Goal: Task Accomplishment & Management: Manage account settings

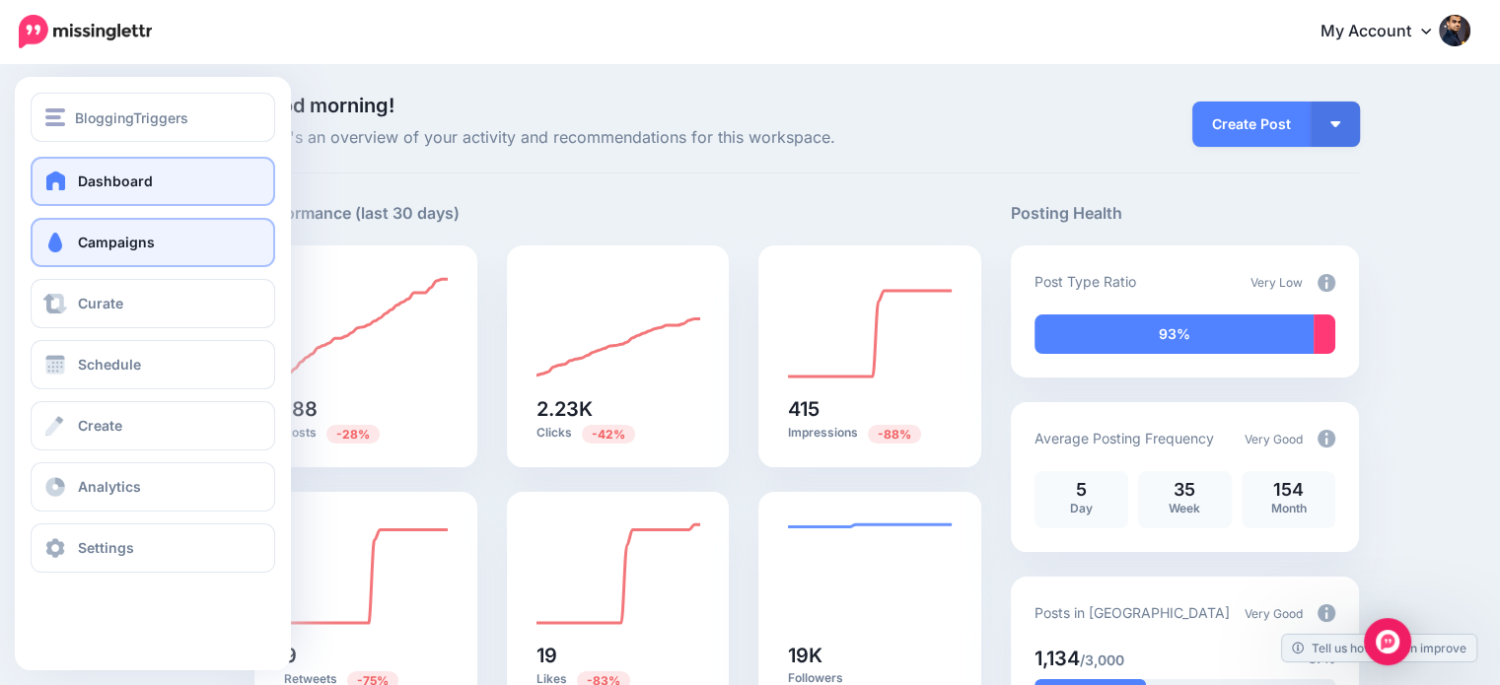
click at [103, 241] on span "Campaigns" at bounding box center [116, 242] width 77 height 17
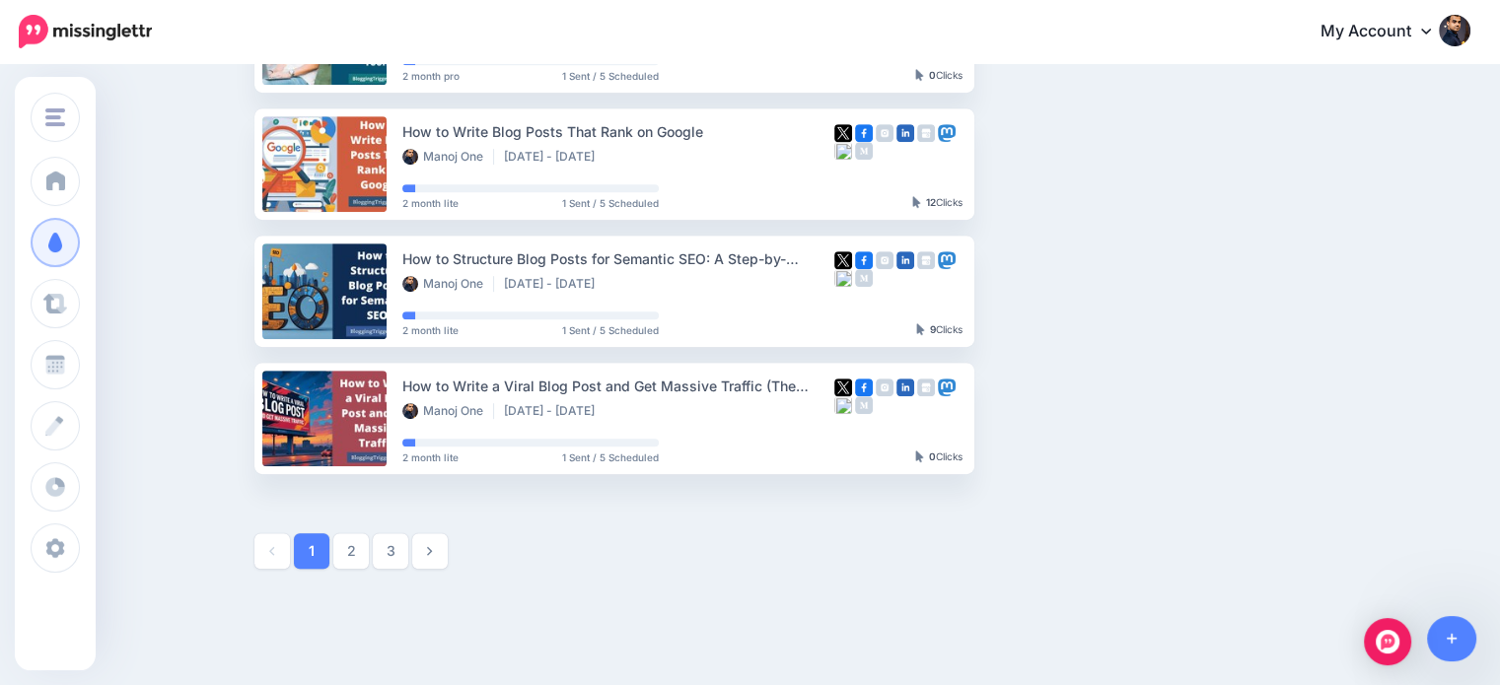
scroll to position [1059, 0]
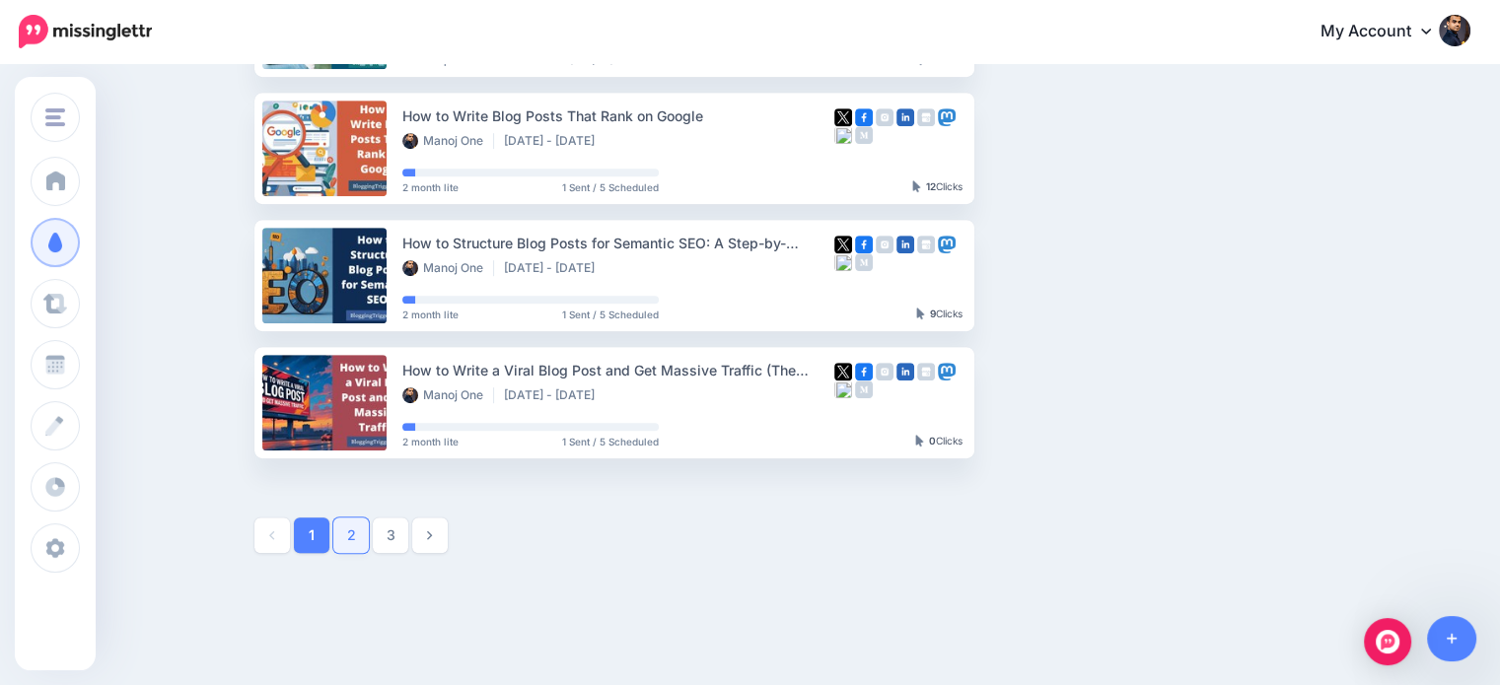
click at [355, 534] on link "2" at bounding box center [351, 536] width 36 height 36
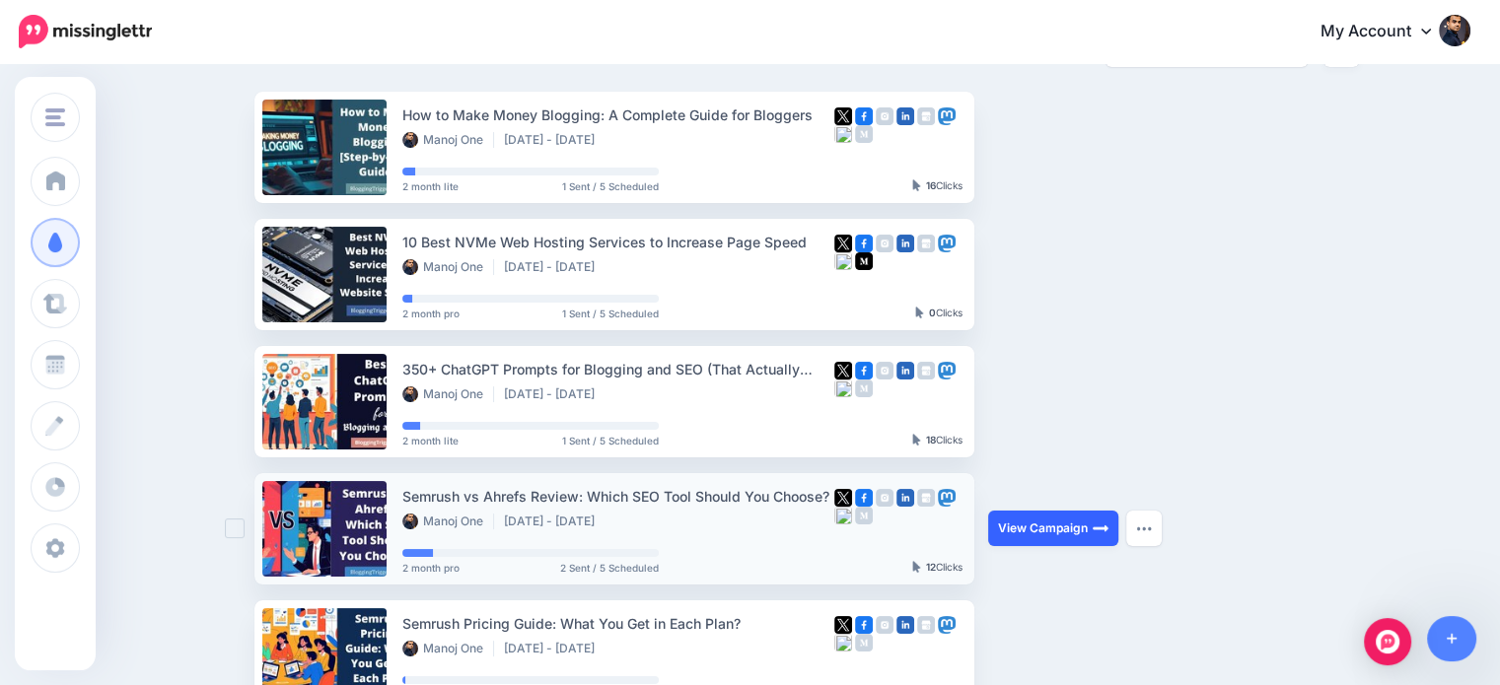
click at [1087, 532] on link "View Campaign" at bounding box center [1053, 529] width 130 height 36
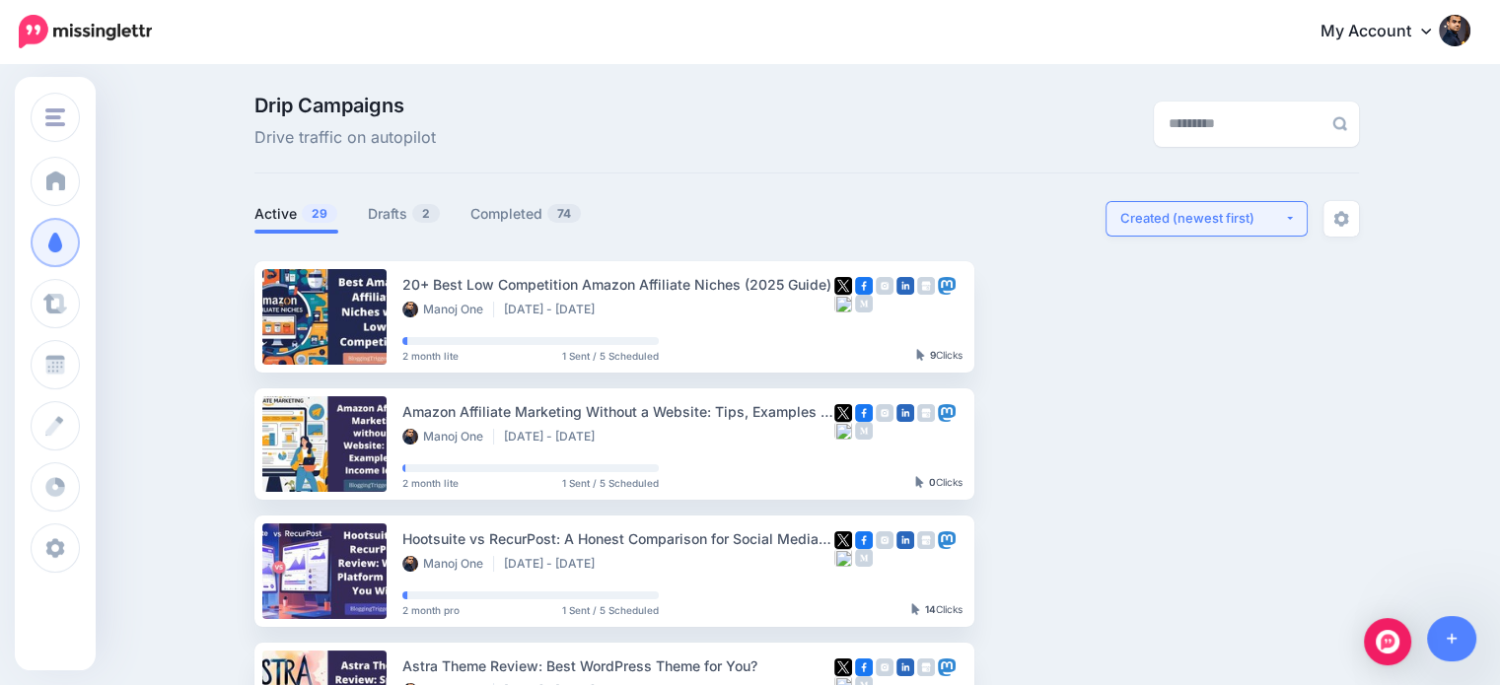
click at [1186, 230] on button "Created (newest first)" at bounding box center [1206, 219] width 202 height 36
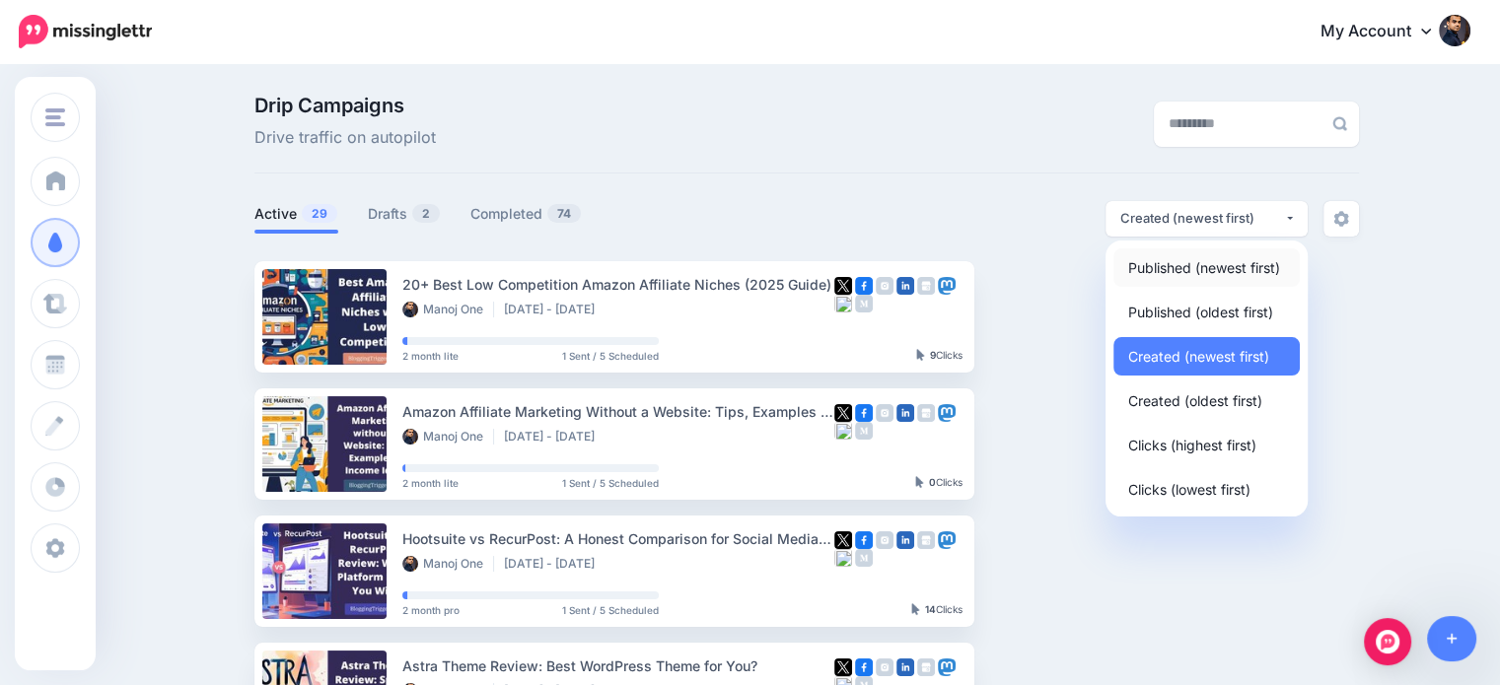
click at [1198, 264] on span "Published (newest first)" at bounding box center [1204, 267] width 152 height 24
select select "**********"
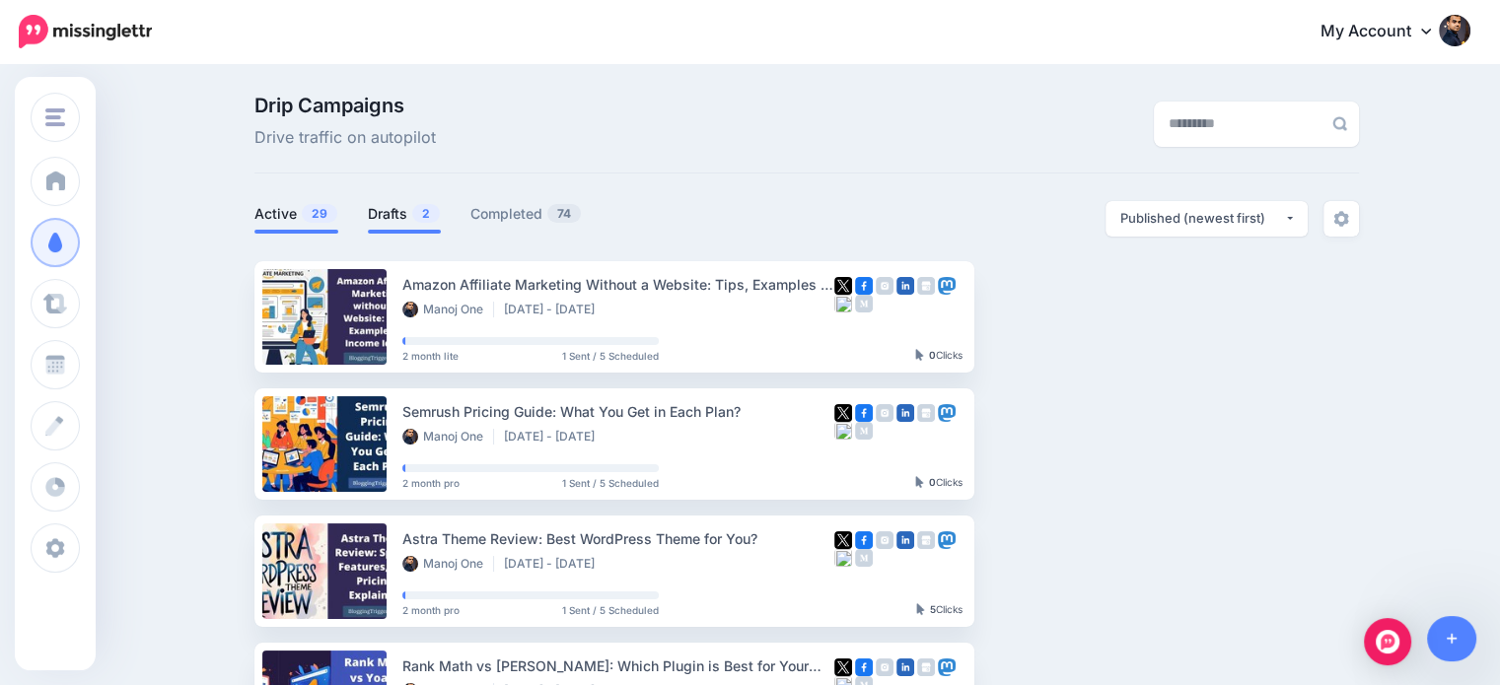
click at [400, 207] on link "Drafts 2" at bounding box center [404, 214] width 73 height 24
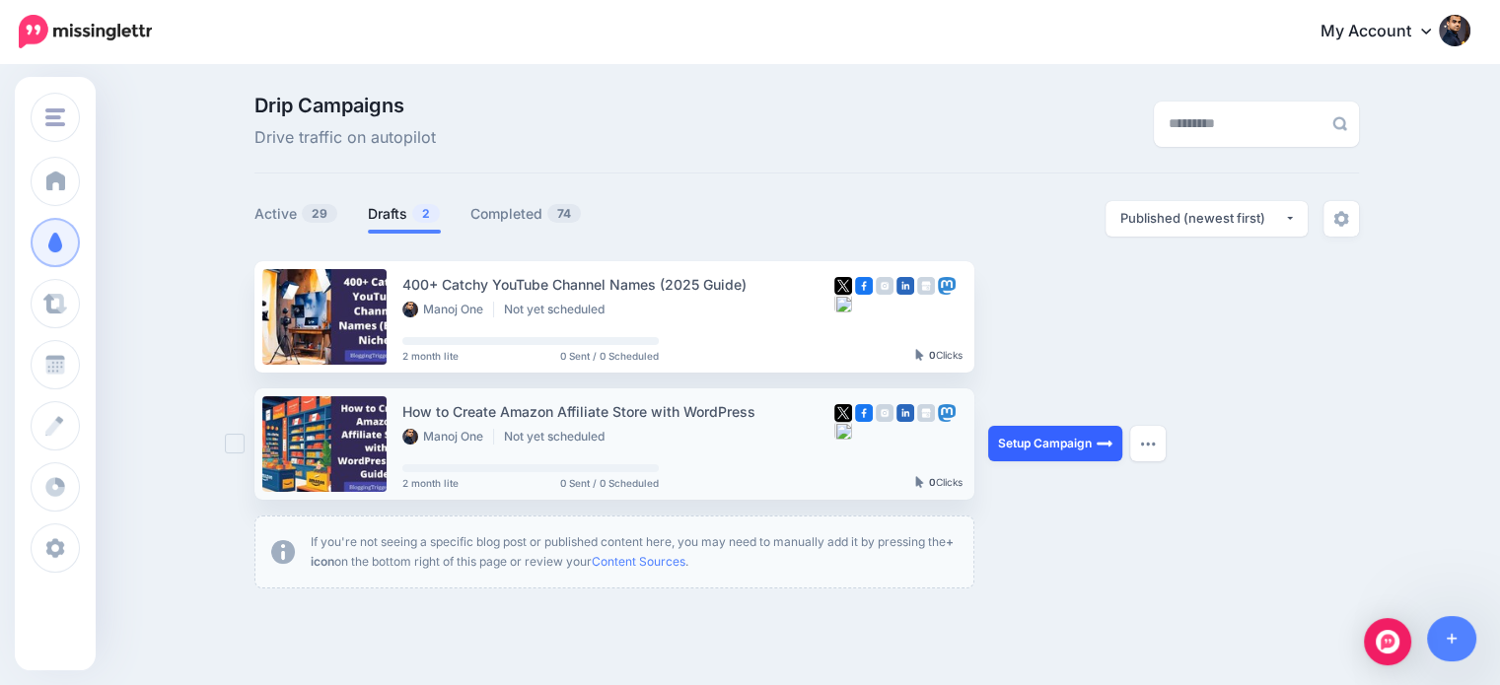
click at [1057, 444] on link "Setup Campaign" at bounding box center [1055, 444] width 134 height 36
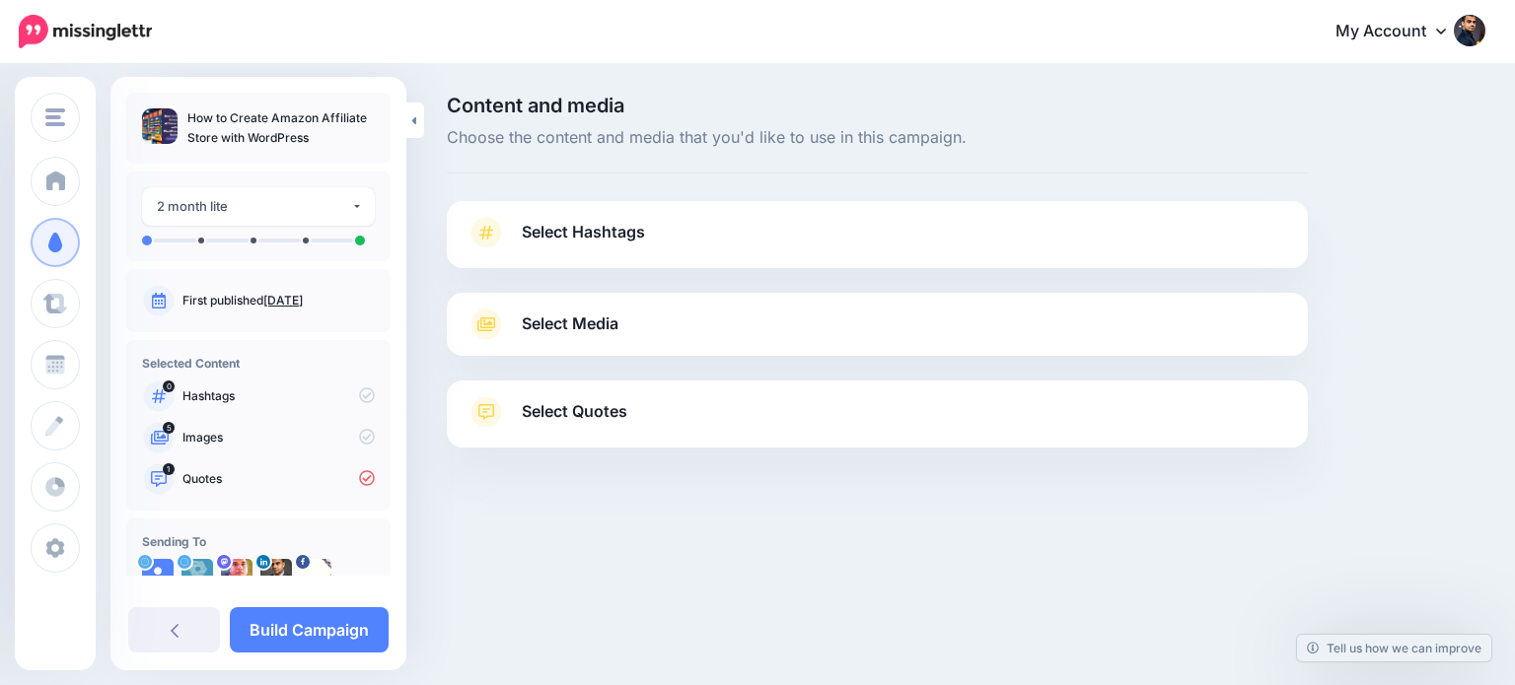
click at [589, 417] on span "Select Quotes" at bounding box center [575, 411] width 106 height 27
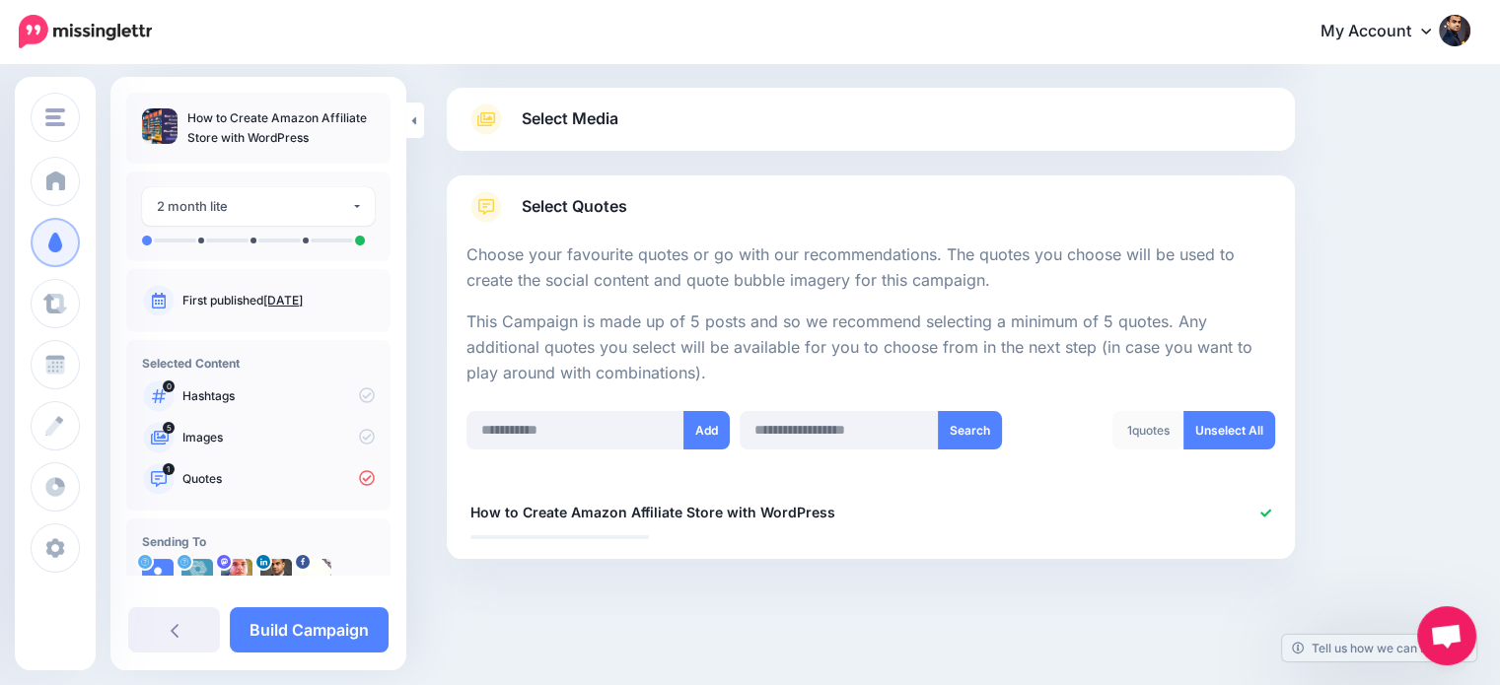
click at [1500, 390] on html "My Account Dashboard My Account Billing Logout" at bounding box center [750, 137] width 1500 height 685
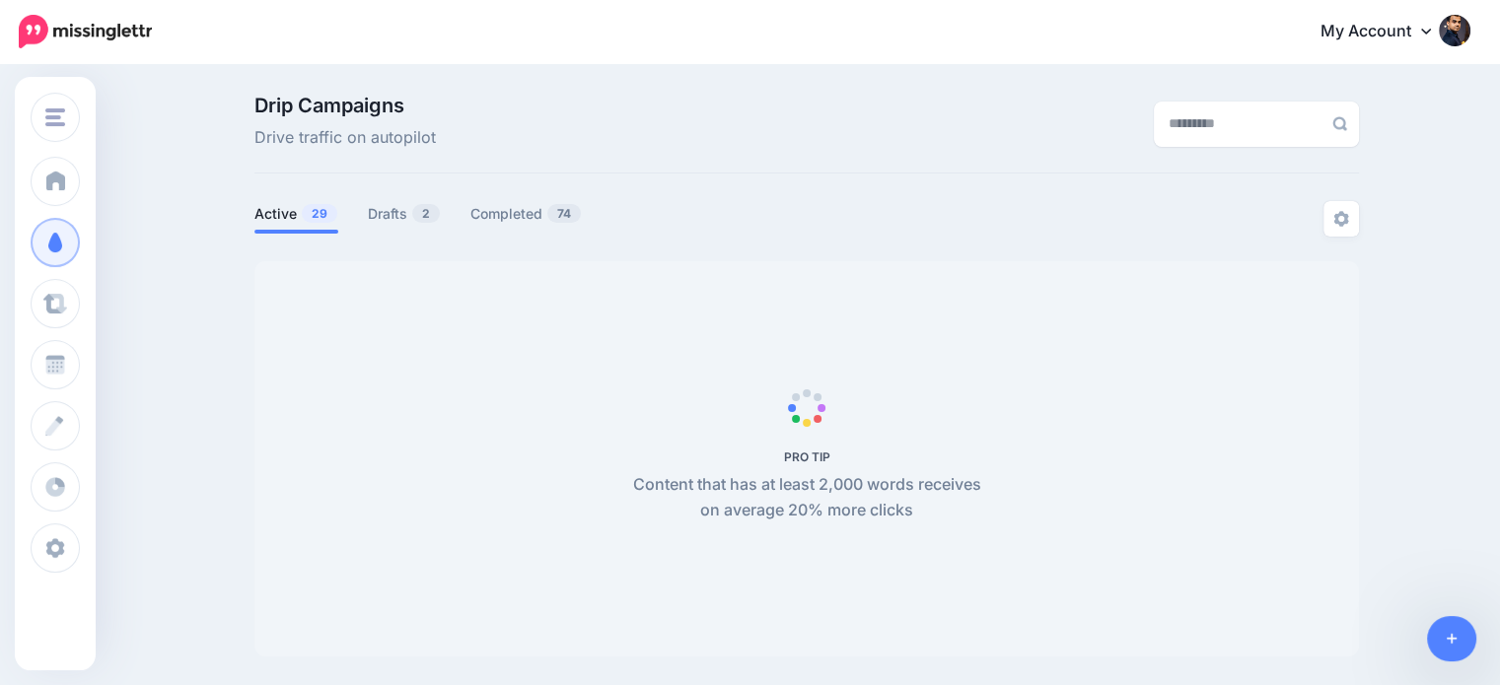
select select "**********"
click at [398, 219] on link "Drafts 2" at bounding box center [404, 214] width 73 height 24
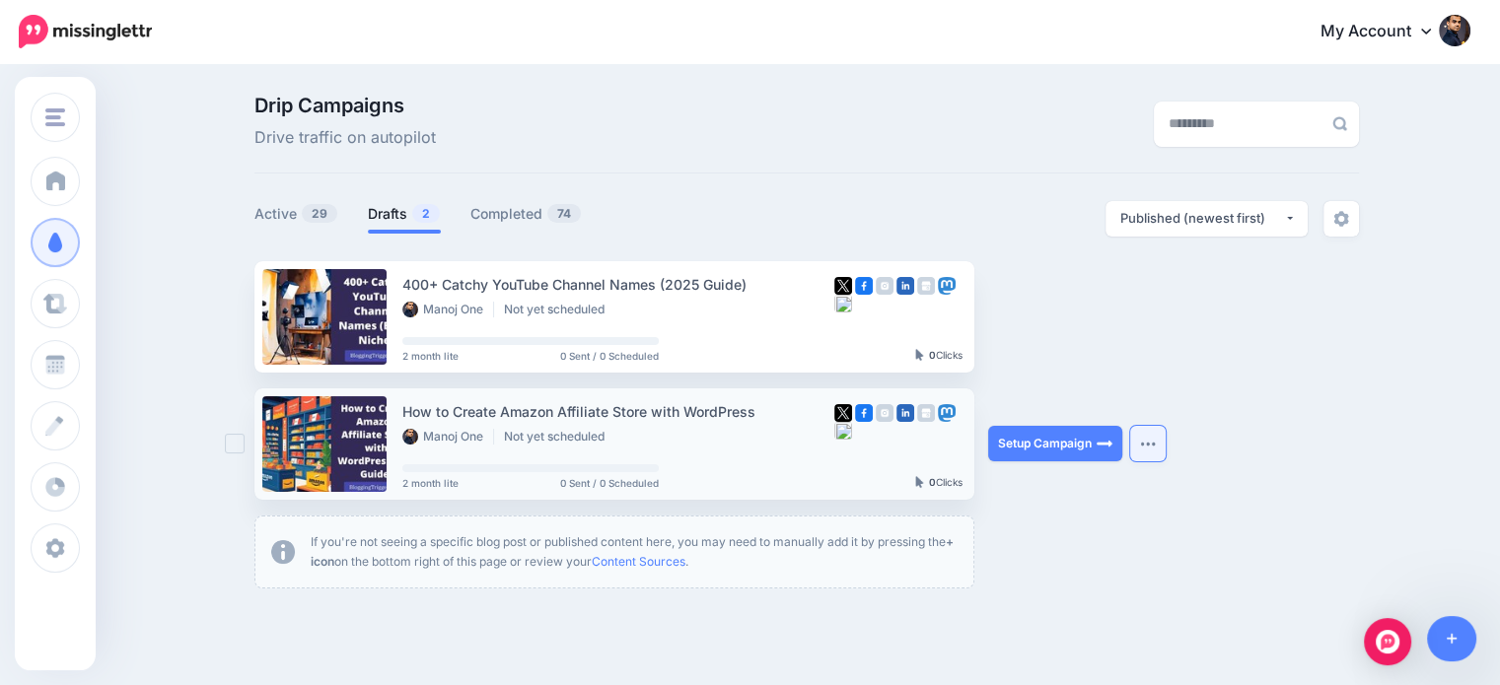
click at [1141, 445] on button "button" at bounding box center [1148, 444] width 36 height 36
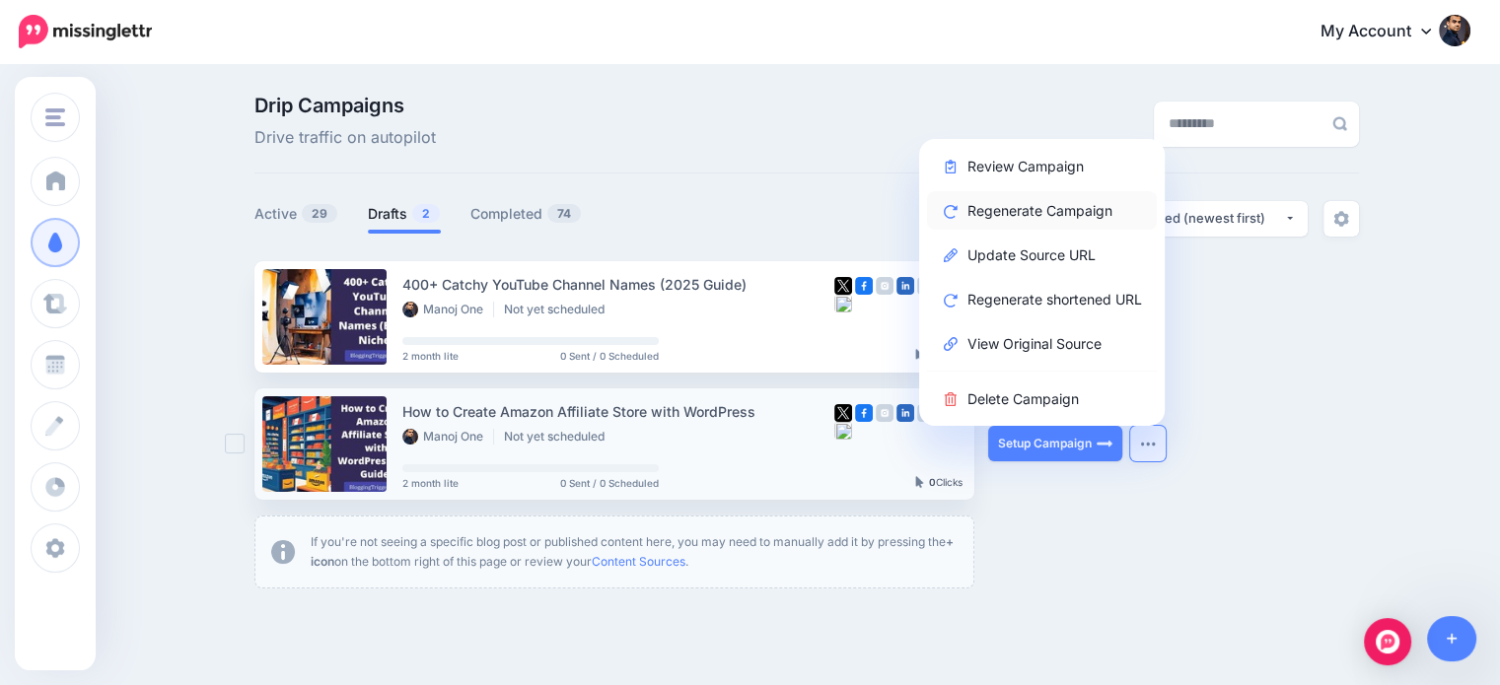
click at [1032, 208] on link "Regenerate Campaign" at bounding box center [1042, 210] width 230 height 38
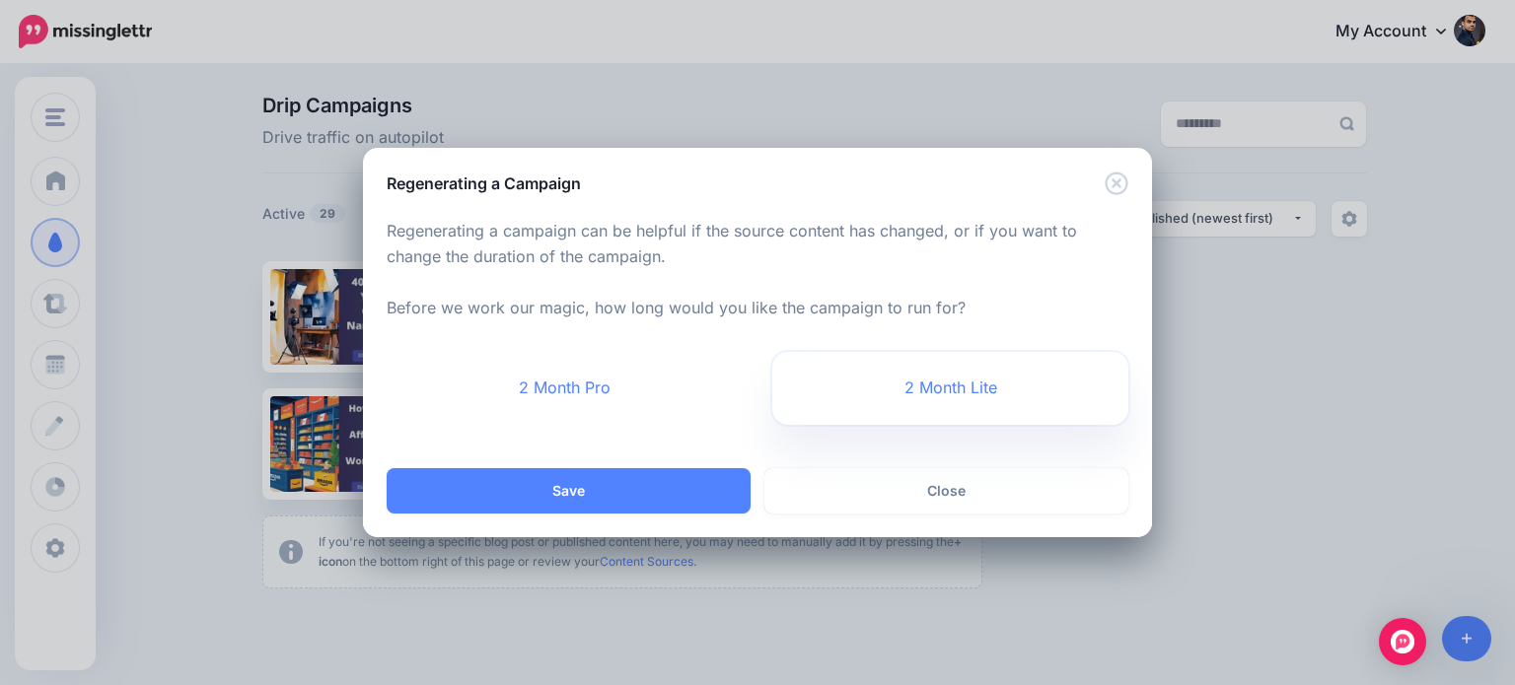
click at [912, 392] on link "2 Month Lite" at bounding box center [950, 388] width 356 height 73
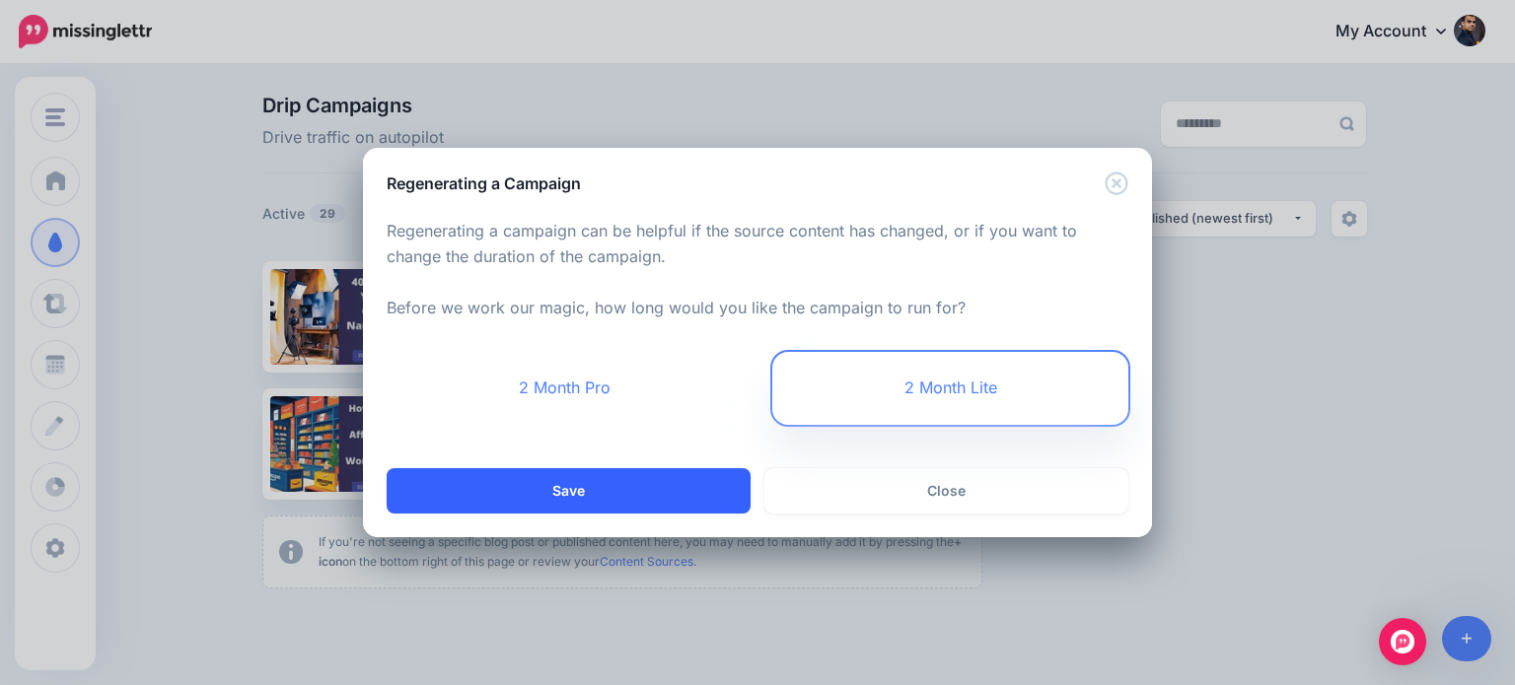
click at [648, 496] on button "Save" at bounding box center [569, 490] width 364 height 45
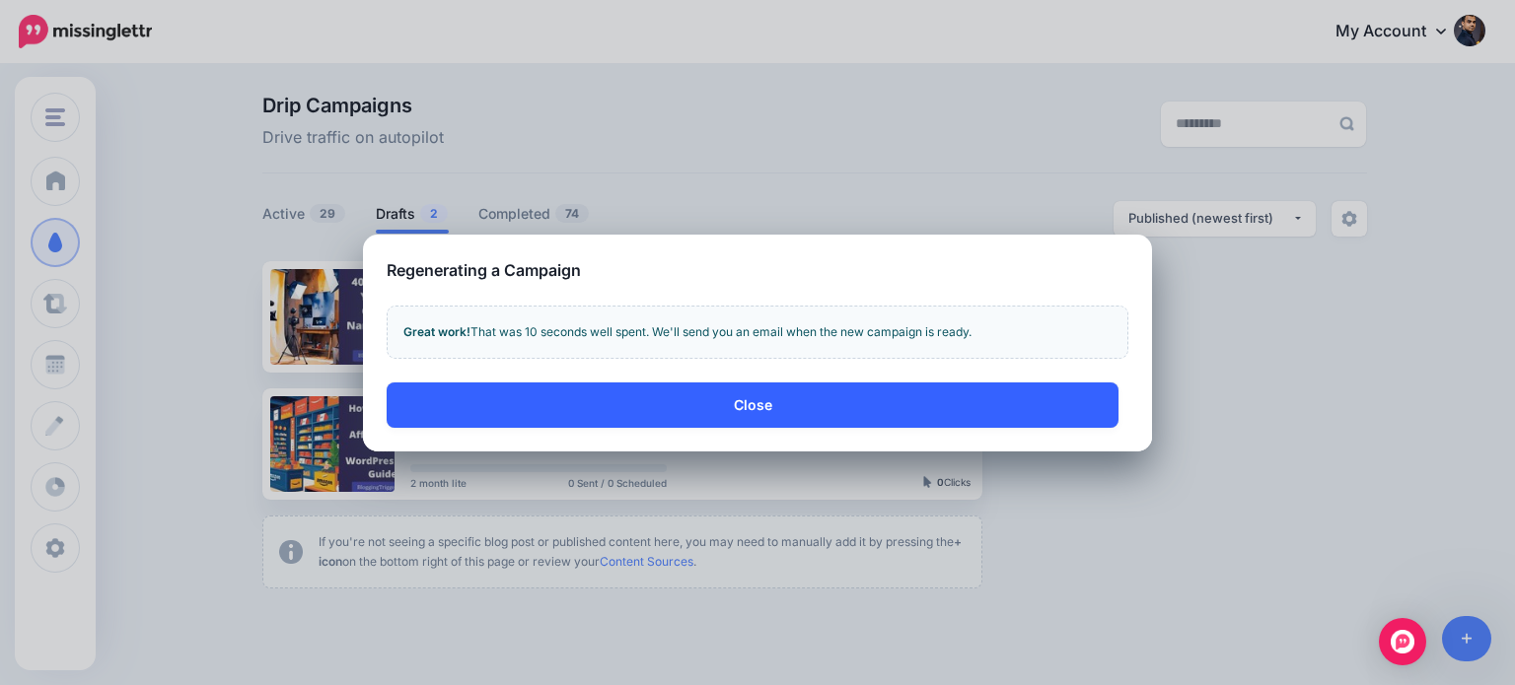
click at [849, 415] on button "Close" at bounding box center [753, 405] width 732 height 45
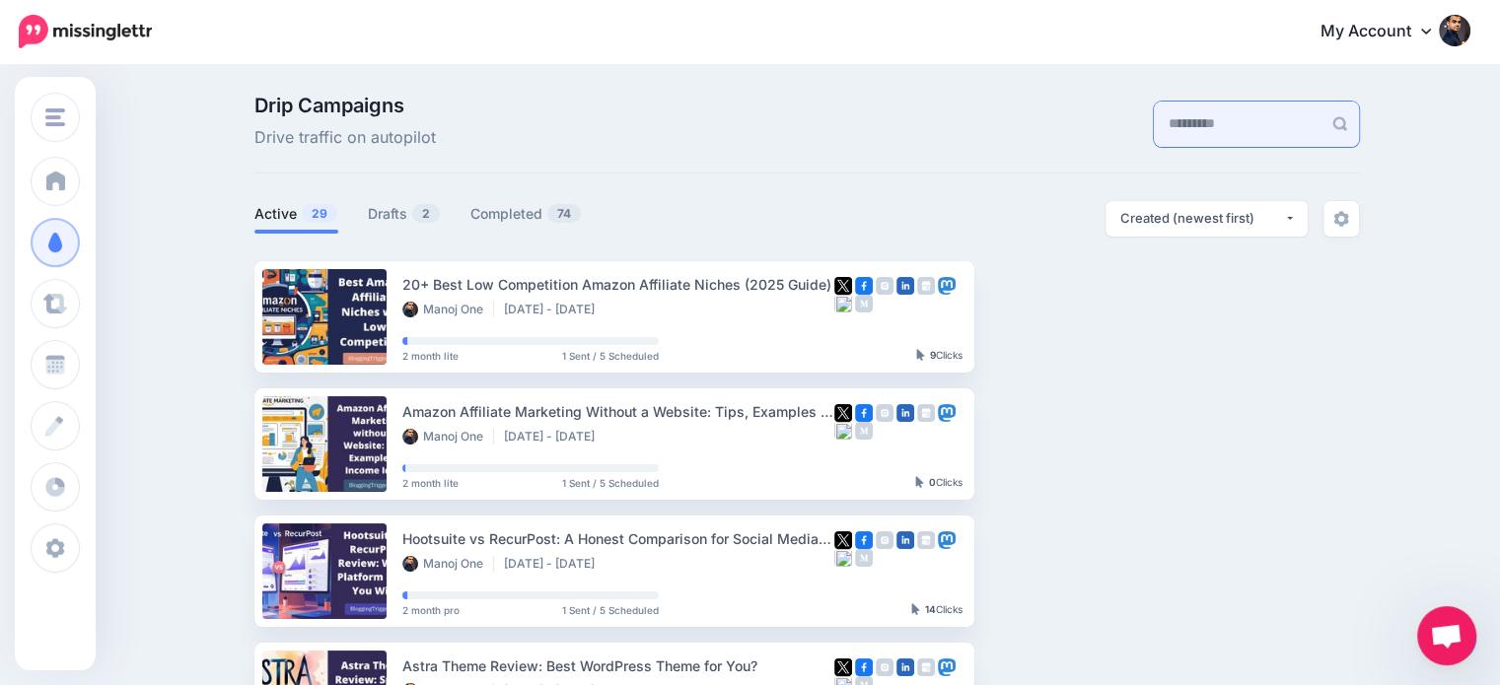
click at [1172, 133] on input "text" at bounding box center [1238, 124] width 168 height 45
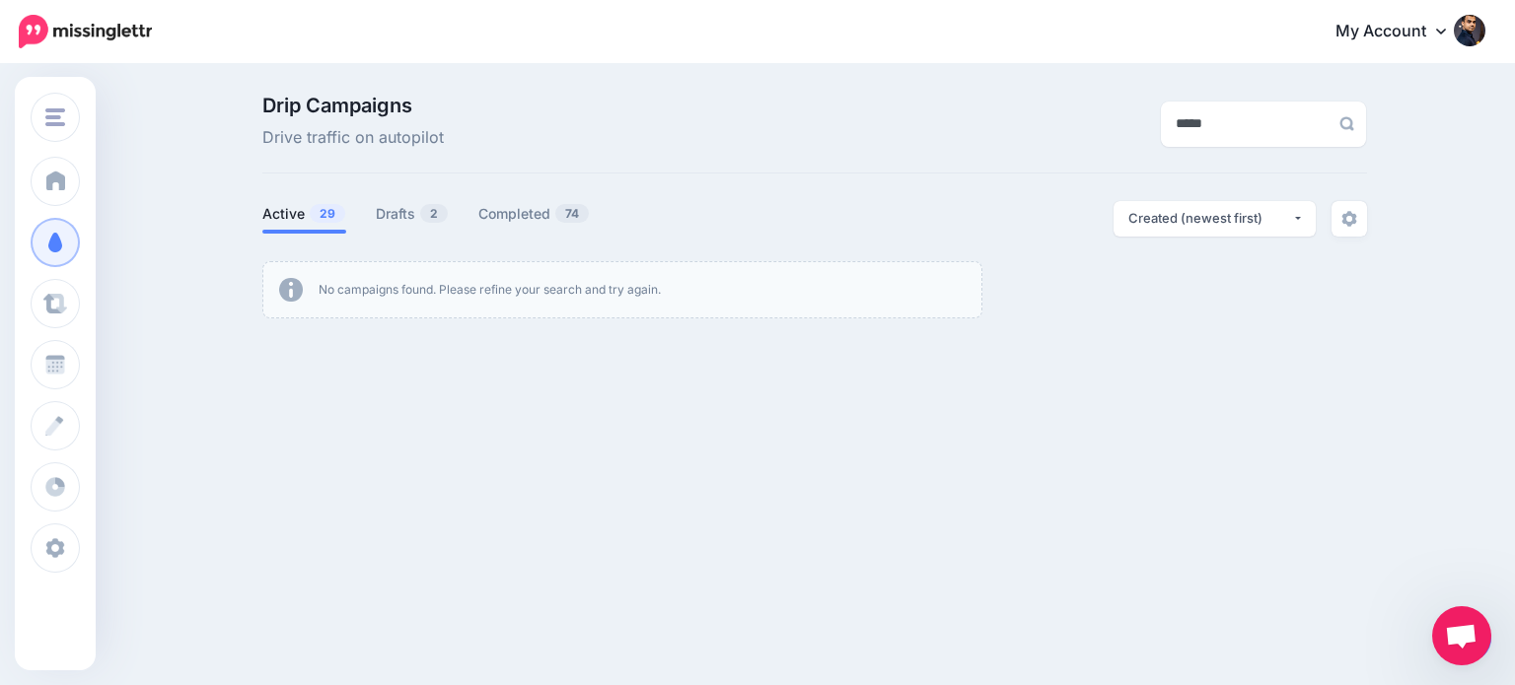
type input "*****"
click at [410, 198] on div "Drip Campaigns Drive traffic on autopilot ***** Active 29 2 74" at bounding box center [815, 207] width 1134 height 223
click at [412, 210] on link "Drafts 2" at bounding box center [412, 214] width 73 height 24
drag, startPoint x: 1197, startPoint y: 122, endPoint x: 1056, endPoint y: 108, distance: 141.7
click at [1056, 108] on div "*****" at bounding box center [1192, 123] width 378 height 55
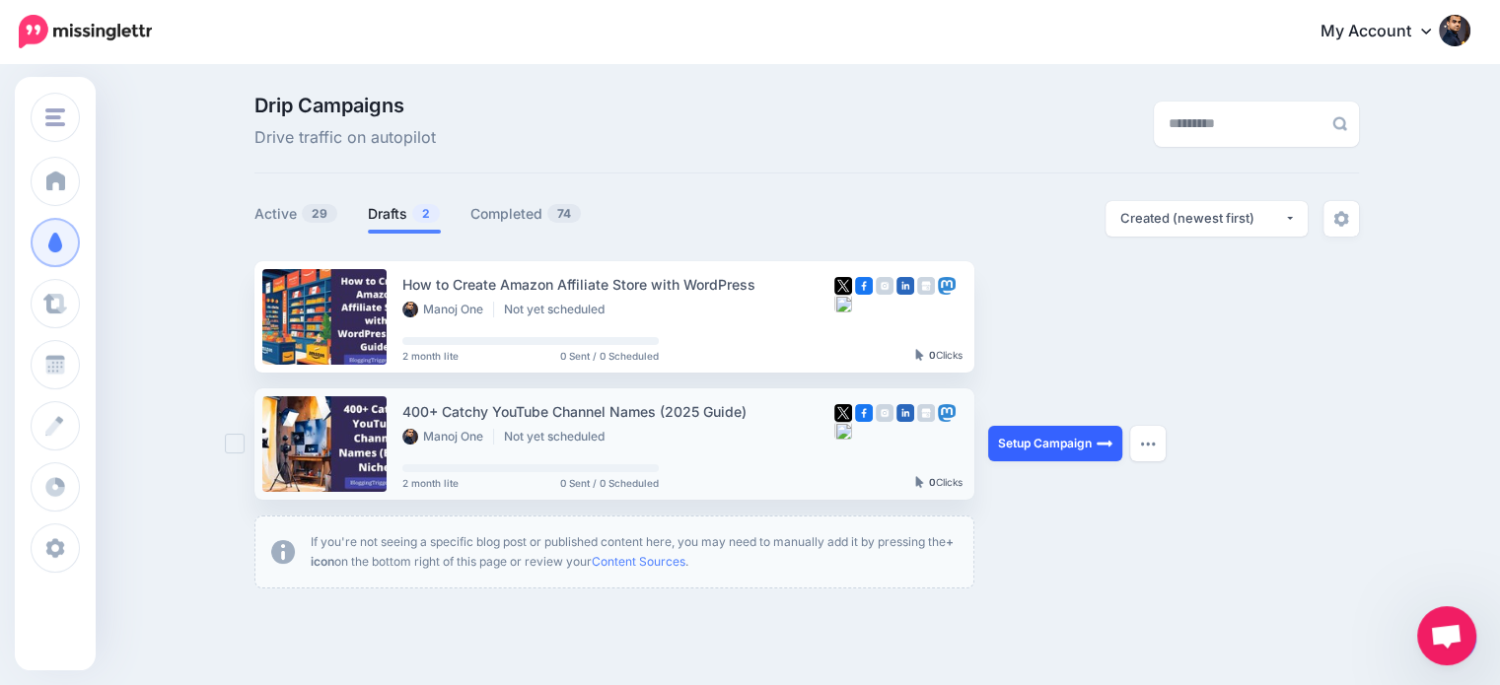
click at [1036, 449] on link "Setup Campaign" at bounding box center [1055, 444] width 134 height 36
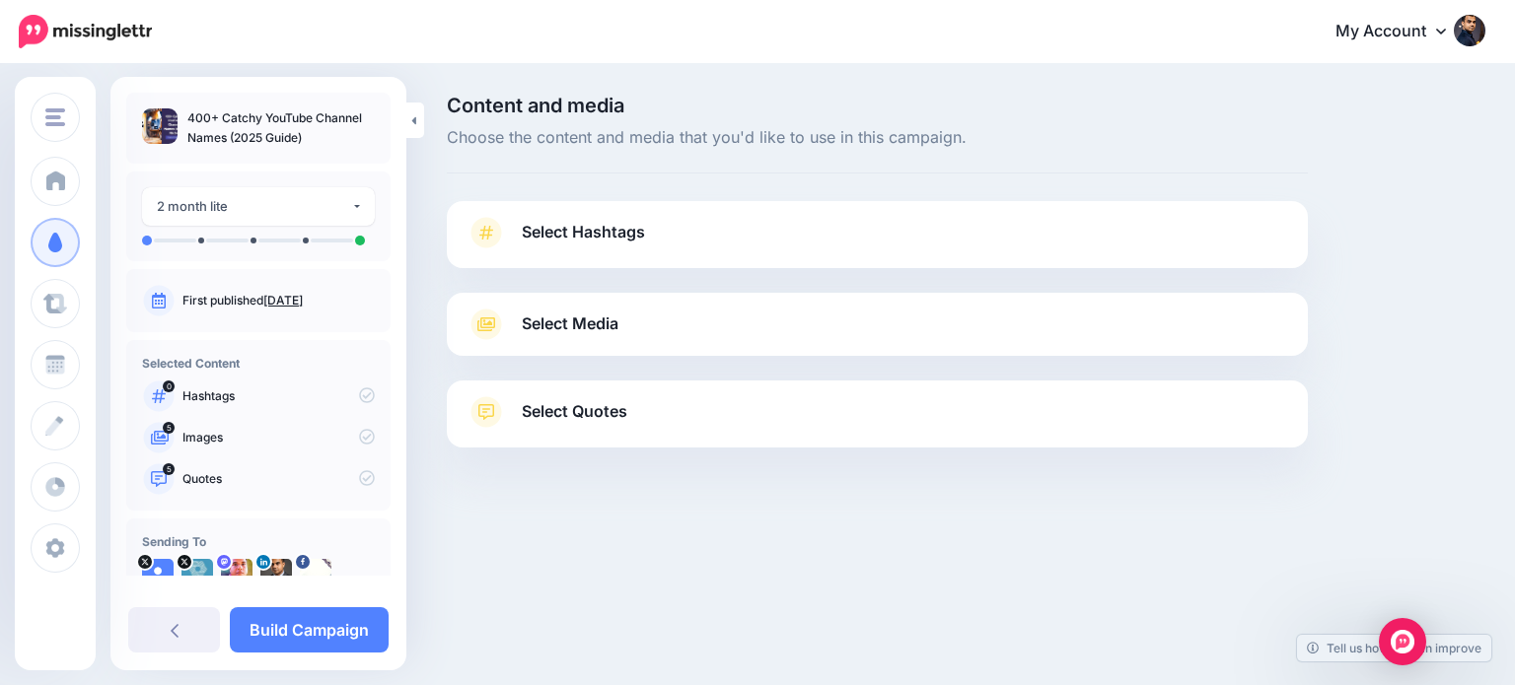
click at [967, 432] on link "Select Quotes" at bounding box center [876, 421] width 821 height 51
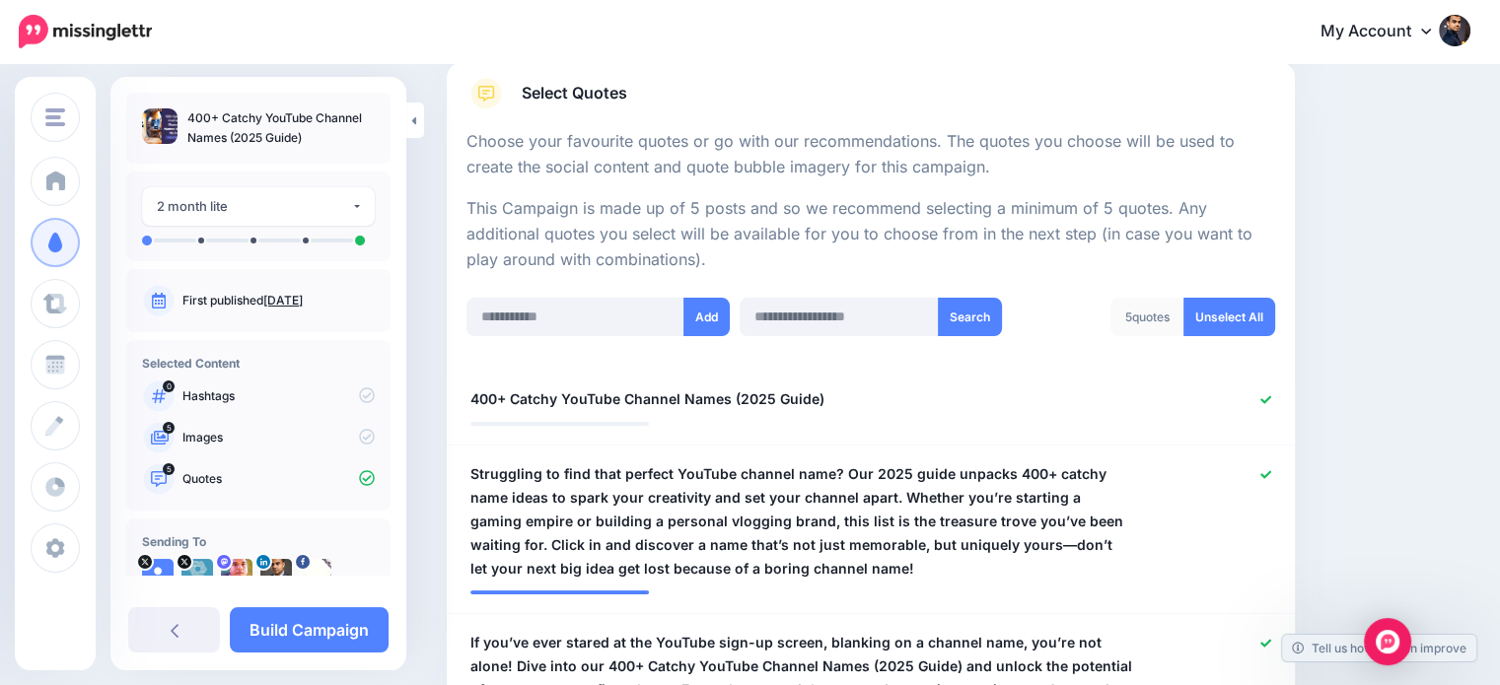
scroll to position [344, 0]
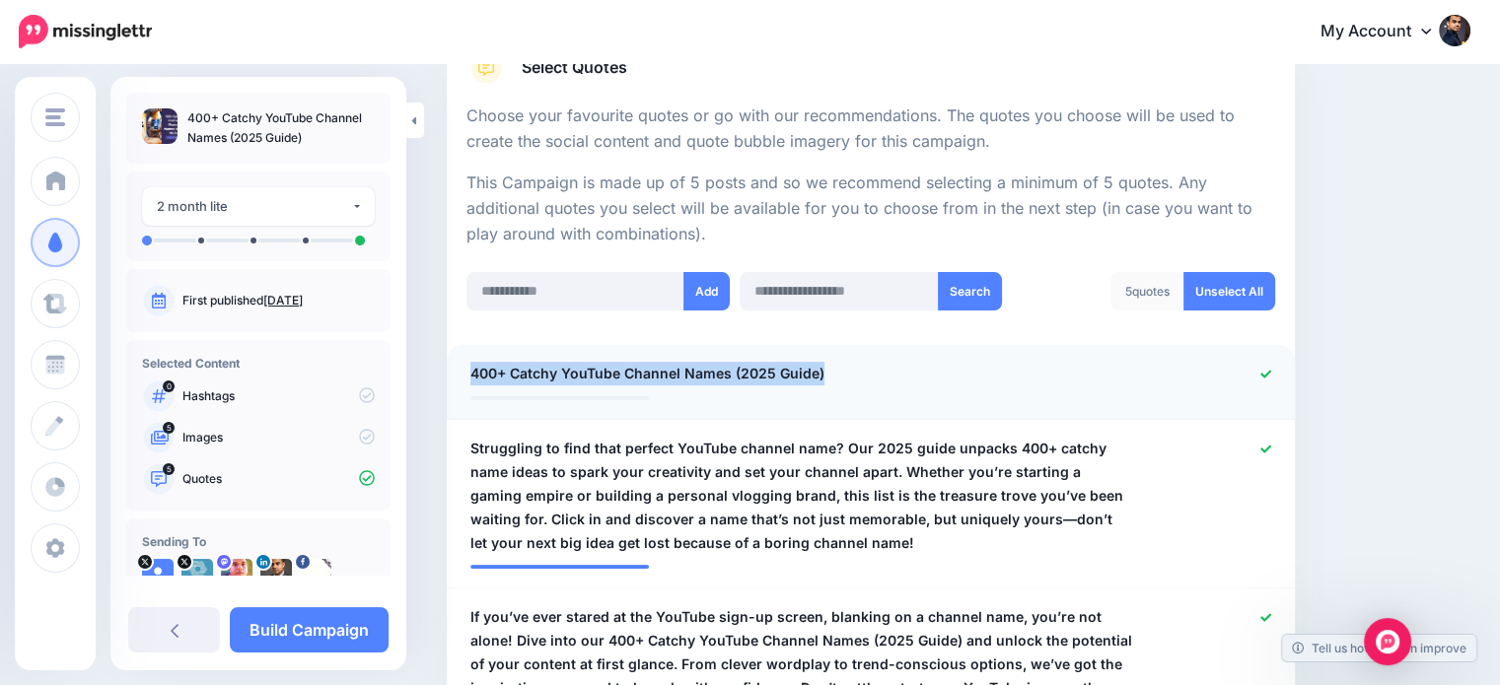
drag, startPoint x: 832, startPoint y: 364, endPoint x: 450, endPoint y: 372, distance: 382.7
click at [450, 372] on li "**********" at bounding box center [871, 382] width 848 height 75
copy span "400+ Catchy YouTube Channel Names (2025 Guide)"
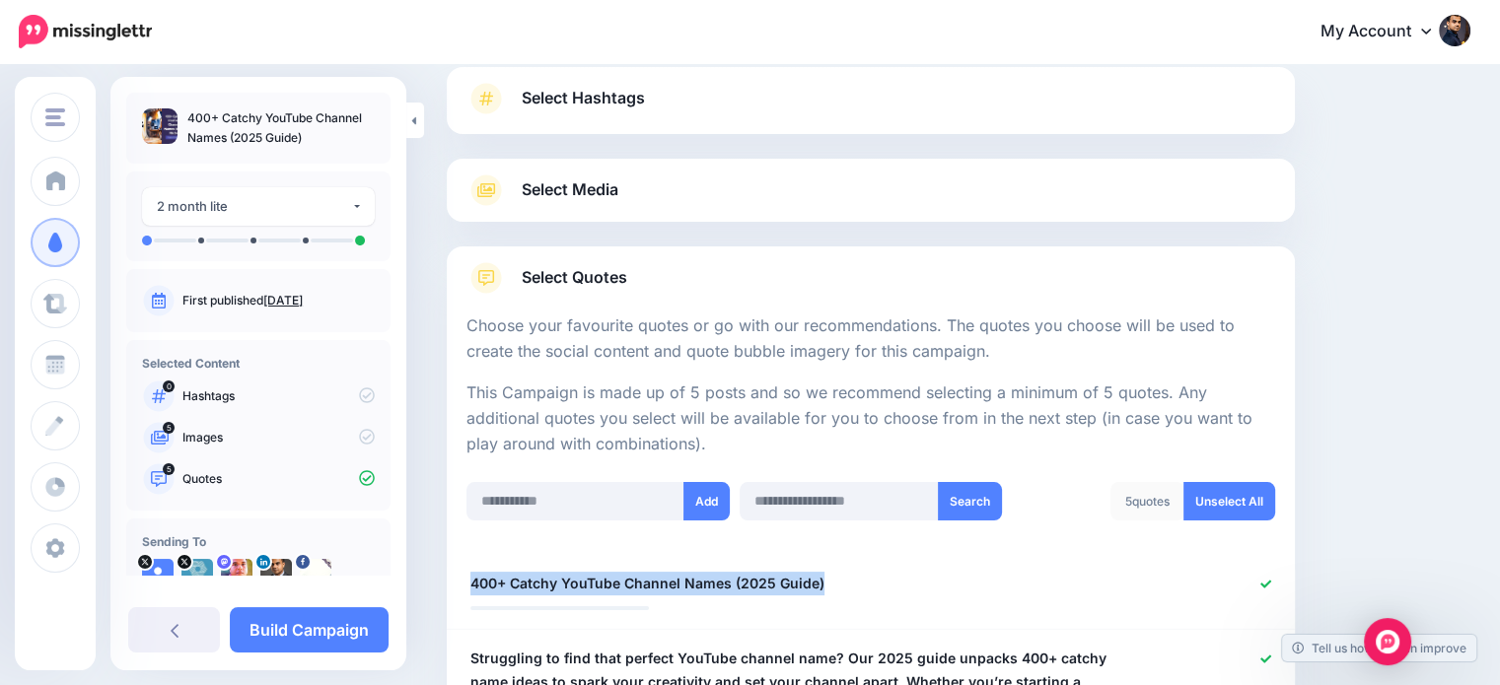
scroll to position [0, 0]
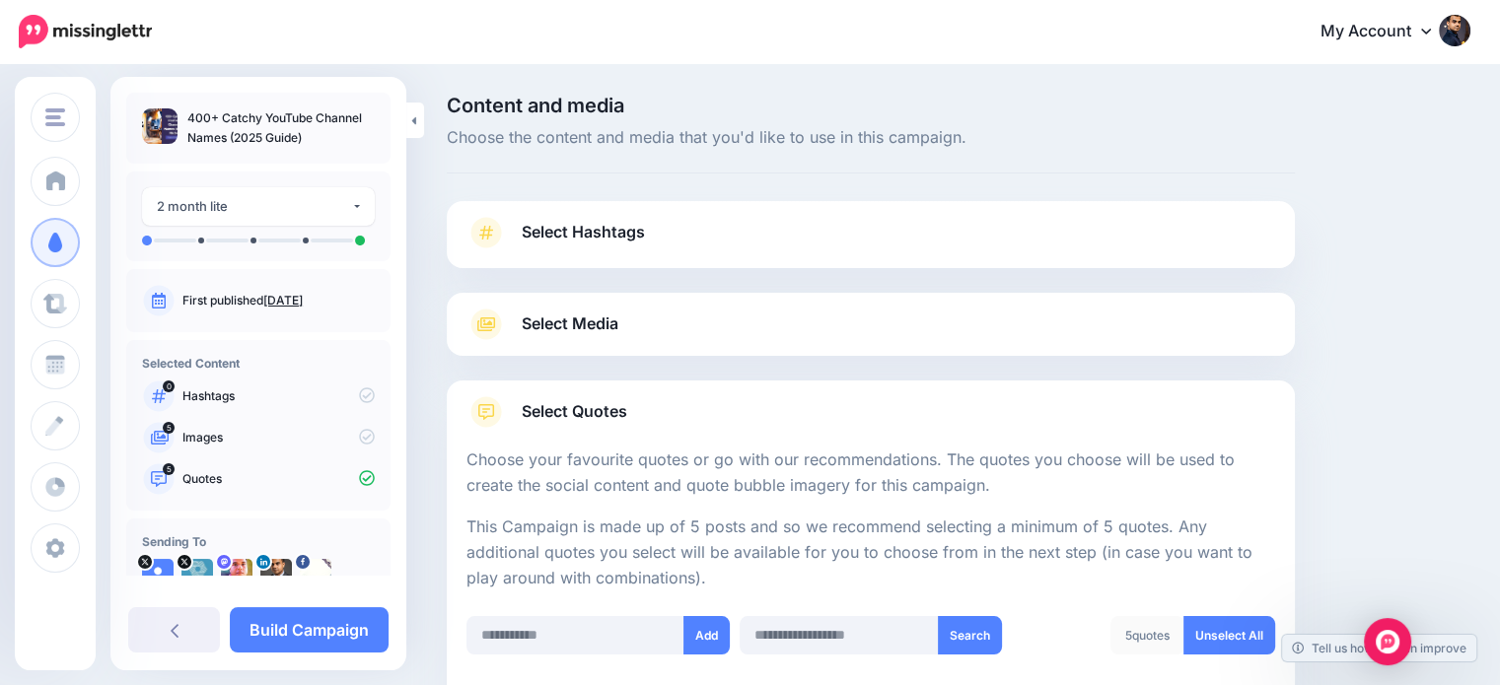
click at [631, 217] on link "Select Hashtags" at bounding box center [870, 242] width 809 height 51
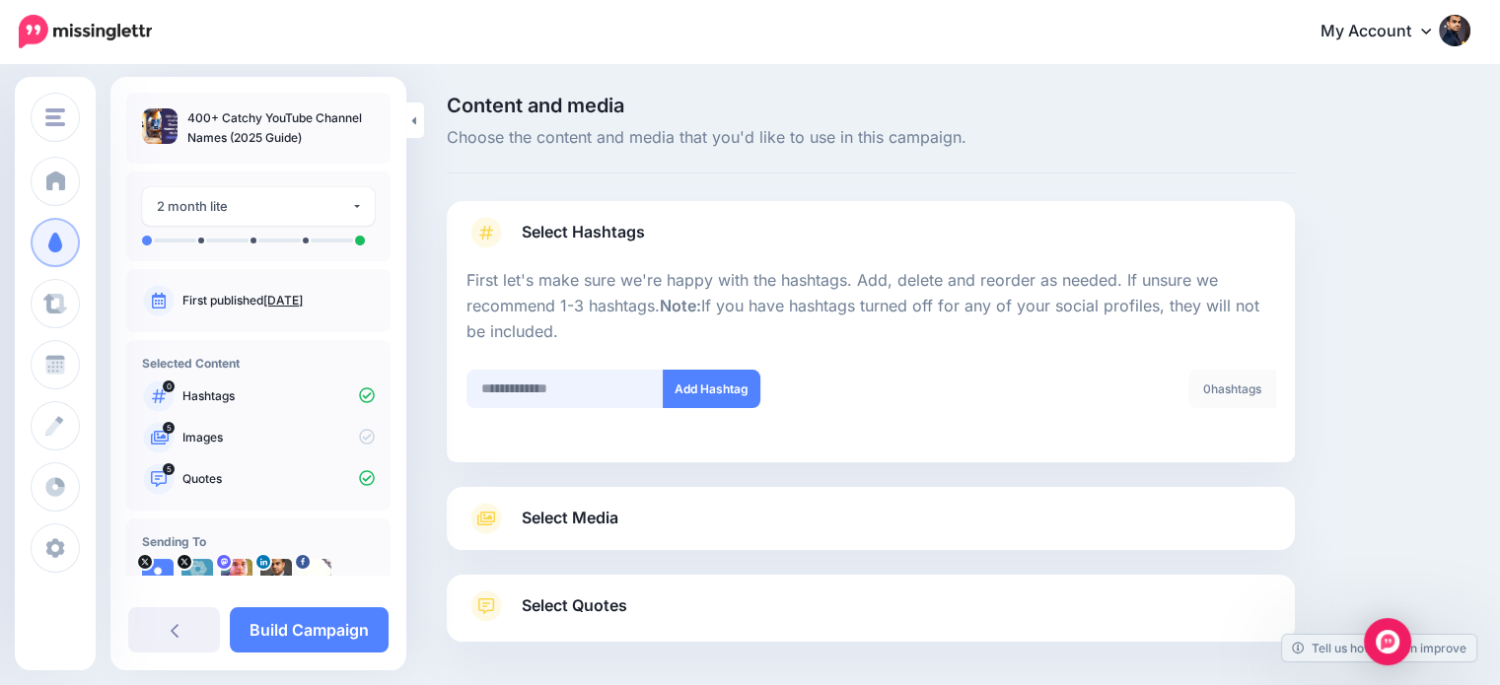
click at [594, 390] on input "text" at bounding box center [564, 389] width 197 height 38
type input "*******"
click at [686, 390] on button "Add Hashtag" at bounding box center [712, 389] width 98 height 38
click at [560, 392] on input "text" at bounding box center [564, 389] width 197 height 38
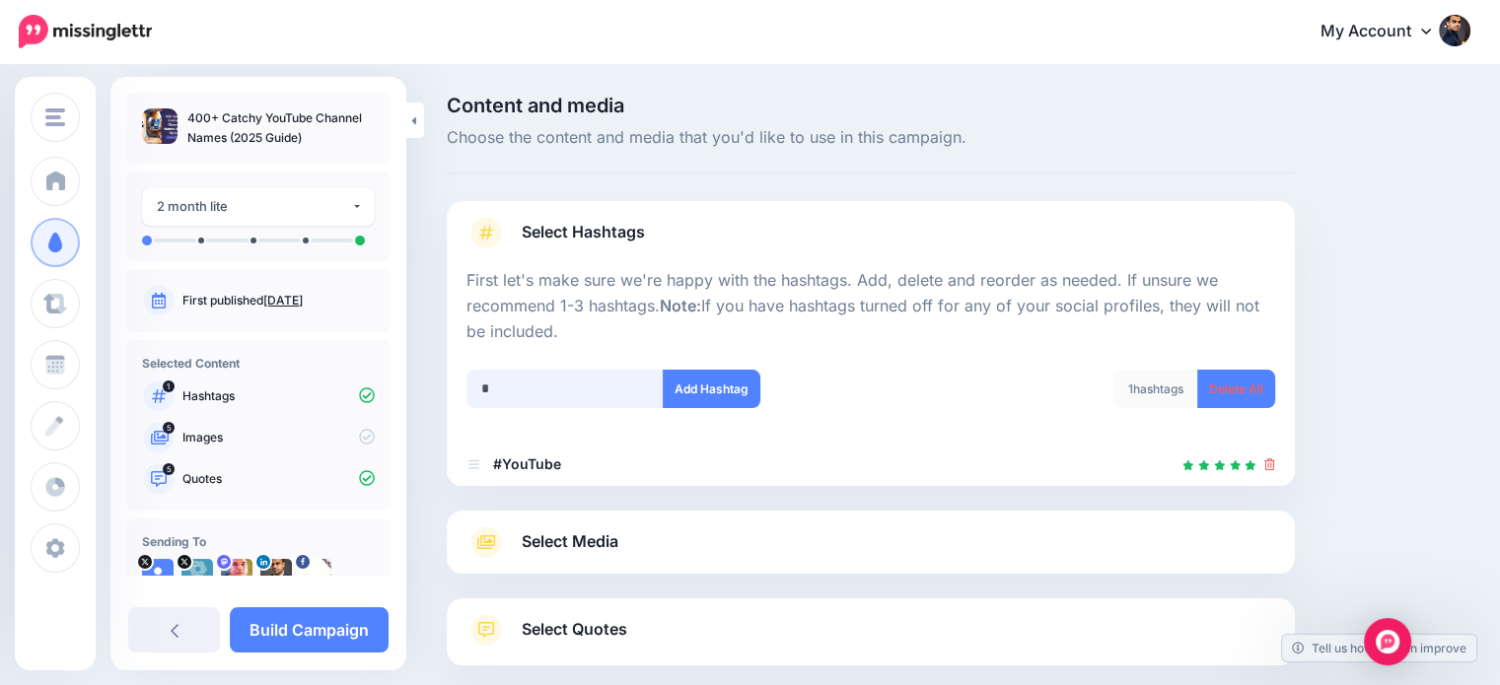
scroll to position [107, 0]
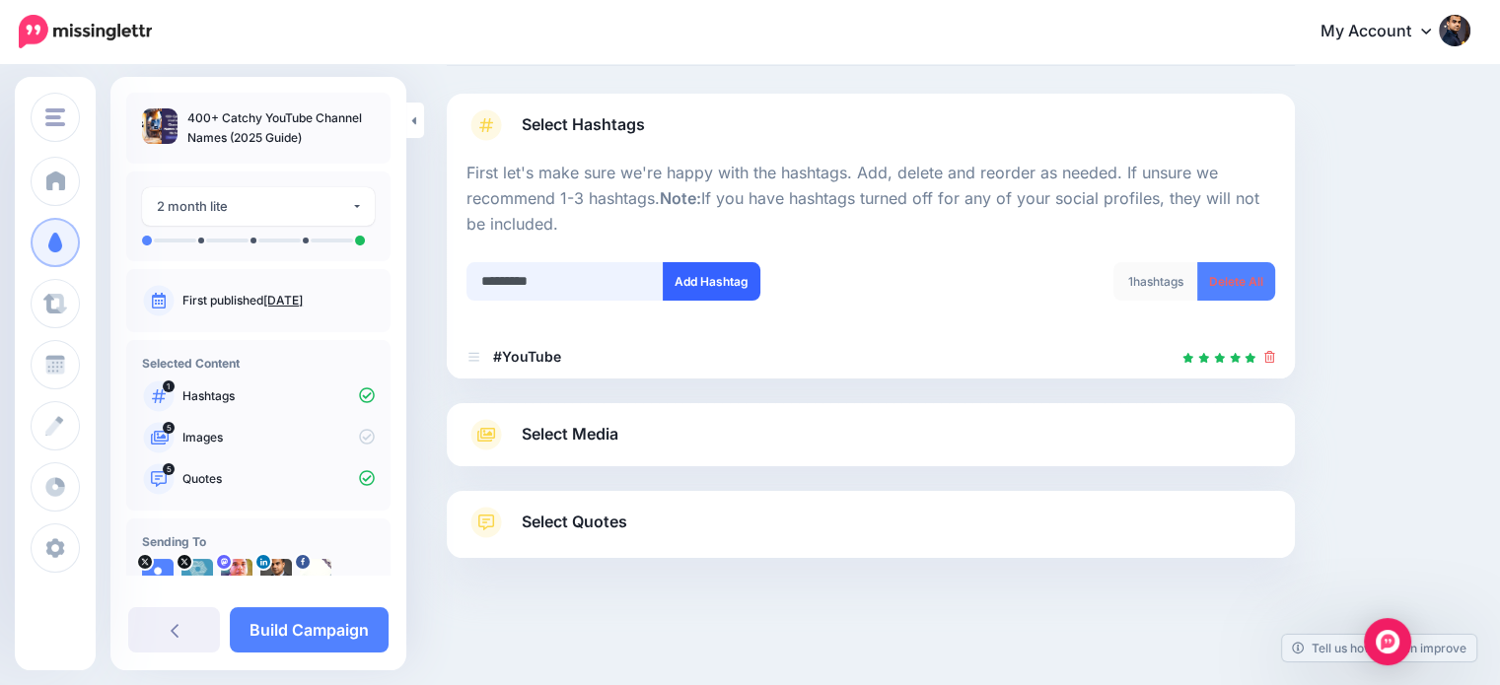
type input "*********"
click at [718, 282] on button "Add Hashtag" at bounding box center [712, 281] width 98 height 38
click at [586, 278] on input "text" at bounding box center [564, 281] width 197 height 38
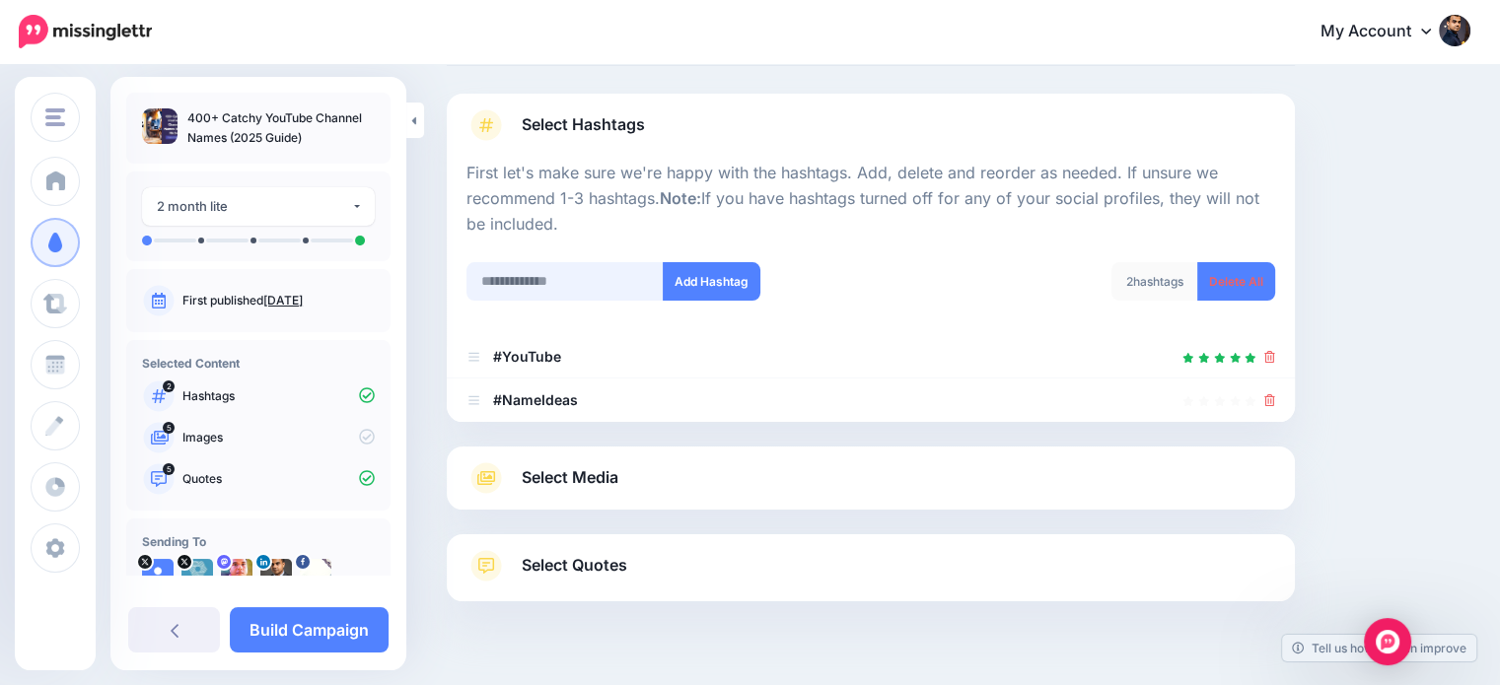
scroll to position [151, 0]
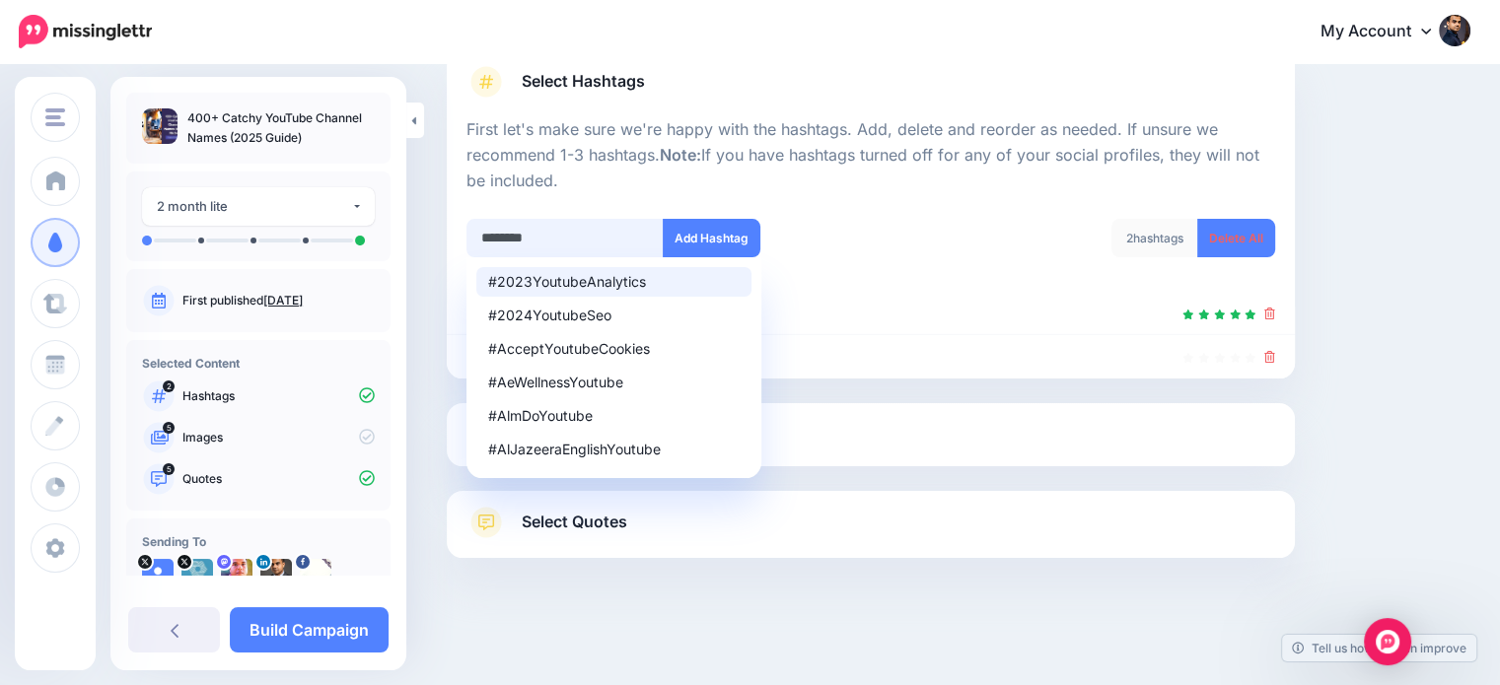
drag, startPoint x: 573, startPoint y: 239, endPoint x: 473, endPoint y: 251, distance: 100.4
click at [473, 251] on input "********" at bounding box center [564, 238] width 197 height 38
type input "**********"
click at [712, 239] on button "Add Hashtag" at bounding box center [712, 238] width 98 height 38
click at [899, 429] on link "Select Media" at bounding box center [870, 435] width 809 height 32
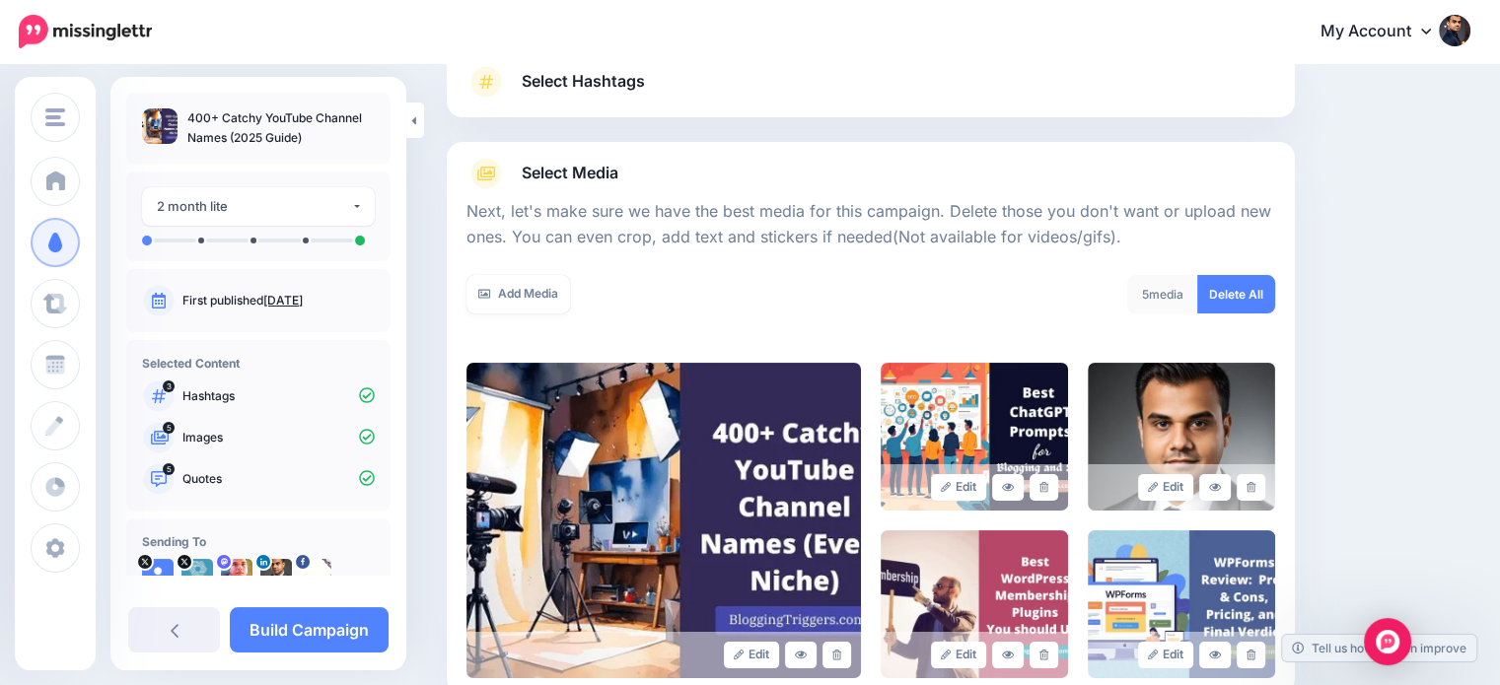
scroll to position [0, 0]
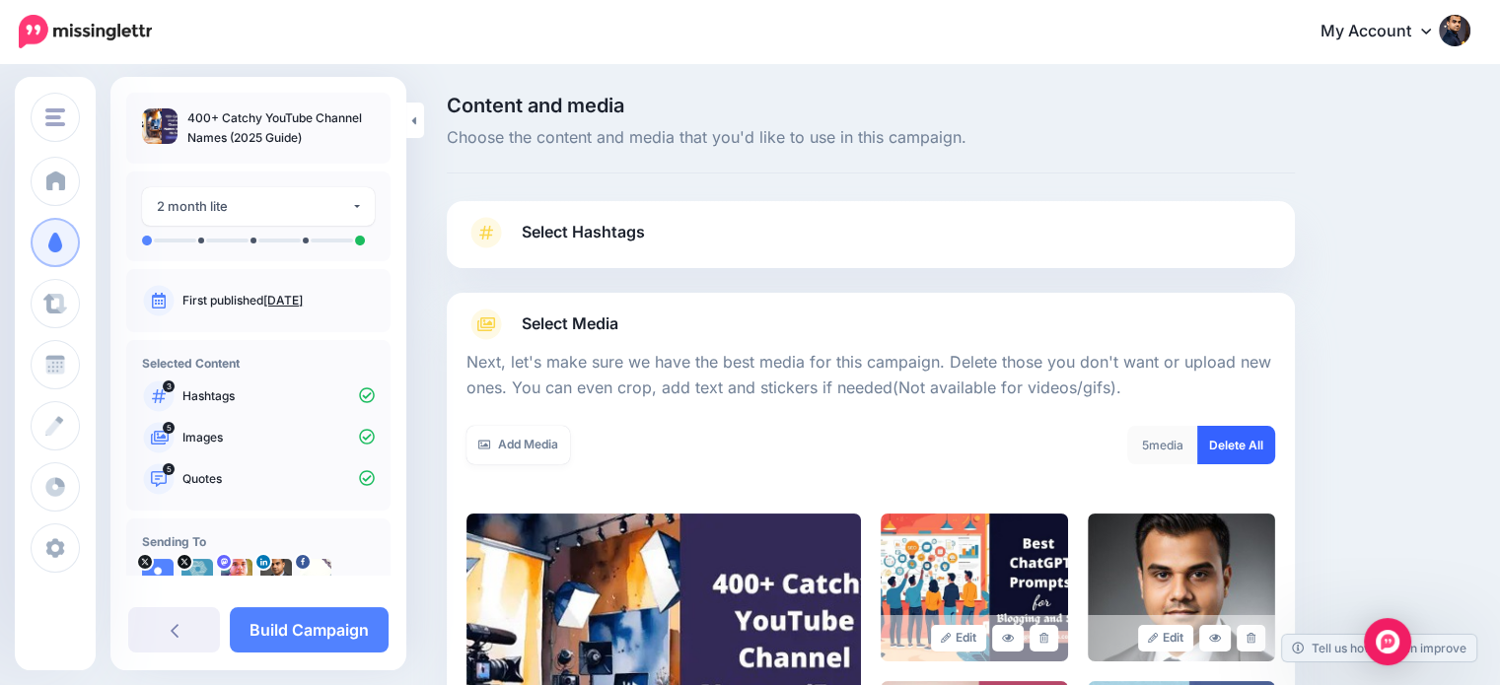
click at [1268, 449] on link "Delete All" at bounding box center [1236, 445] width 78 height 38
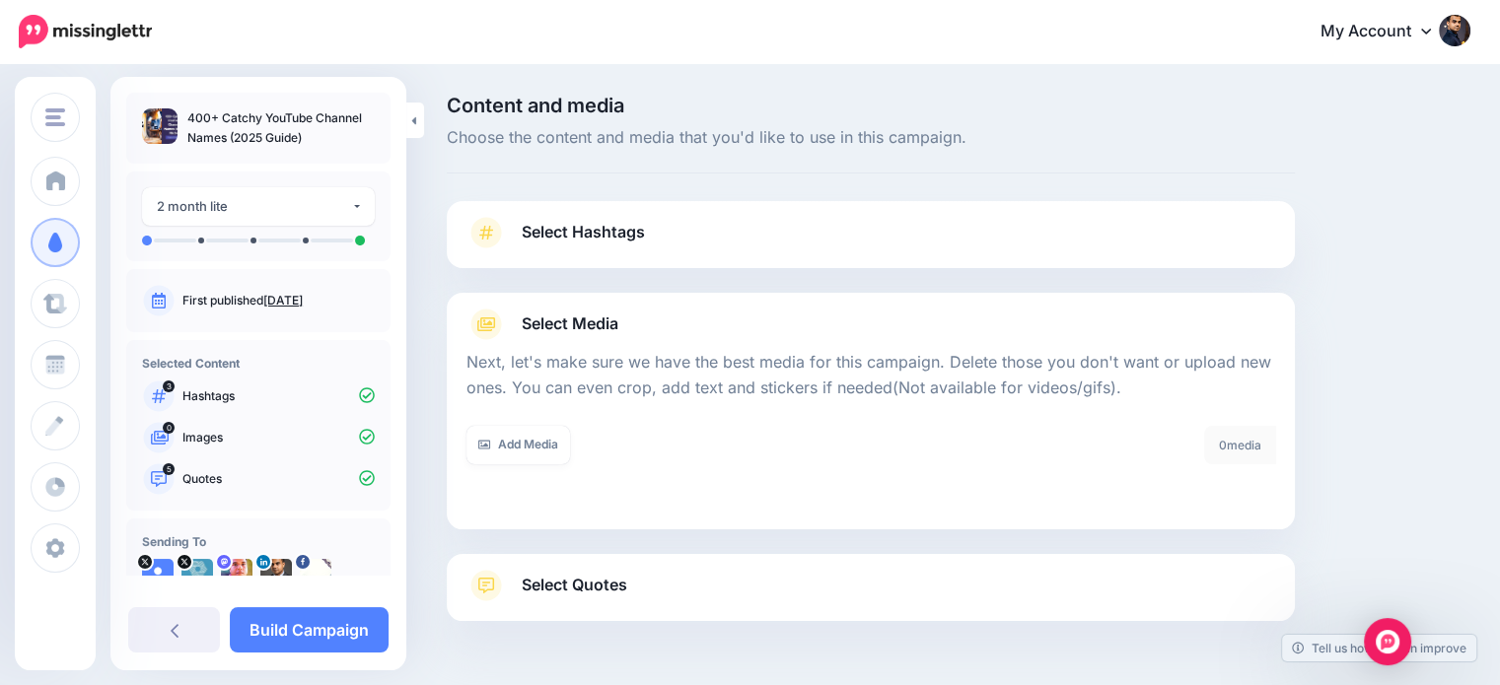
scroll to position [63, 0]
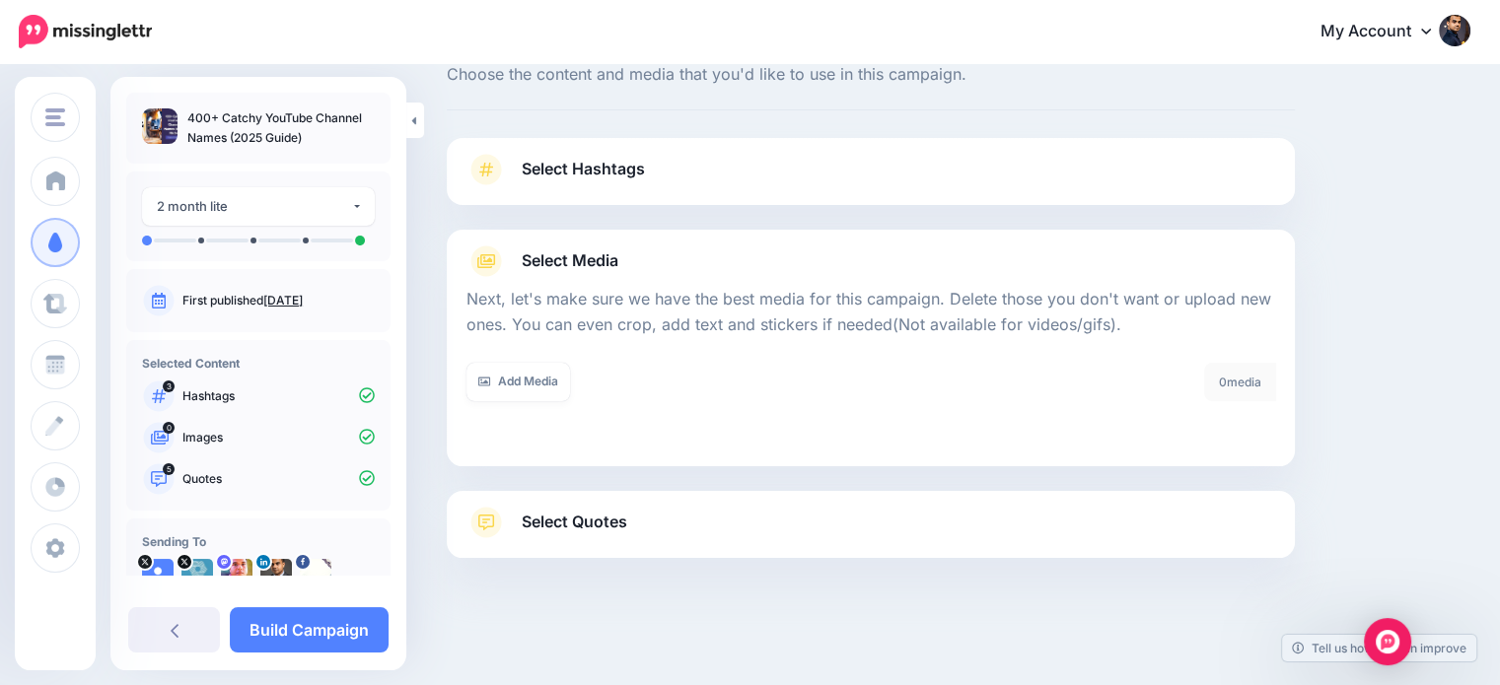
click at [634, 514] on link "Select Quotes" at bounding box center [870, 532] width 809 height 51
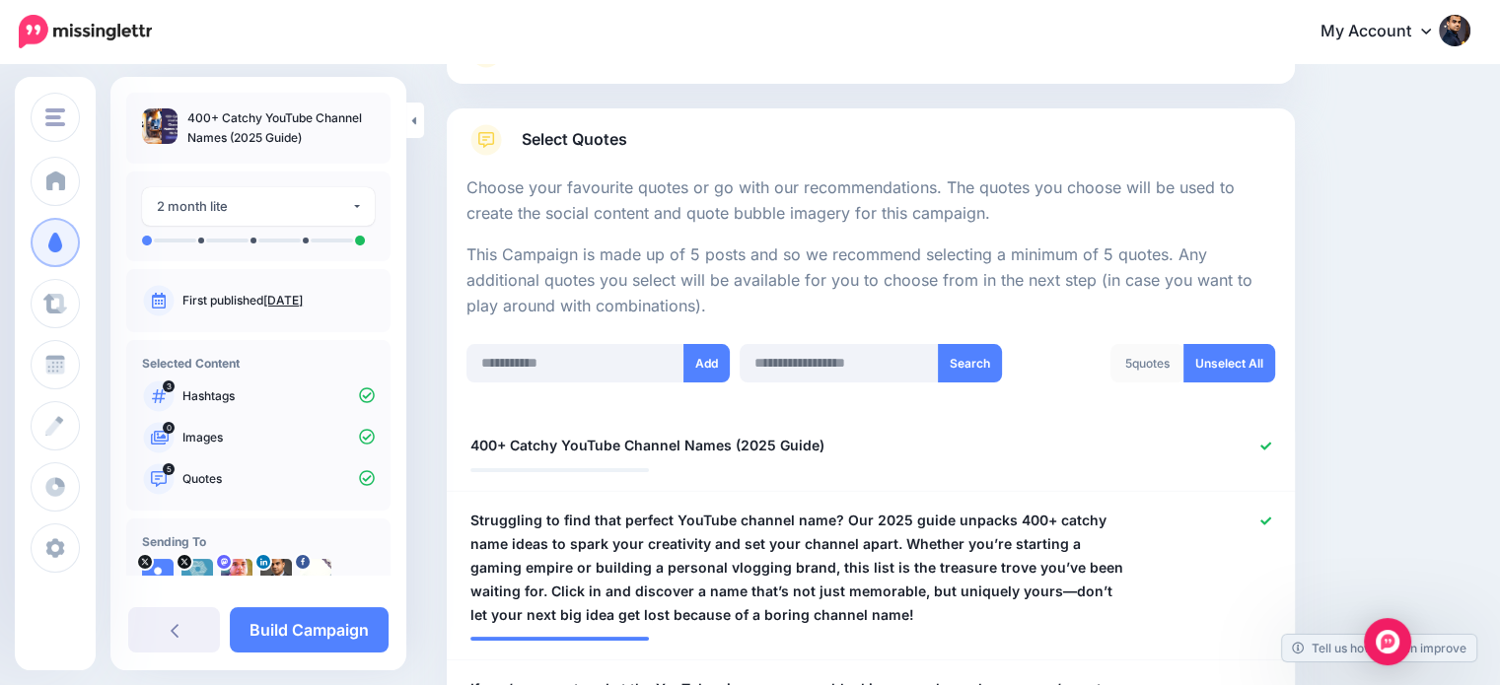
scroll to position [407, 0]
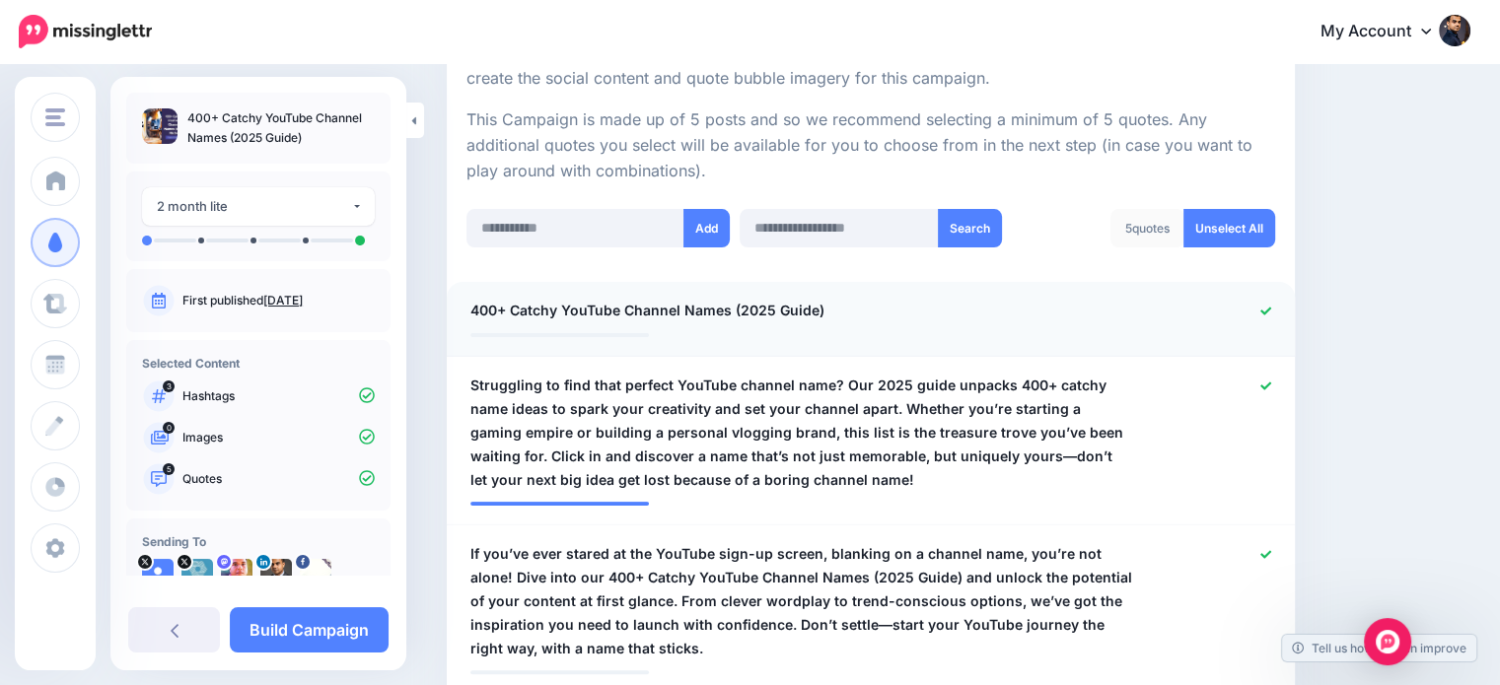
click at [1270, 311] on div at bounding box center [1217, 311] width 138 height 25
click at [1271, 307] on icon at bounding box center [1265, 311] width 11 height 11
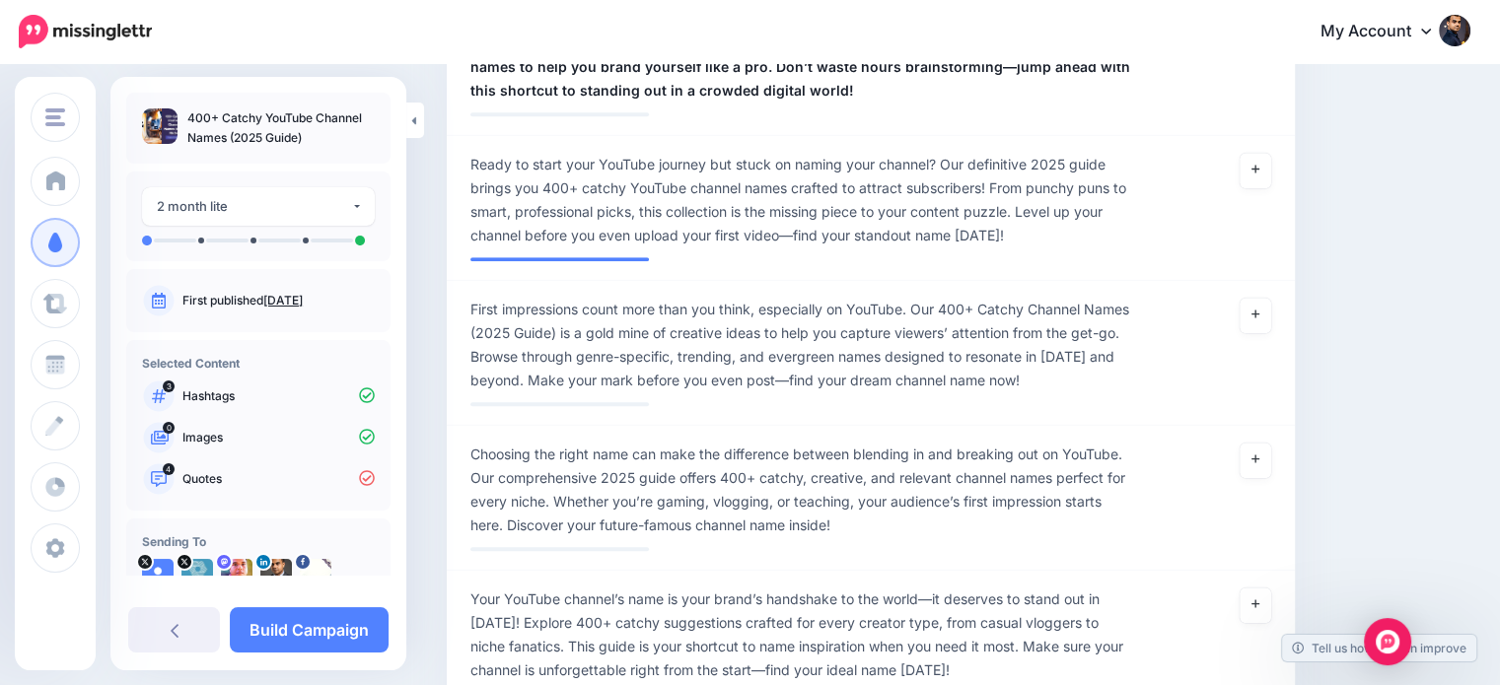
scroll to position [1298, 0]
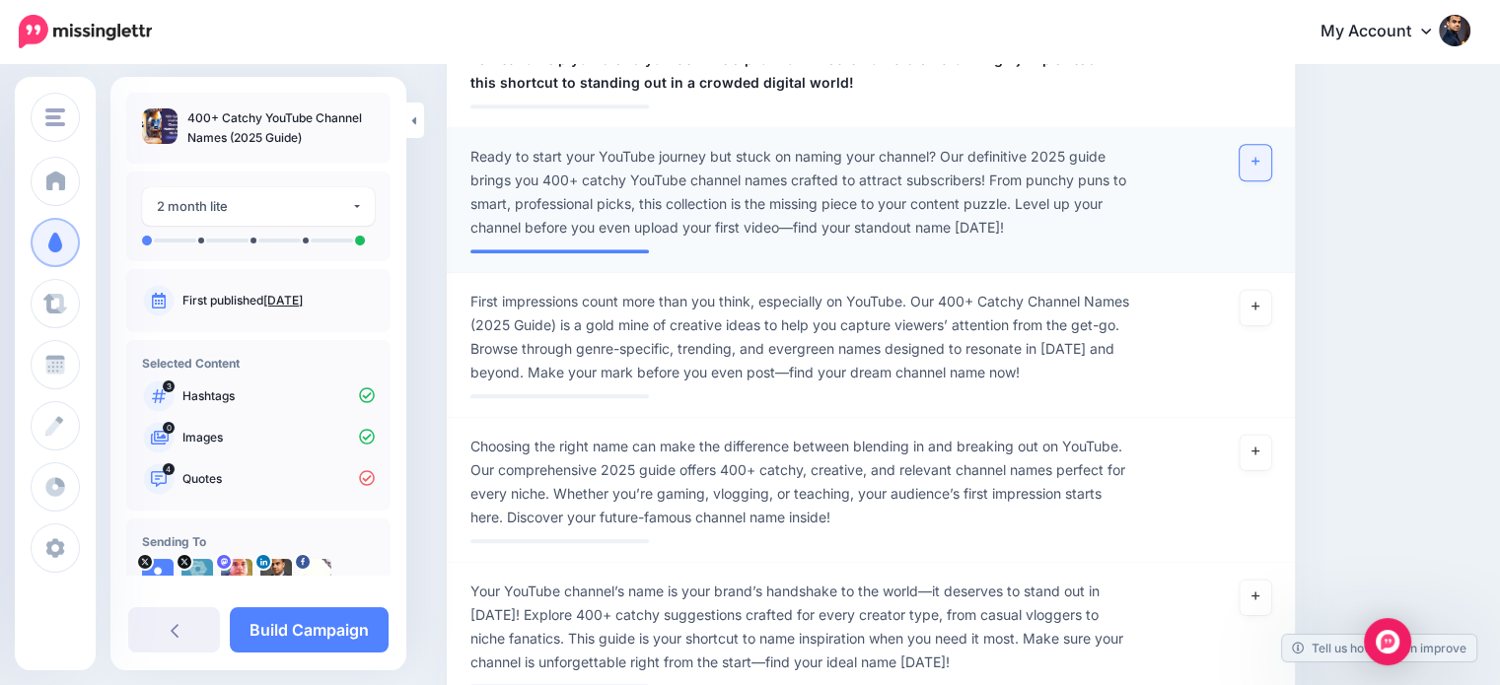
click at [1258, 145] on link at bounding box center [1256, 163] width 32 height 36
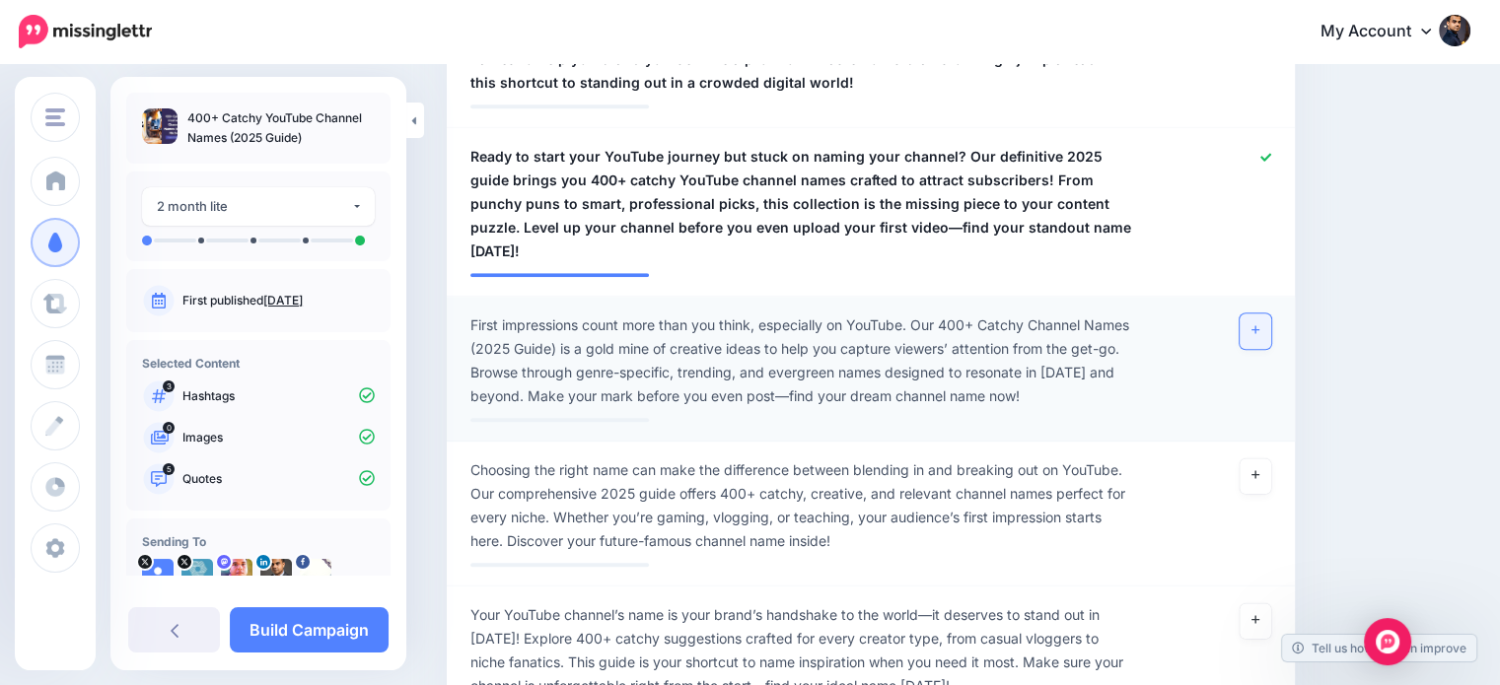
click at [1259, 324] on icon at bounding box center [1255, 329] width 8 height 11
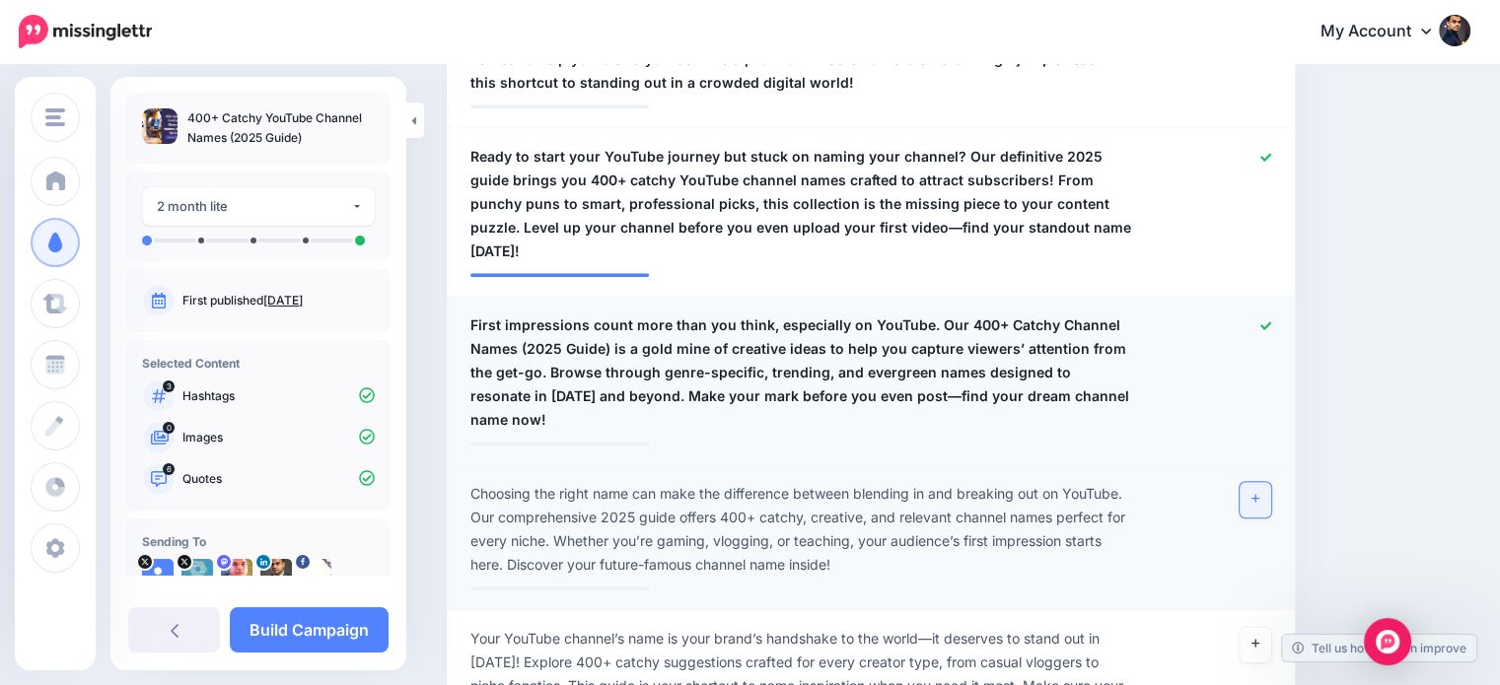
click at [1260, 482] on link at bounding box center [1256, 500] width 32 height 36
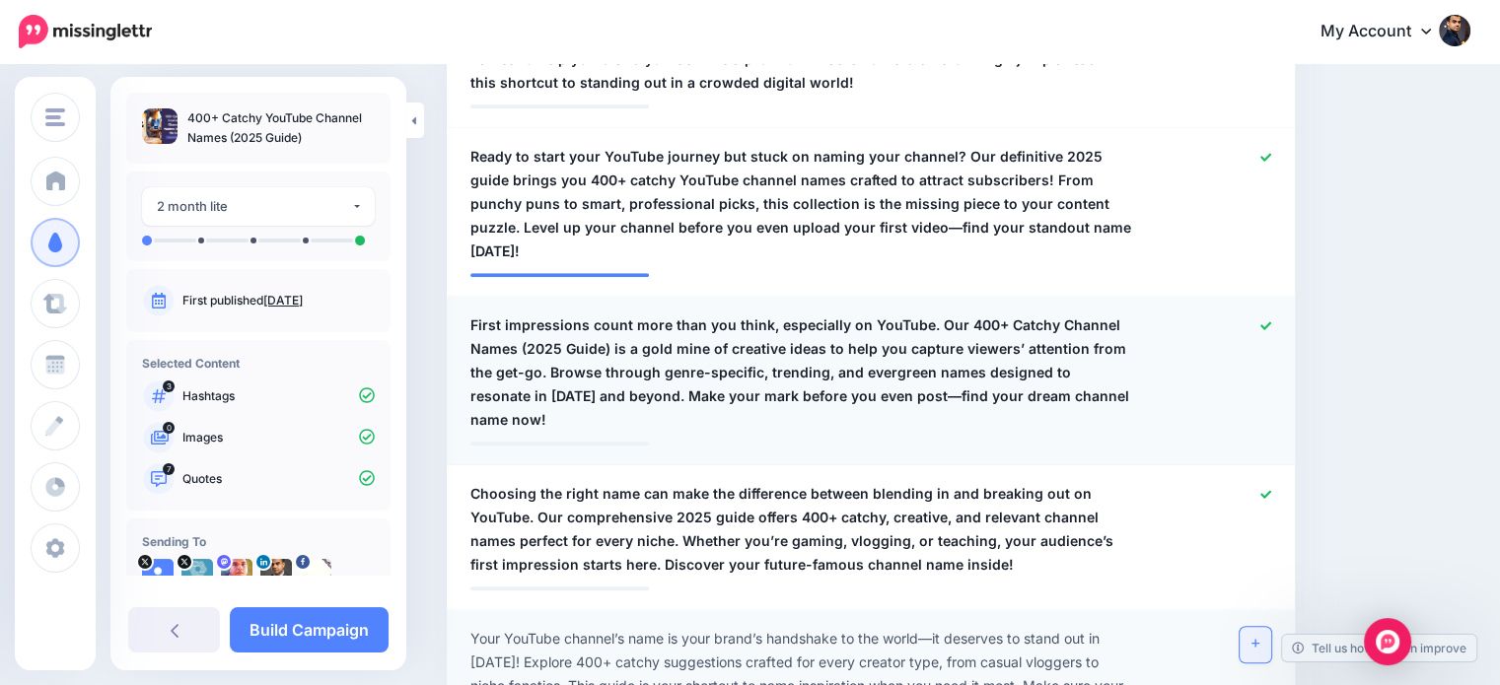
click at [1259, 638] on icon at bounding box center [1255, 643] width 8 height 11
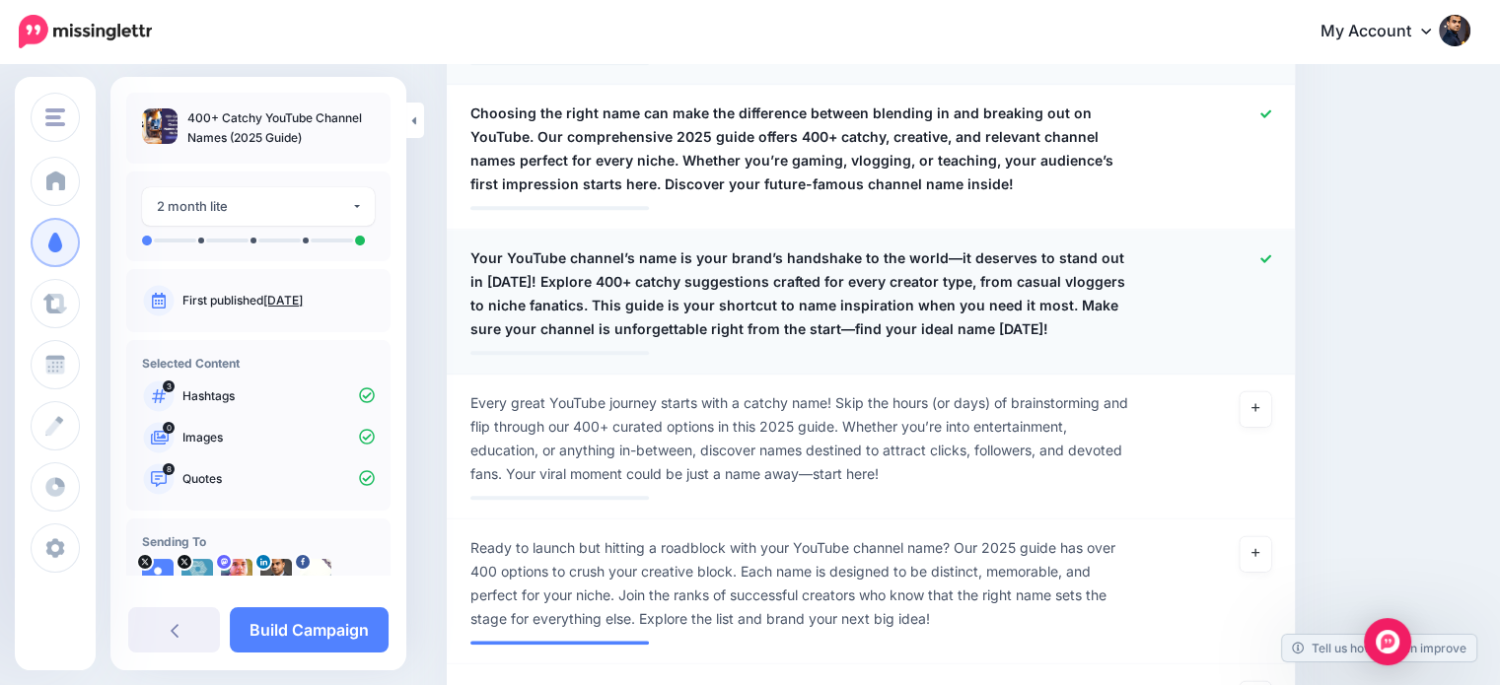
scroll to position [1705, 0]
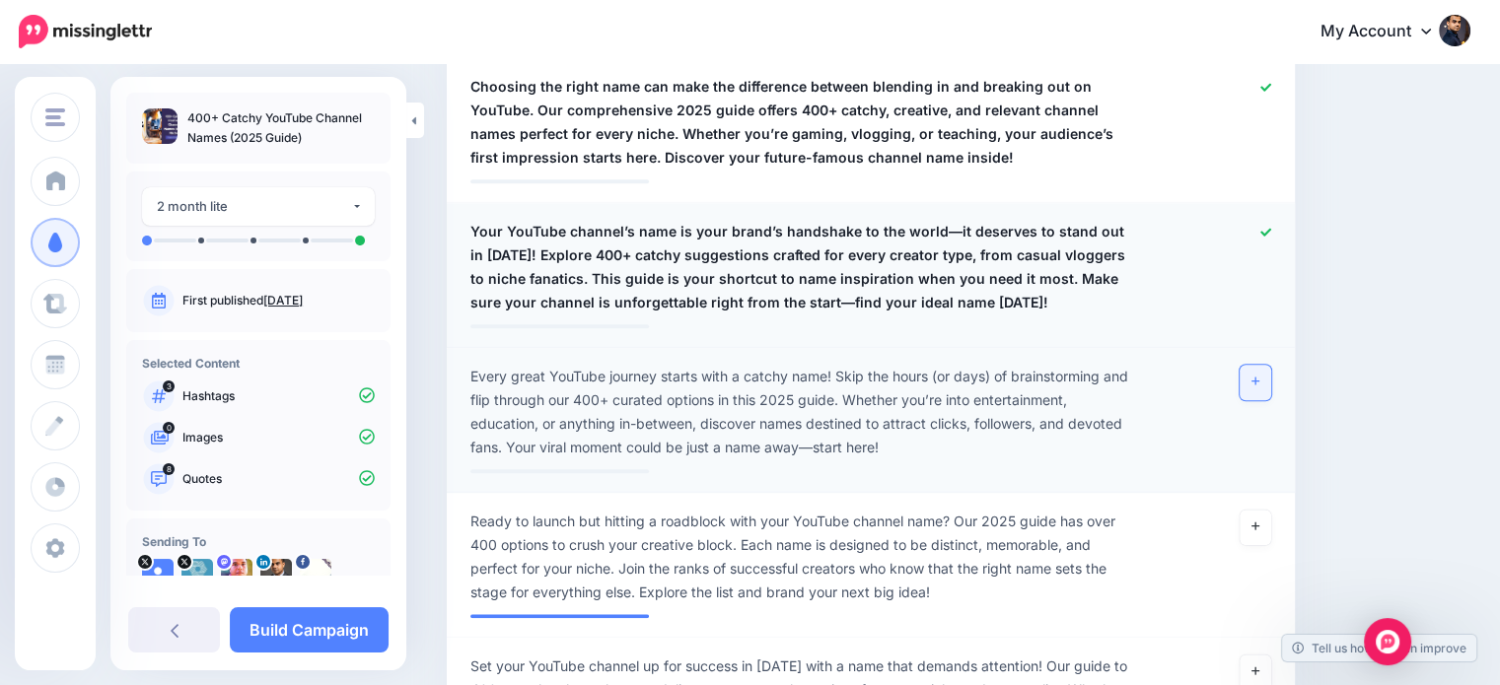
click at [1271, 365] on link at bounding box center [1256, 383] width 32 height 36
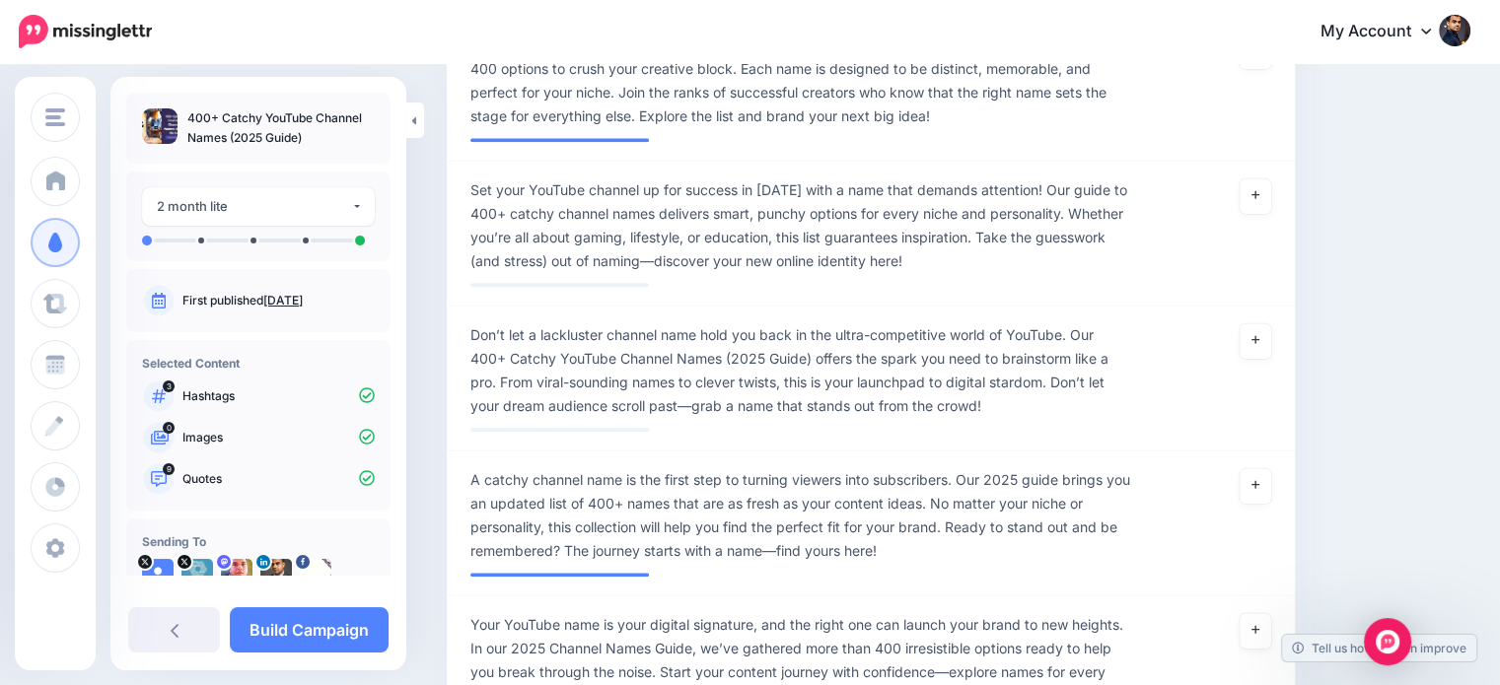
scroll to position [2310, 0]
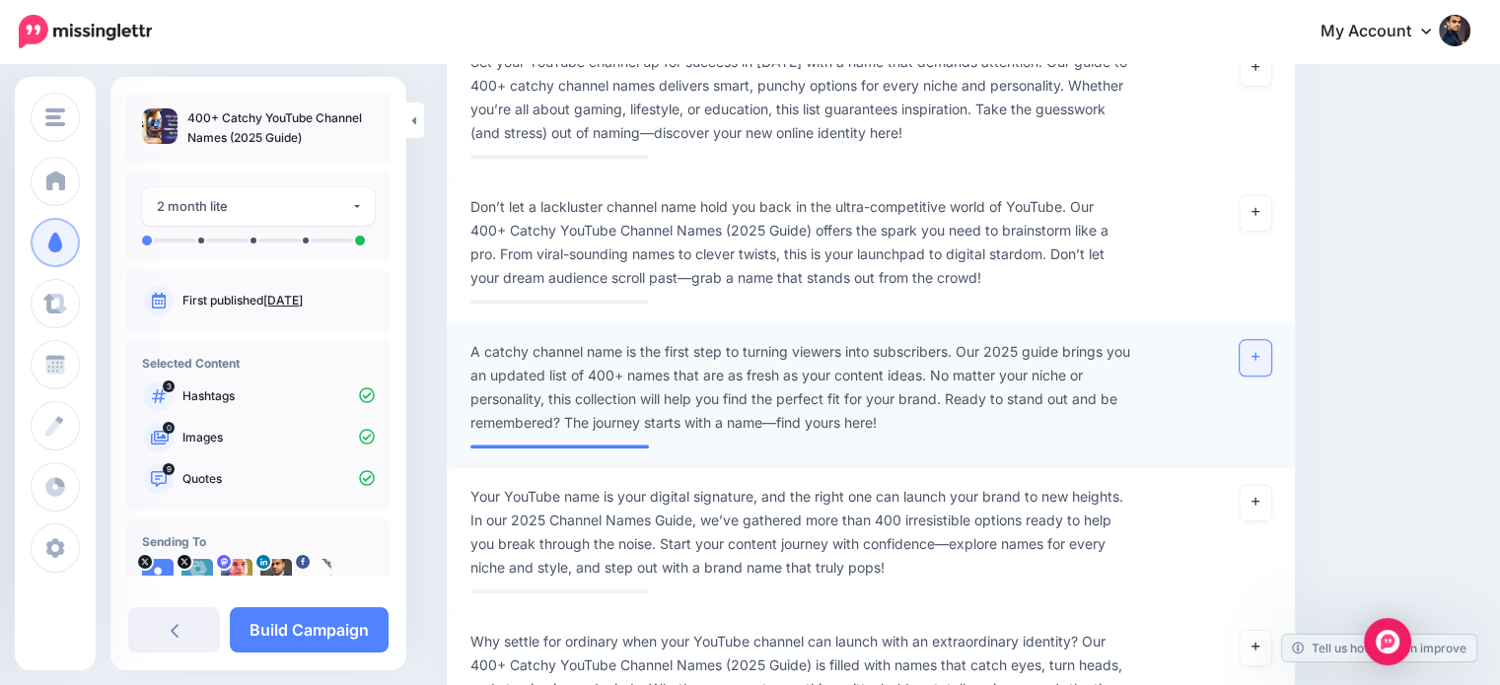
click at [1259, 351] on icon at bounding box center [1255, 356] width 8 height 11
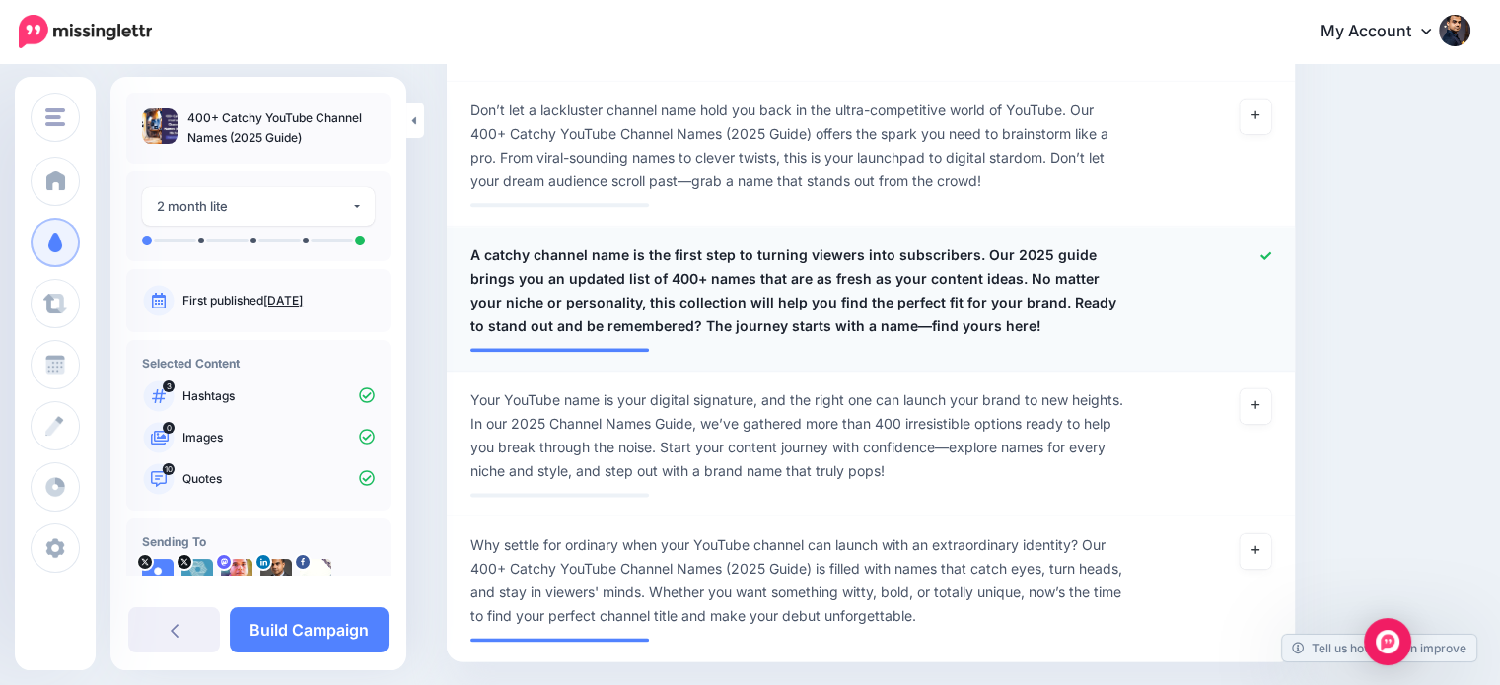
scroll to position [2438, 0]
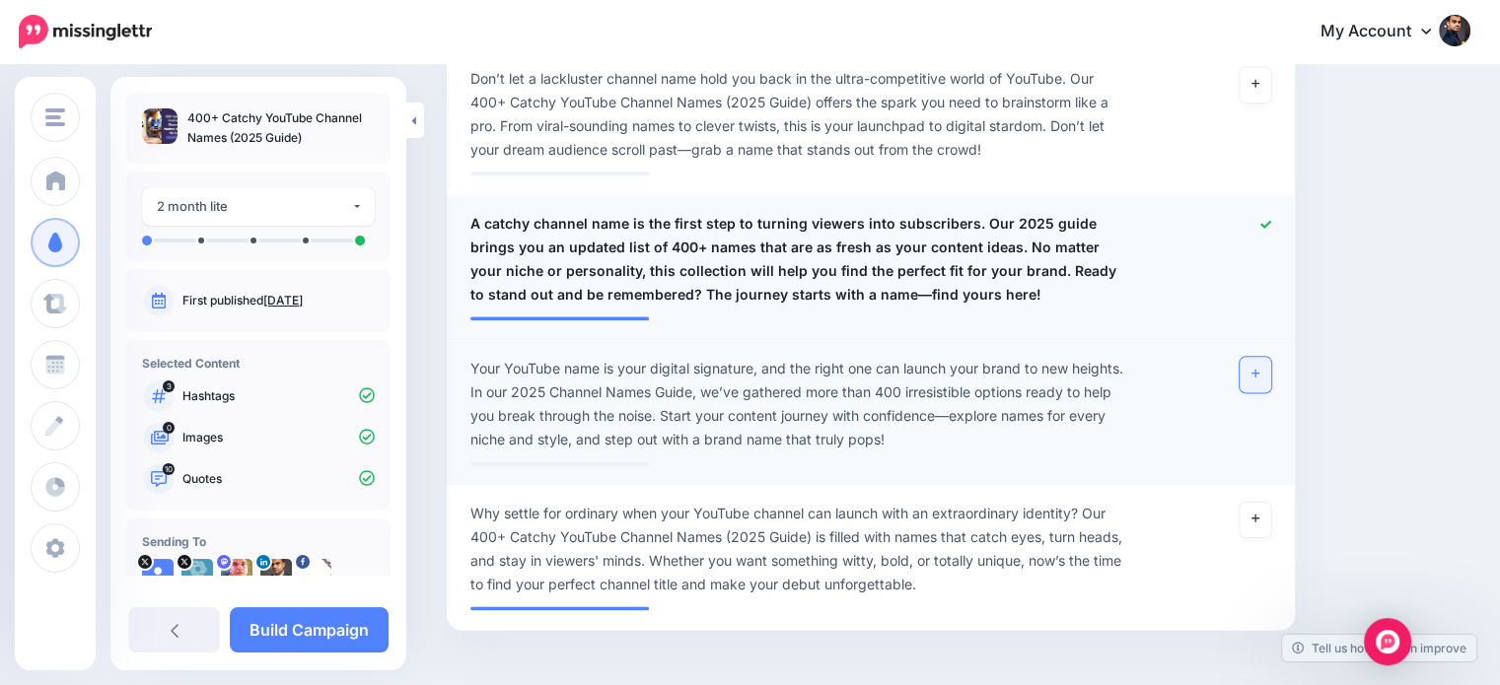
click at [1255, 357] on link at bounding box center [1256, 375] width 32 height 36
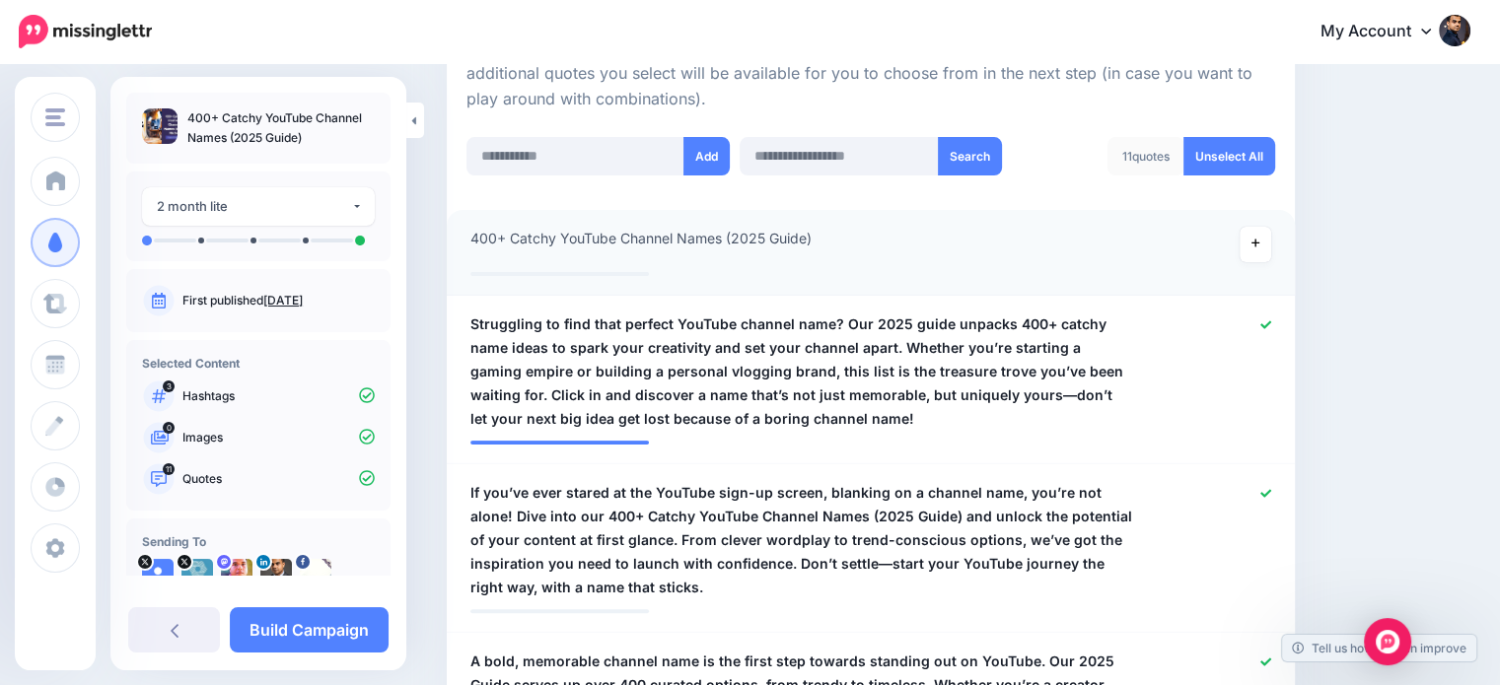
scroll to position [509, 0]
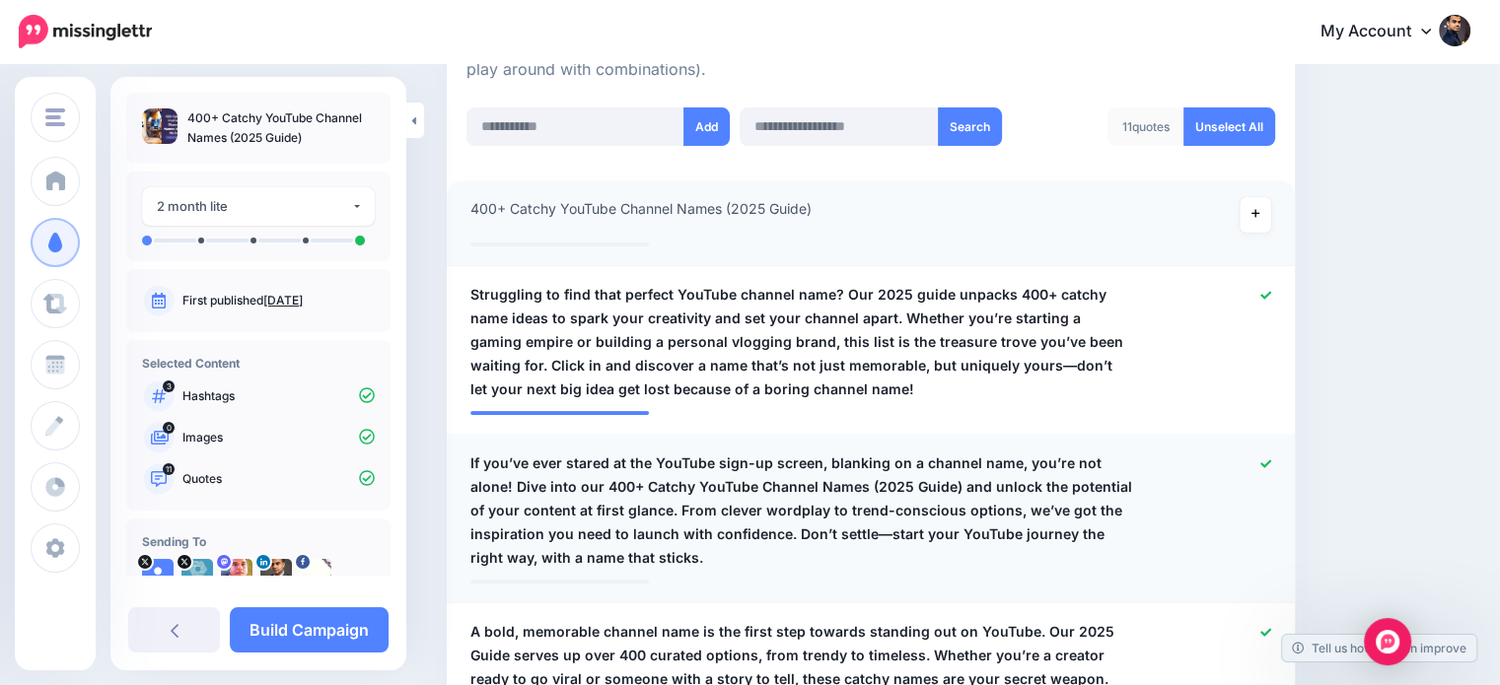
click at [1271, 463] on icon at bounding box center [1265, 464] width 11 height 8
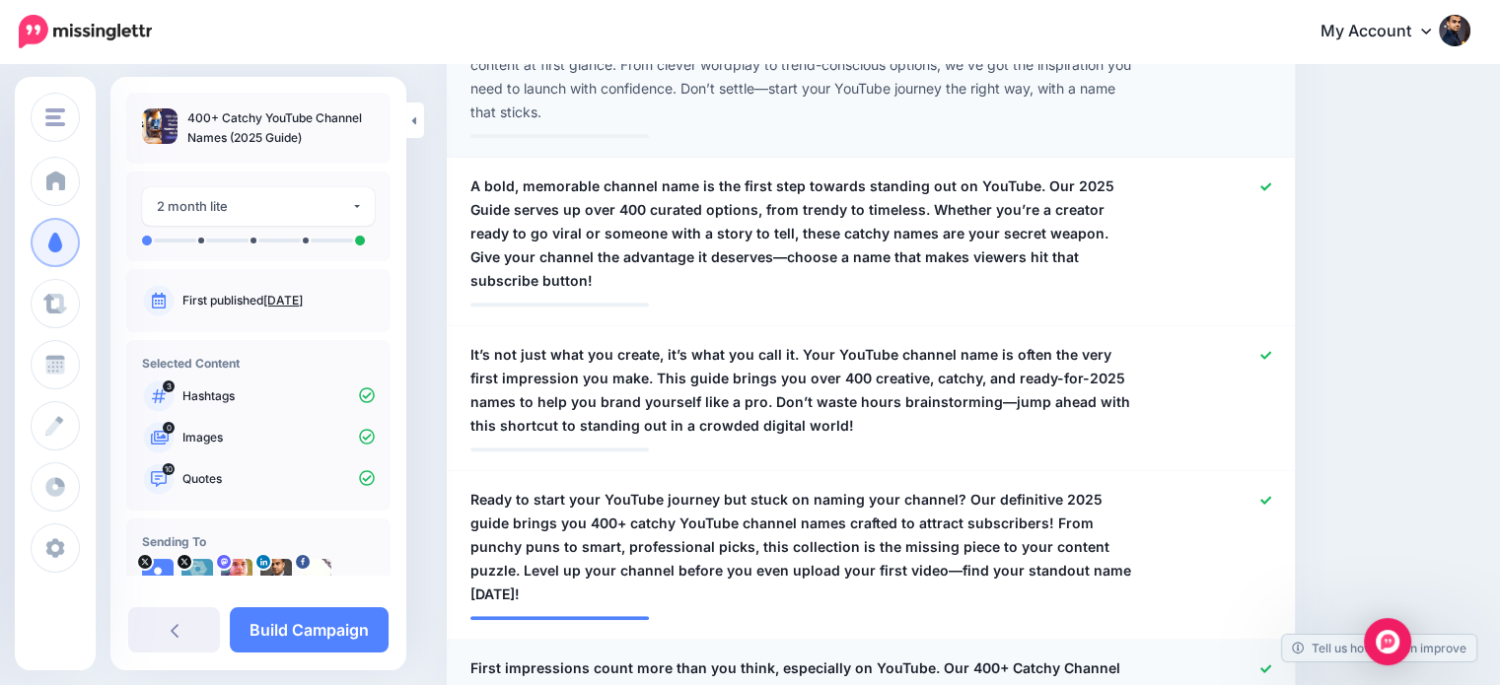
scroll to position [966, 0]
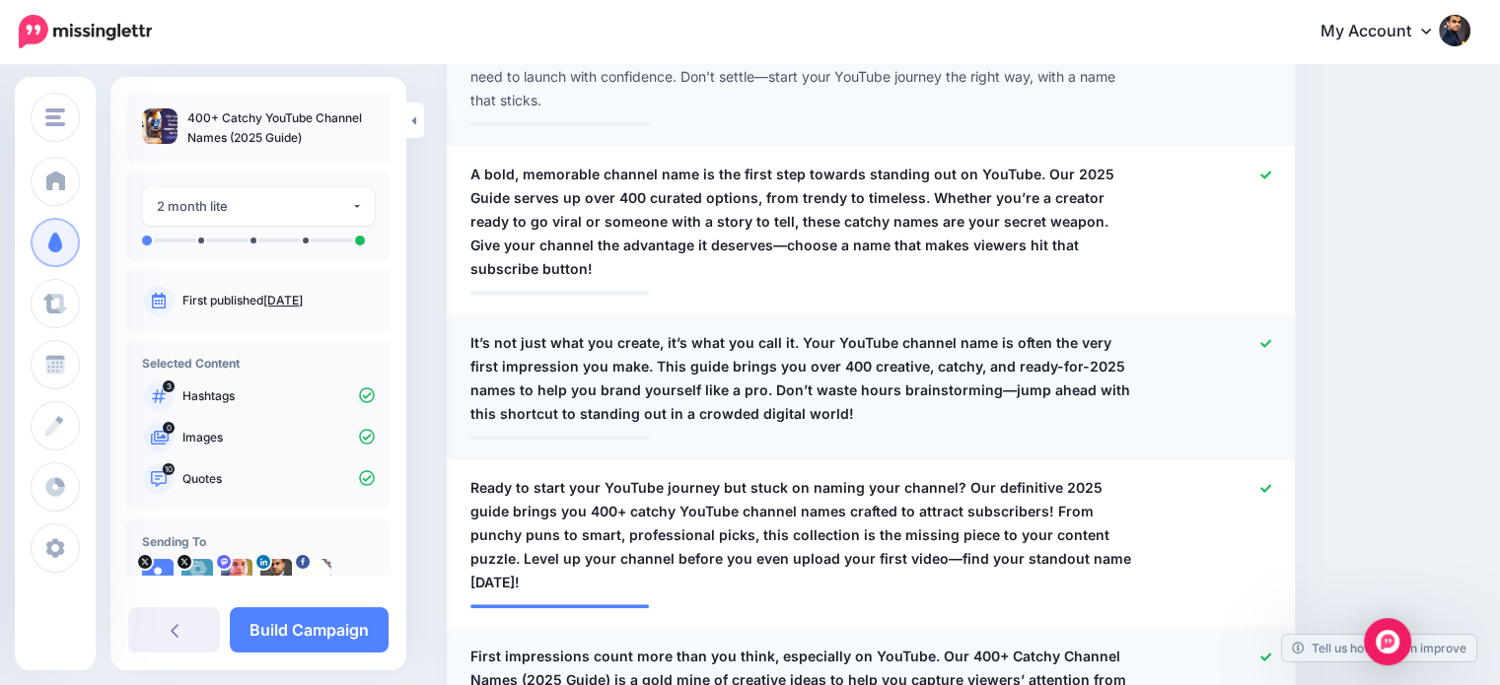
click at [1271, 339] on icon at bounding box center [1265, 343] width 11 height 8
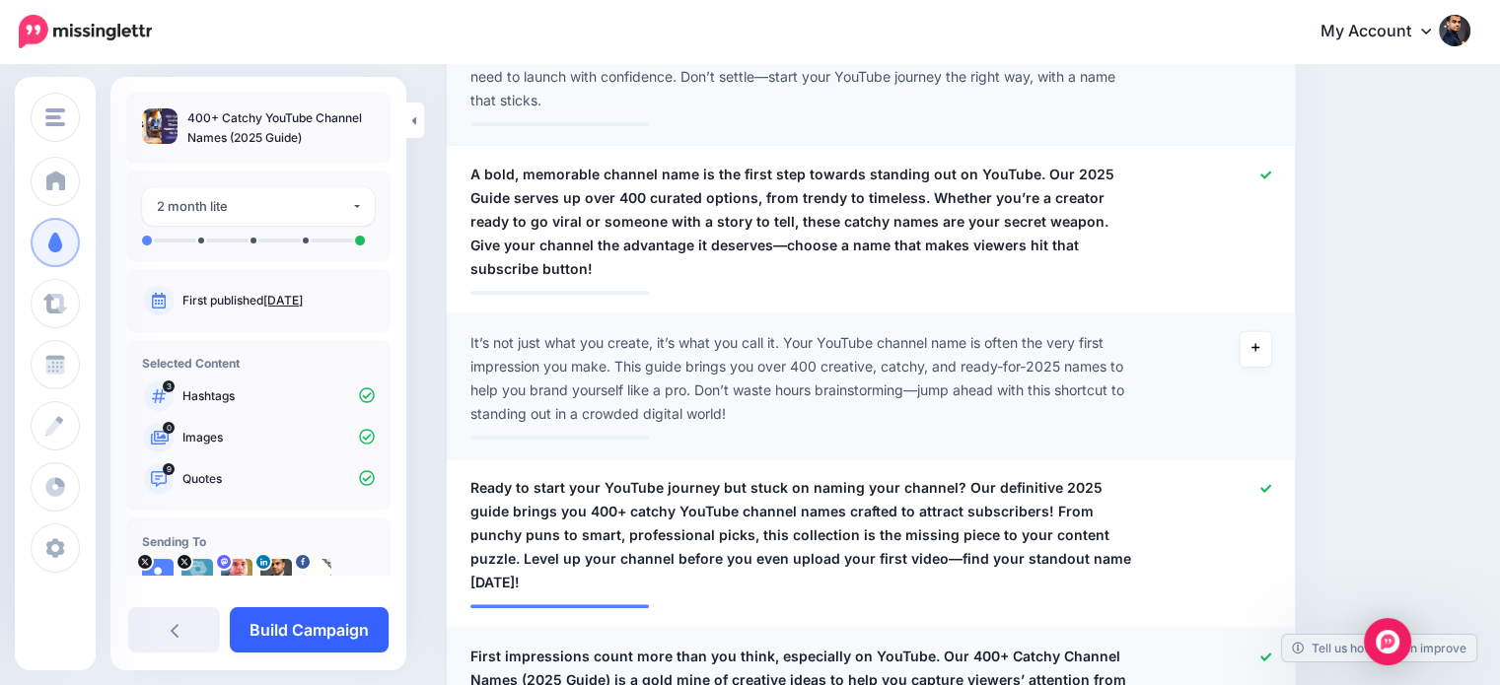
click at [353, 612] on link "Build Campaign" at bounding box center [309, 629] width 159 height 45
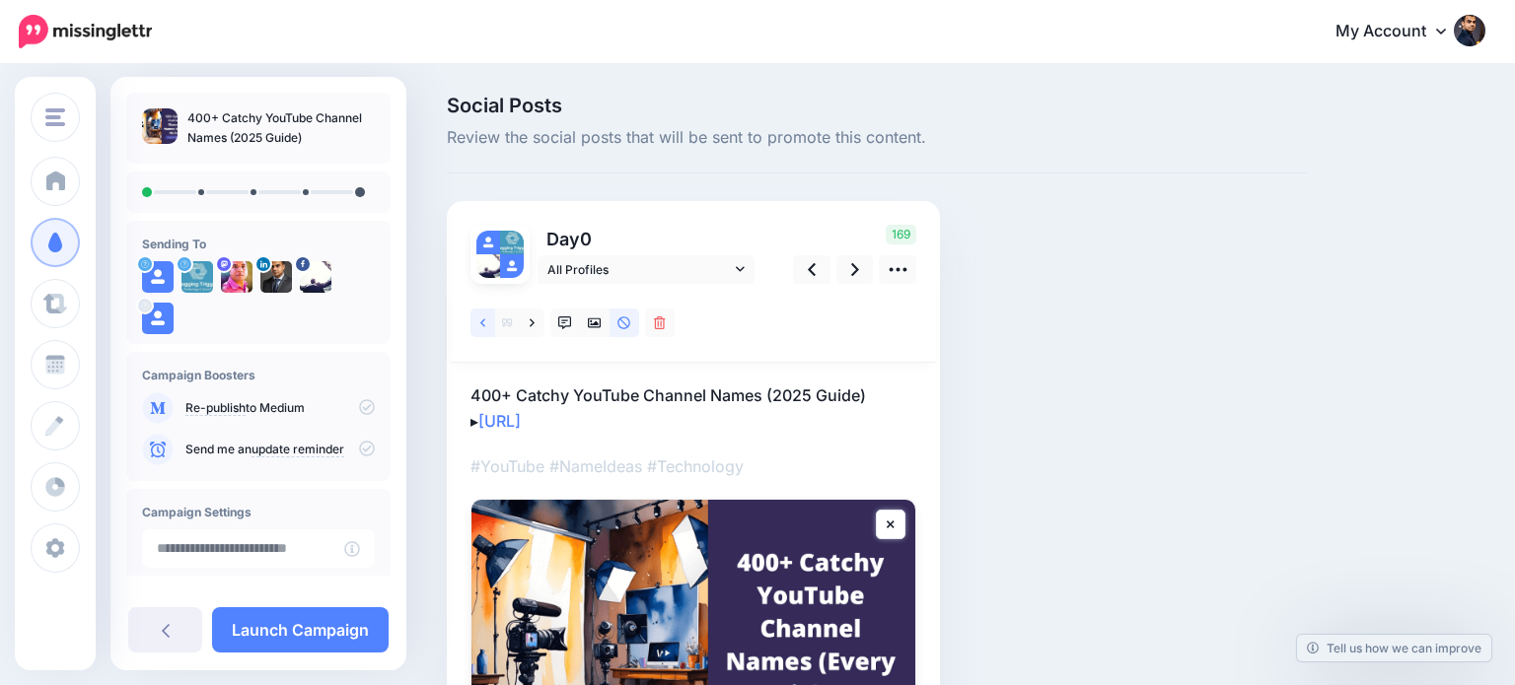
click at [478, 324] on link at bounding box center [482, 323] width 25 height 29
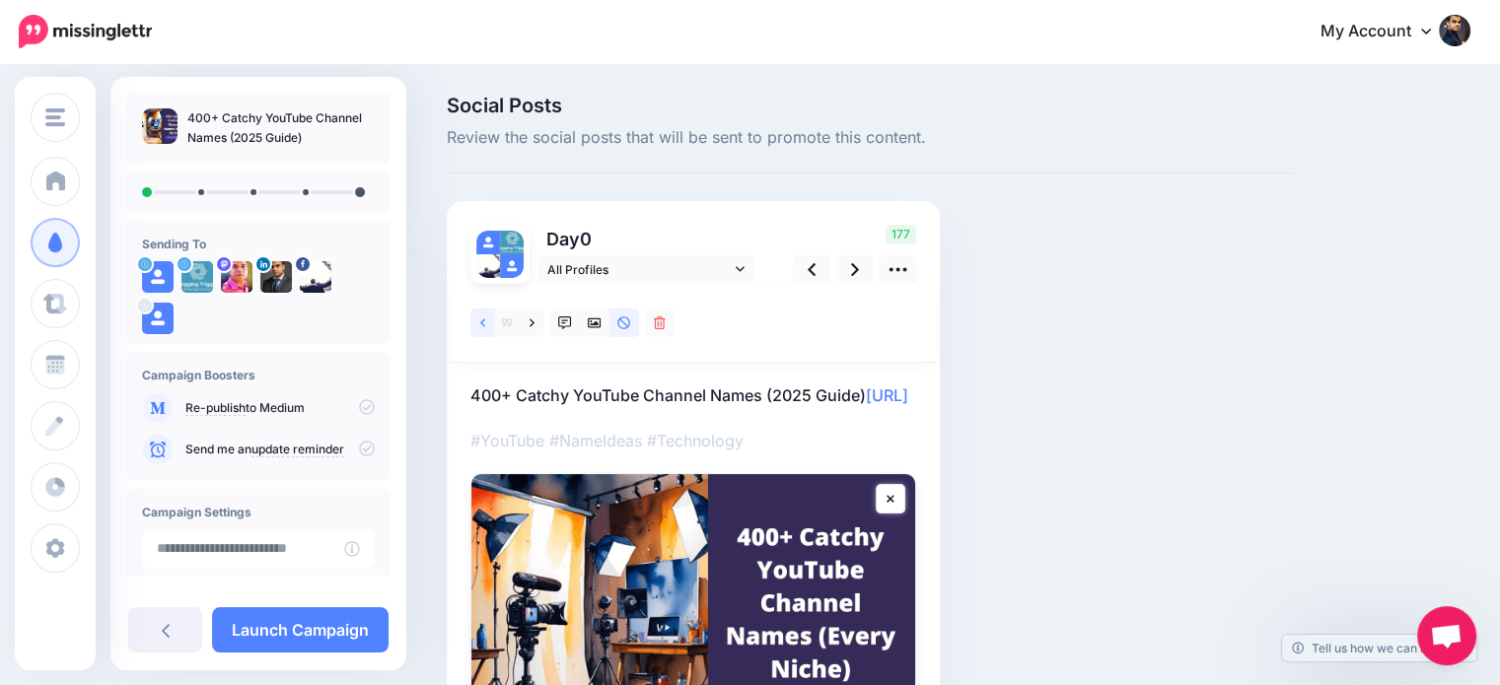
click at [482, 321] on icon at bounding box center [482, 323] width 5 height 8
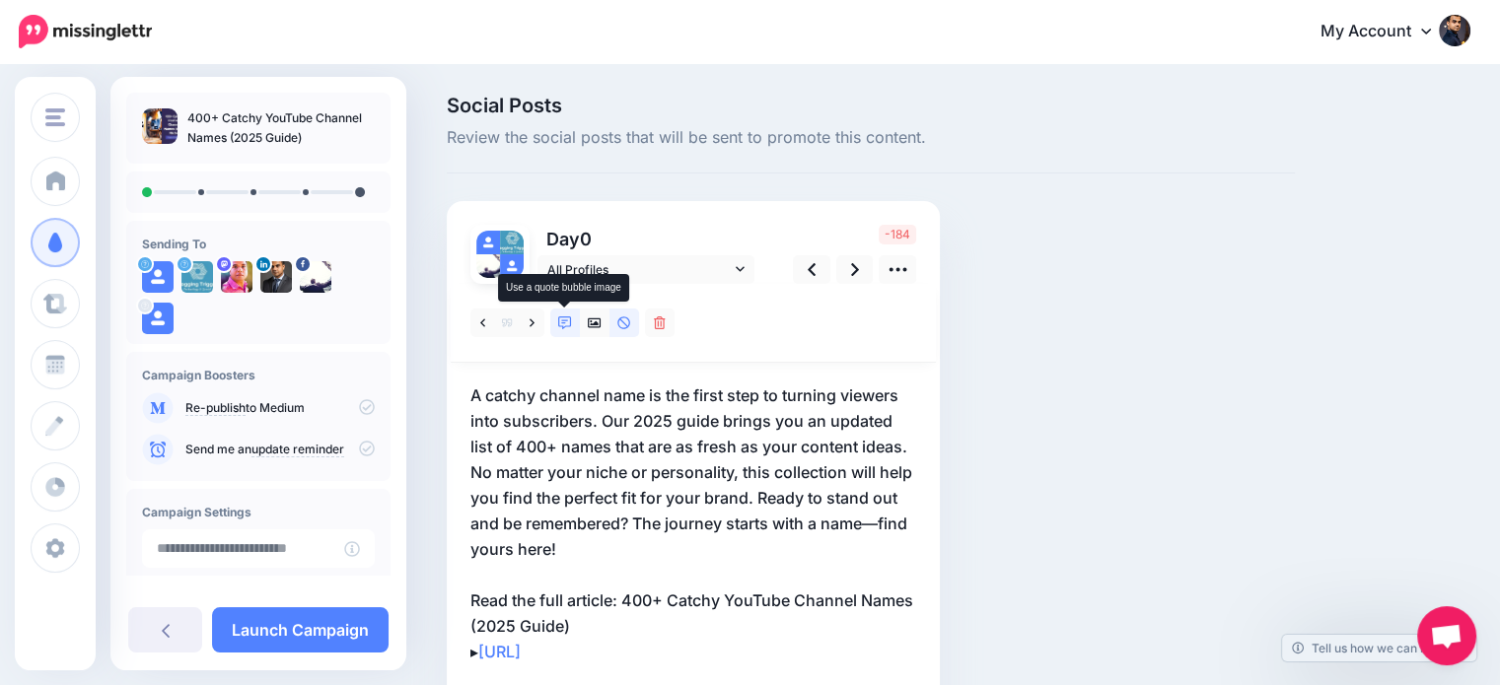
click at [564, 321] on icon at bounding box center [565, 324] width 14 height 14
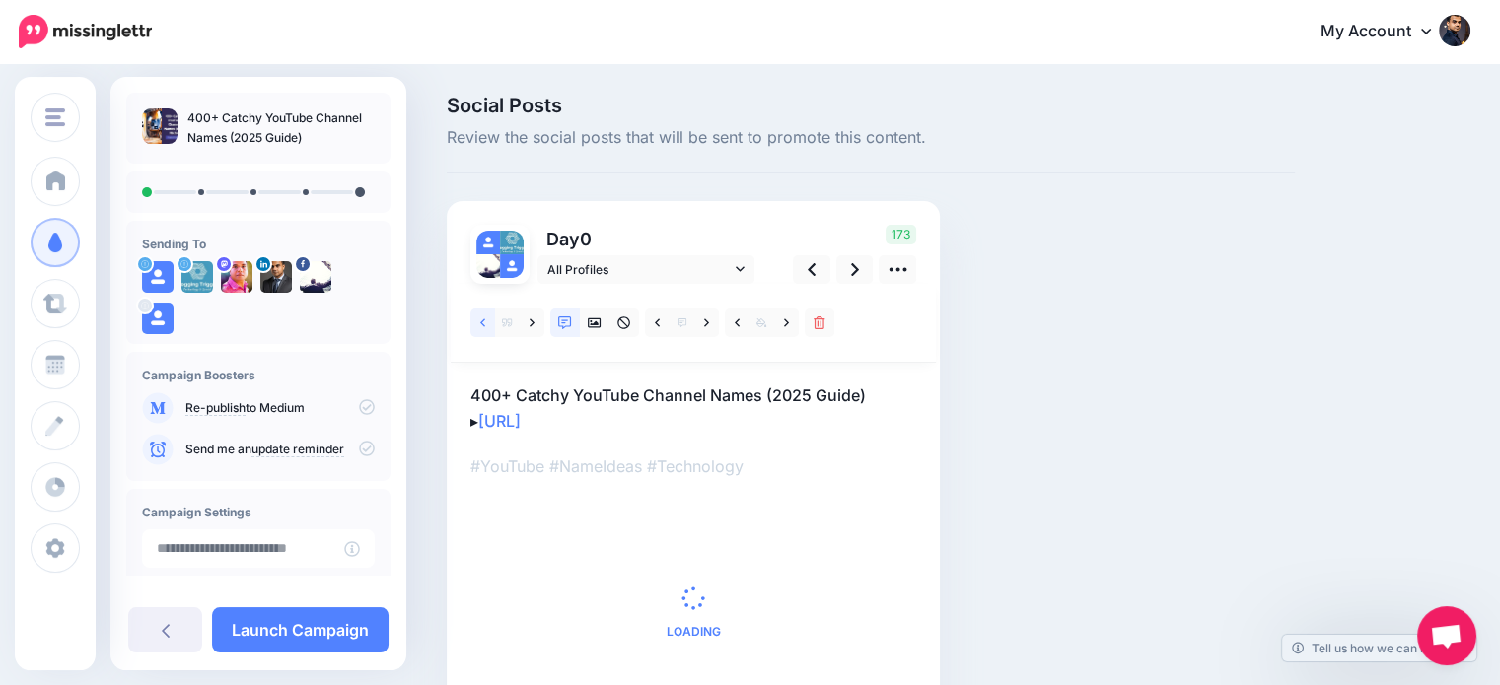
click at [480, 318] on icon at bounding box center [482, 324] width 5 height 14
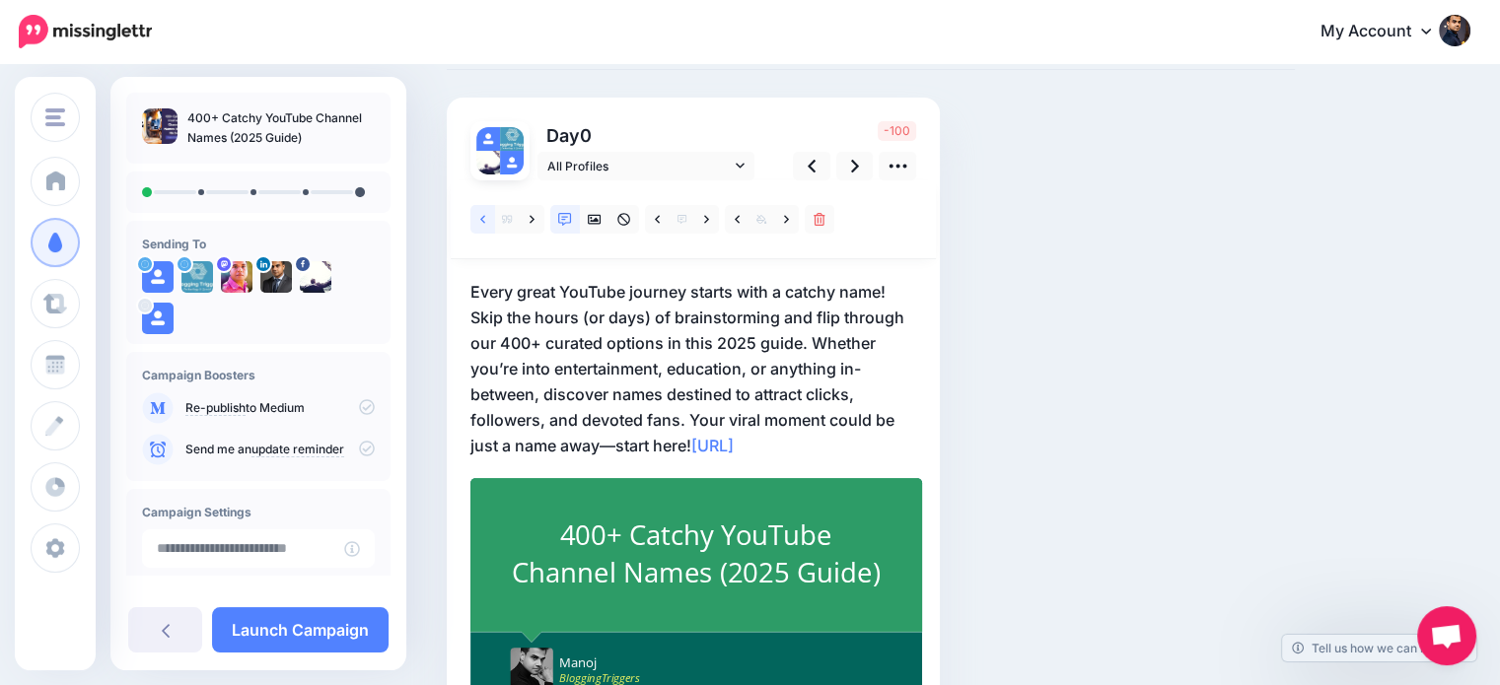
scroll to position [109, 0]
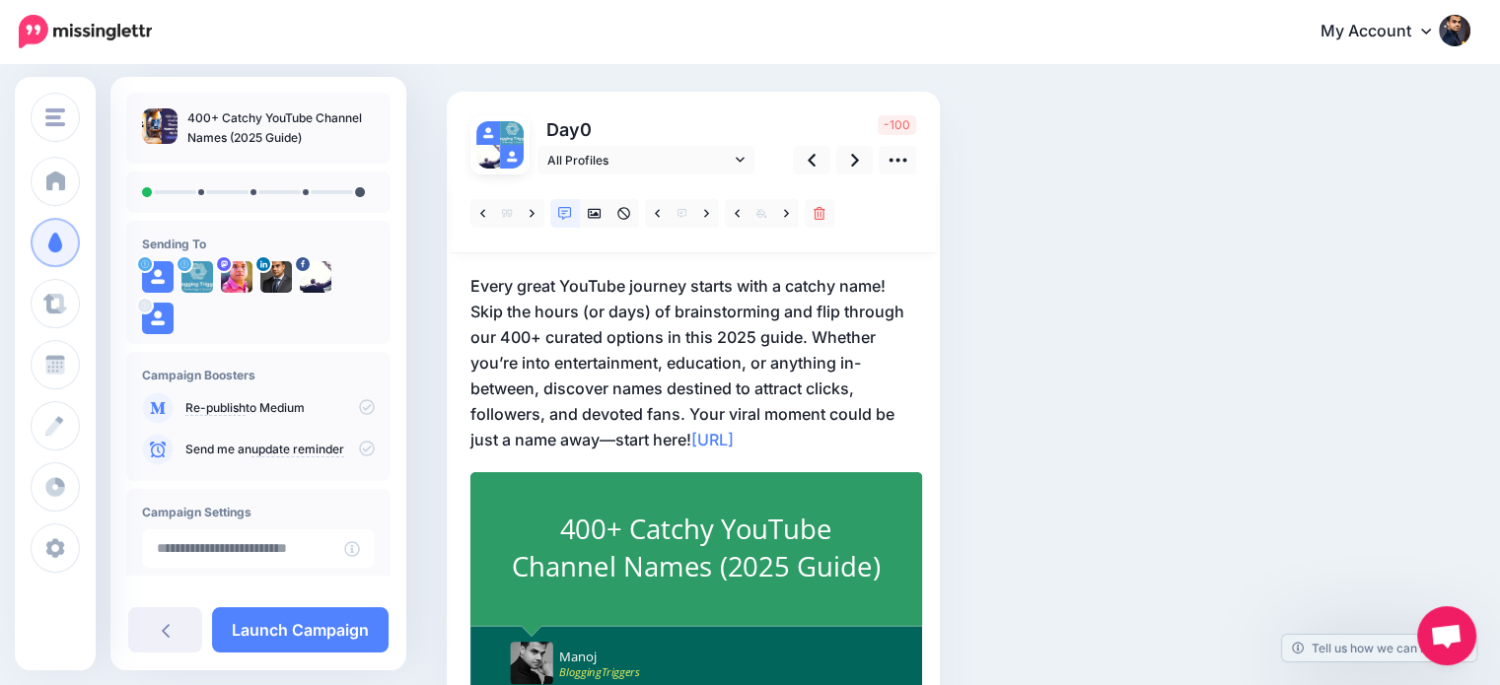
click at [813, 323] on p "Every great YouTube journey starts with a catchy name! Skip the hours (or days)…" at bounding box center [693, 362] width 446 height 179
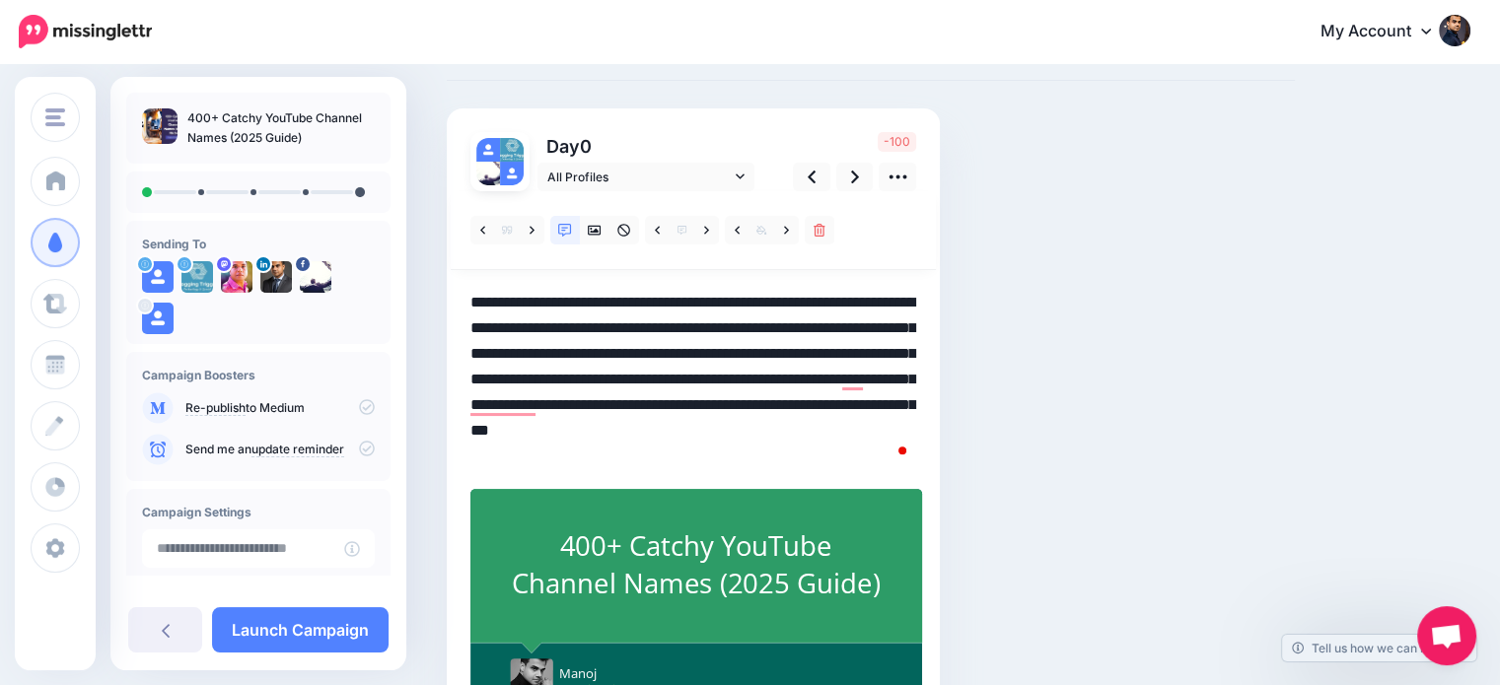
drag, startPoint x: 812, startPoint y: 342, endPoint x: 688, endPoint y: 424, distance: 148.0
click at [688, 424] on textarea "**********" at bounding box center [693, 379] width 446 height 179
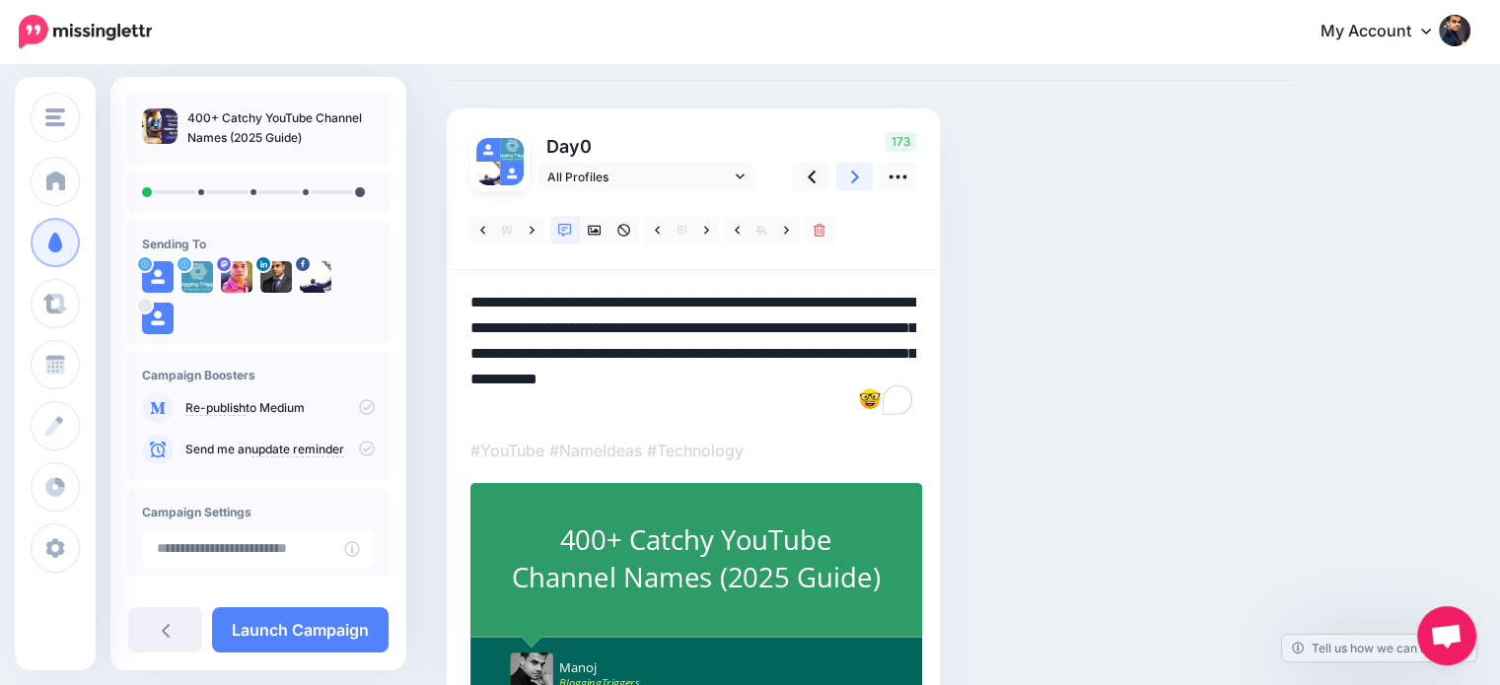
click at [851, 175] on icon at bounding box center [855, 177] width 8 height 21
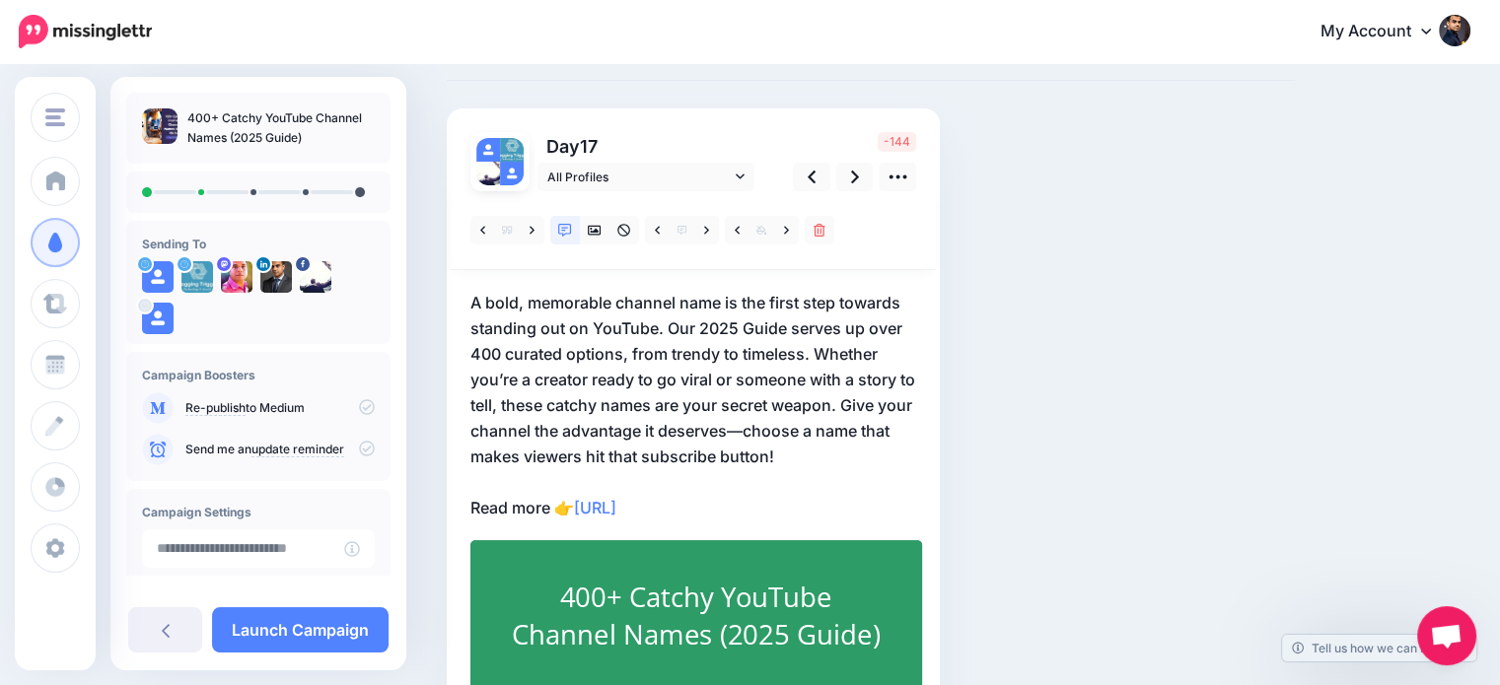
click at [819, 345] on p "A bold, memorable channel name is the first step towards standing out on YouTub…" at bounding box center [693, 405] width 446 height 231
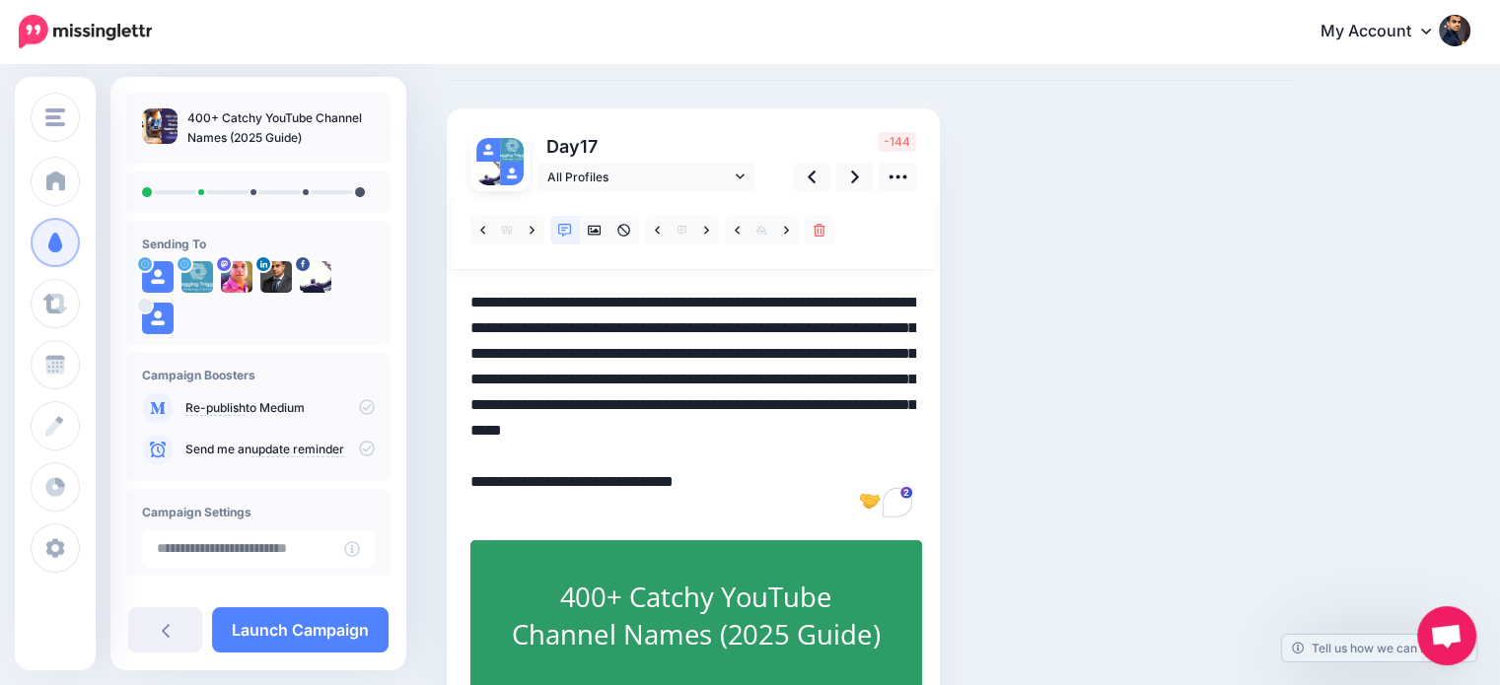
drag, startPoint x: 816, startPoint y: 348, endPoint x: 865, endPoint y: 402, distance: 73.3
click at [865, 402] on textarea "**********" at bounding box center [693, 405] width 446 height 231
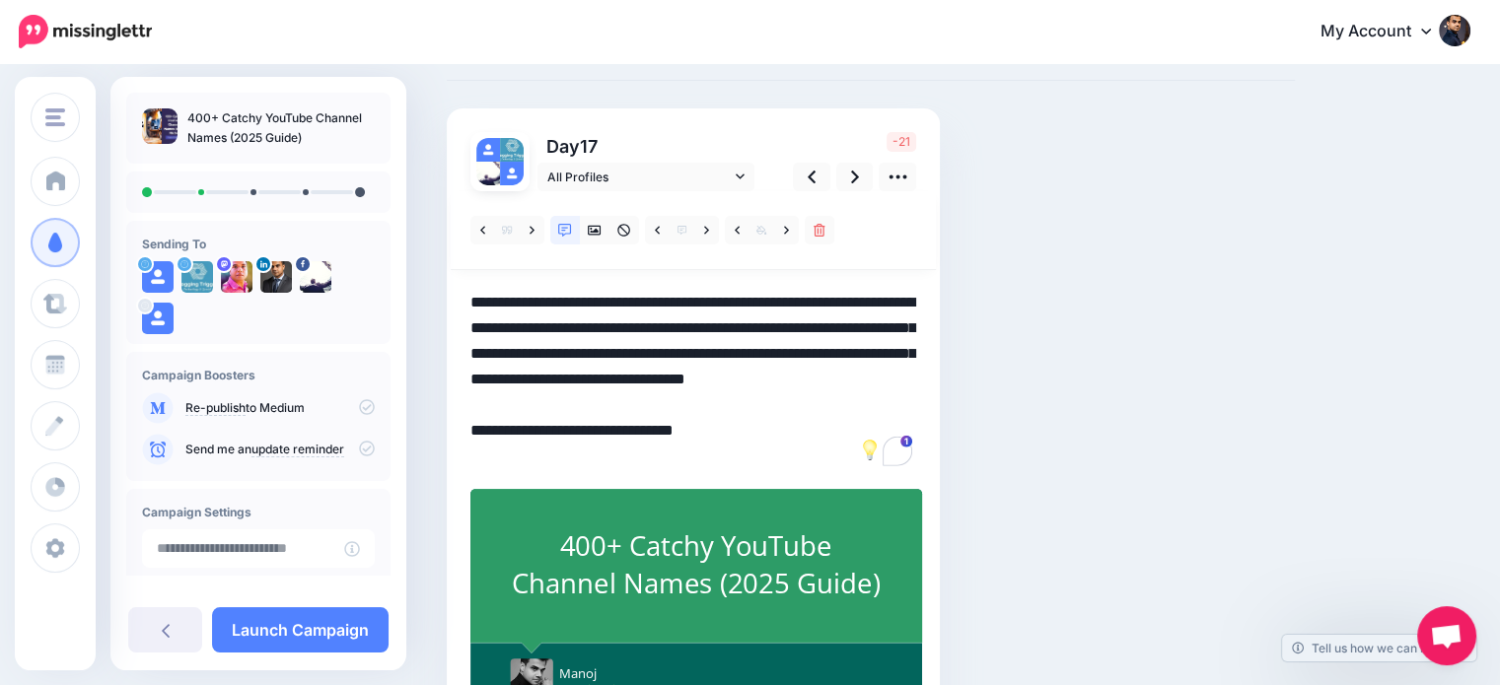
drag, startPoint x: 817, startPoint y: 355, endPoint x: 837, endPoint y: 405, distance: 54.4
click at [837, 405] on textarea "**********" at bounding box center [693, 379] width 446 height 179
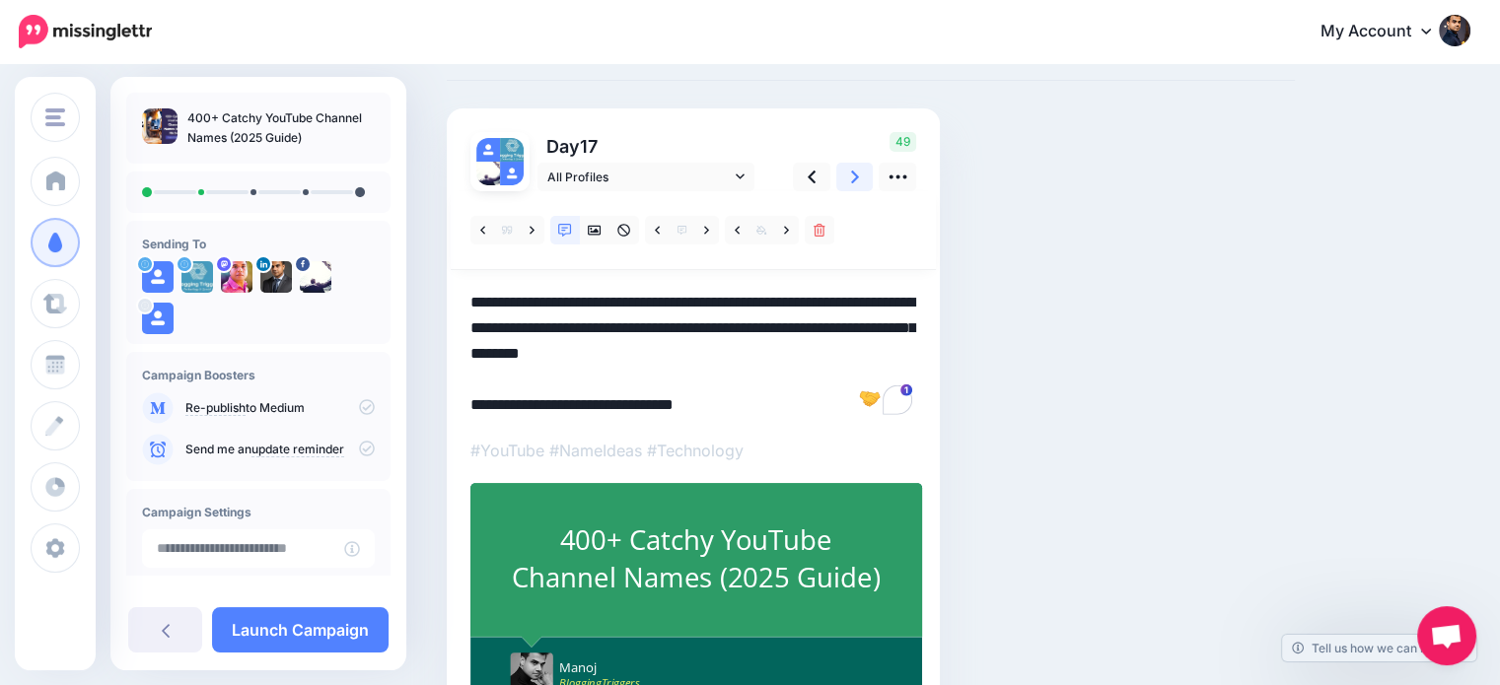
click at [851, 170] on icon at bounding box center [855, 177] width 8 height 21
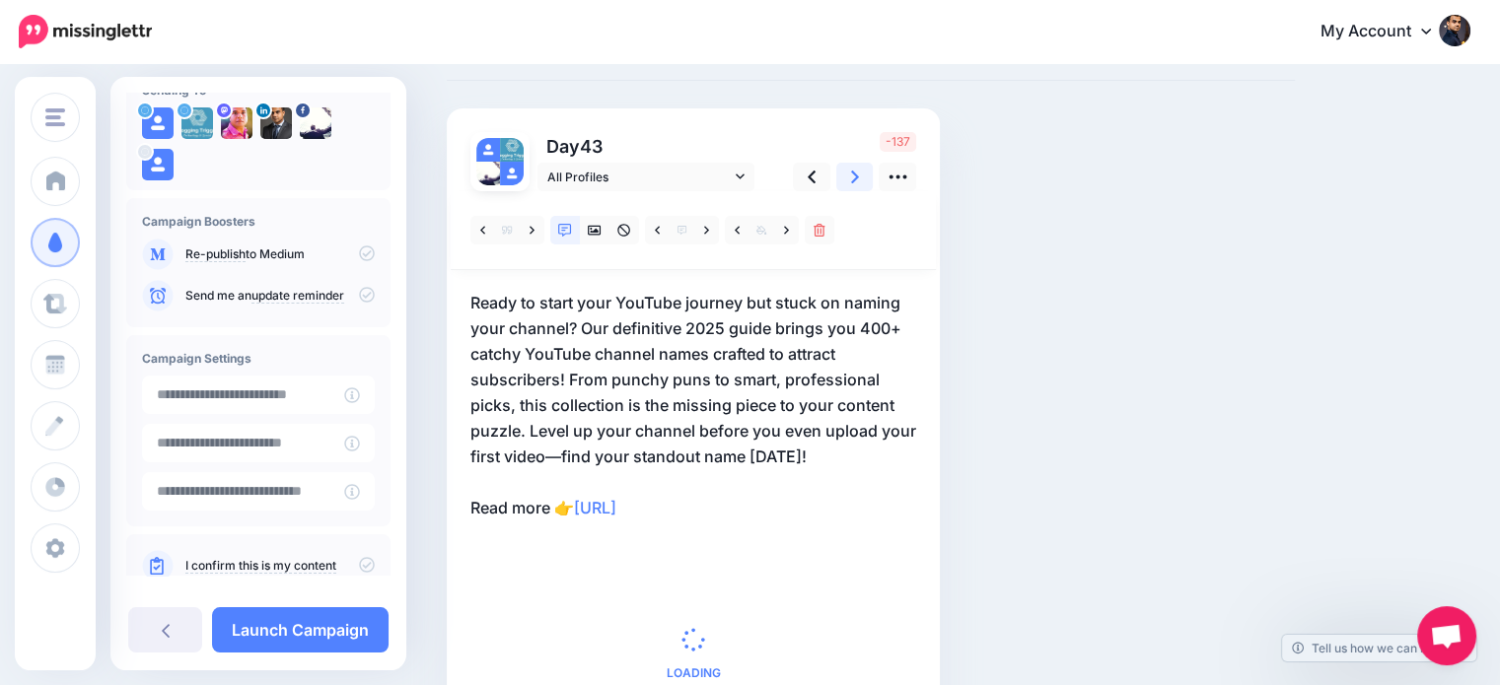
scroll to position [198, 0]
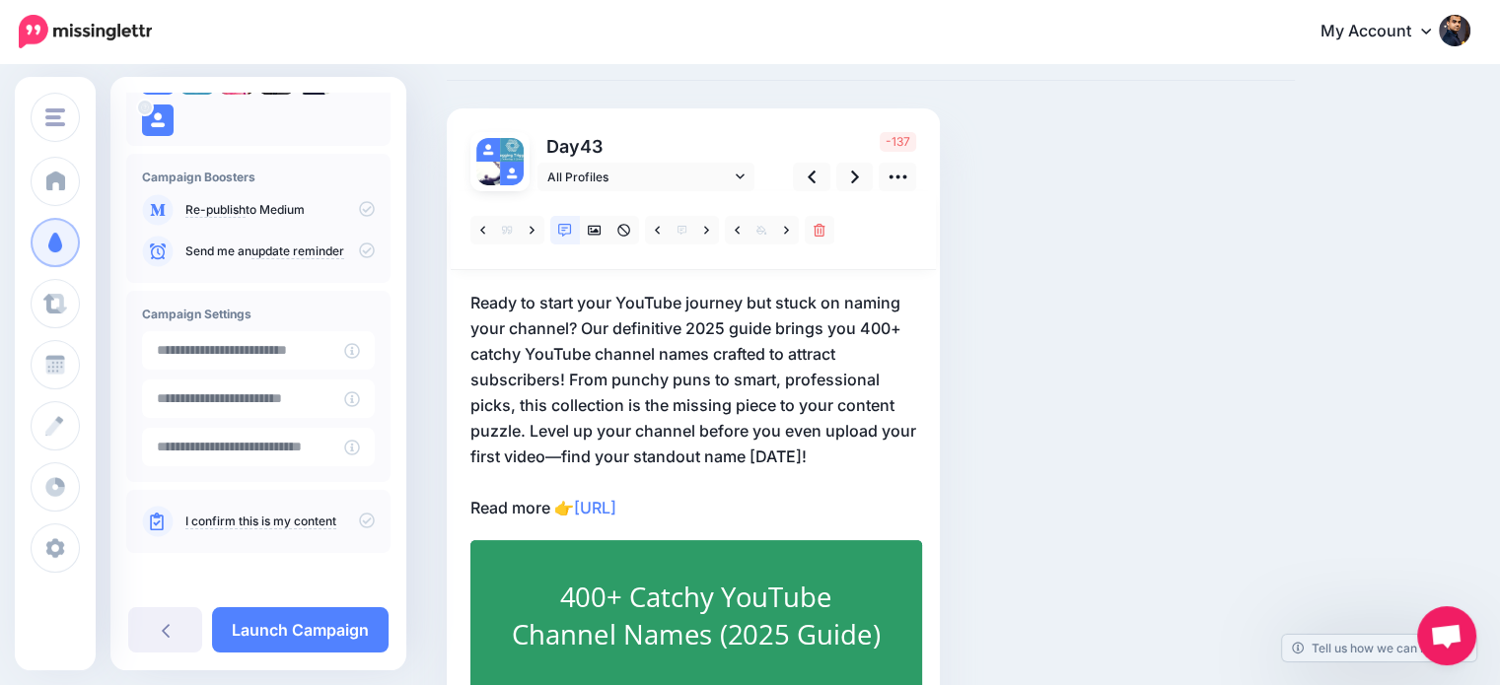
click at [359, 520] on icon at bounding box center [367, 521] width 16 height 16
click at [693, 326] on p "Ready to start your YouTube journey but stuck on naming your channel? Our defin…" at bounding box center [693, 405] width 446 height 231
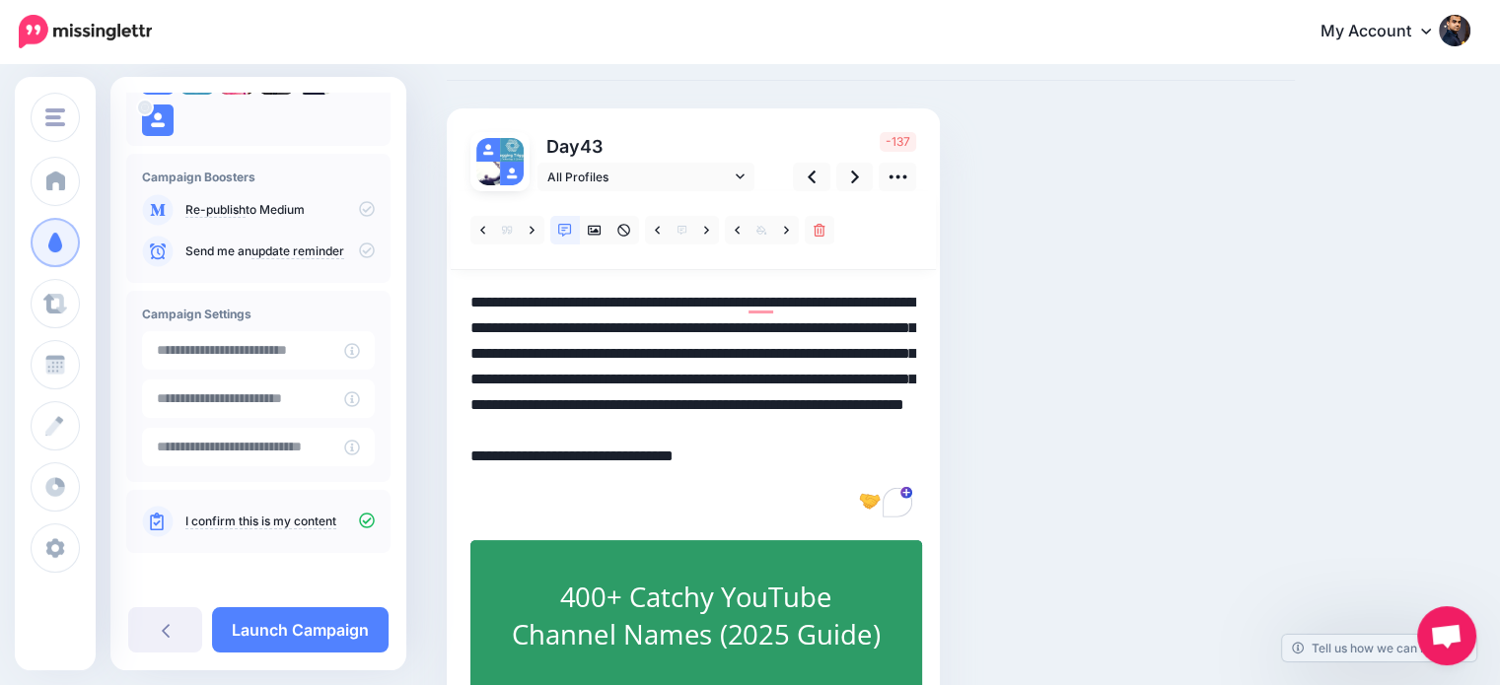
drag, startPoint x: 684, startPoint y: 327, endPoint x: 734, endPoint y: 320, distance: 49.9
click at [734, 320] on textarea "**********" at bounding box center [693, 405] width 446 height 231
drag, startPoint x: 785, startPoint y: 457, endPoint x: 464, endPoint y: 435, distance: 321.2
click at [464, 435] on div "Day 43 All Profiles" at bounding box center [693, 448] width 493 height 681
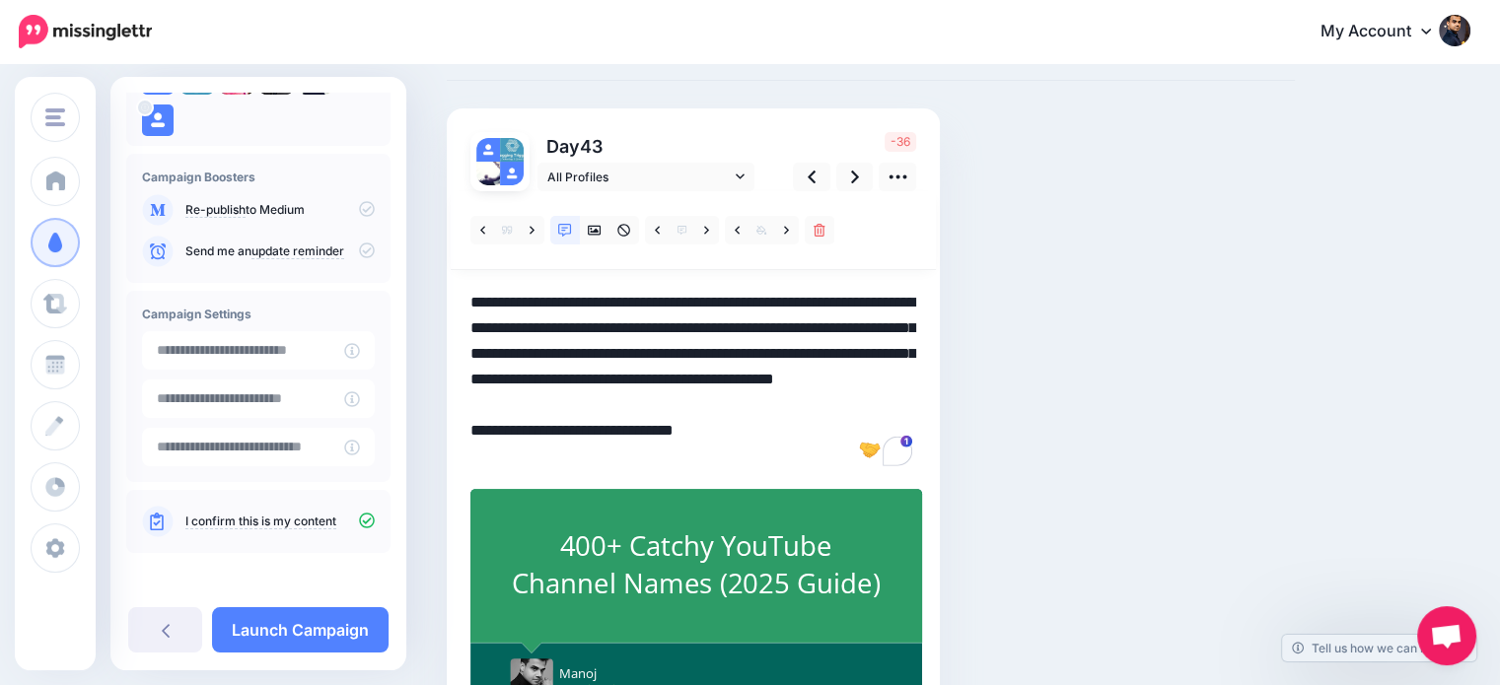
drag, startPoint x: 470, startPoint y: 381, endPoint x: 898, endPoint y: 397, distance: 428.3
click at [898, 397] on textarea "**********" at bounding box center [693, 379] width 446 height 179
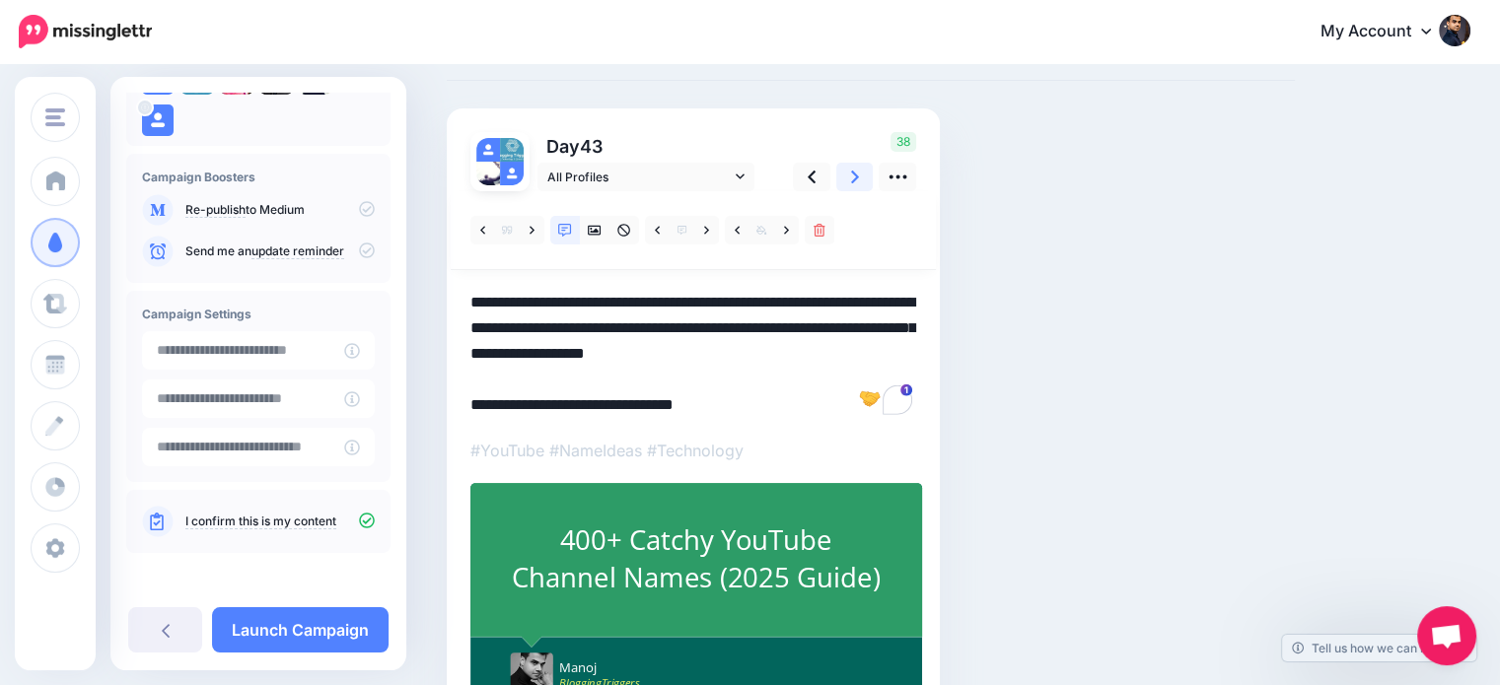
click at [862, 173] on link at bounding box center [854, 177] width 37 height 29
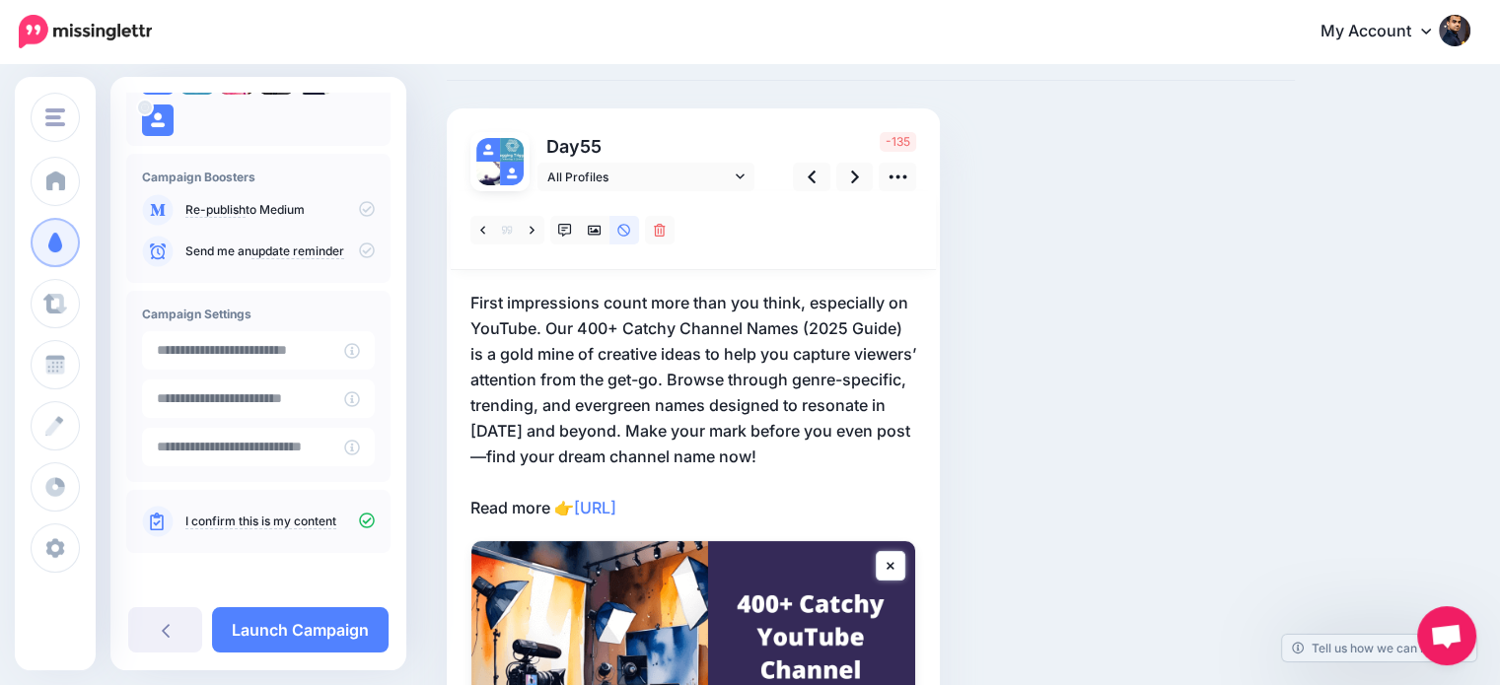
click at [802, 319] on p "First impressions count more than you think, especially on YouTube. Our 400+ Ca…" at bounding box center [693, 405] width 446 height 231
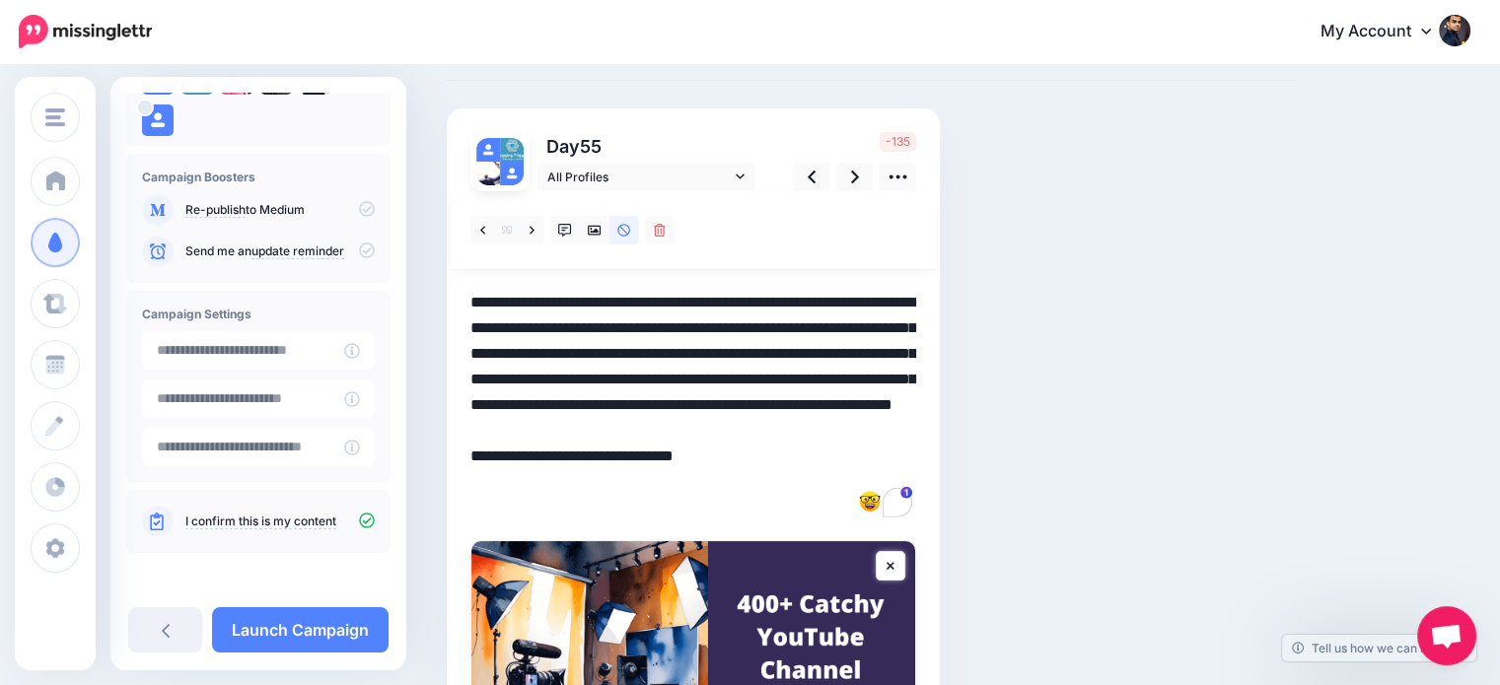
drag, startPoint x: 801, startPoint y: 319, endPoint x: 910, endPoint y: 318, distance: 109.5
click at [910, 318] on textarea "**********" at bounding box center [693, 405] width 446 height 231
drag, startPoint x: 596, startPoint y: 371, endPoint x: 710, endPoint y: 453, distance: 140.7
click at [710, 453] on textarea "**********" at bounding box center [693, 405] width 446 height 231
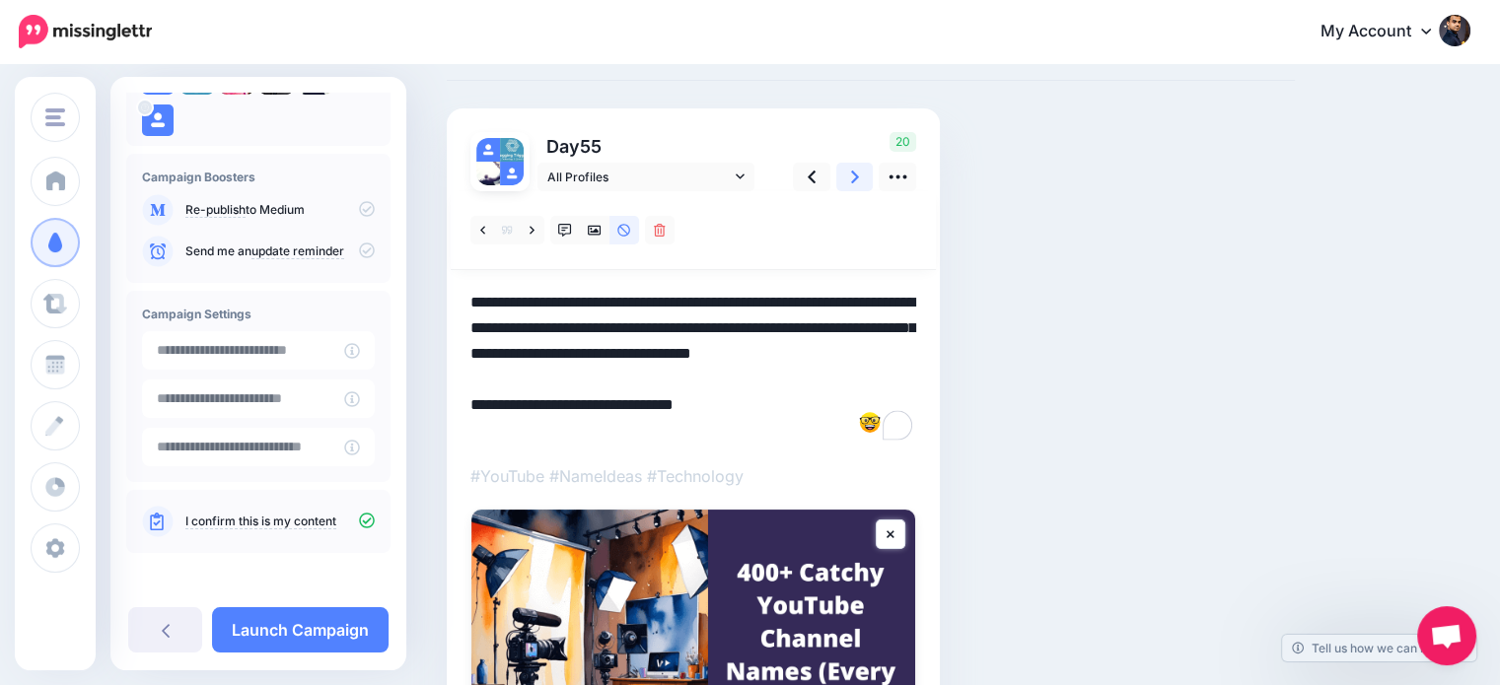
click at [856, 175] on icon at bounding box center [855, 177] width 8 height 13
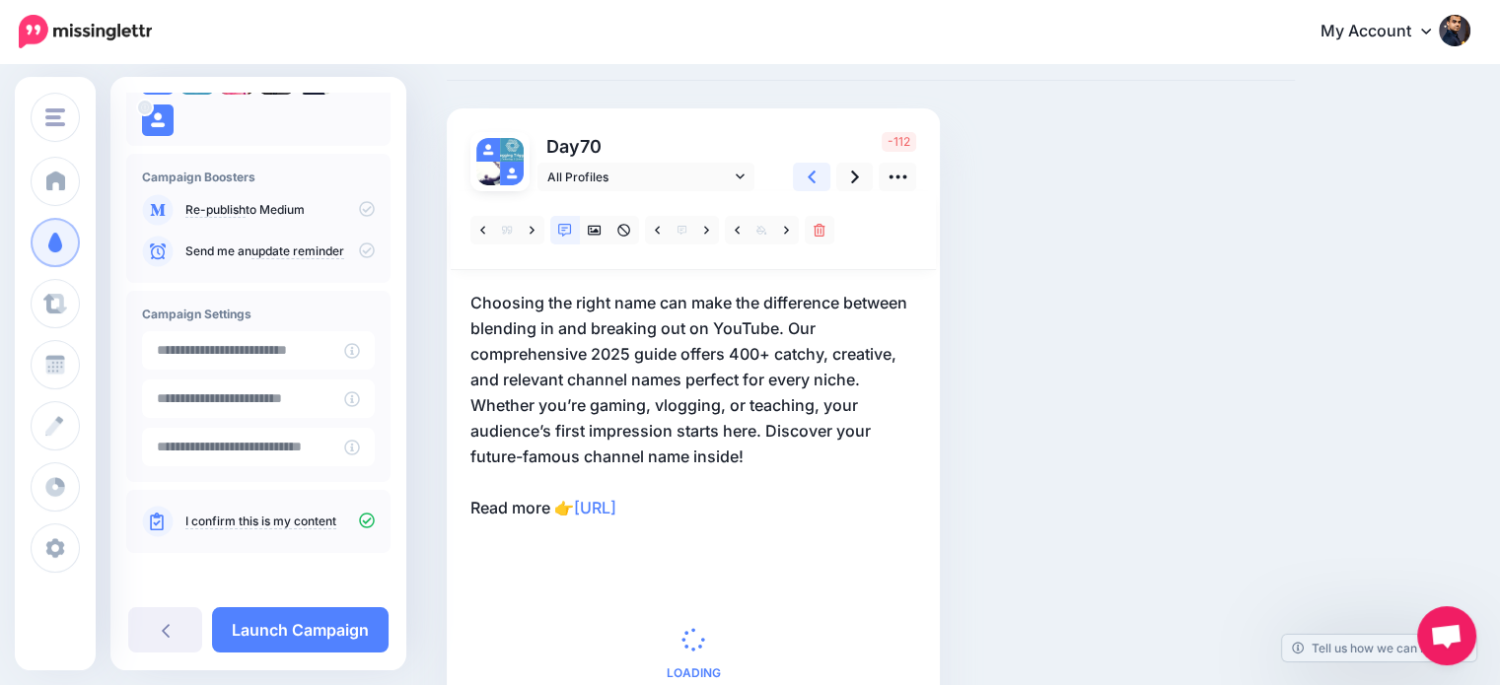
click at [817, 176] on link at bounding box center [811, 177] width 37 height 29
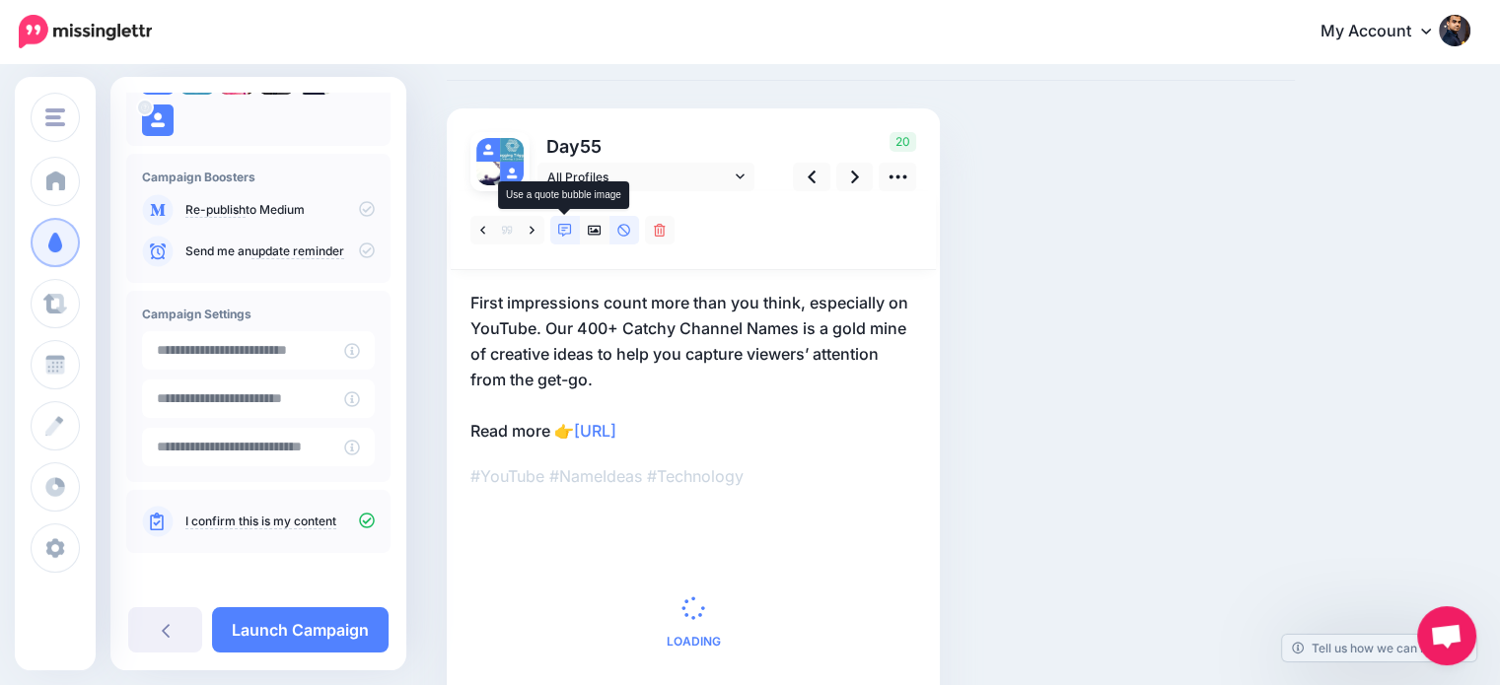
click at [563, 229] on icon at bounding box center [565, 231] width 14 height 14
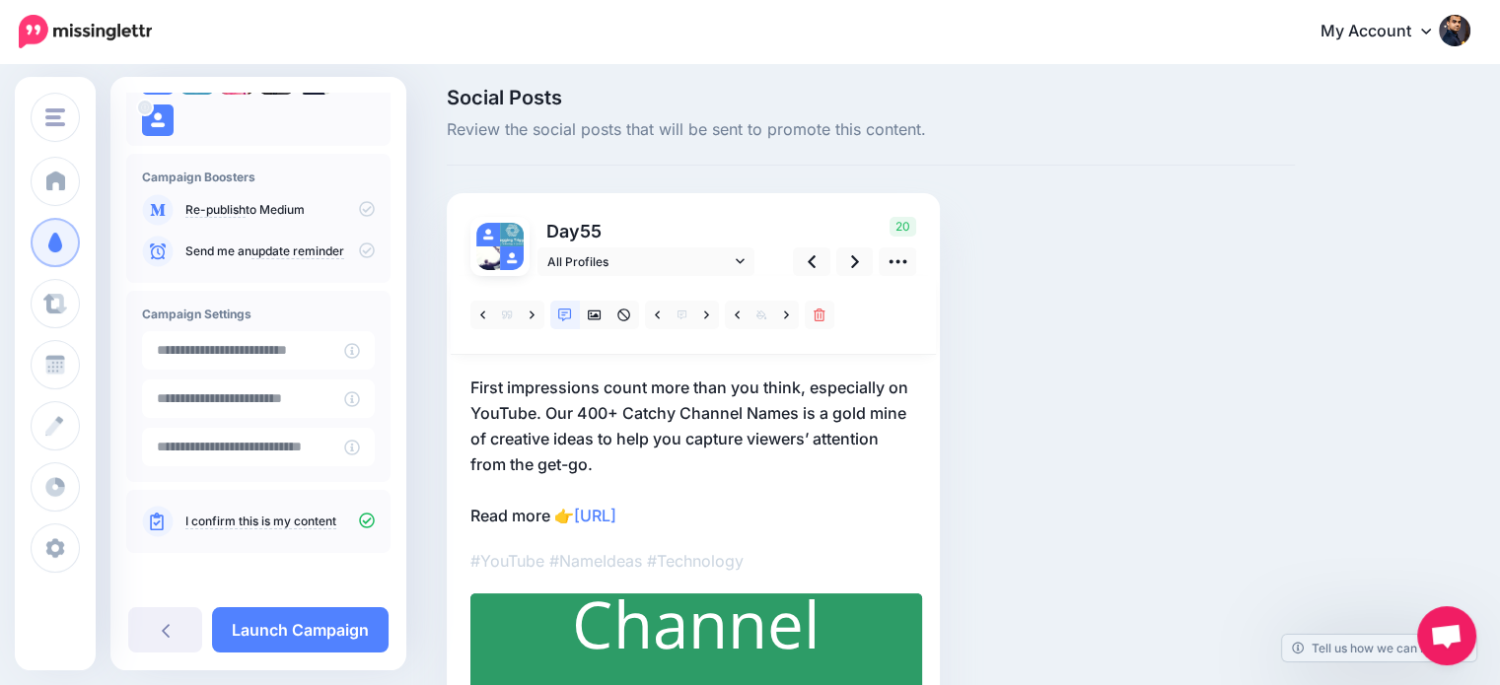
scroll to position [93, 0]
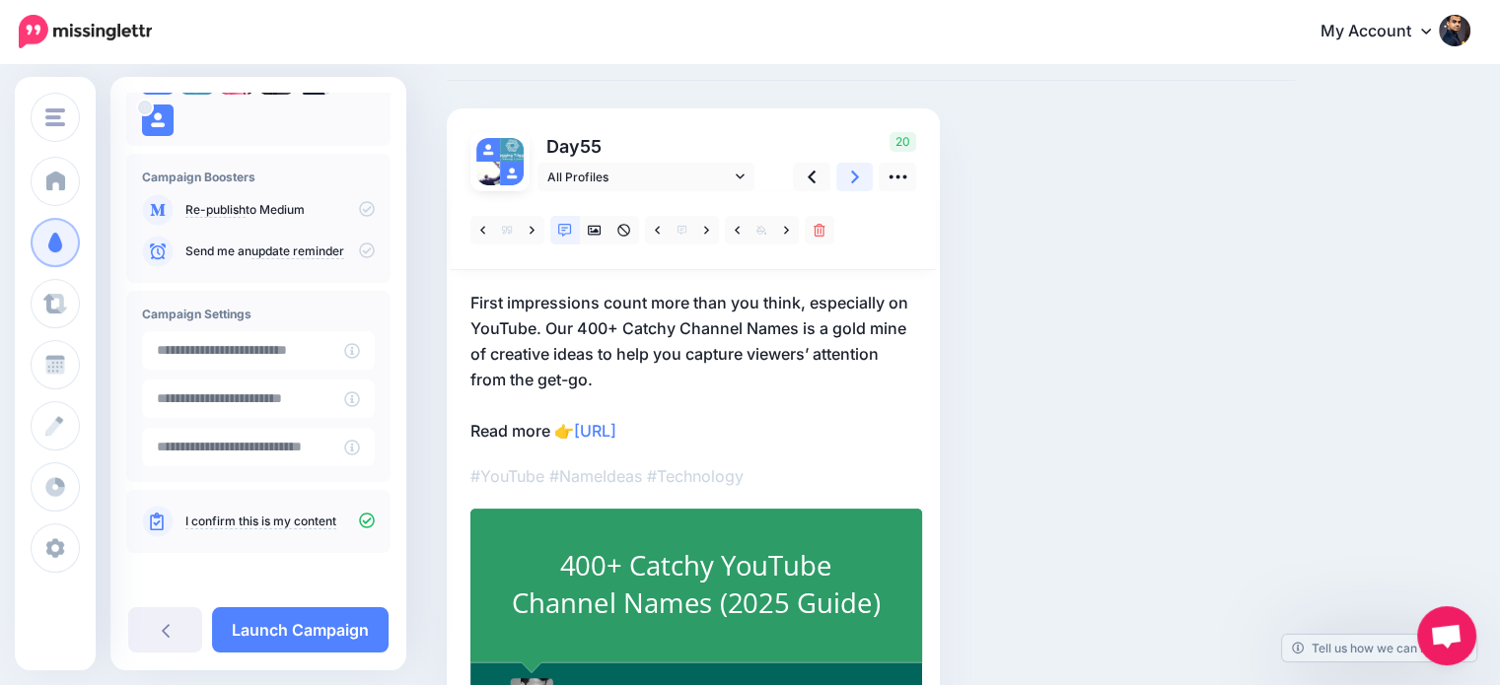
click at [845, 181] on link at bounding box center [854, 177] width 37 height 29
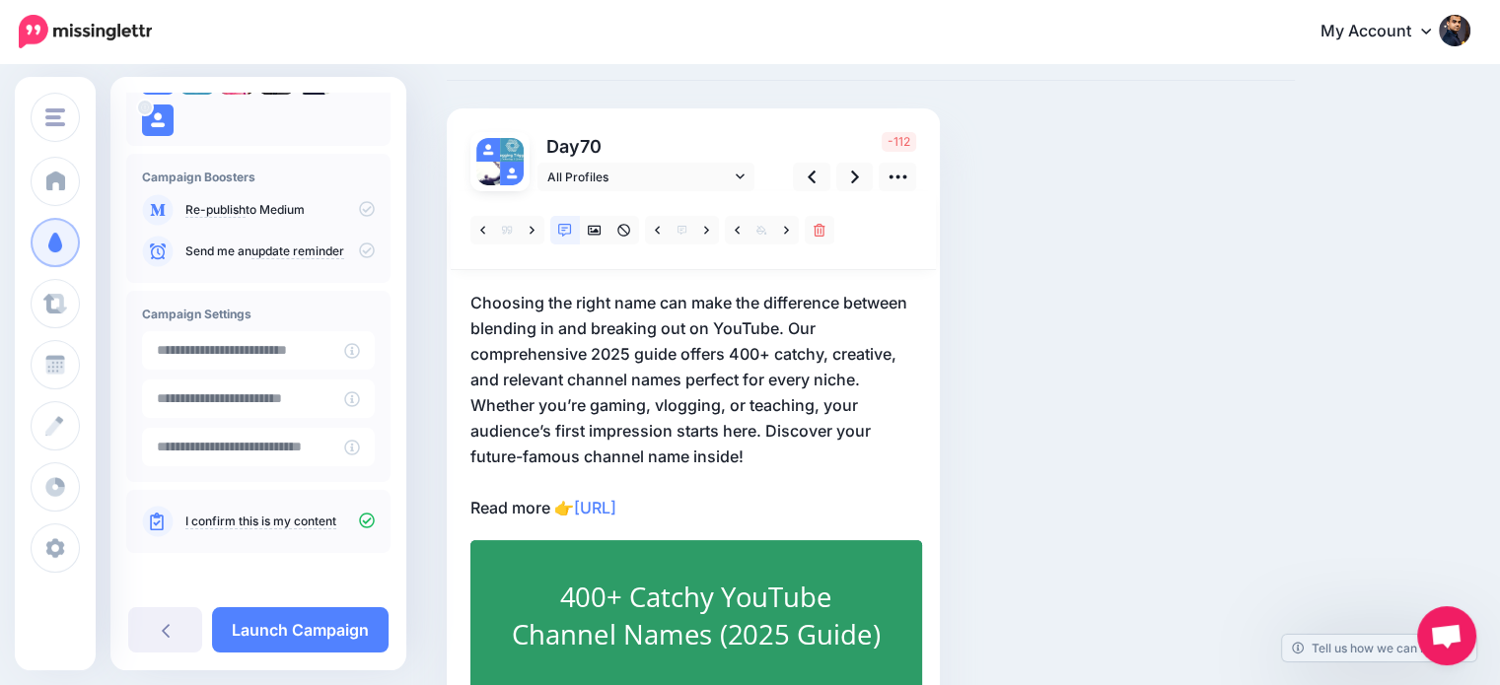
click at [604, 352] on p "Choosing the right name can make the difference between blending in and breakin…" at bounding box center [693, 405] width 446 height 231
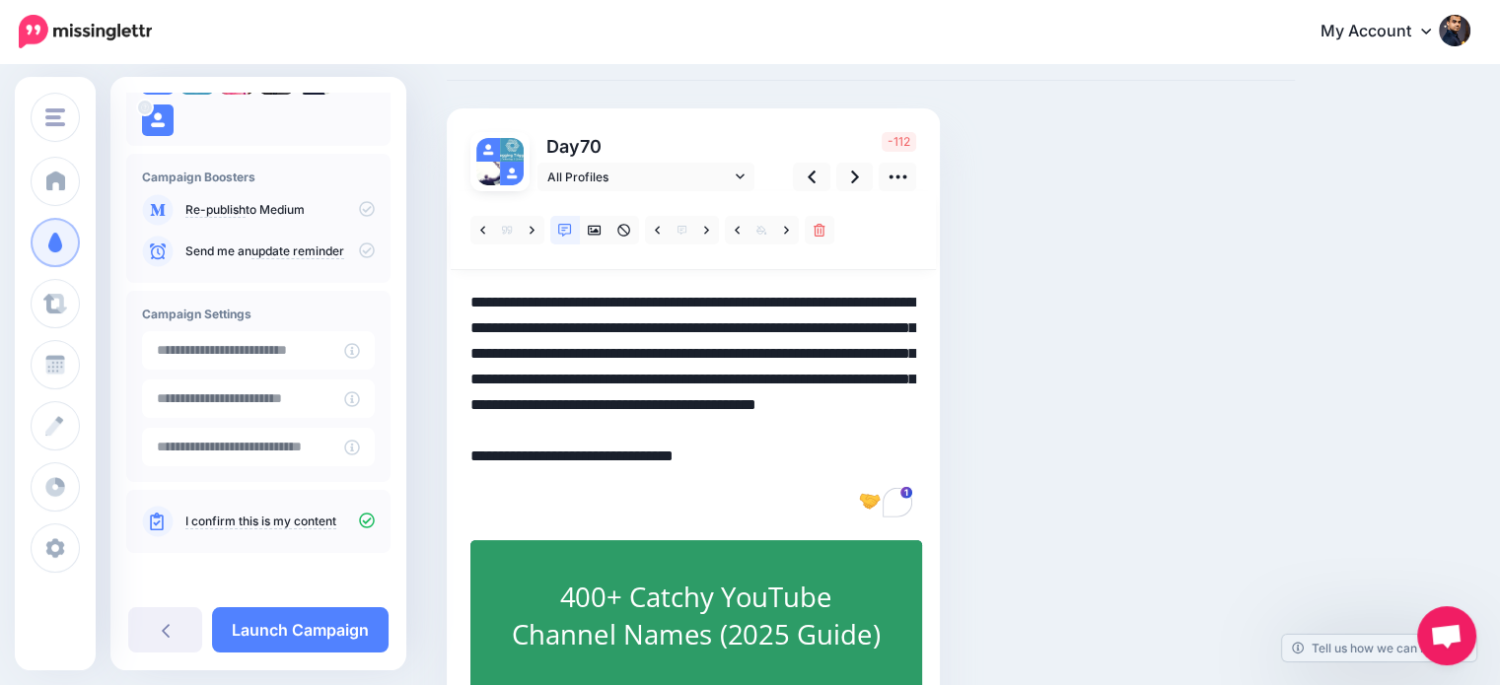
drag, startPoint x: 592, startPoint y: 353, endPoint x: 631, endPoint y: 345, distance: 40.2
click at [631, 345] on textarea "**********" at bounding box center [693, 405] width 446 height 231
drag, startPoint x: 837, startPoint y: 380, endPoint x: 880, endPoint y: 445, distance: 77.7
click at [880, 445] on textarea "**********" at bounding box center [693, 405] width 446 height 231
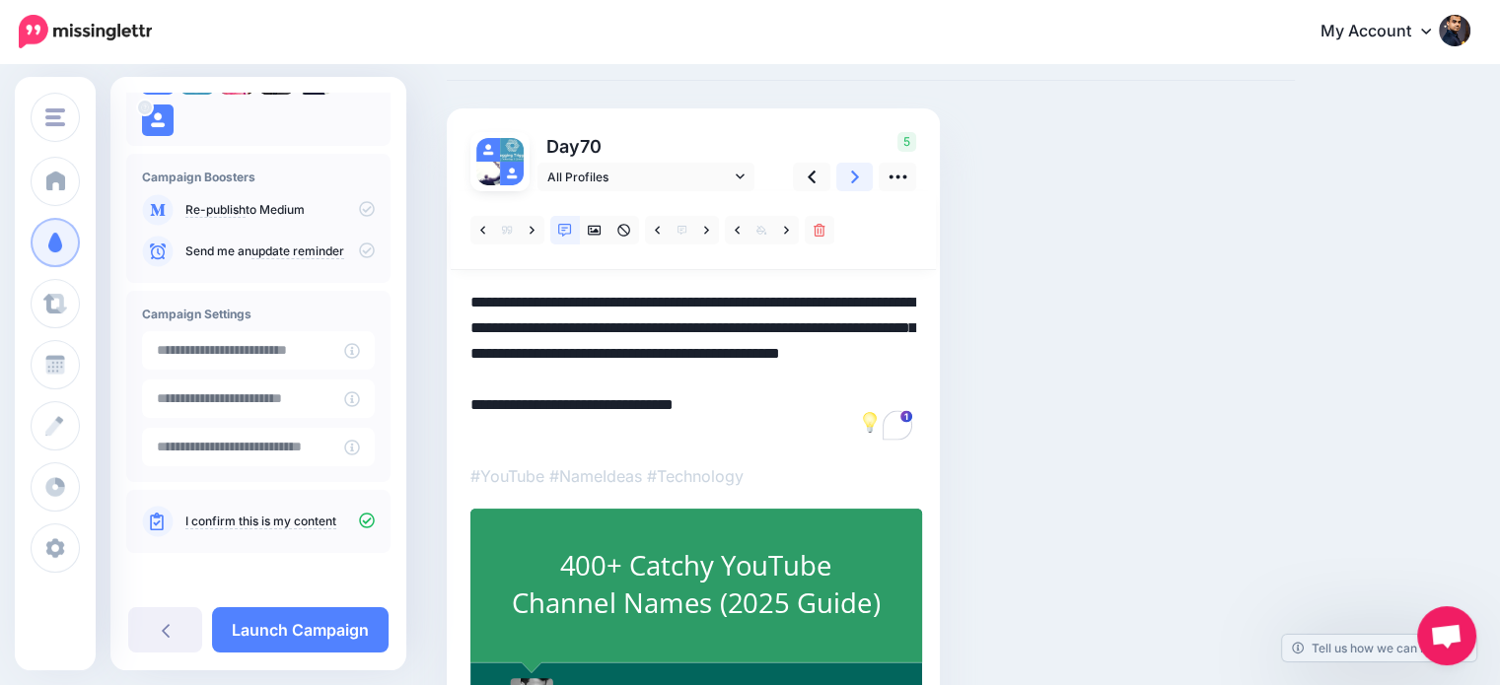
click at [849, 179] on link at bounding box center [854, 177] width 37 height 29
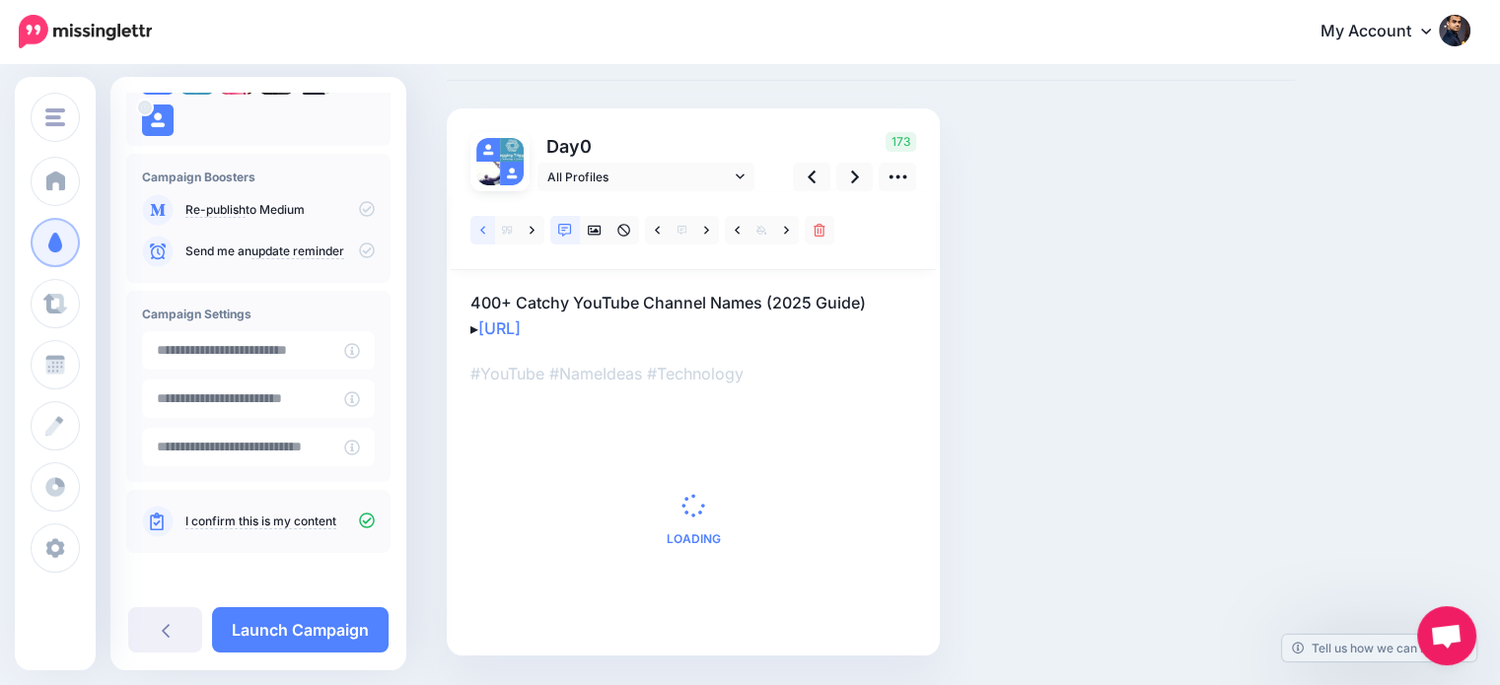
click at [482, 230] on icon at bounding box center [482, 231] width 5 height 14
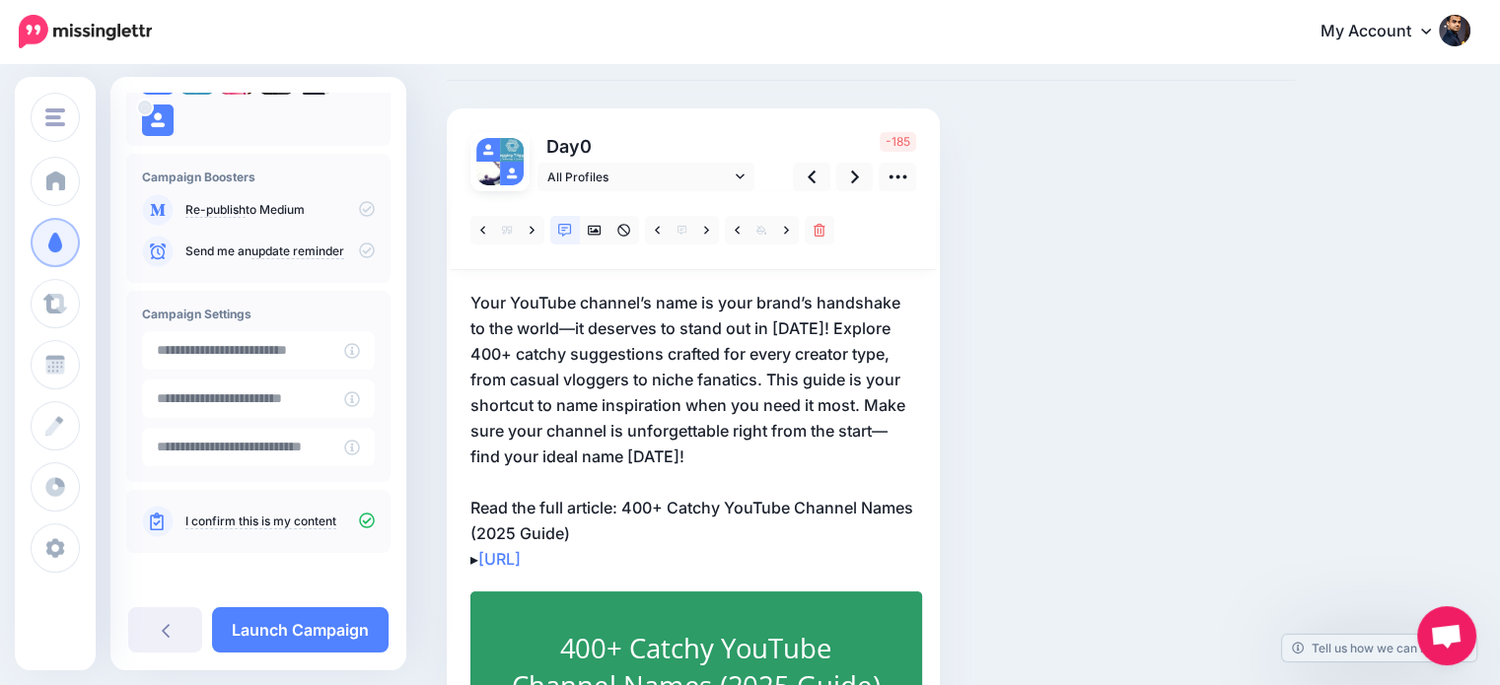
click at [764, 374] on p "Your YouTube channel’s name is your brand’s handshake to the world—it deserves …" at bounding box center [693, 431] width 446 height 282
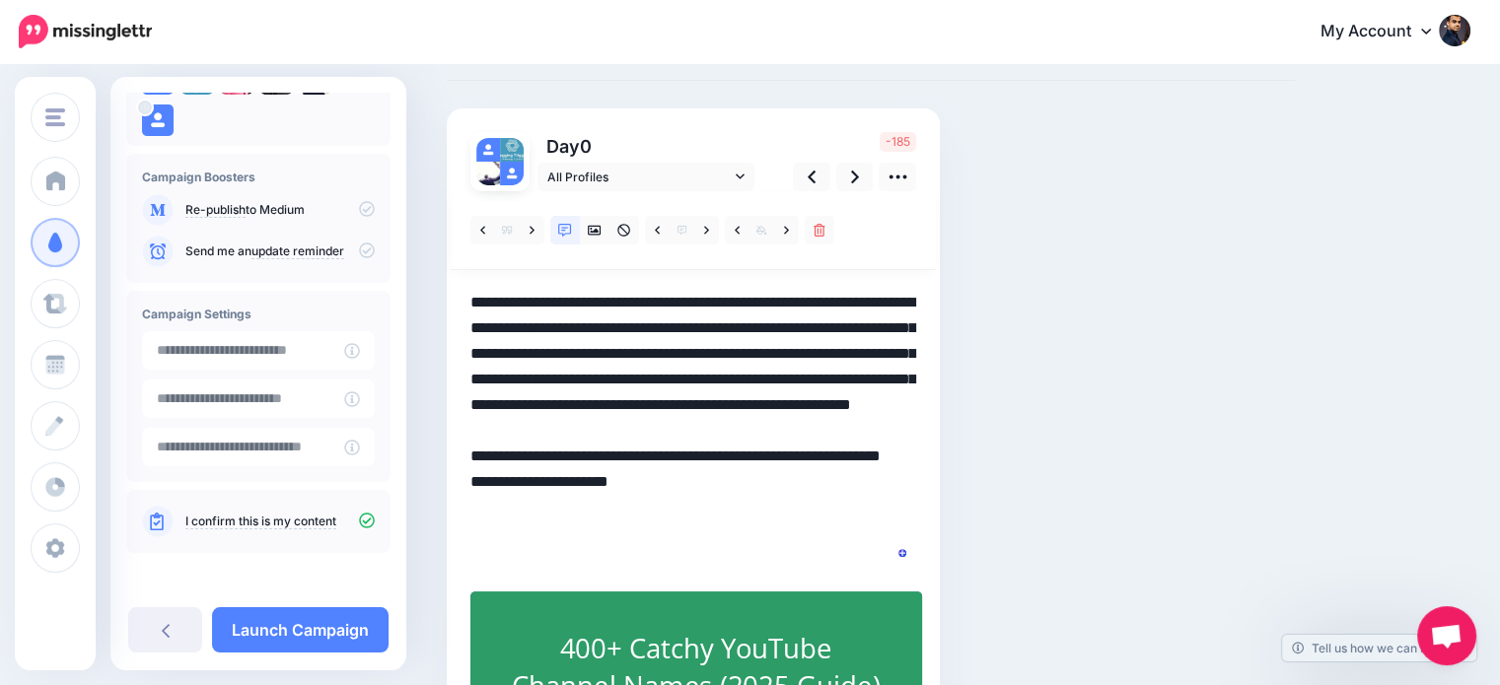
drag, startPoint x: 769, startPoint y: 374, endPoint x: 803, endPoint y: 463, distance: 95.8
click at [803, 463] on textarea "**********" at bounding box center [693, 431] width 446 height 282
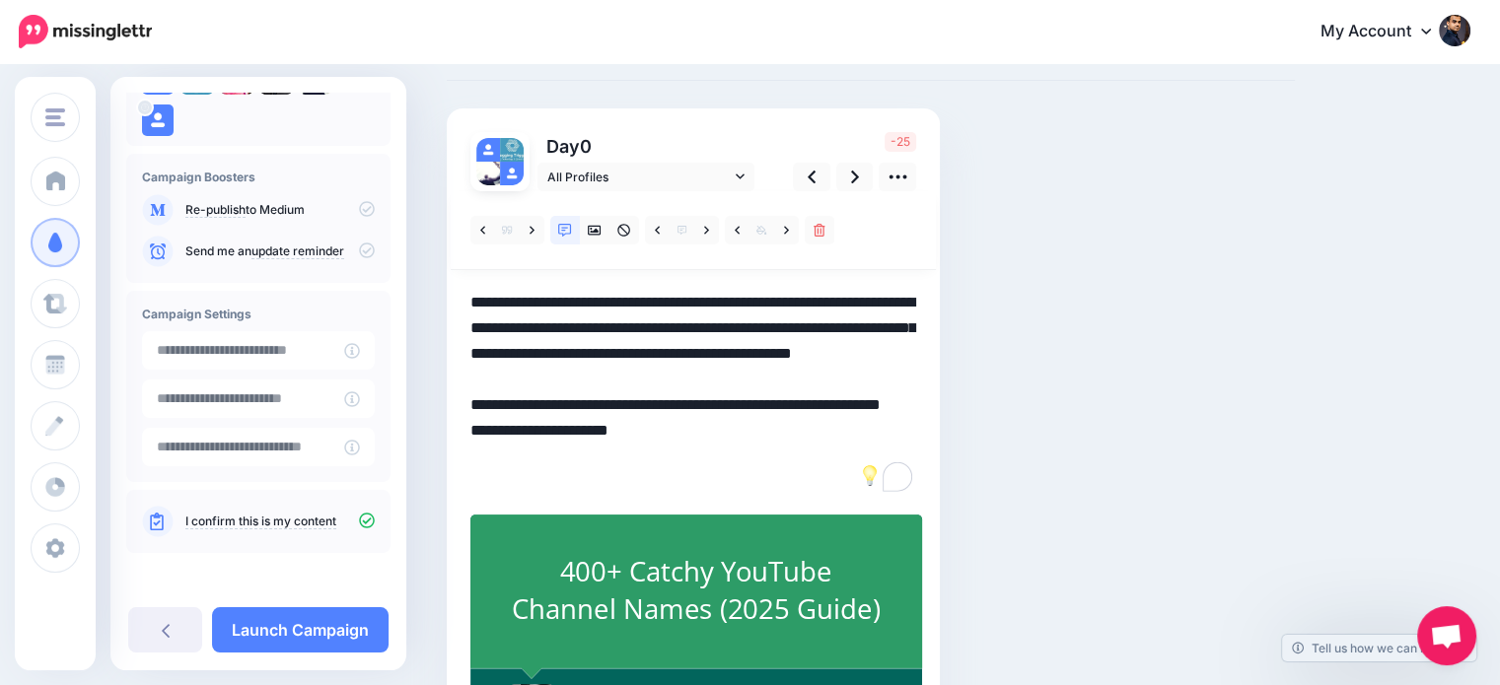
drag, startPoint x: 626, startPoint y: 422, endPoint x: 659, endPoint y: 457, distance: 47.4
click at [659, 457] on textarea "**********" at bounding box center [693, 392] width 446 height 205
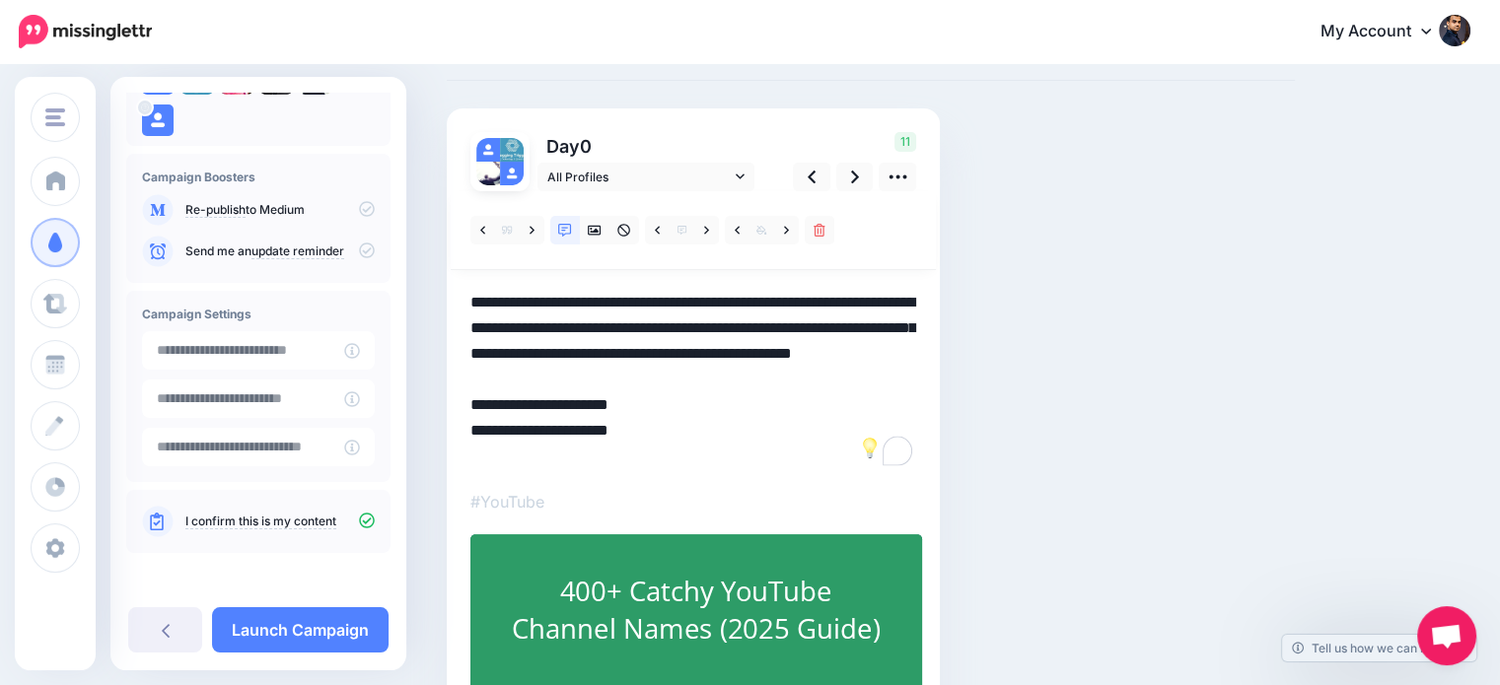
click at [472, 457] on textarea "**********" at bounding box center [693, 379] width 446 height 179
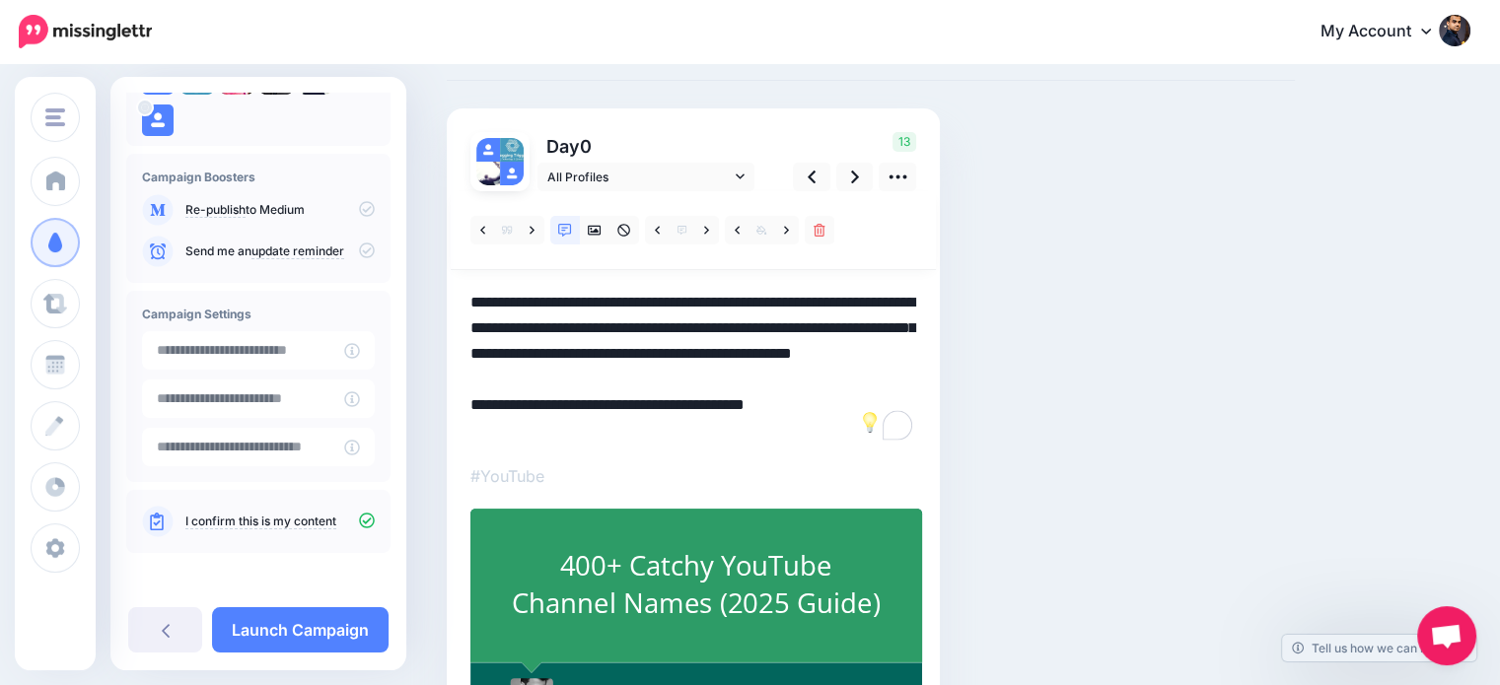
click at [634, 429] on textarea "**********" at bounding box center [693, 367] width 446 height 154
type textarea "**********"
click at [853, 181] on icon at bounding box center [855, 177] width 8 height 21
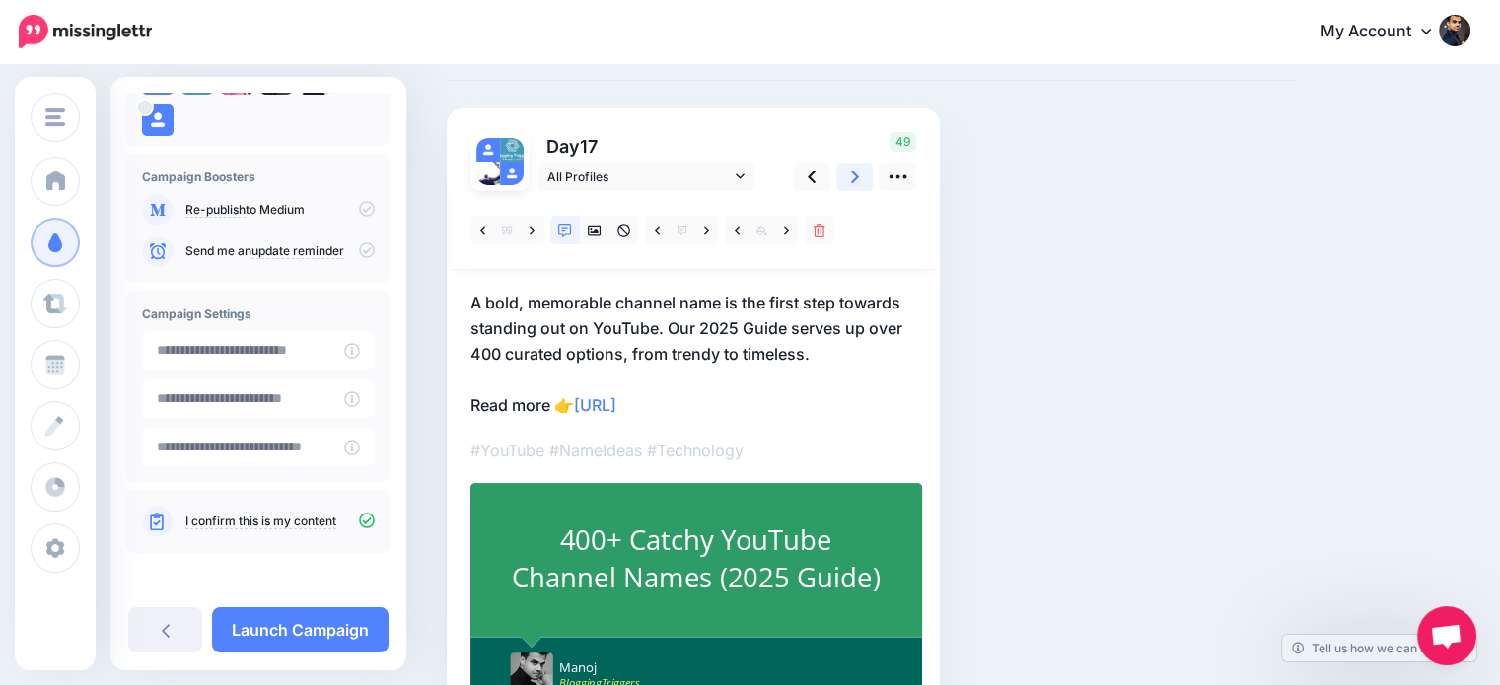
click at [853, 181] on icon at bounding box center [855, 177] width 8 height 21
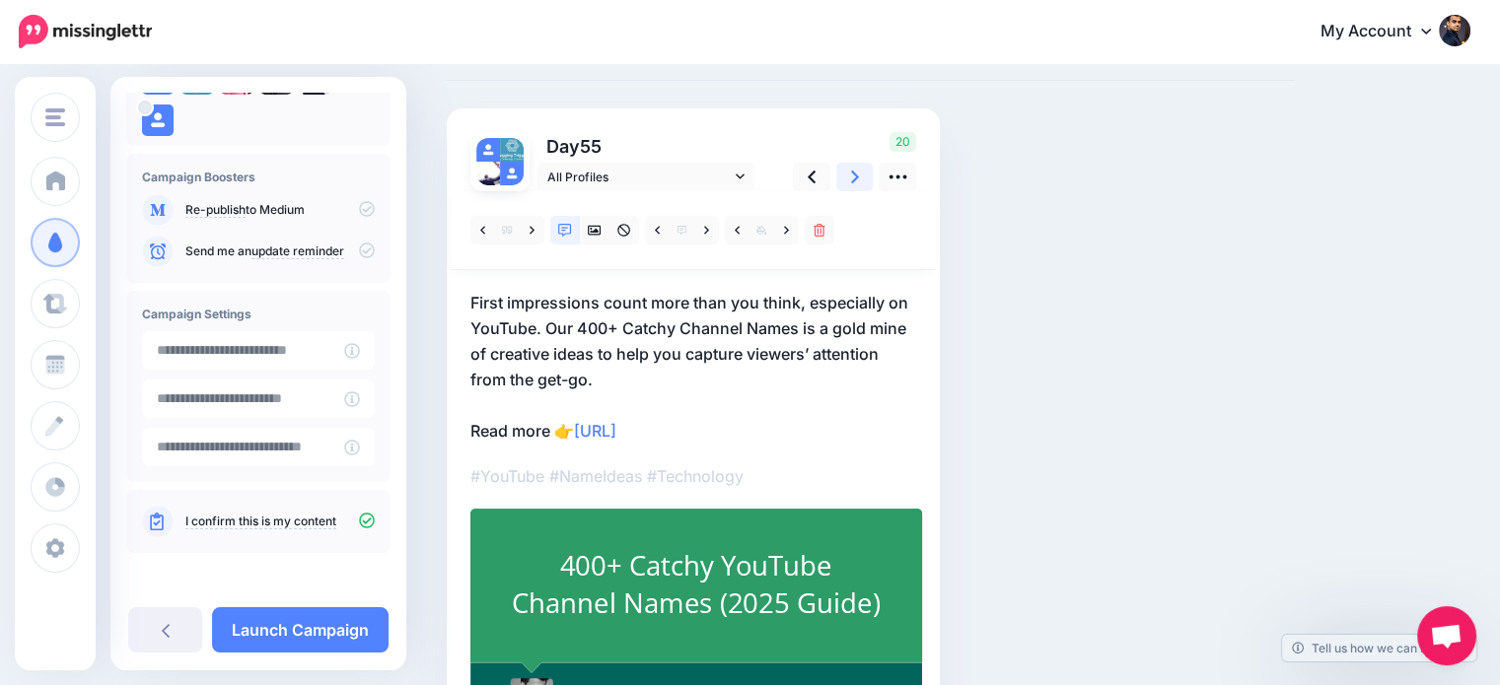
click at [853, 181] on icon at bounding box center [855, 177] width 8 height 21
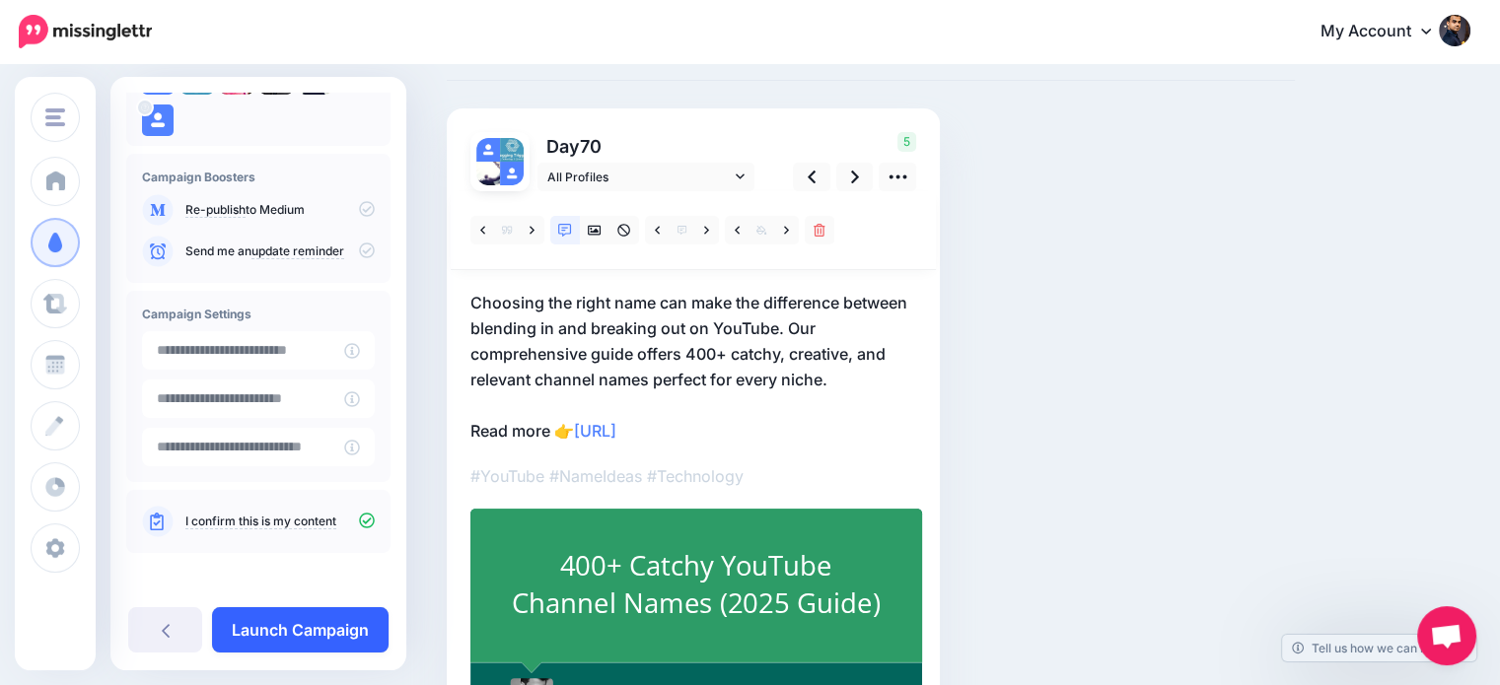
click at [331, 621] on link "Launch Campaign" at bounding box center [300, 629] width 177 height 45
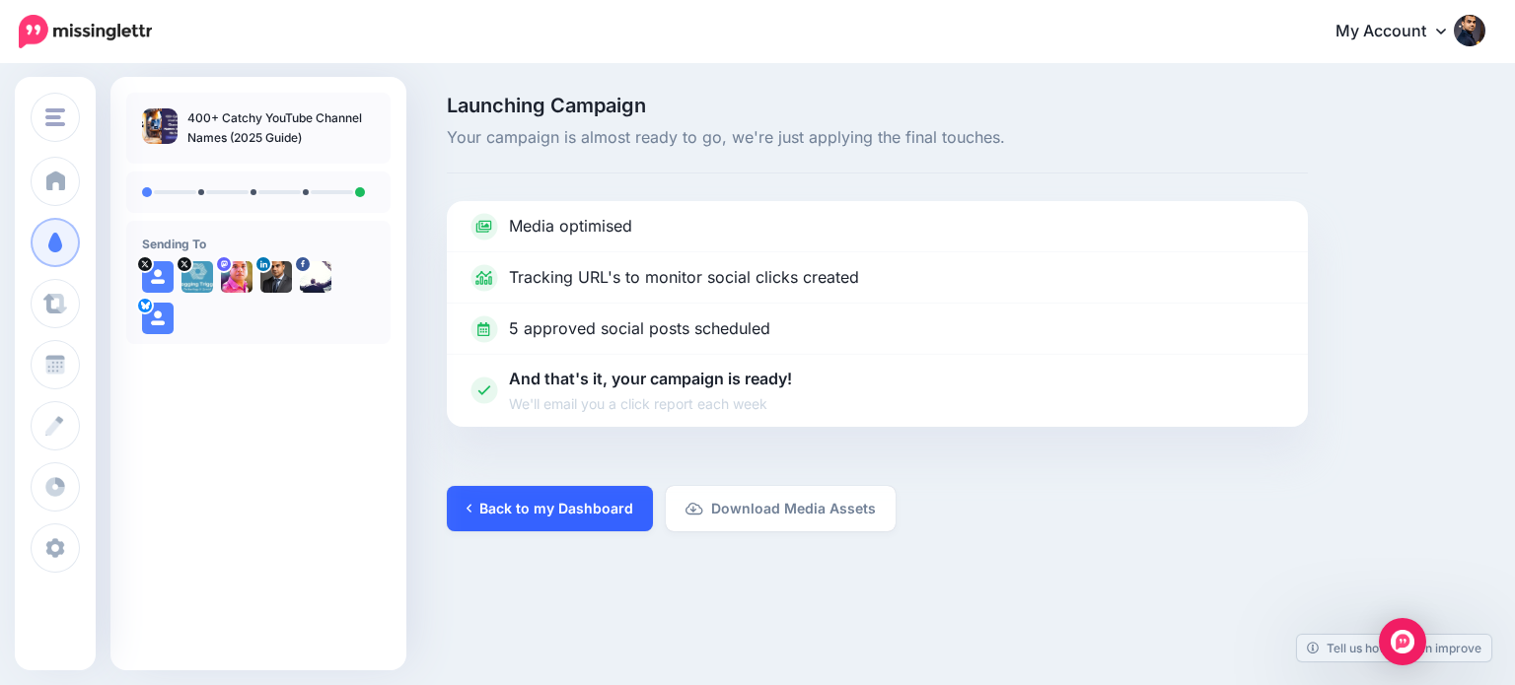
click at [570, 497] on link "Back to my Dashboard" at bounding box center [550, 508] width 206 height 45
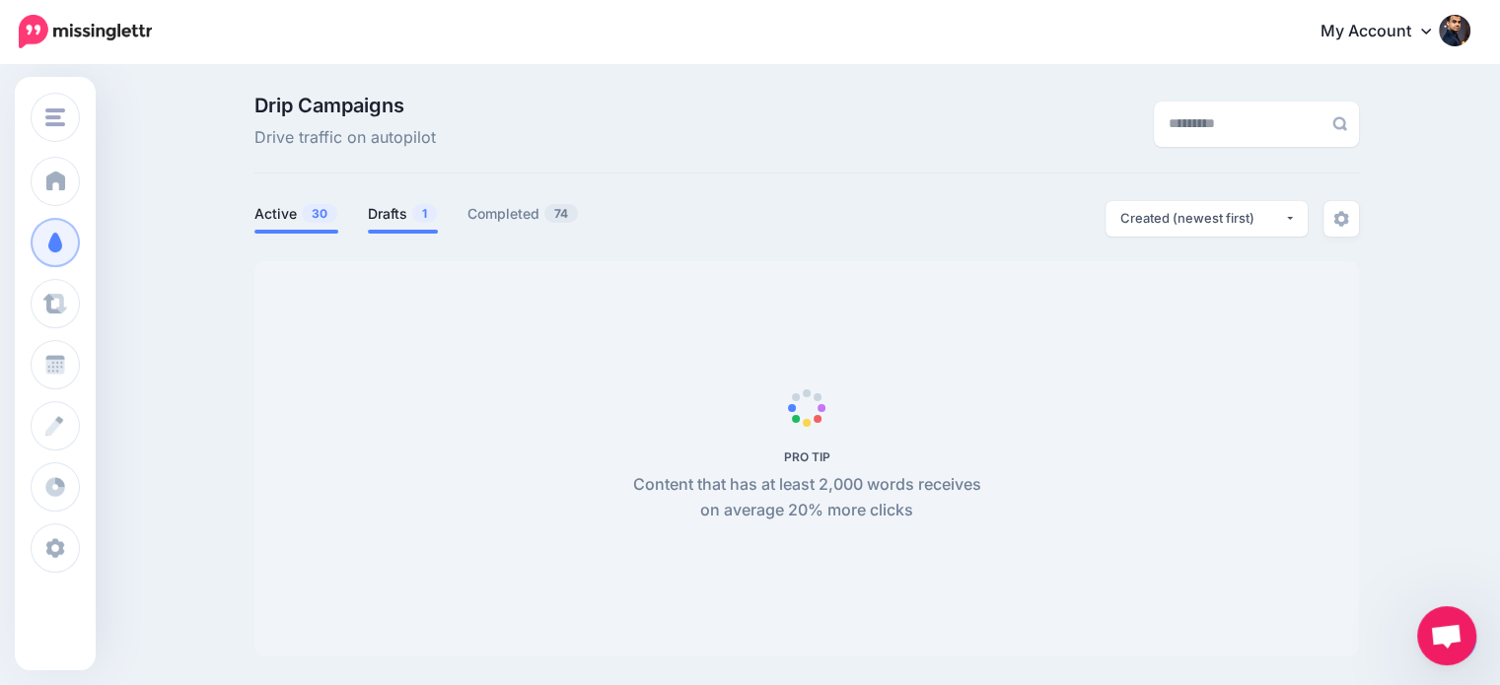
click at [403, 210] on link "Drafts 1" at bounding box center [403, 214] width 70 height 24
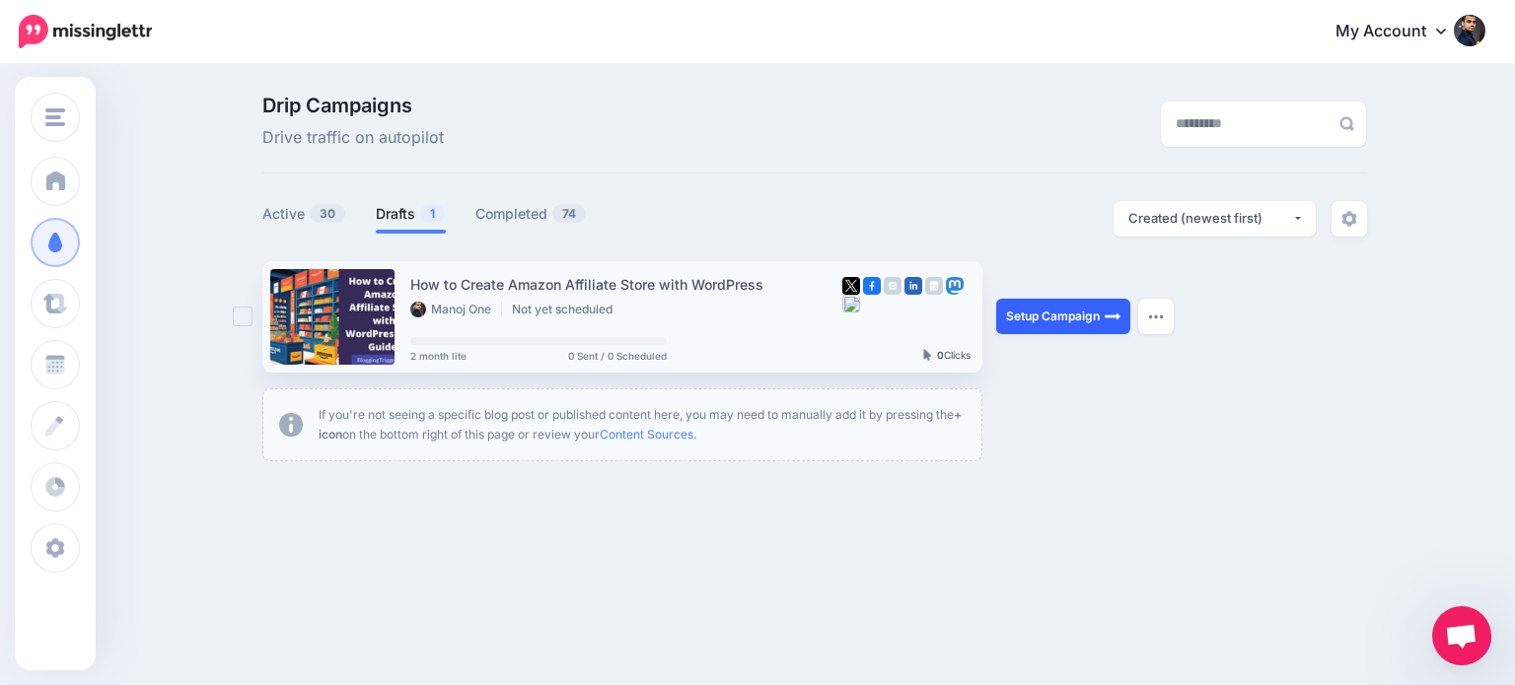
click at [1050, 315] on link "Setup Campaign" at bounding box center [1063, 317] width 134 height 36
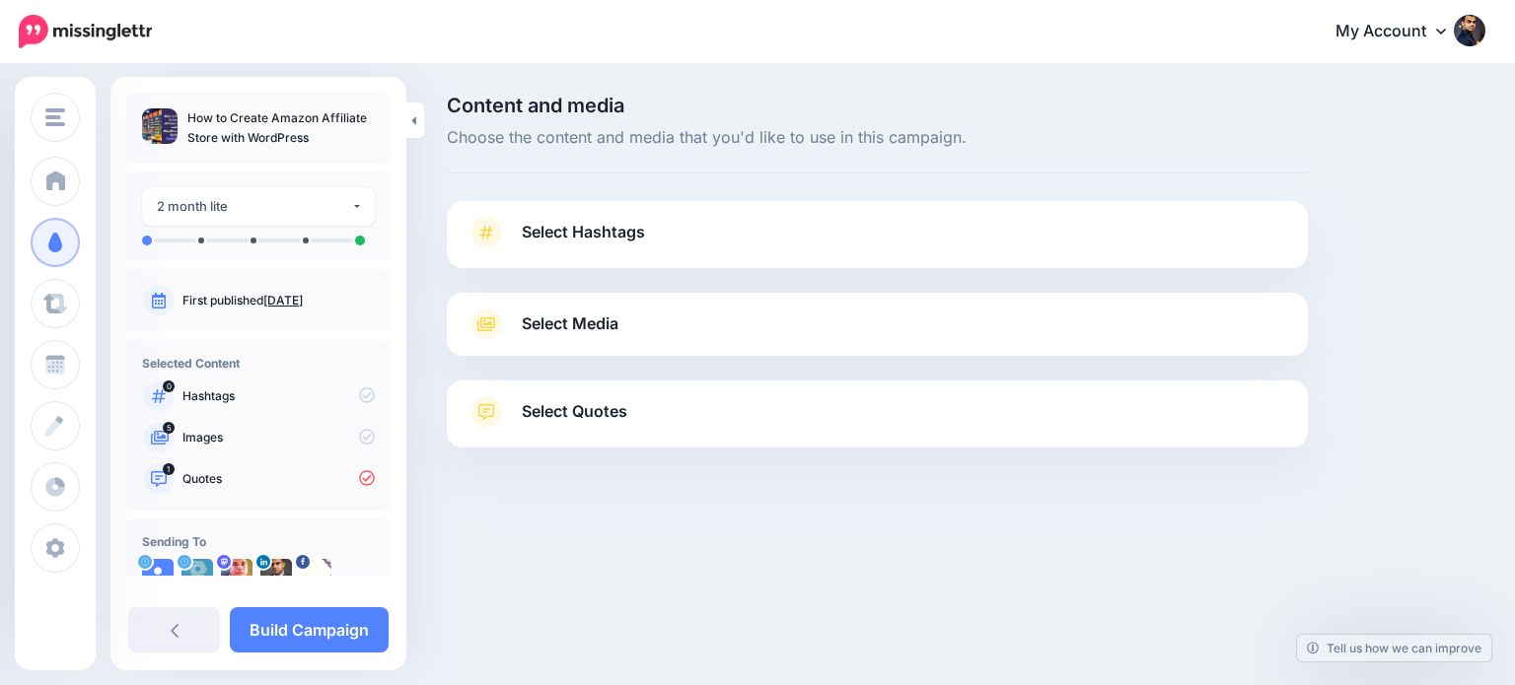
click at [663, 406] on link "Select Quotes" at bounding box center [876, 421] width 821 height 51
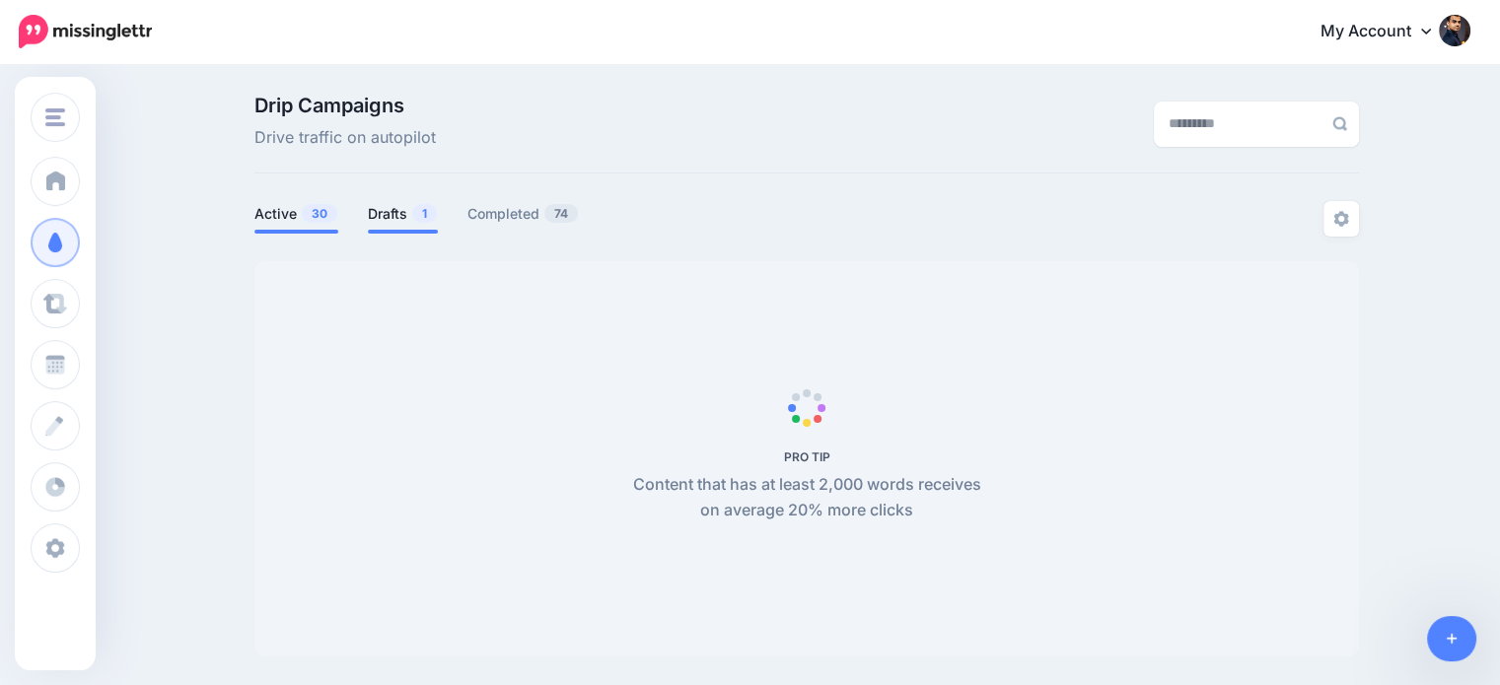
click at [415, 205] on link "Drafts 1" at bounding box center [403, 214] width 70 height 24
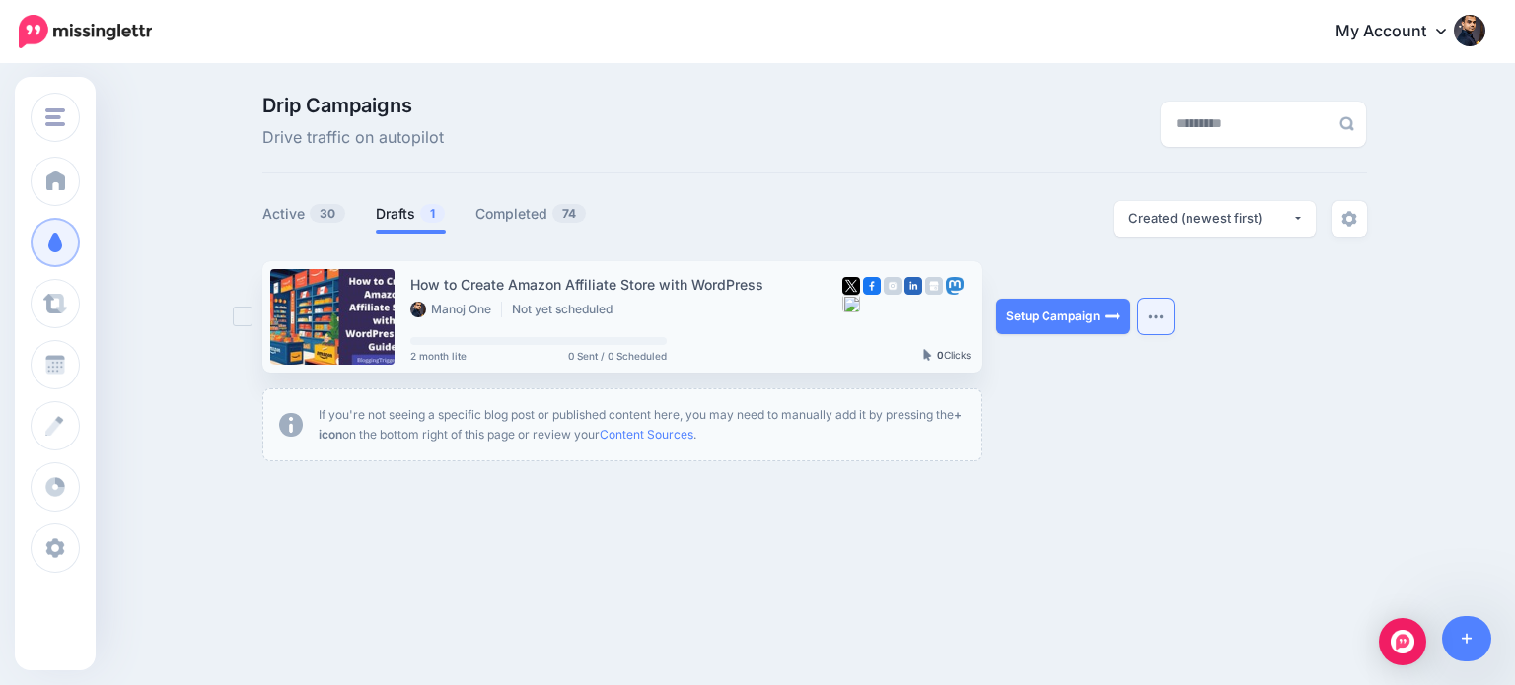
click at [1141, 318] on button "button" at bounding box center [1156, 317] width 36 height 36
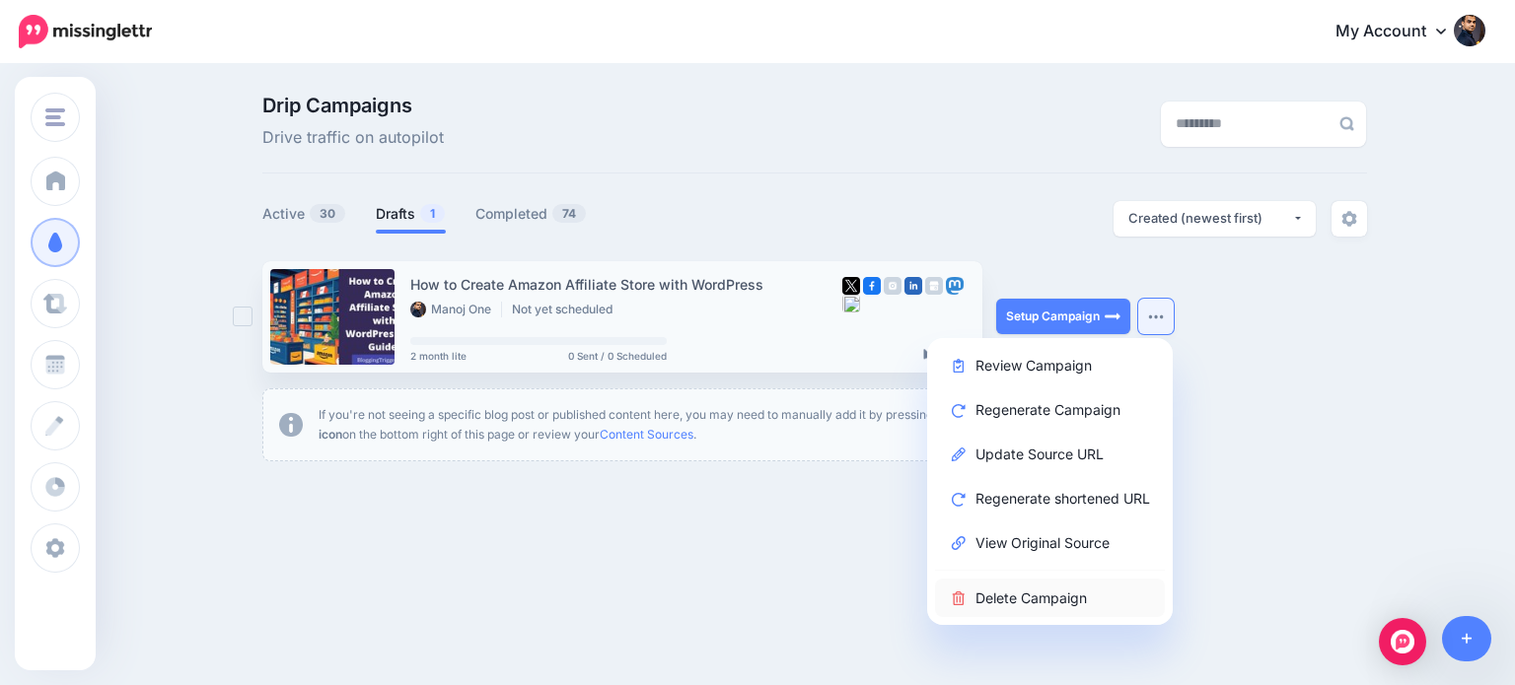
click at [1054, 592] on link "Delete Campaign" at bounding box center [1050, 598] width 230 height 38
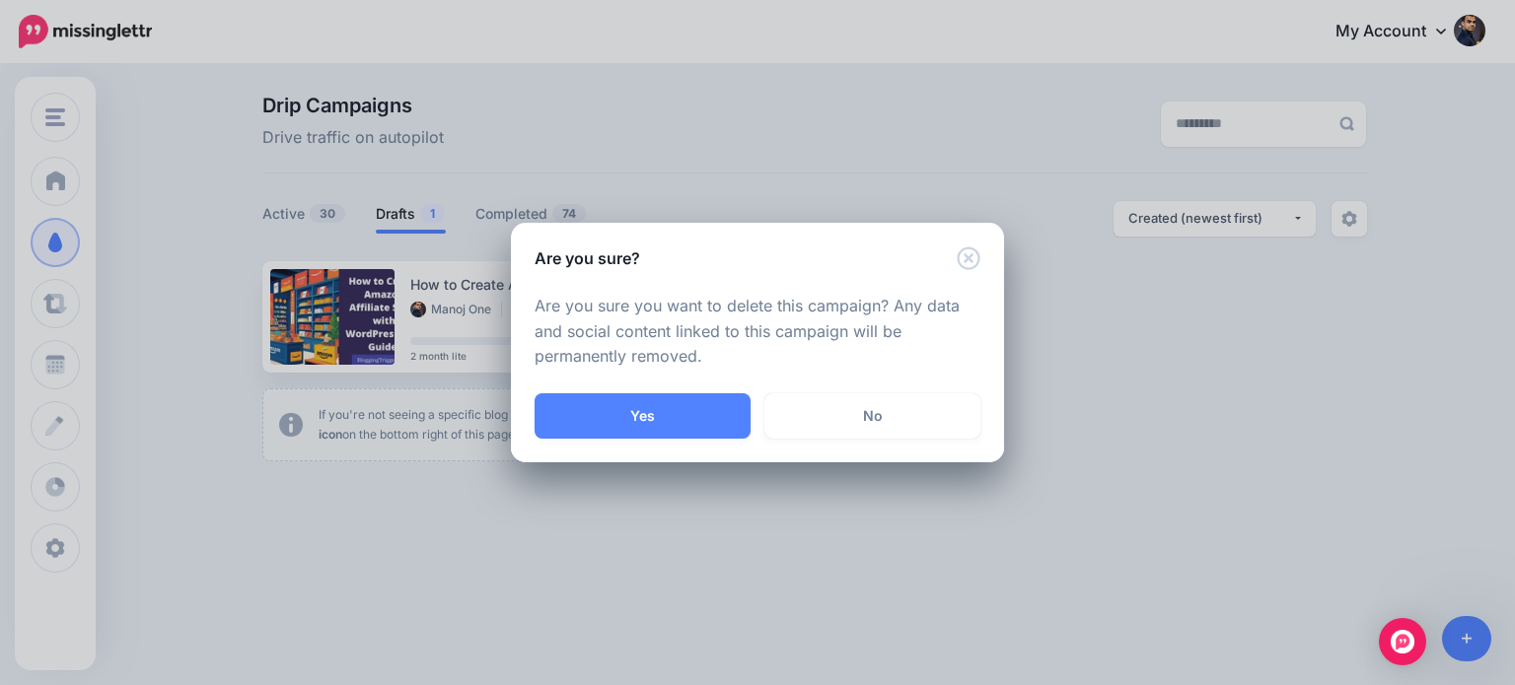
drag, startPoint x: 681, startPoint y: 413, endPoint x: 723, endPoint y: 405, distance: 42.2
click at [681, 413] on button "Yes" at bounding box center [642, 415] width 216 height 45
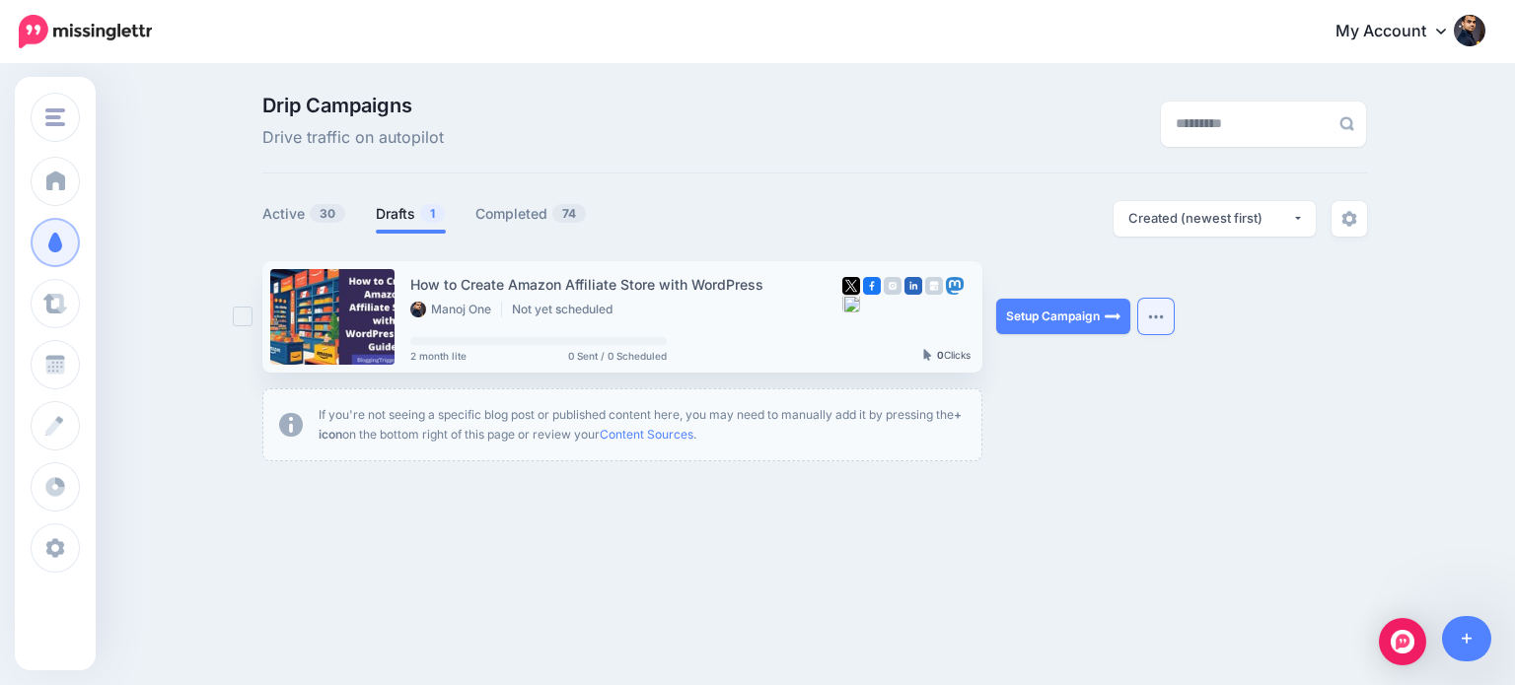
click at [1159, 322] on button "button" at bounding box center [1156, 317] width 36 height 36
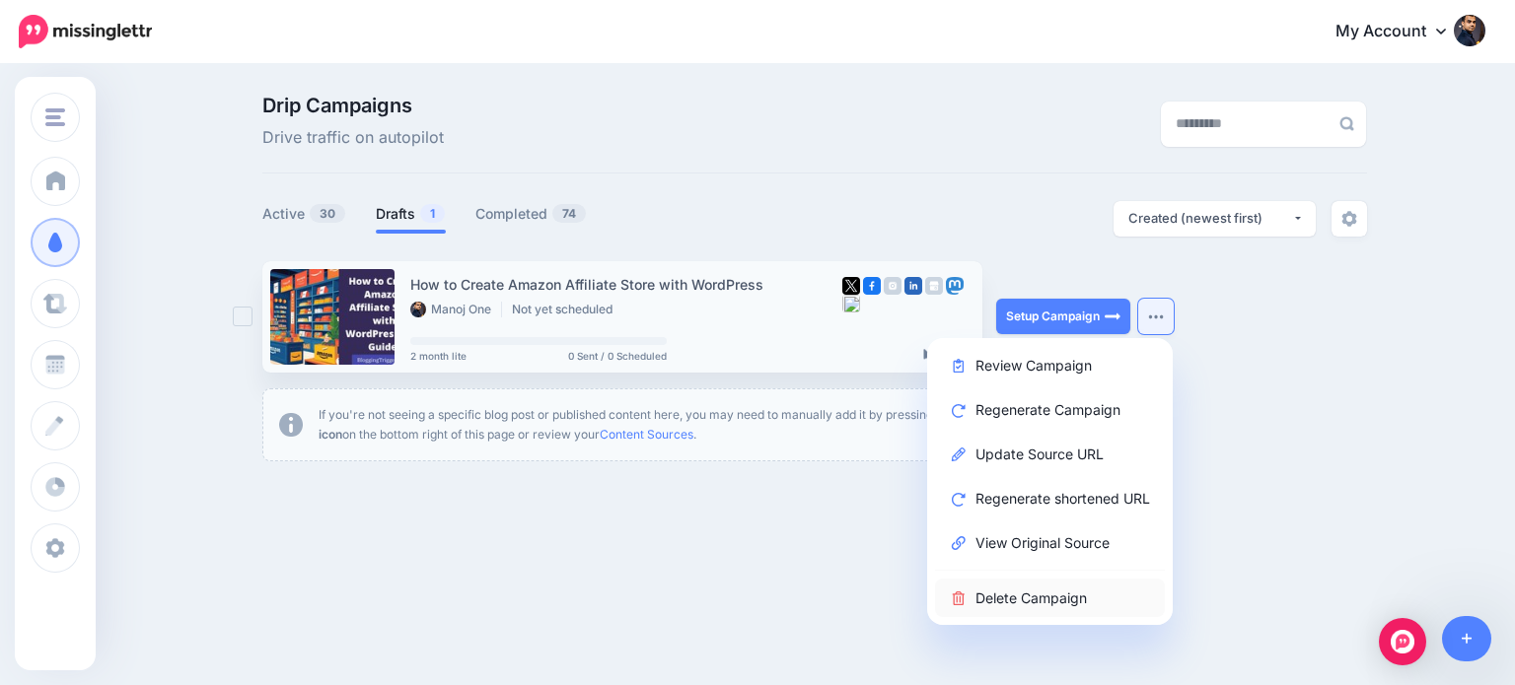
click at [1067, 600] on link "Delete Campaign" at bounding box center [1050, 598] width 230 height 38
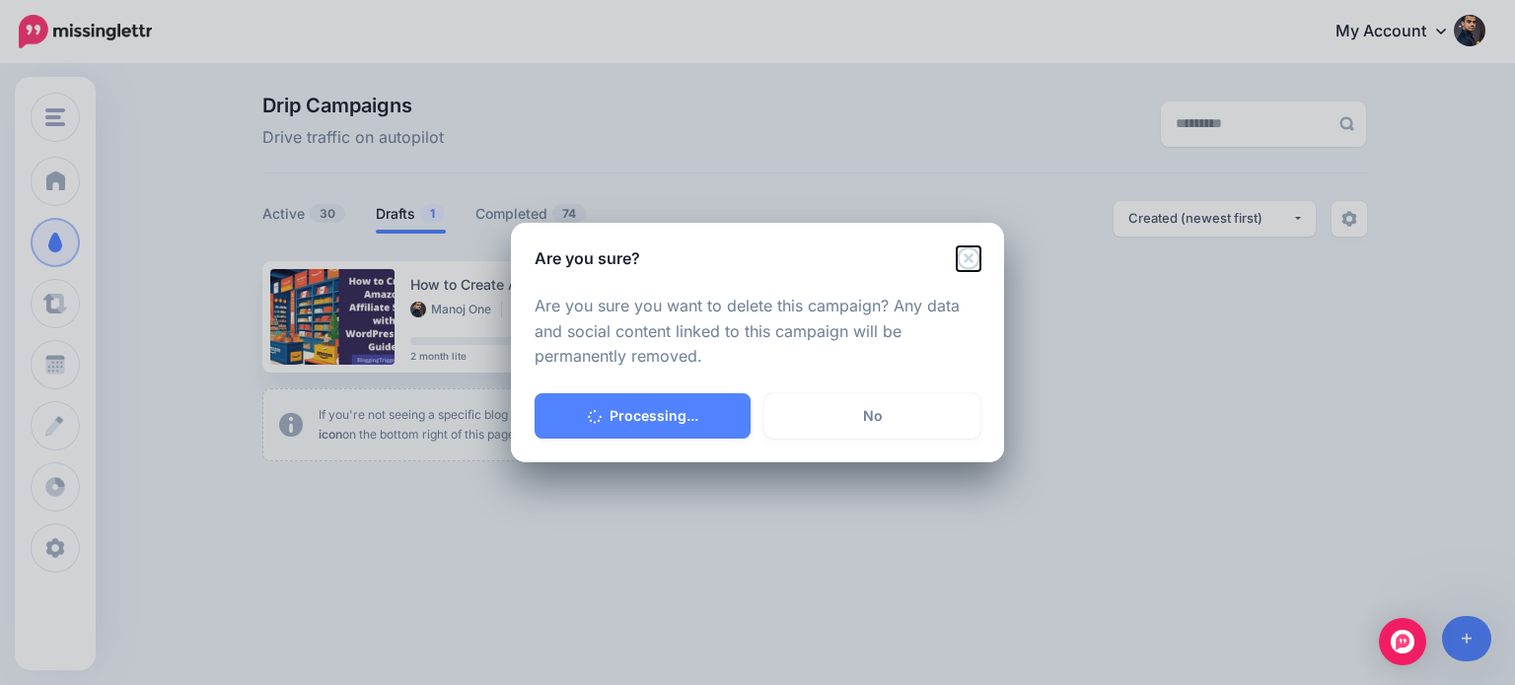
click at [962, 258] on icon "Close" at bounding box center [969, 259] width 24 height 24
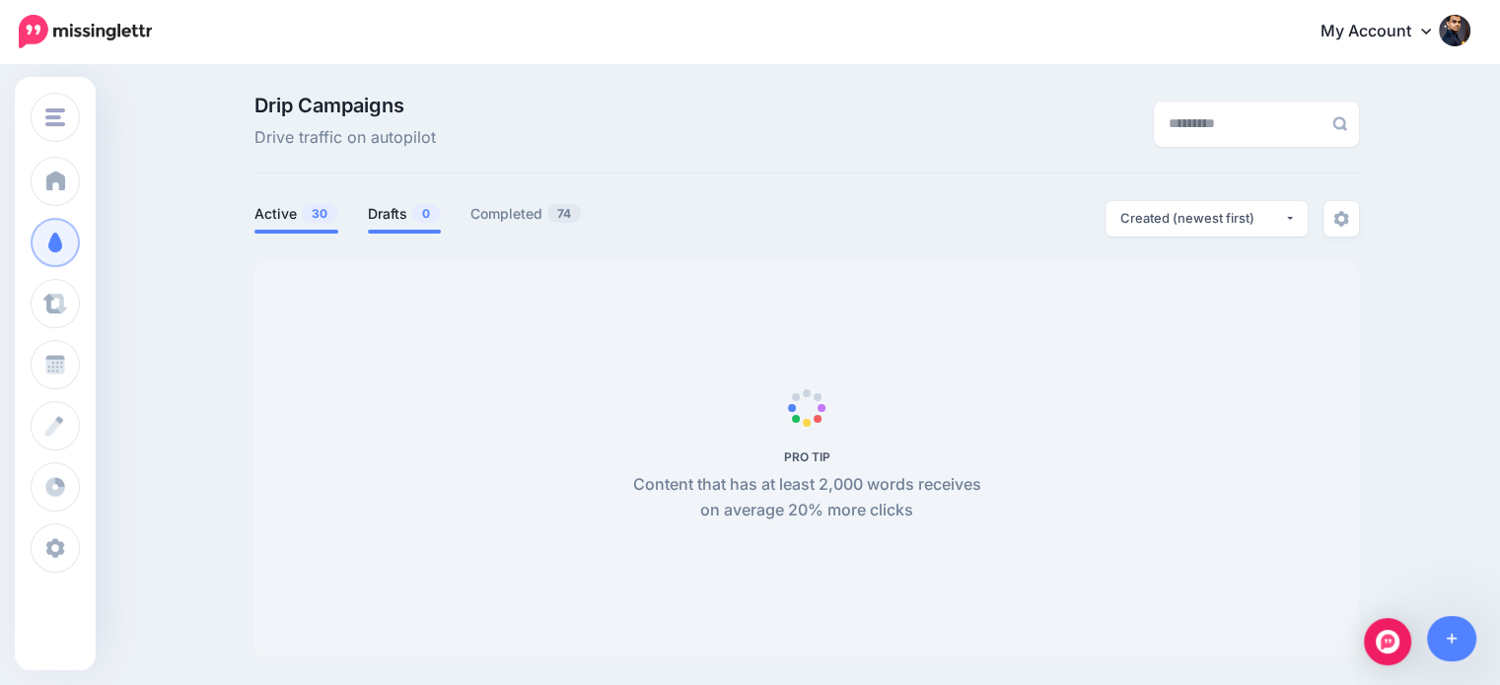
click at [390, 202] on link "Drafts 0" at bounding box center [404, 214] width 73 height 24
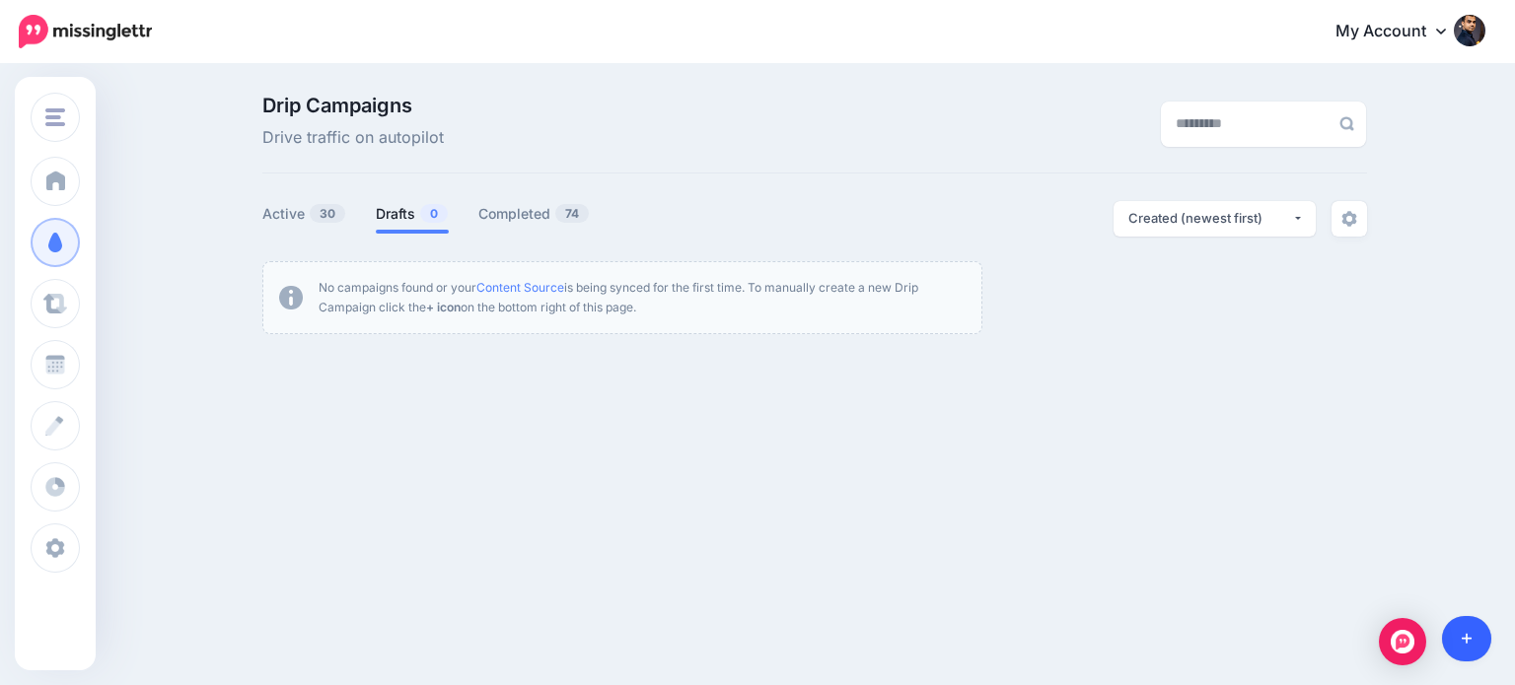
click at [1456, 634] on link at bounding box center [1467, 638] width 50 height 45
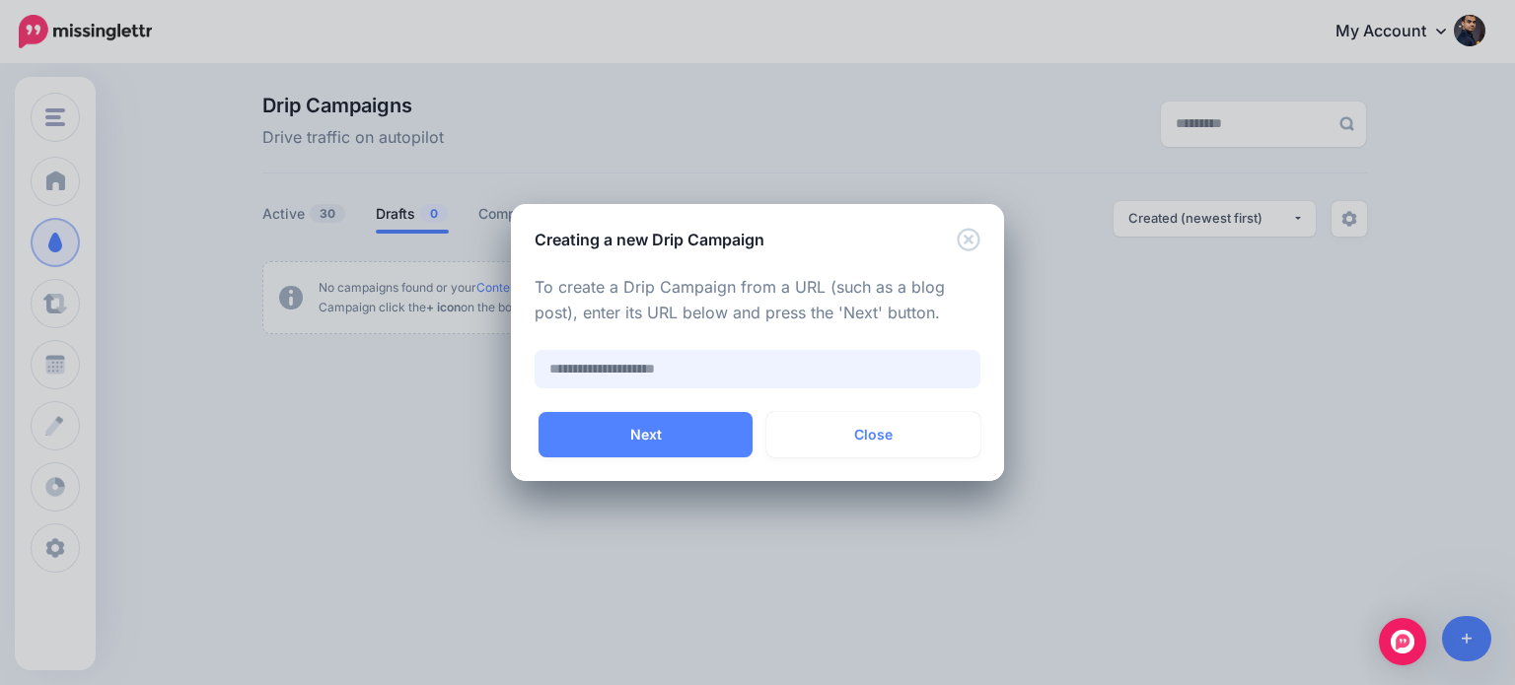
paste input "**********"
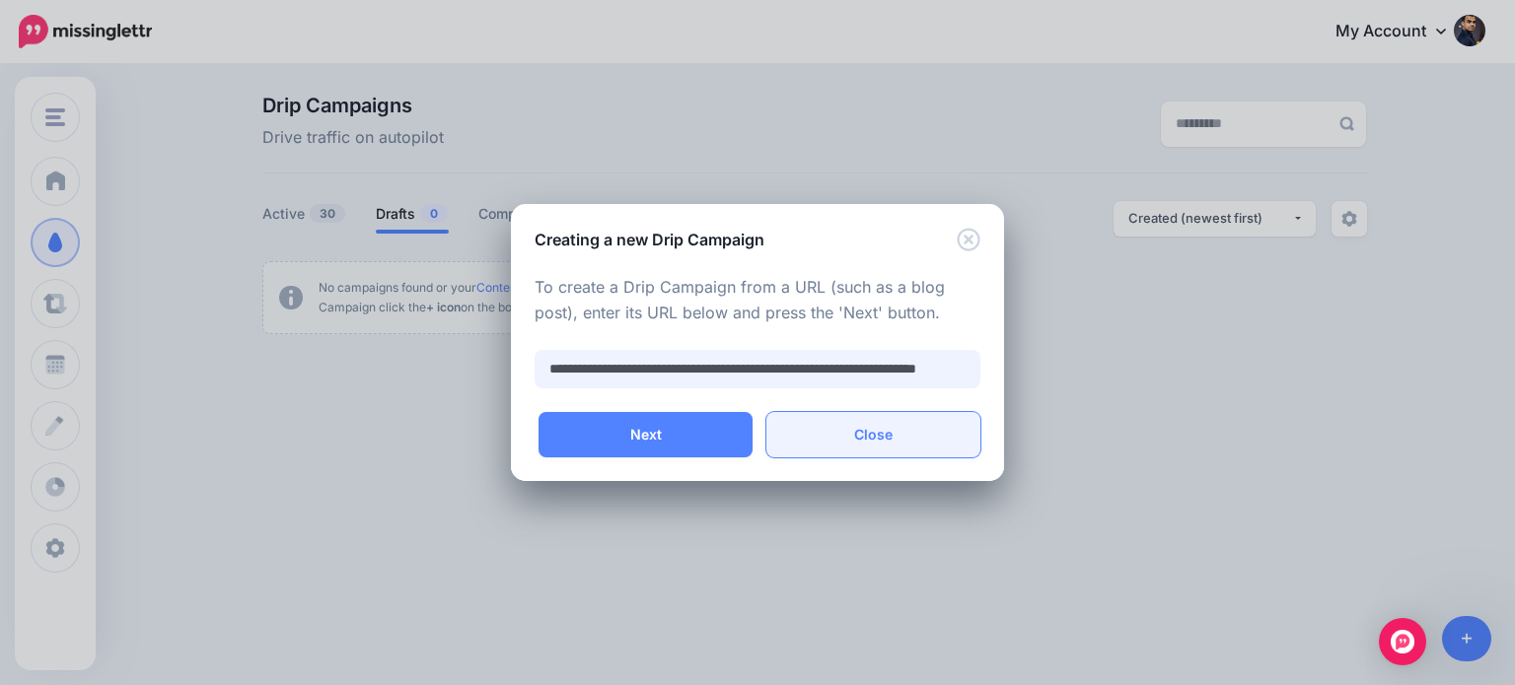
scroll to position [0, 90]
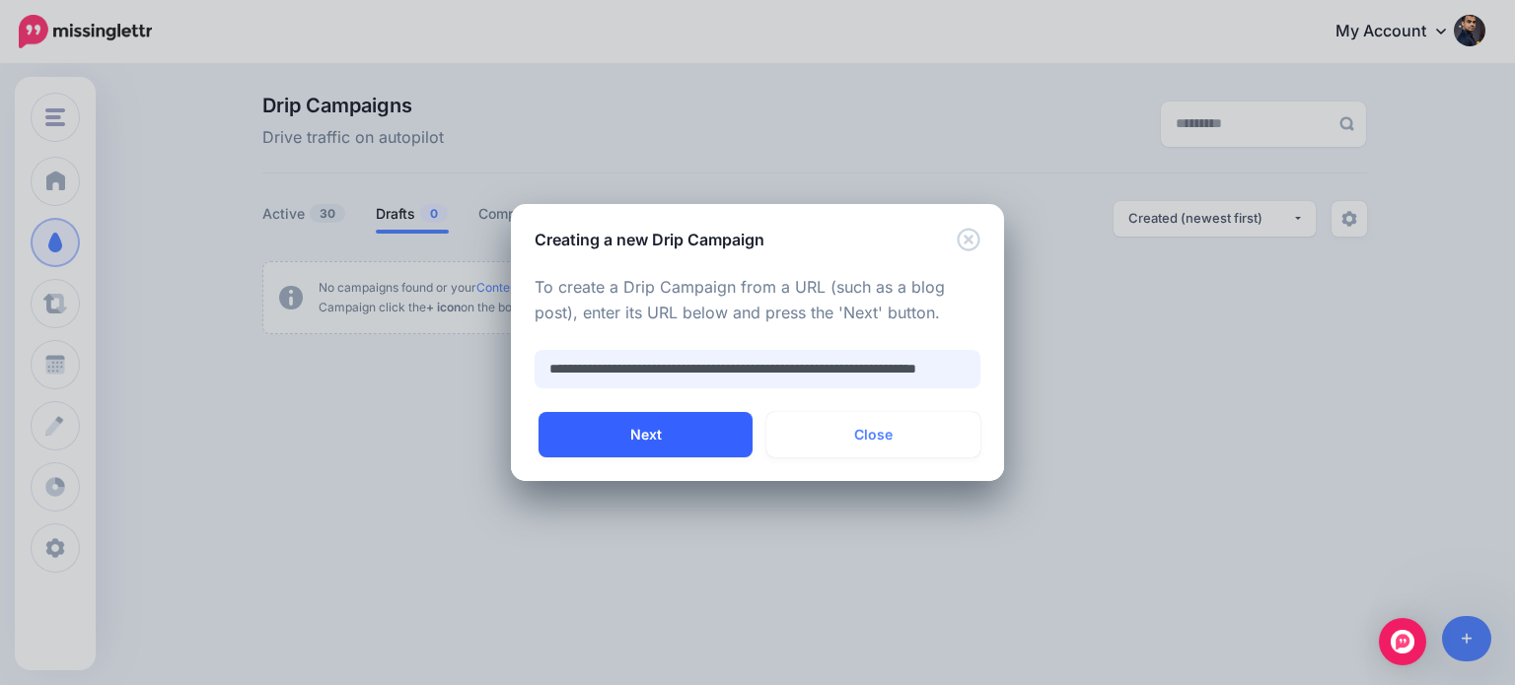
type input "**********"
click at [672, 430] on button "Next" at bounding box center [645, 434] width 214 height 45
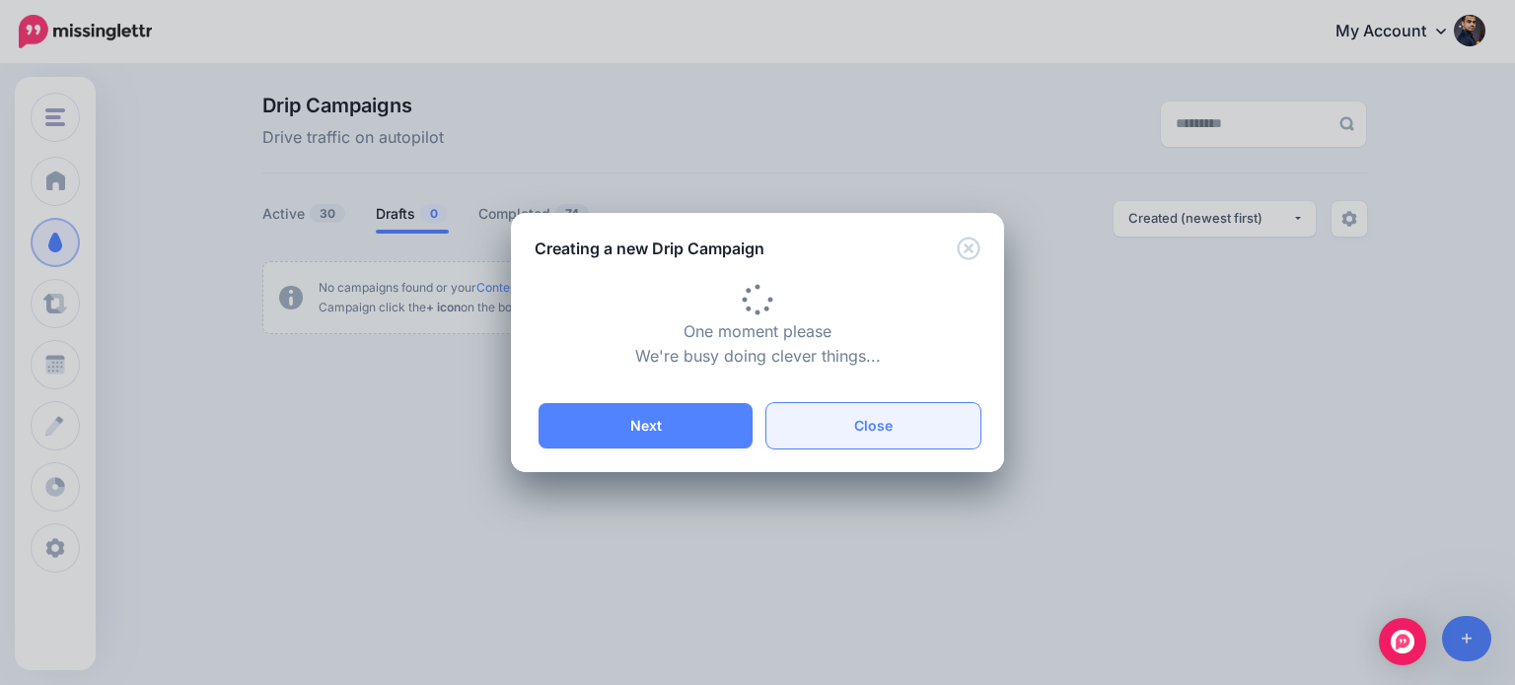
type input "**********"
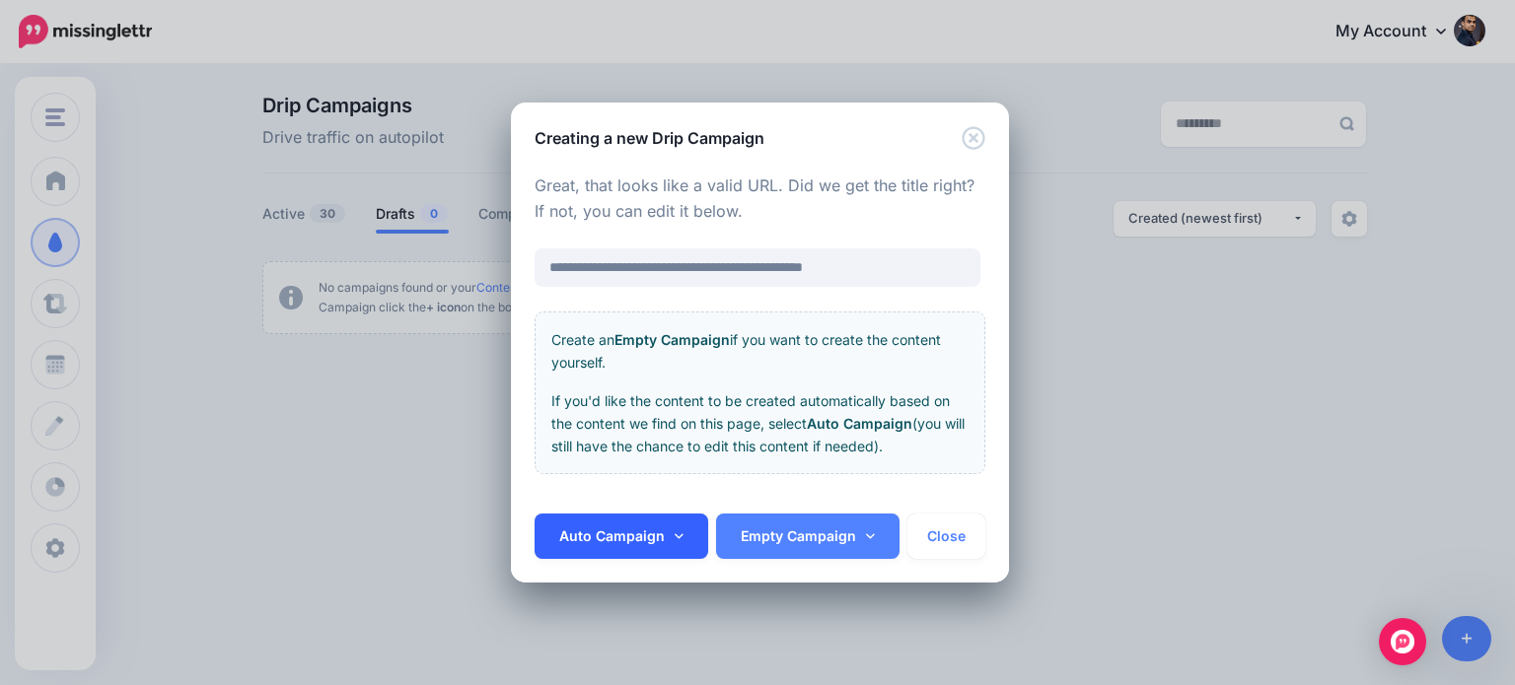
click at [682, 532] on link "Auto Campaign" at bounding box center [621, 536] width 174 height 45
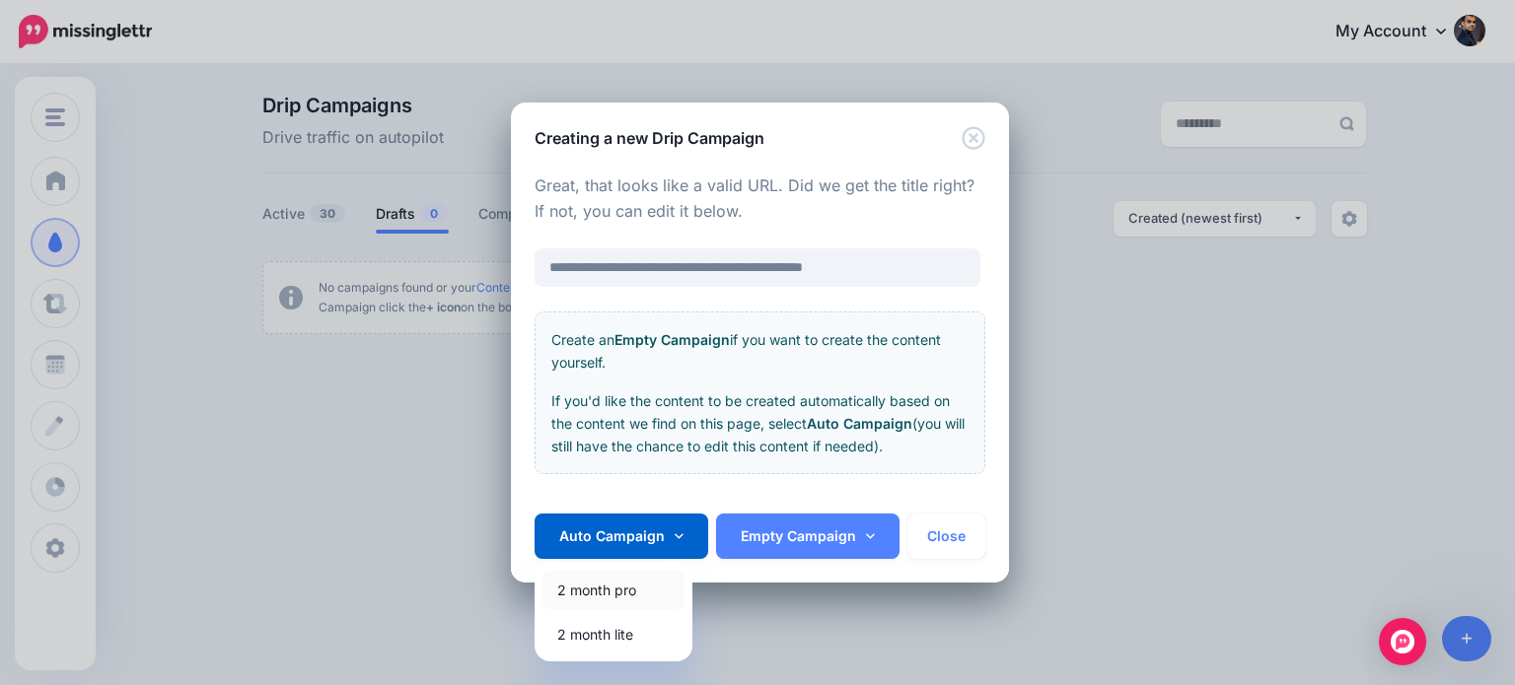
click at [623, 590] on link "2 month pro" at bounding box center [613, 590] width 142 height 38
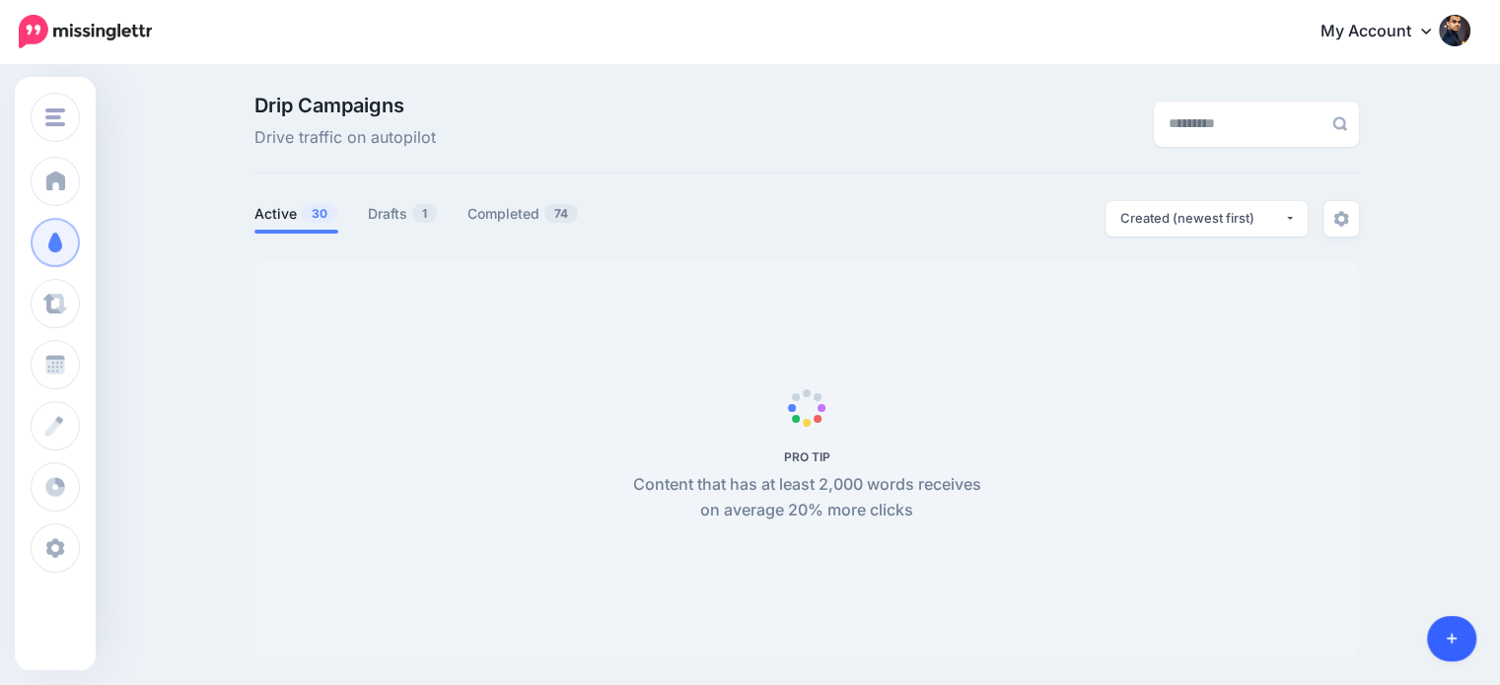
click at [1444, 634] on link at bounding box center [1452, 638] width 50 height 45
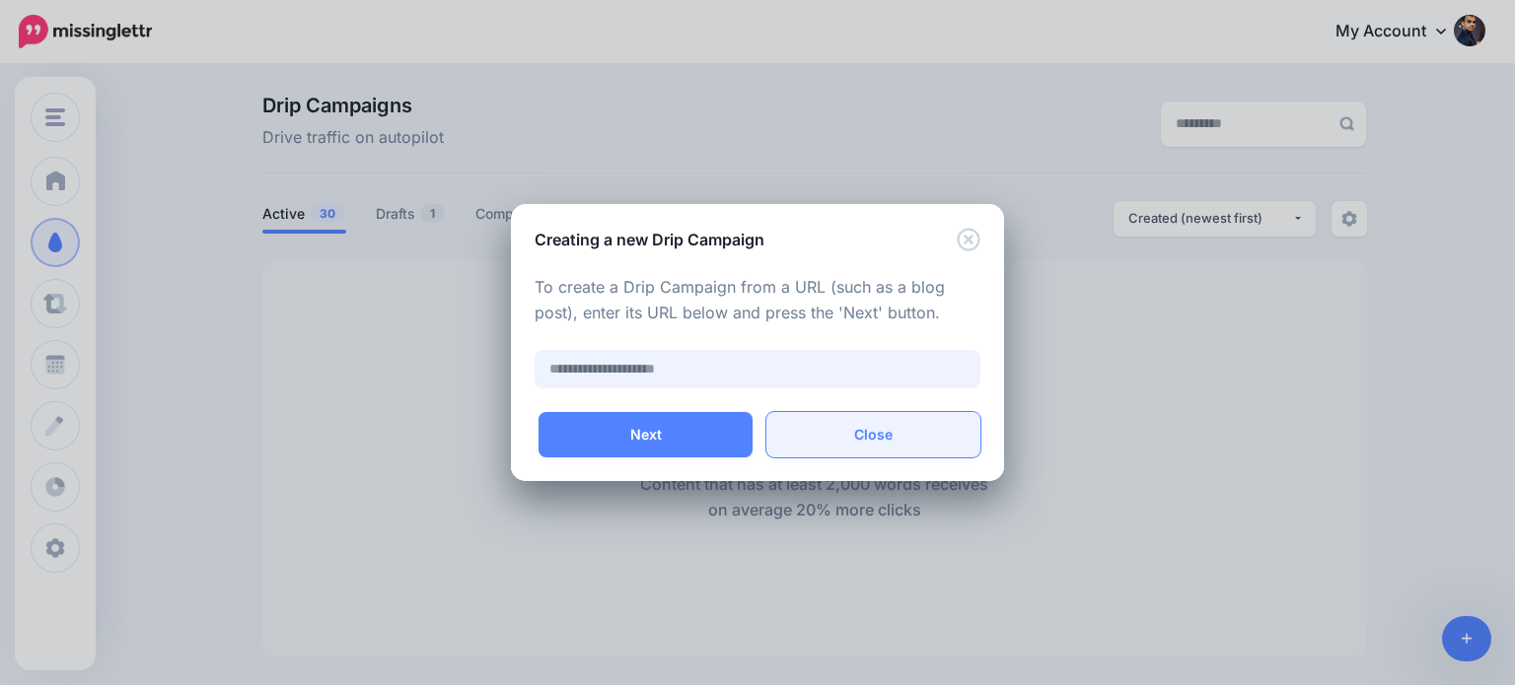
paste input "**********"
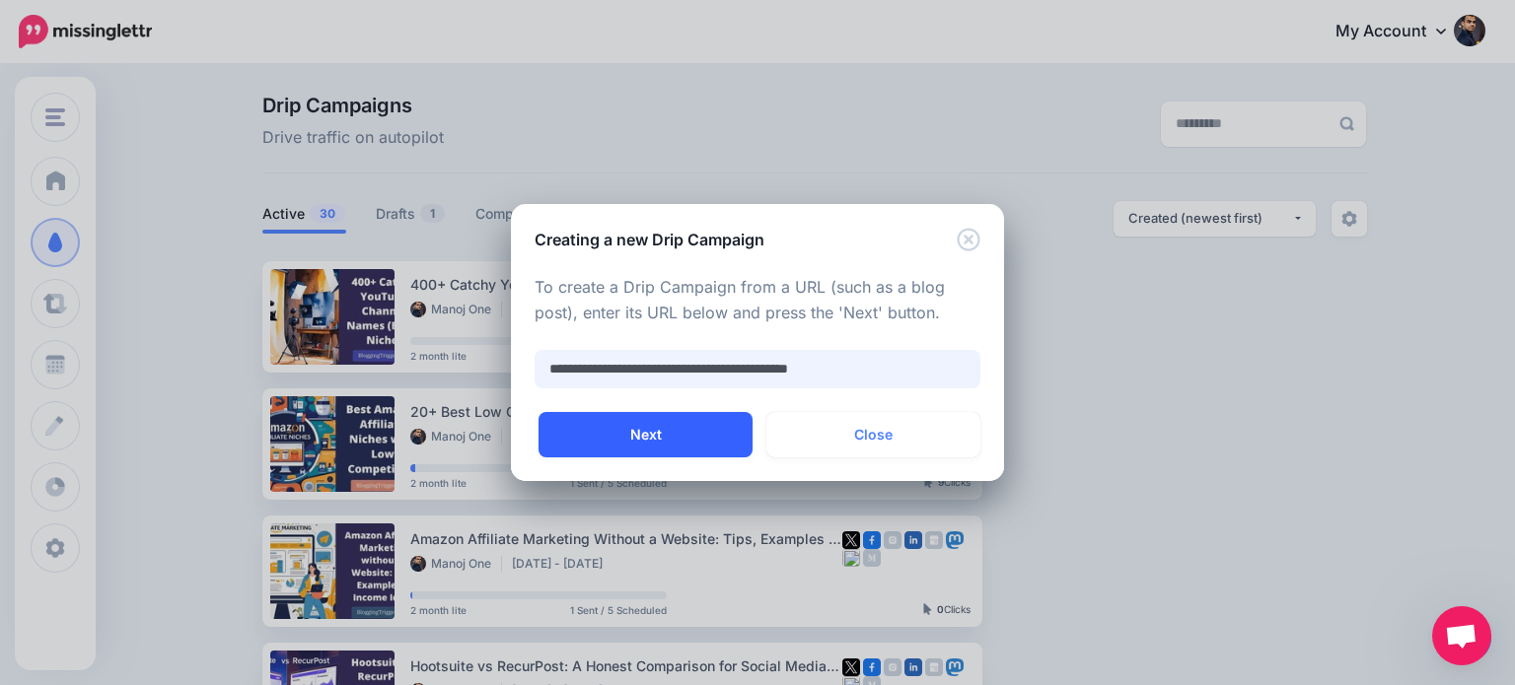
type input "**********"
click at [696, 427] on button "Next" at bounding box center [645, 434] width 214 height 45
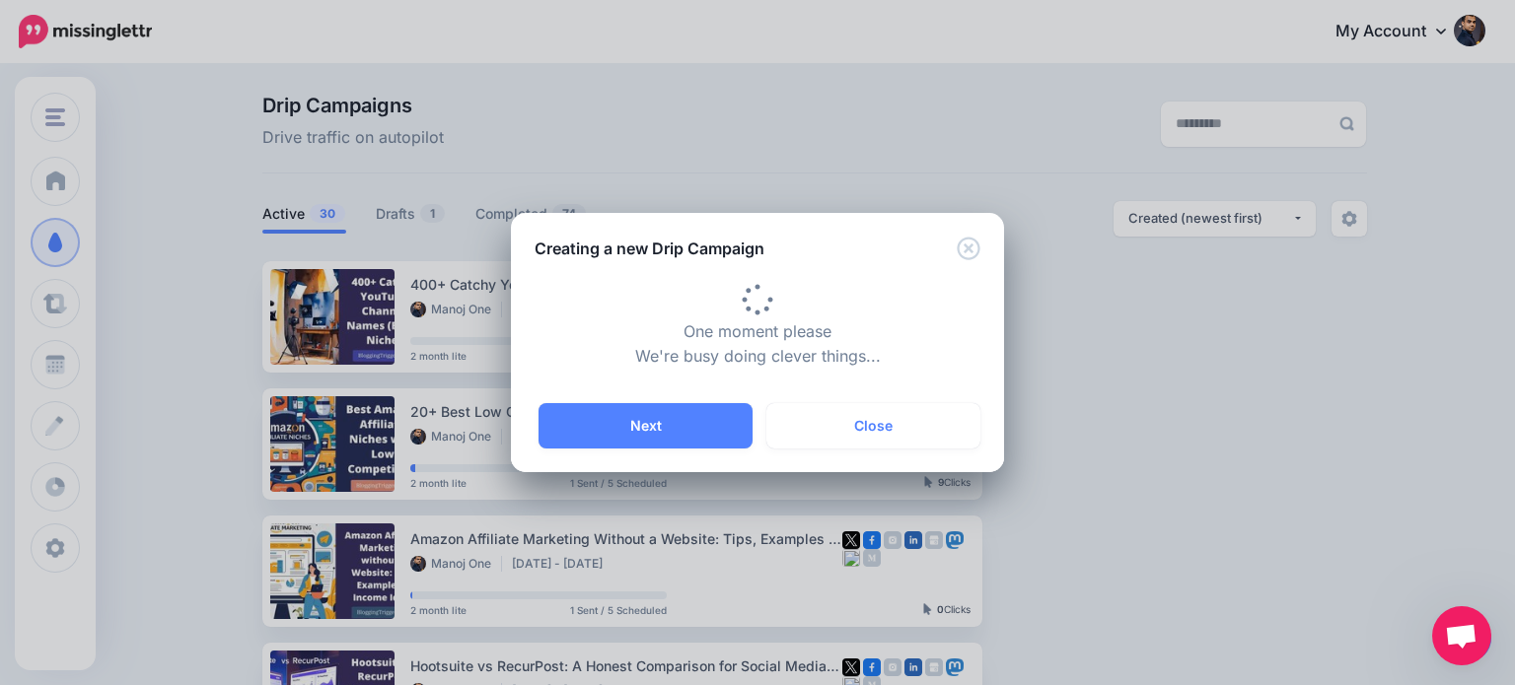
type input "**********"
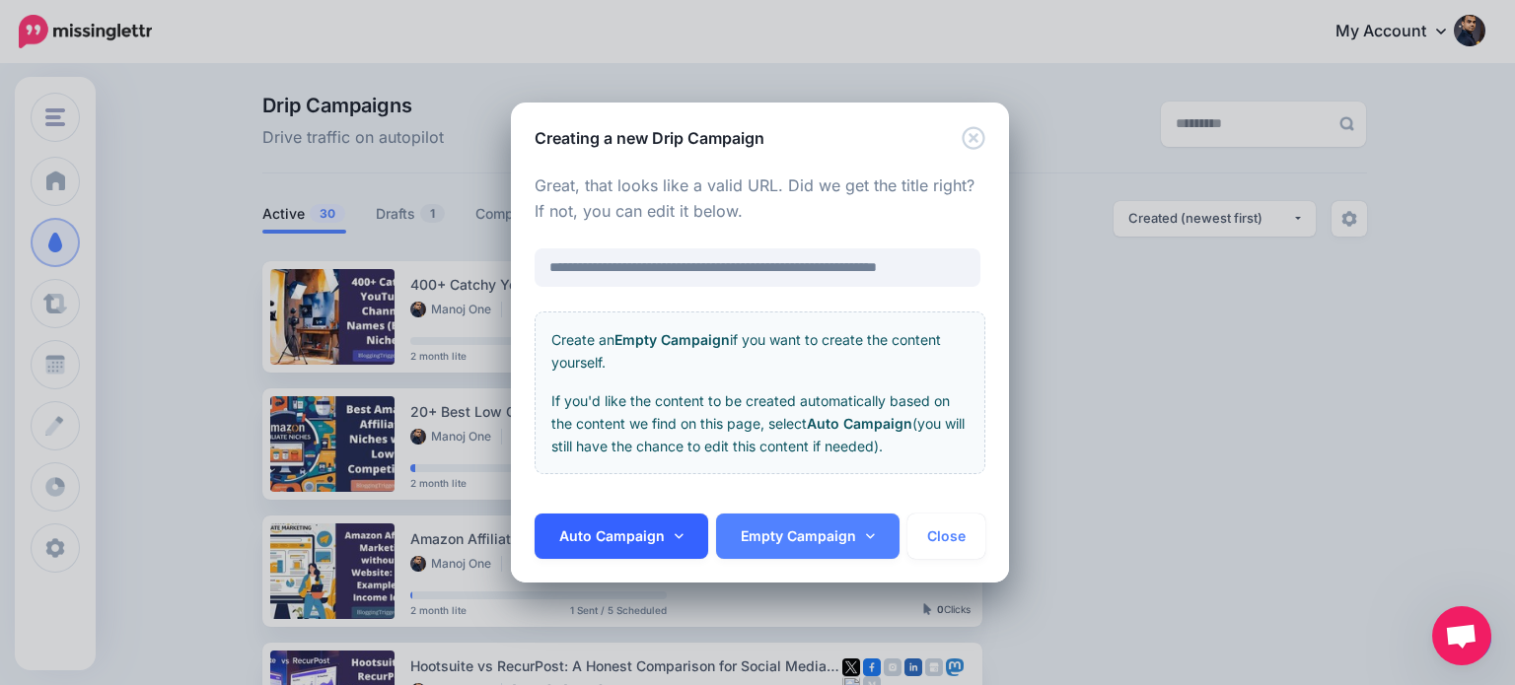
click at [675, 533] on icon at bounding box center [679, 537] width 9 height 14
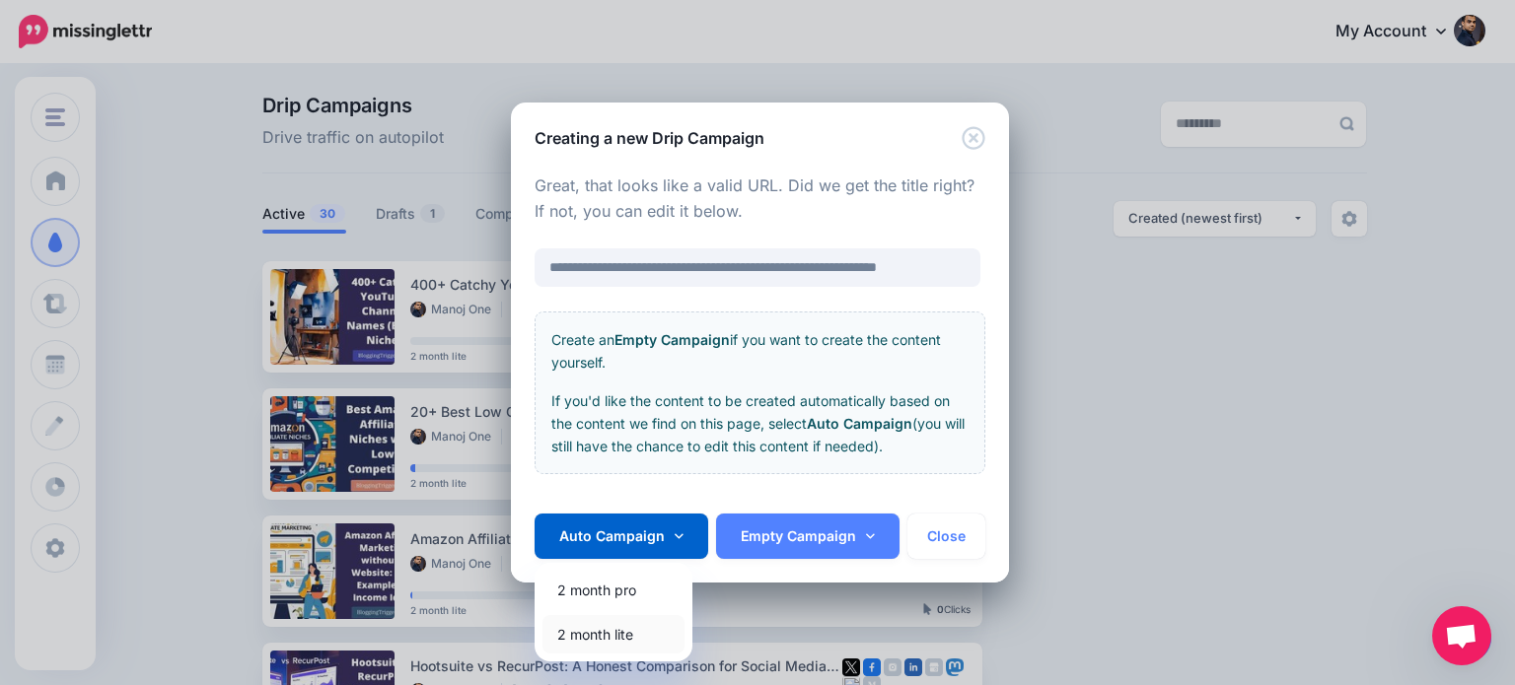
click at [620, 638] on link "2 month lite" at bounding box center [613, 634] width 142 height 38
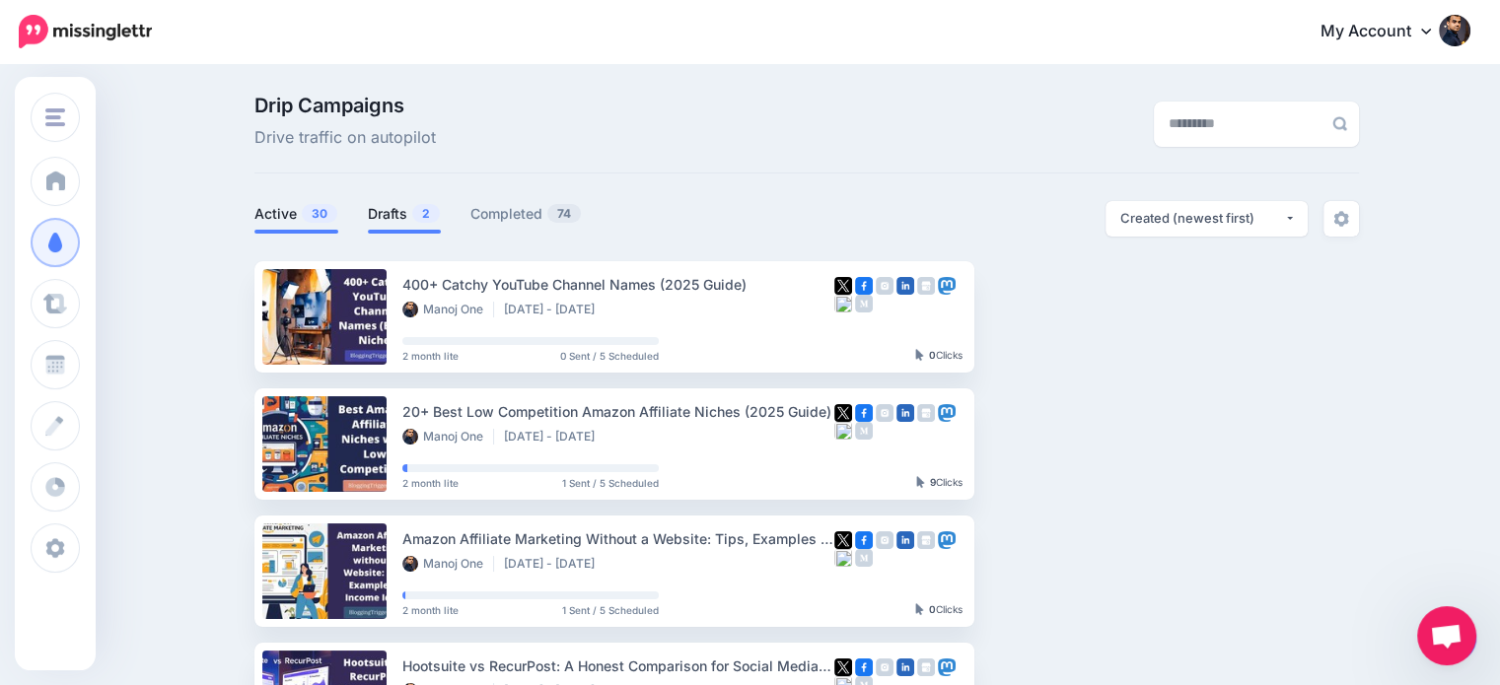
click at [393, 213] on link "Drafts 2" at bounding box center [404, 214] width 73 height 24
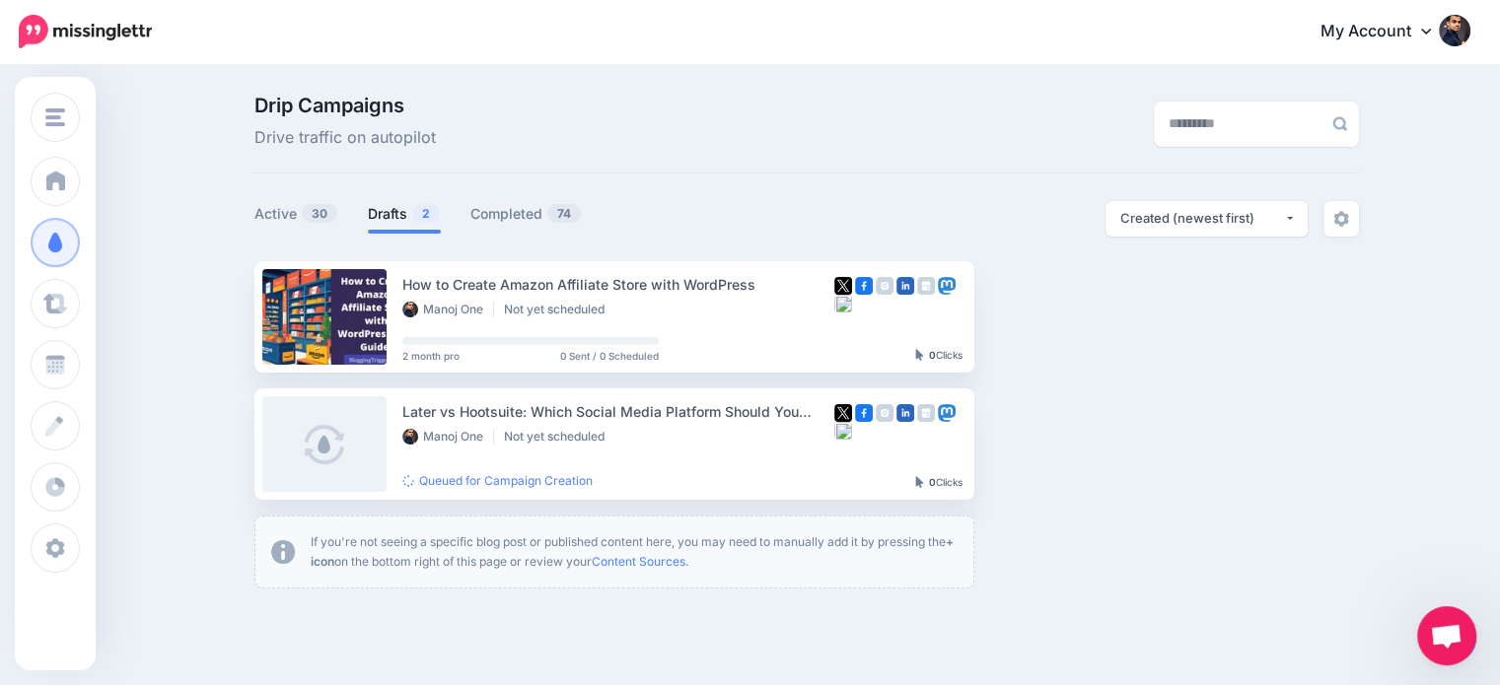
scroll to position [4, 0]
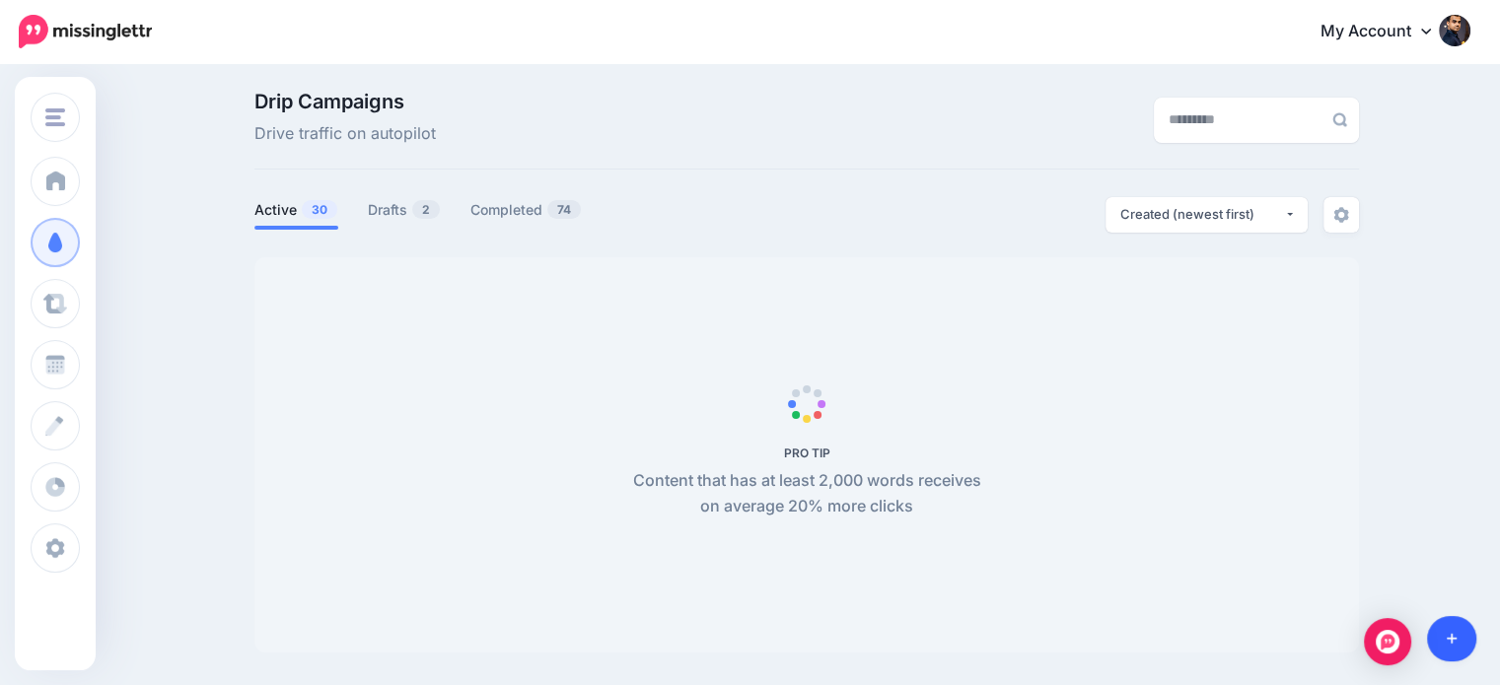
click at [1450, 631] on link at bounding box center [1452, 638] width 50 height 45
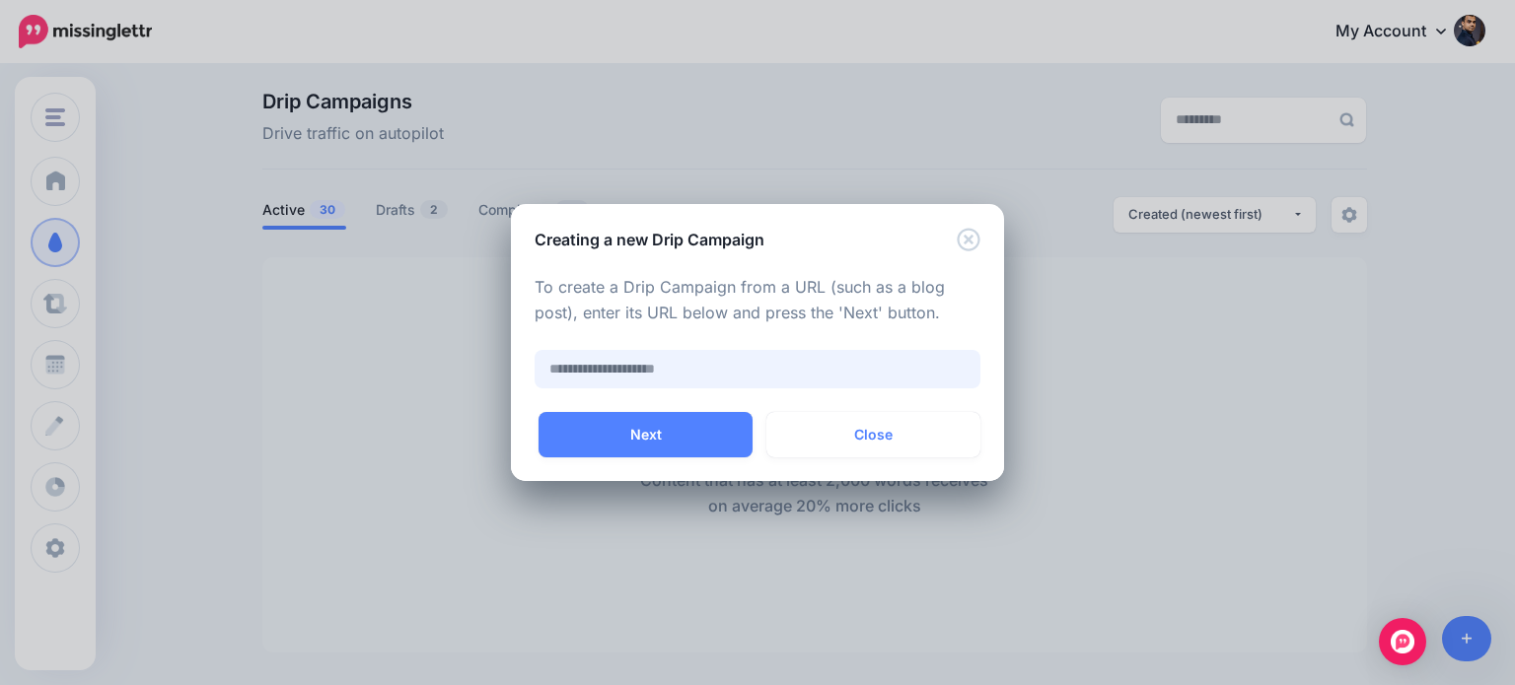
paste input "**********"
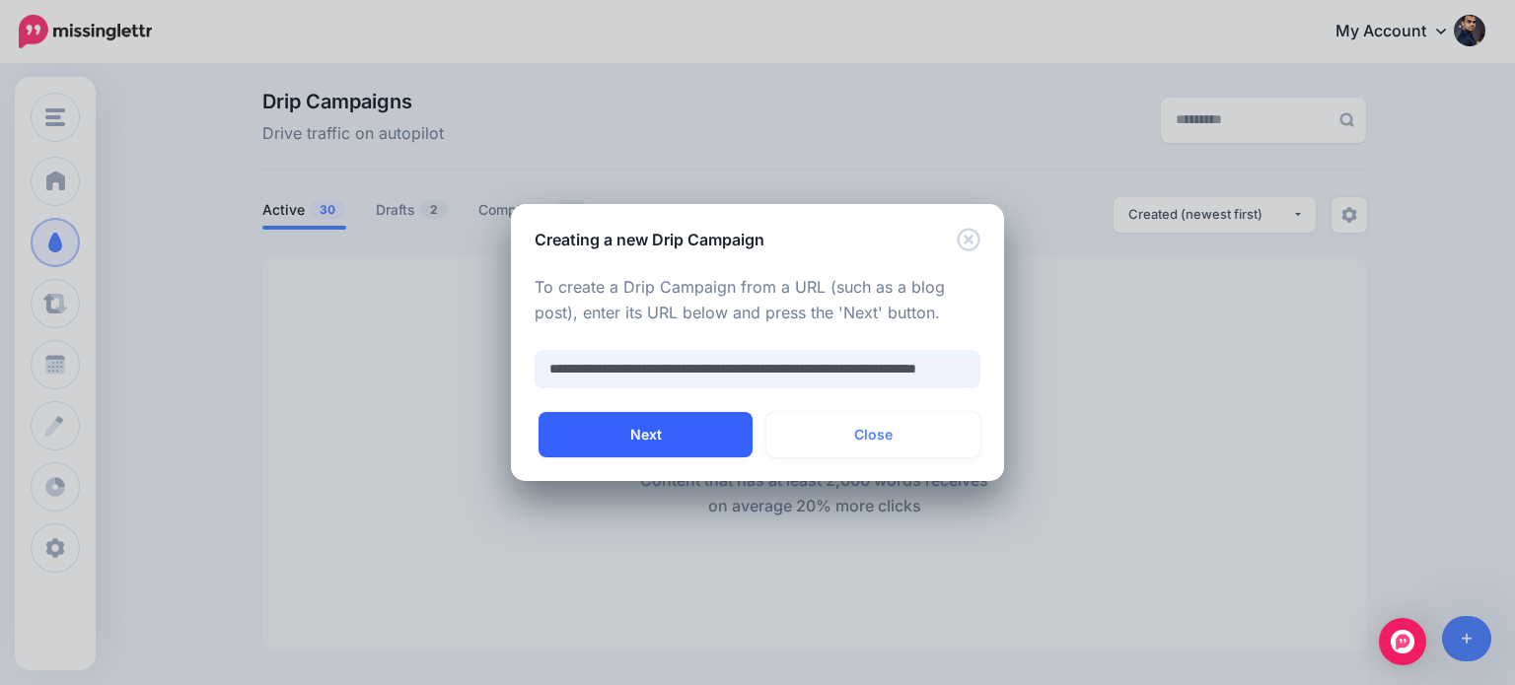
type input "**********"
click at [720, 434] on button "Next" at bounding box center [645, 434] width 214 height 45
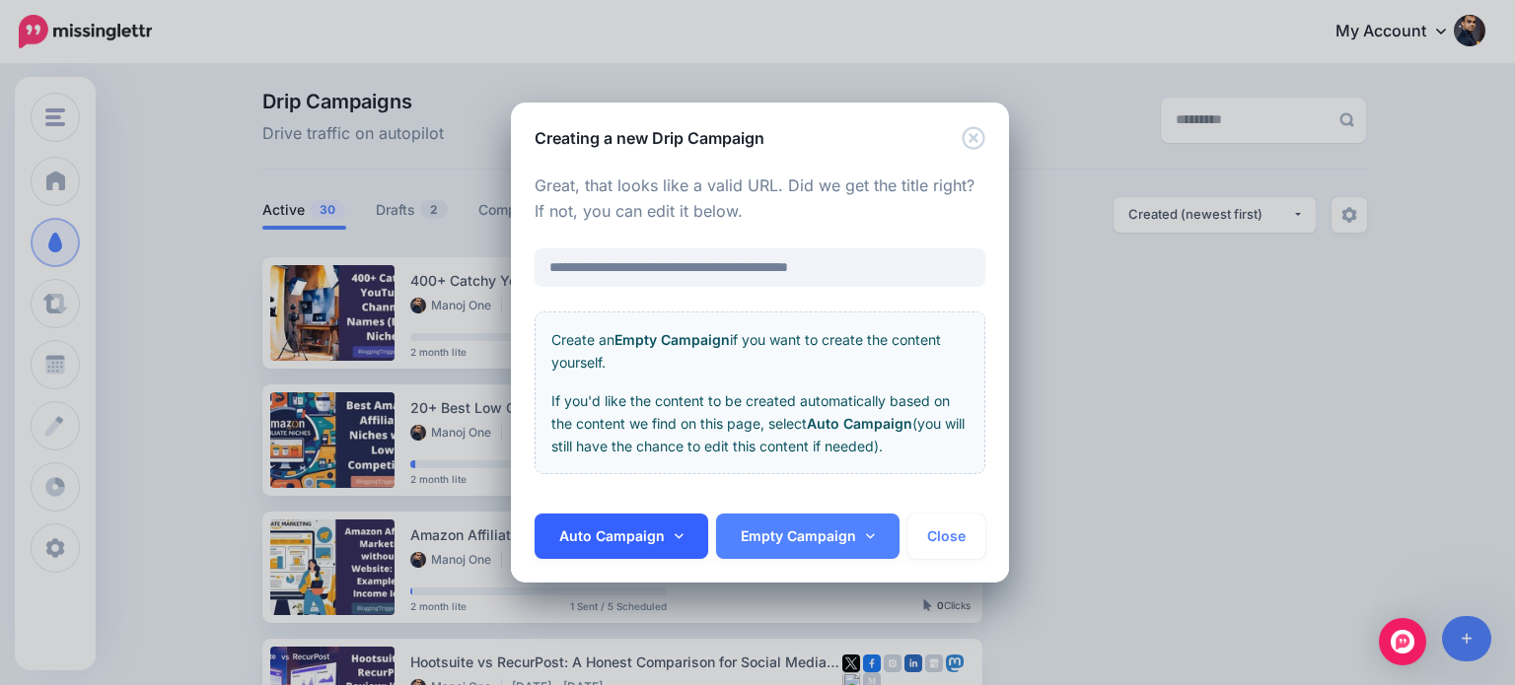
click at [675, 526] on link "Auto Campaign" at bounding box center [621, 536] width 174 height 45
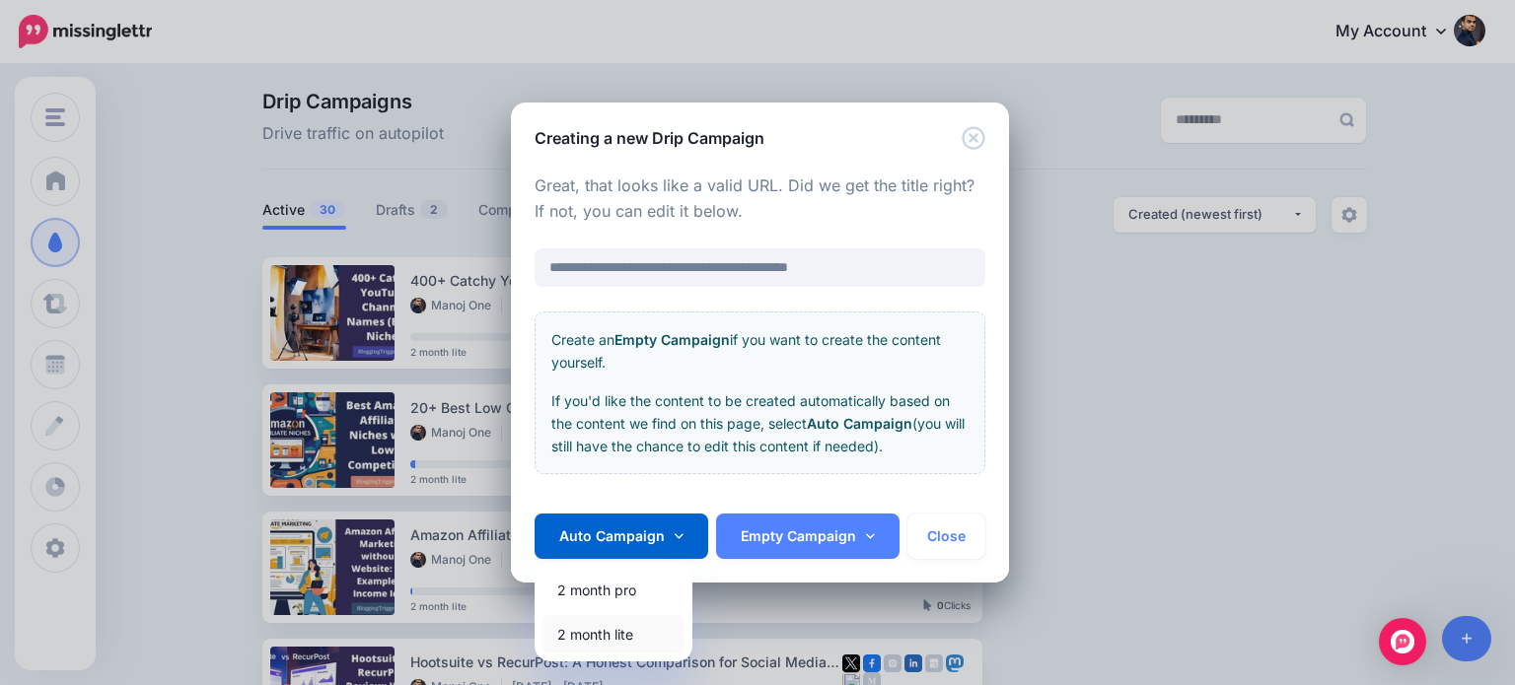
click at [625, 627] on link "2 month lite" at bounding box center [613, 634] width 142 height 38
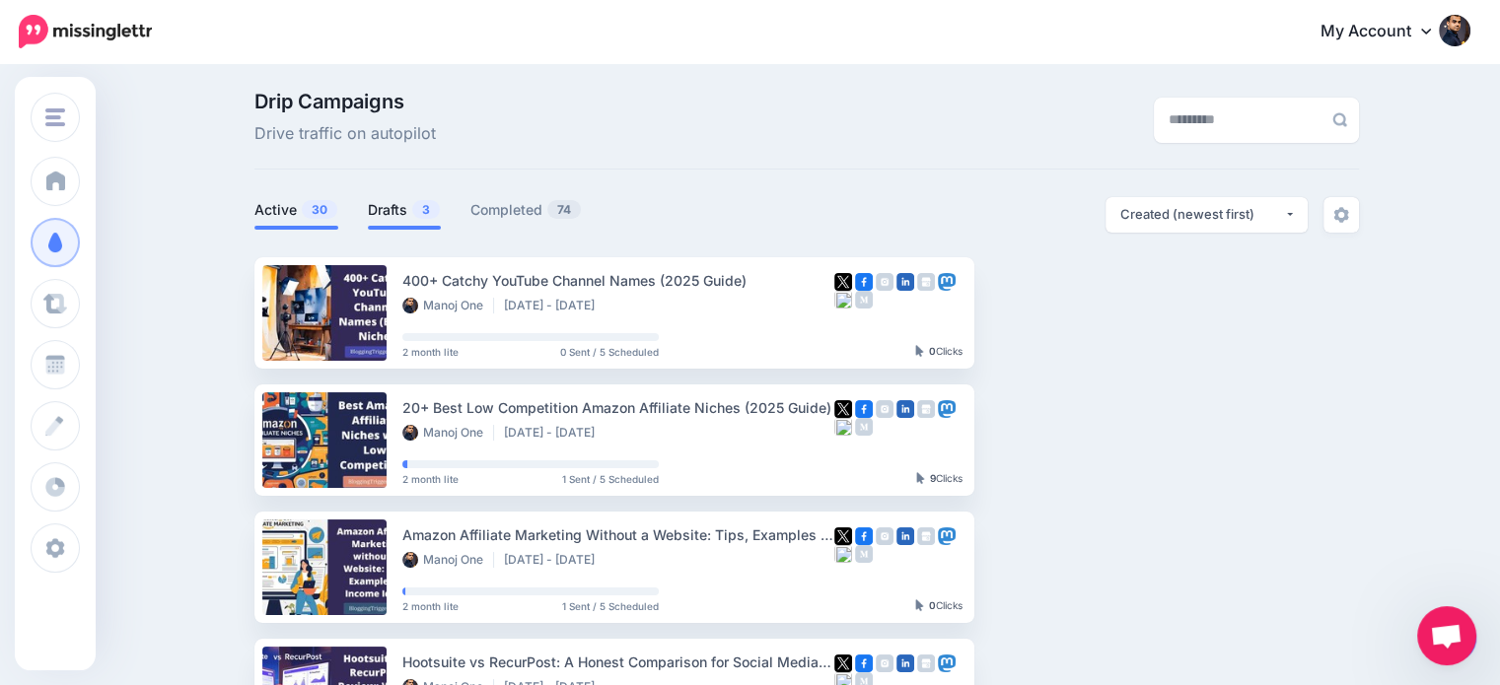
click at [402, 209] on link "Drafts 3" at bounding box center [404, 210] width 73 height 24
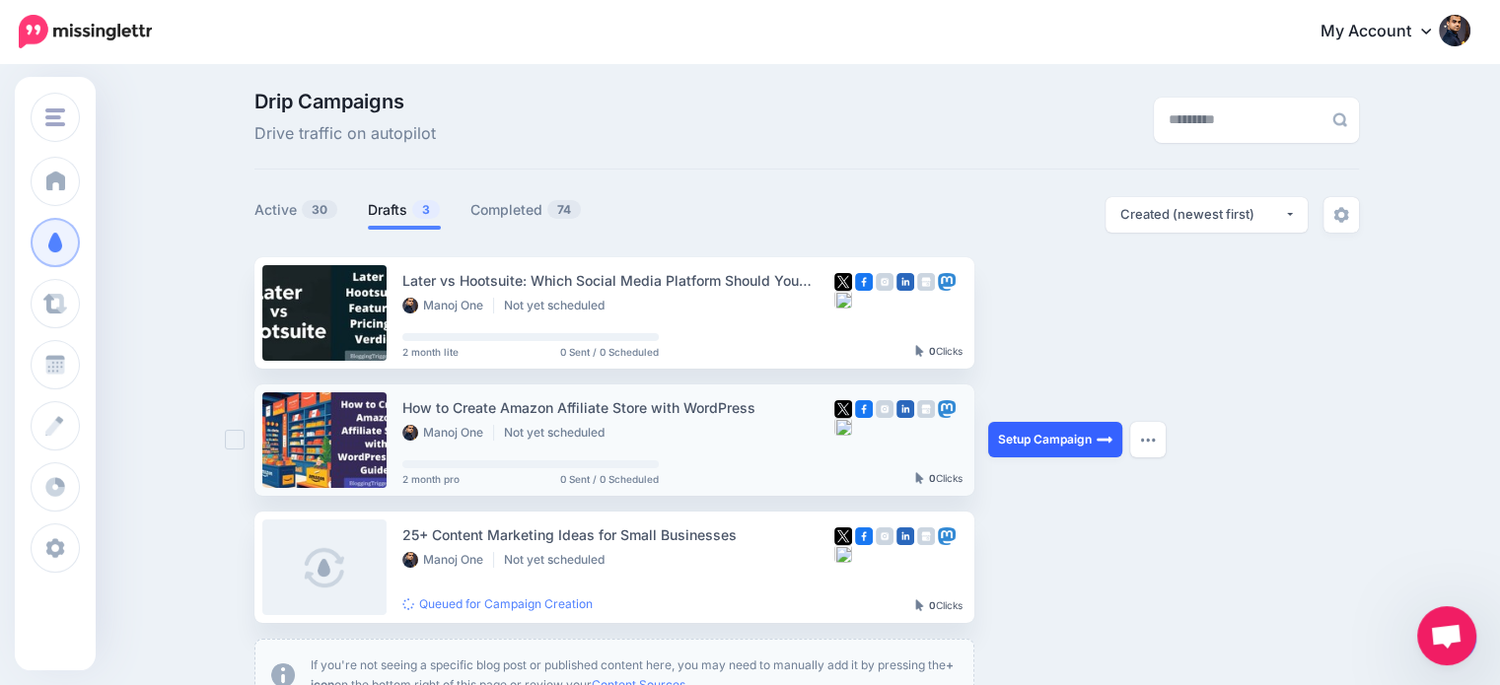
click at [1066, 442] on link "Setup Campaign" at bounding box center [1055, 440] width 134 height 36
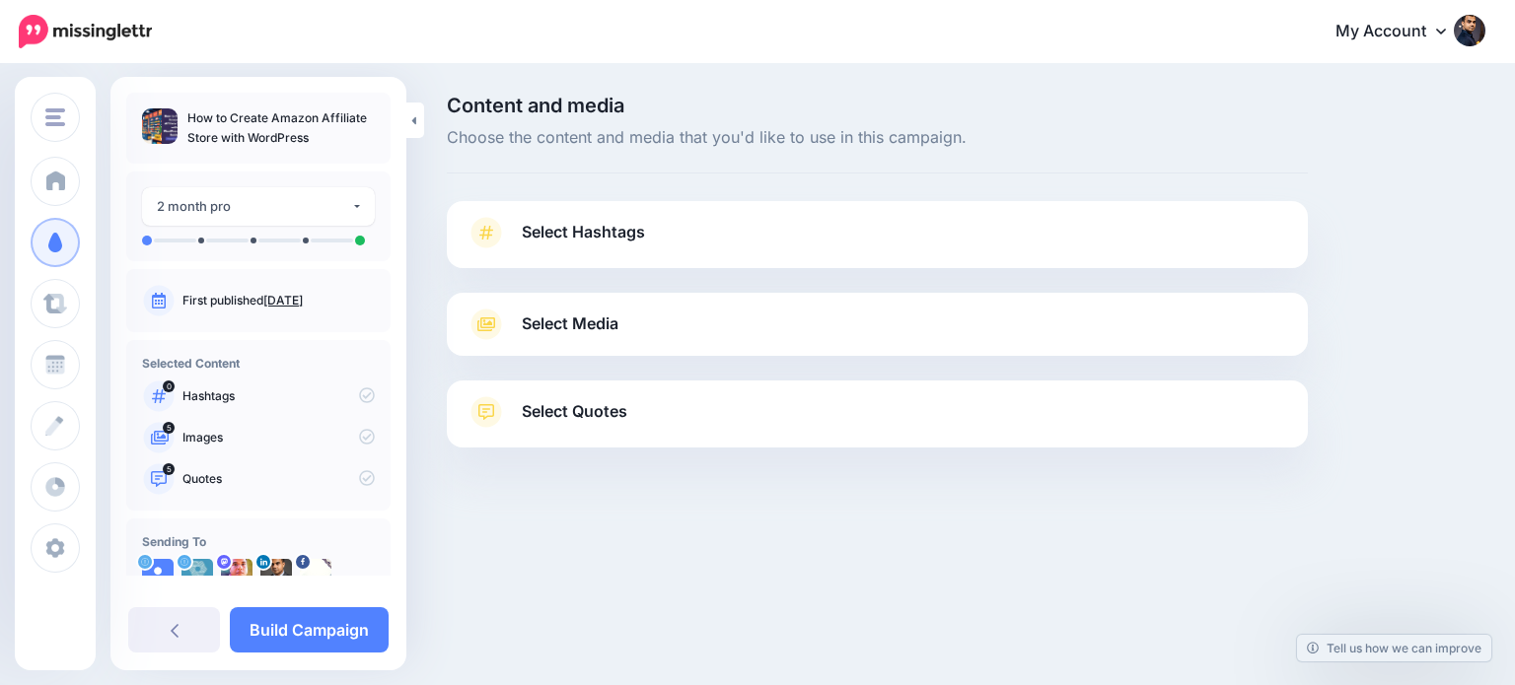
click at [1074, 411] on link "Select Quotes" at bounding box center [876, 421] width 821 height 51
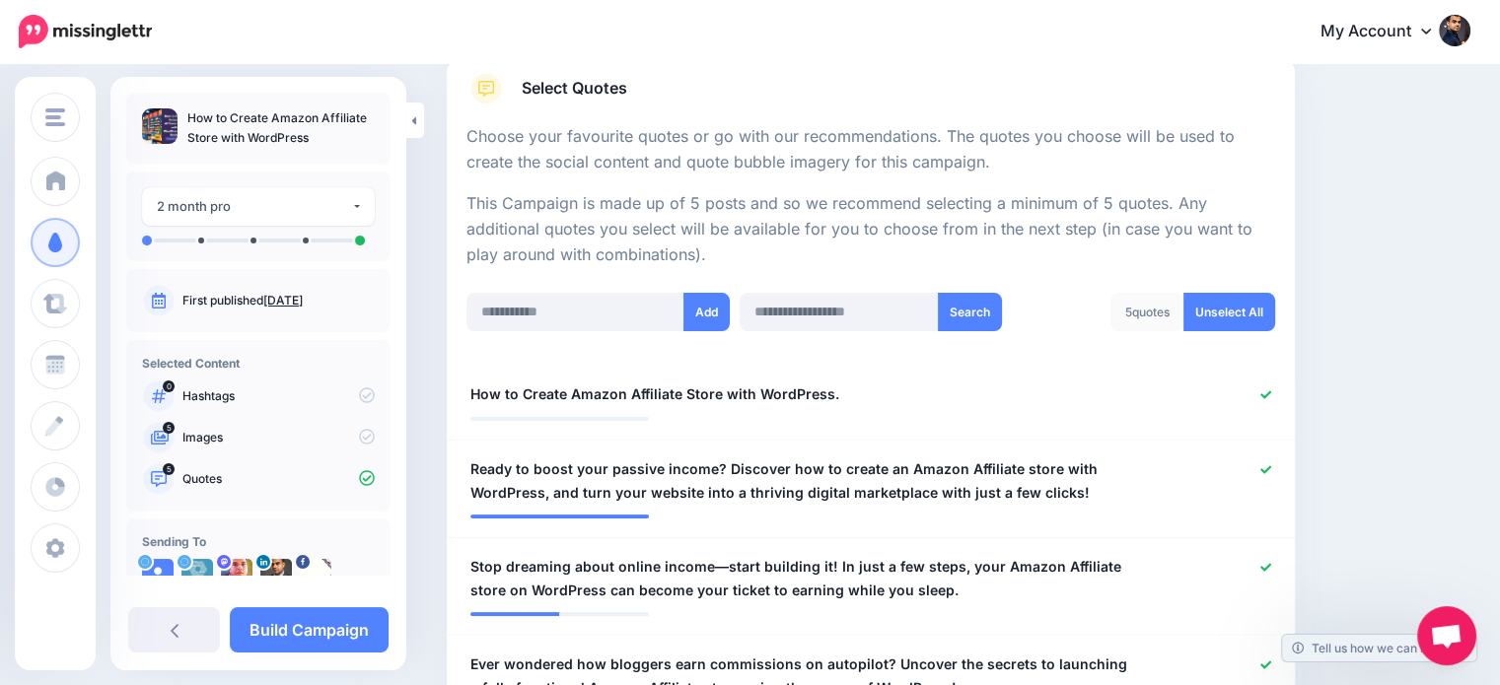
scroll to position [299, 0]
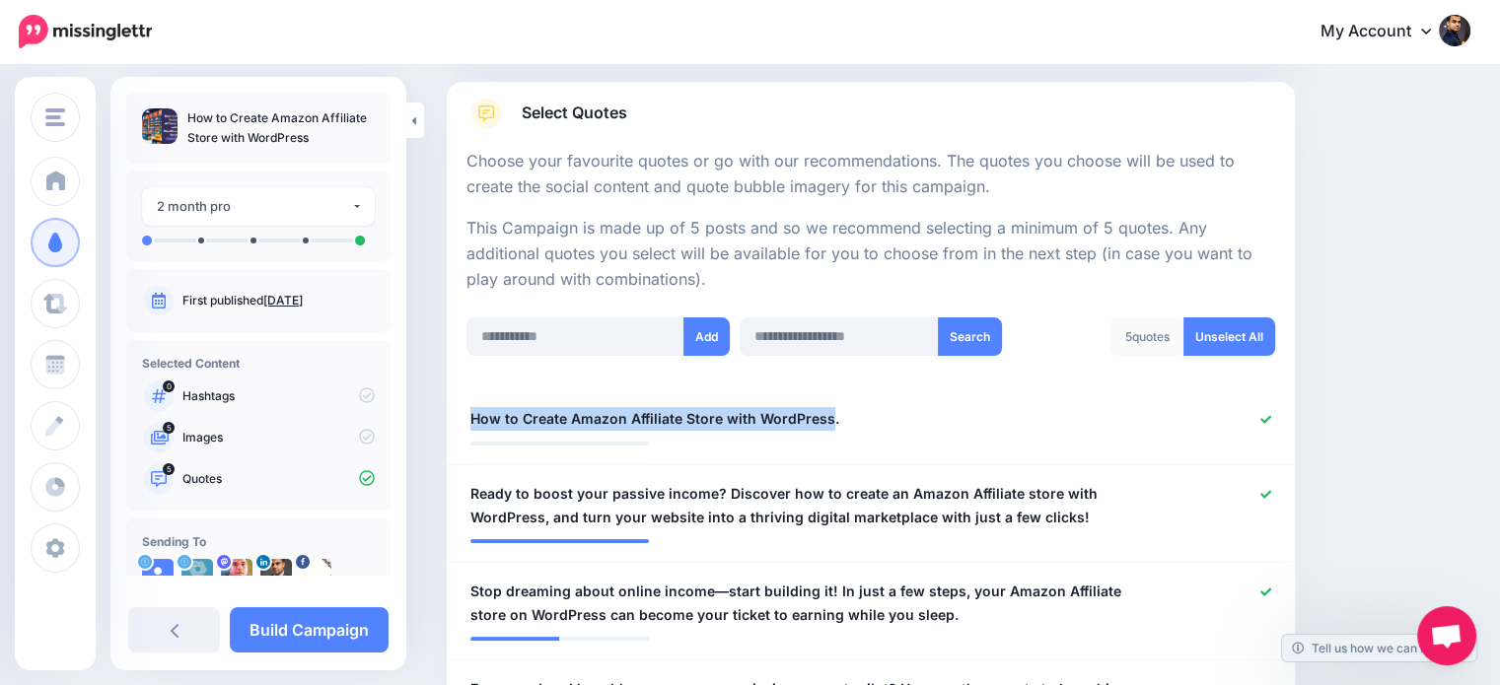
drag, startPoint x: 824, startPoint y: 409, endPoint x: 432, endPoint y: 397, distance: 392.7
copy span "How to Create Amazon Affiliate Store with WordPress"
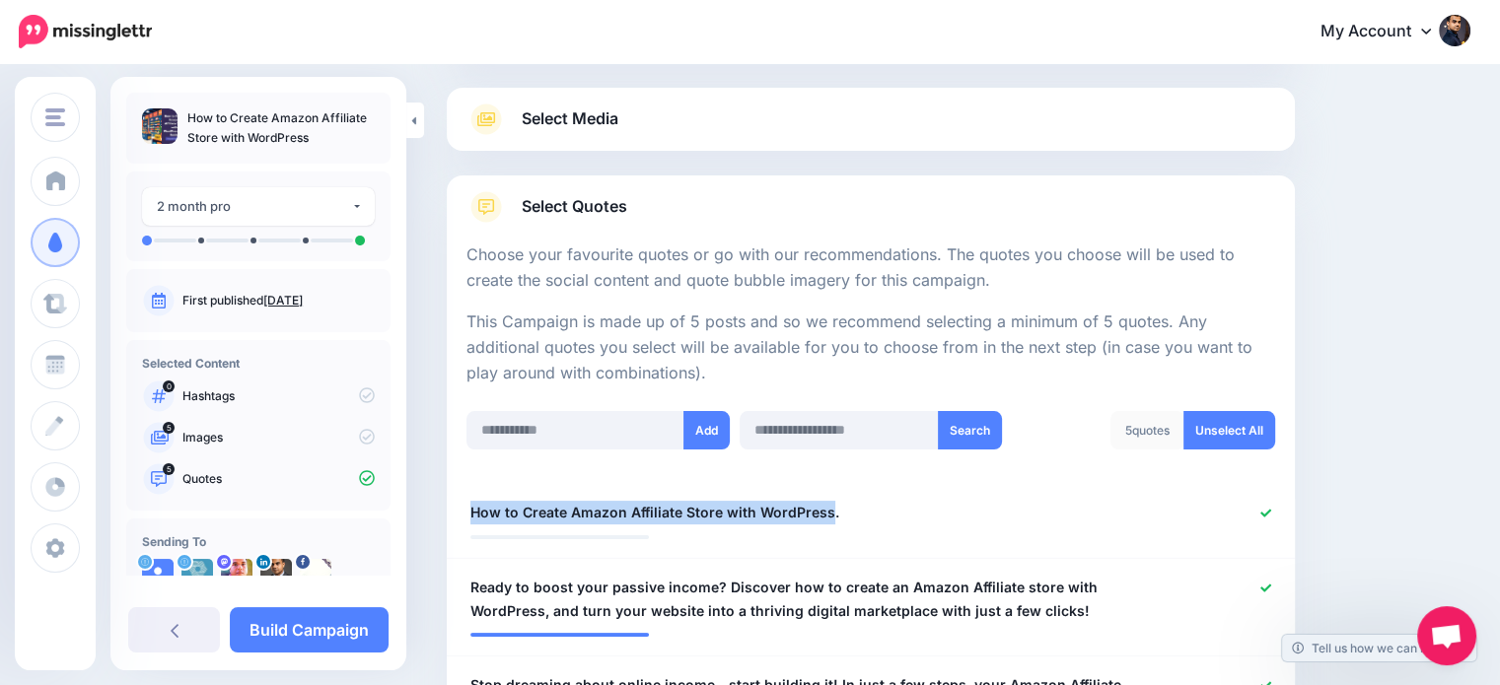
scroll to position [0, 0]
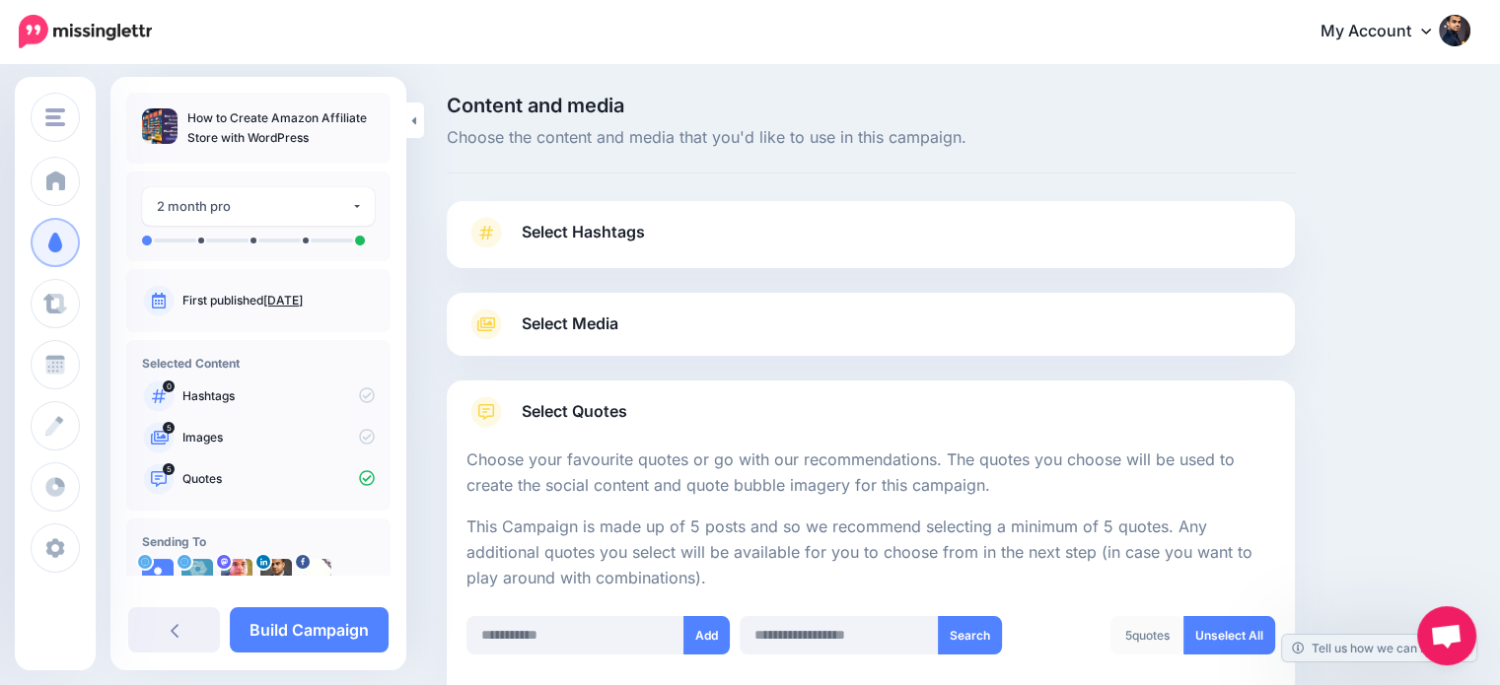
click at [601, 217] on link "Select Hashtags" at bounding box center [870, 242] width 809 height 51
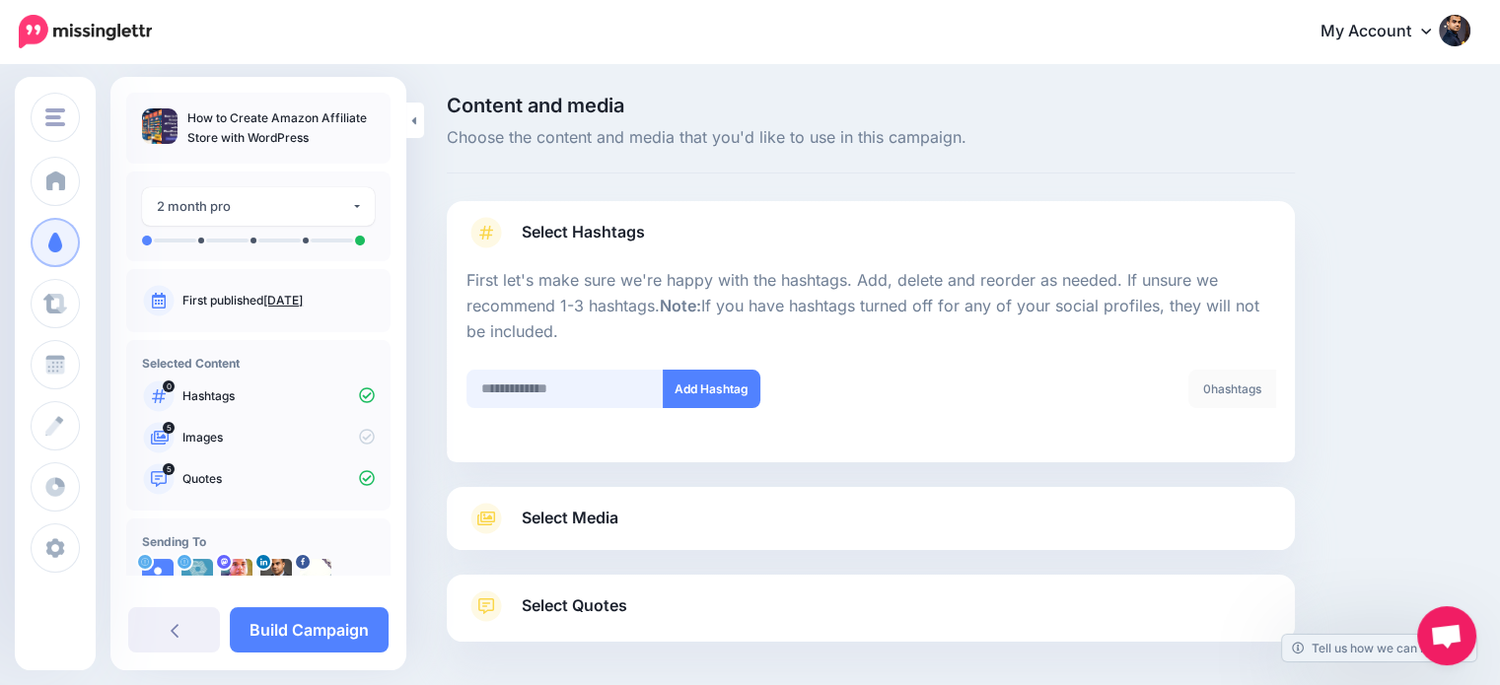
click at [588, 389] on input "text" at bounding box center [564, 389] width 197 height 38
type input "******"
click at [722, 396] on button "Add Hashtag" at bounding box center [712, 389] width 98 height 38
click at [646, 387] on input "text" at bounding box center [564, 389] width 197 height 38
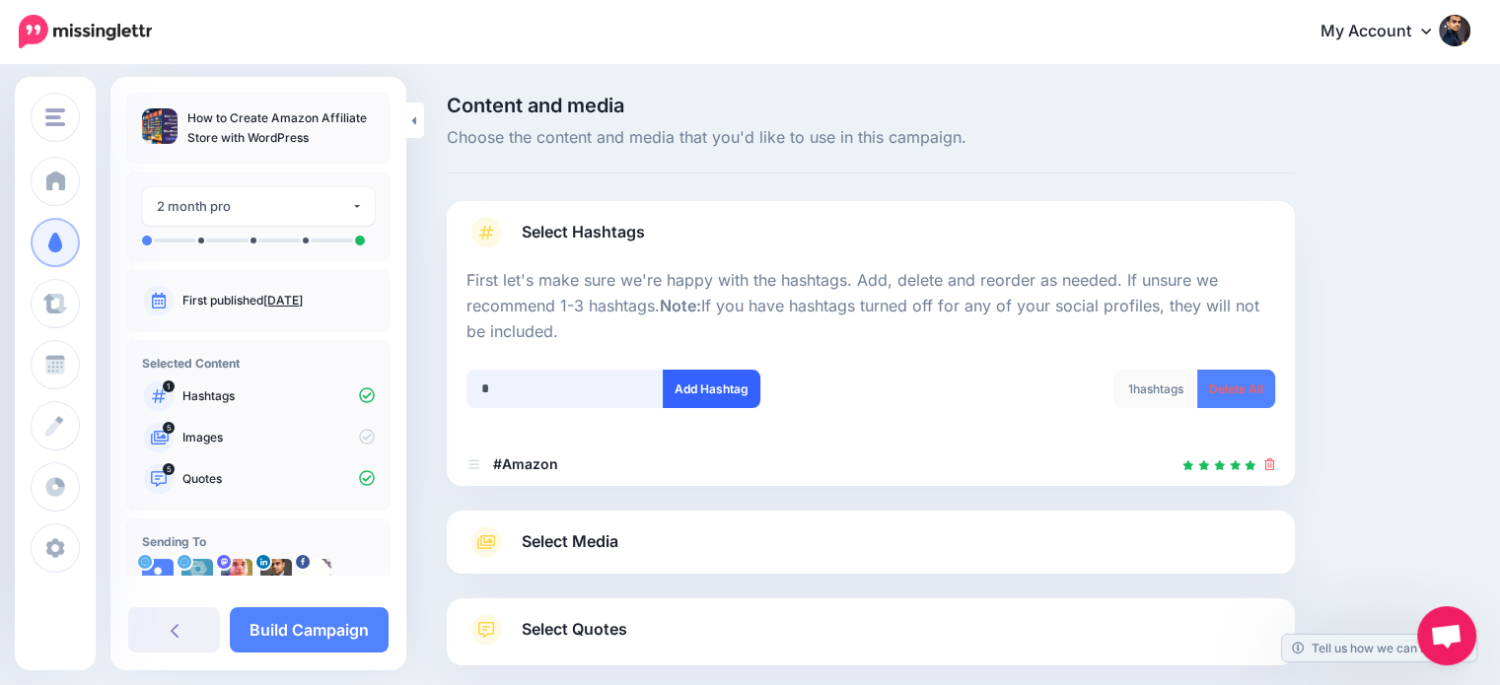
scroll to position [107, 0]
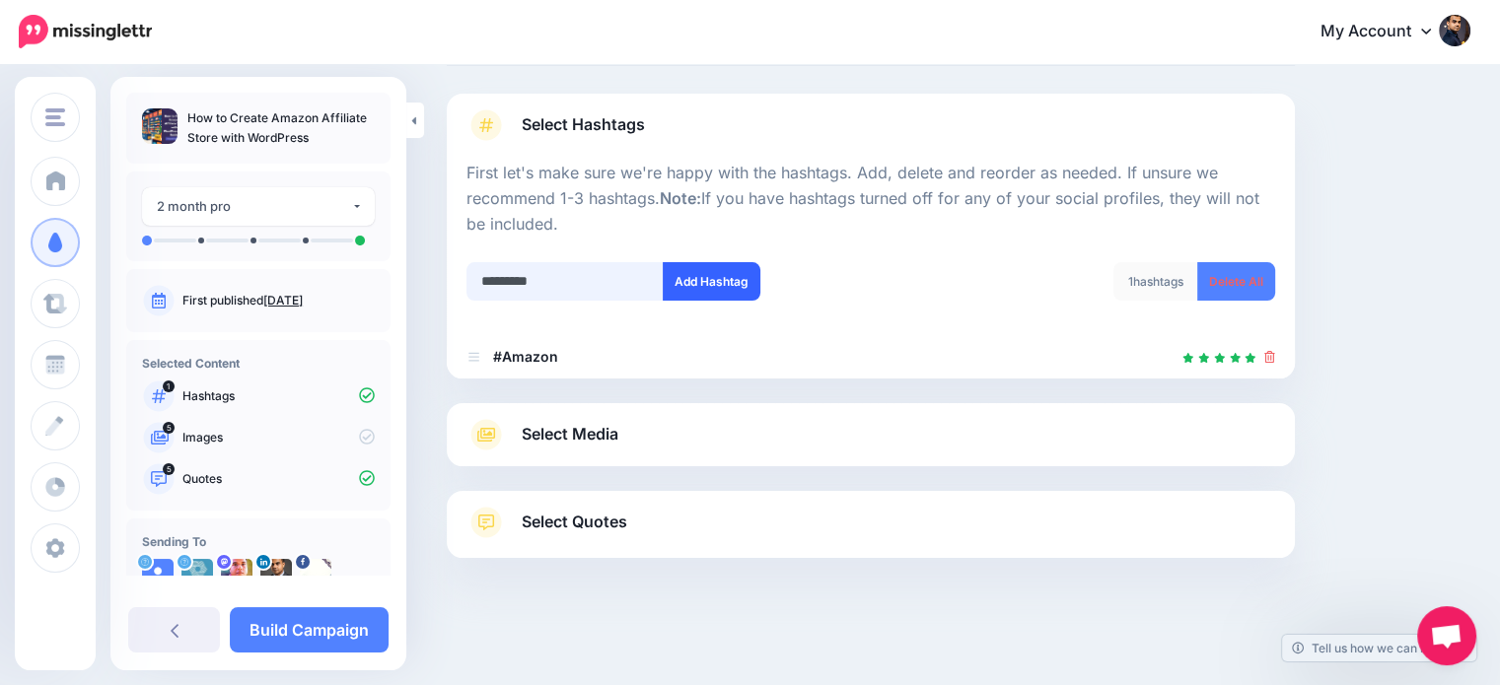
type input "*********"
click at [691, 270] on button "Add Hashtag" at bounding box center [712, 281] width 98 height 38
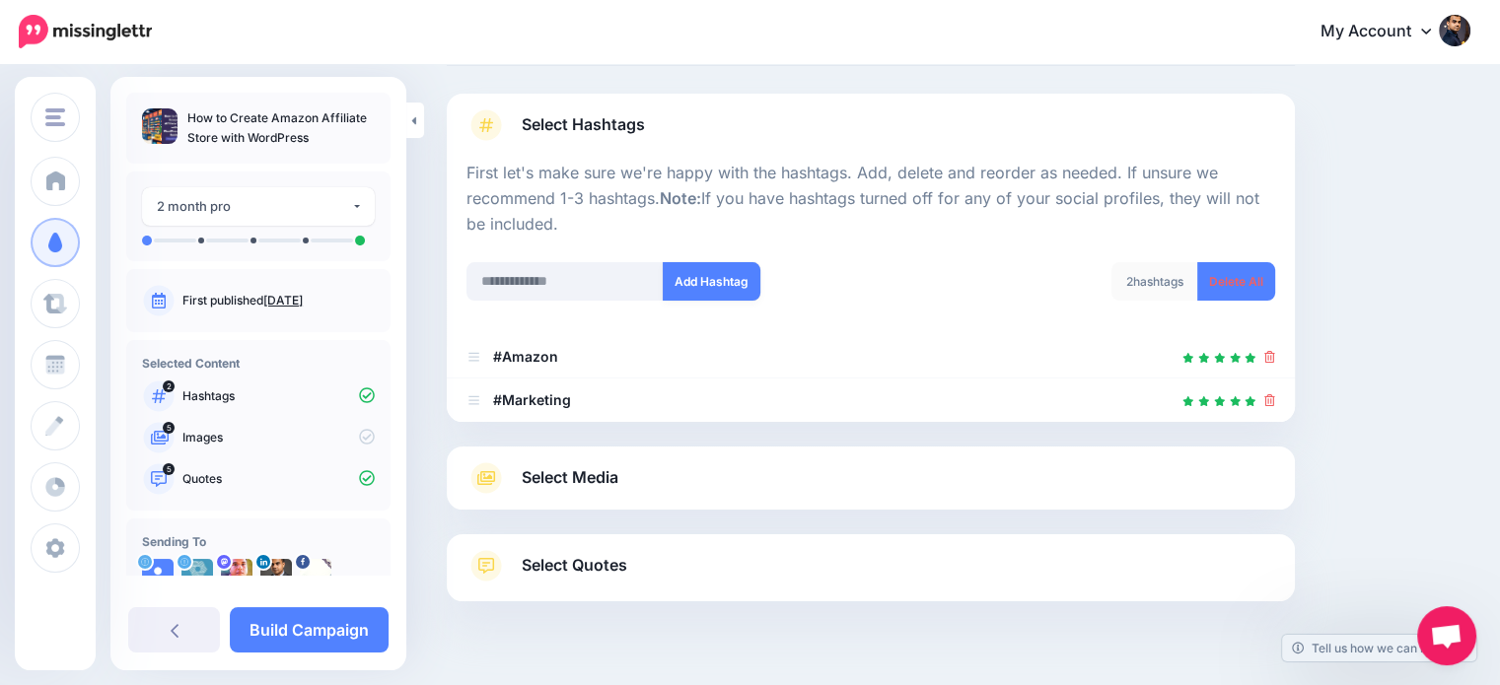
scroll to position [151, 0]
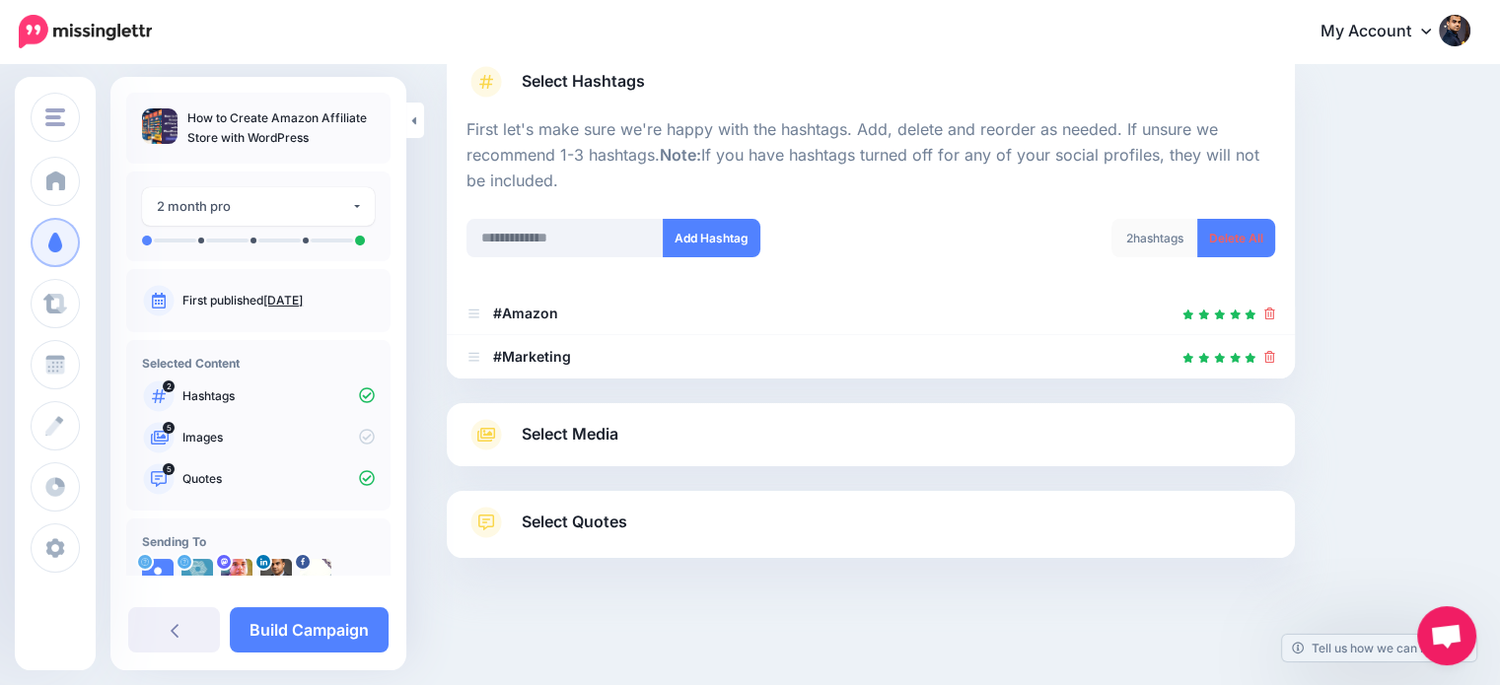
click at [596, 279] on div "Add Hashtag" at bounding box center [661, 250] width 419 height 63
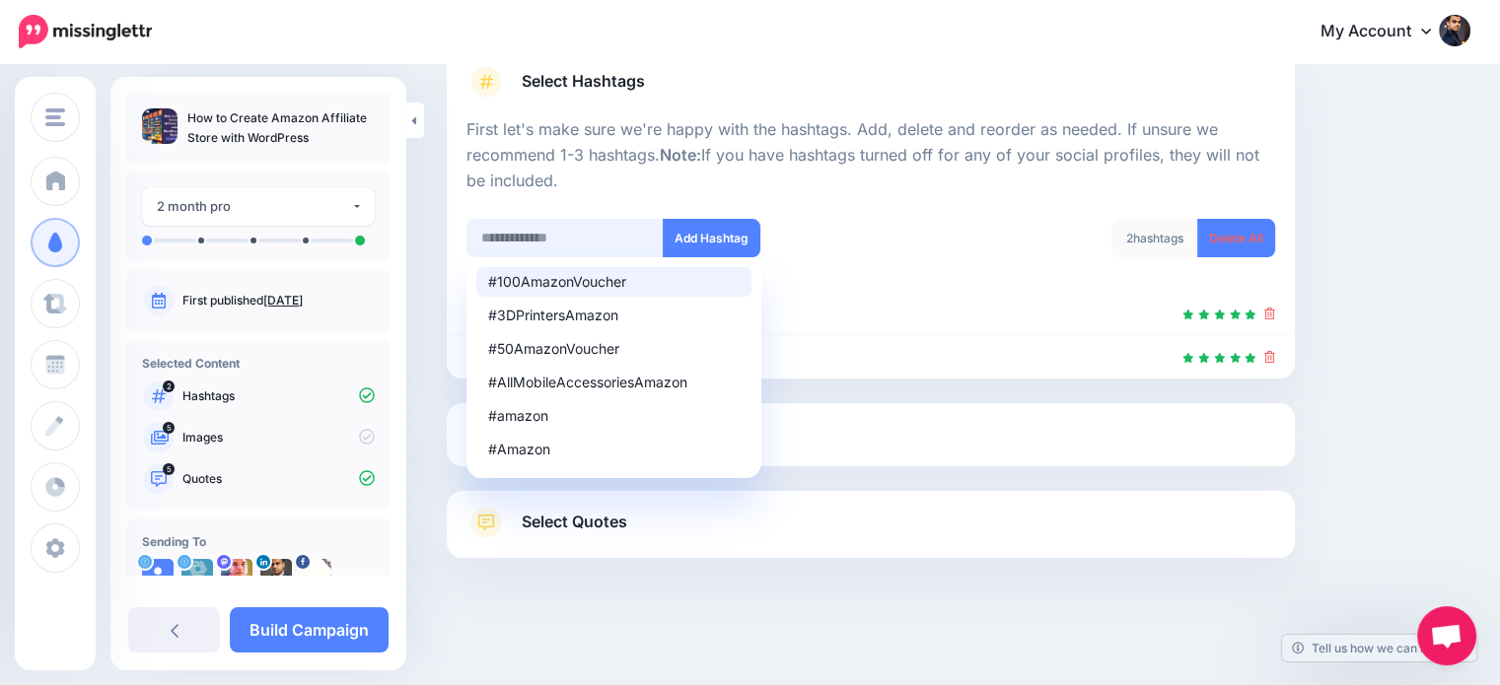
click at [586, 238] on input "text" at bounding box center [564, 238] width 197 height 38
type input "*********"
click at [692, 229] on button "Add Hashtag" at bounding box center [712, 238] width 98 height 38
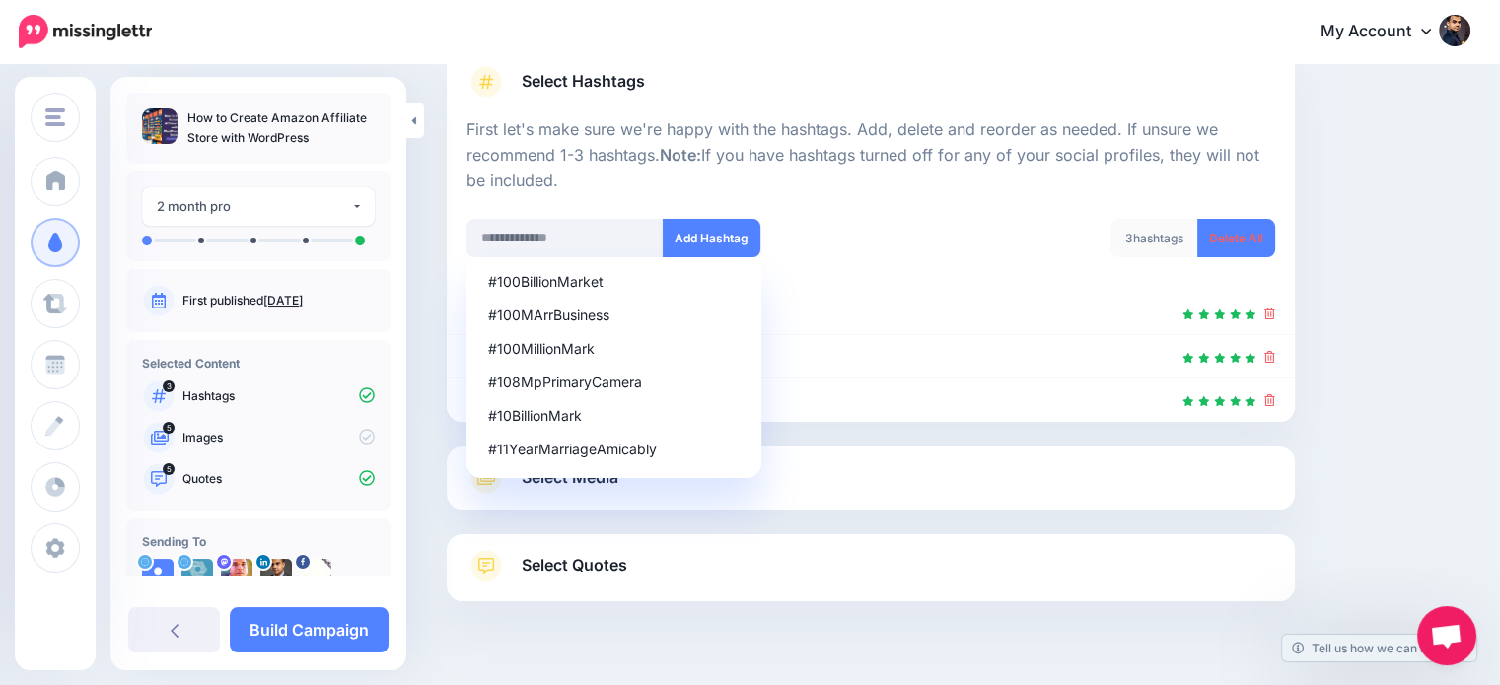
scroll to position [194, 0]
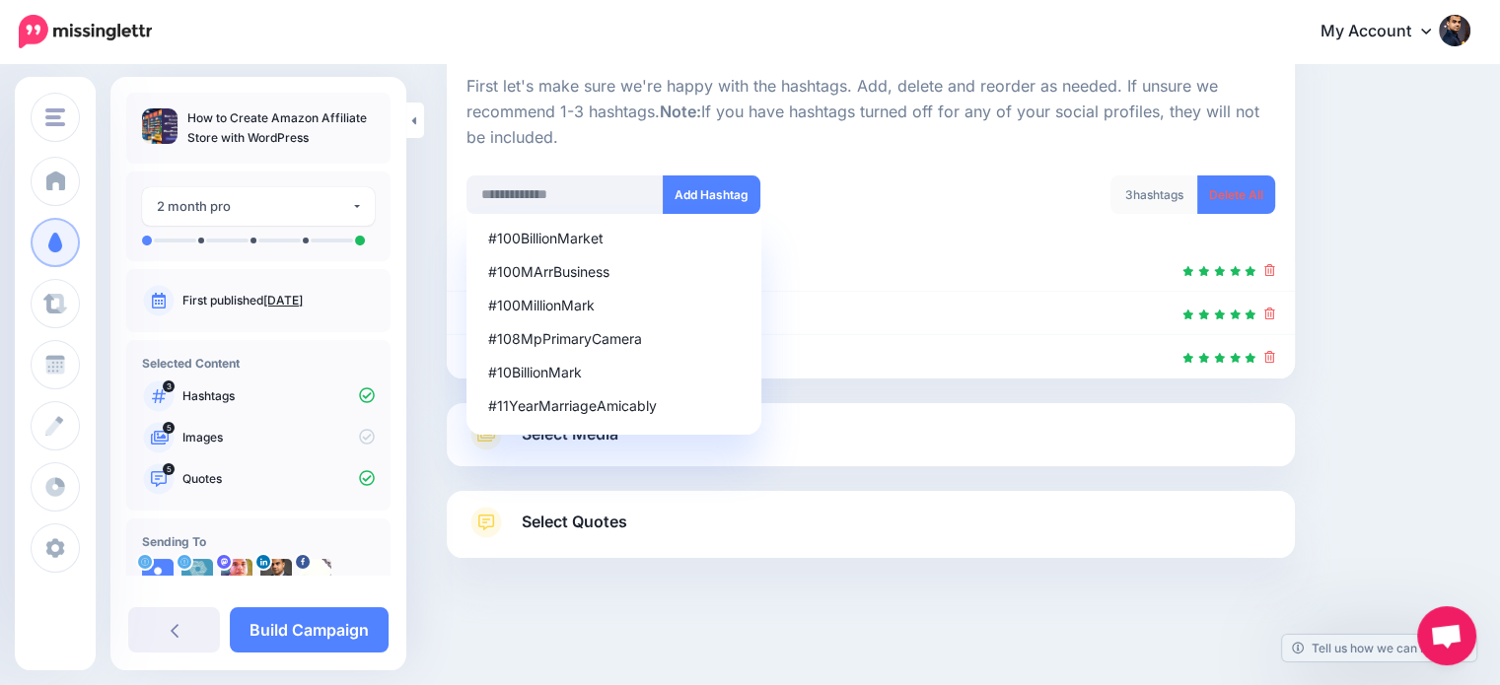
click at [1022, 435] on link "Select Media" at bounding box center [870, 435] width 809 height 32
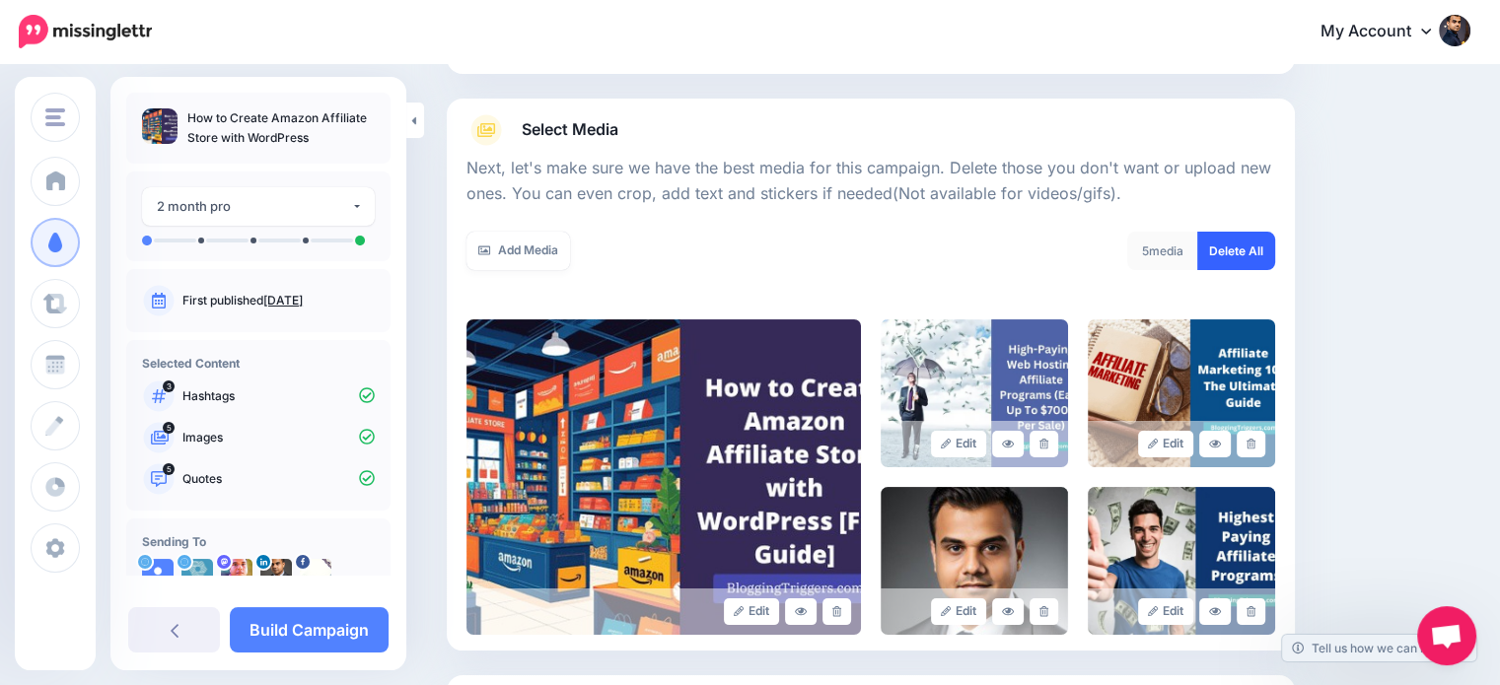
click at [1273, 244] on link "Delete All" at bounding box center [1236, 251] width 78 height 38
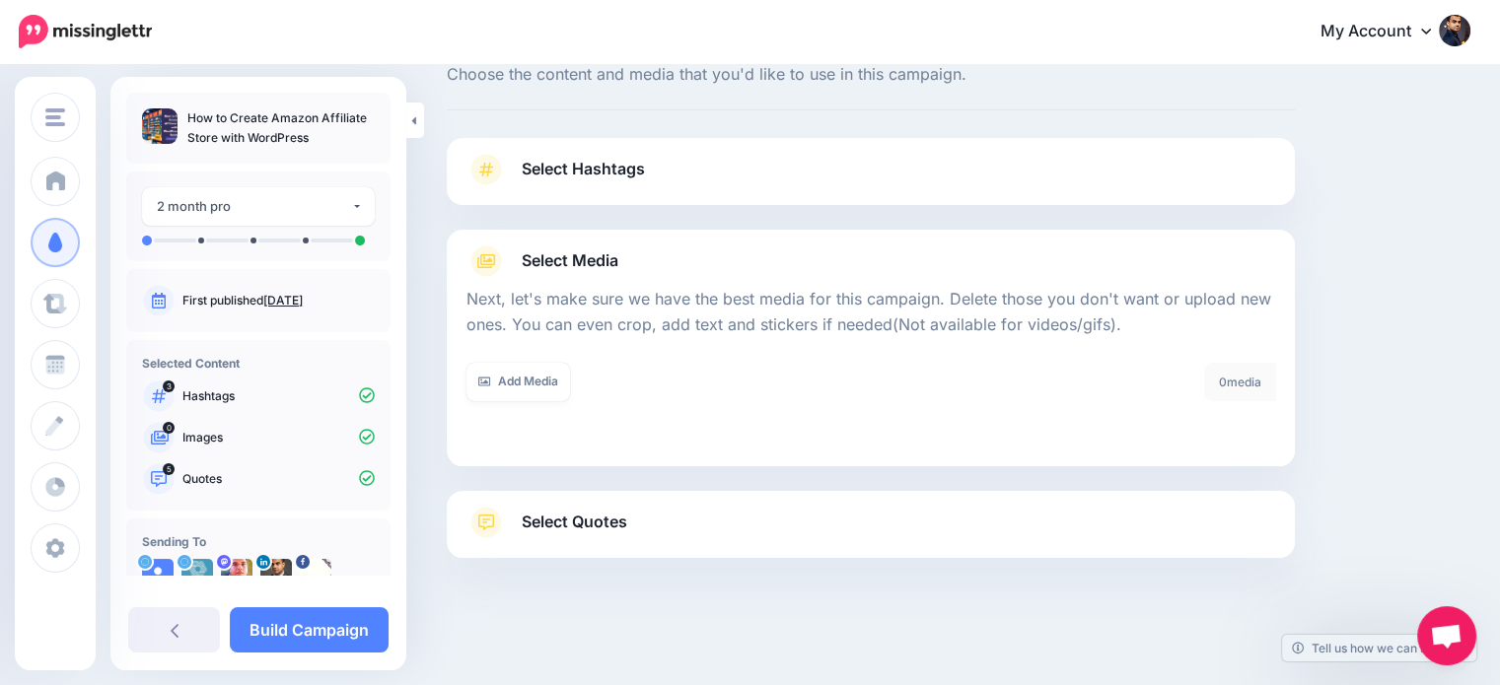
click at [860, 524] on link "Select Quotes" at bounding box center [870, 532] width 809 height 51
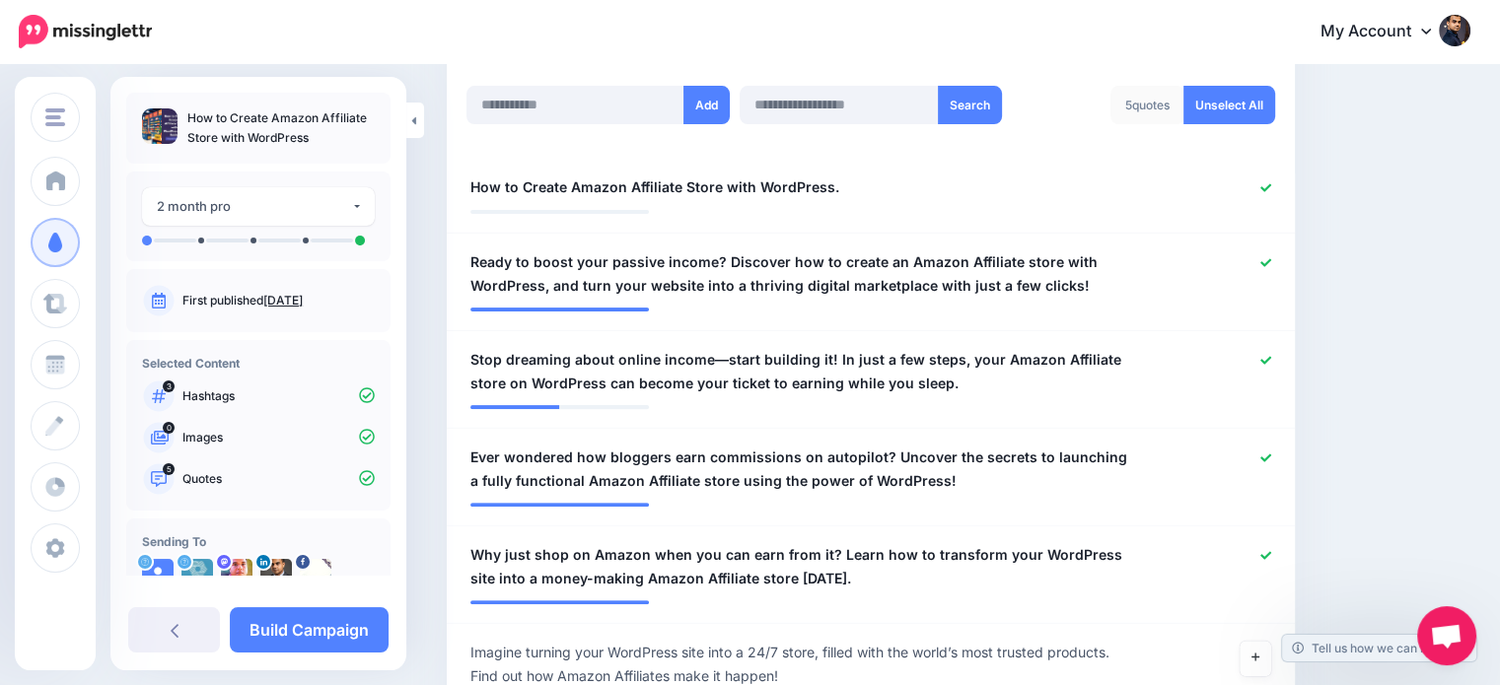
scroll to position [556, 0]
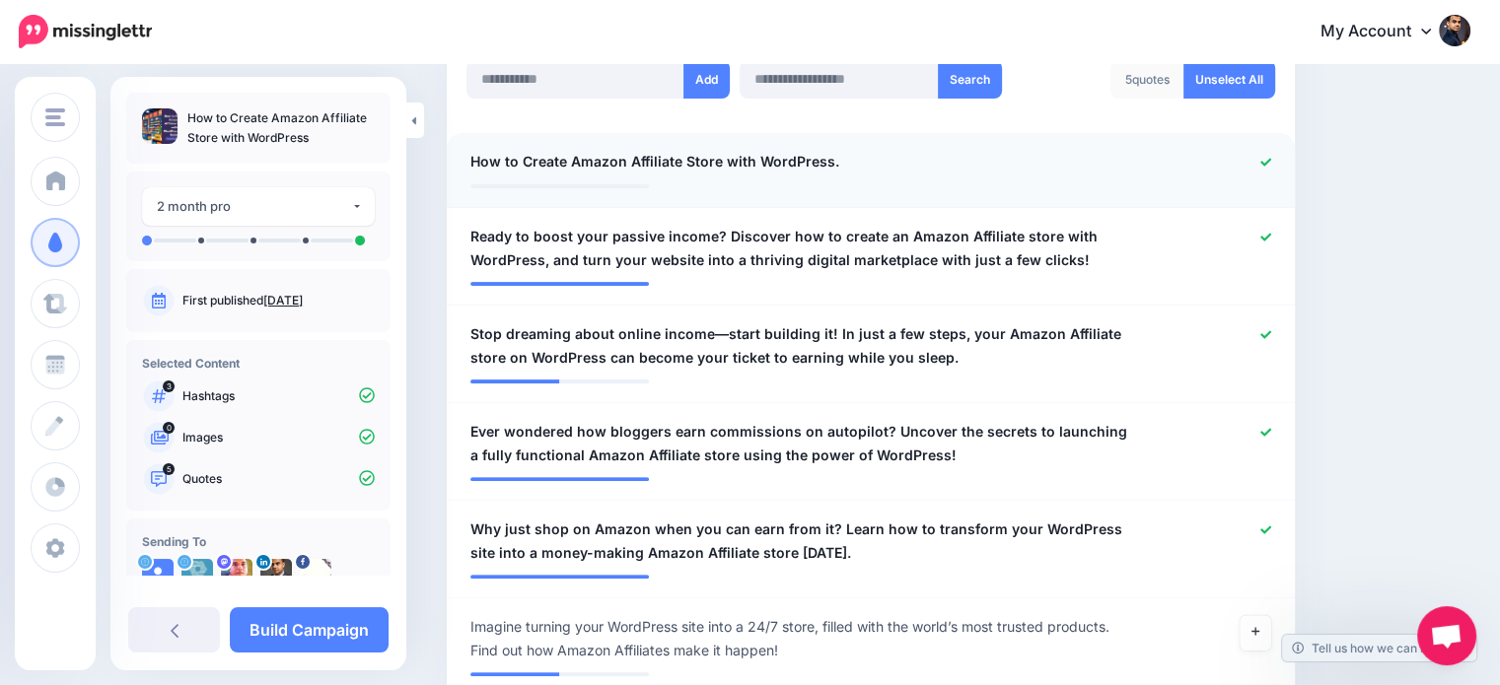
click at [1271, 162] on icon at bounding box center [1265, 162] width 11 height 8
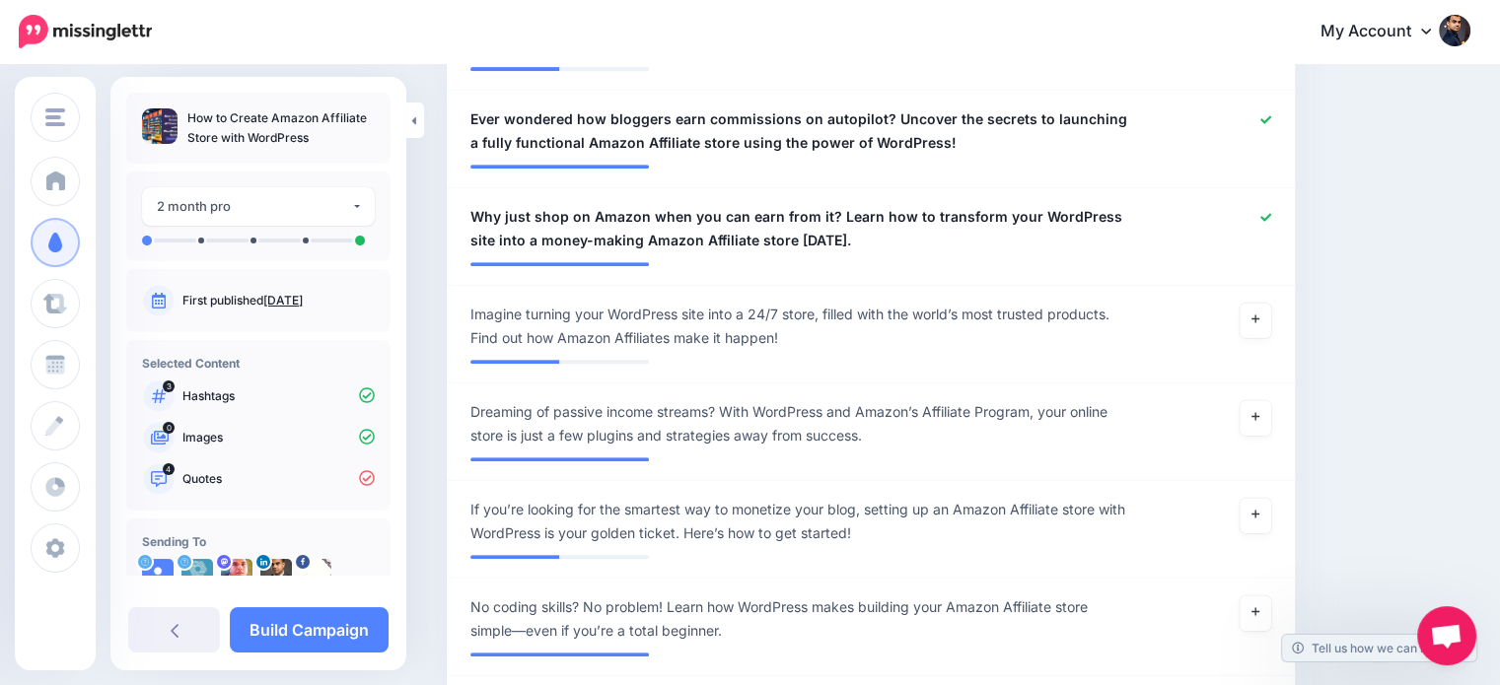
scroll to position [903, 0]
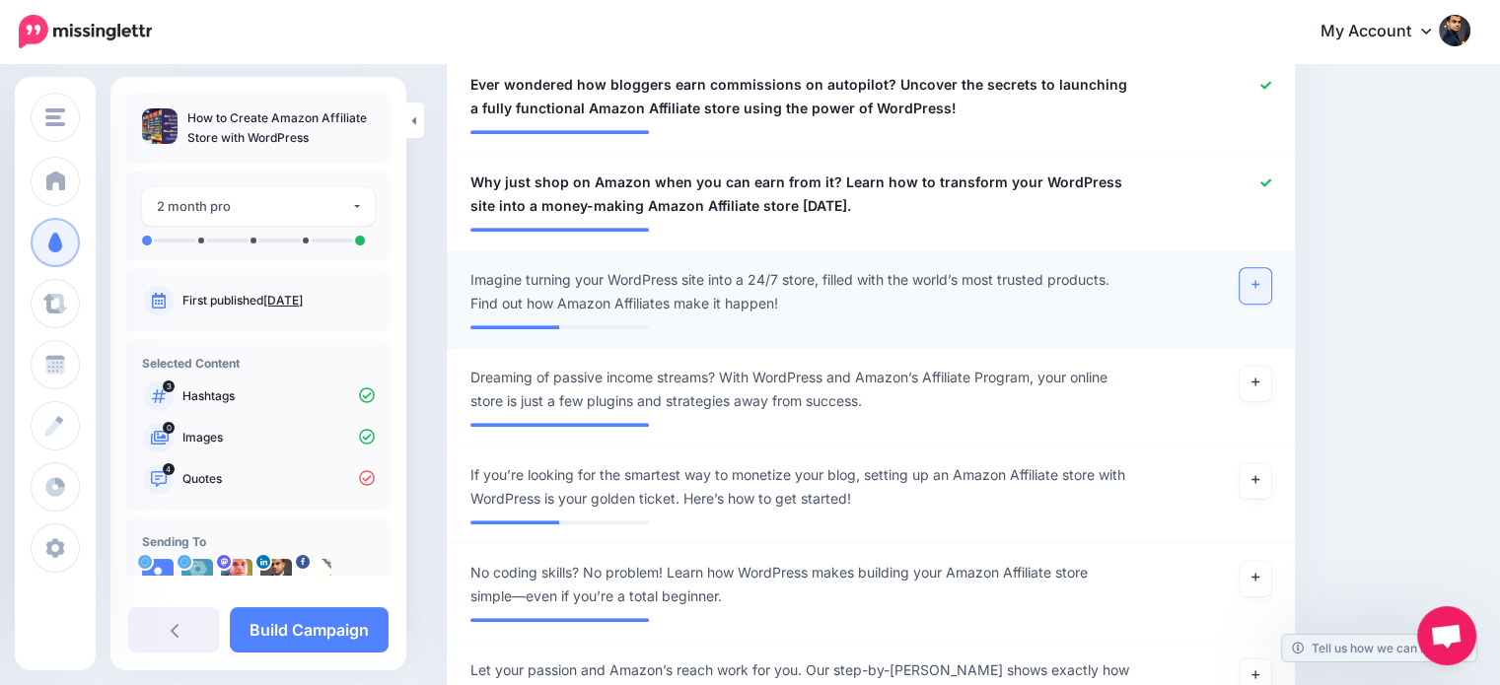
click at [1261, 285] on link at bounding box center [1256, 286] width 32 height 36
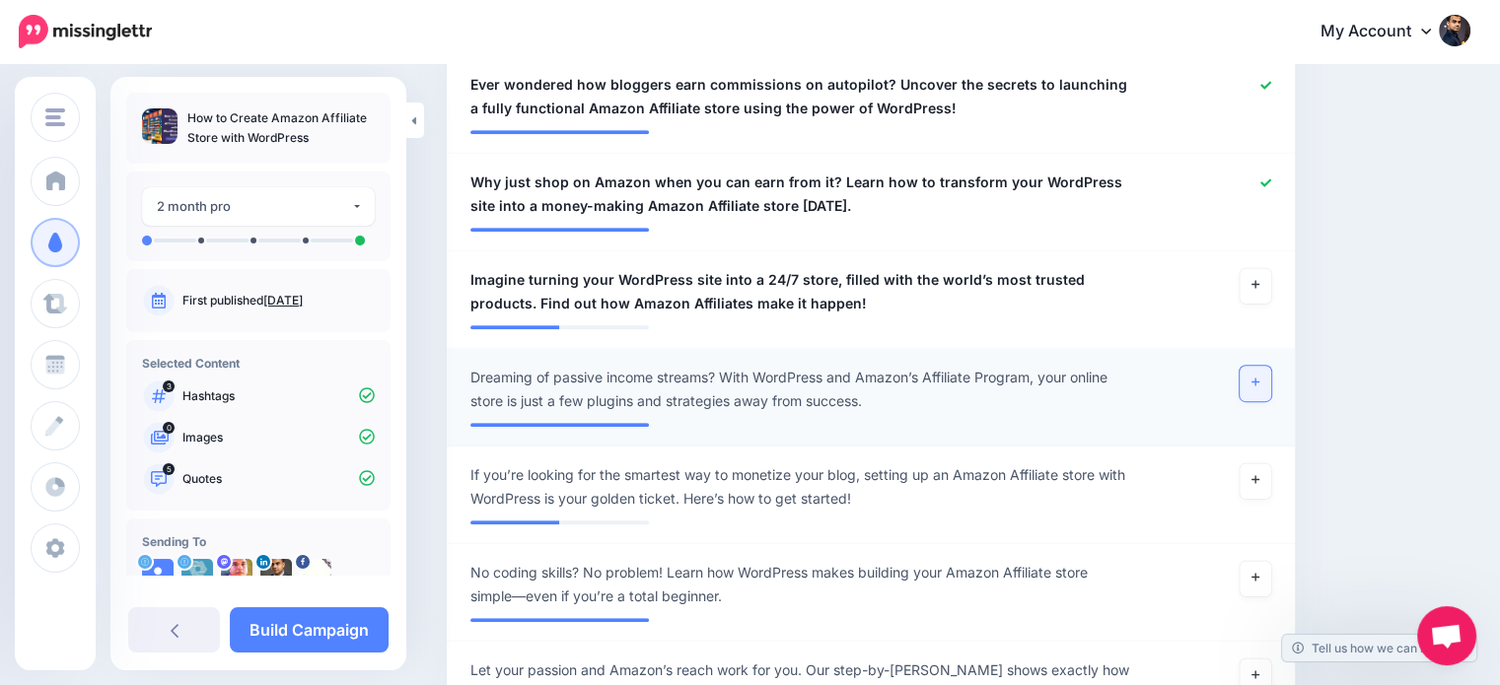
click at [1259, 380] on icon at bounding box center [1255, 382] width 8 height 11
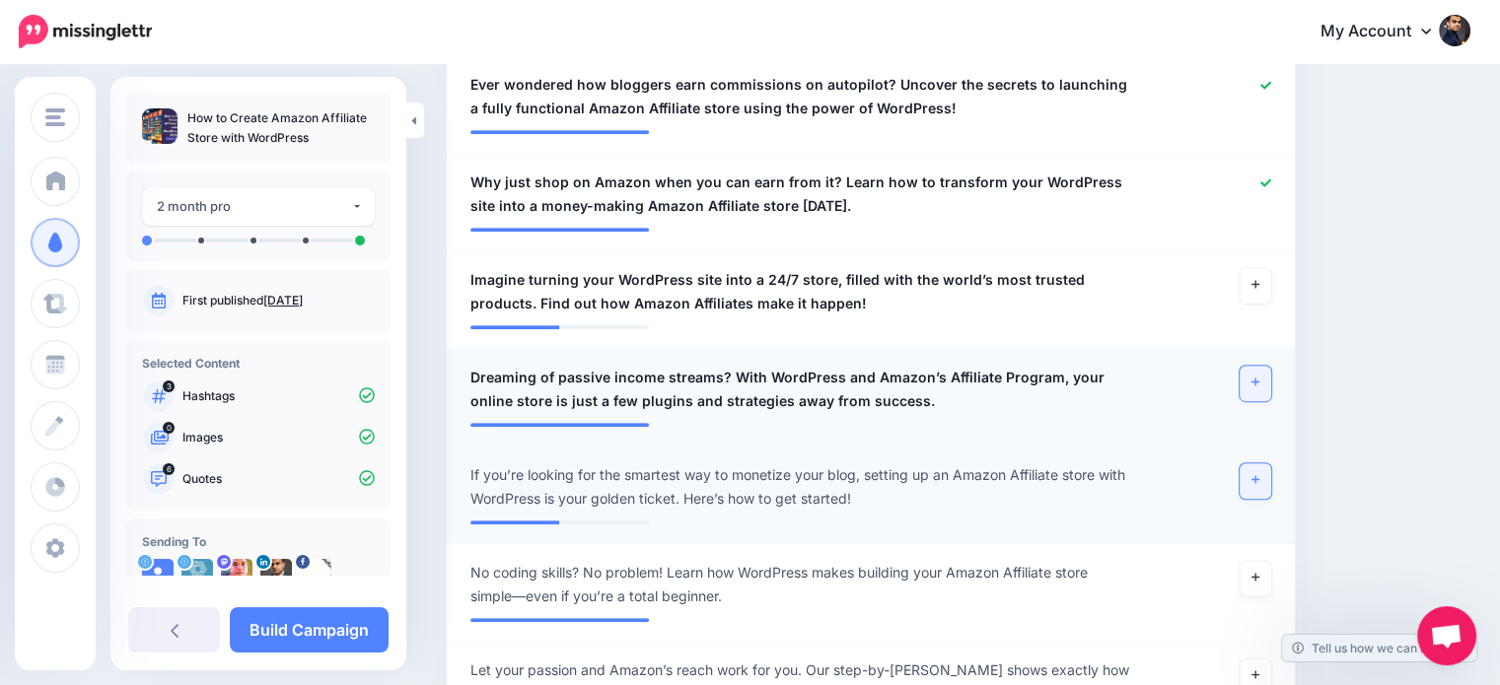
click at [1259, 476] on icon at bounding box center [1255, 480] width 8 height 8
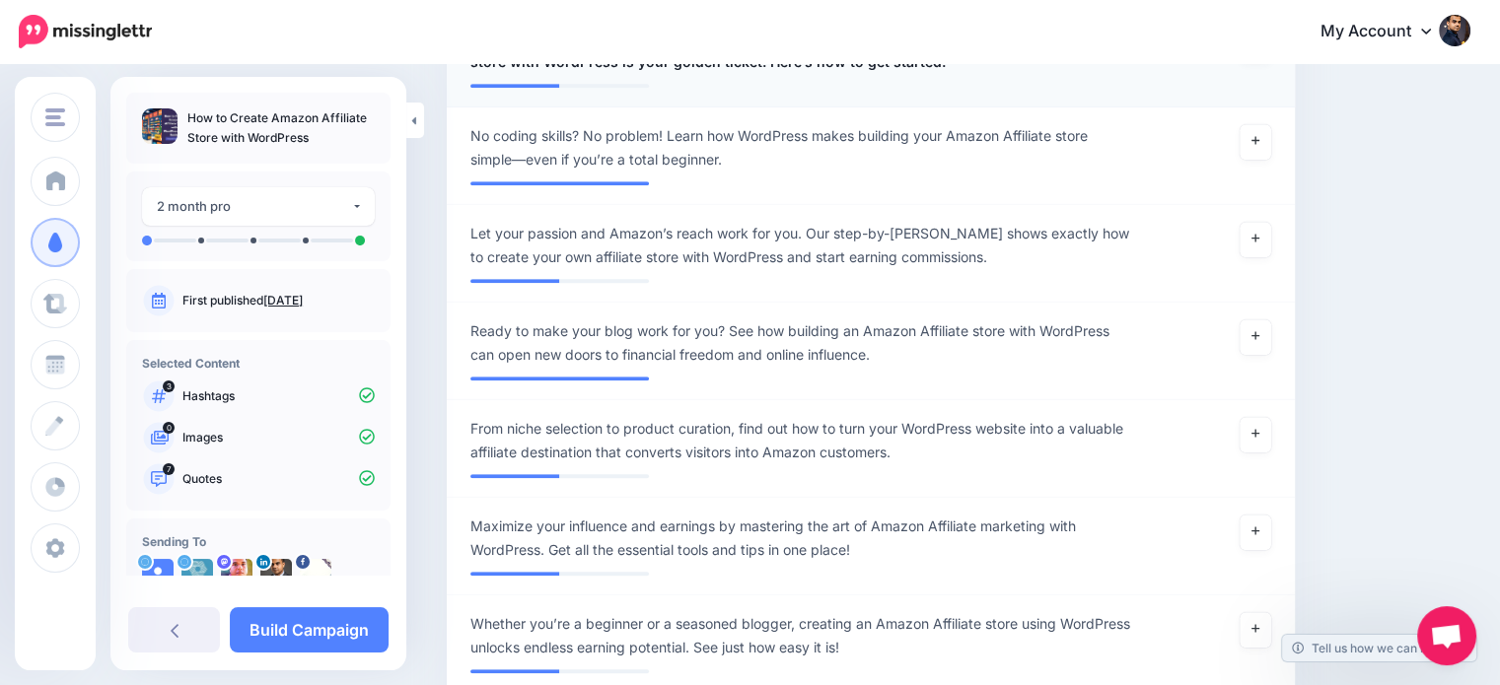
scroll to position [1342, 0]
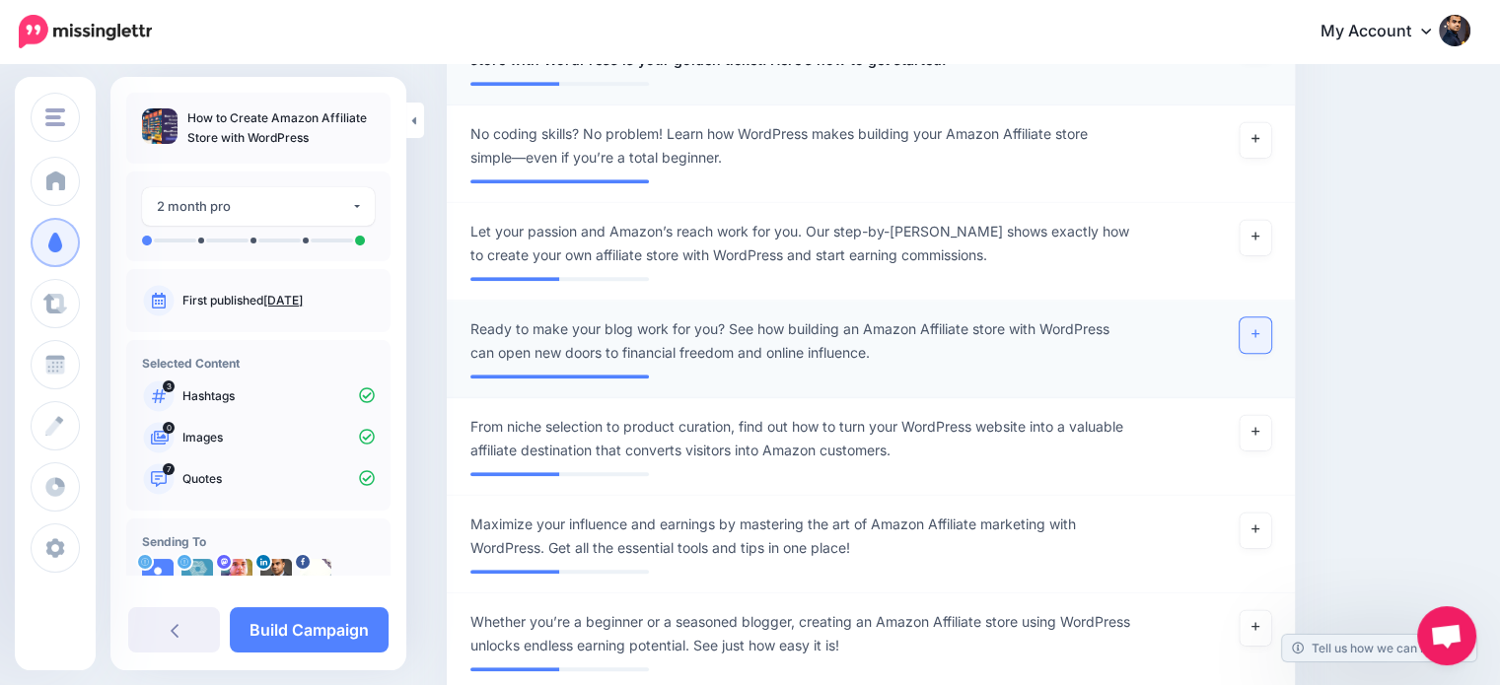
click at [1266, 318] on link at bounding box center [1256, 336] width 32 height 36
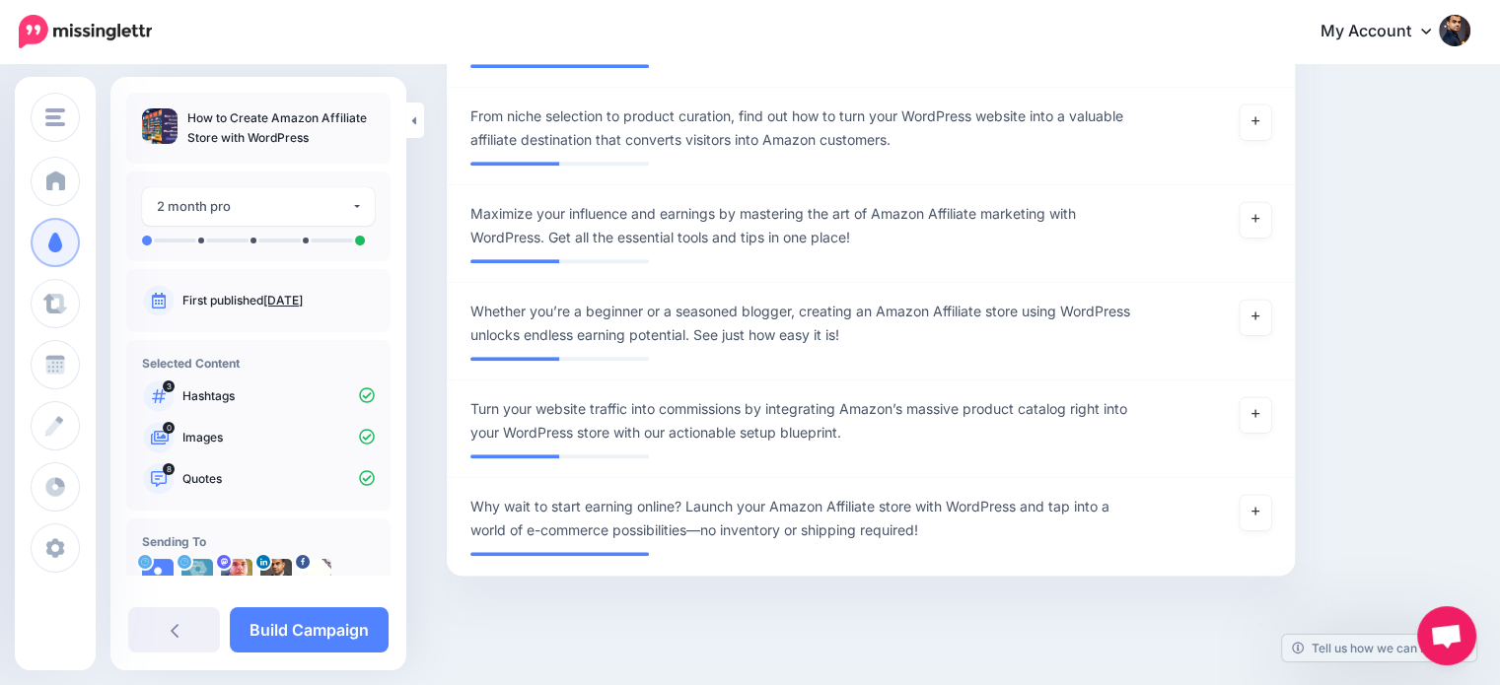
scroll to position [1667, 0]
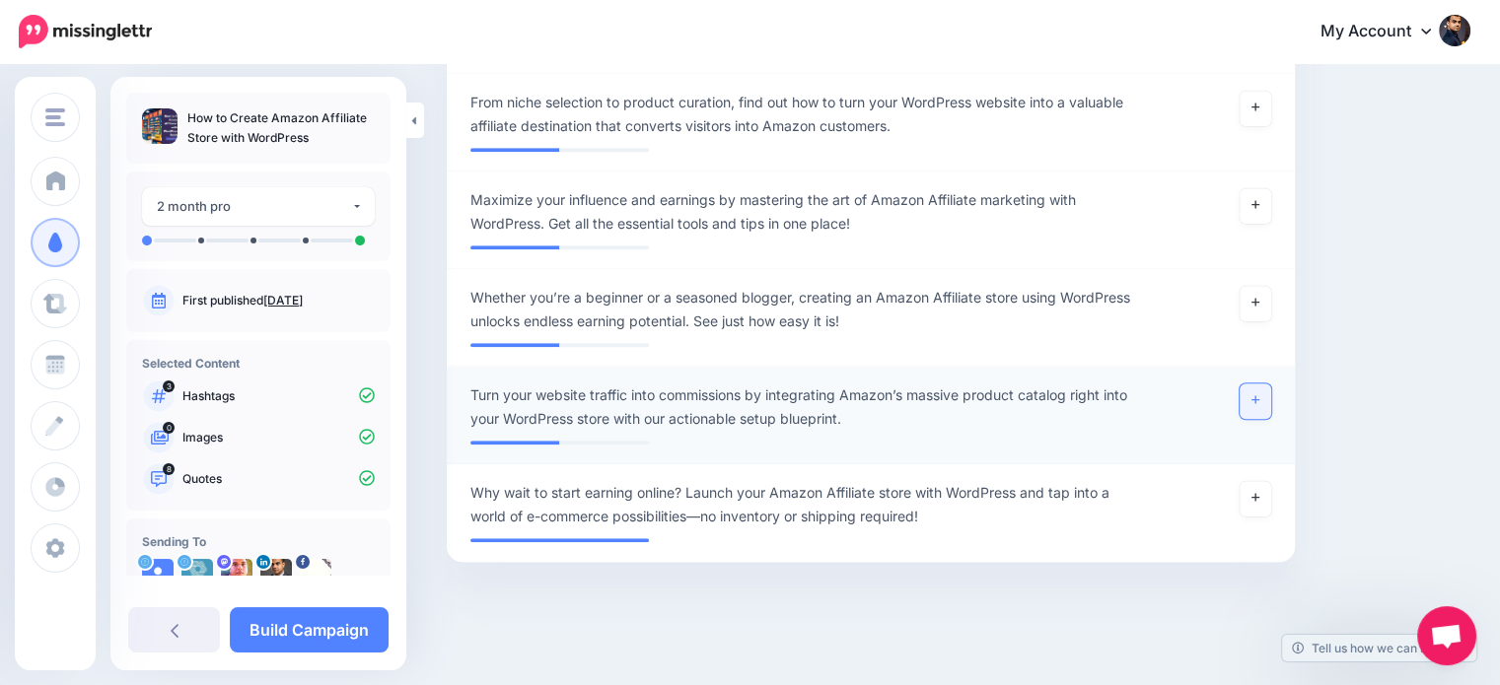
click at [1271, 394] on link at bounding box center [1256, 402] width 32 height 36
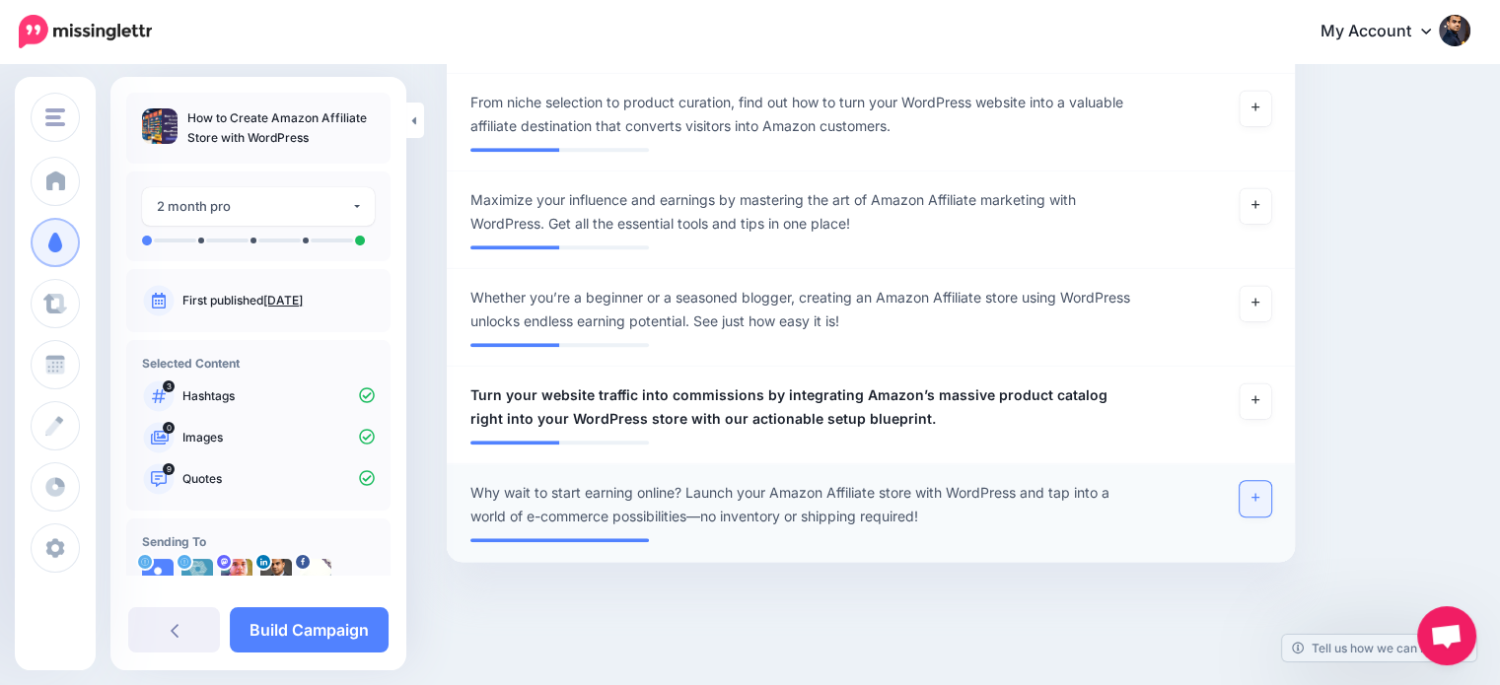
click at [1259, 497] on icon at bounding box center [1255, 497] width 8 height 11
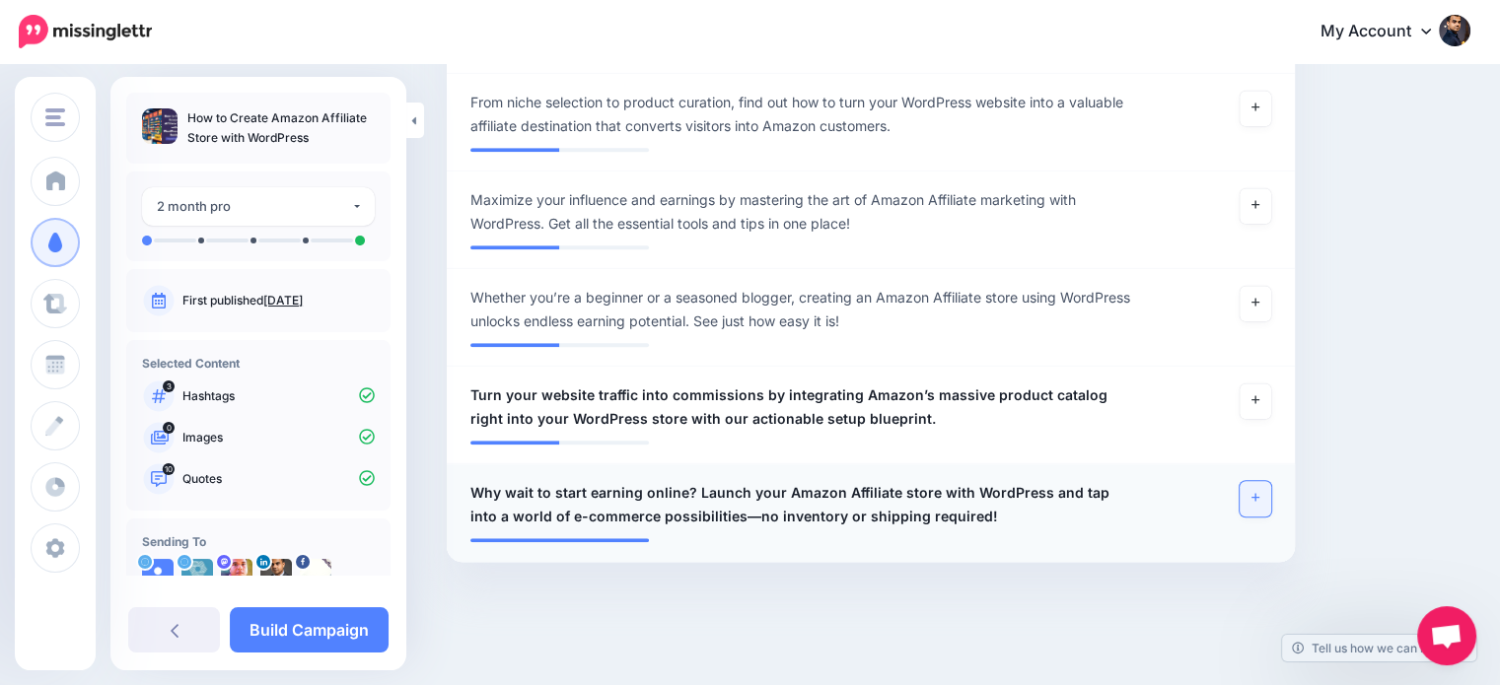
scroll to position [89, 0]
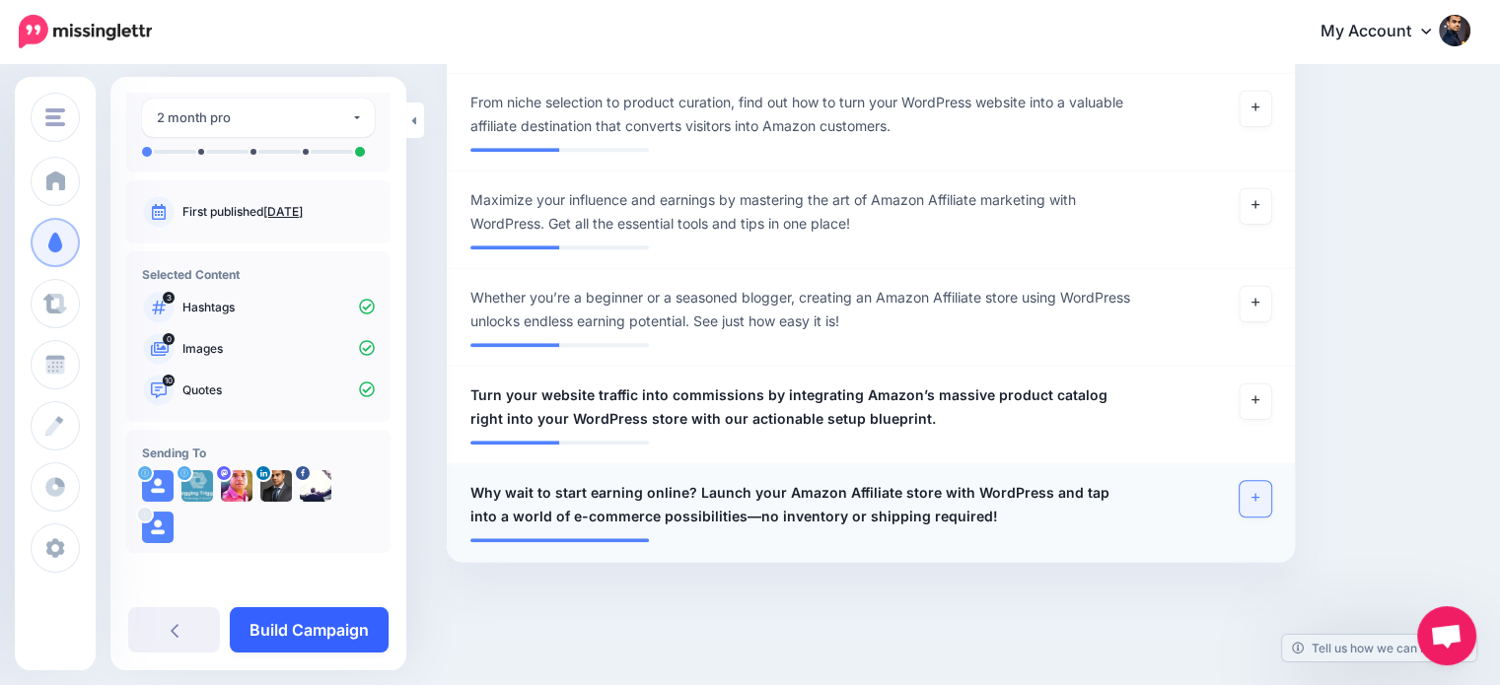
click at [335, 624] on link "Build Campaign" at bounding box center [309, 629] width 159 height 45
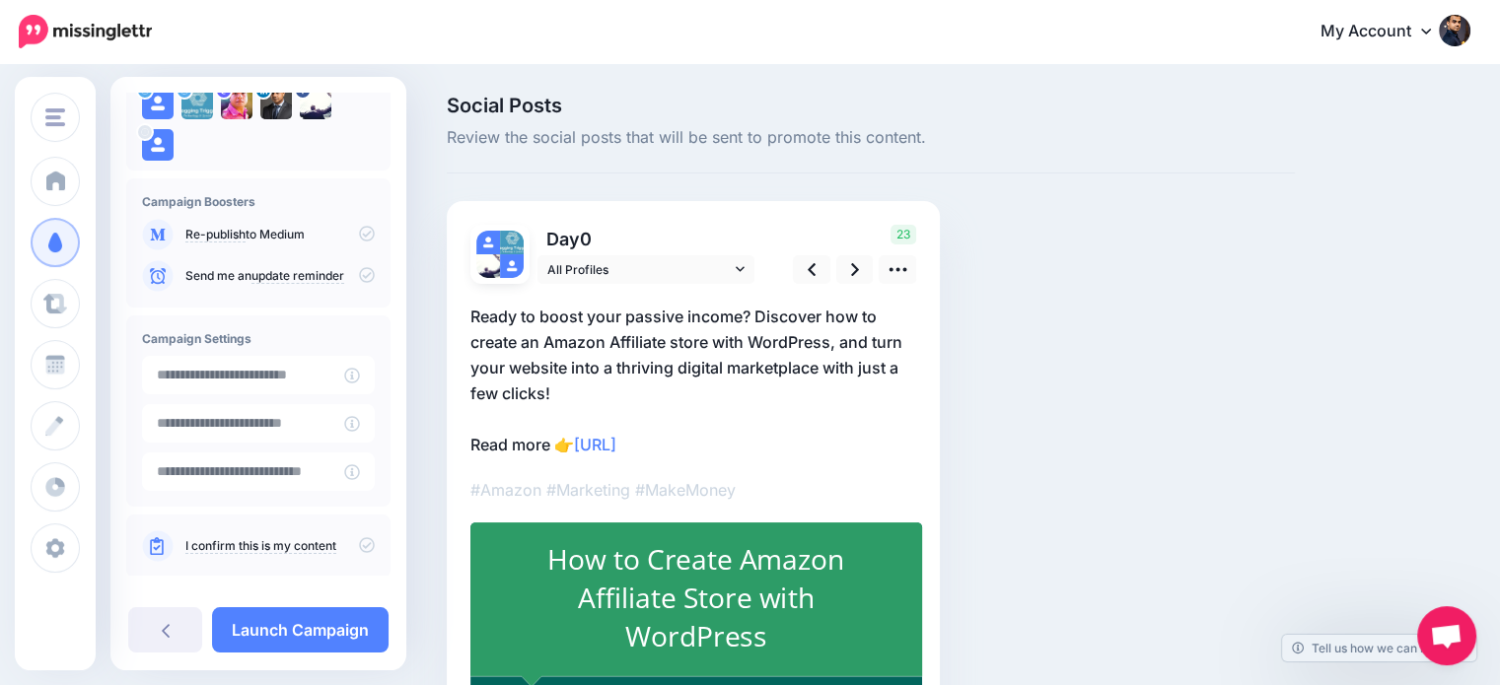
scroll to position [179, 0]
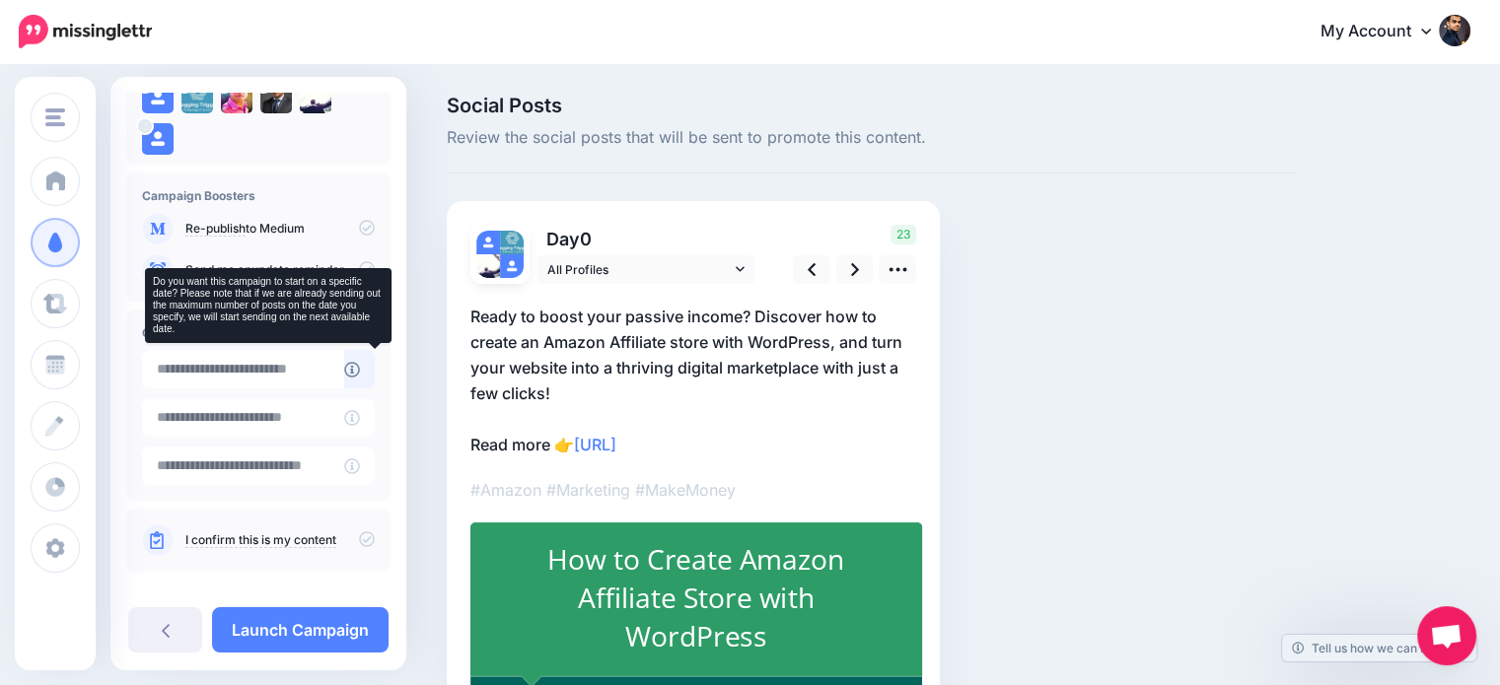
click at [360, 366] on icon at bounding box center [352, 370] width 16 height 16
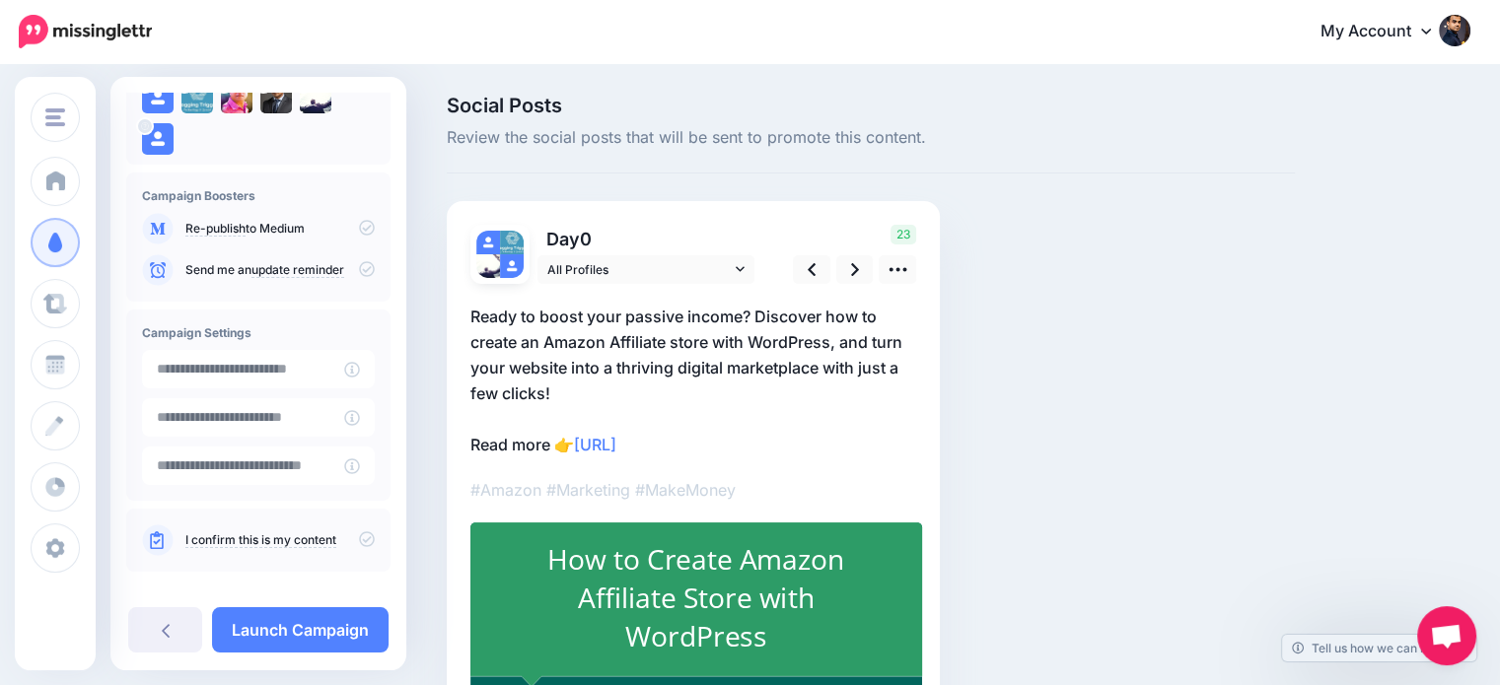
scroll to position [198, 0]
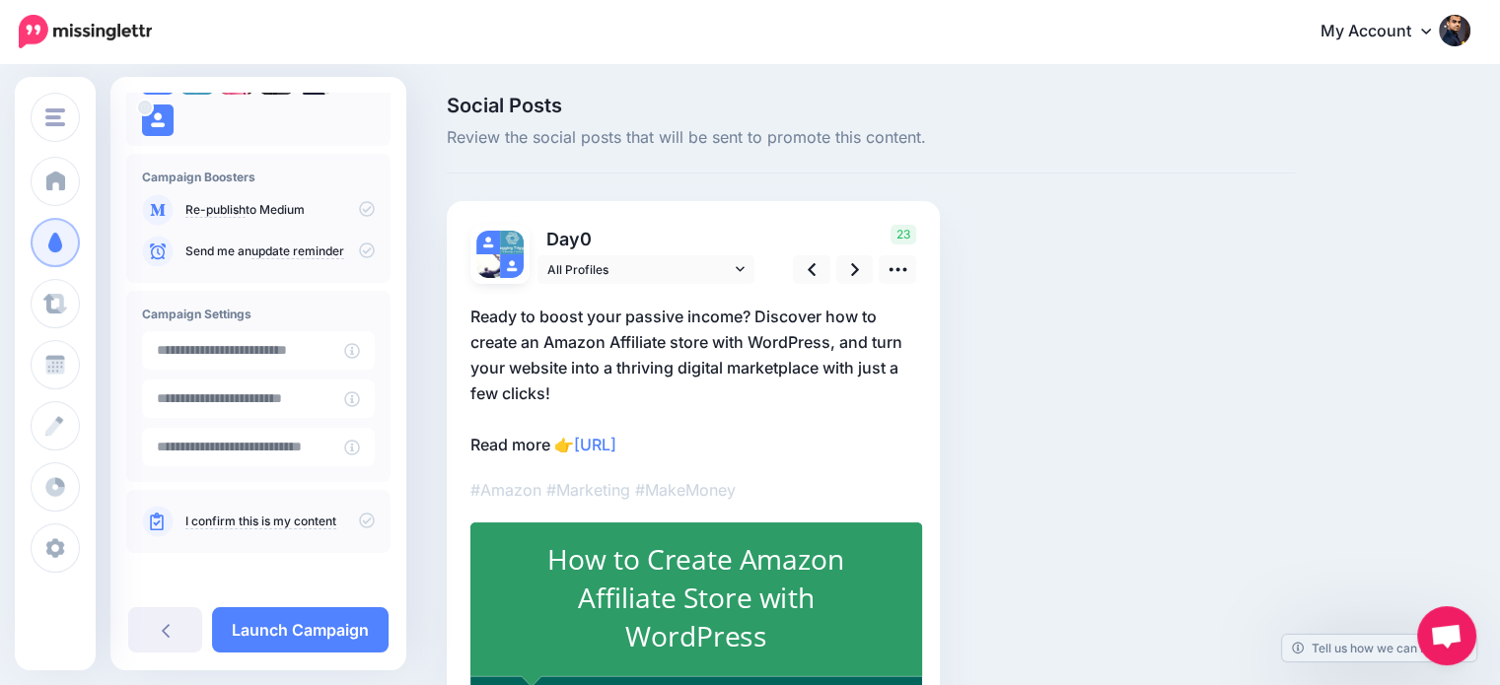
click at [359, 523] on icon at bounding box center [367, 521] width 16 height 16
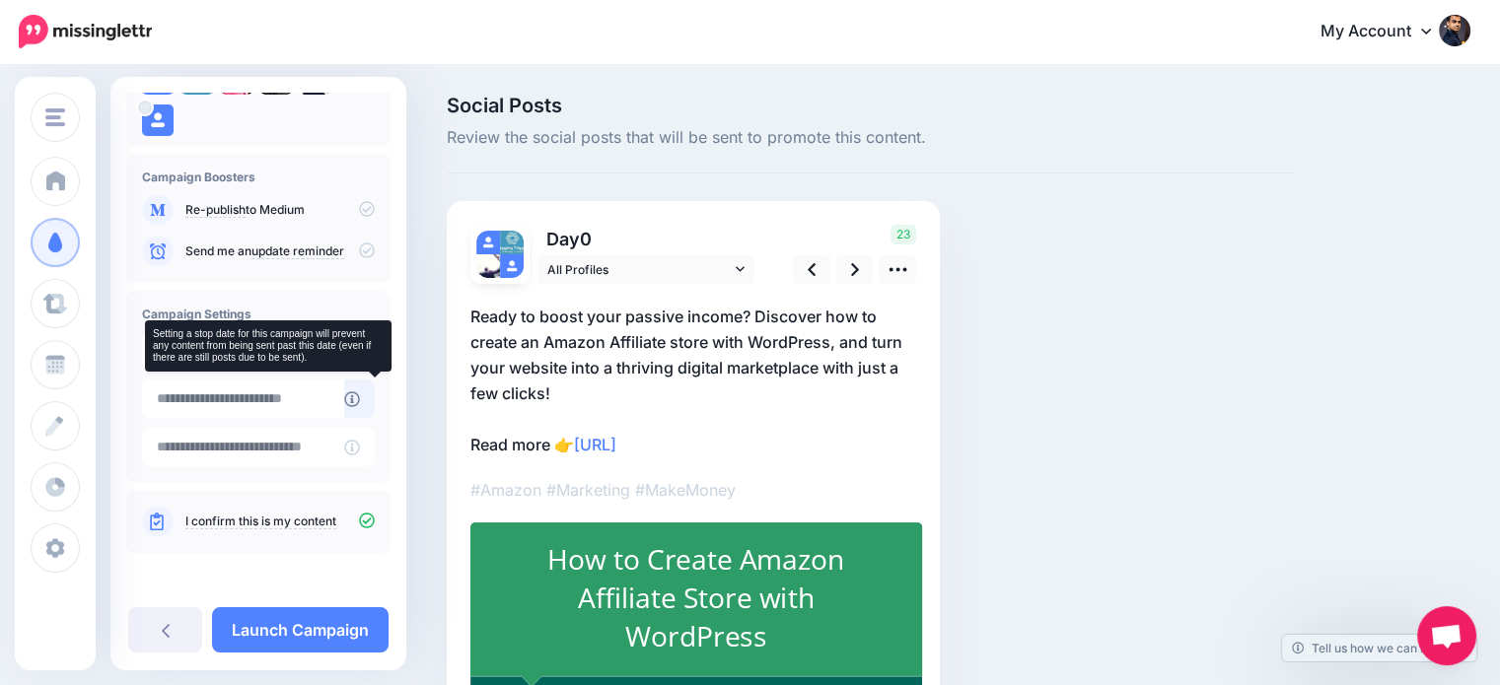
click at [360, 401] on icon at bounding box center [352, 400] width 16 height 16
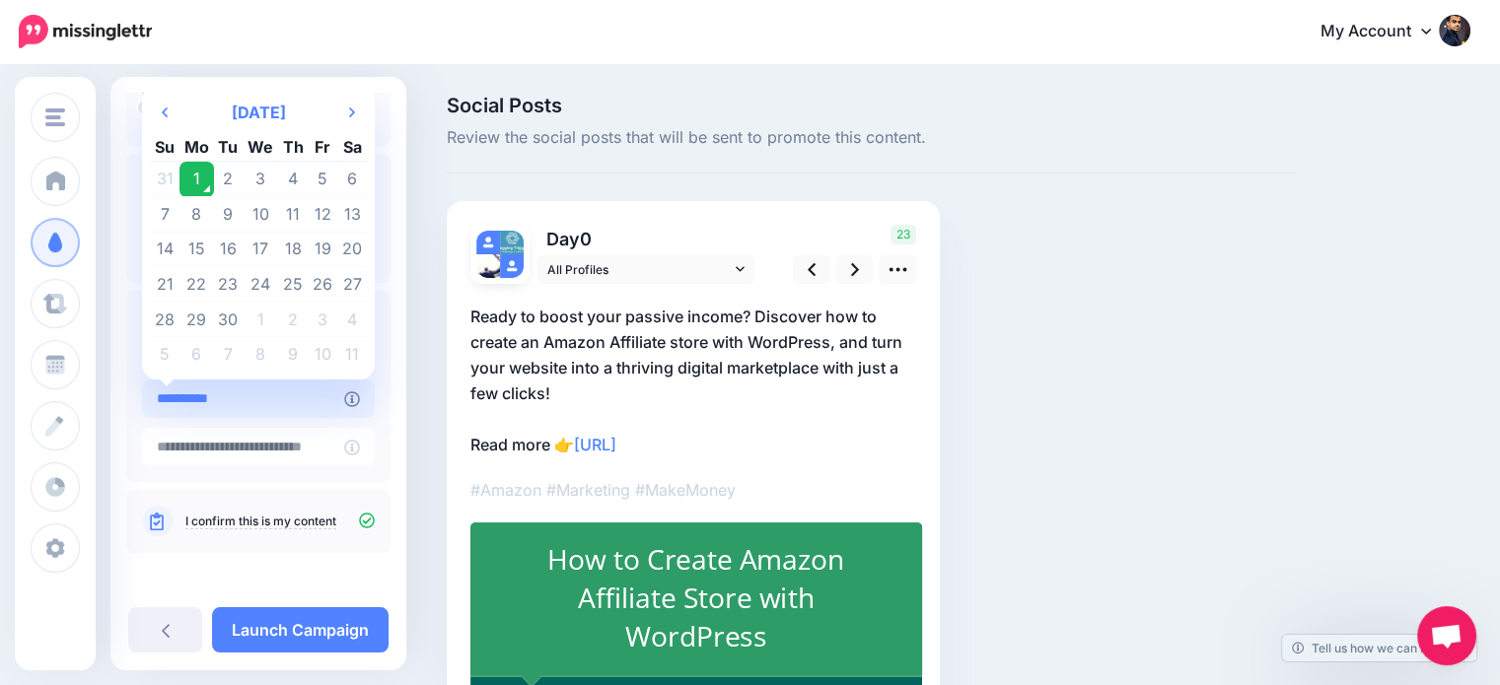
click at [280, 406] on input "**********" at bounding box center [243, 399] width 202 height 38
click at [349, 114] on icon at bounding box center [352, 112] width 6 height 10
click at [221, 316] on td "30" at bounding box center [229, 320] width 30 height 36
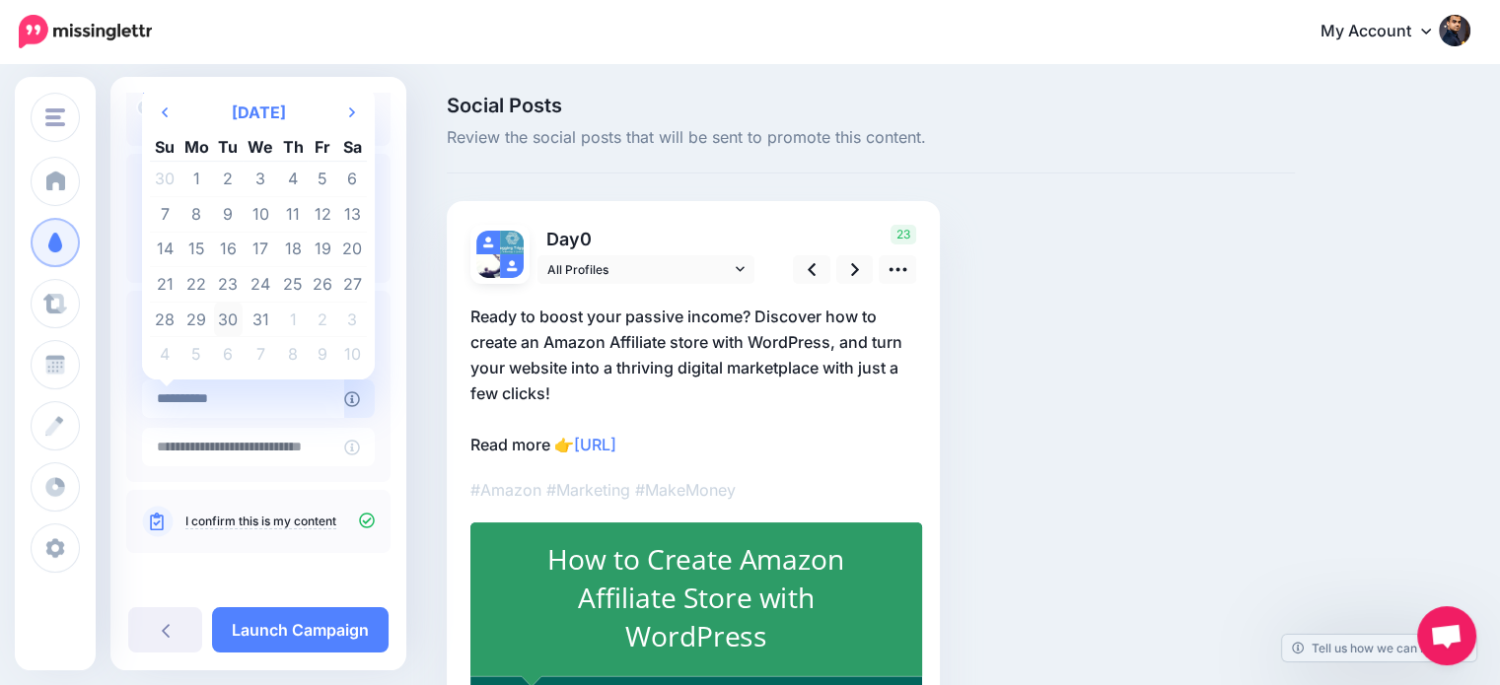
type input "**********"
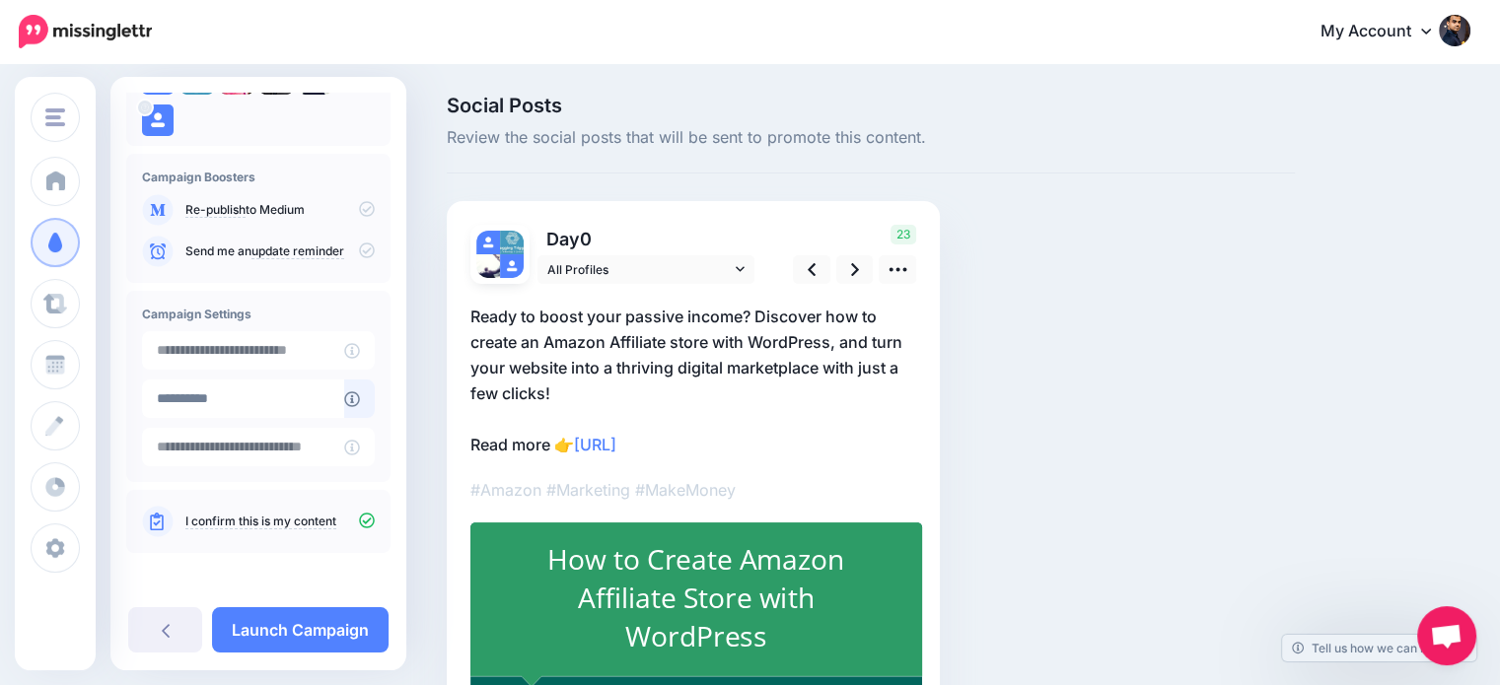
click at [1164, 339] on div "Social Posts Review the social posts that will be sent to promote this content.…" at bounding box center [871, 464] width 878 height 736
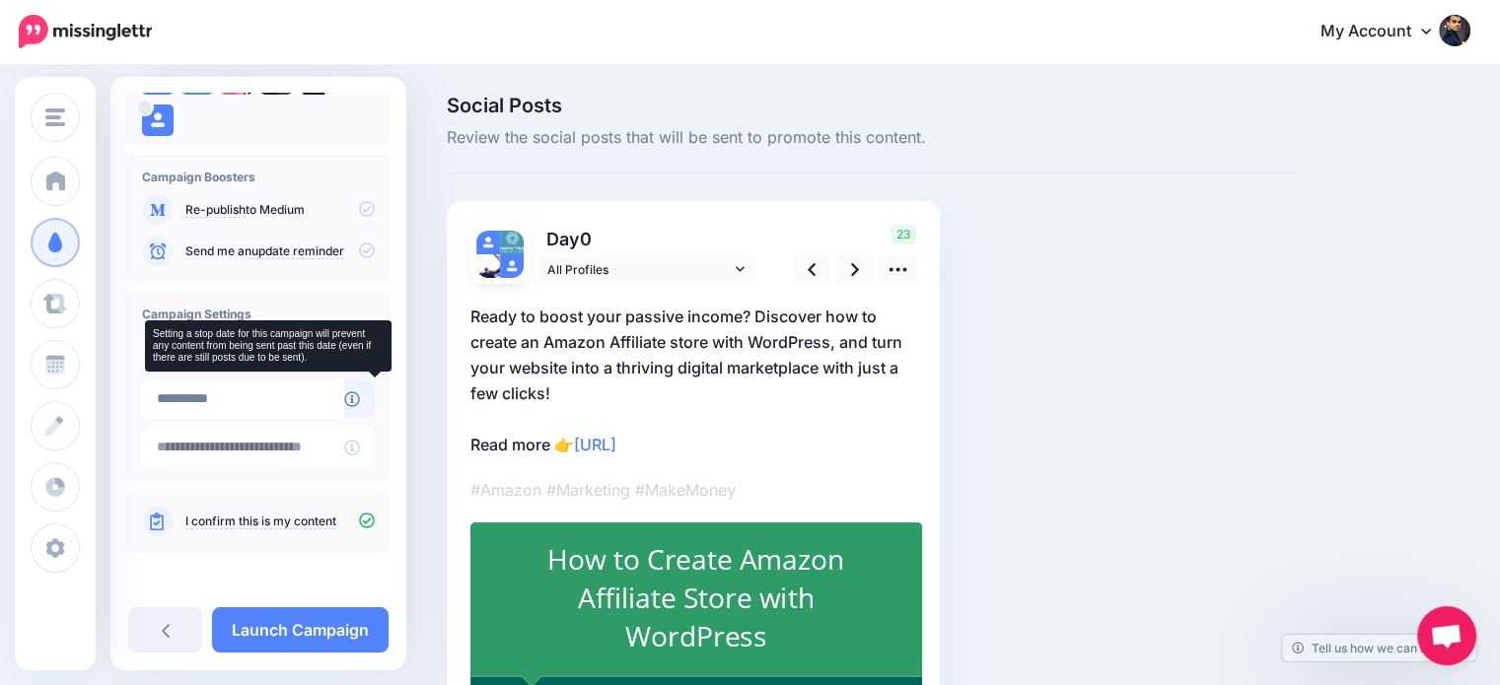
click at [375, 395] on link at bounding box center [359, 399] width 32 height 38
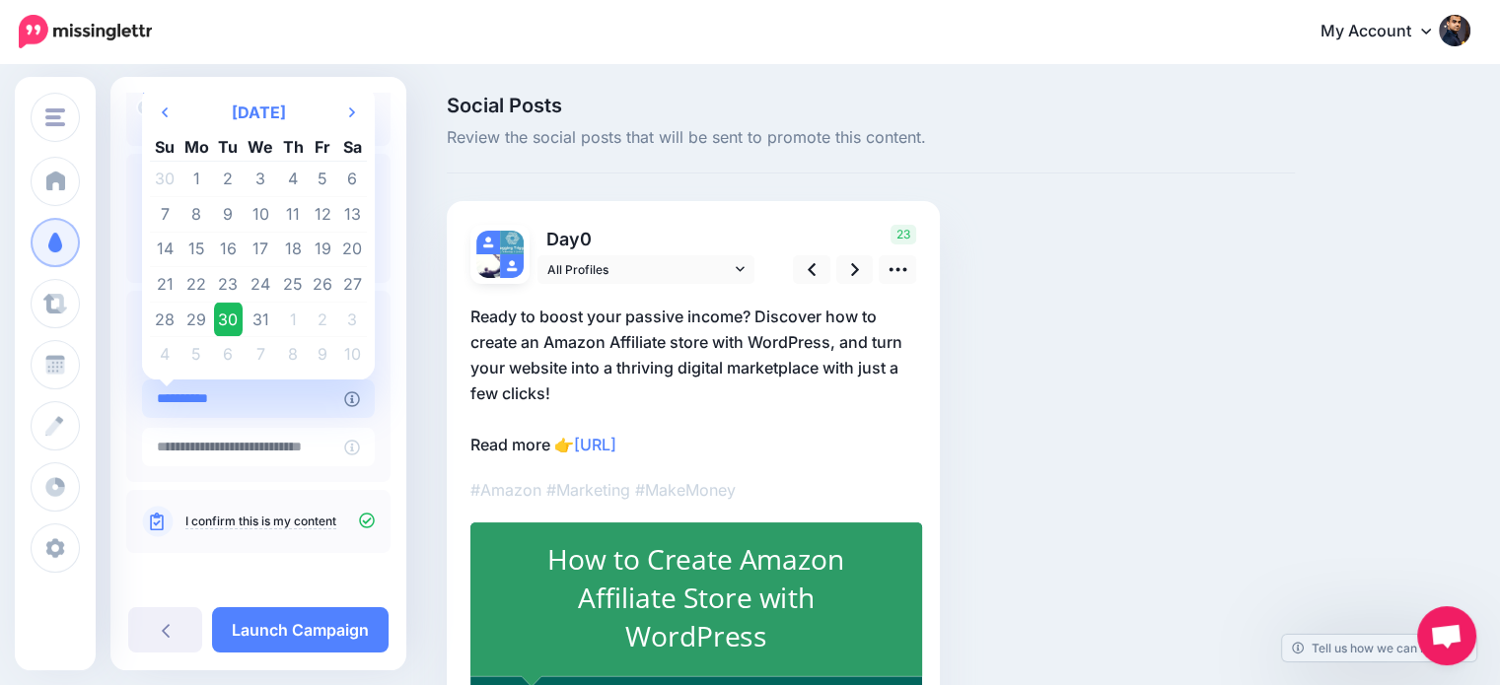
click at [282, 387] on input "**********" at bounding box center [243, 399] width 202 height 38
click at [430, 326] on div "Social Posts Review the social posts that will be sent to promote this content.…" at bounding box center [750, 463] width 1500 height 795
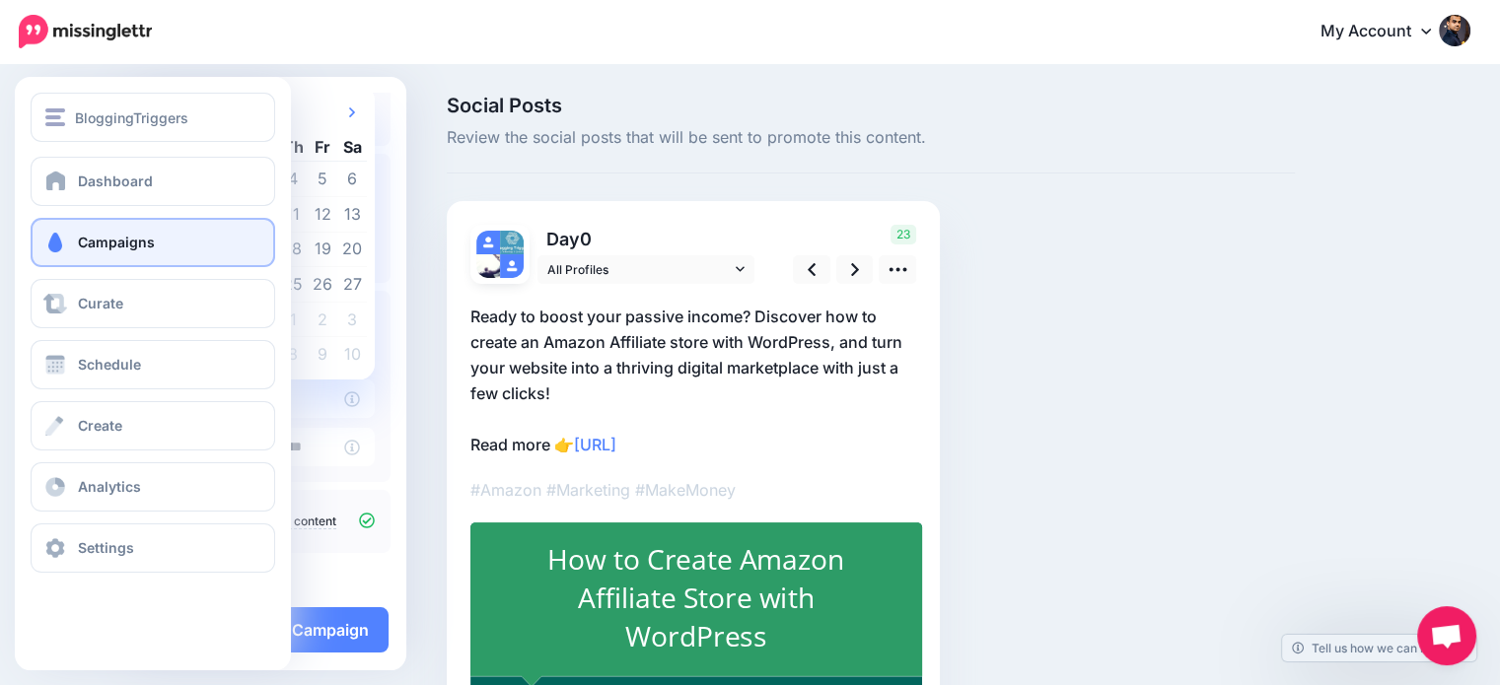
drag, startPoint x: 268, startPoint y: 390, endPoint x: 91, endPoint y: 390, distance: 177.5
click at [91, 390] on div "BloggingTriggers BloggingTriggers HowToBoy Blog Add Workspace Dashboard Campaig…" at bounding box center [750, 463] width 1500 height 795
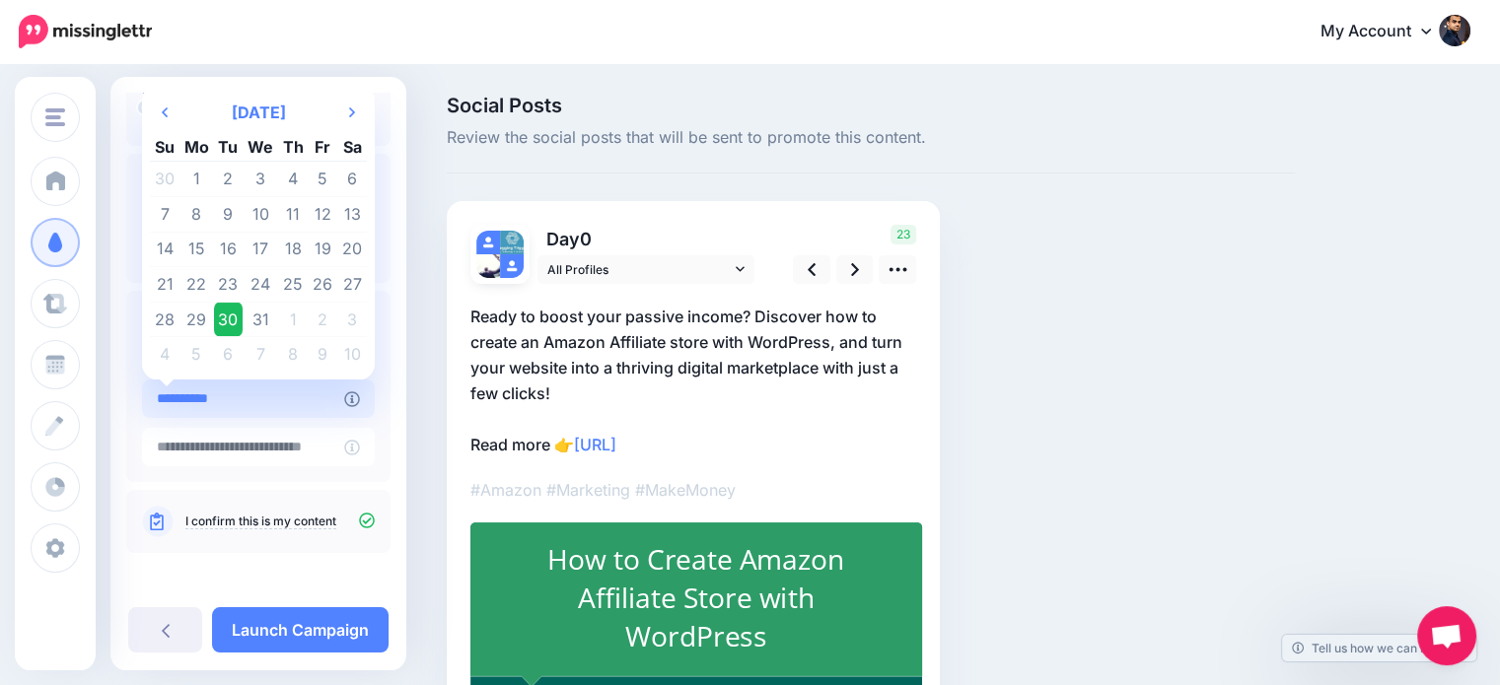
click at [321, 404] on input "**********" at bounding box center [243, 399] width 202 height 38
drag, startPoint x: 225, startPoint y: 406, endPoint x: 154, endPoint y: 393, distance: 72.2
click at [154, 393] on input "**********" at bounding box center [243, 399] width 202 height 38
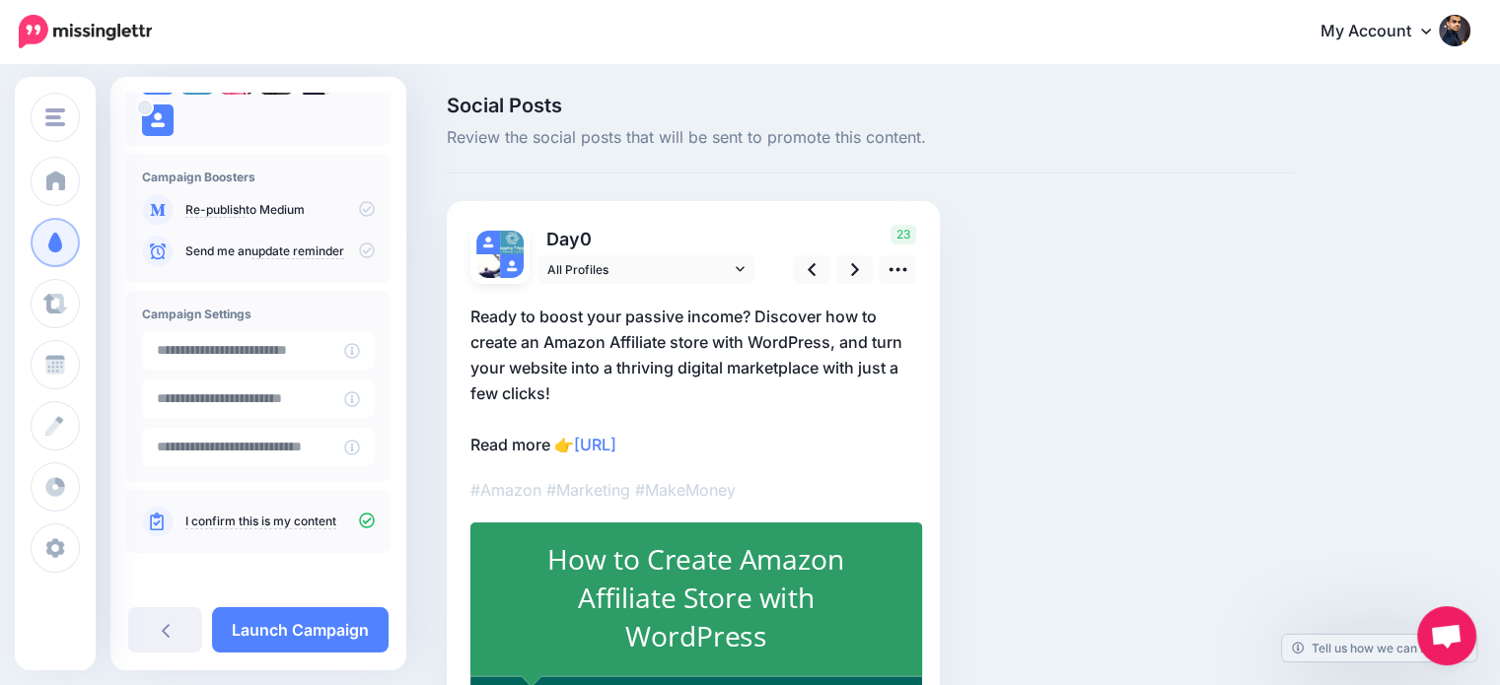
click at [1379, 200] on div "Social Posts Review the social posts that will be sent to promote this content.…" at bounding box center [958, 464] width 1053 height 736
click at [852, 264] on icon at bounding box center [855, 269] width 8 height 13
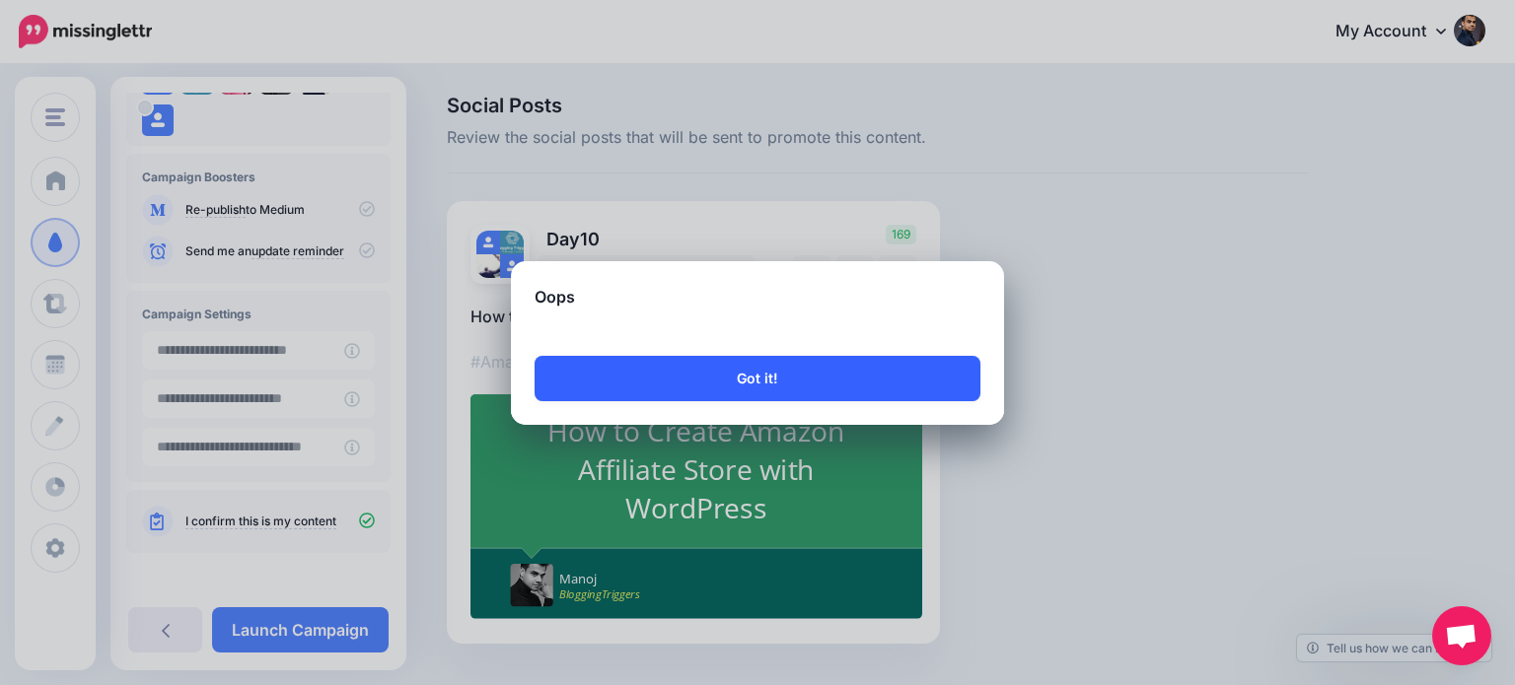
click at [886, 379] on button "Got it!" at bounding box center [757, 378] width 446 height 45
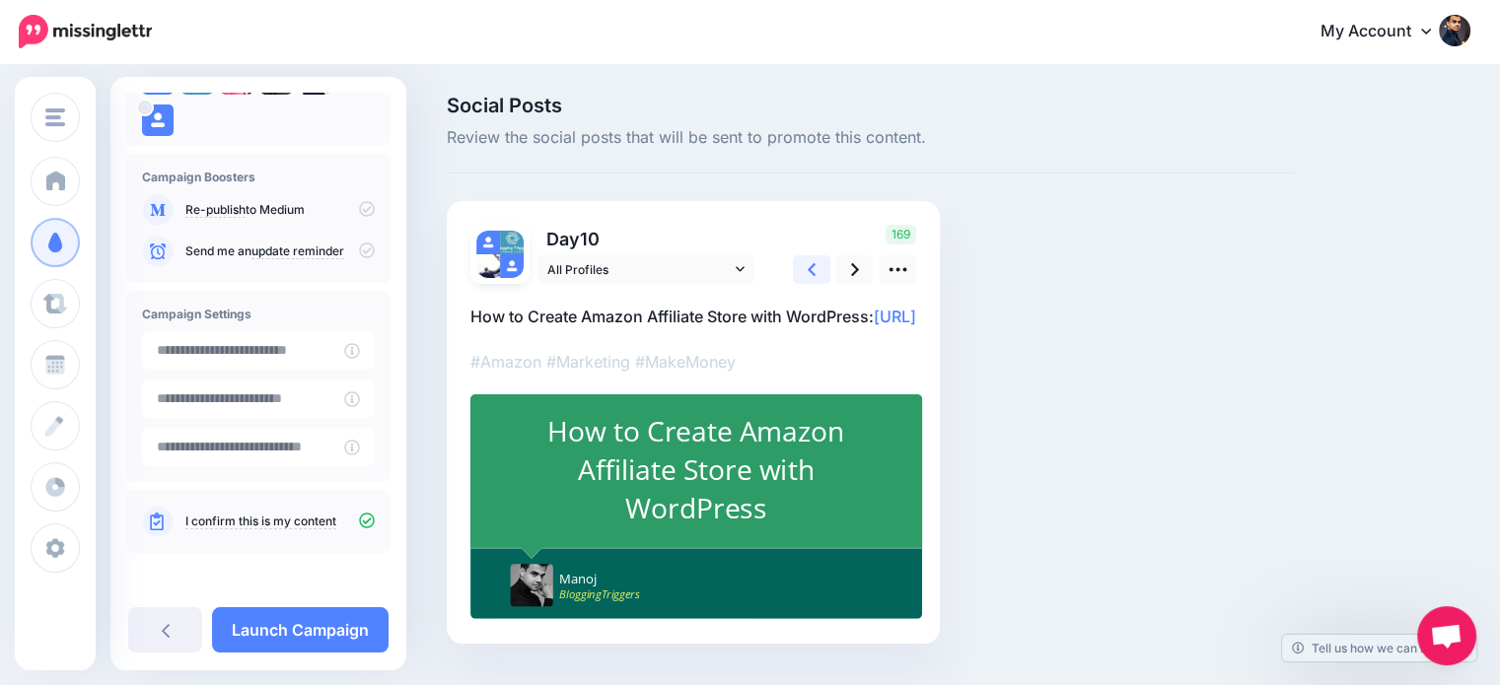
click at [812, 266] on icon at bounding box center [812, 269] width 8 height 13
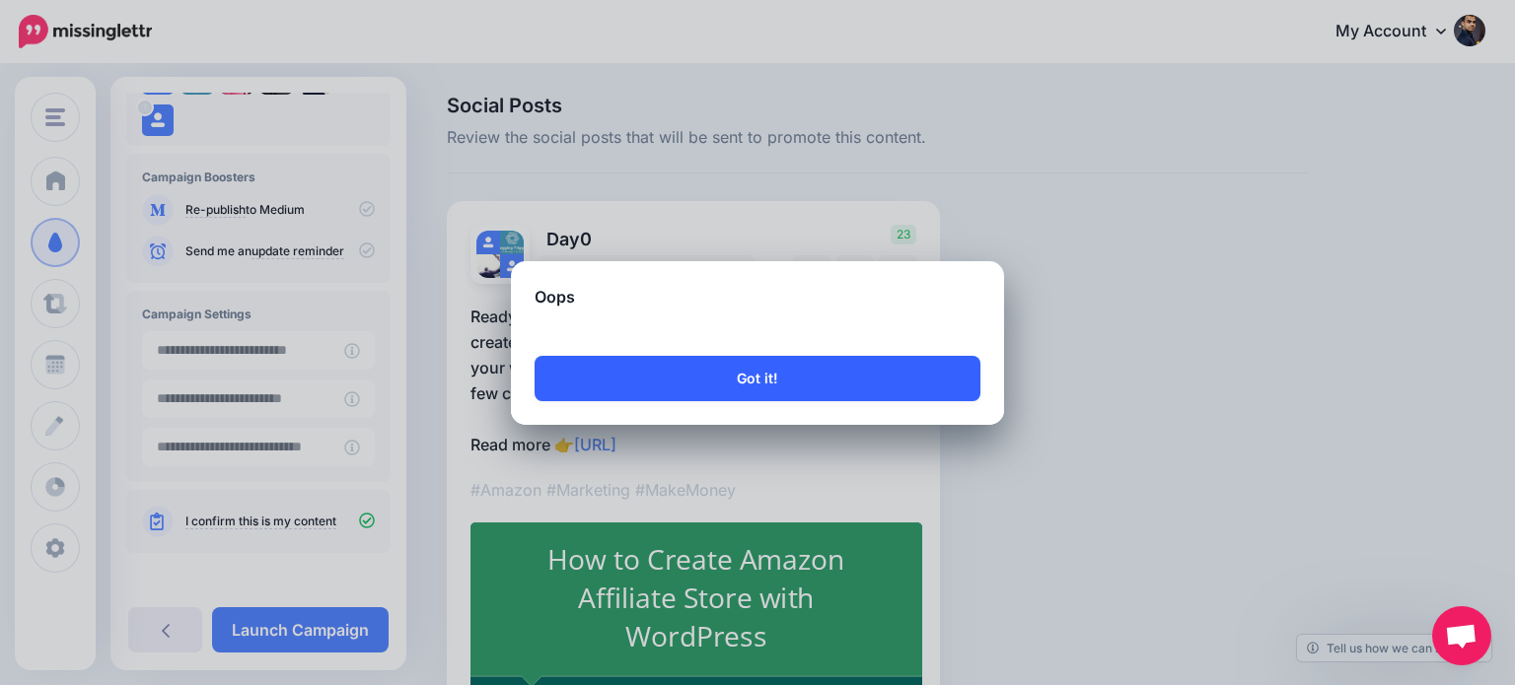
click at [814, 368] on button "Got it!" at bounding box center [757, 378] width 446 height 45
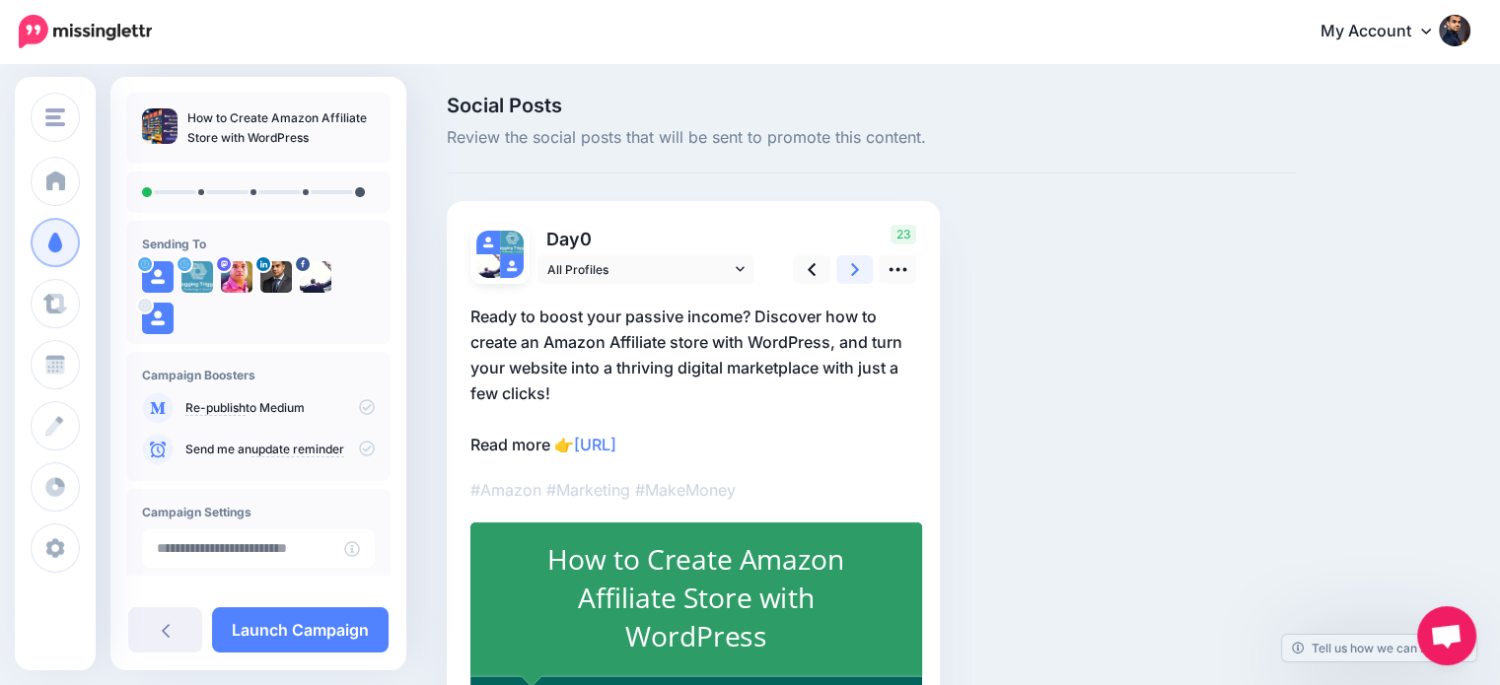
click at [854, 267] on icon at bounding box center [855, 269] width 8 height 13
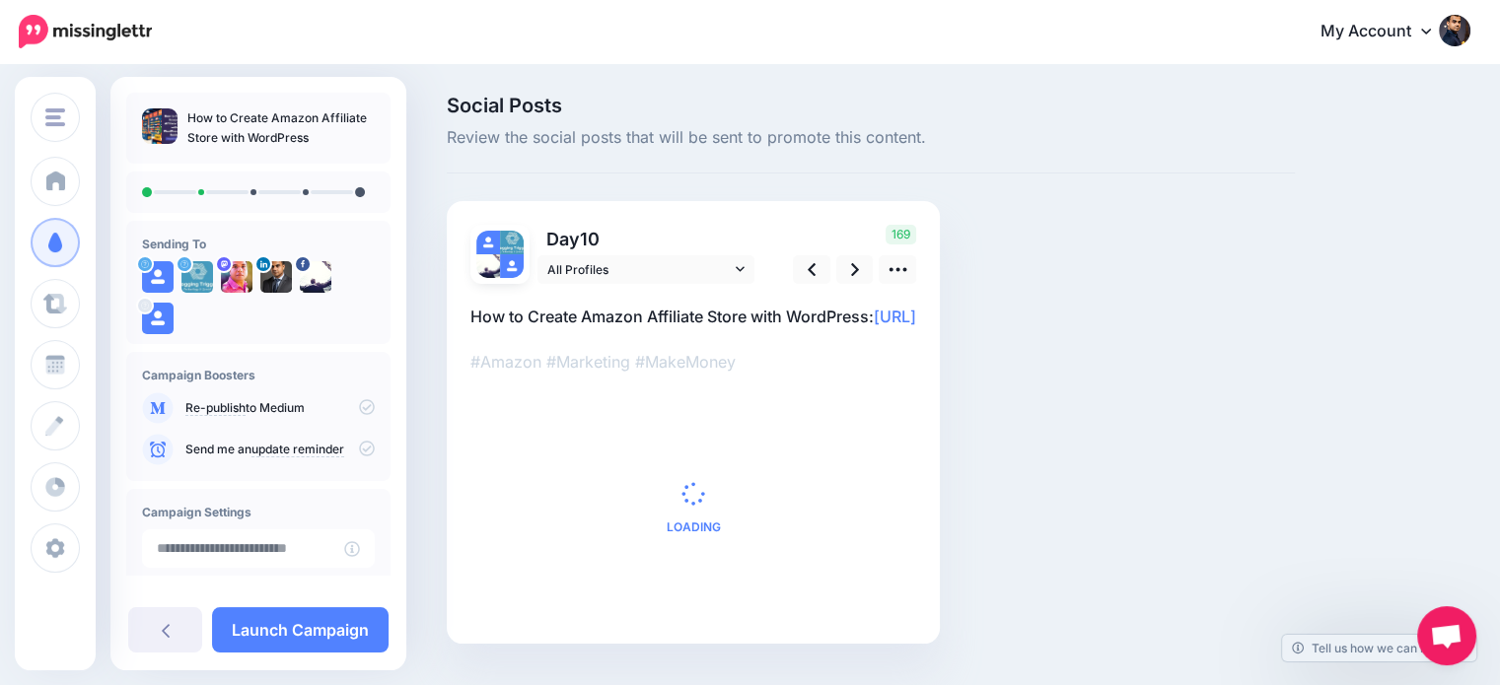
click at [870, 311] on p "How to Create Amazon Affiliate Store with WordPress: [URL]" at bounding box center [693, 317] width 446 height 26
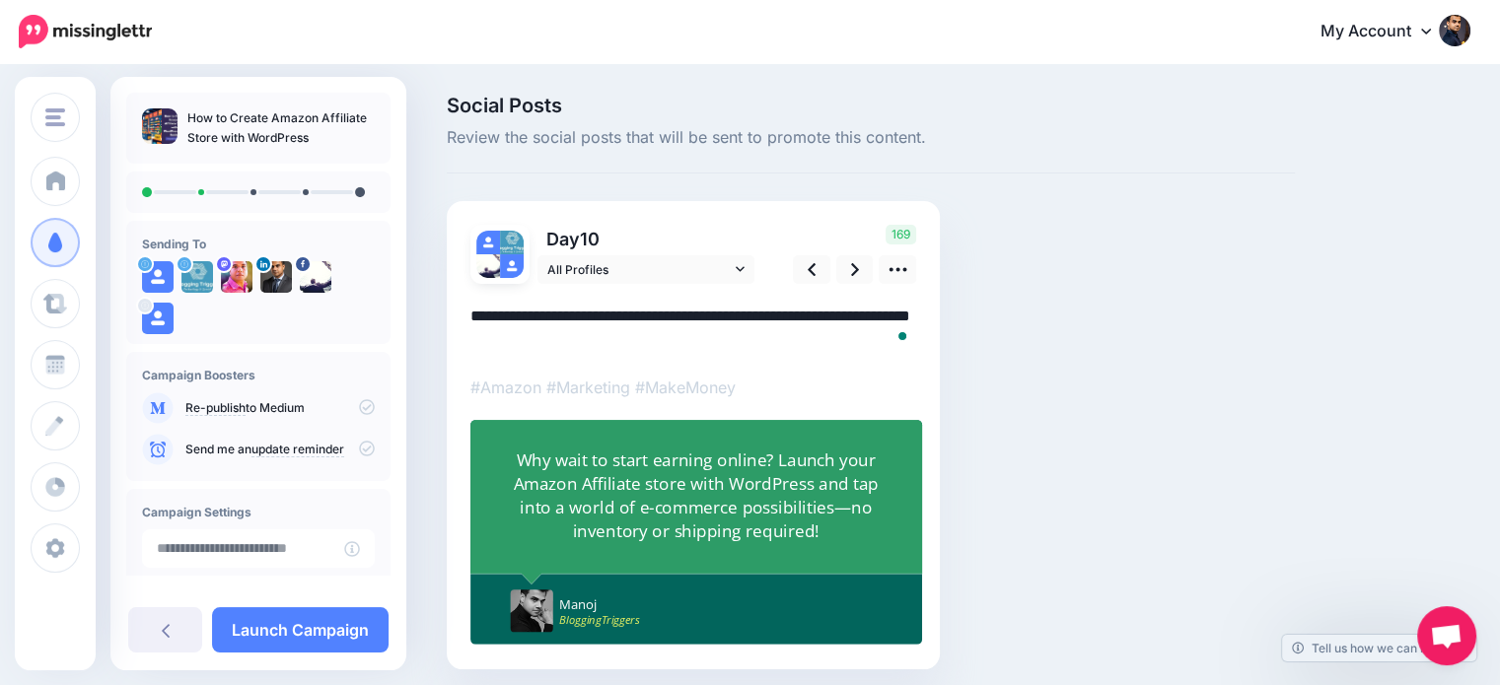
drag, startPoint x: 869, startPoint y: 312, endPoint x: 397, endPoint y: 312, distance: 471.4
click at [397, 312] on div "BloggingTriggers BloggingTriggers HowToBoy Blog Add Workspace Dashboard Campaig…" at bounding box center [750, 412] width 1500 height 692
click at [891, 268] on icon at bounding box center [898, 270] width 18 height 4
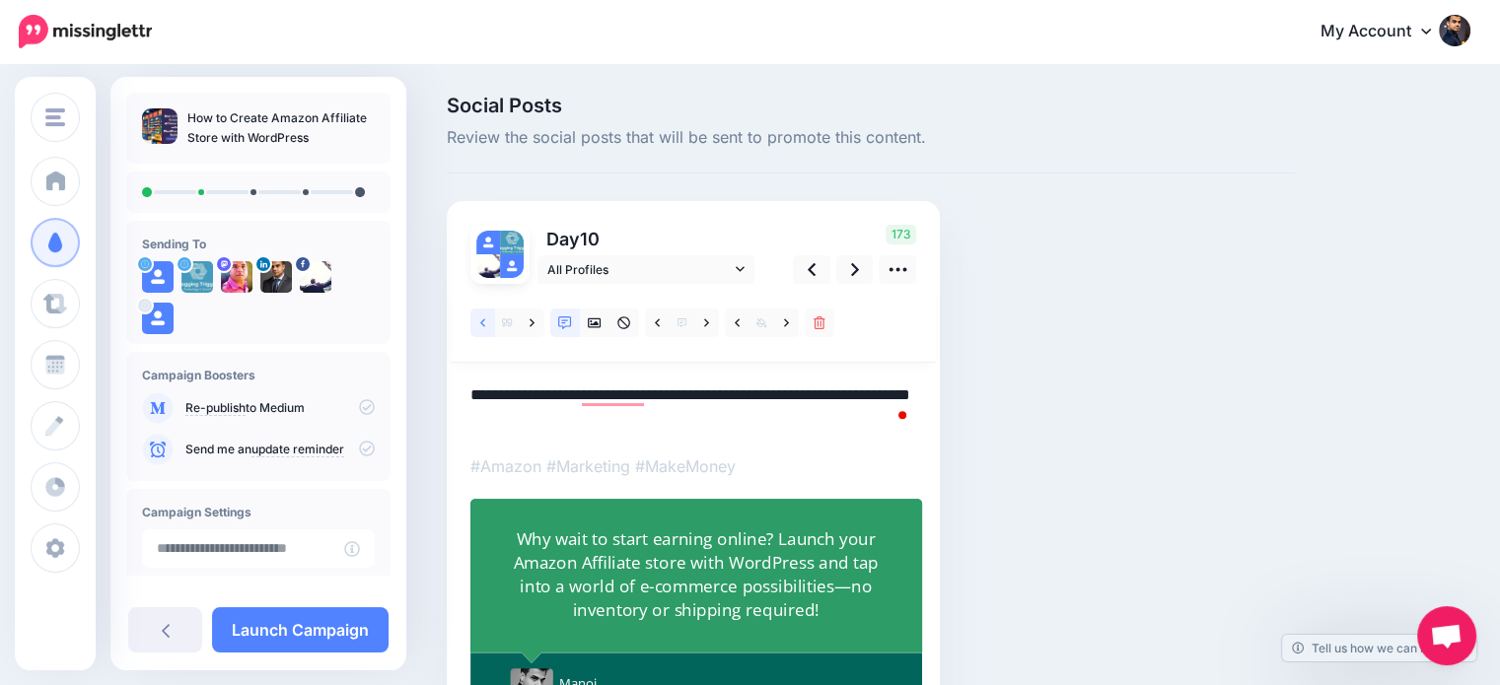
click at [484, 326] on icon at bounding box center [482, 323] width 5 height 8
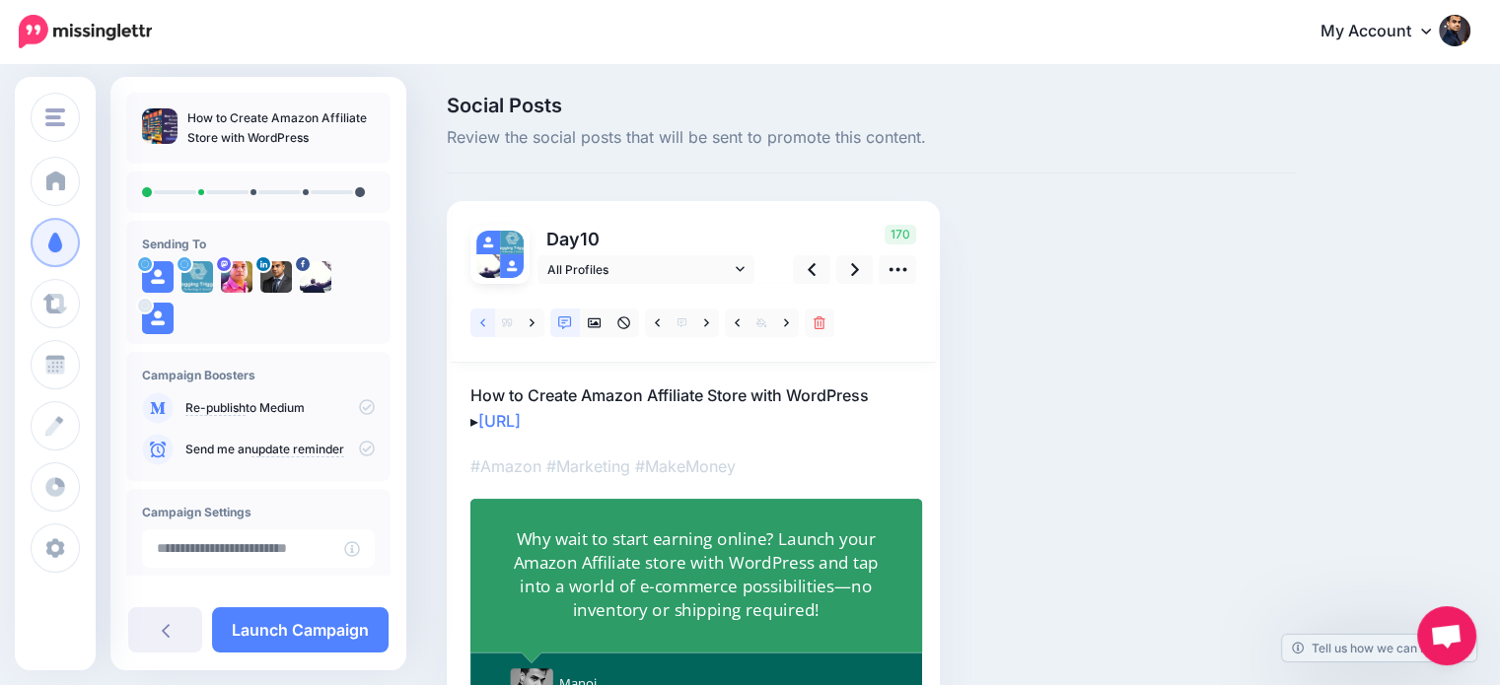
click at [483, 325] on icon at bounding box center [482, 323] width 5 height 8
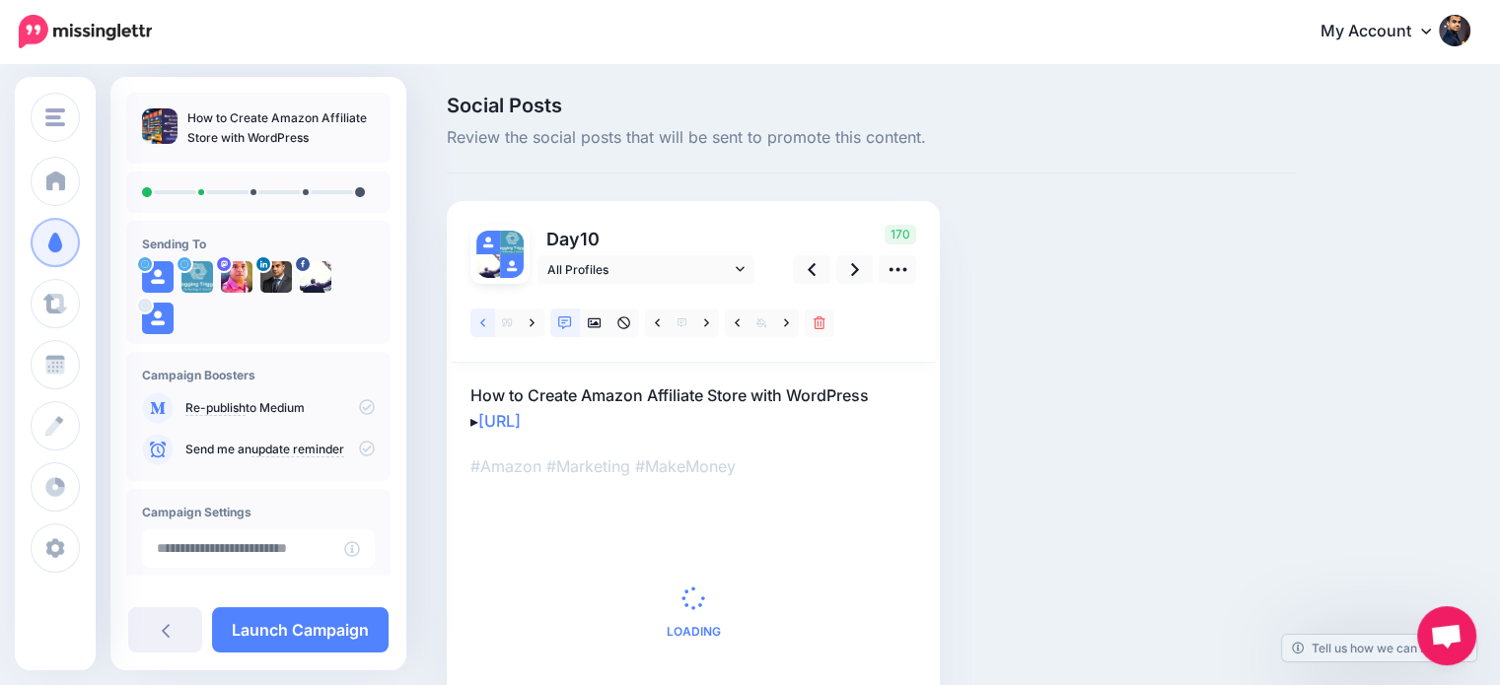
click at [483, 325] on icon at bounding box center [482, 323] width 5 height 8
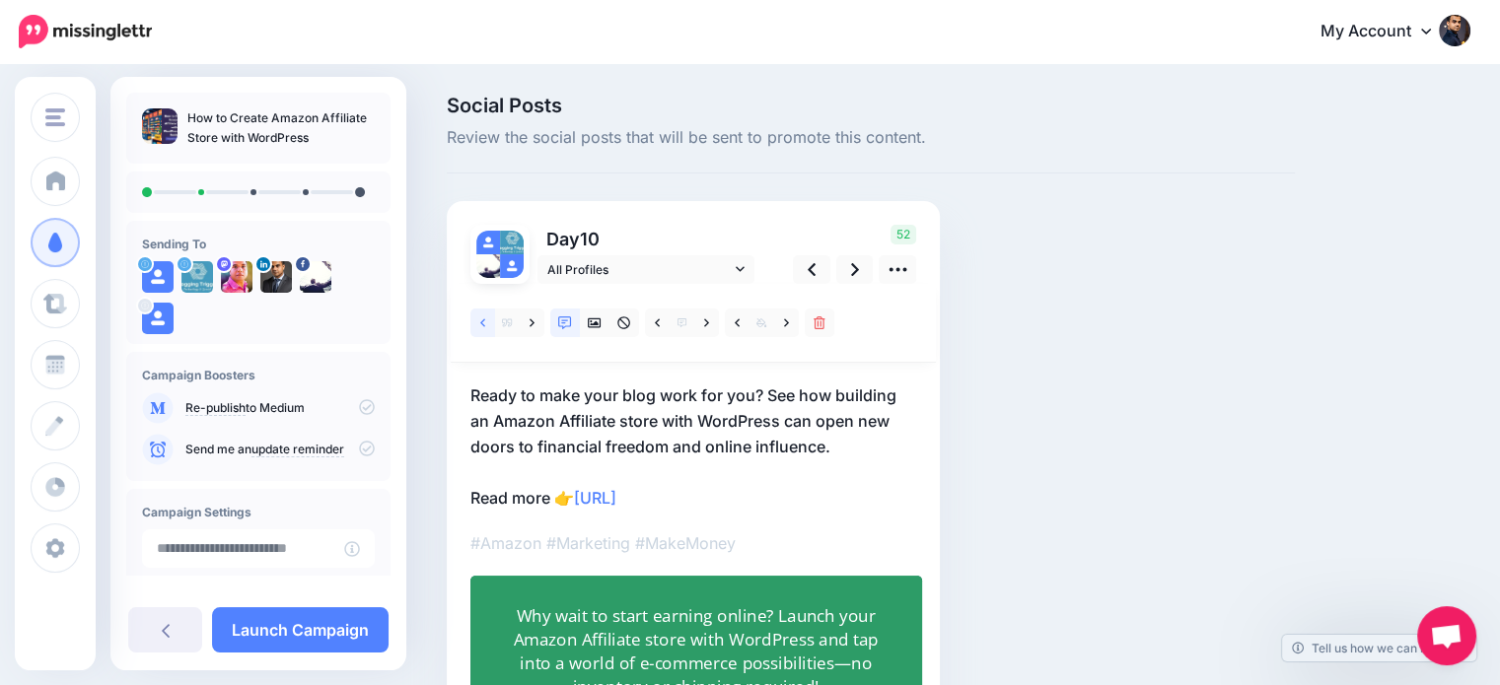
click at [483, 325] on icon at bounding box center [482, 323] width 5 height 8
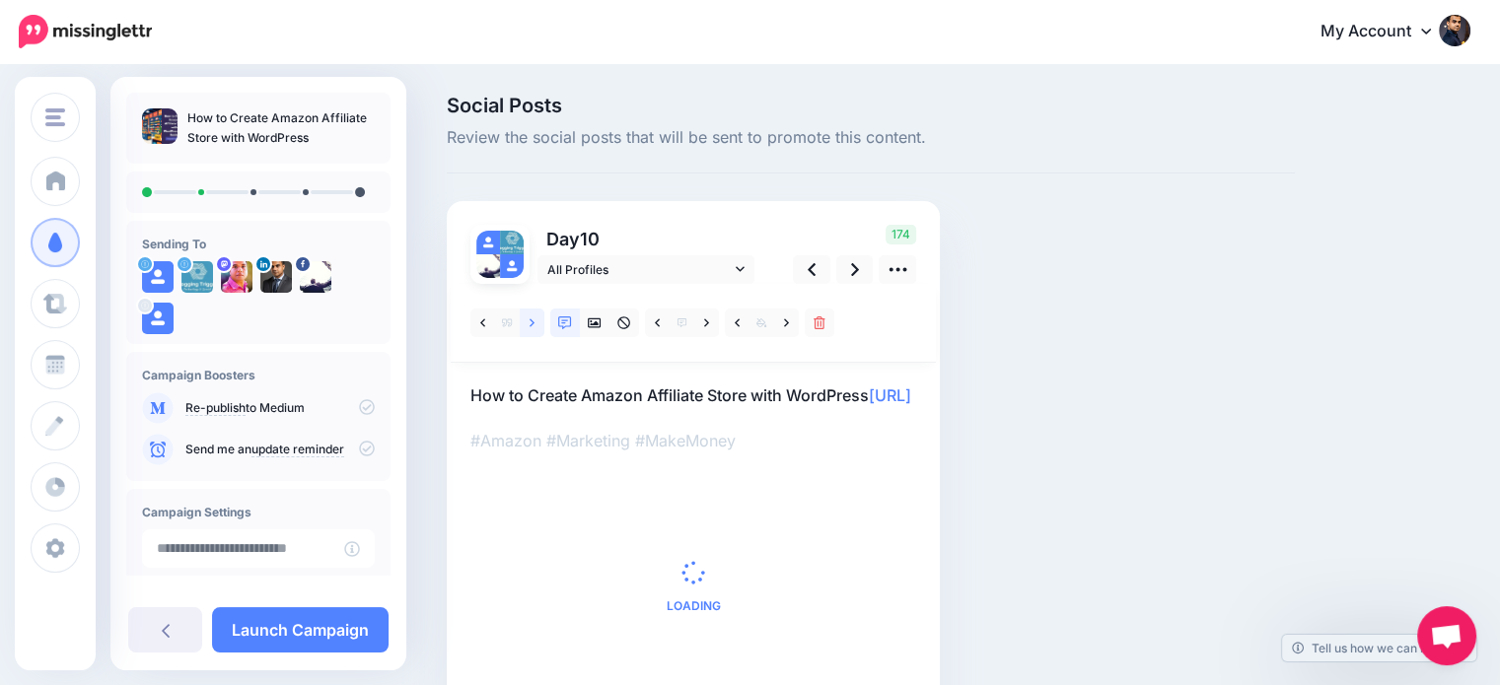
click at [525, 326] on link at bounding box center [532, 323] width 25 height 29
click at [480, 322] on icon at bounding box center [482, 323] width 5 height 8
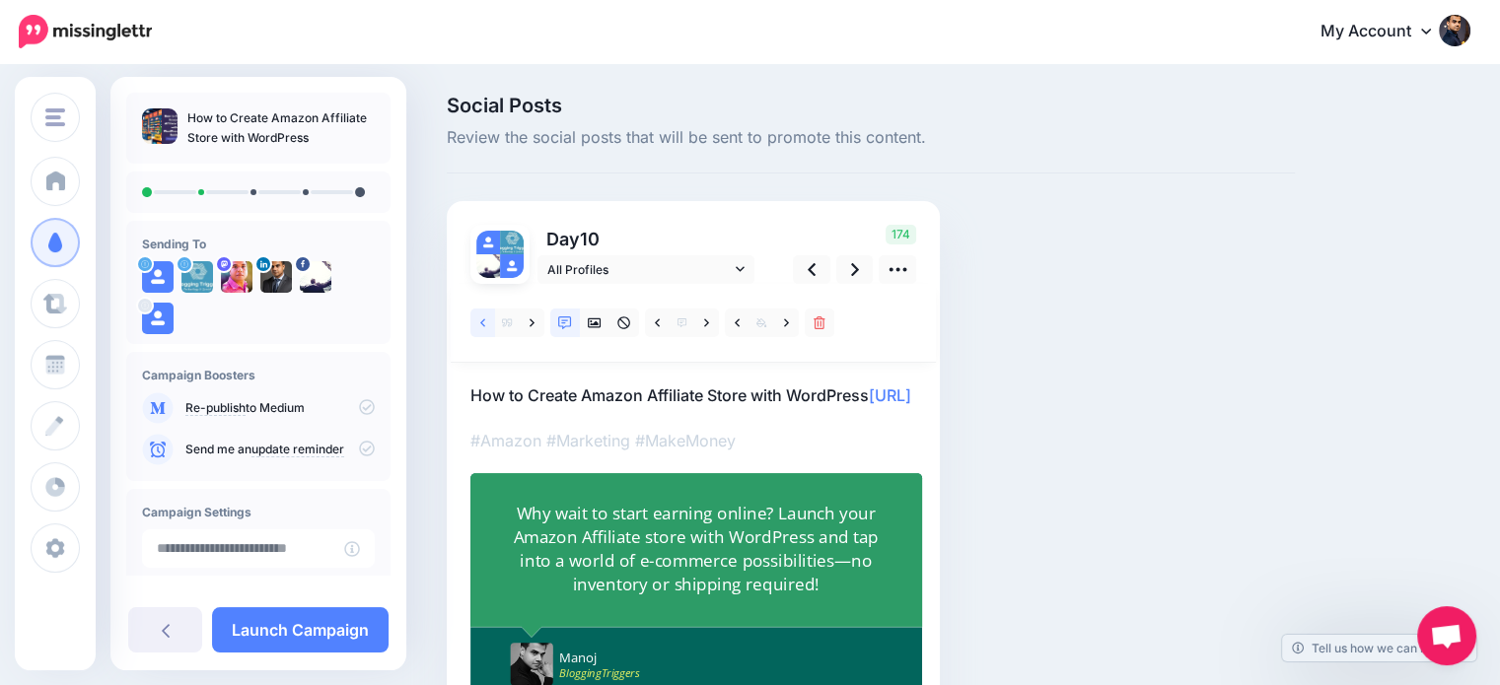
click at [480, 322] on icon at bounding box center [482, 323] width 5 height 8
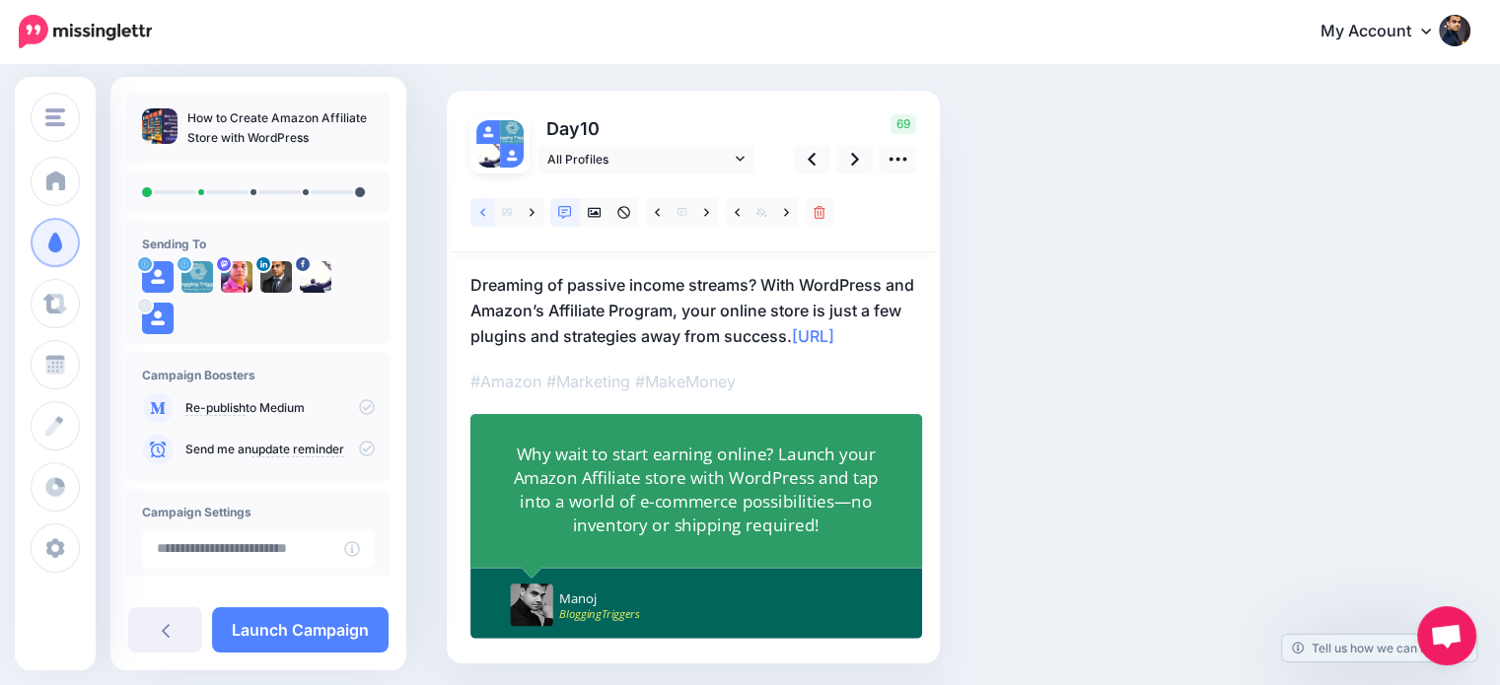
scroll to position [117, 0]
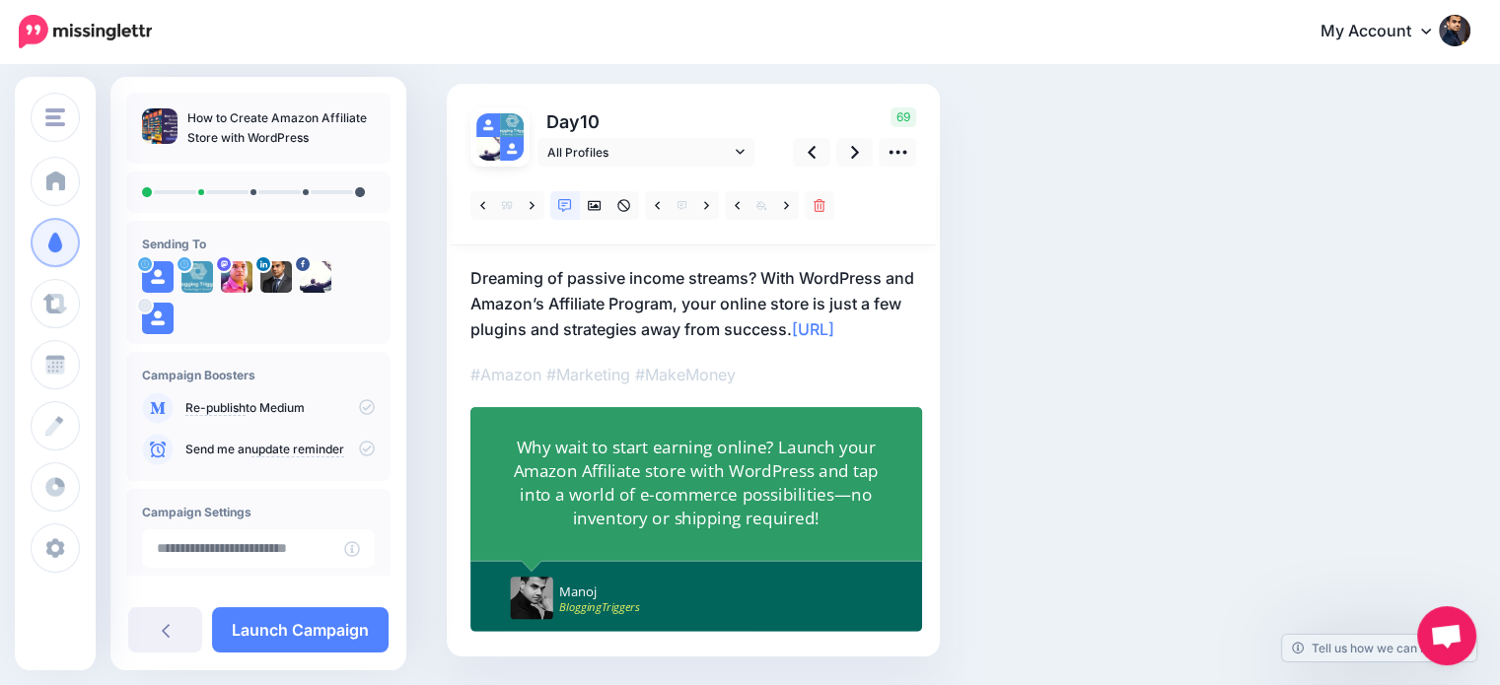
click at [798, 489] on div "Why wait to start earning online? Launch your Amazon Affiliate store with WordP…" at bounding box center [696, 483] width 369 height 94
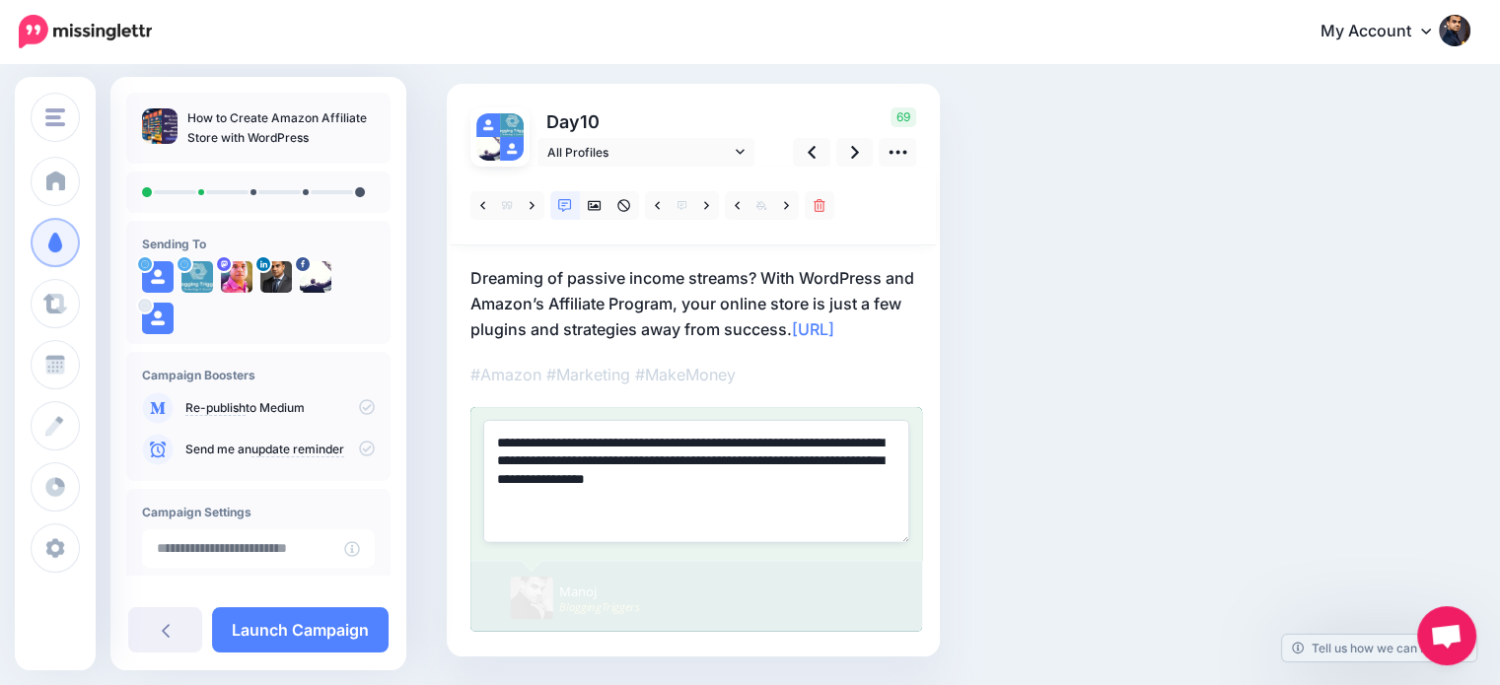
paste textarea
type textarea "**********"
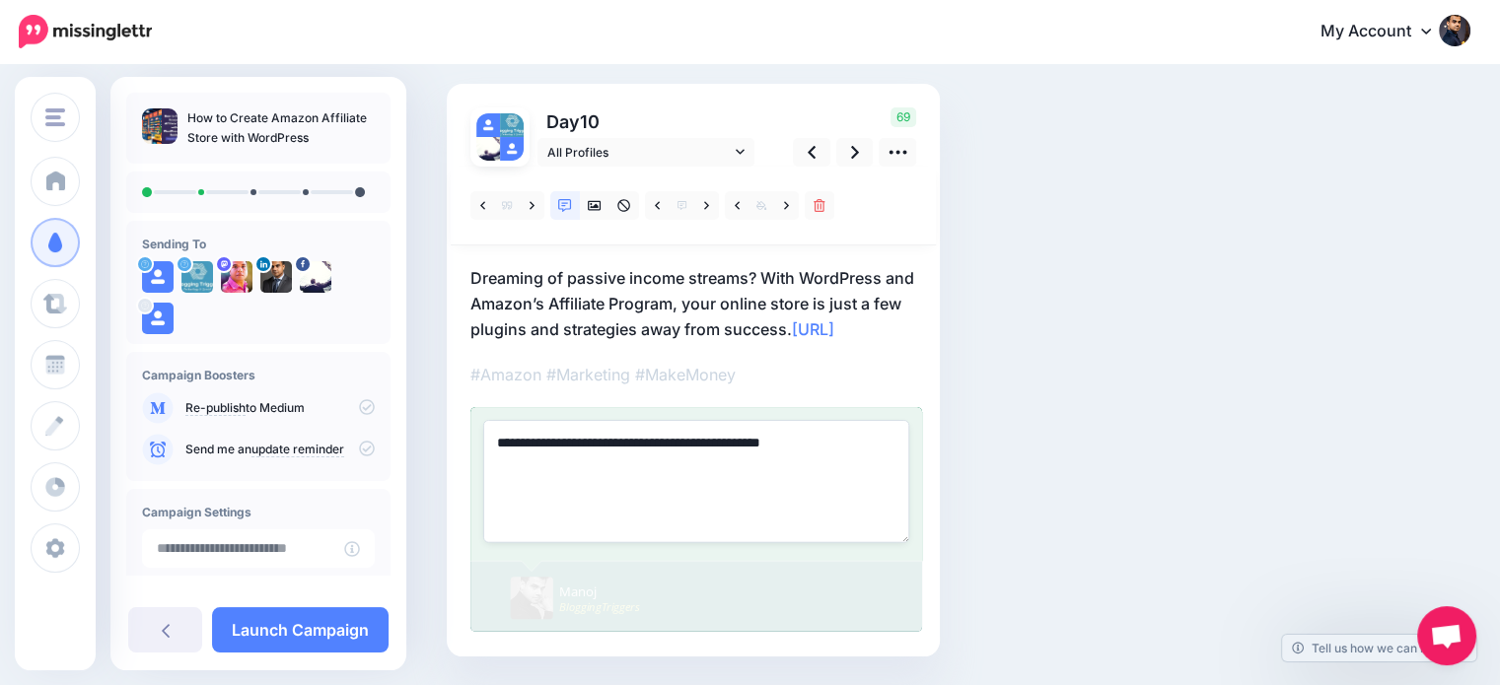
click at [1170, 392] on div "Social Posts Review the social posts that will be sent to promote this content.…" at bounding box center [871, 347] width 878 height 738
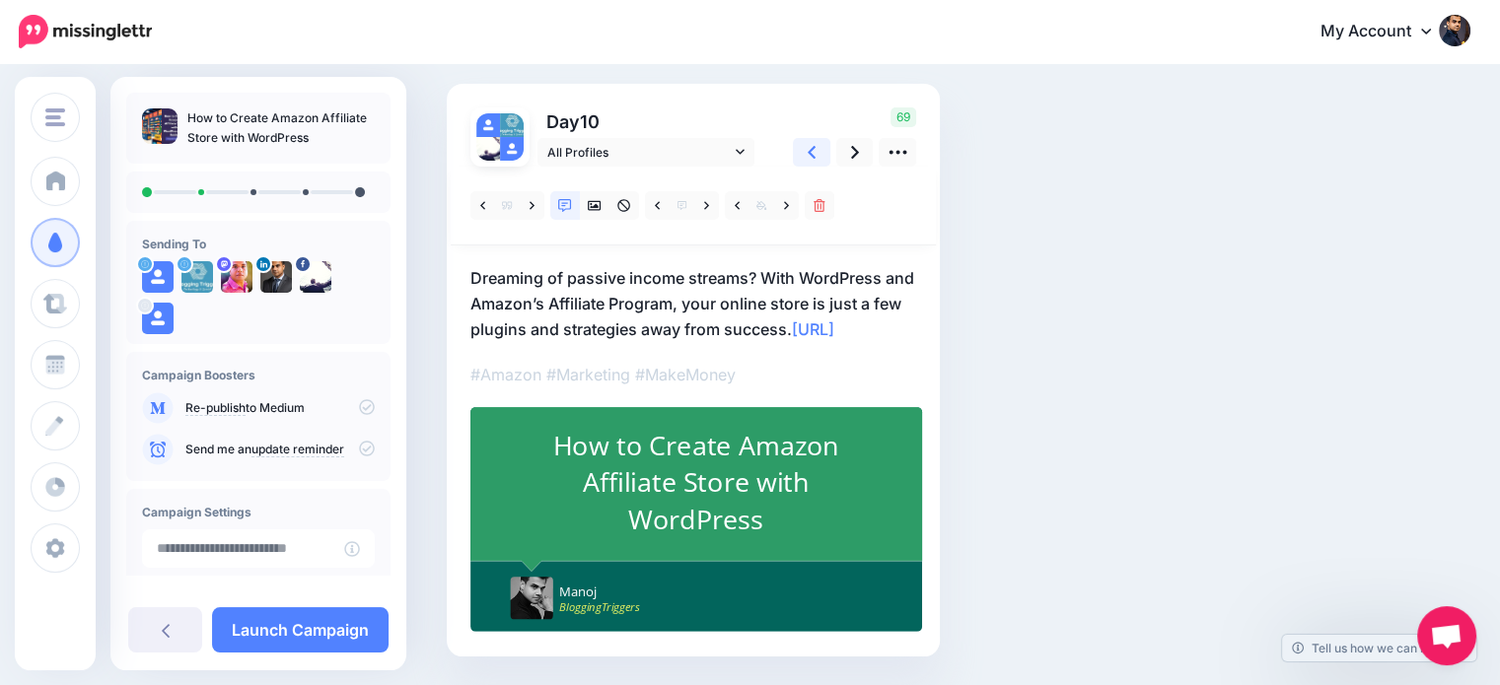
click at [814, 142] on icon at bounding box center [812, 152] width 8 height 21
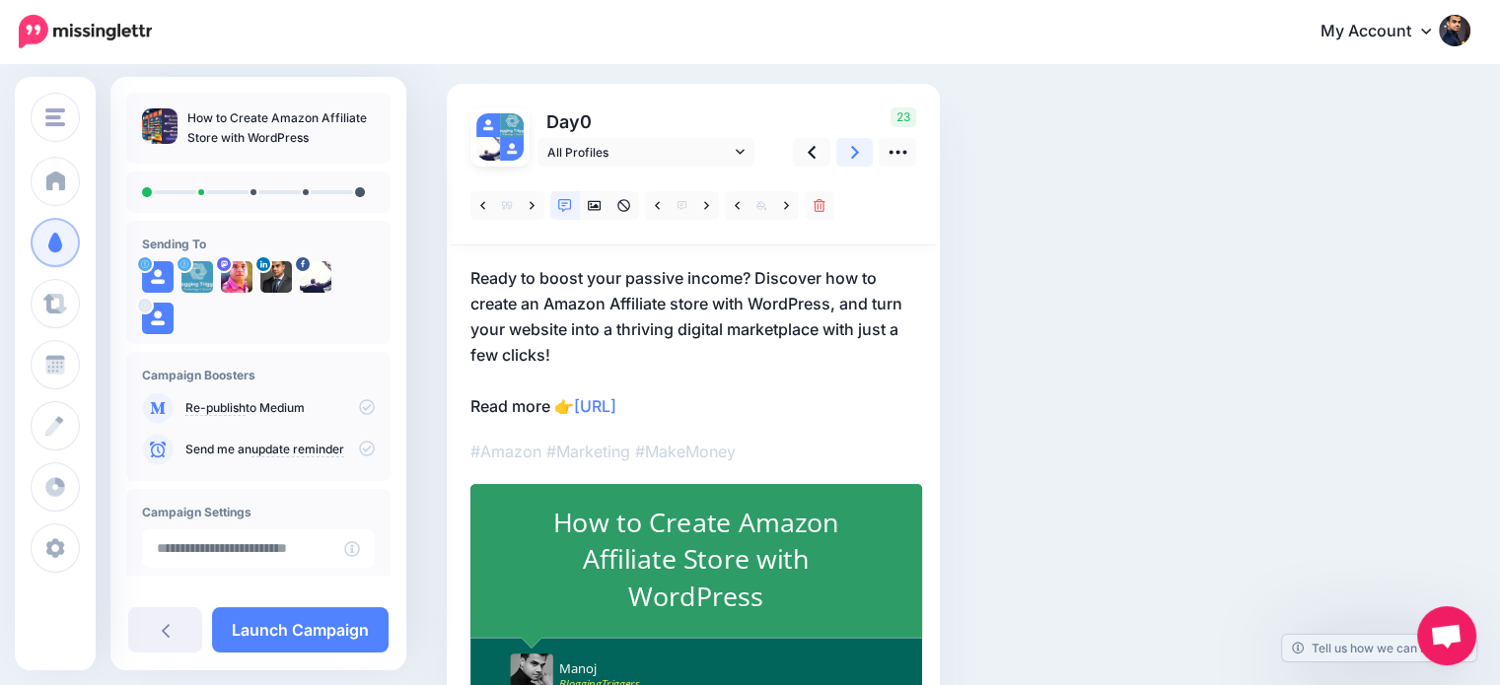
click at [858, 157] on icon at bounding box center [855, 152] width 8 height 21
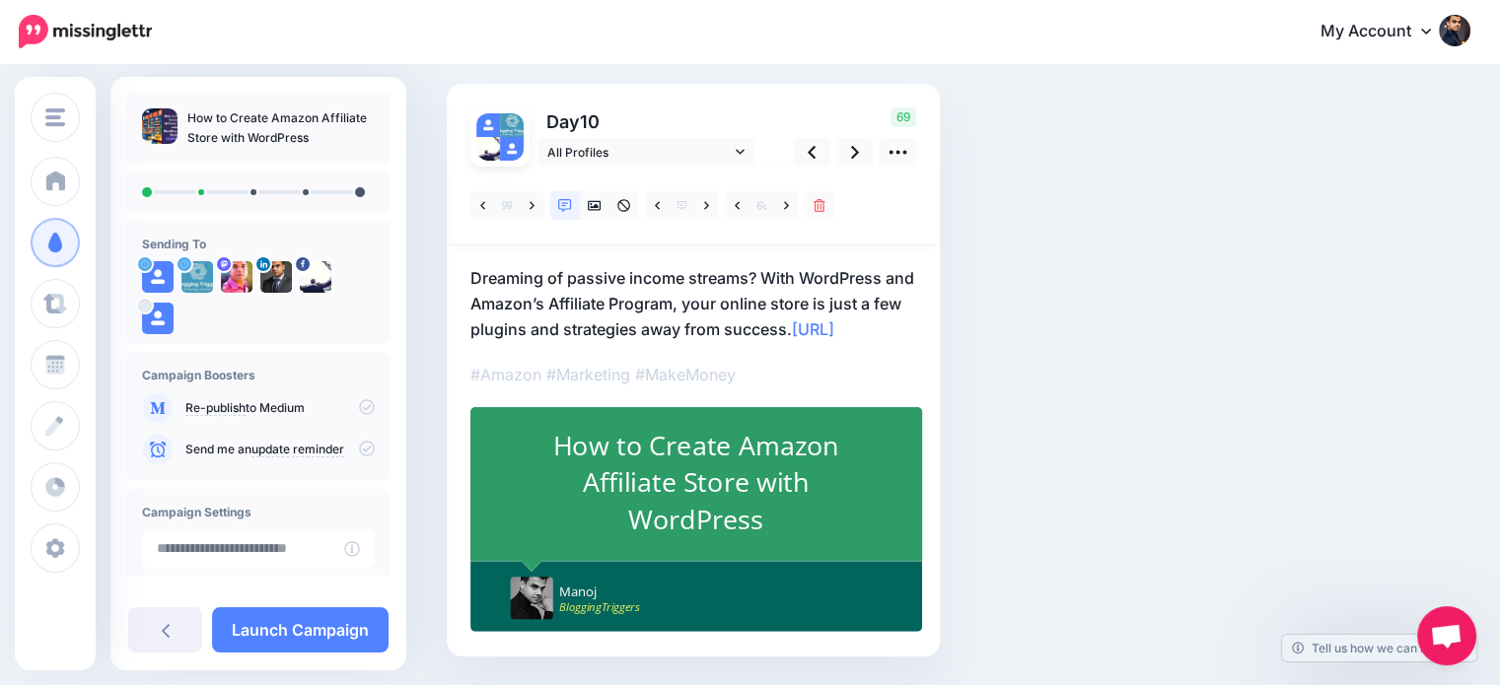
click at [469, 350] on div "Day 10 All Profiles" at bounding box center [693, 370] width 493 height 573
click at [466, 352] on div "Day 10 All Profiles" at bounding box center [693, 370] width 493 height 573
click at [468, 350] on div "Day 10 All Profiles" at bounding box center [693, 370] width 493 height 573
click at [792, 339] on link "https://lttr.ai/AiQKL" at bounding box center [813, 330] width 42 height 20
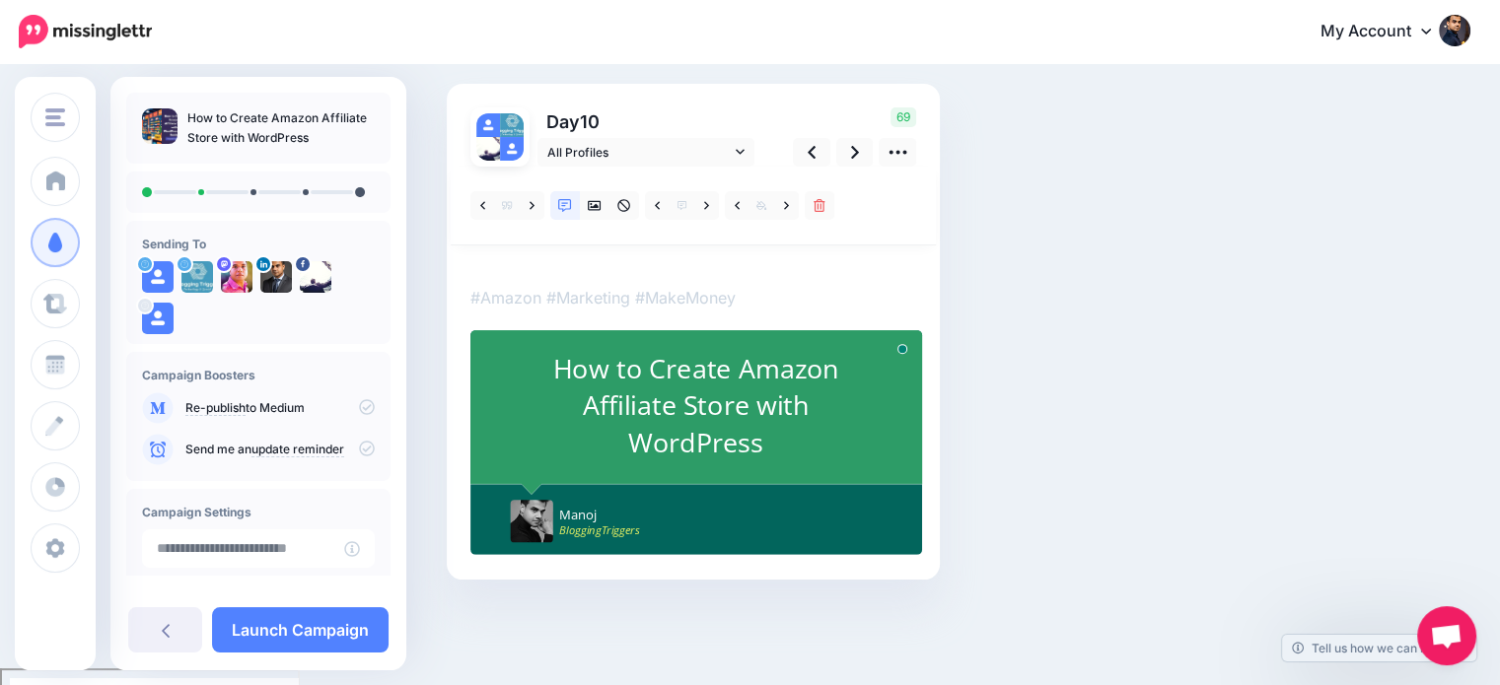
scroll to position [0, 0]
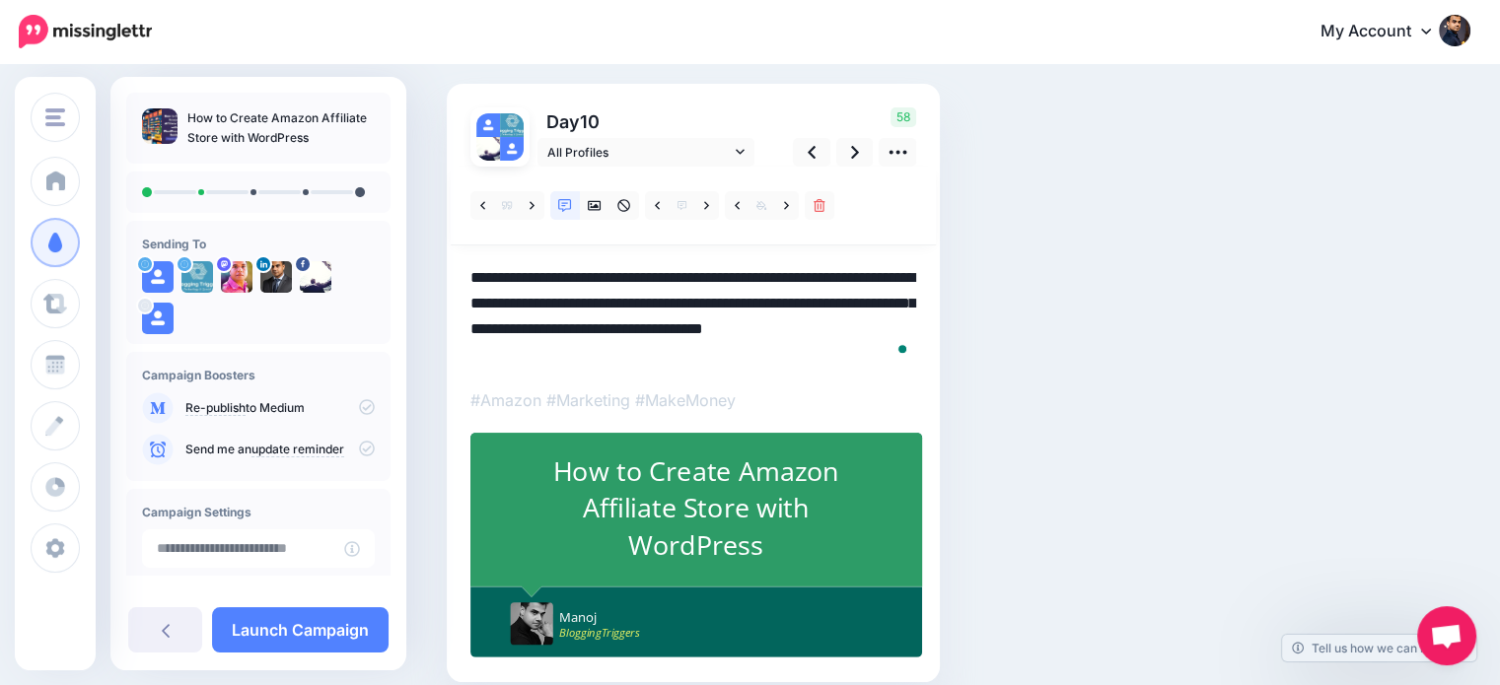
click at [797, 320] on textarea "**********" at bounding box center [693, 316] width 446 height 103
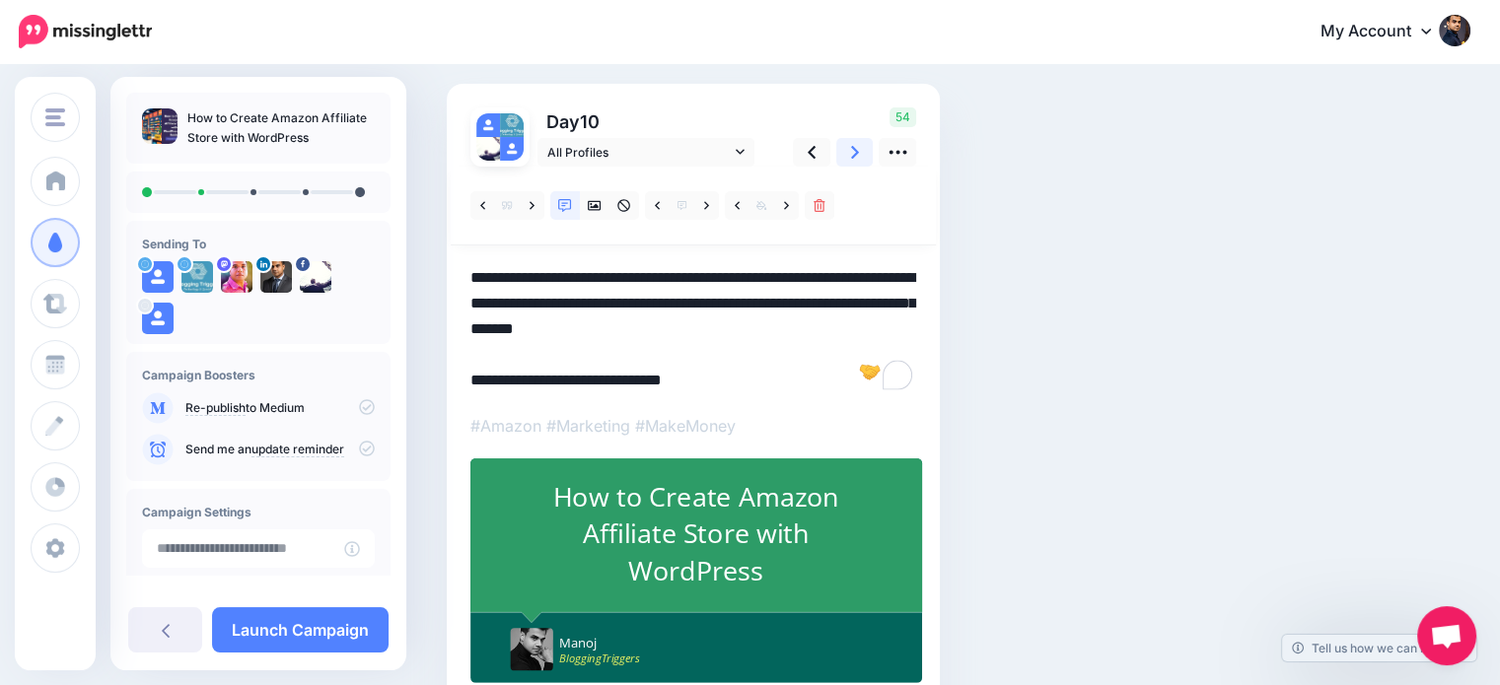
type textarea "**********"
click at [844, 138] on link at bounding box center [854, 152] width 37 height 29
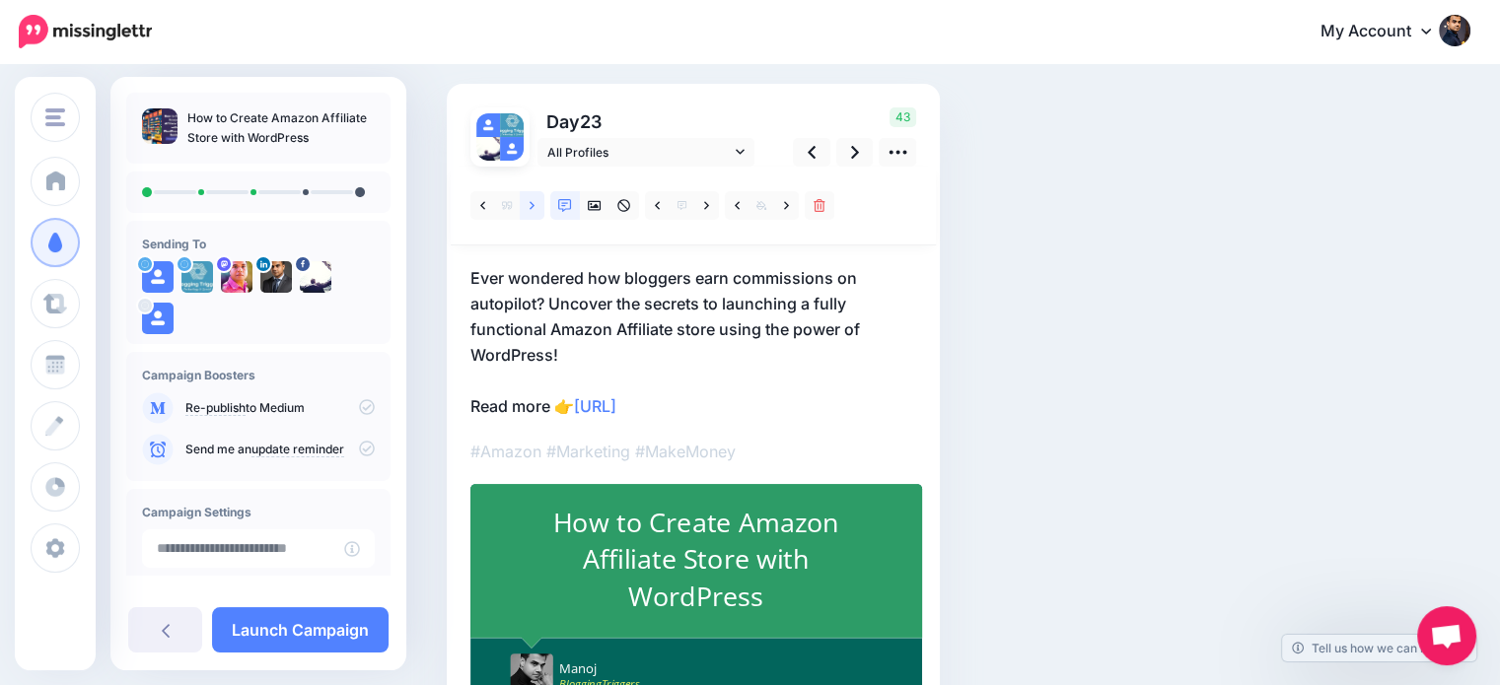
click at [530, 199] on icon at bounding box center [532, 206] width 5 height 14
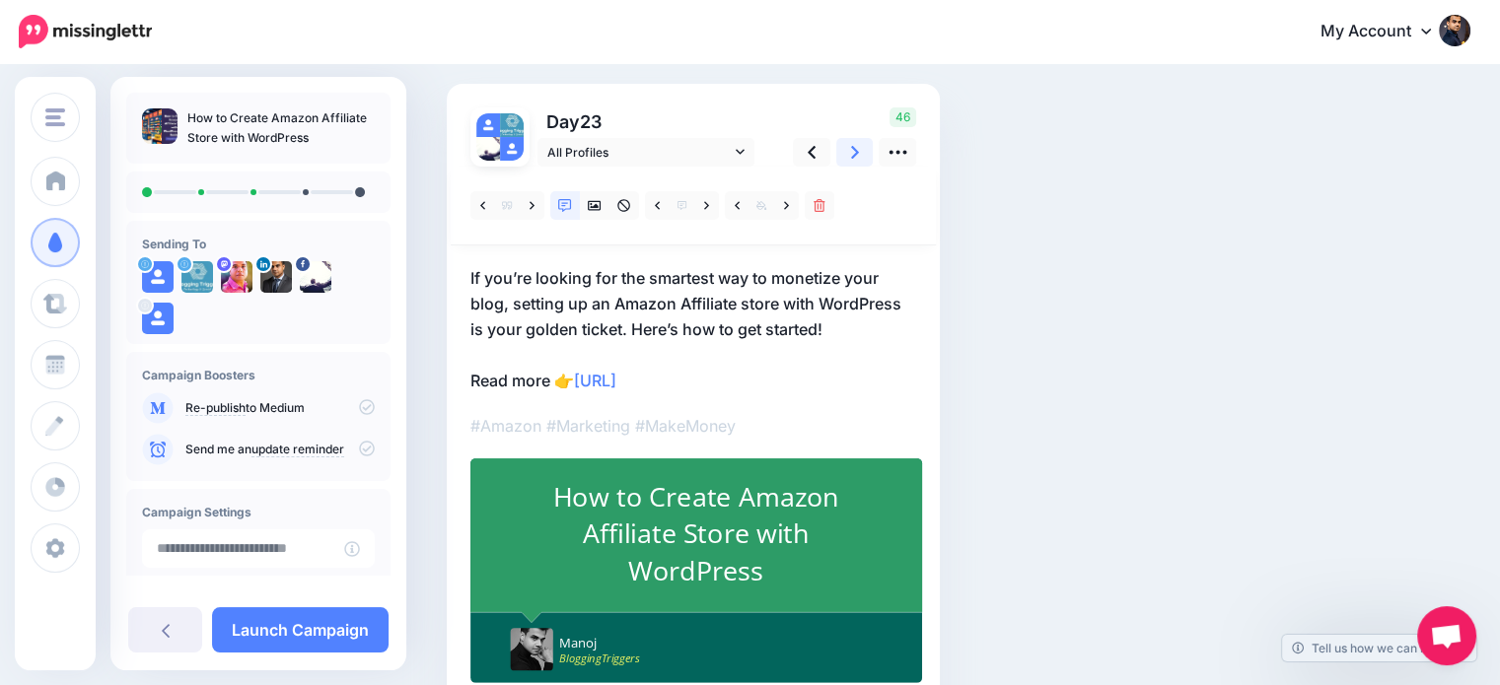
click at [856, 157] on icon at bounding box center [855, 152] width 8 height 21
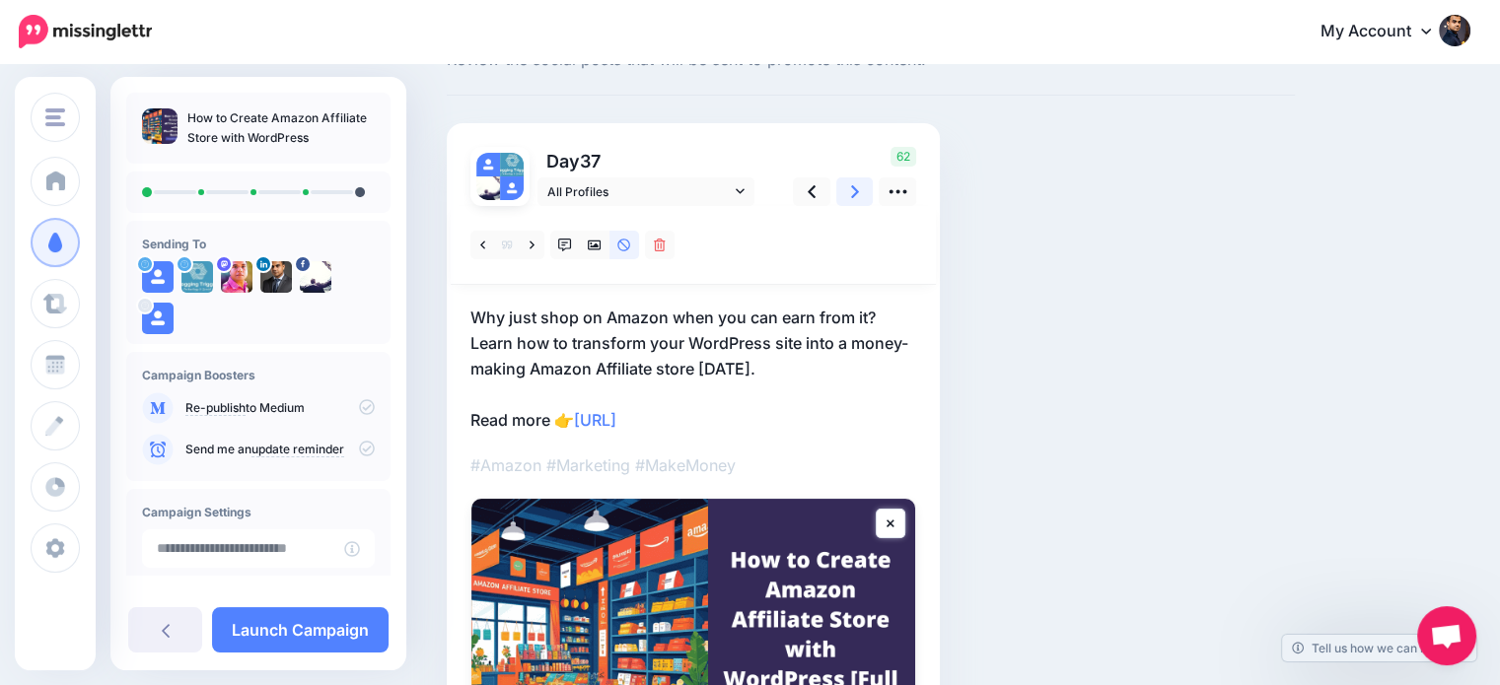
scroll to position [117, 0]
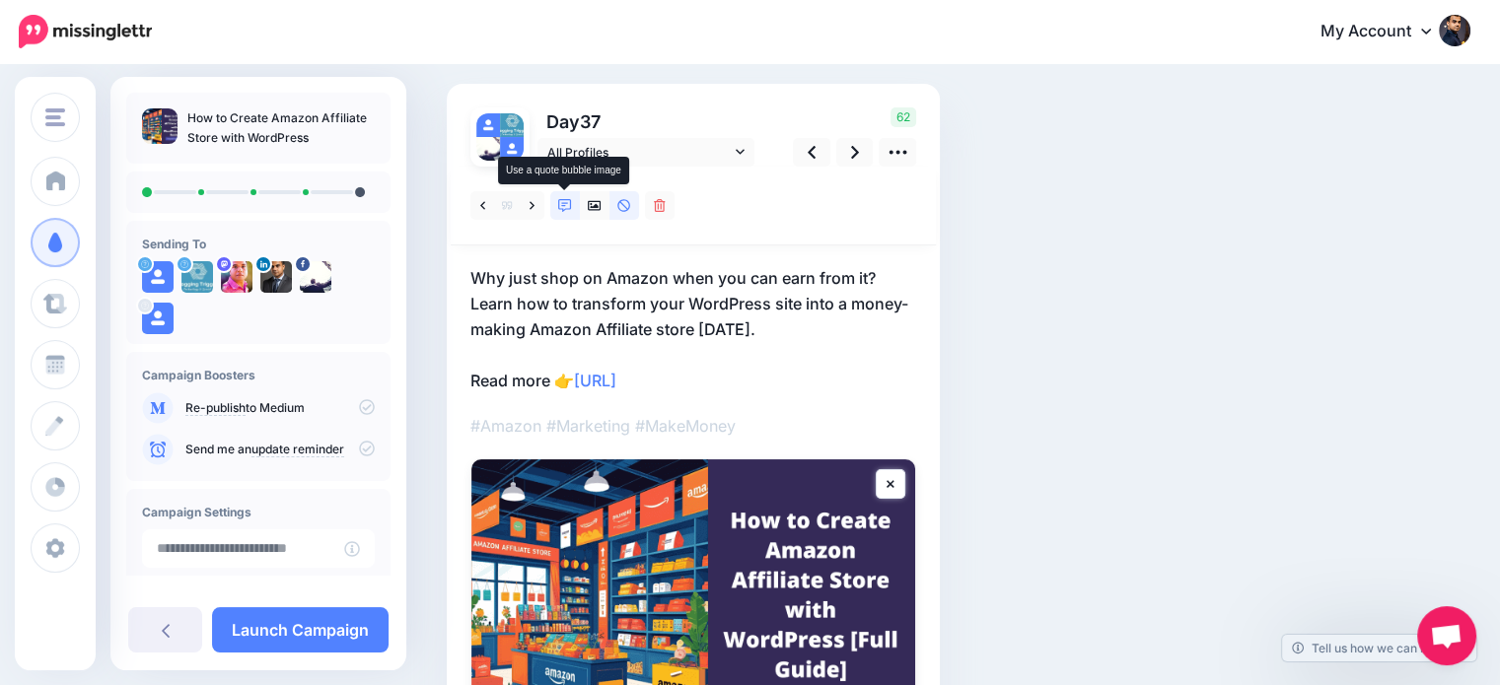
click at [569, 202] on icon at bounding box center [565, 206] width 14 height 14
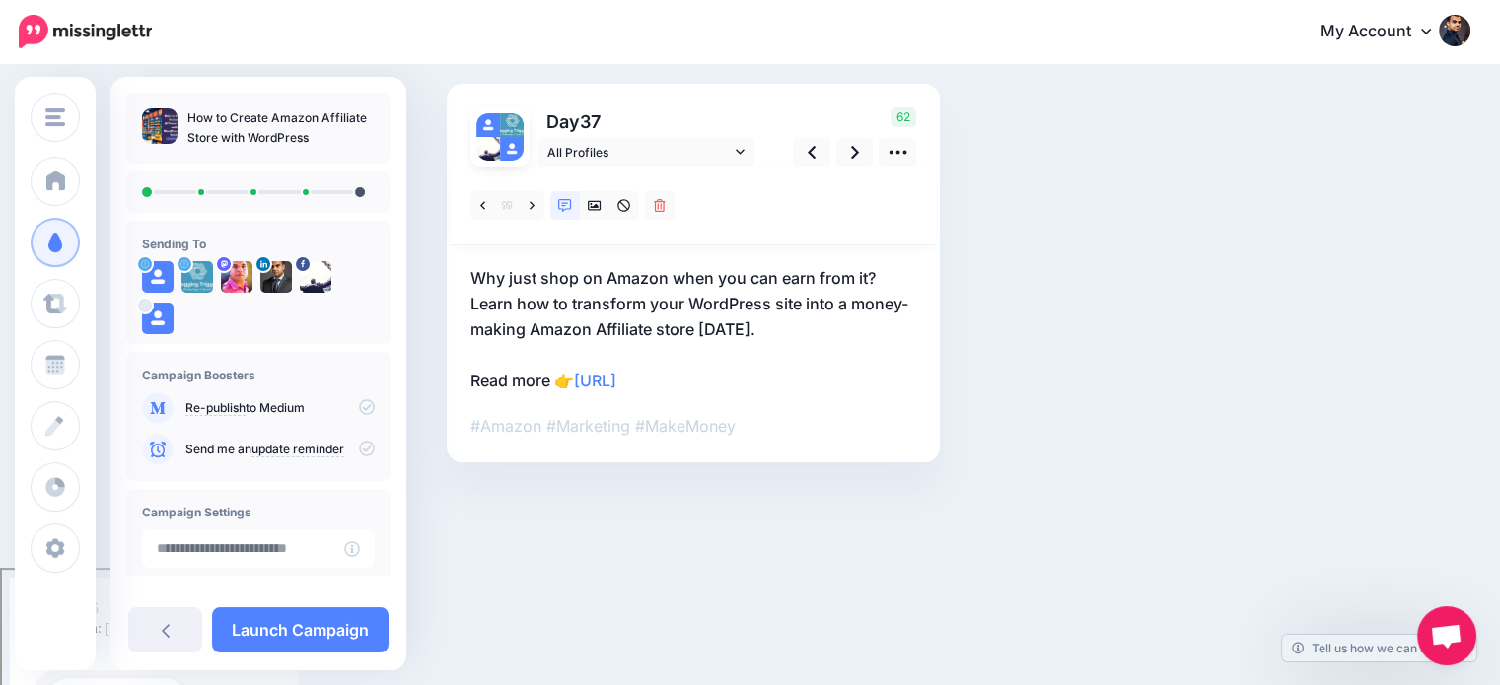
scroll to position [0, 0]
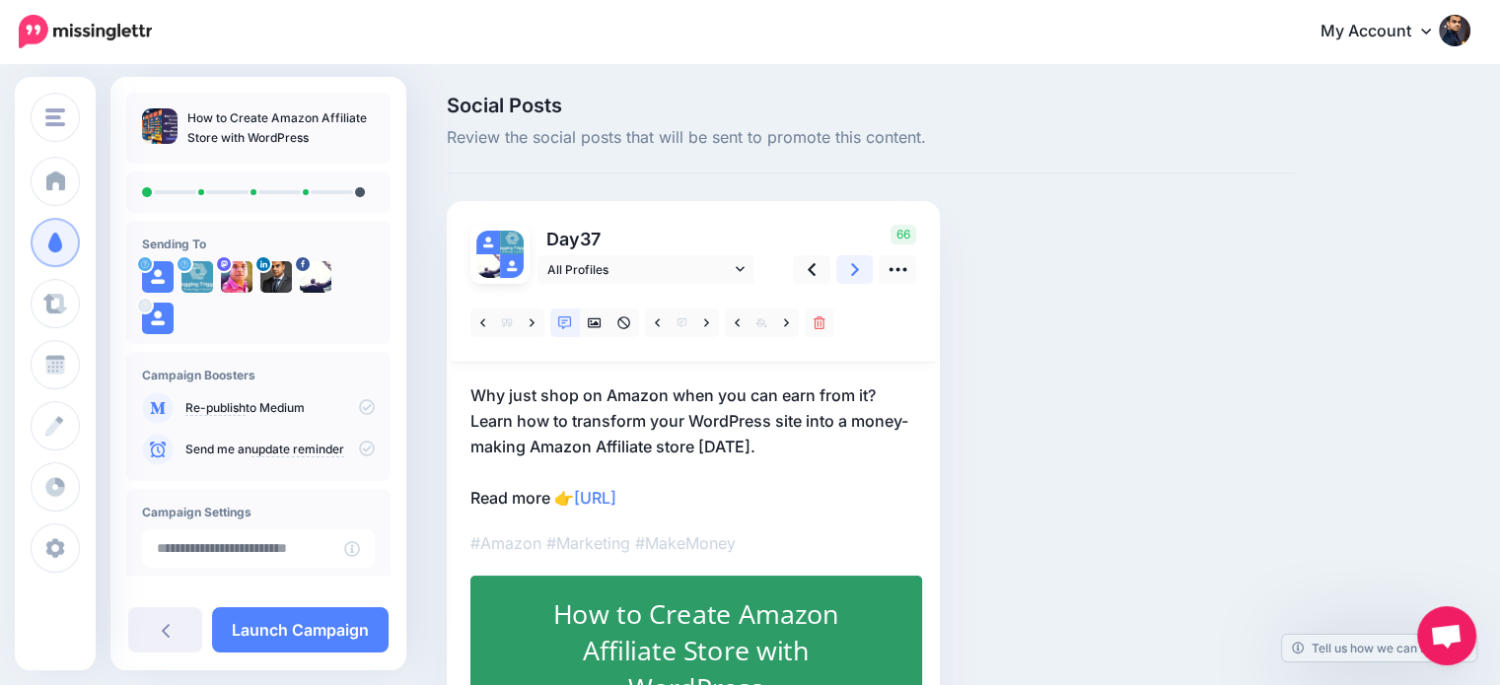
click at [852, 262] on icon at bounding box center [855, 269] width 8 height 21
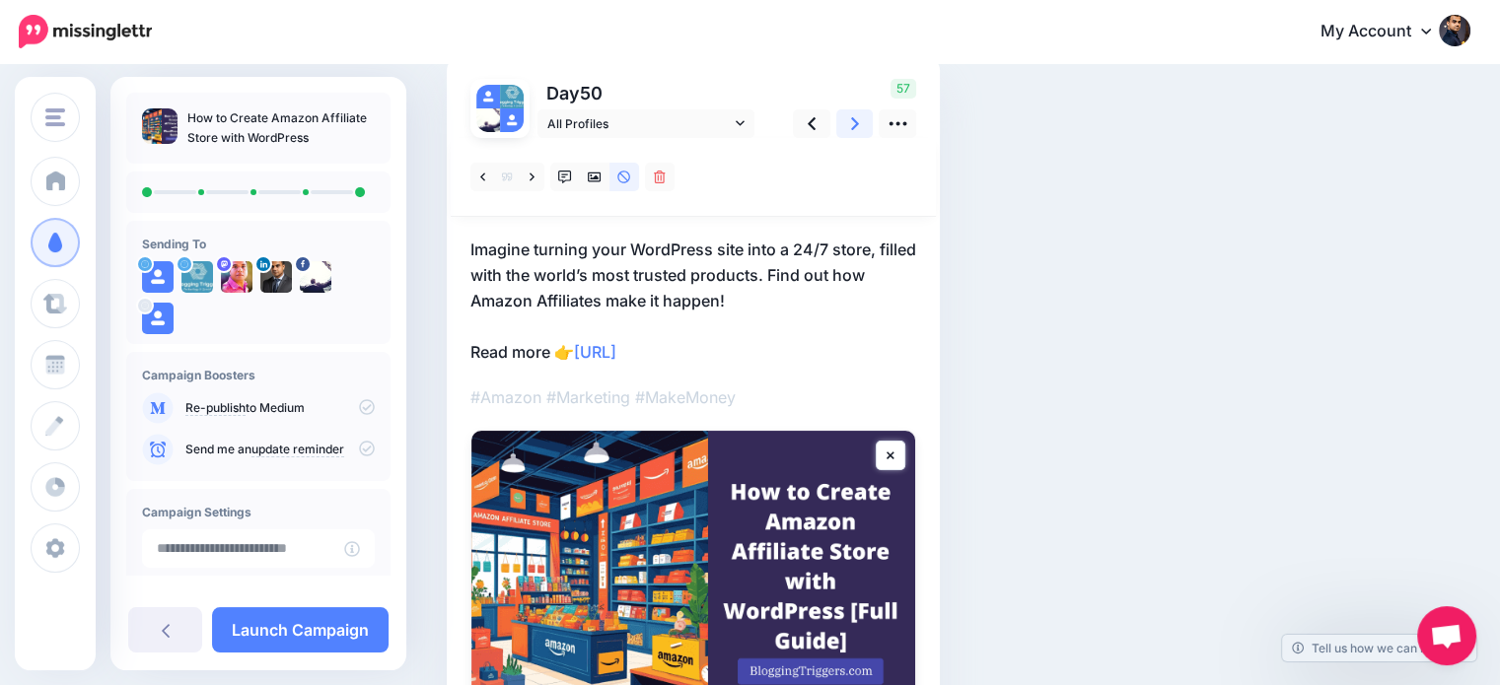
scroll to position [147, 0]
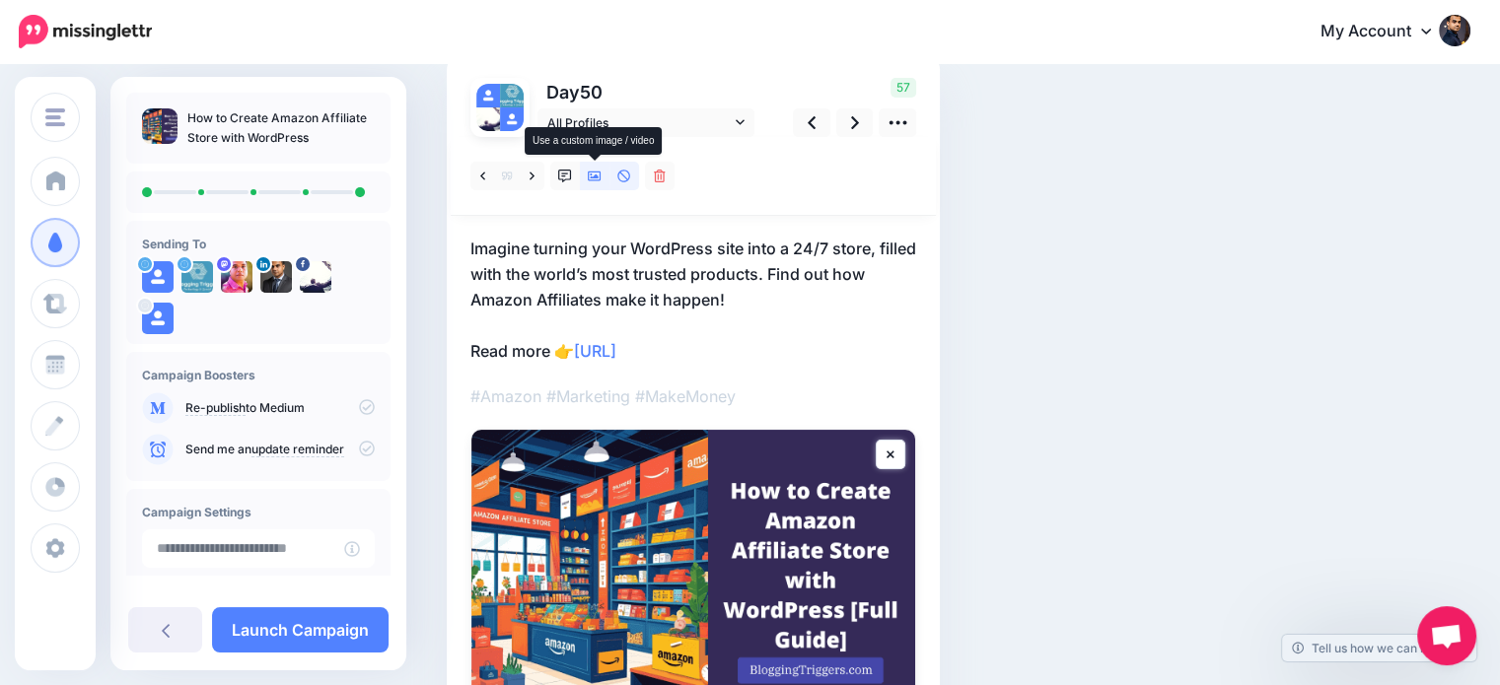
click at [595, 172] on icon at bounding box center [595, 177] width 14 height 14
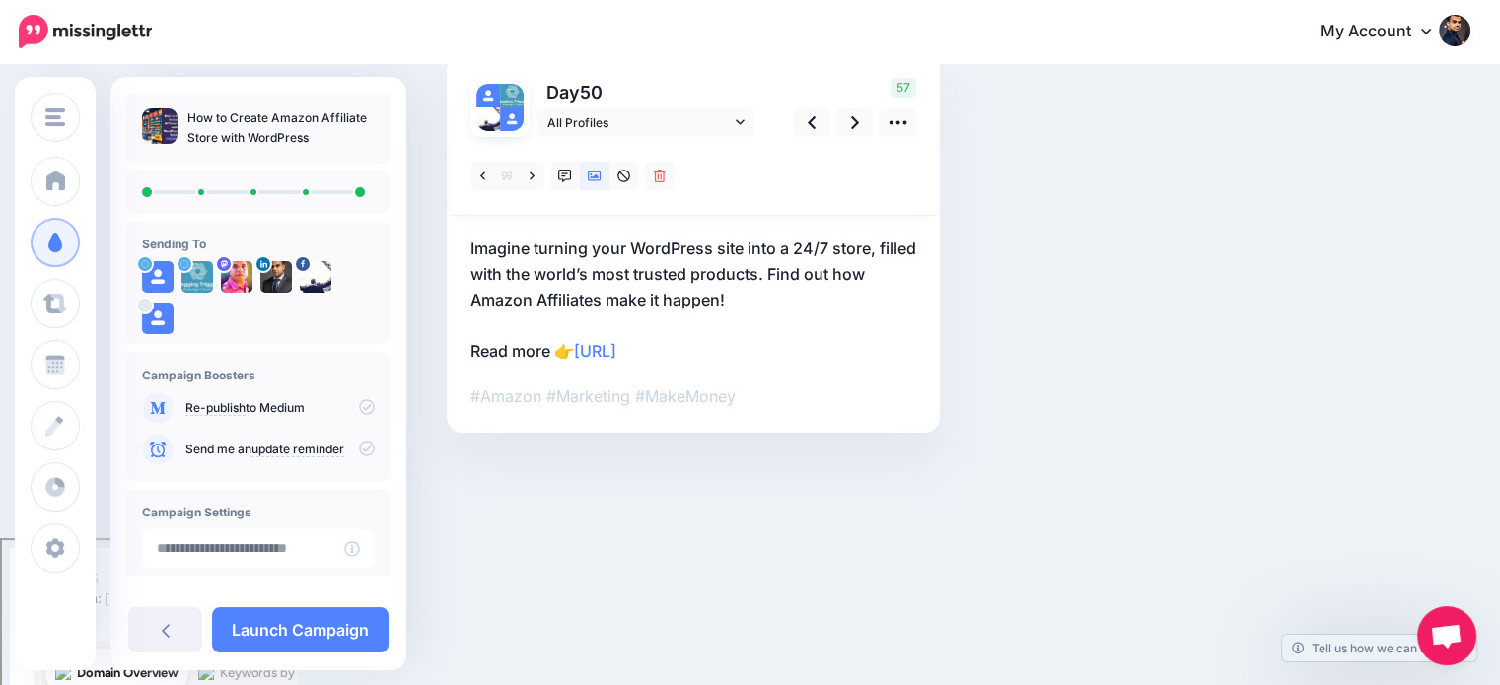
scroll to position [0, 0]
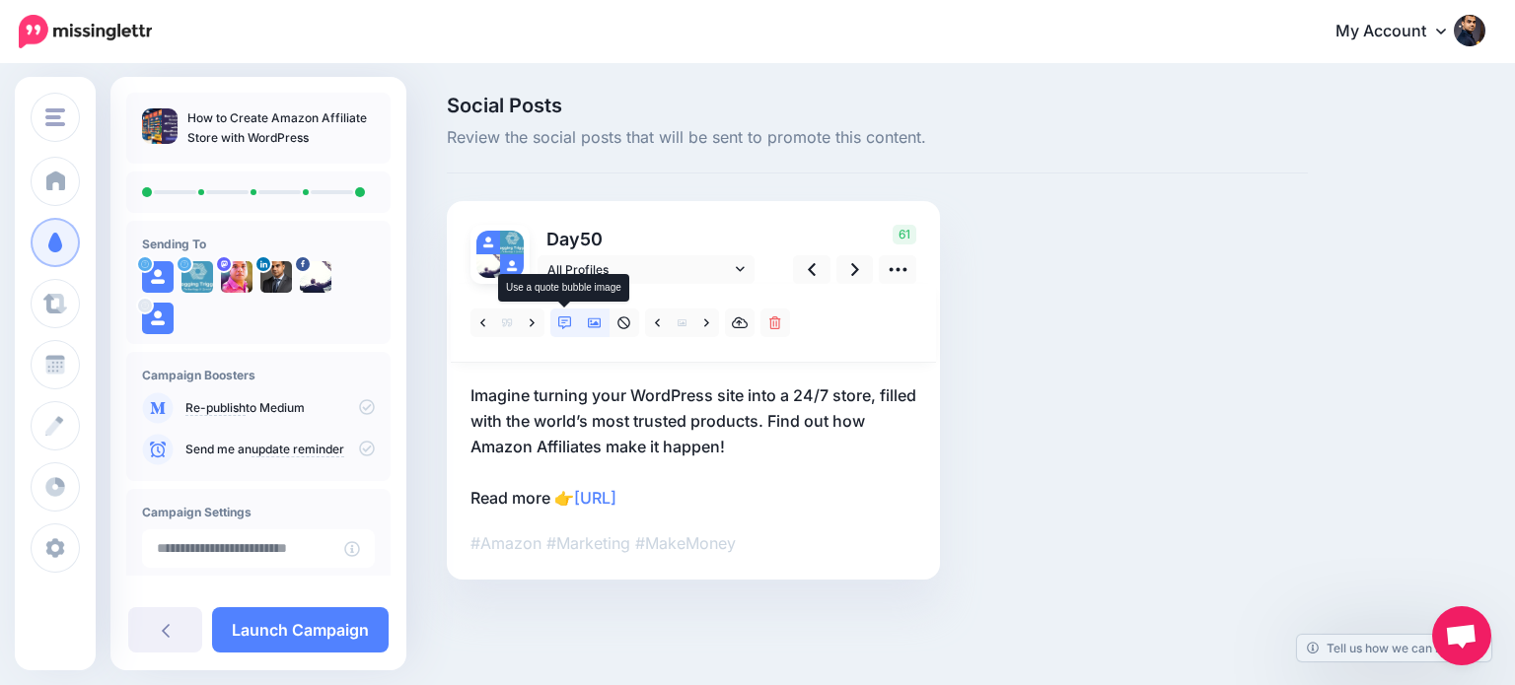
click at [566, 315] on link at bounding box center [565, 323] width 30 height 29
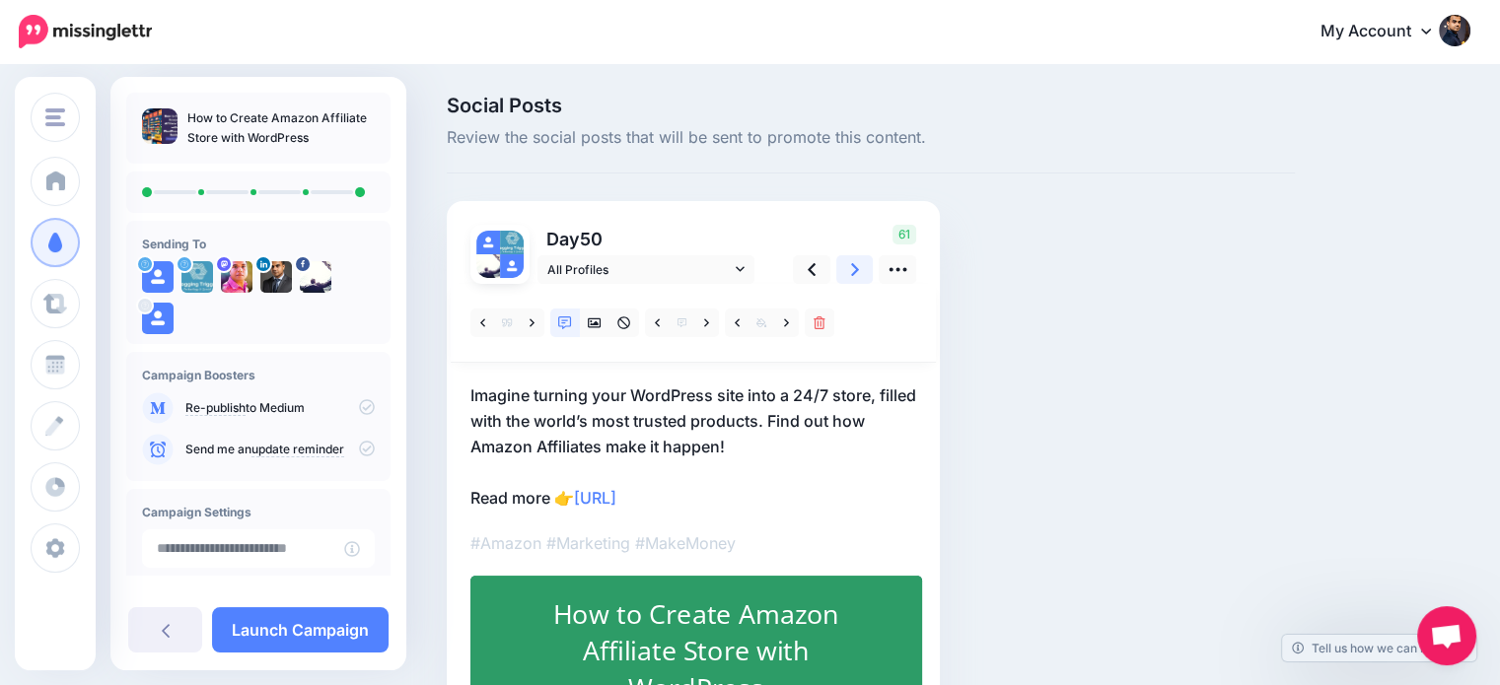
click at [856, 264] on icon at bounding box center [855, 269] width 8 height 21
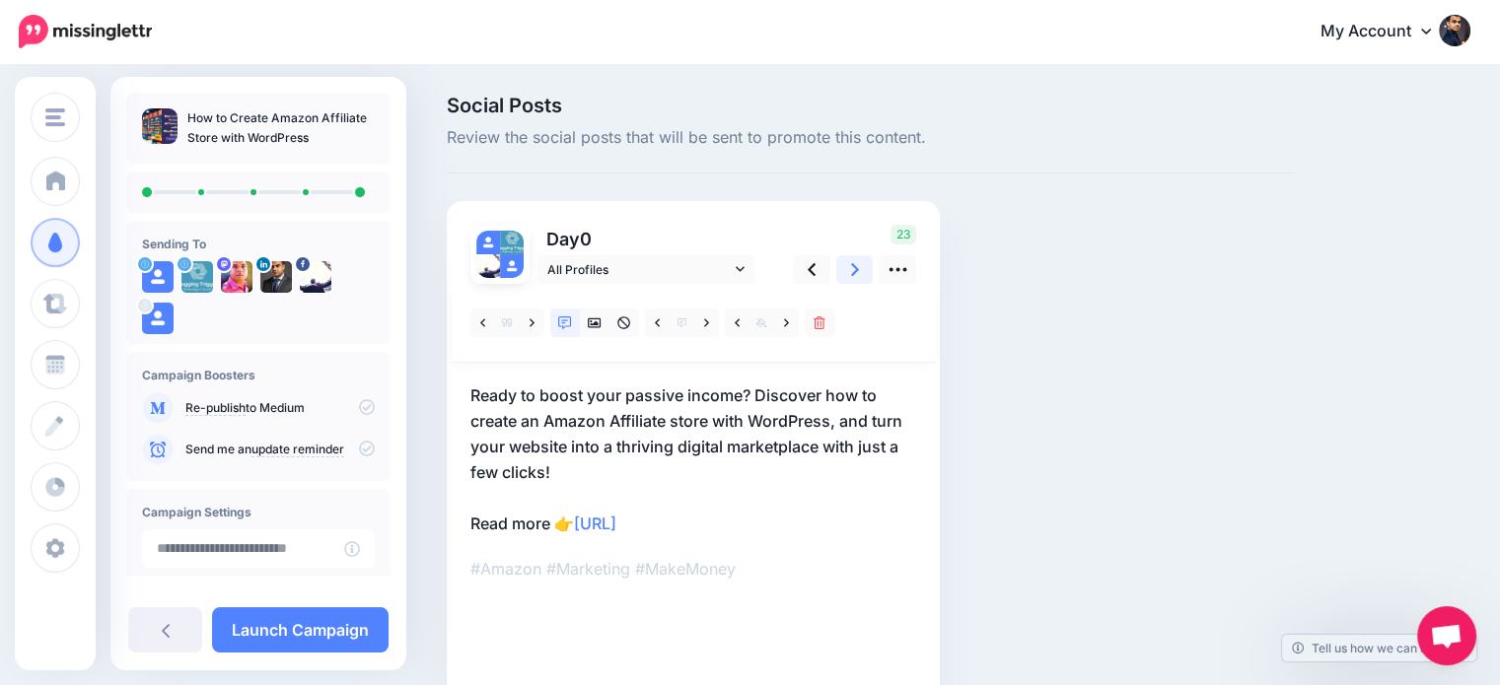
click at [856, 264] on icon at bounding box center [855, 269] width 8 height 21
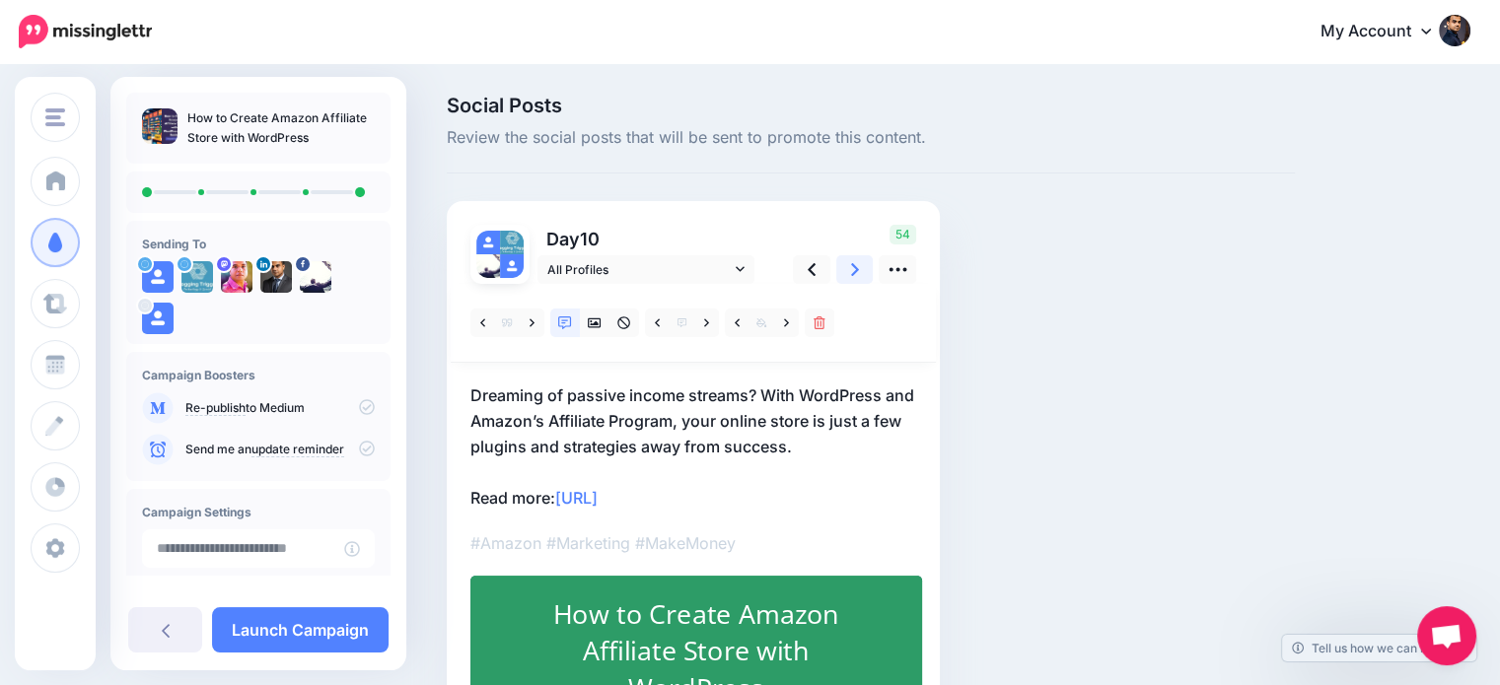
click at [856, 264] on icon at bounding box center [855, 269] width 8 height 21
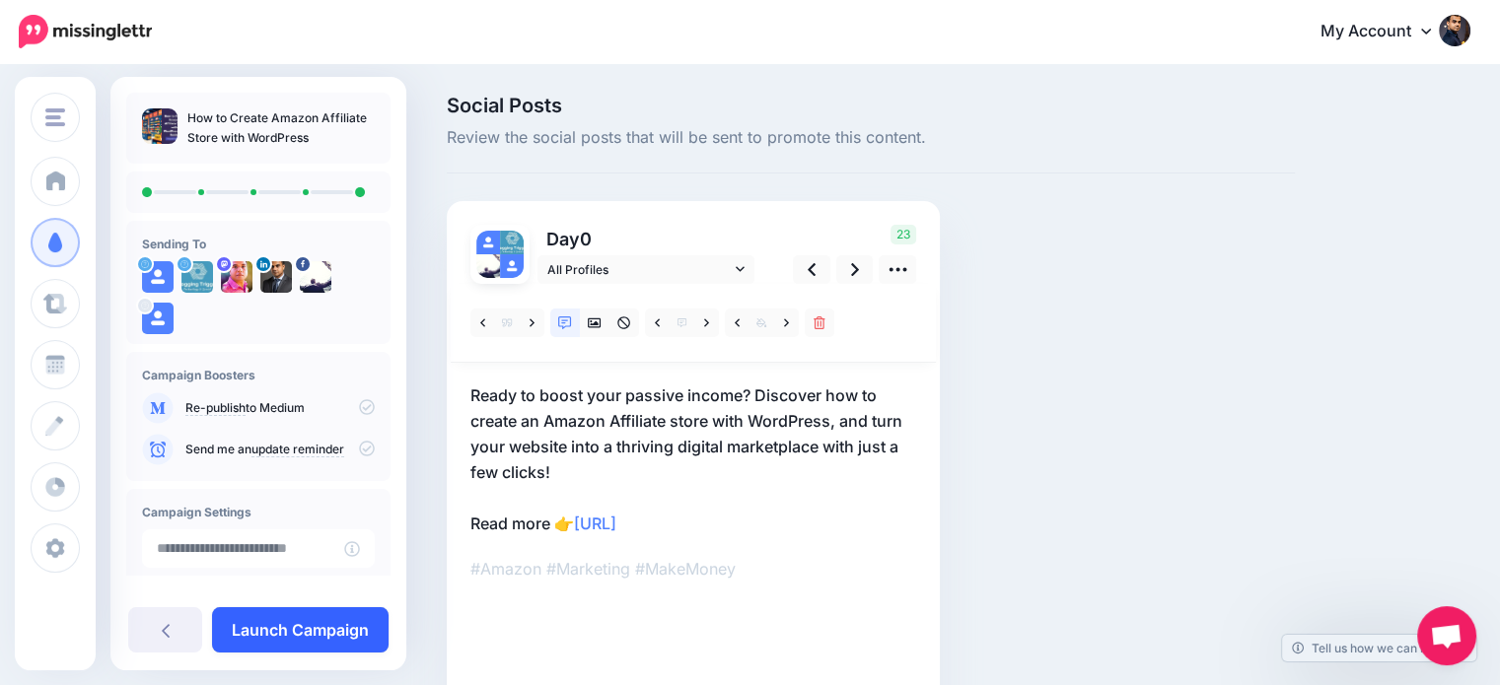
click at [358, 621] on link "Launch Campaign" at bounding box center [300, 629] width 177 height 45
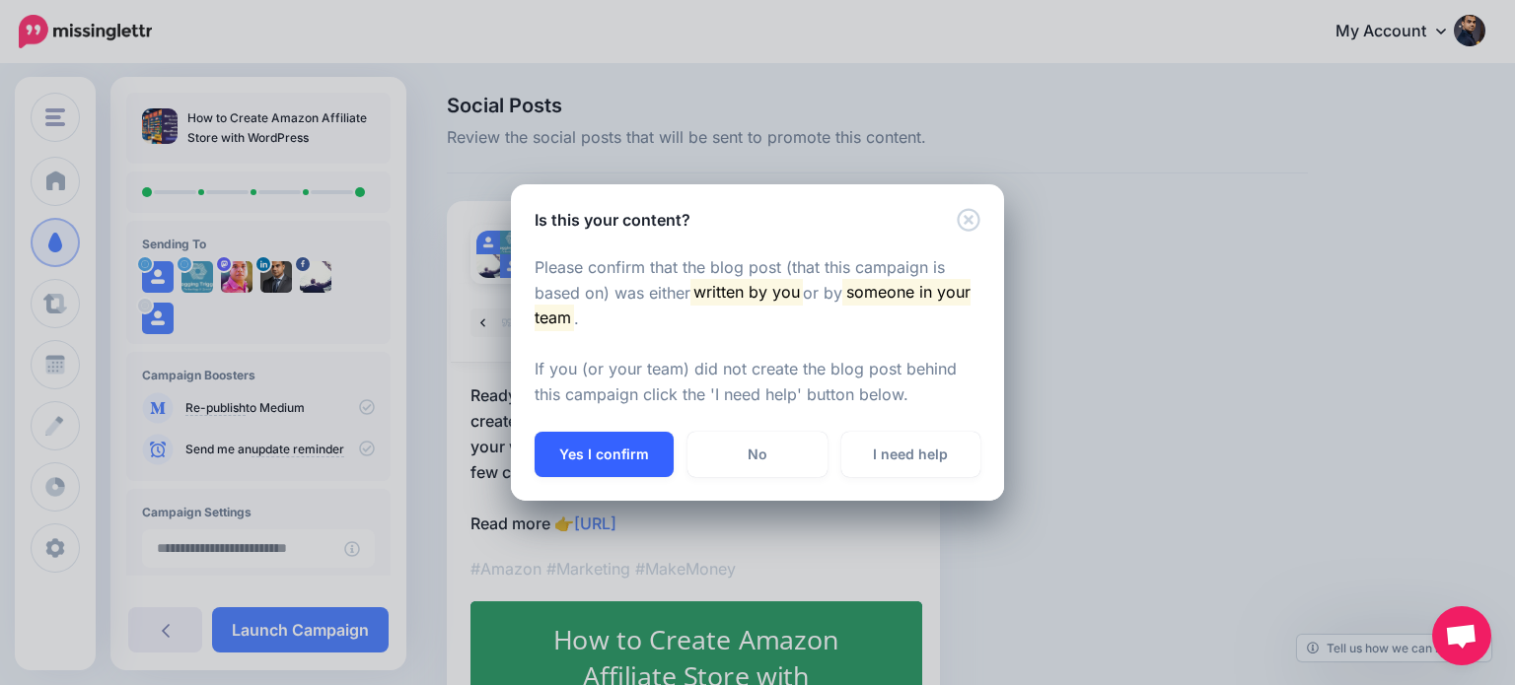
click at [651, 452] on button "Yes I confirm" at bounding box center [603, 454] width 139 height 45
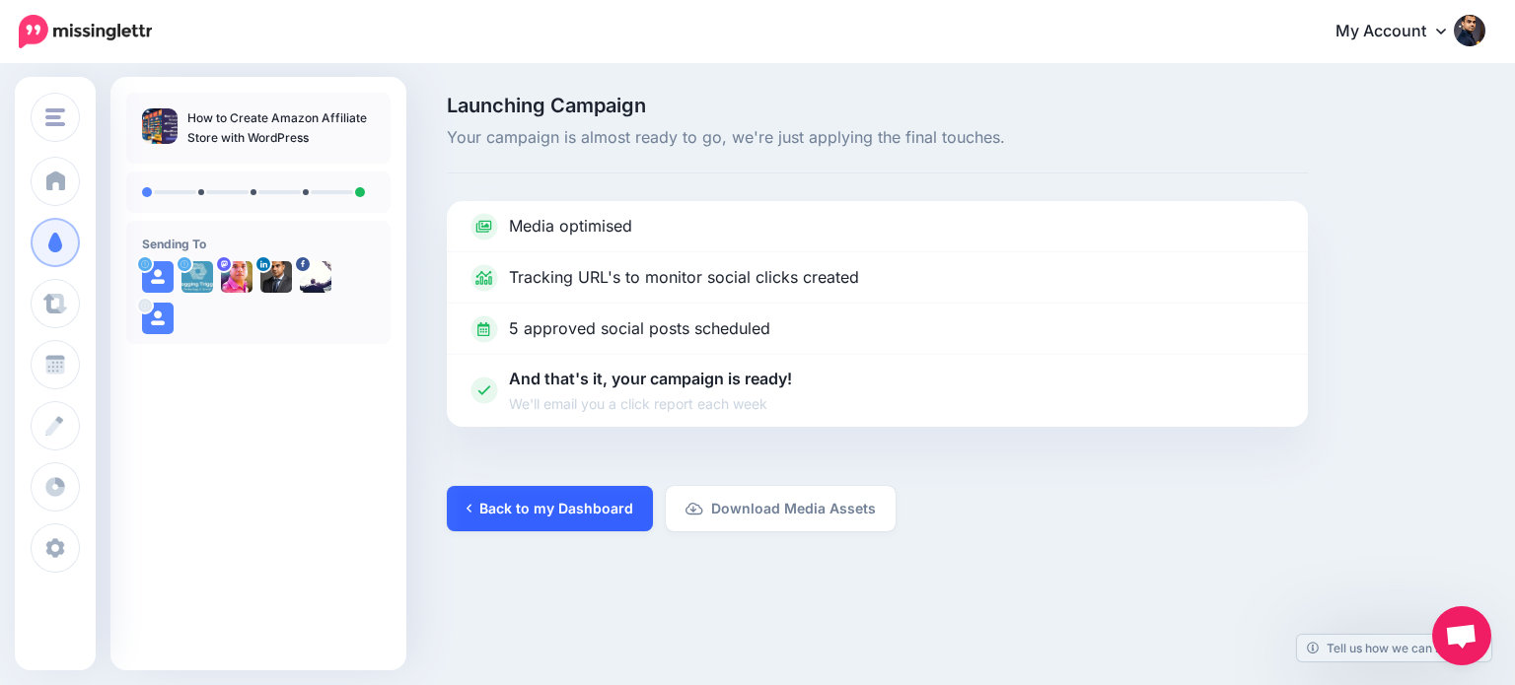
click at [604, 508] on link "Back to my Dashboard" at bounding box center [550, 508] width 206 height 45
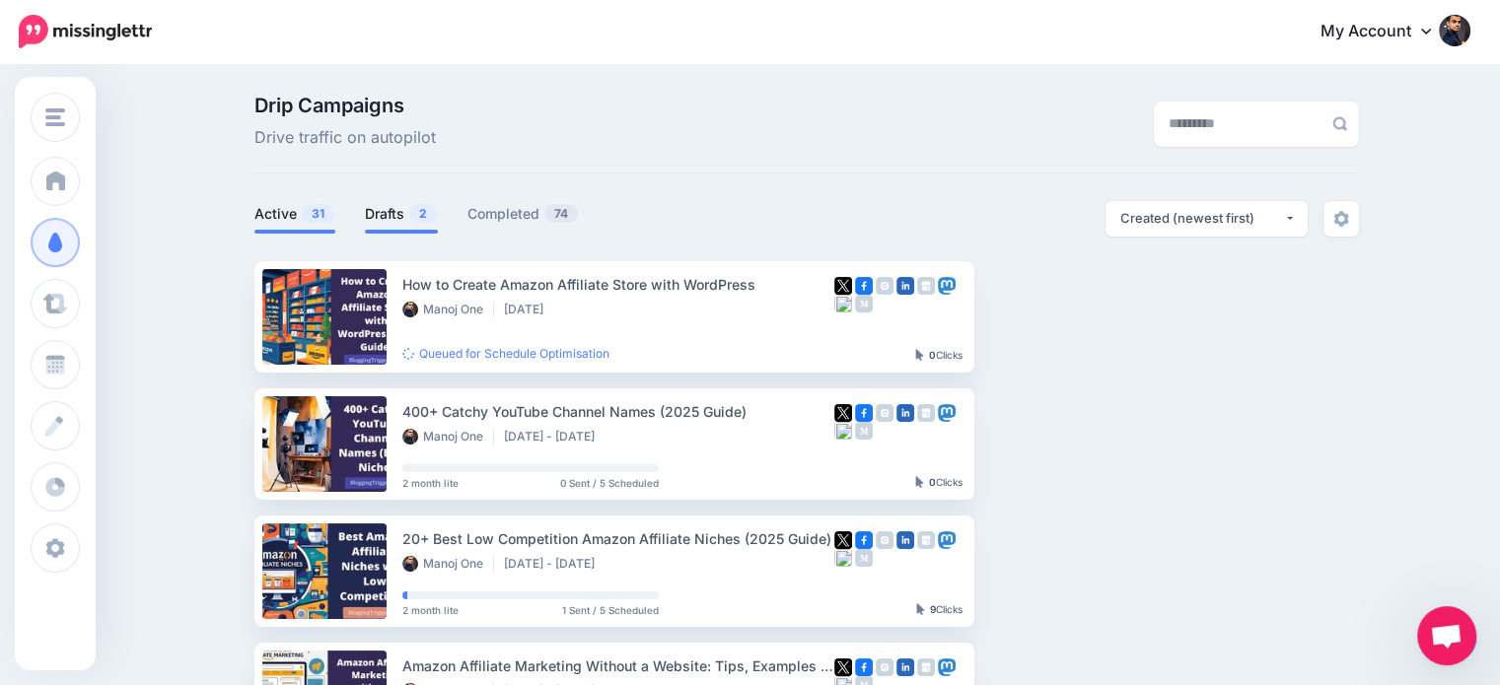
click at [406, 220] on link "Drafts 2" at bounding box center [401, 214] width 73 height 24
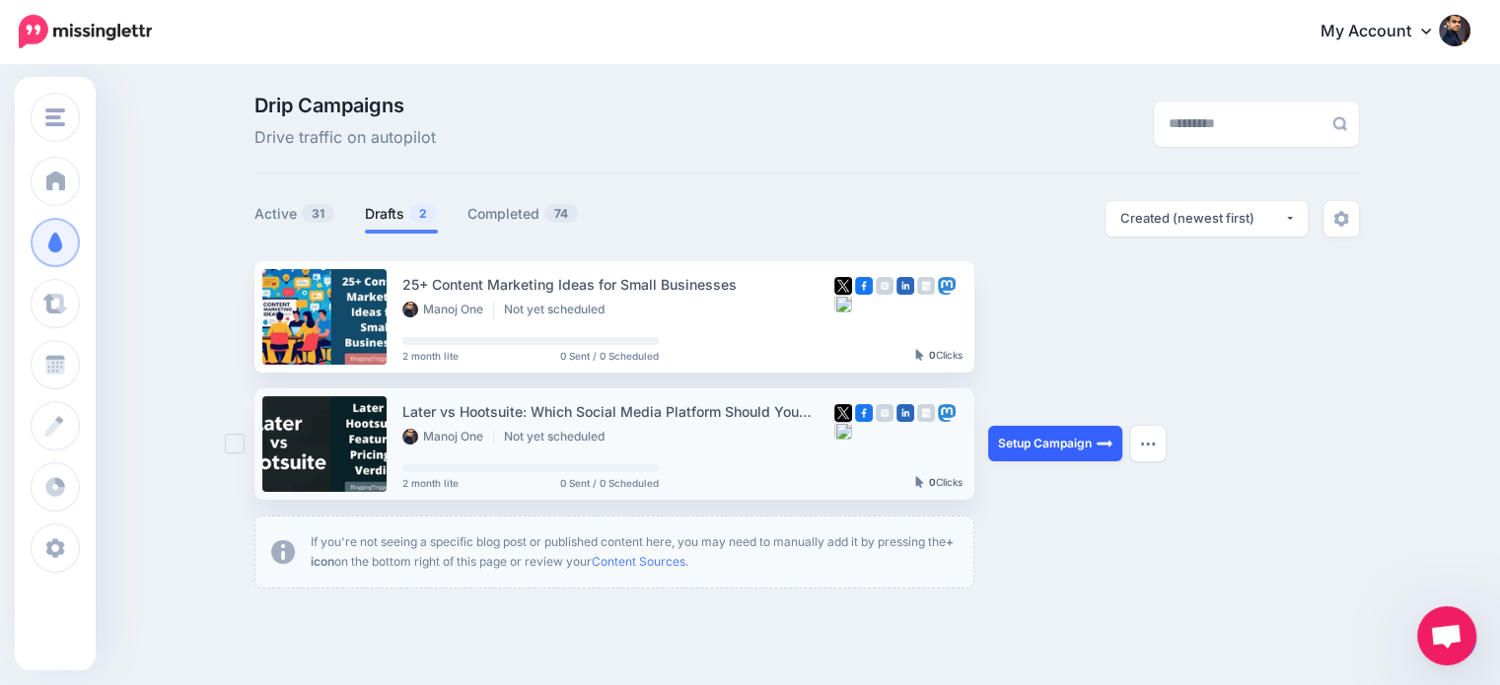
click at [1068, 441] on link "Setup Campaign" at bounding box center [1055, 444] width 134 height 36
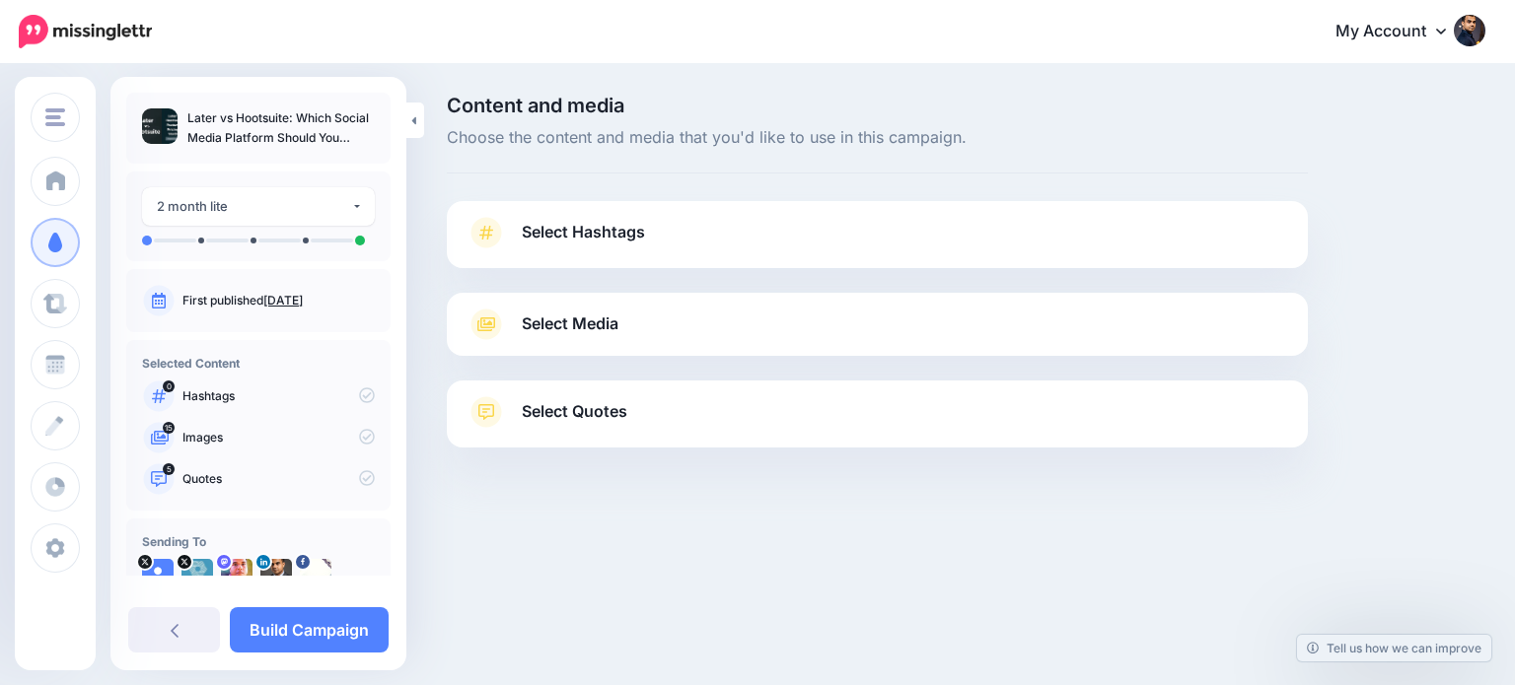
click at [611, 403] on span "Select Quotes" at bounding box center [575, 411] width 106 height 27
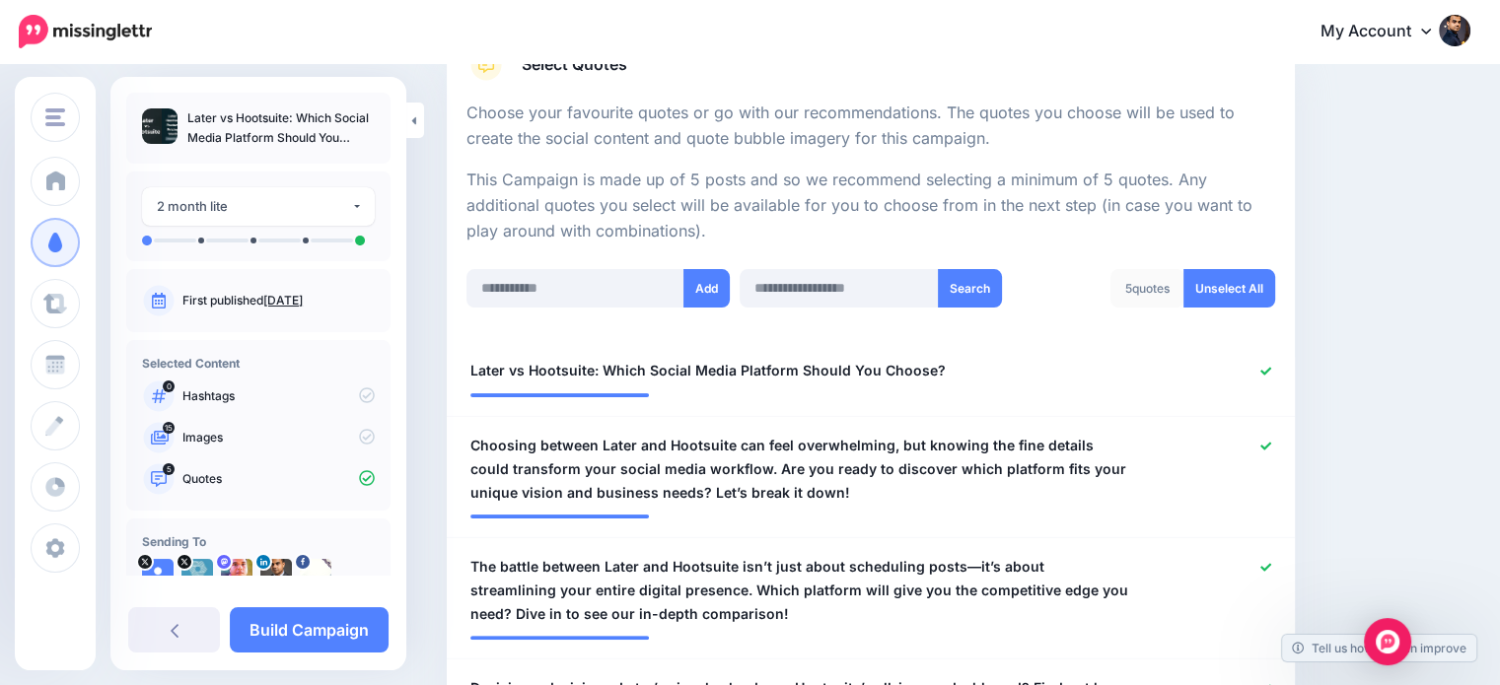
scroll to position [350, 0]
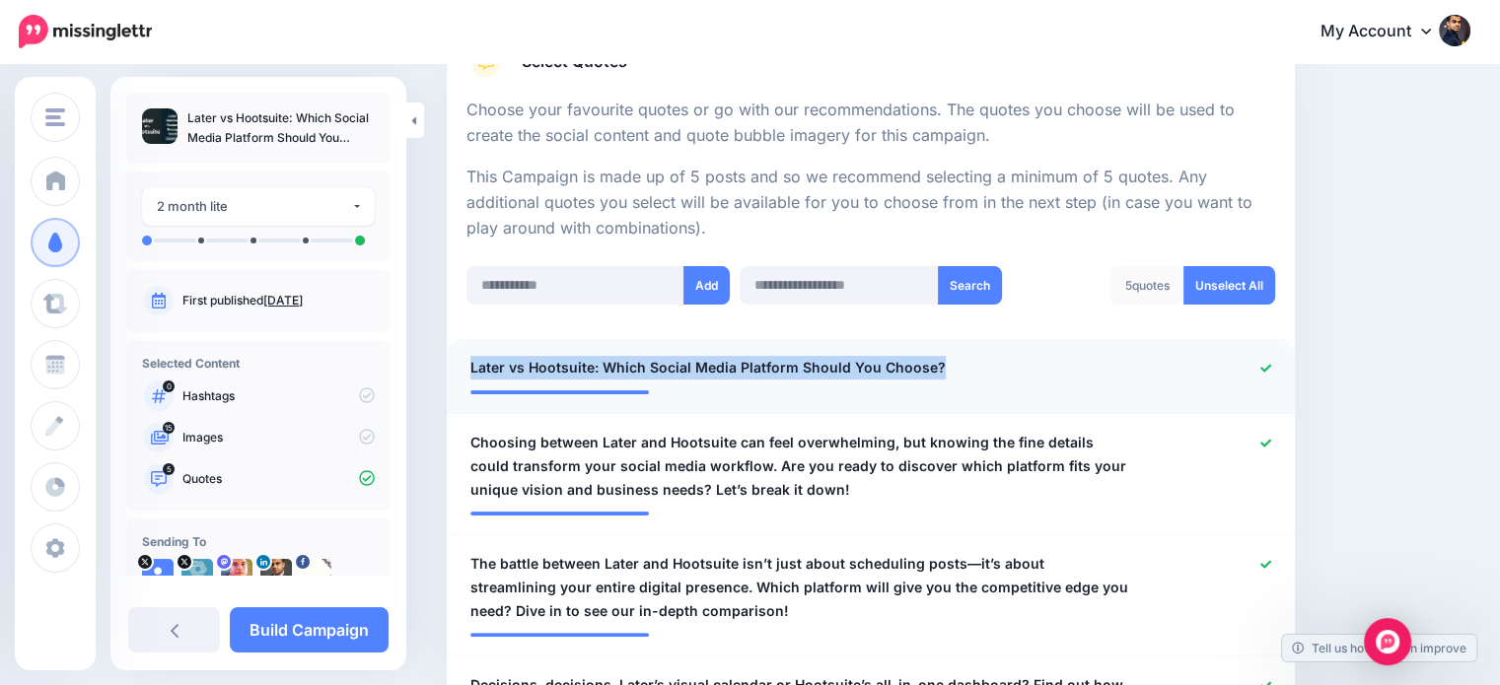
drag, startPoint x: 965, startPoint y: 363, endPoint x: 464, endPoint y: 370, distance: 501.0
click at [464, 370] on div "**********" at bounding box center [802, 368] width 692 height 25
copy span "Later vs Hootsuite: Which Social Media Platform Should You Choose?"
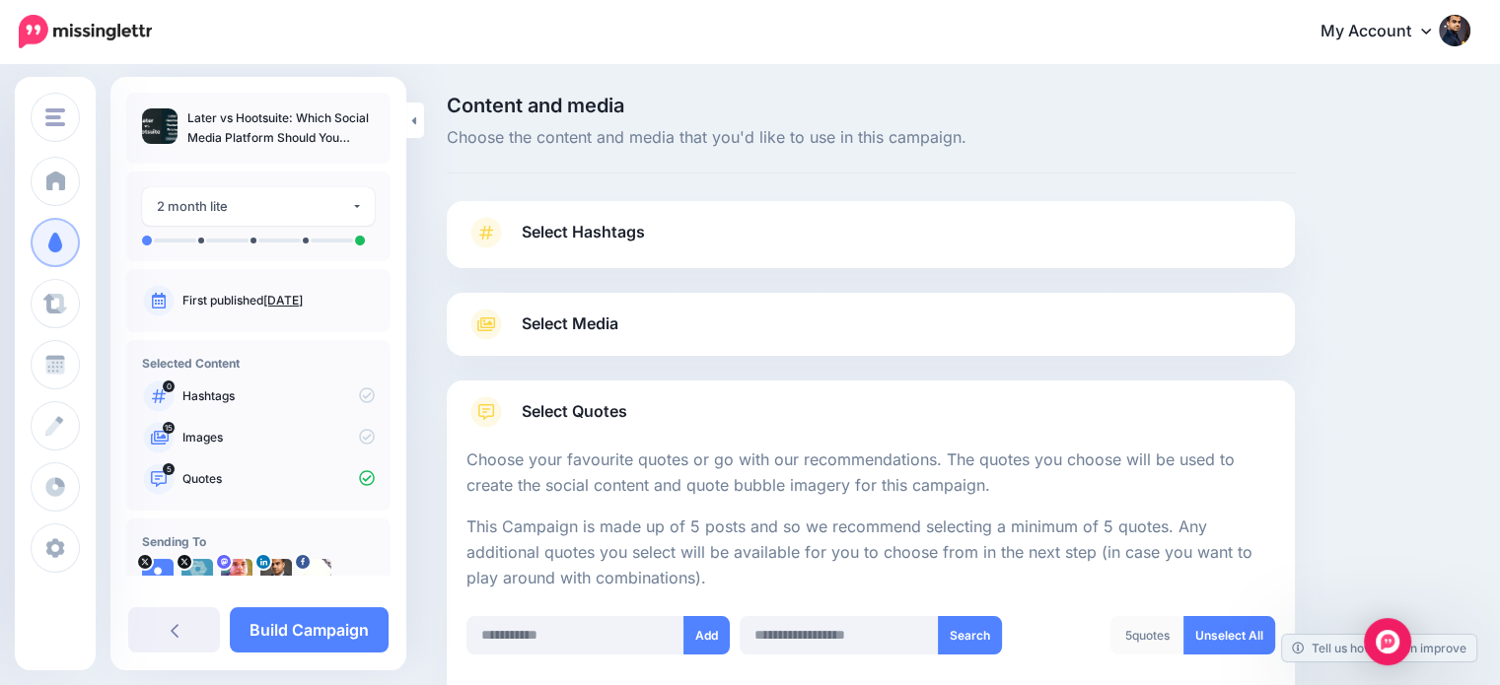
click at [635, 226] on span "Select Hashtags" at bounding box center [583, 232] width 123 height 27
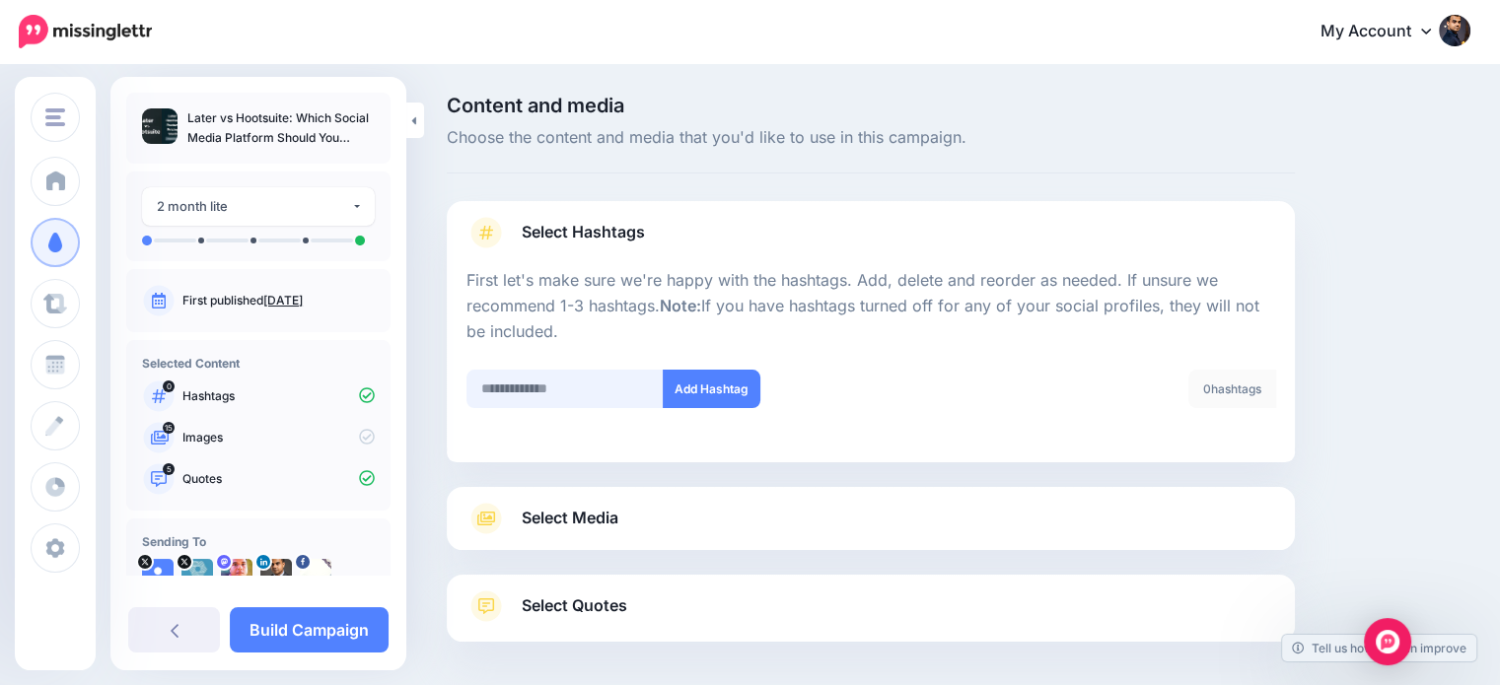
click at [594, 394] on input "text" at bounding box center [564, 389] width 197 height 38
type input "*****"
click at [734, 389] on button "Add Hashtag" at bounding box center [712, 389] width 98 height 38
click at [580, 392] on input "text" at bounding box center [564, 389] width 197 height 38
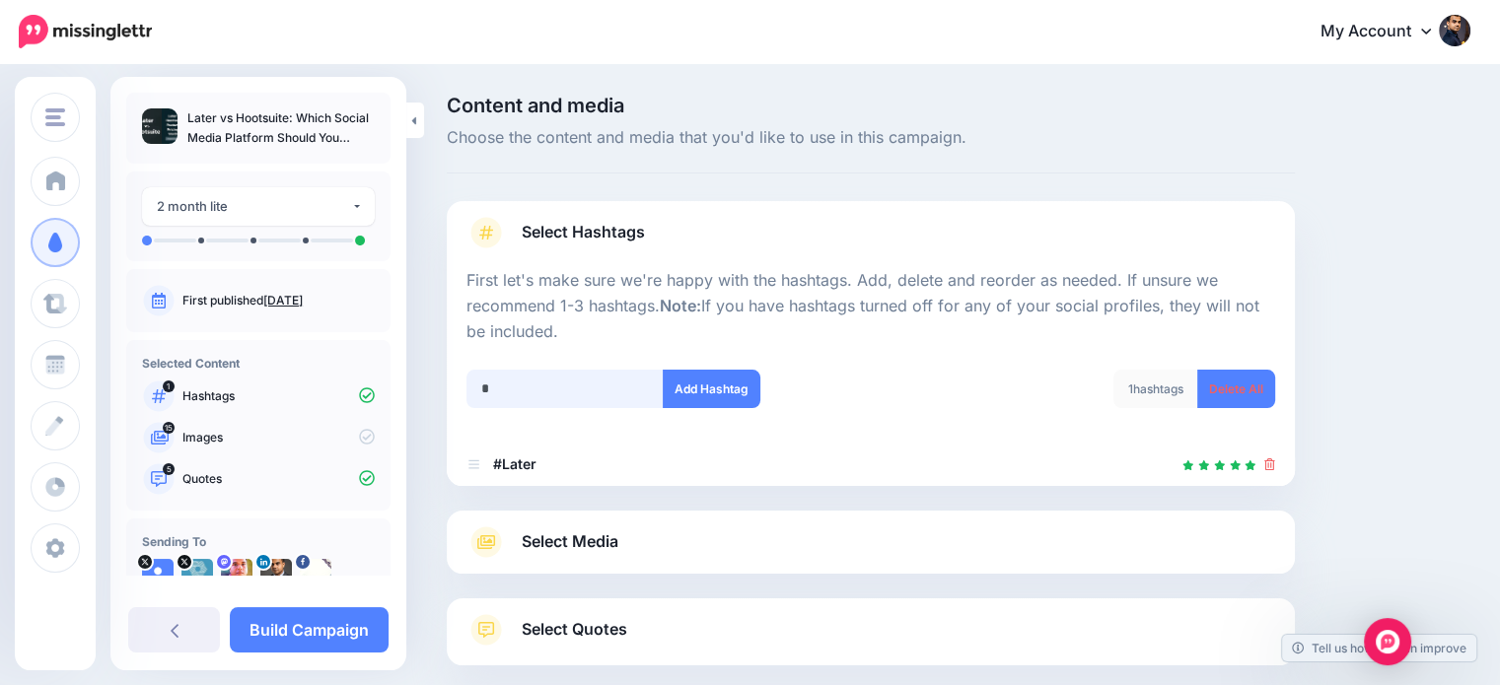
scroll to position [107, 0]
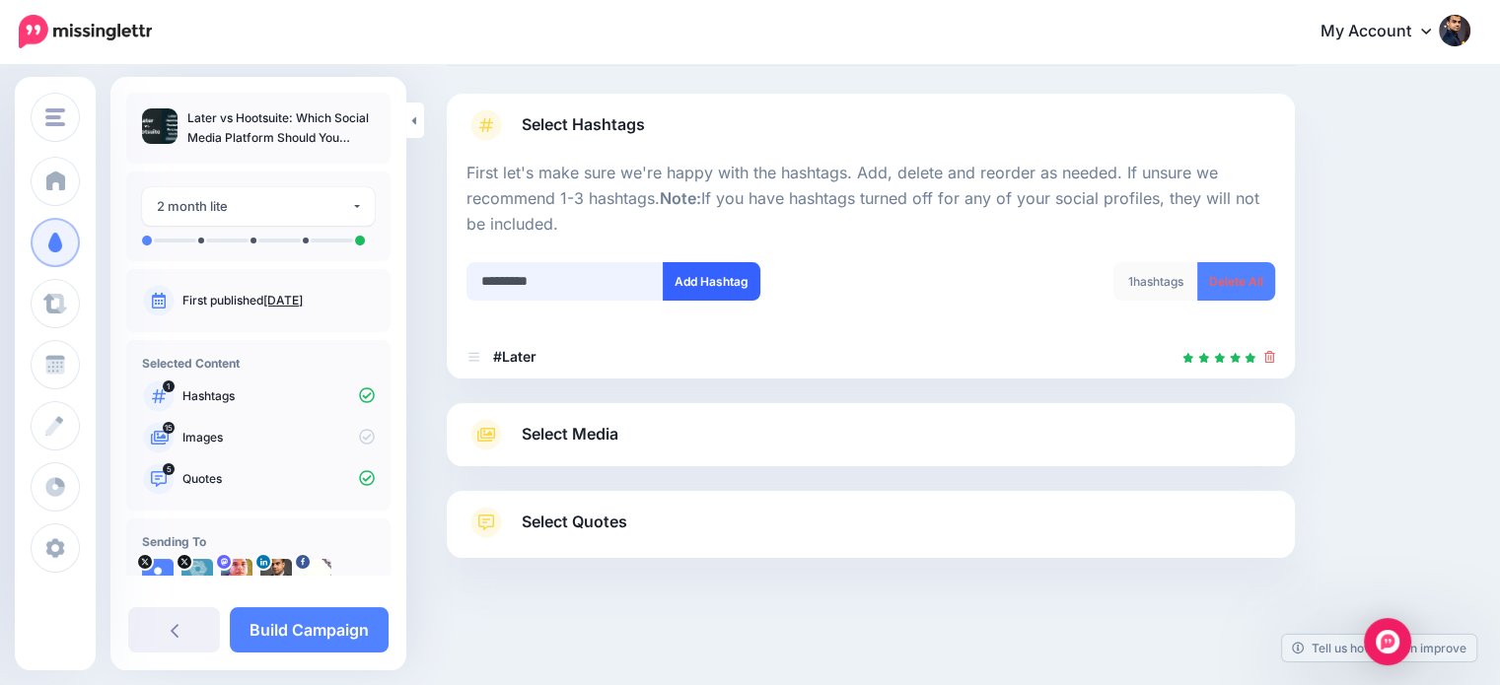
type input "*********"
click at [726, 278] on button "Add Hashtag" at bounding box center [712, 281] width 98 height 38
click at [560, 283] on input "text" at bounding box center [564, 281] width 197 height 38
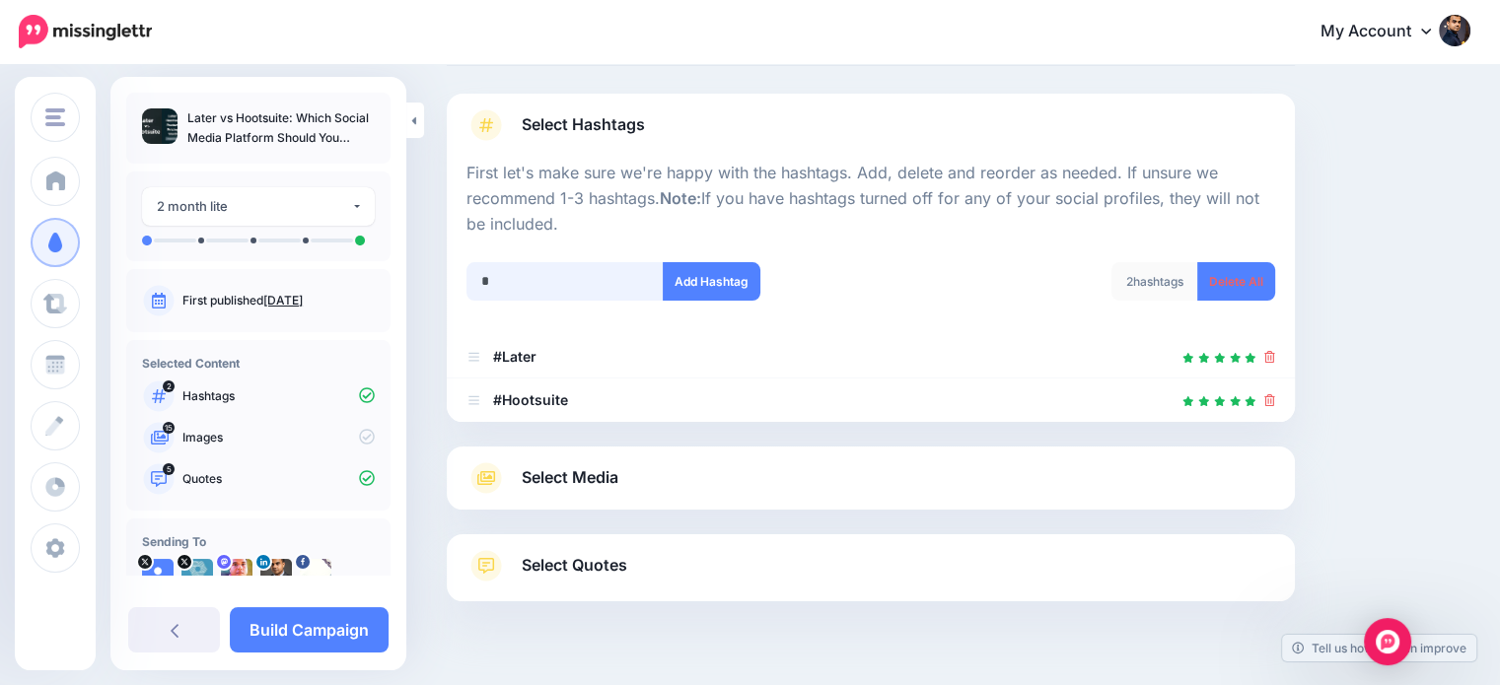
scroll to position [151, 0]
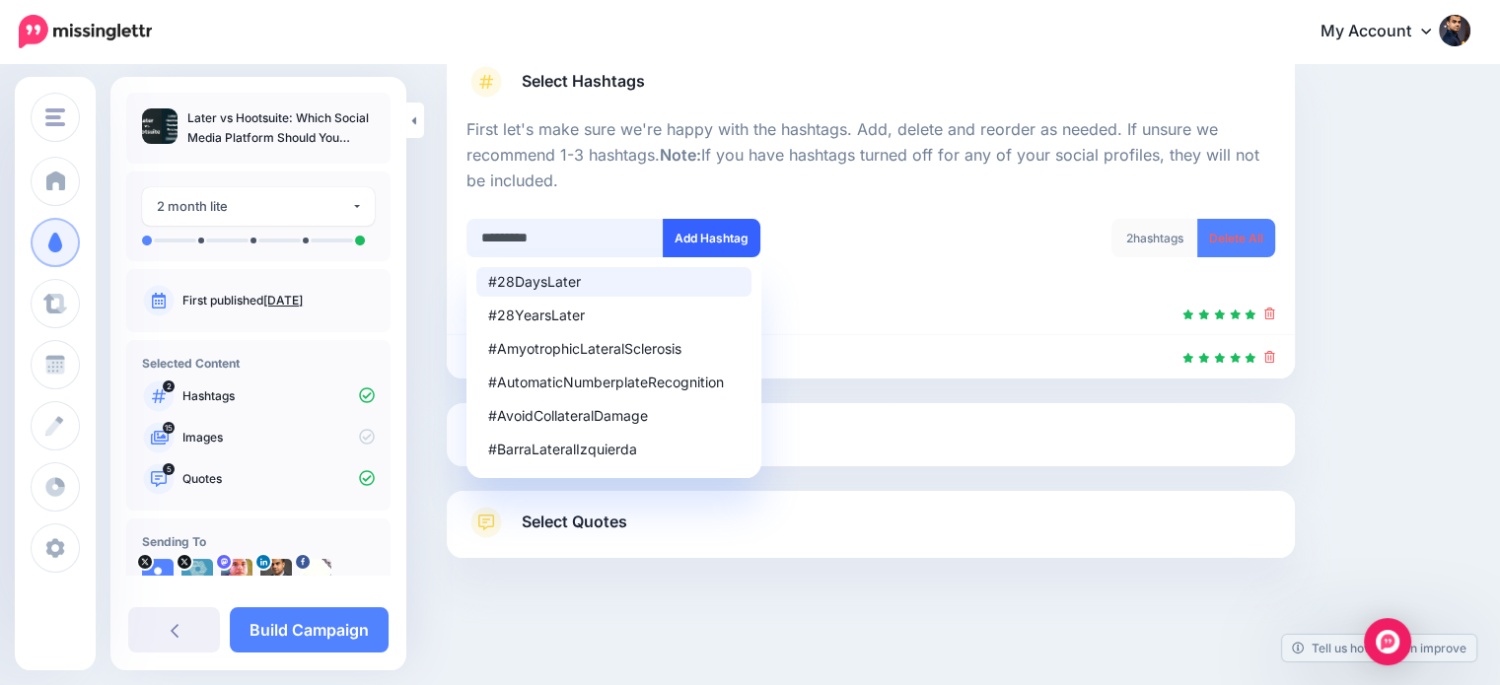
type input "*********"
click at [734, 229] on button "Add Hashtag" at bounding box center [712, 238] width 98 height 38
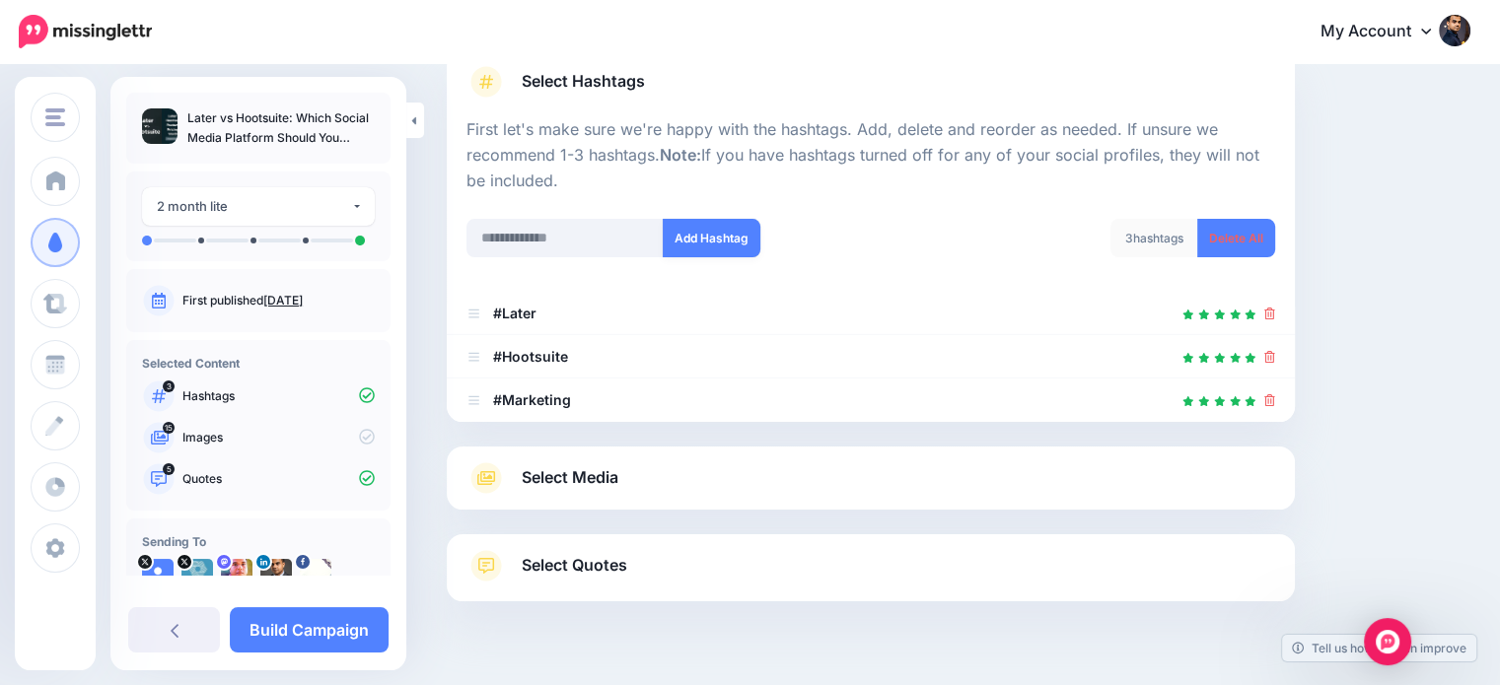
scroll to position [194, 0]
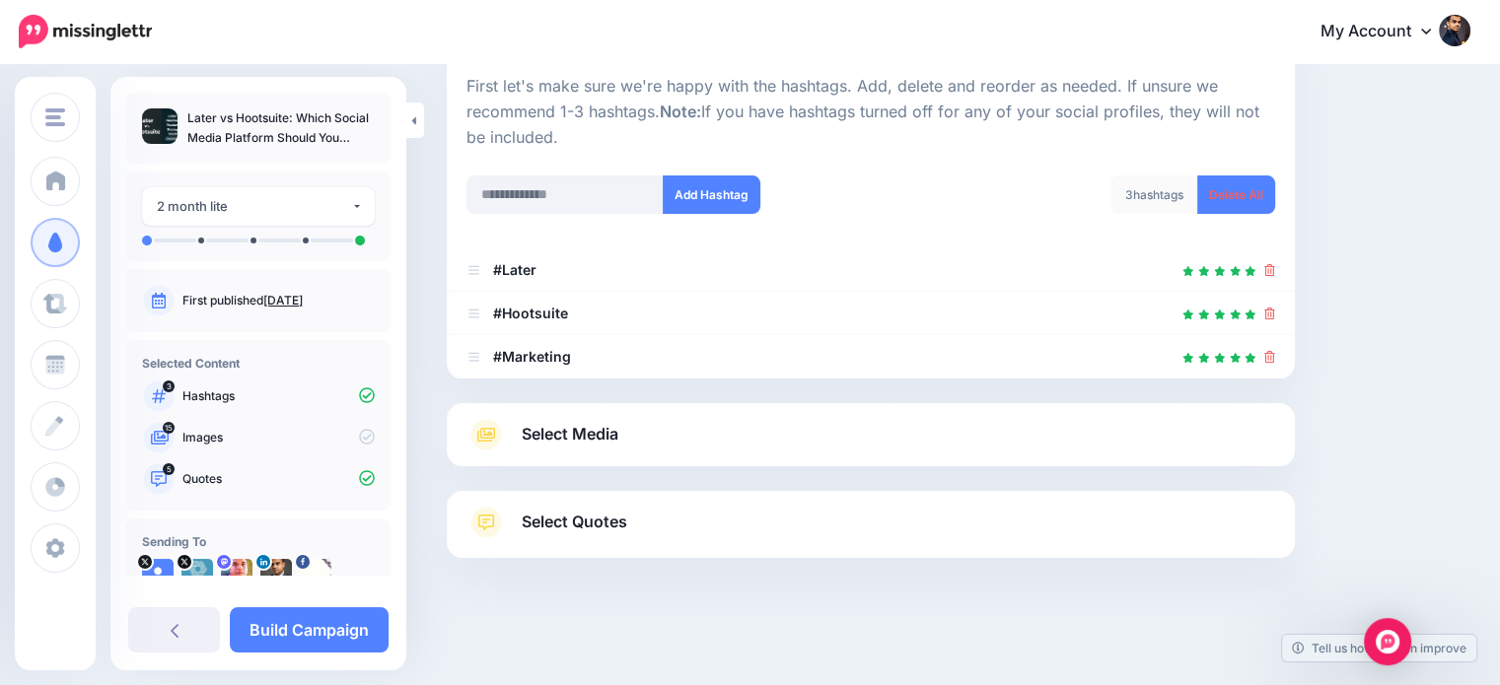
click at [600, 437] on span "Select Media" at bounding box center [570, 434] width 97 height 27
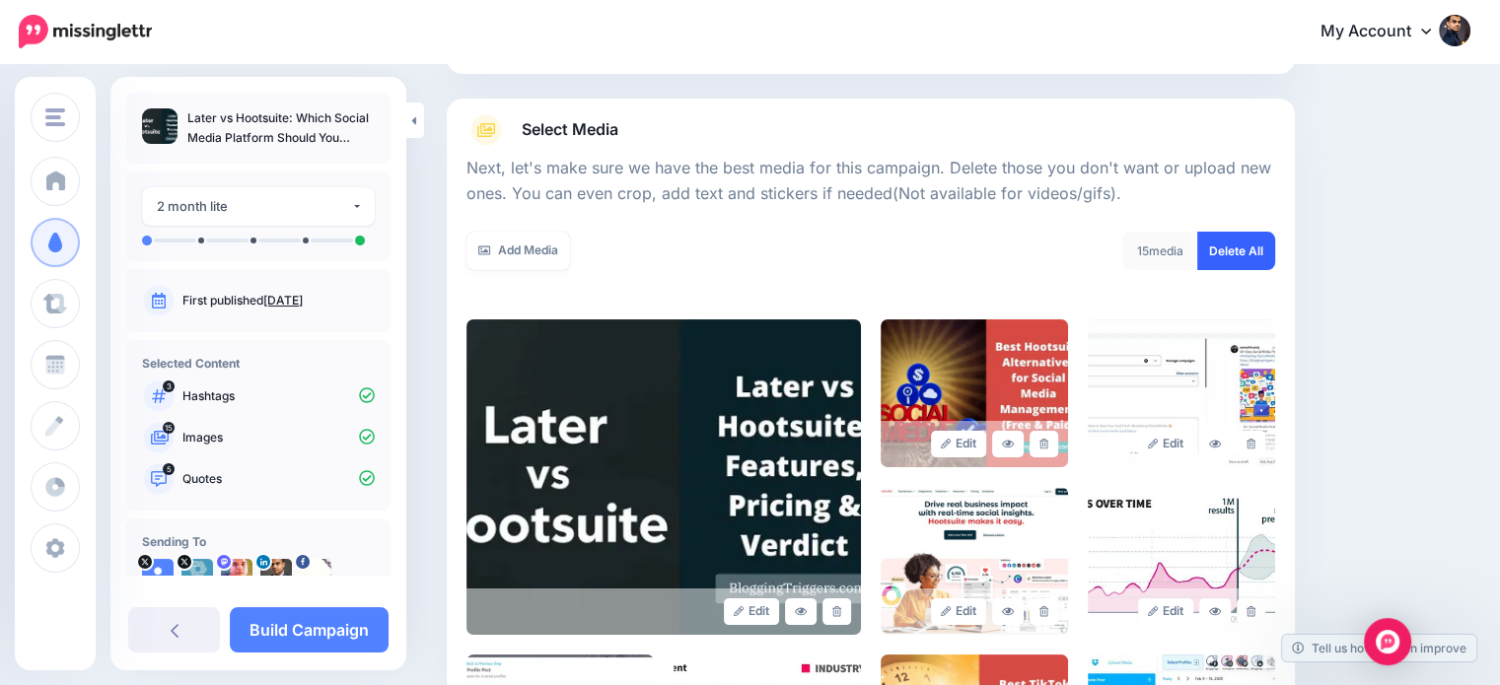
click at [1243, 248] on link "Delete All" at bounding box center [1236, 251] width 78 height 38
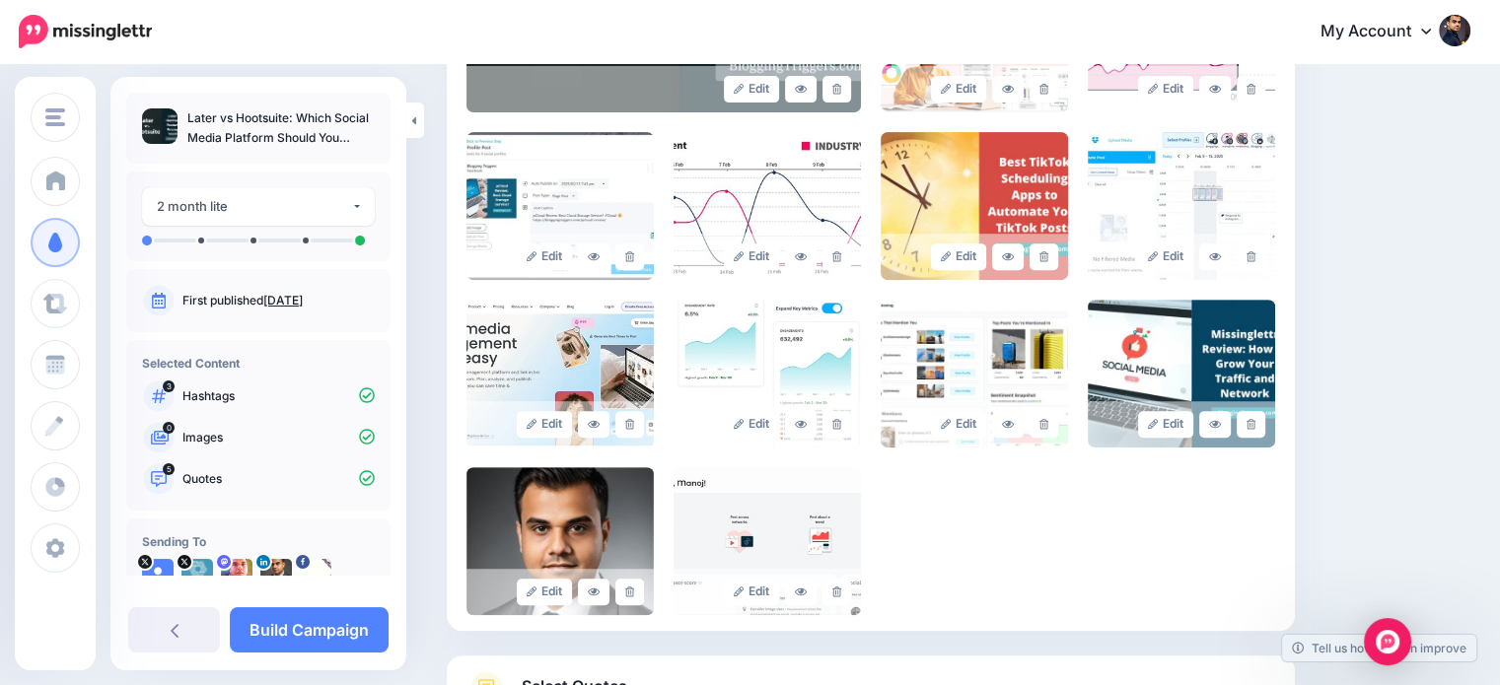
scroll to position [63, 0]
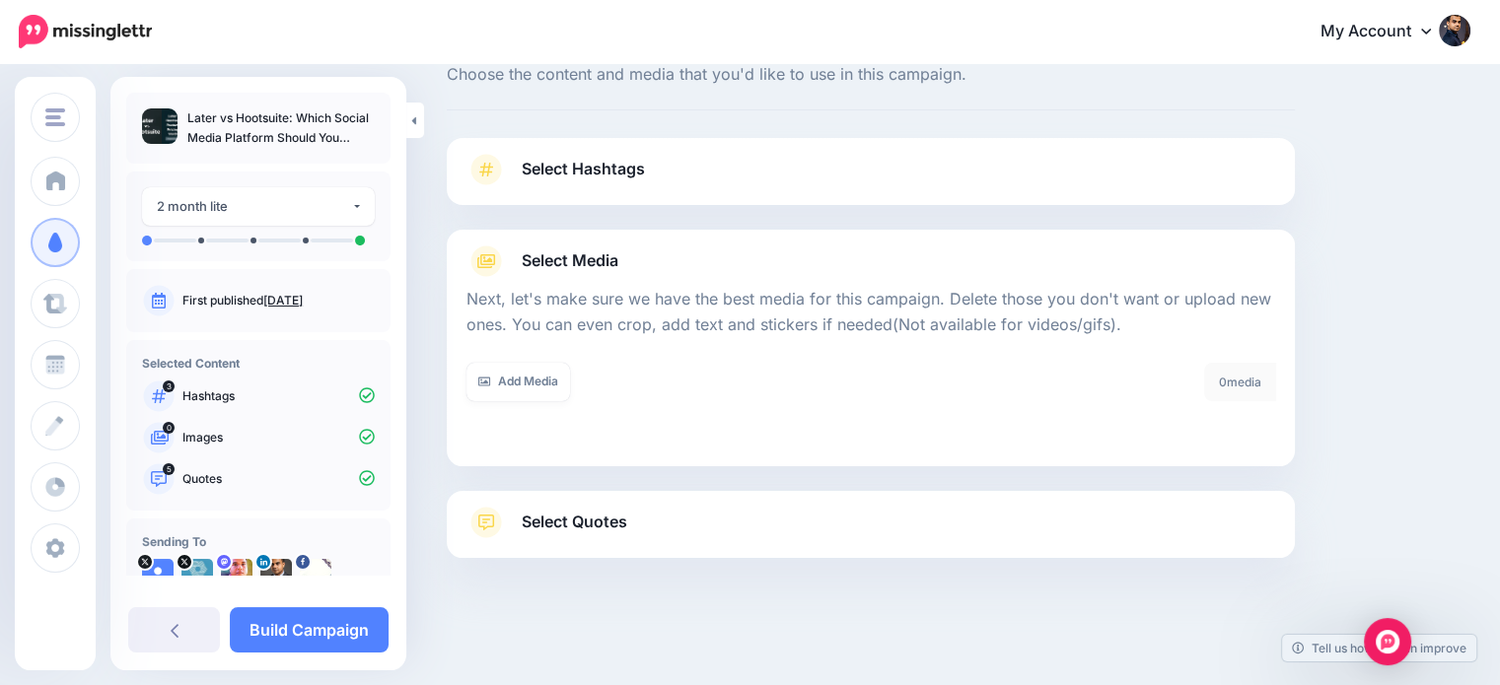
click at [570, 524] on span "Select Quotes" at bounding box center [575, 522] width 106 height 27
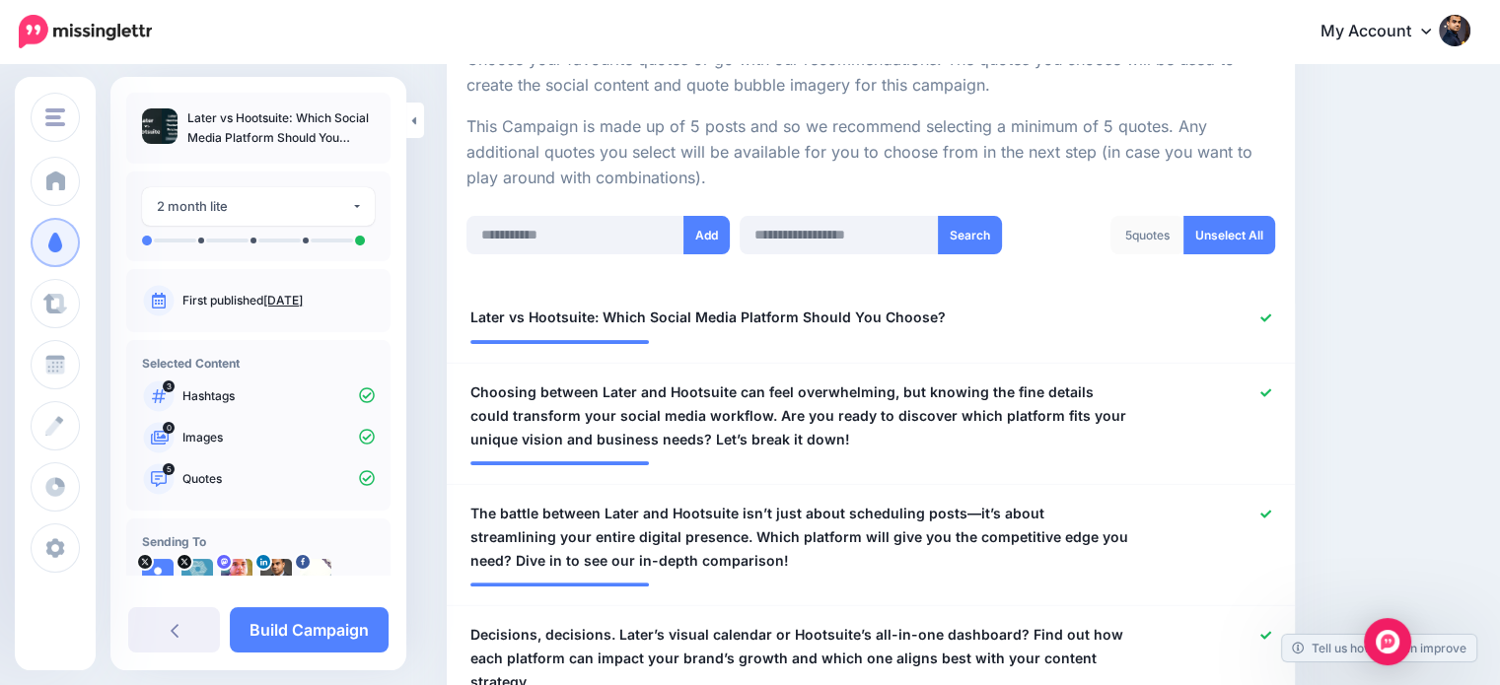
scroll to position [422, 0]
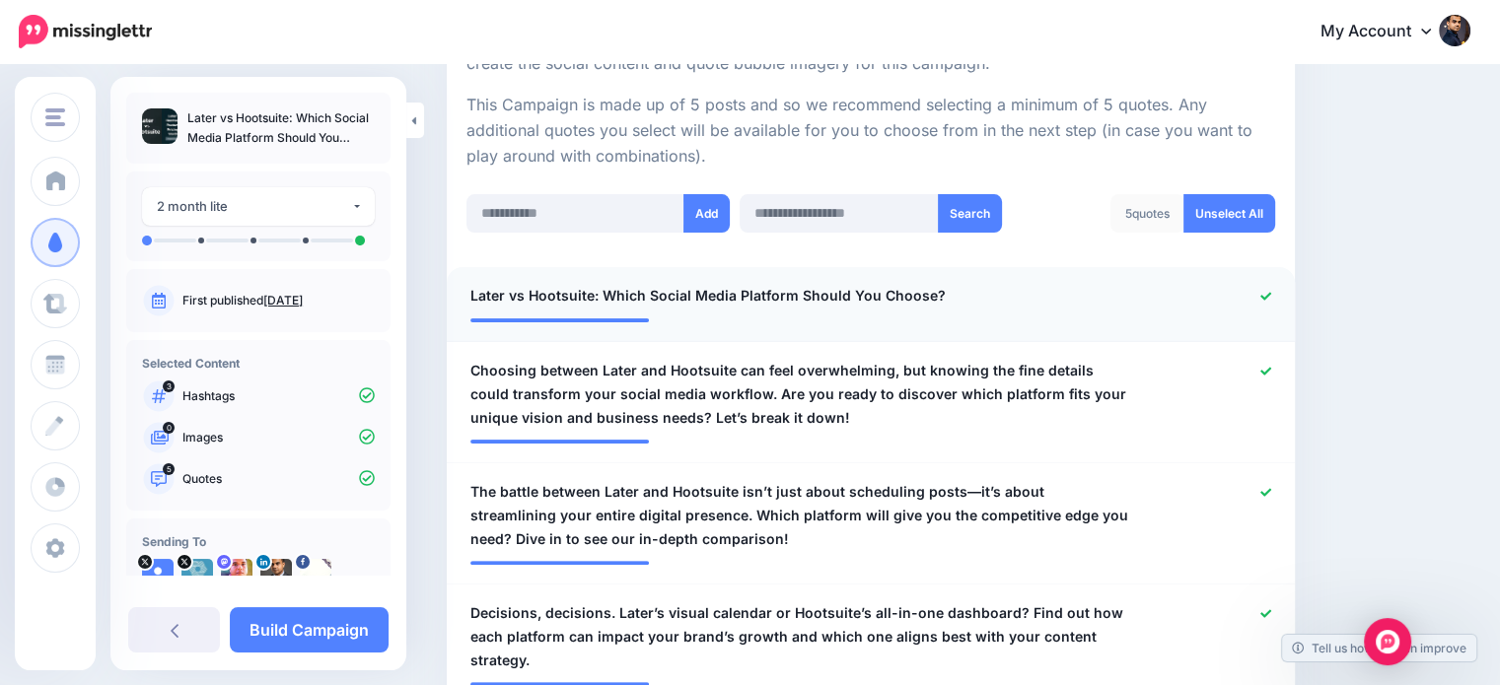
click at [1271, 291] on icon at bounding box center [1265, 296] width 11 height 11
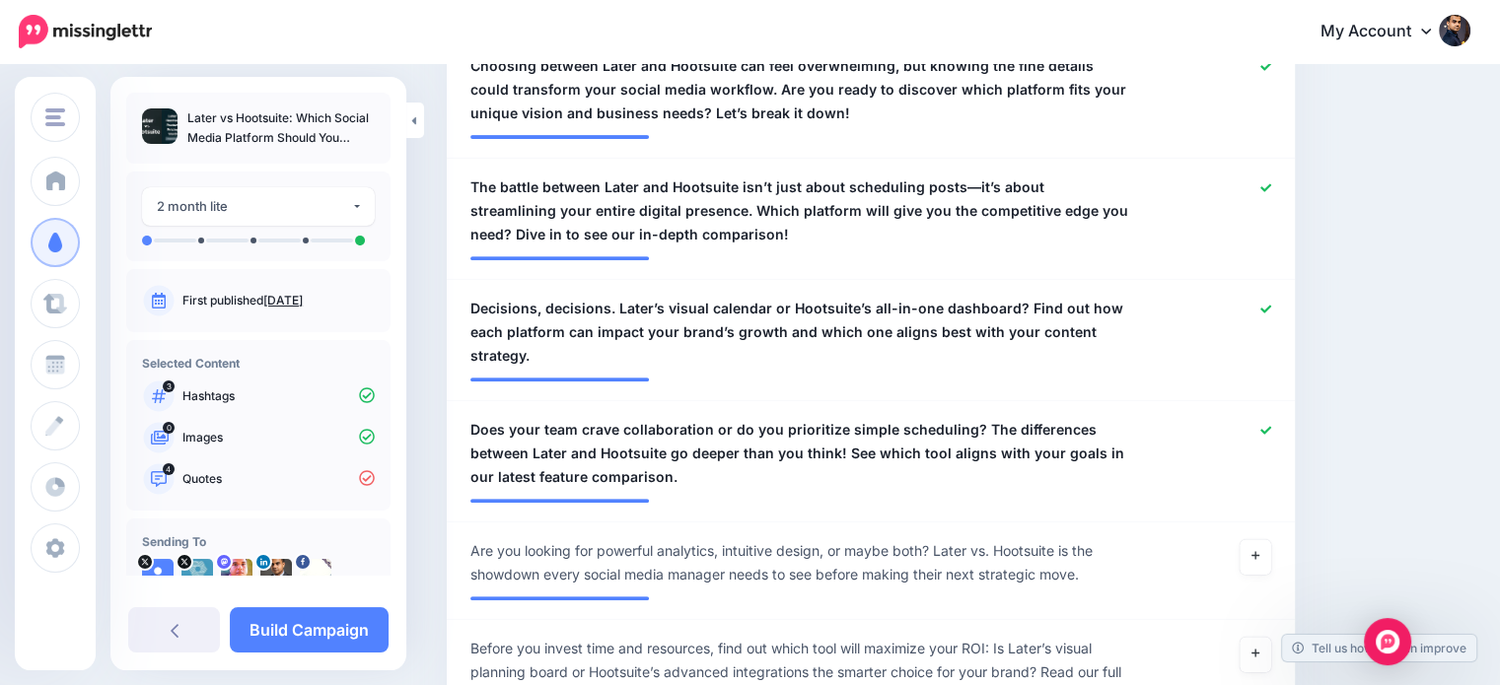
scroll to position [744, 0]
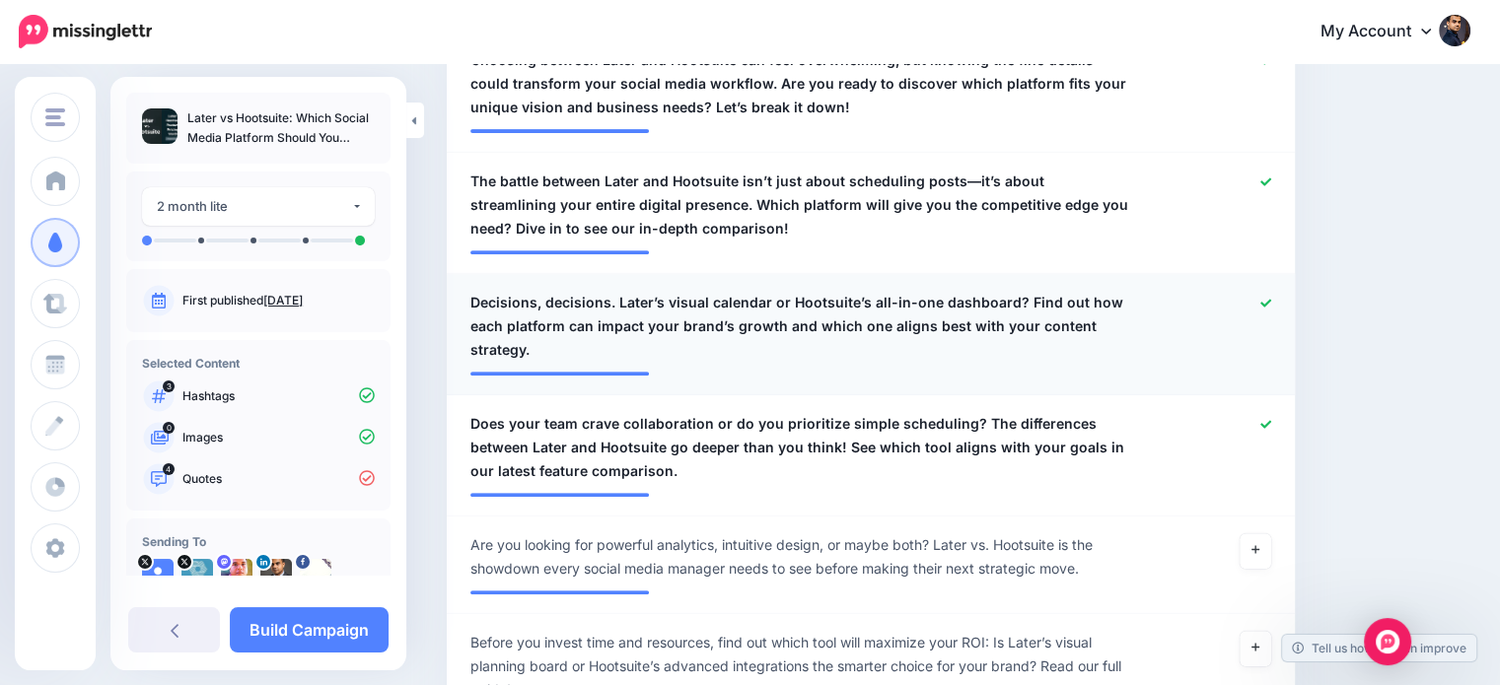
click at [1271, 301] on icon at bounding box center [1265, 303] width 11 height 8
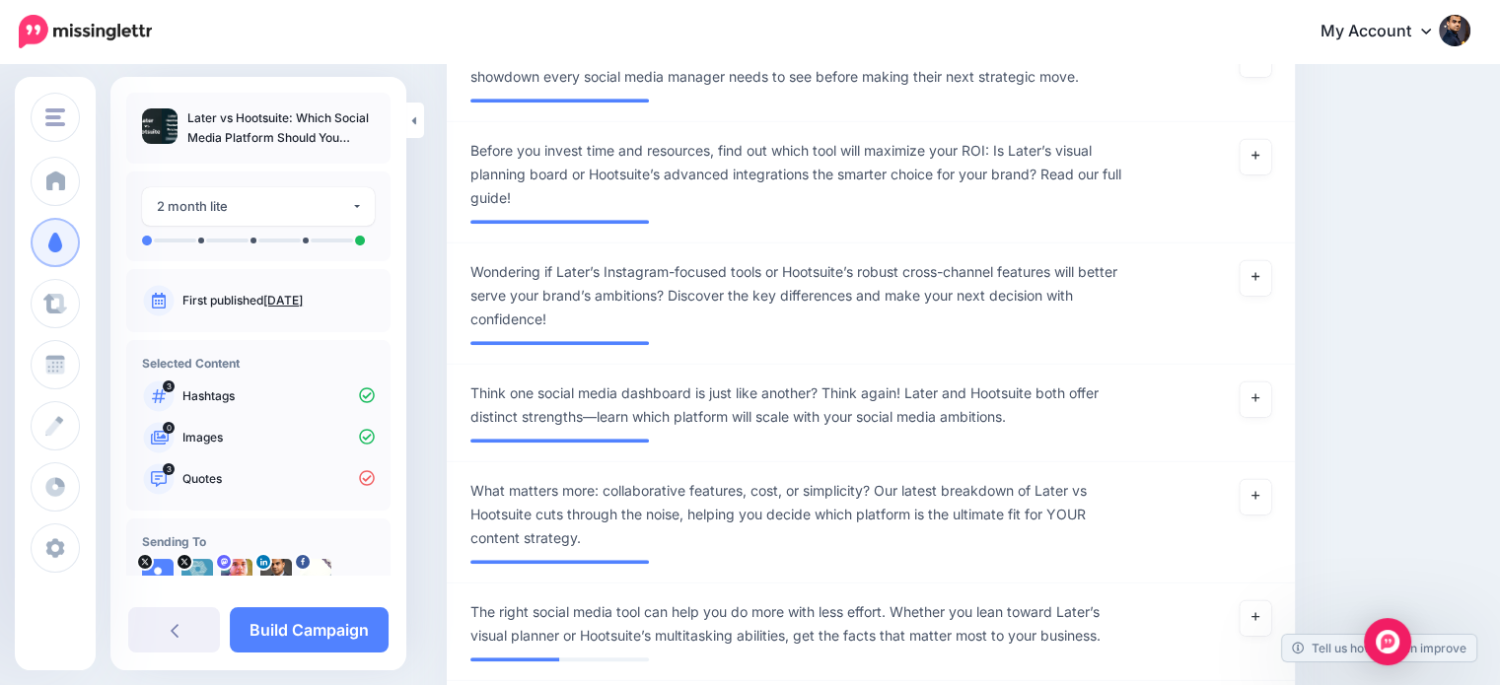
scroll to position [1238, 0]
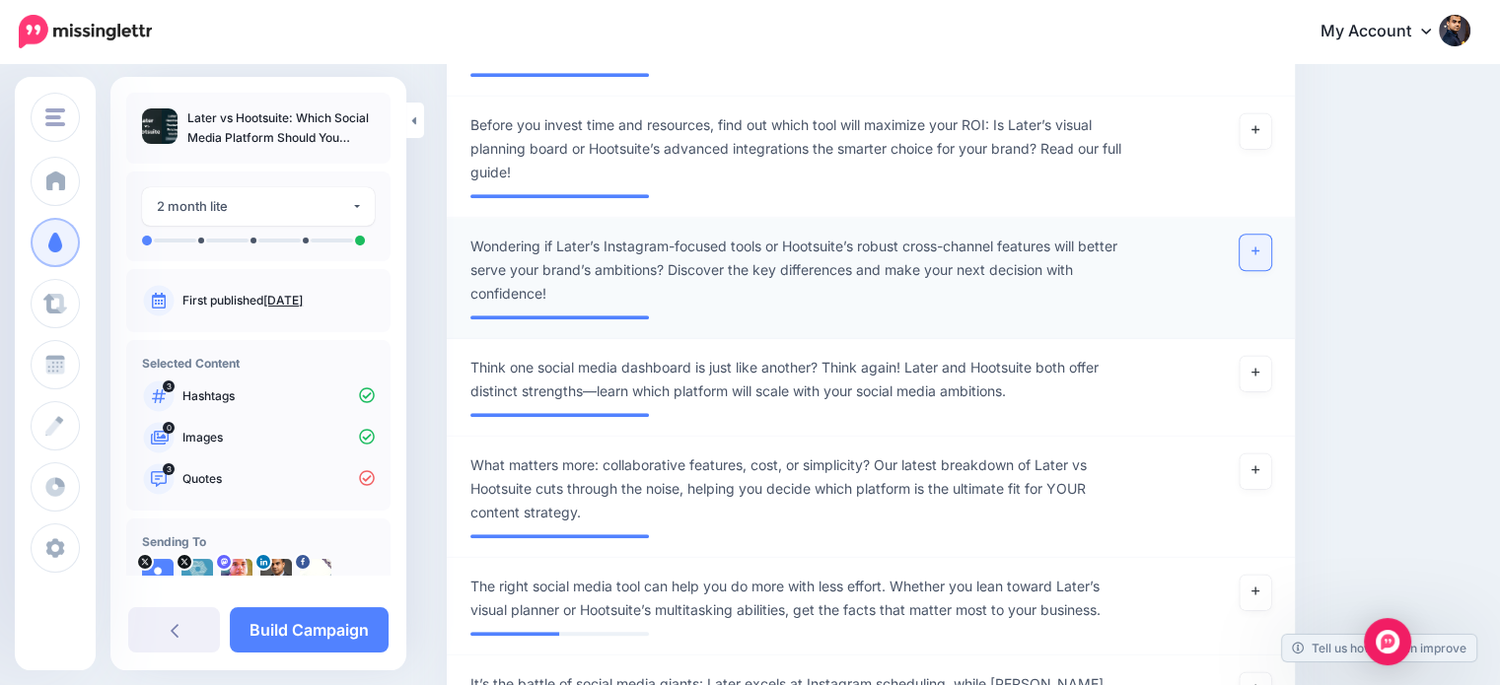
click at [1259, 247] on link at bounding box center [1256, 253] width 32 height 36
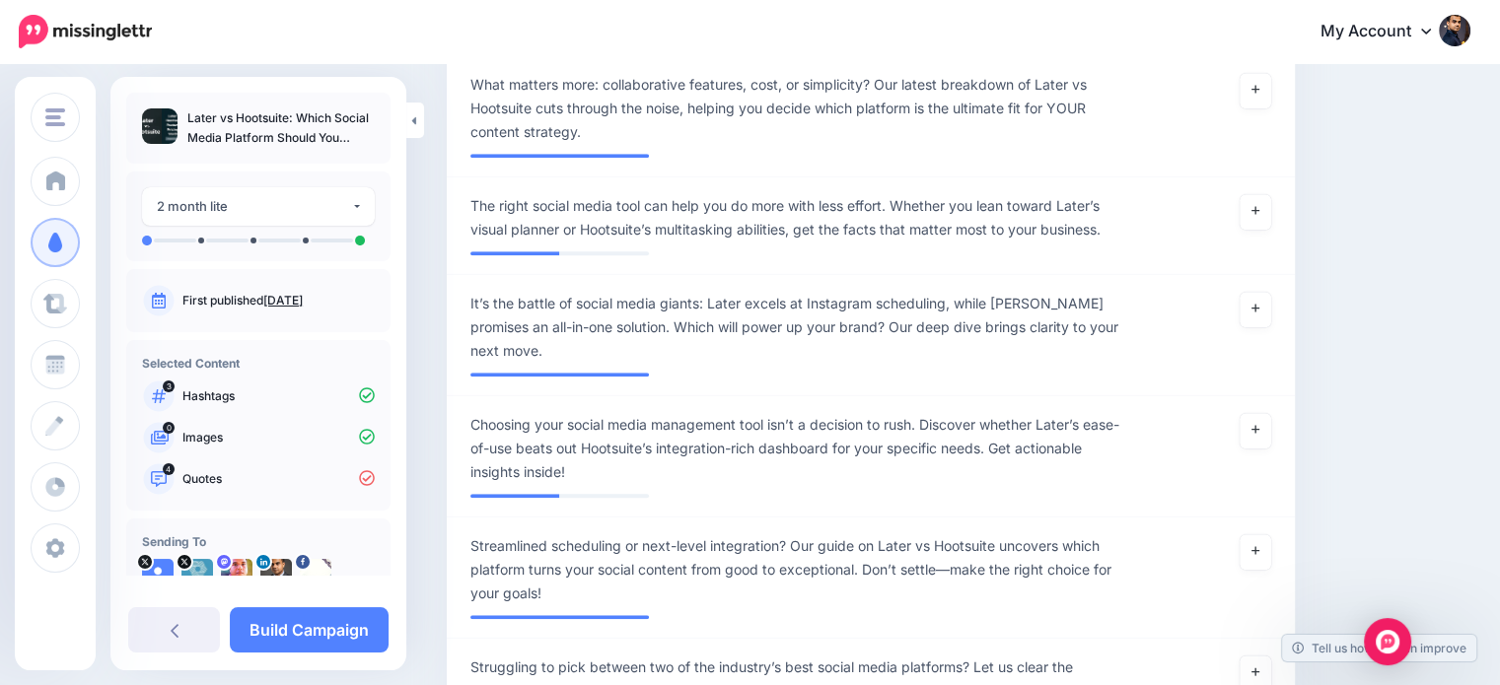
scroll to position [1621, 0]
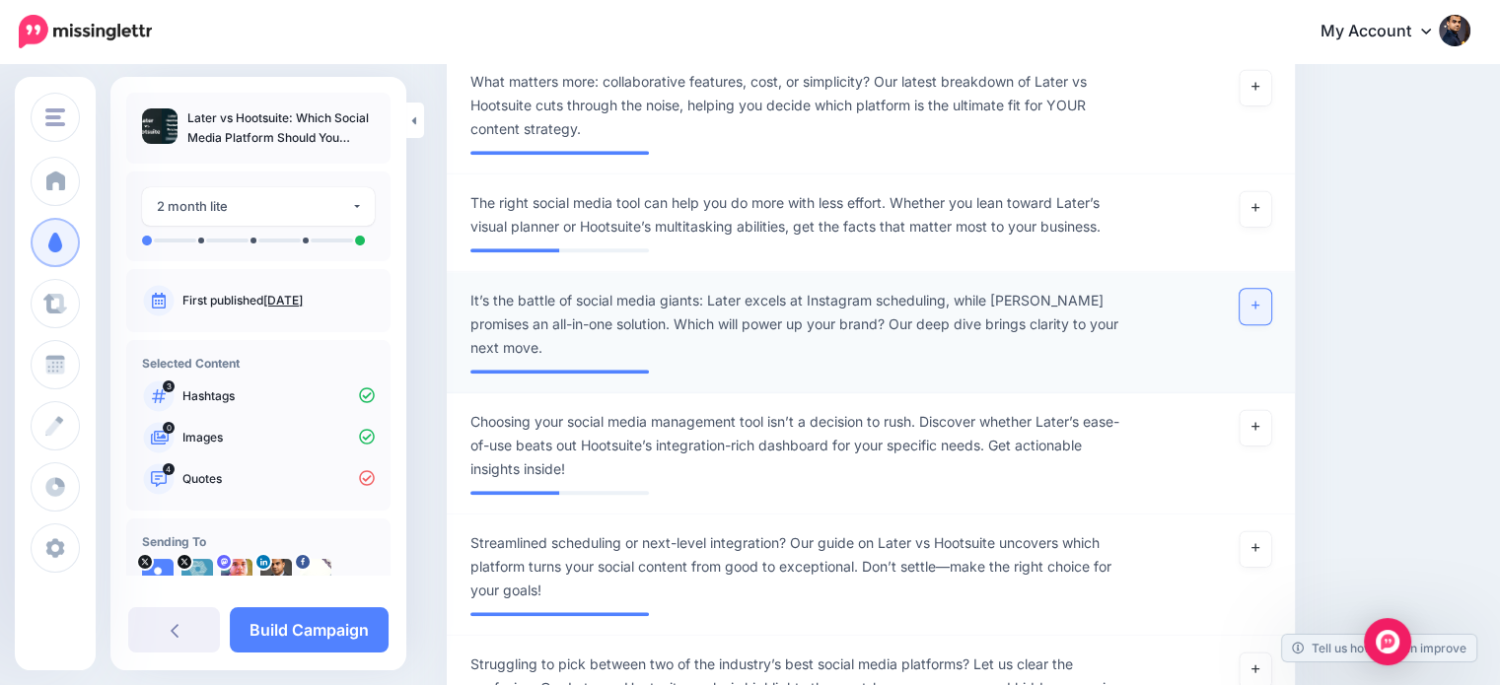
click at [1259, 304] on icon at bounding box center [1255, 306] width 8 height 8
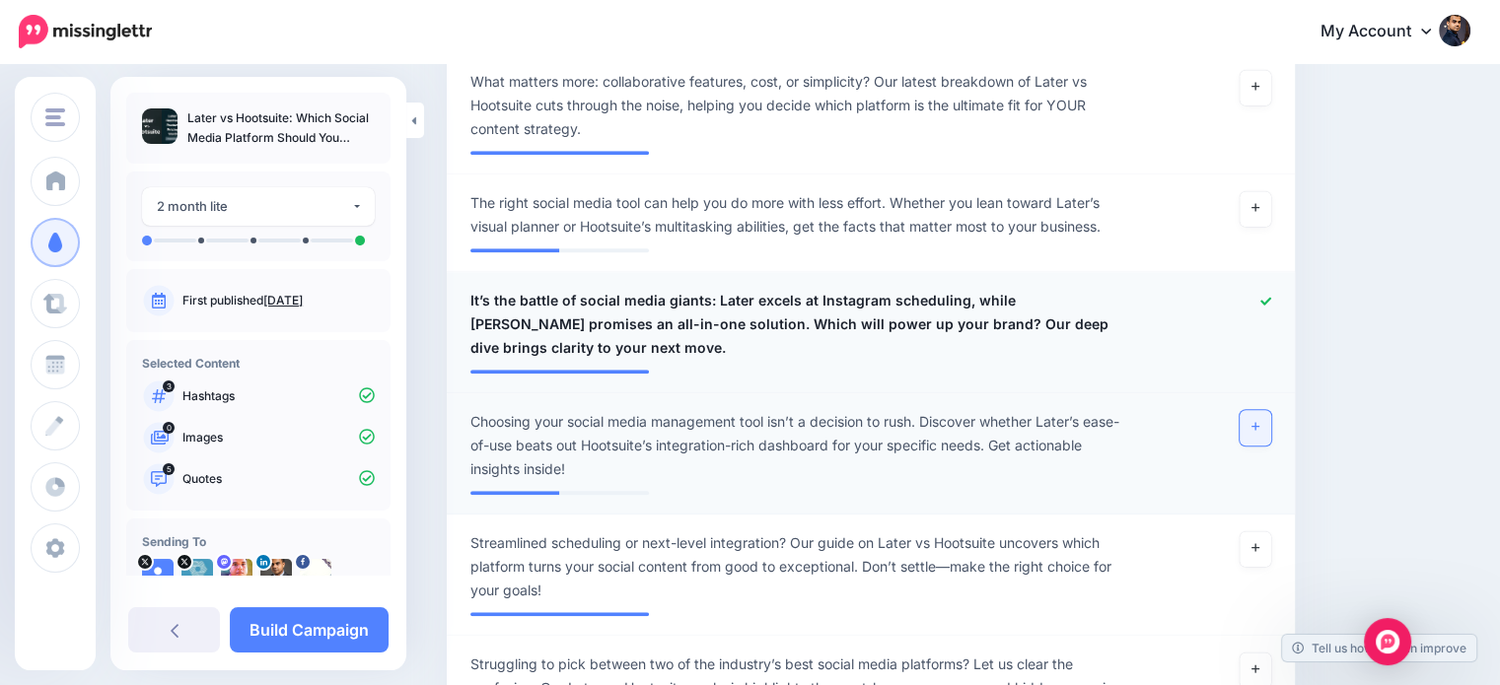
click at [1261, 401] on li "**********" at bounding box center [871, 453] width 848 height 121
click at [1269, 416] on link at bounding box center [1256, 428] width 32 height 36
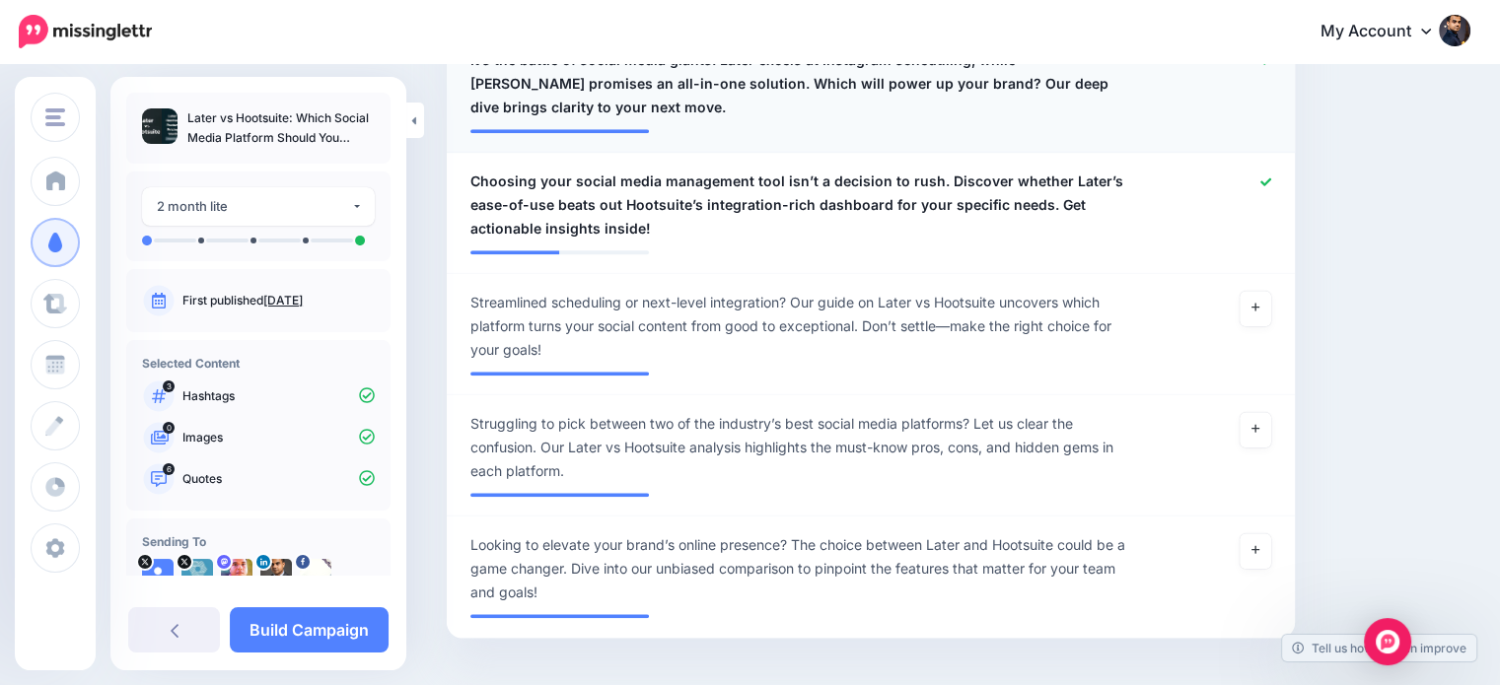
scroll to position [1868, 0]
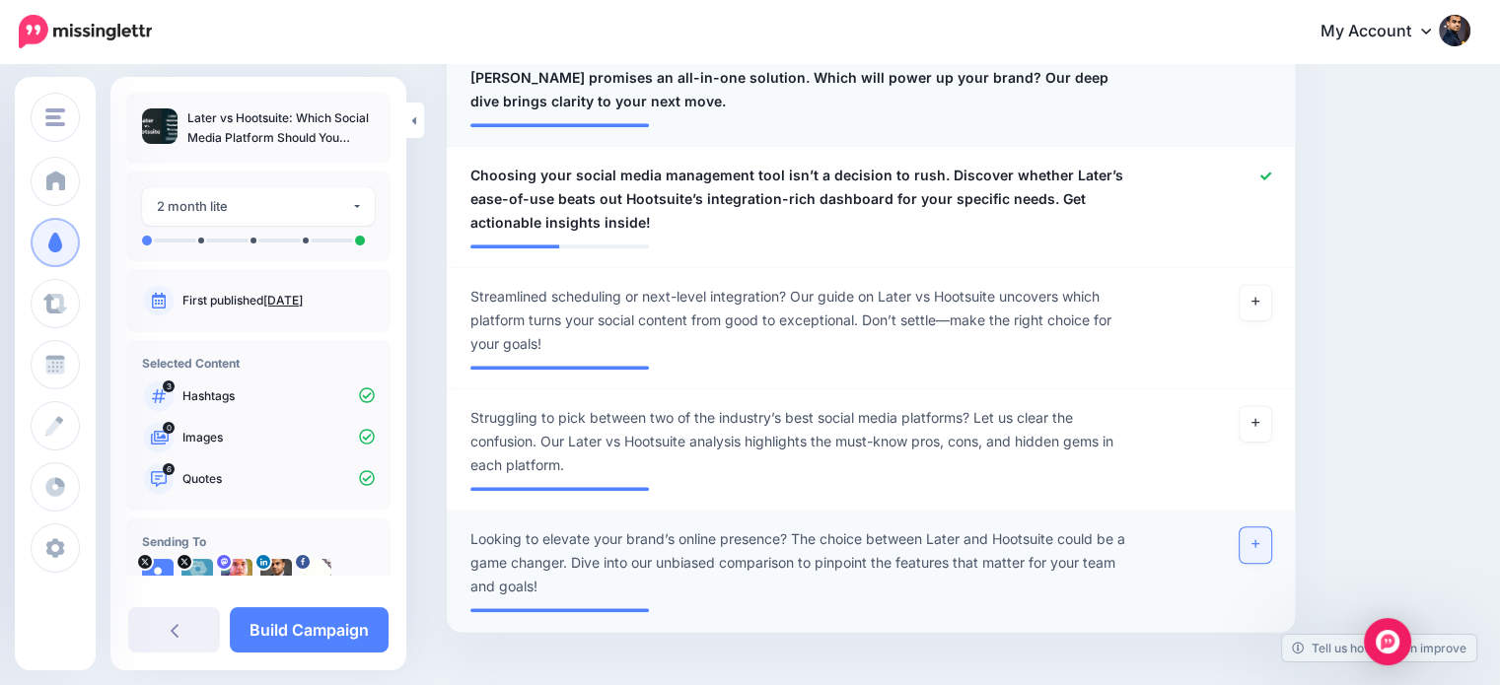
click at [1269, 532] on link at bounding box center [1256, 546] width 32 height 36
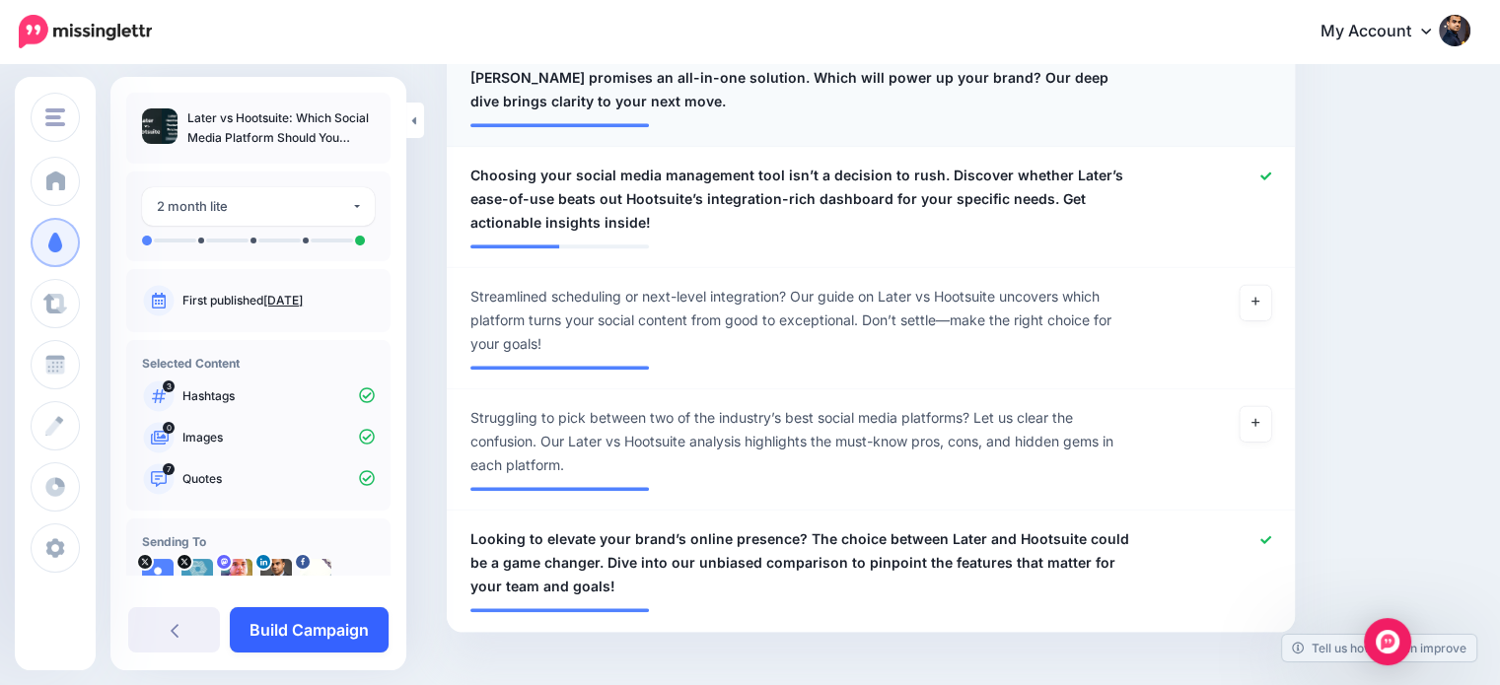
click at [334, 627] on link "Build Campaign" at bounding box center [309, 629] width 159 height 45
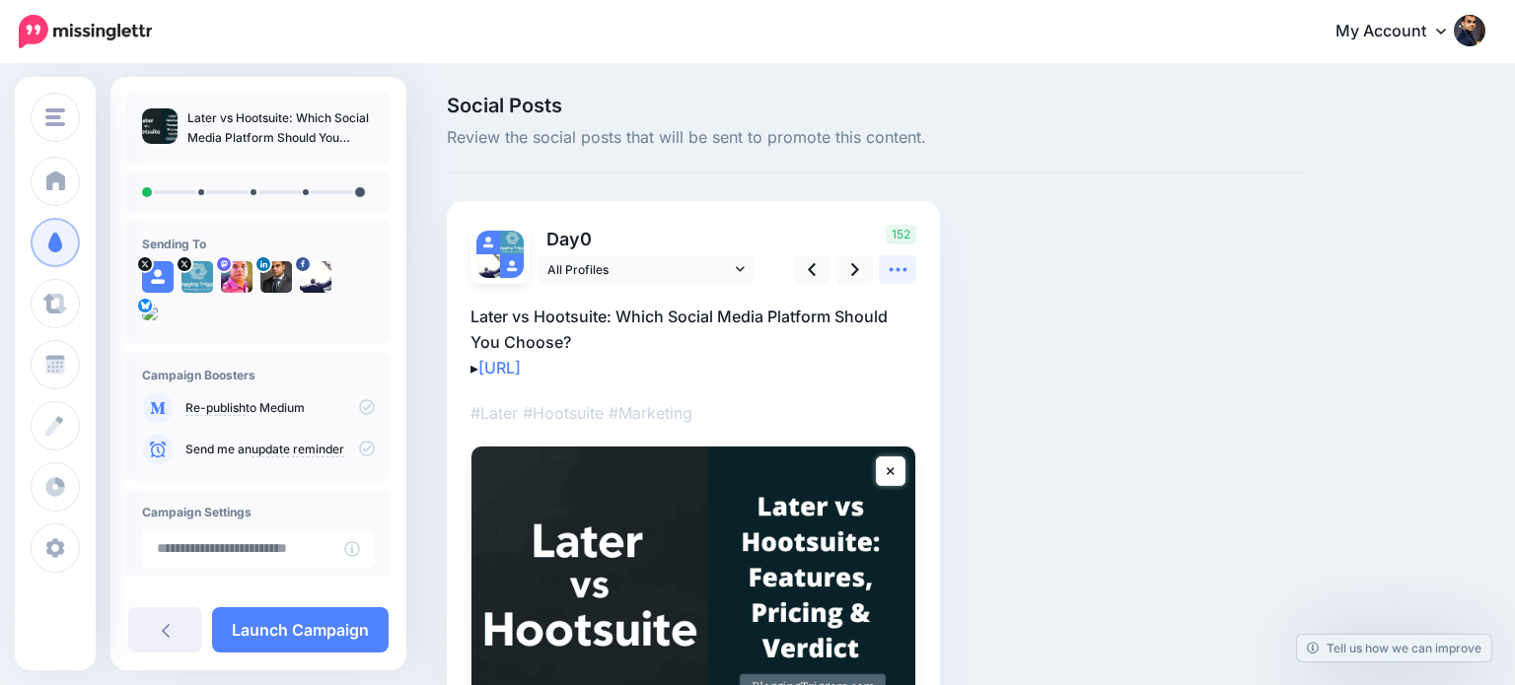
click at [889, 268] on icon at bounding box center [898, 270] width 18 height 4
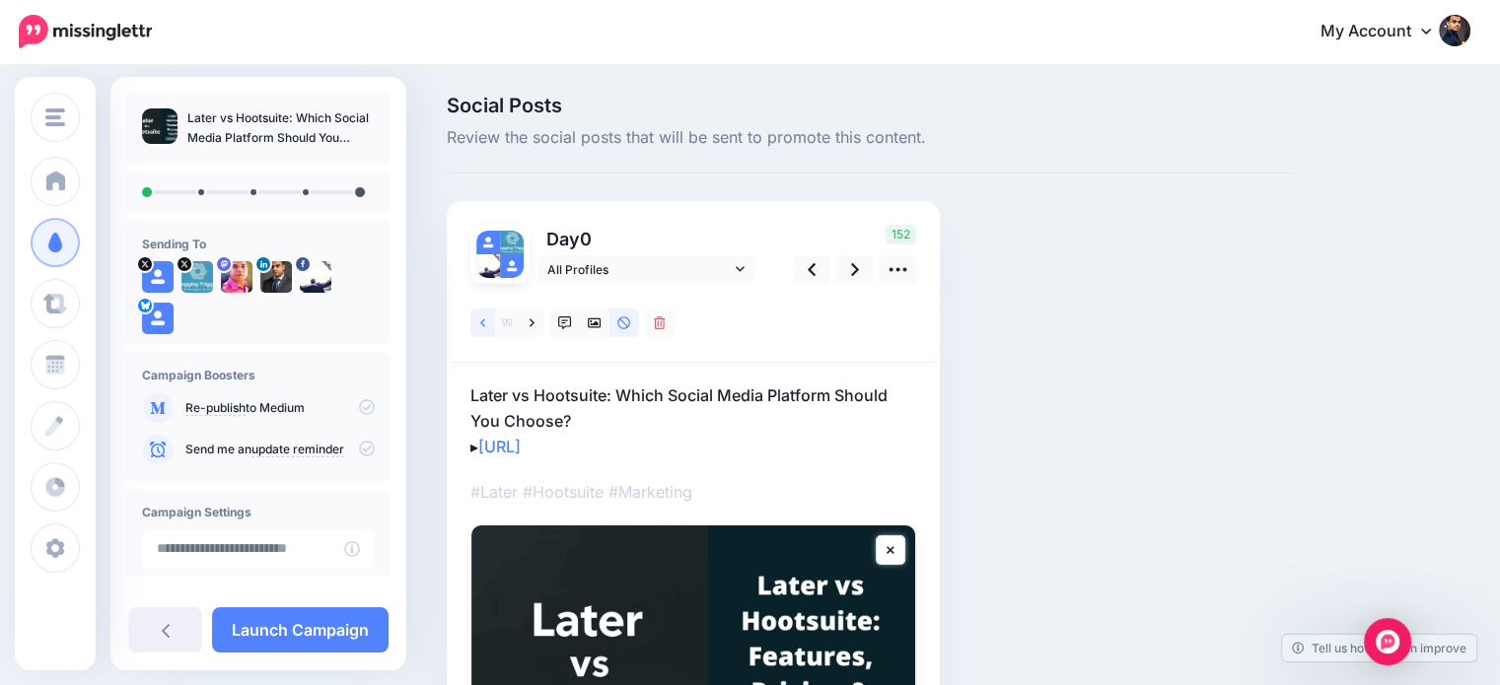
click at [478, 321] on link at bounding box center [482, 323] width 25 height 29
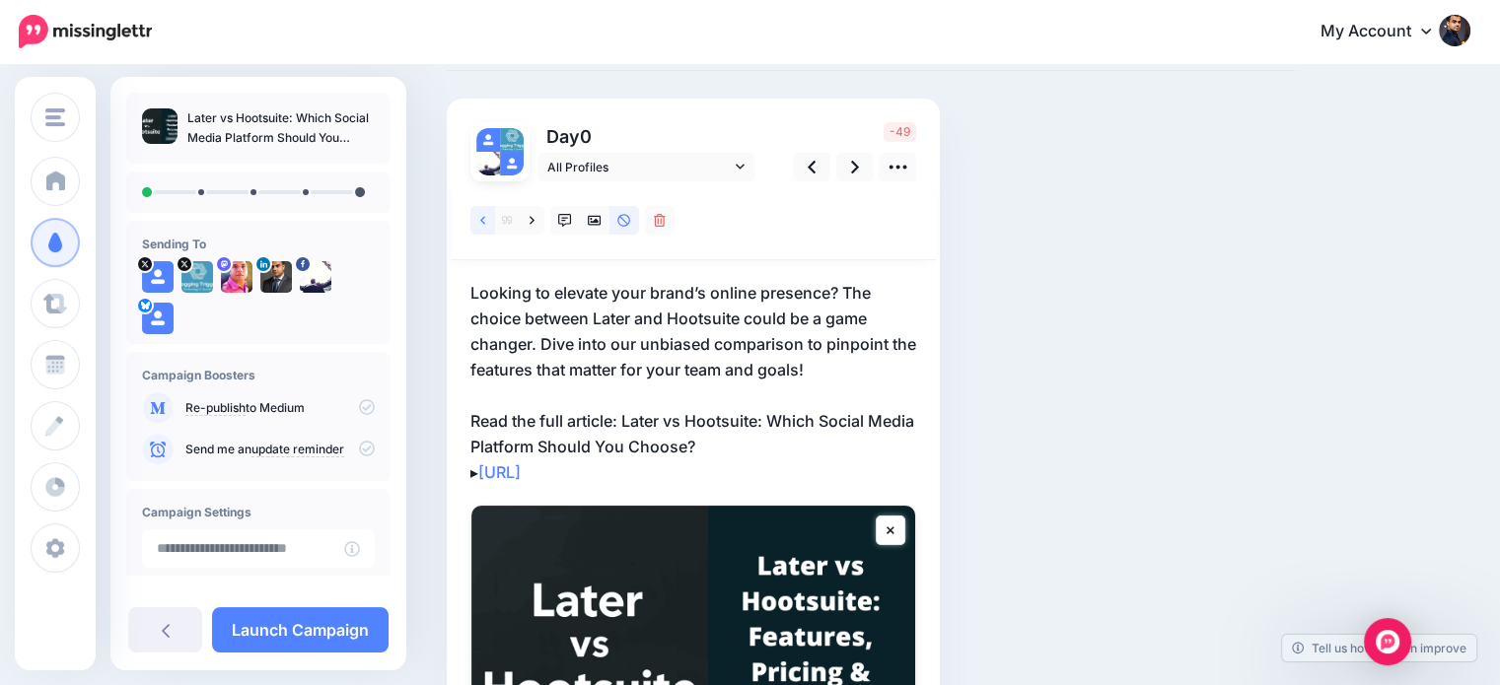
scroll to position [114, 0]
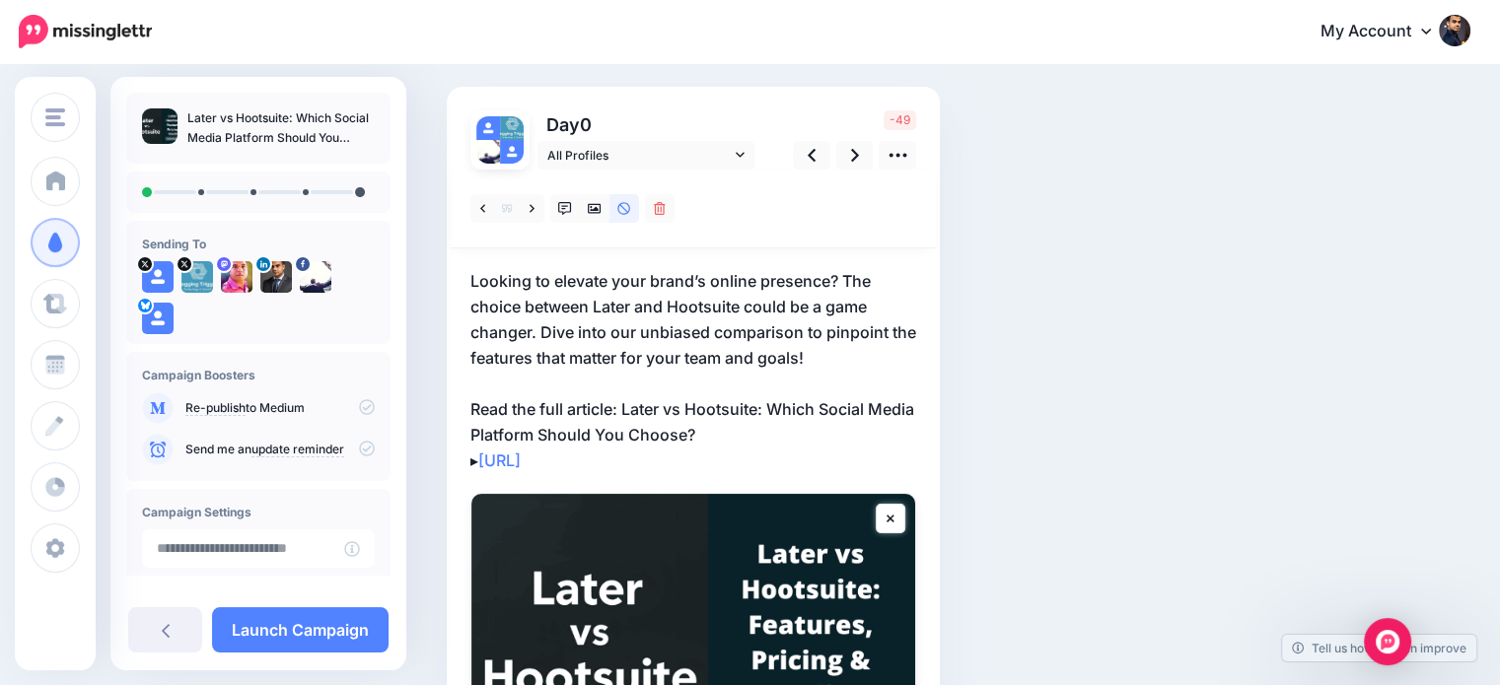
click at [629, 400] on p "Looking to elevate your brand’s online presence? The choice between Later and H…" at bounding box center [693, 370] width 446 height 205
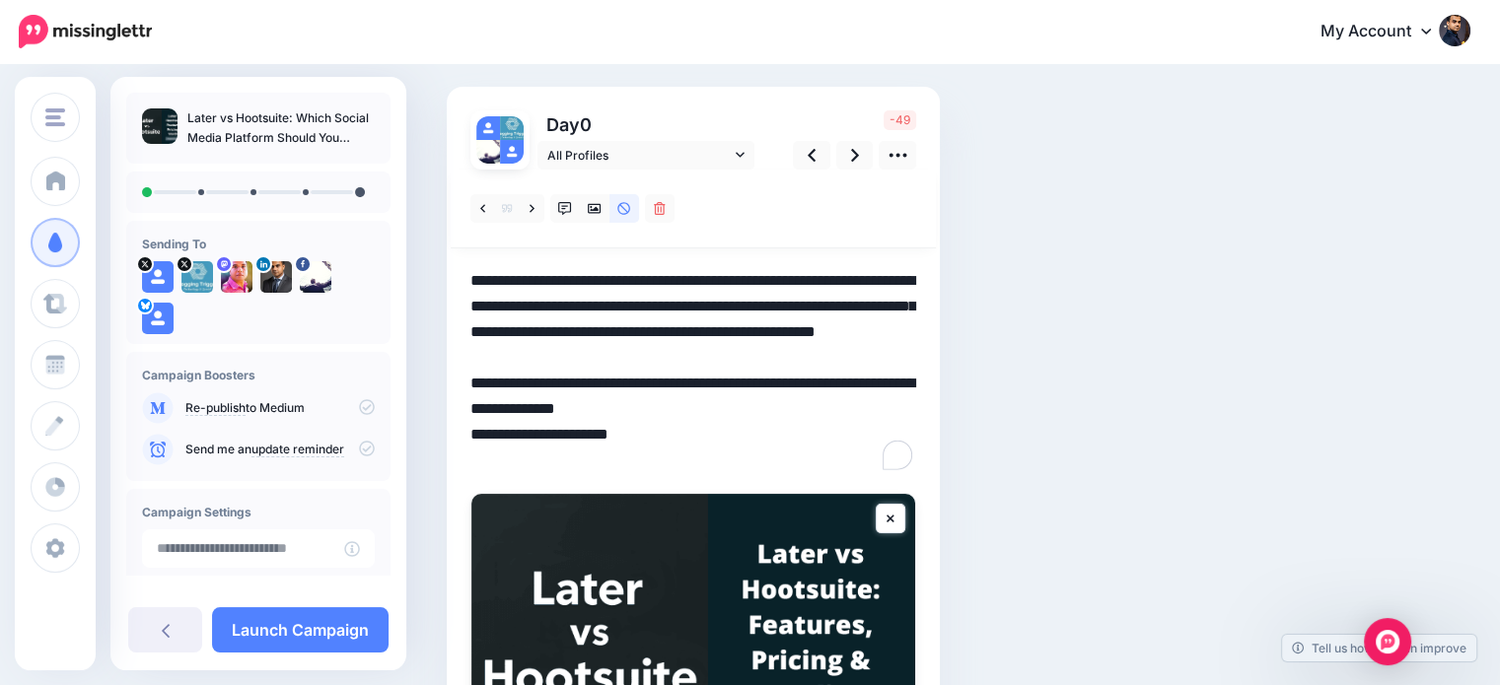
drag, startPoint x: 621, startPoint y: 409, endPoint x: 779, endPoint y: 433, distance: 159.6
click at [779, 433] on textarea "**********" at bounding box center [693, 370] width 446 height 205
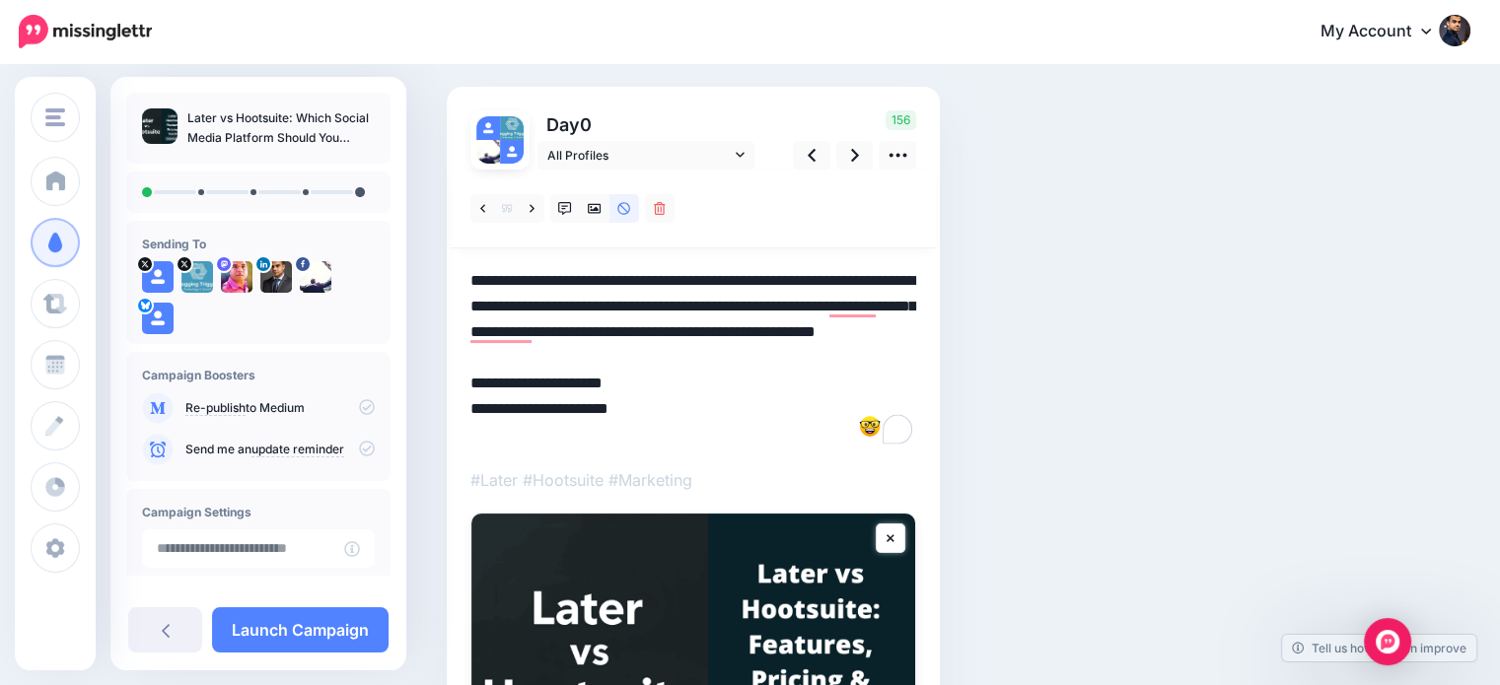
click at [490, 432] on textarea "**********" at bounding box center [693, 357] width 446 height 179
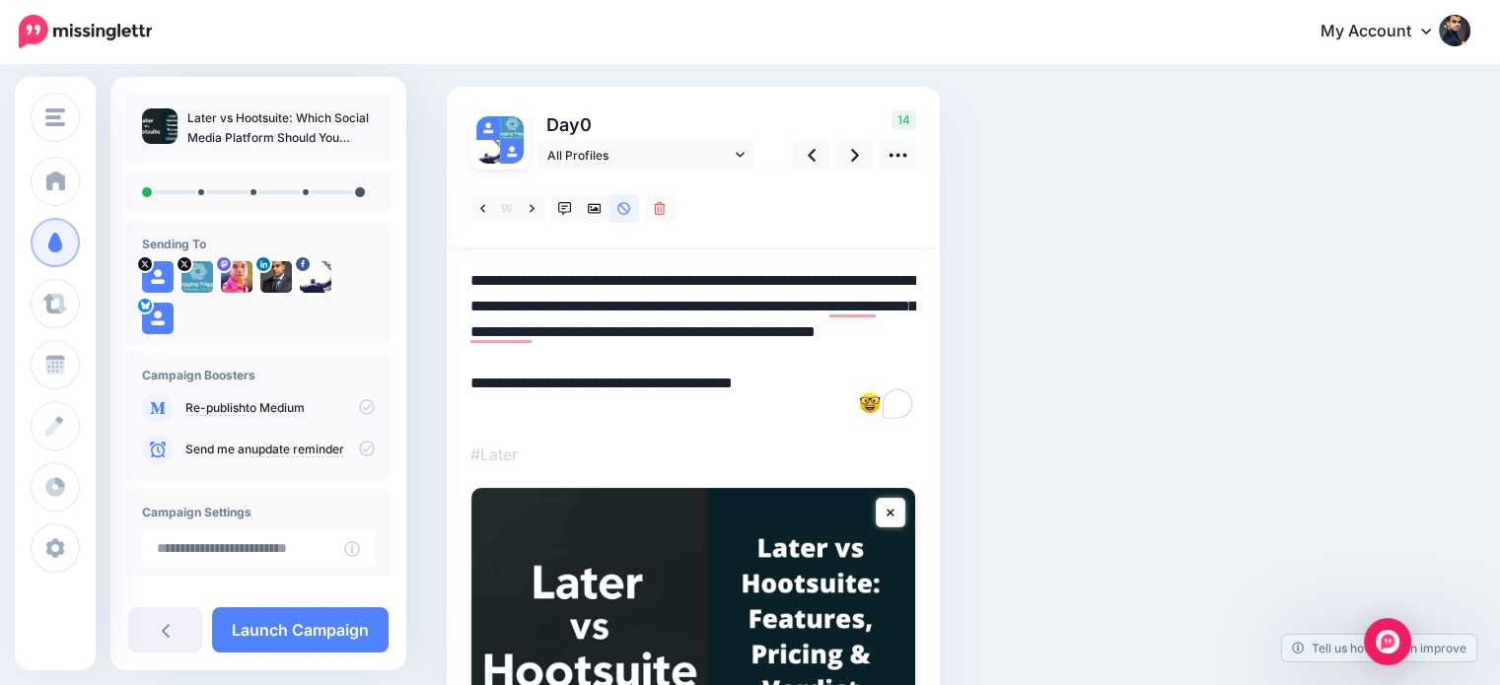
drag, startPoint x: 613, startPoint y: 404, endPoint x: 514, endPoint y: 408, distance: 99.7
click at [514, 408] on textarea "**********" at bounding box center [693, 345] width 446 height 154
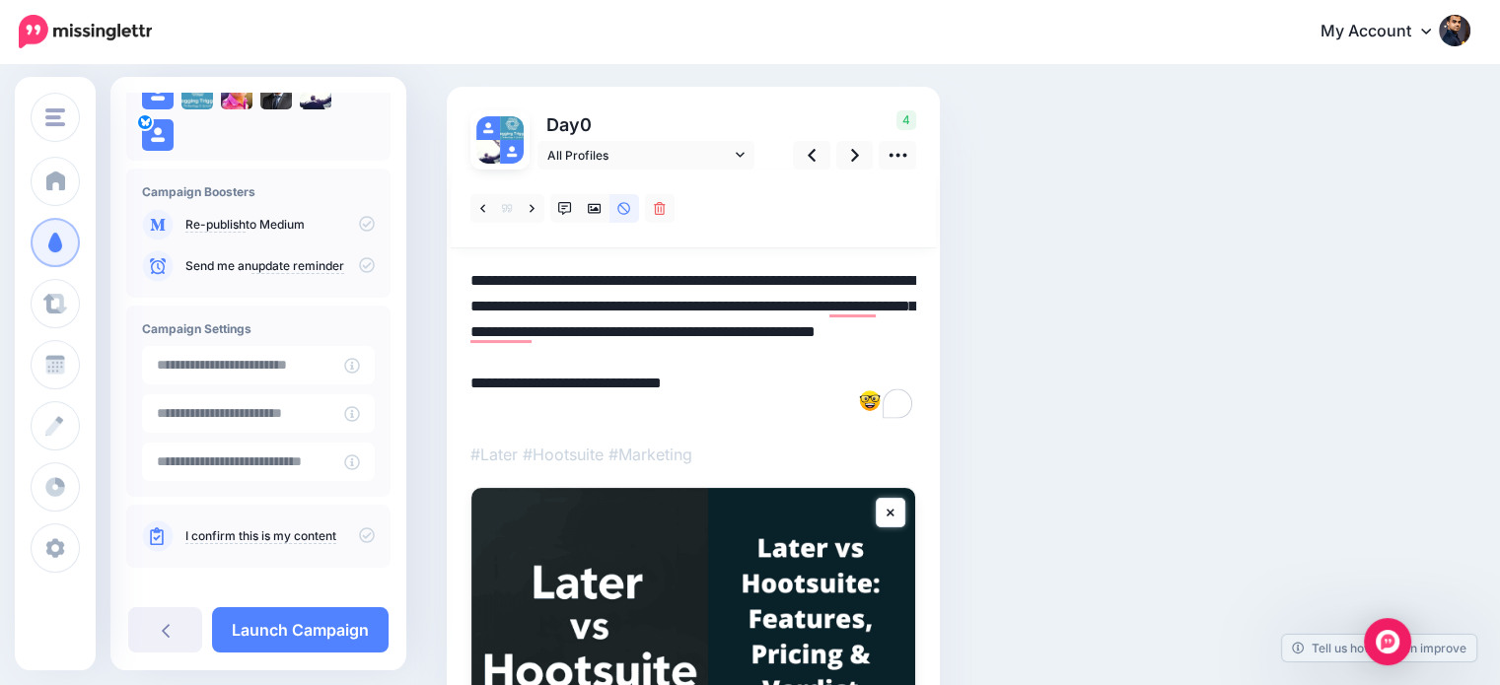
scroll to position [198, 0]
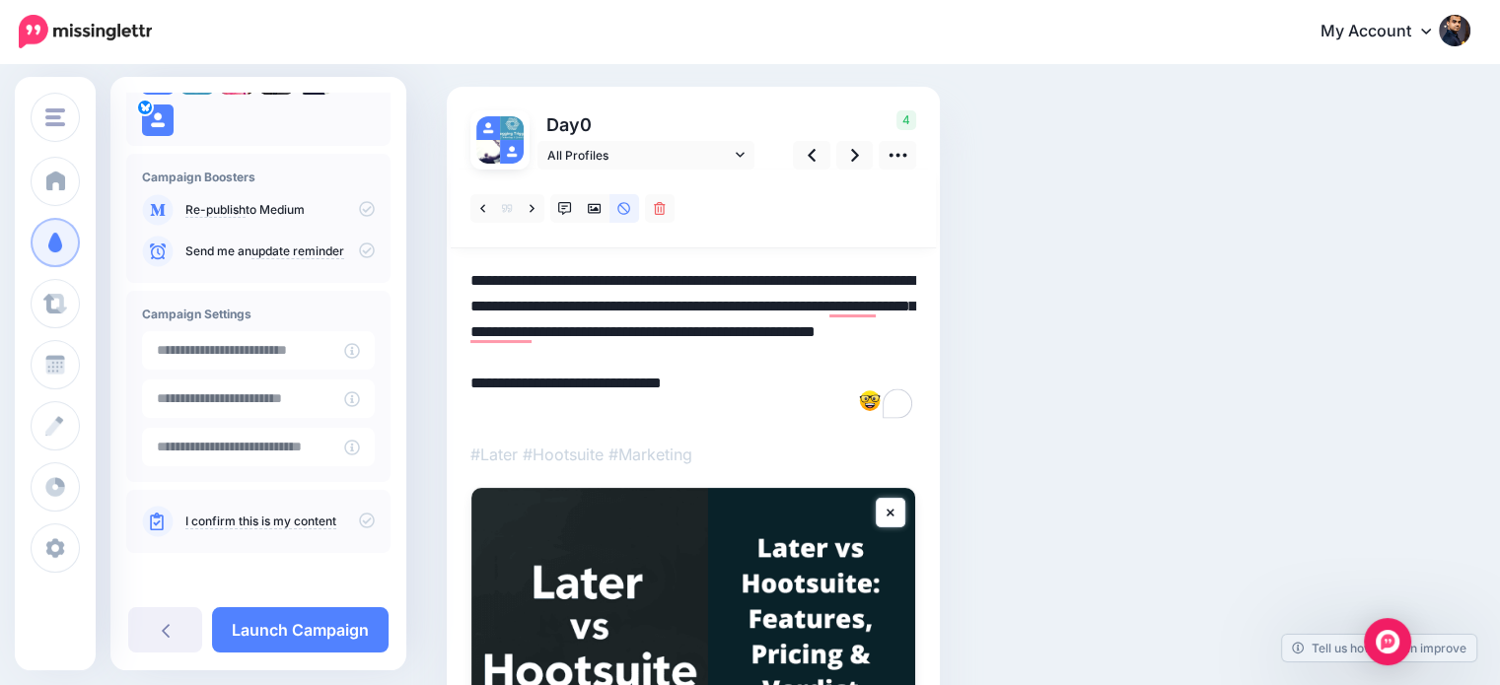
click at [359, 516] on icon at bounding box center [367, 521] width 16 height 16
click at [565, 211] on icon at bounding box center [565, 209] width 14 height 14
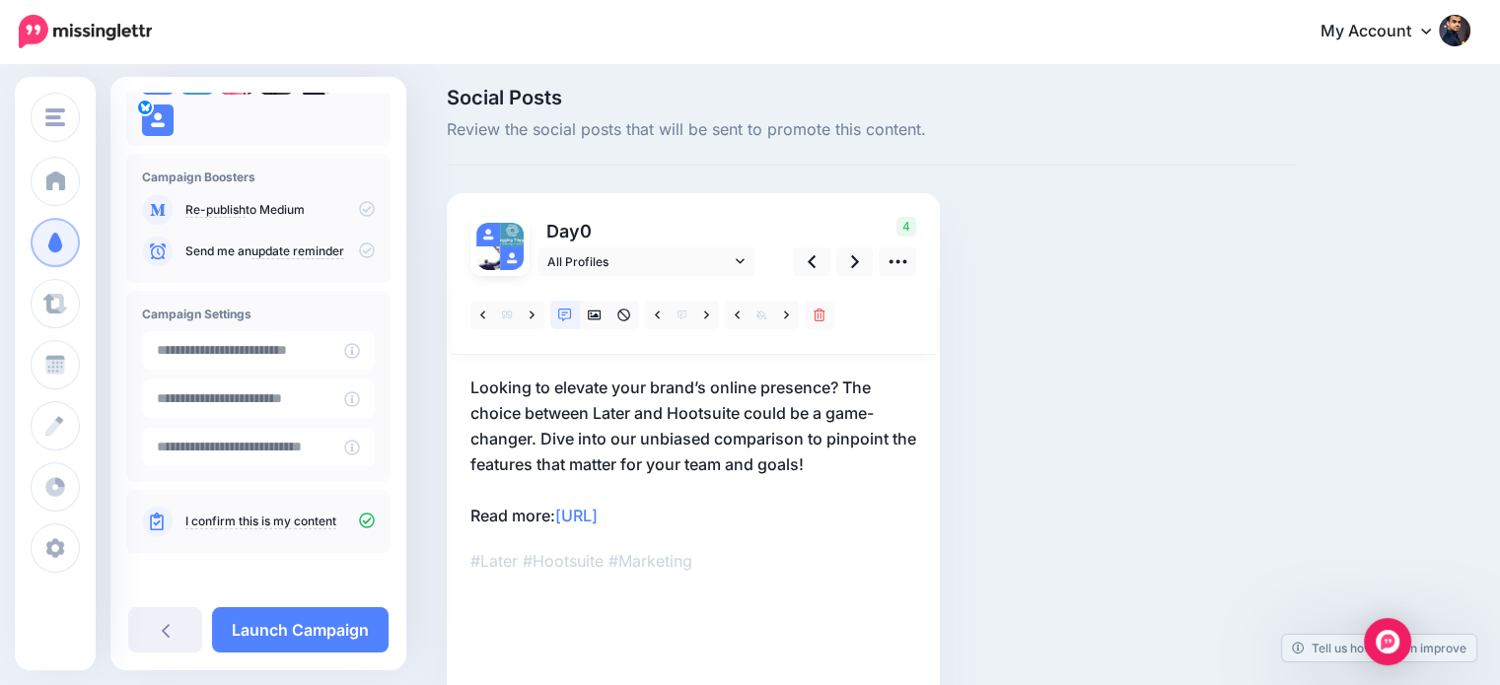
scroll to position [114, 0]
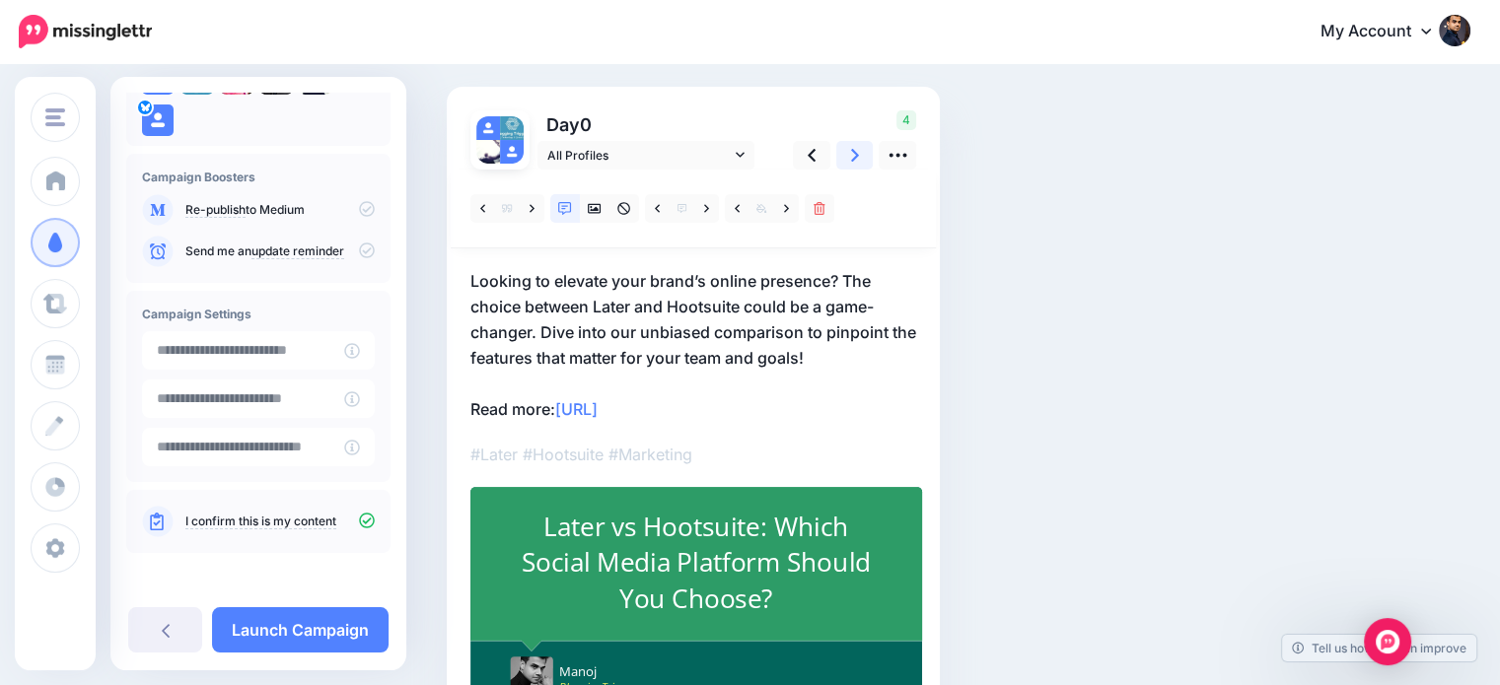
click at [847, 161] on link at bounding box center [854, 155] width 37 height 29
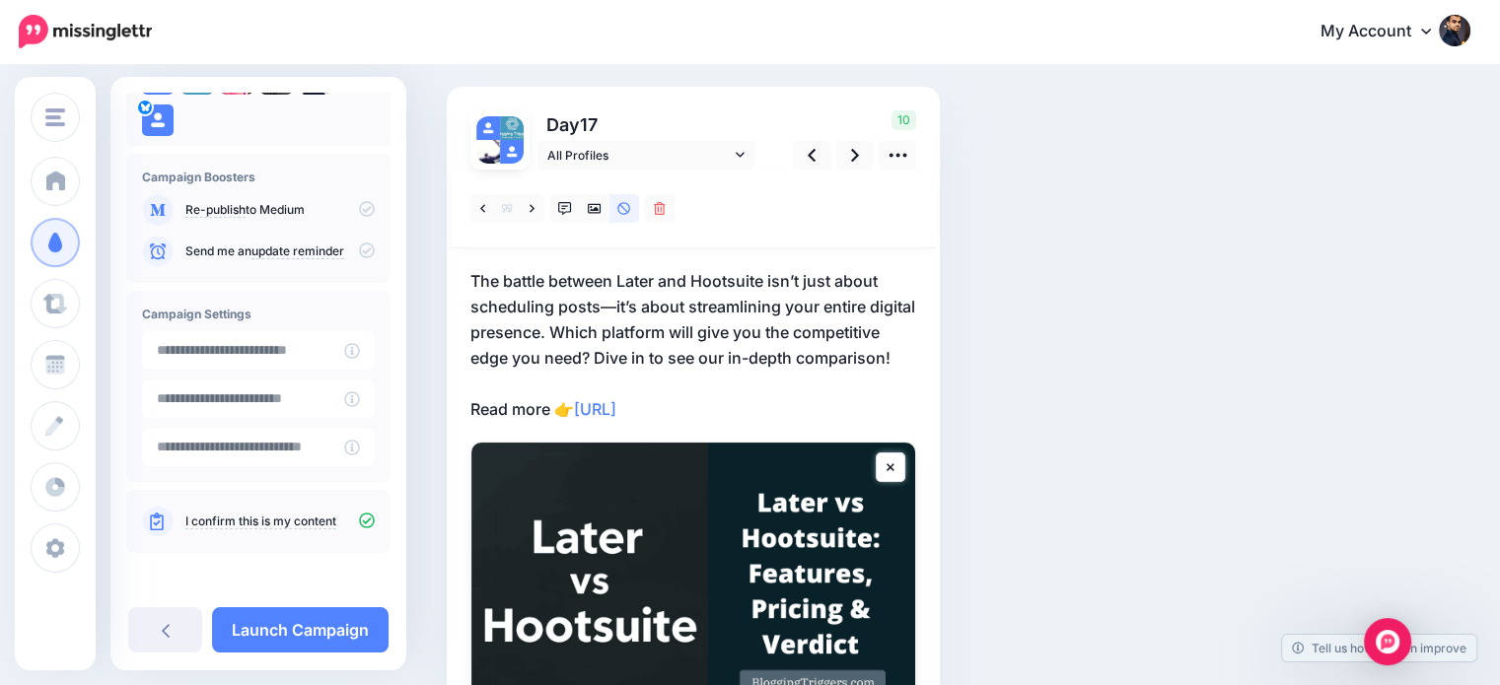
click at [597, 357] on p "The battle between Later and Hootsuite isn’t just about scheduling posts—it’s a…" at bounding box center [693, 345] width 446 height 154
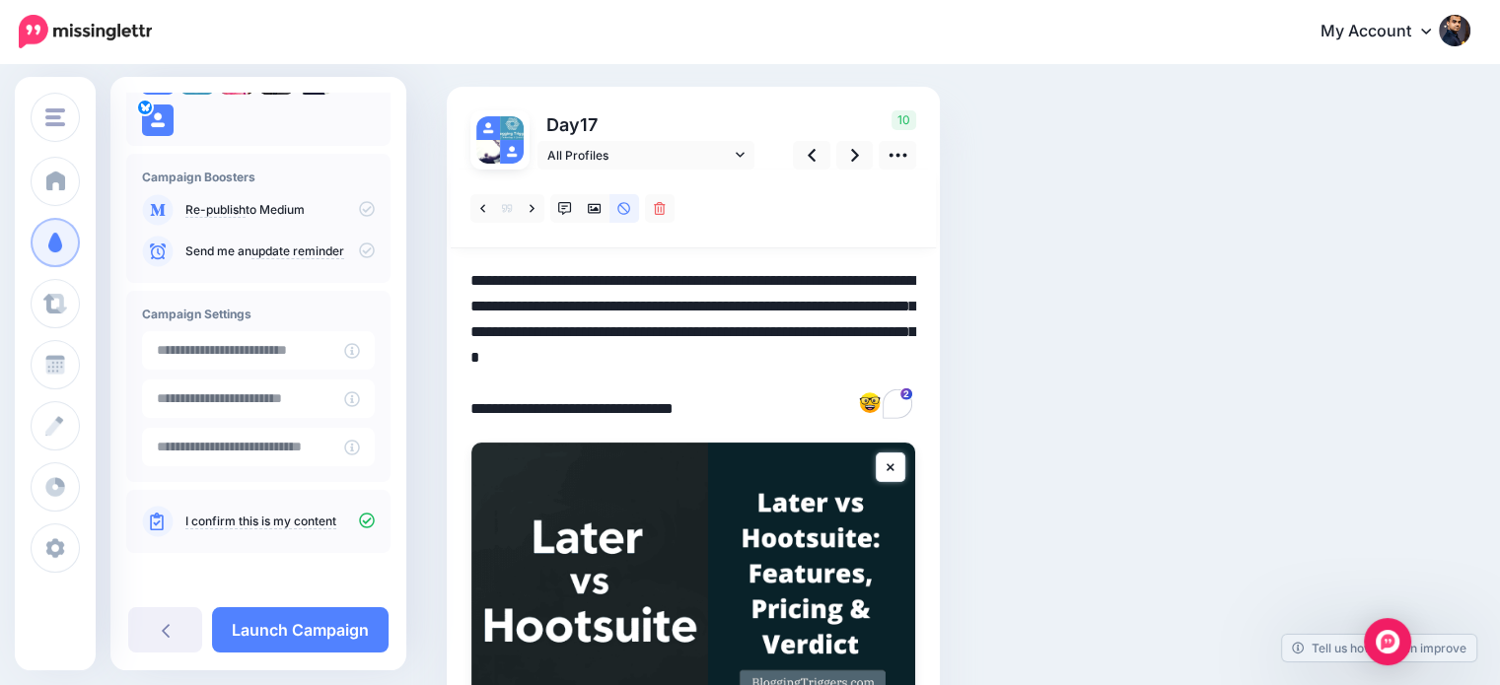
drag, startPoint x: 591, startPoint y: 356, endPoint x: 931, endPoint y: 356, distance: 340.2
click at [931, 356] on div "Day 17 All Profiles" at bounding box center [693, 456] width 493 height 738
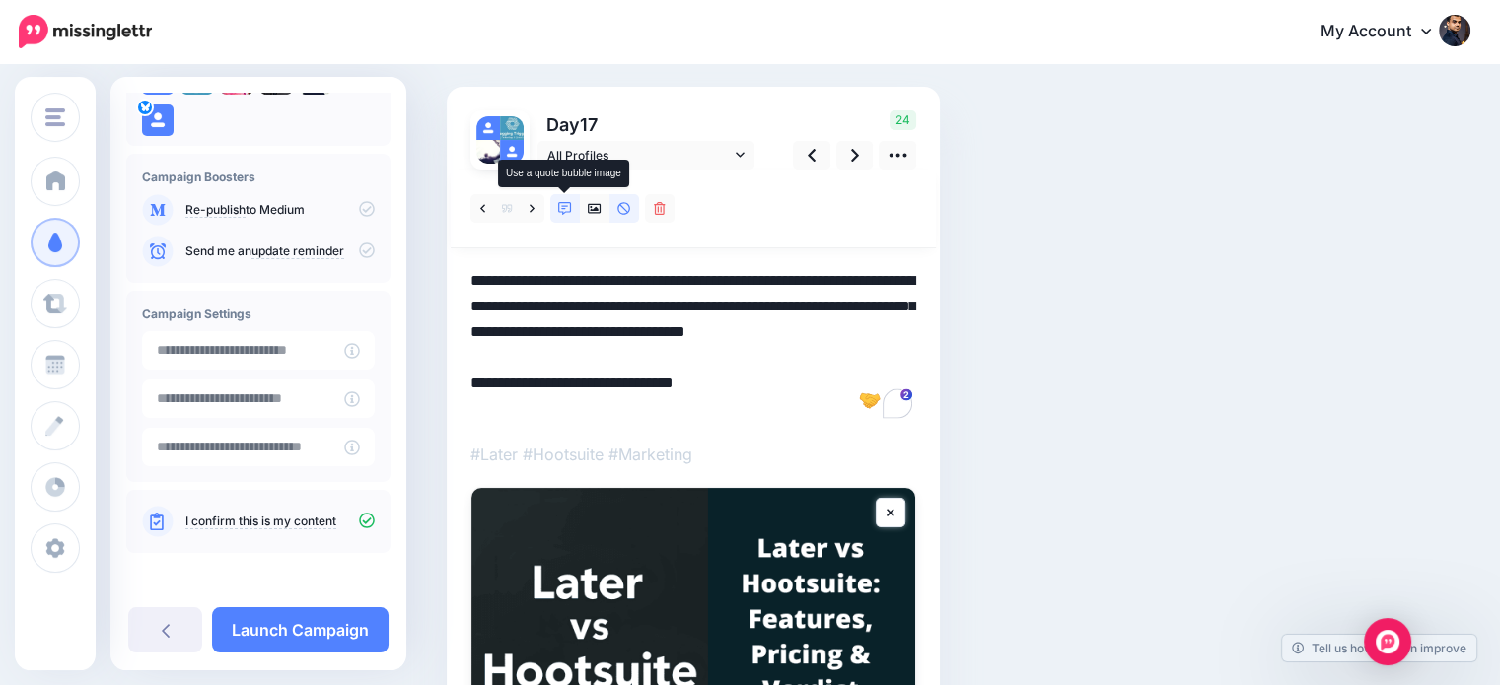
click at [560, 208] on icon at bounding box center [565, 209] width 14 height 14
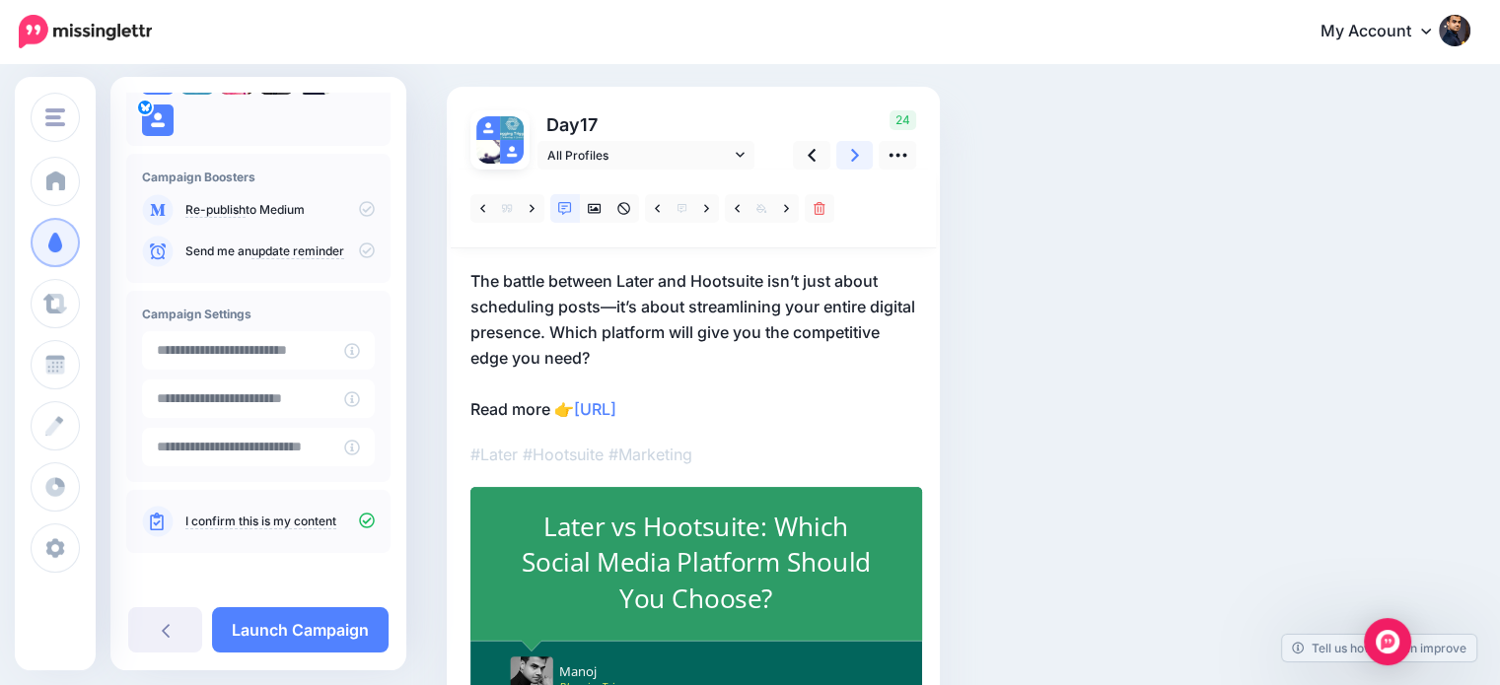
click at [848, 162] on link at bounding box center [854, 155] width 37 height 29
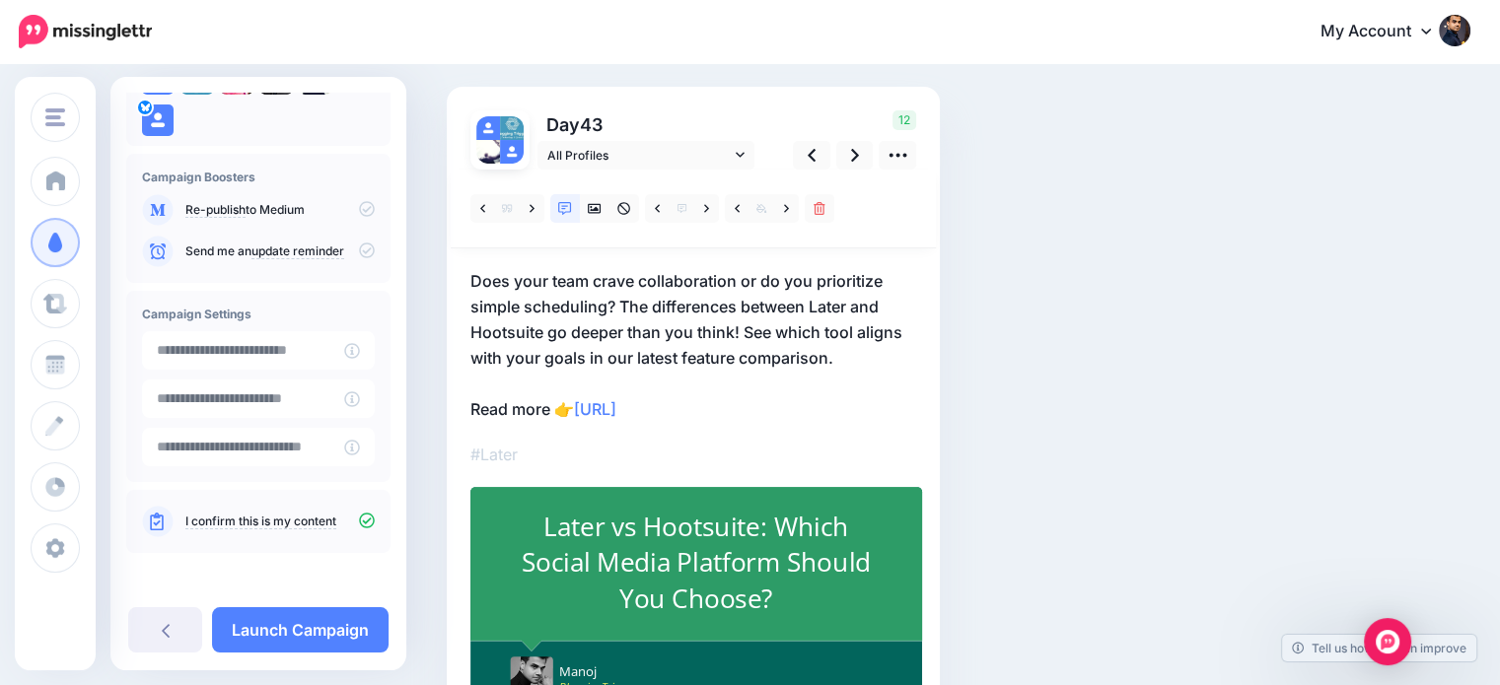
click at [659, 299] on p "Does your team crave collaboration or do you prioritize simple scheduling? The …" at bounding box center [693, 345] width 446 height 154
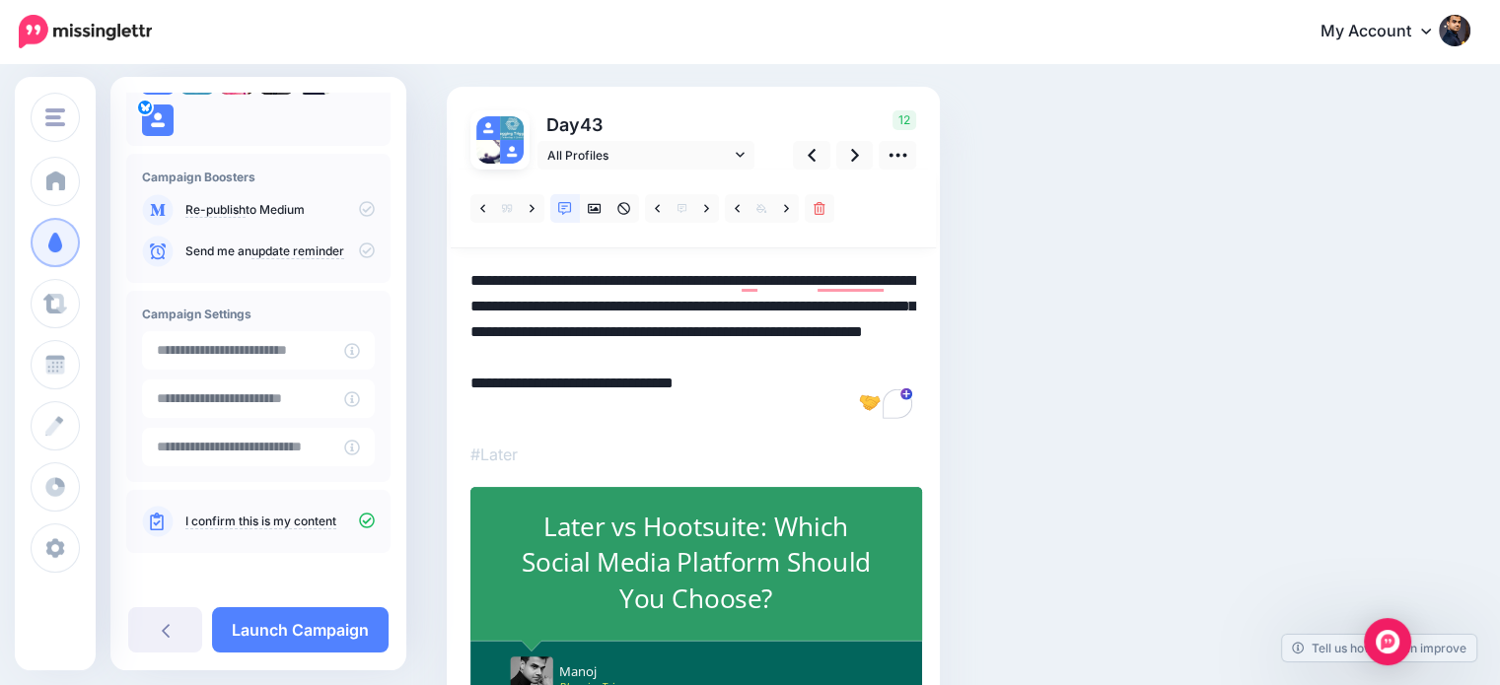
drag, startPoint x: 658, startPoint y: 301, endPoint x: 620, endPoint y: 311, distance: 38.7
click at [620, 311] on textarea "**********" at bounding box center [693, 345] width 446 height 154
click at [635, 361] on textarea "**********" at bounding box center [693, 345] width 446 height 154
drag, startPoint x: 679, startPoint y: 355, endPoint x: 742, endPoint y: 360, distance: 62.3
click at [742, 360] on textarea "**********" at bounding box center [693, 345] width 446 height 154
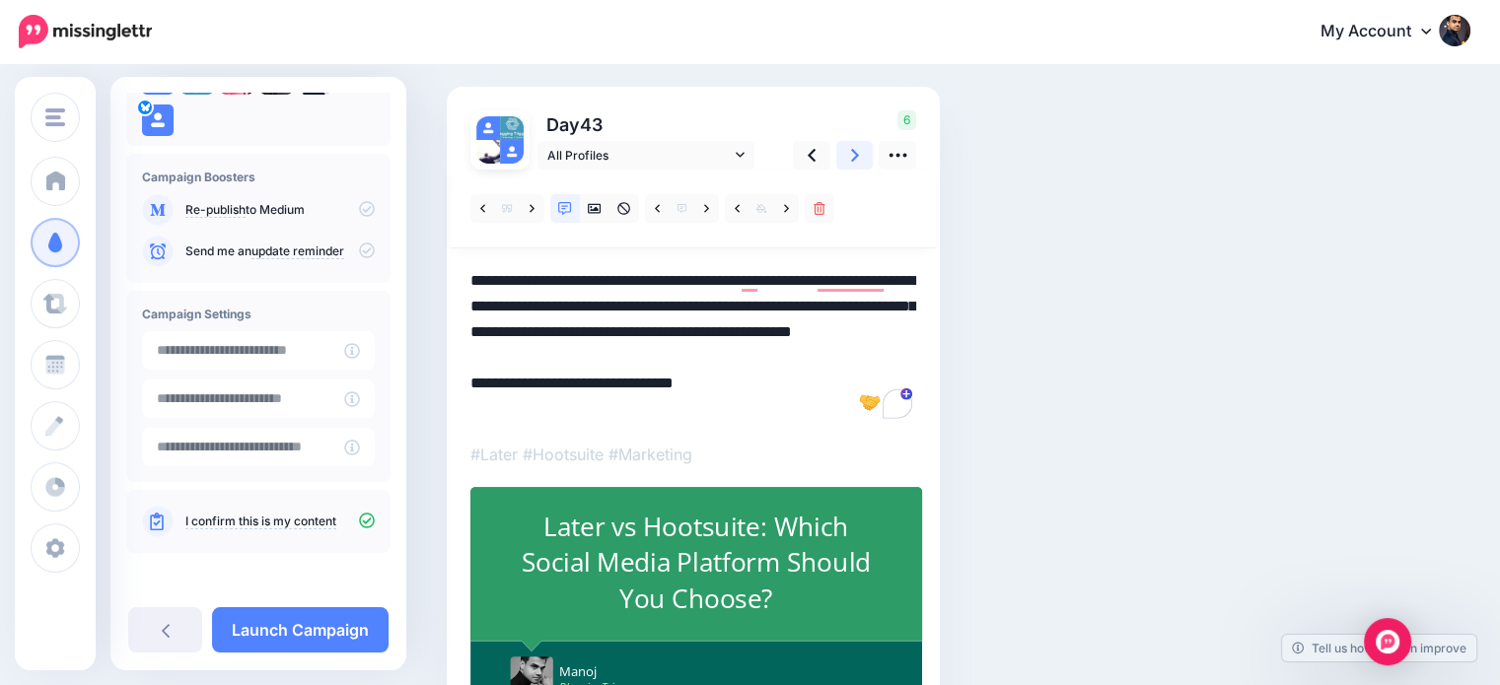
click at [847, 144] on link at bounding box center [854, 155] width 37 height 29
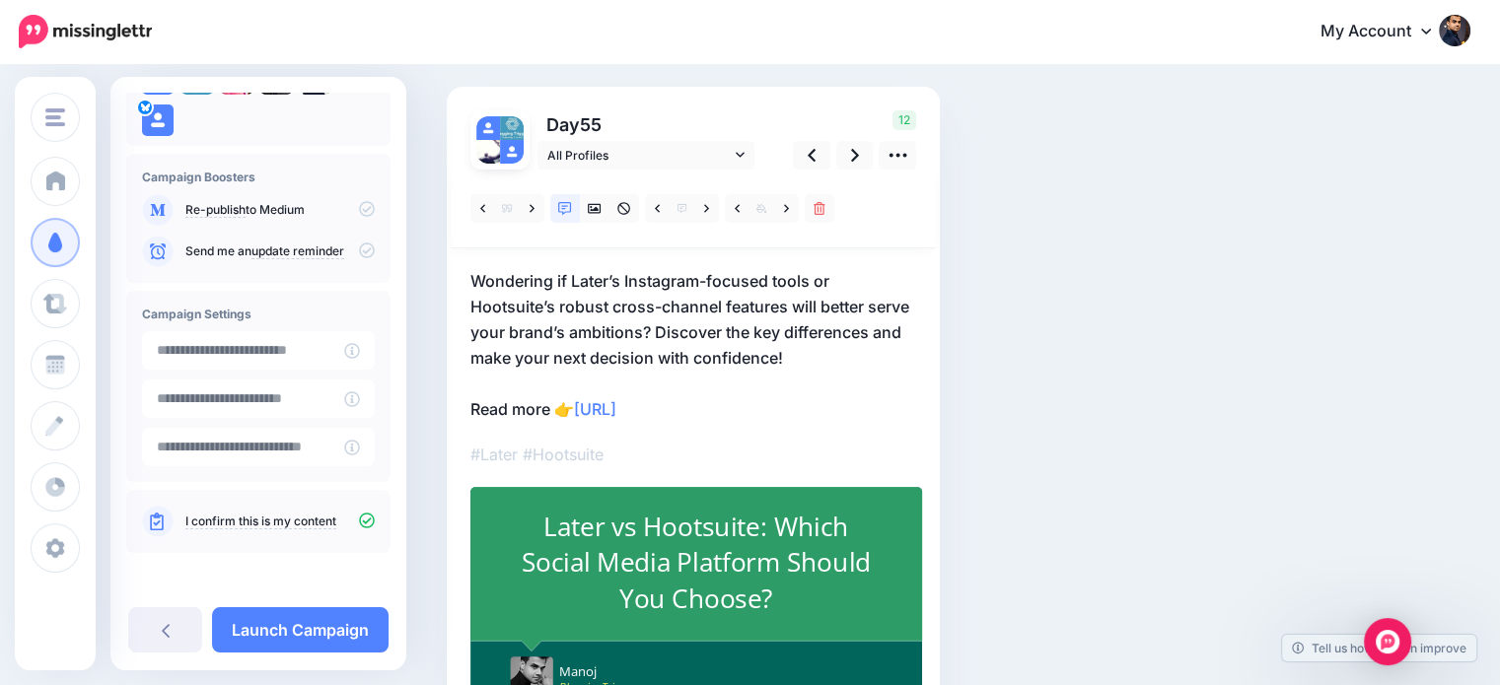
click at [874, 348] on p "Wondering if Later’s Instagram-focused tools or Hootsuite’s robust cross-channe…" at bounding box center [693, 345] width 446 height 154
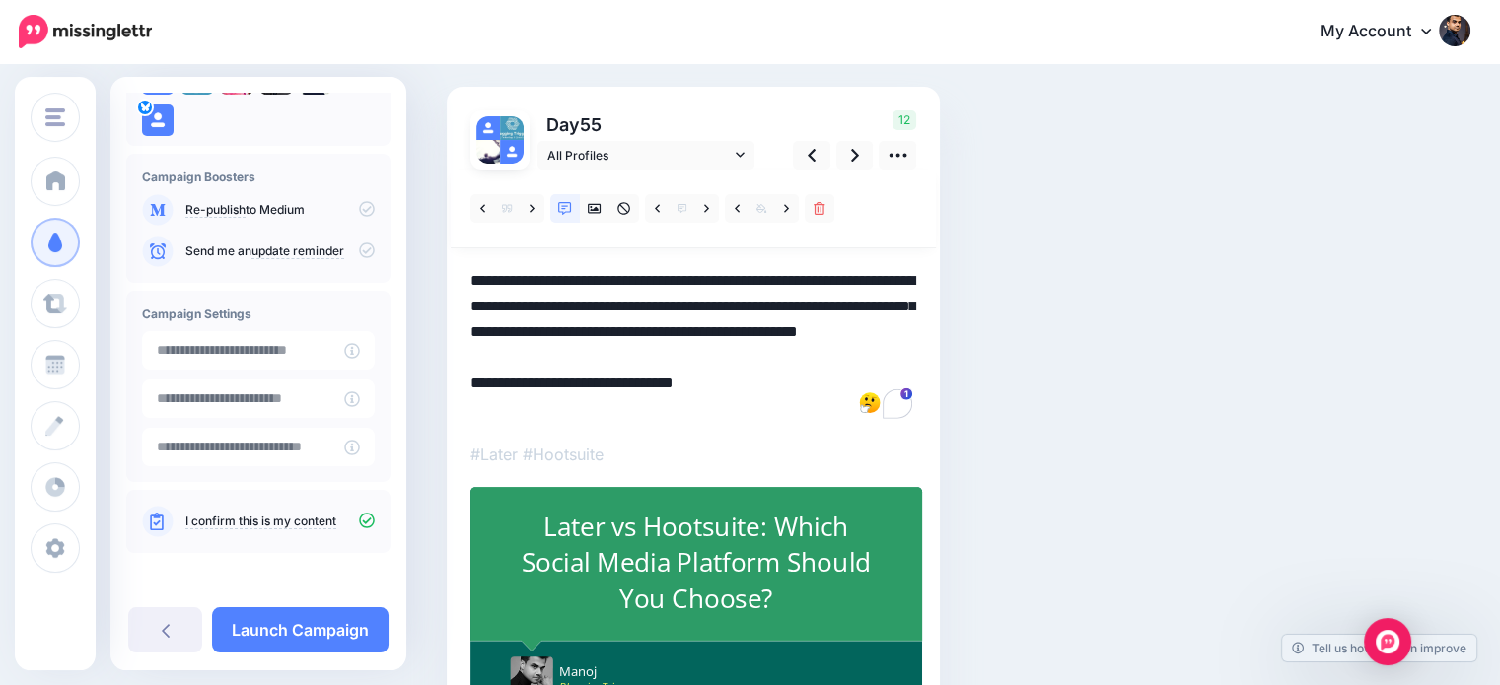
drag, startPoint x: 877, startPoint y: 330, endPoint x: 920, endPoint y: 353, distance: 49.0
click at [920, 353] on div "Day 55 All Profiles" at bounding box center [693, 412] width 493 height 650
click at [851, 157] on icon at bounding box center [855, 155] width 8 height 21
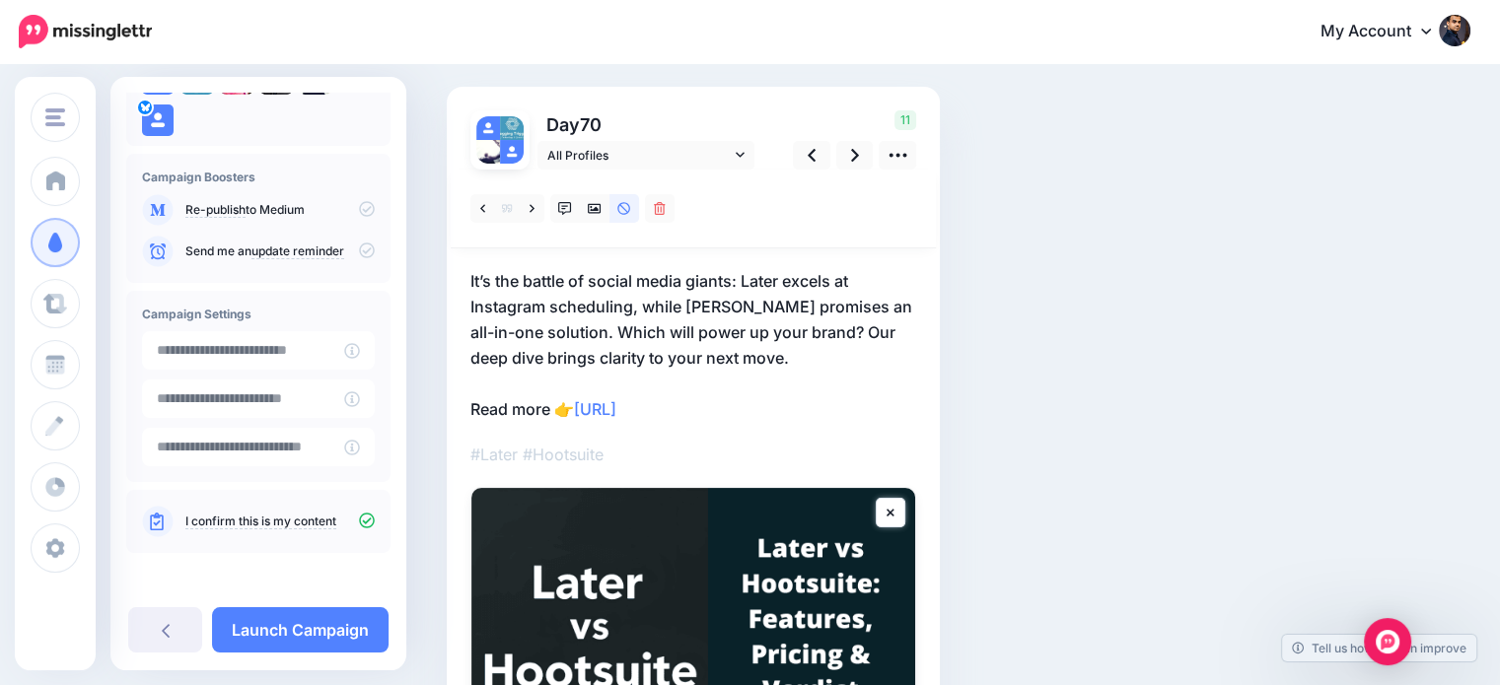
click at [819, 335] on p "It’s the battle of social media giants: Later excels at Instagram scheduling, w…" at bounding box center [693, 345] width 446 height 154
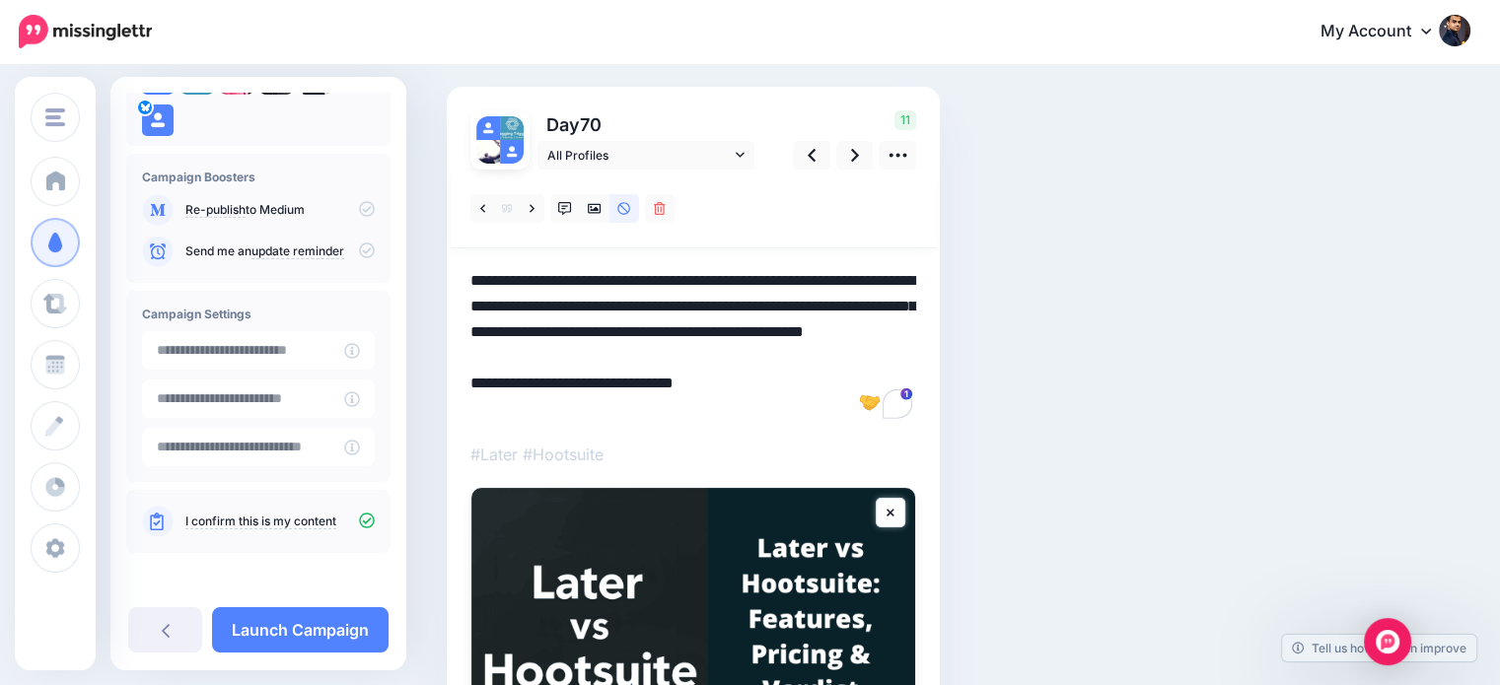
drag, startPoint x: 817, startPoint y: 328, endPoint x: 861, endPoint y: 365, distance: 57.5
click at [861, 365] on textarea "**********" at bounding box center [693, 345] width 446 height 154
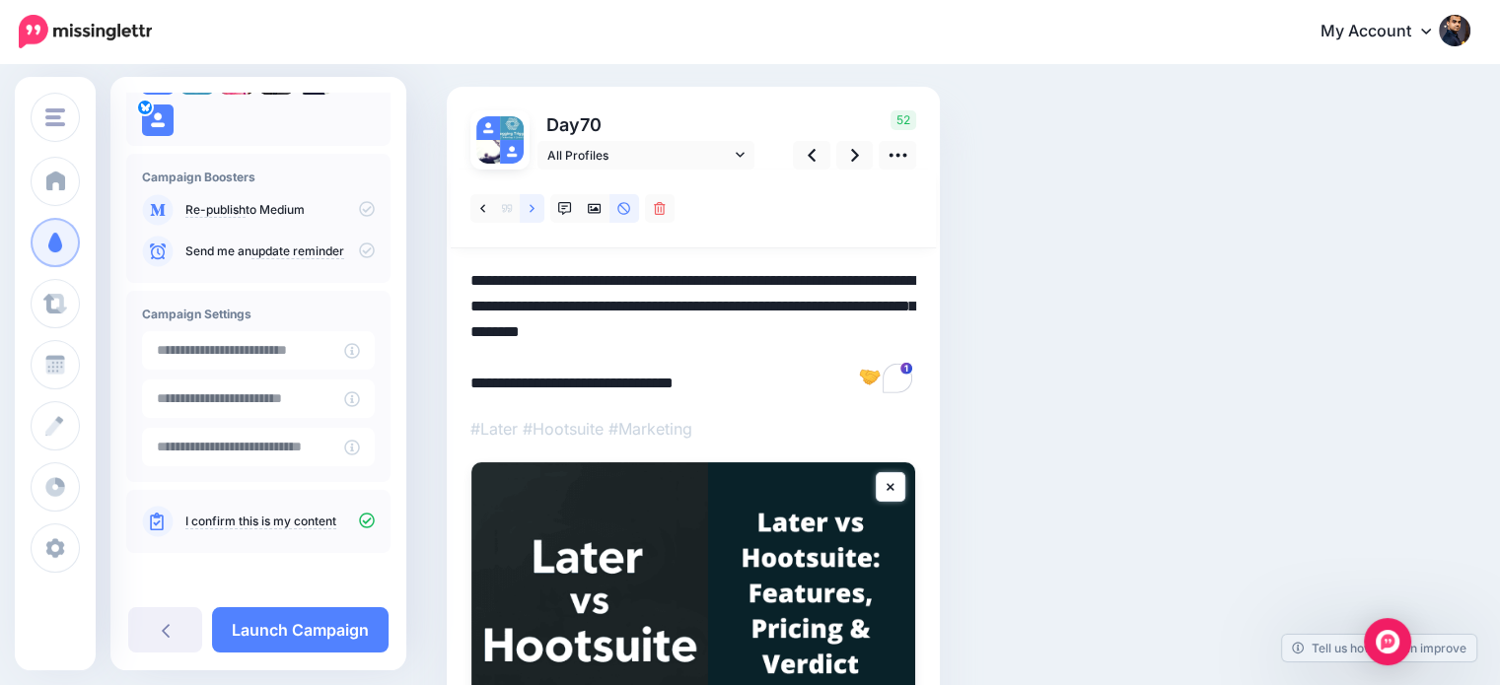
click at [530, 204] on icon at bounding box center [532, 209] width 5 height 14
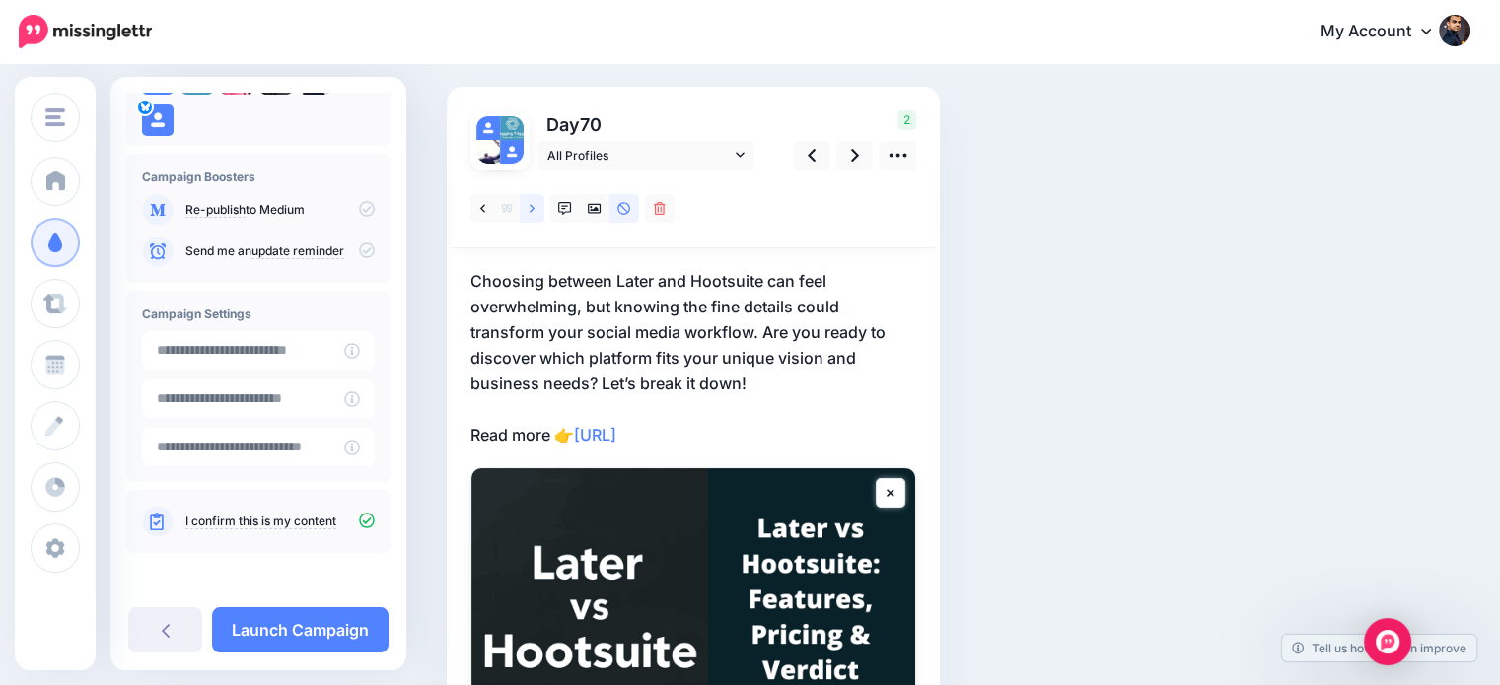
click at [530, 200] on link at bounding box center [532, 208] width 25 height 29
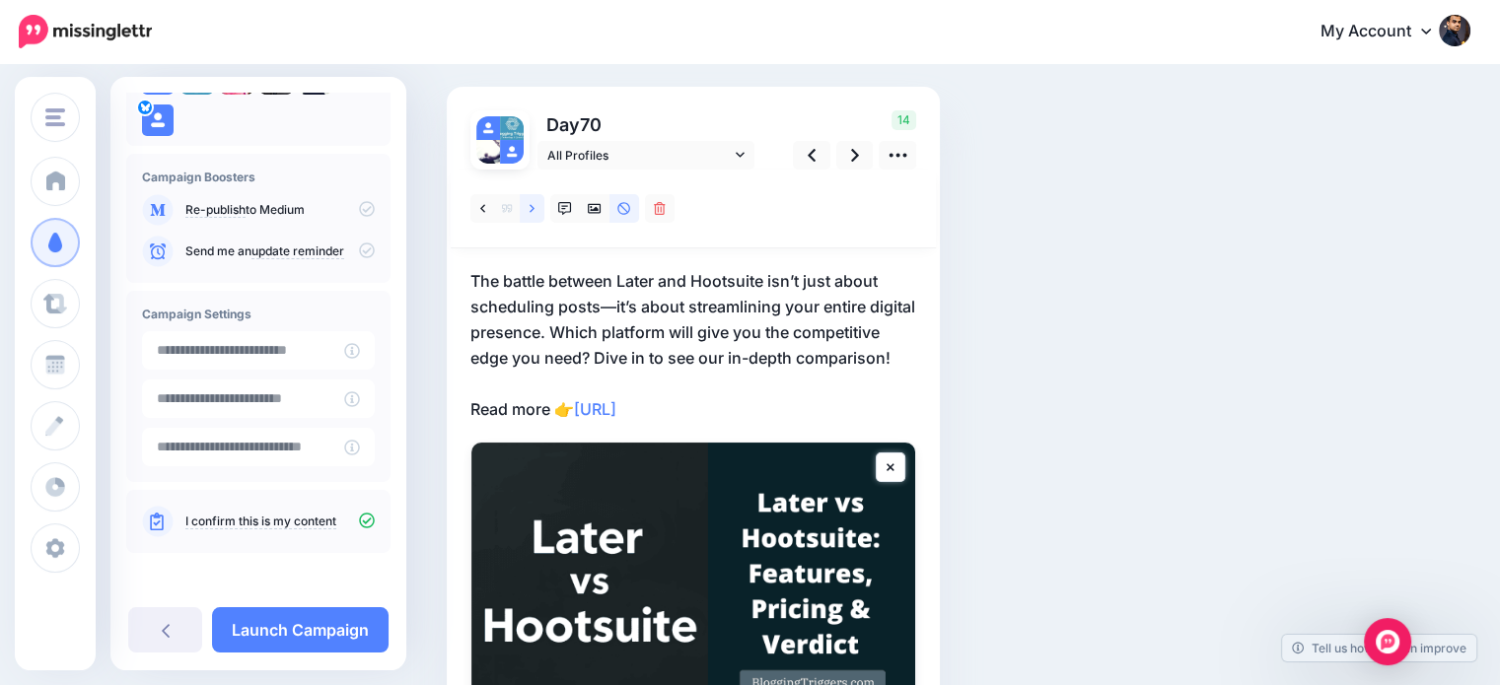
click at [527, 203] on link at bounding box center [532, 208] width 25 height 29
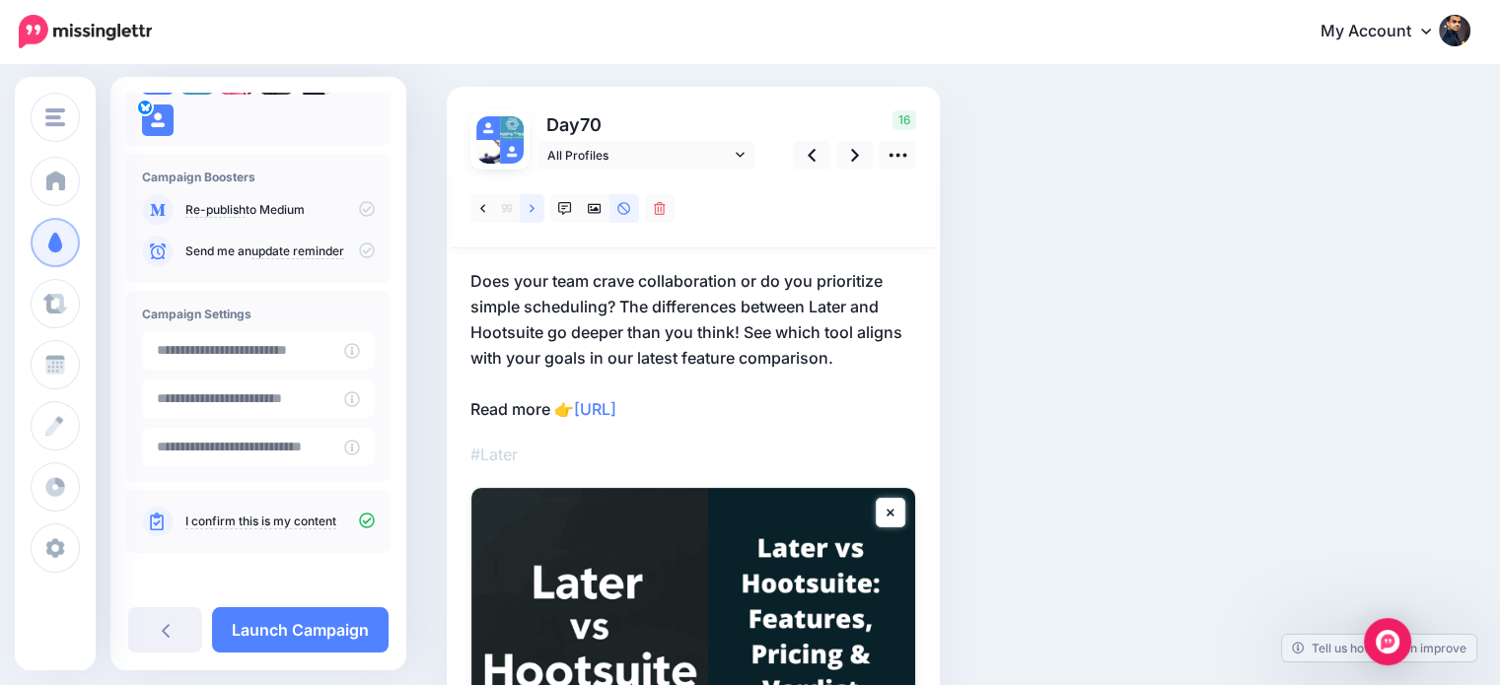
click at [530, 212] on icon at bounding box center [532, 209] width 5 height 14
click at [529, 209] on link at bounding box center [532, 208] width 25 height 29
click at [530, 275] on p "It’s the battle of social media giants: Later excels at Instagram scheduling, w…" at bounding box center [693, 345] width 446 height 154
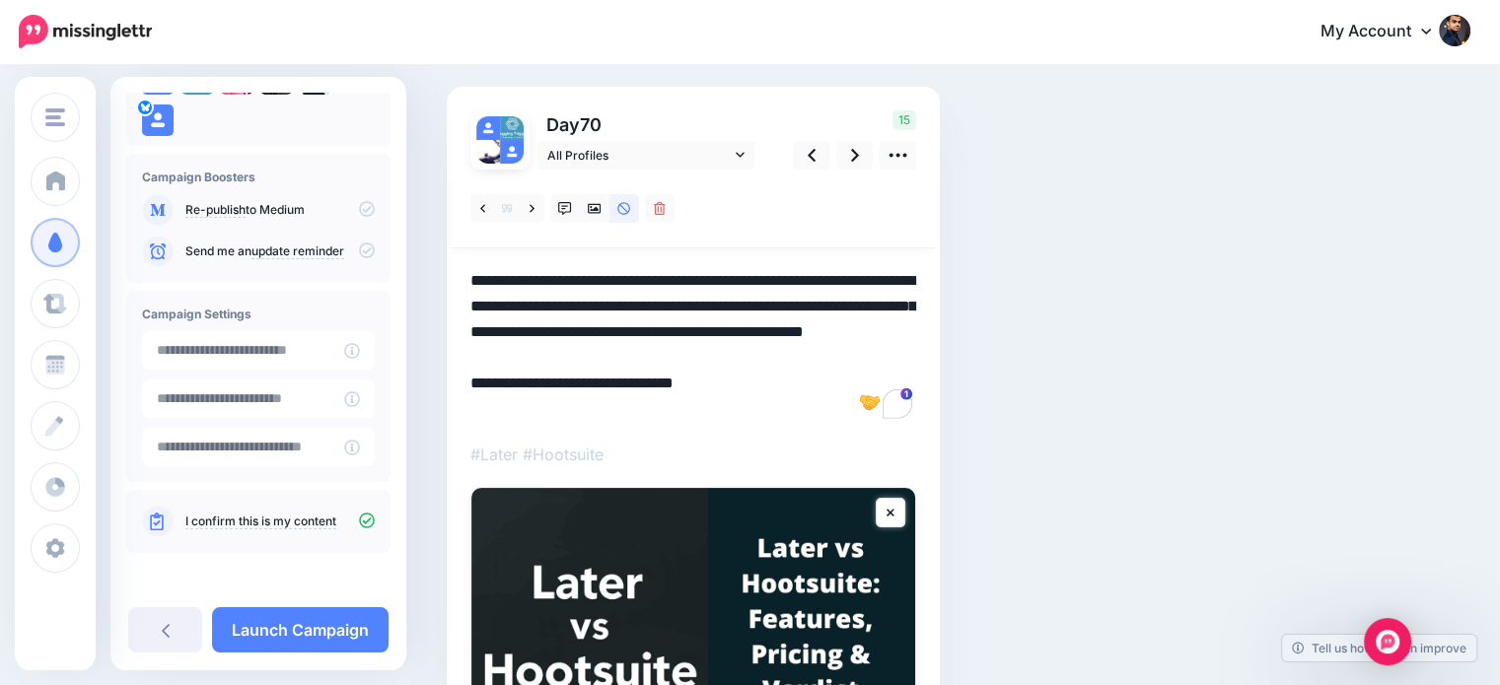
drag, startPoint x: 534, startPoint y: 274, endPoint x: 434, endPoint y: 282, distance: 99.9
click at [434, 282] on div "Social Posts Review the social posts that will be sent to promote this content.…" at bounding box center [871, 454] width 878 height 947
click at [787, 321] on textarea "**********" at bounding box center [693, 345] width 446 height 154
click at [569, 205] on icon at bounding box center [565, 209] width 14 height 14
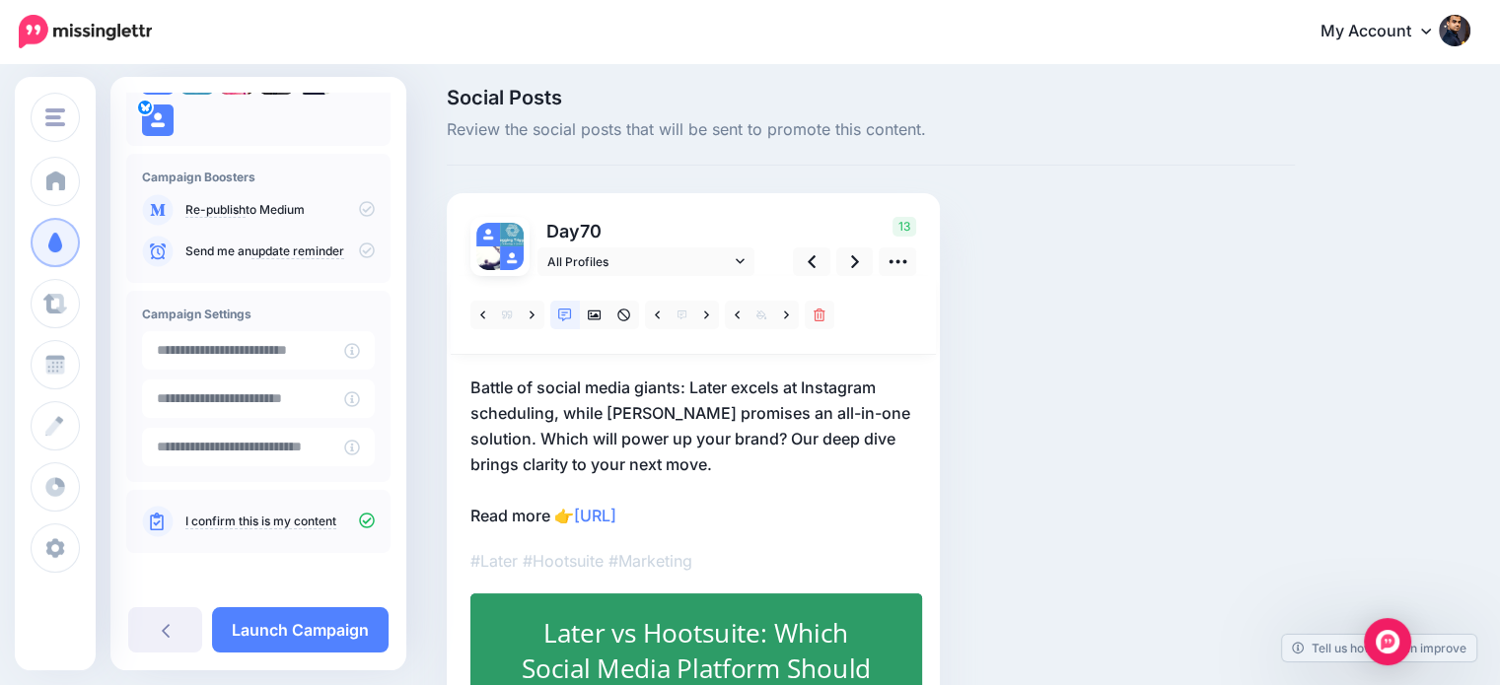
scroll to position [114, 0]
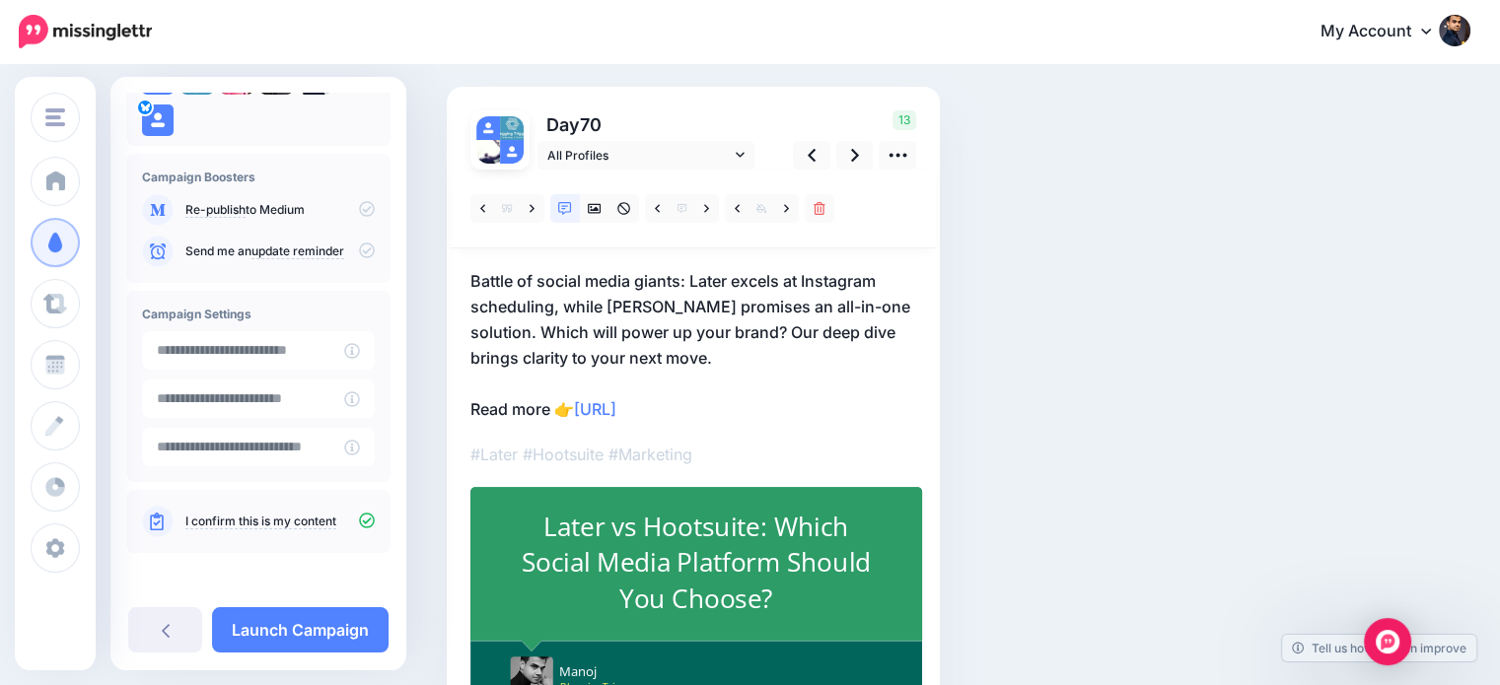
click at [826, 326] on p "Battle of social media giants: Later excels at Instagram scheduling, while Hoot…" at bounding box center [693, 345] width 446 height 154
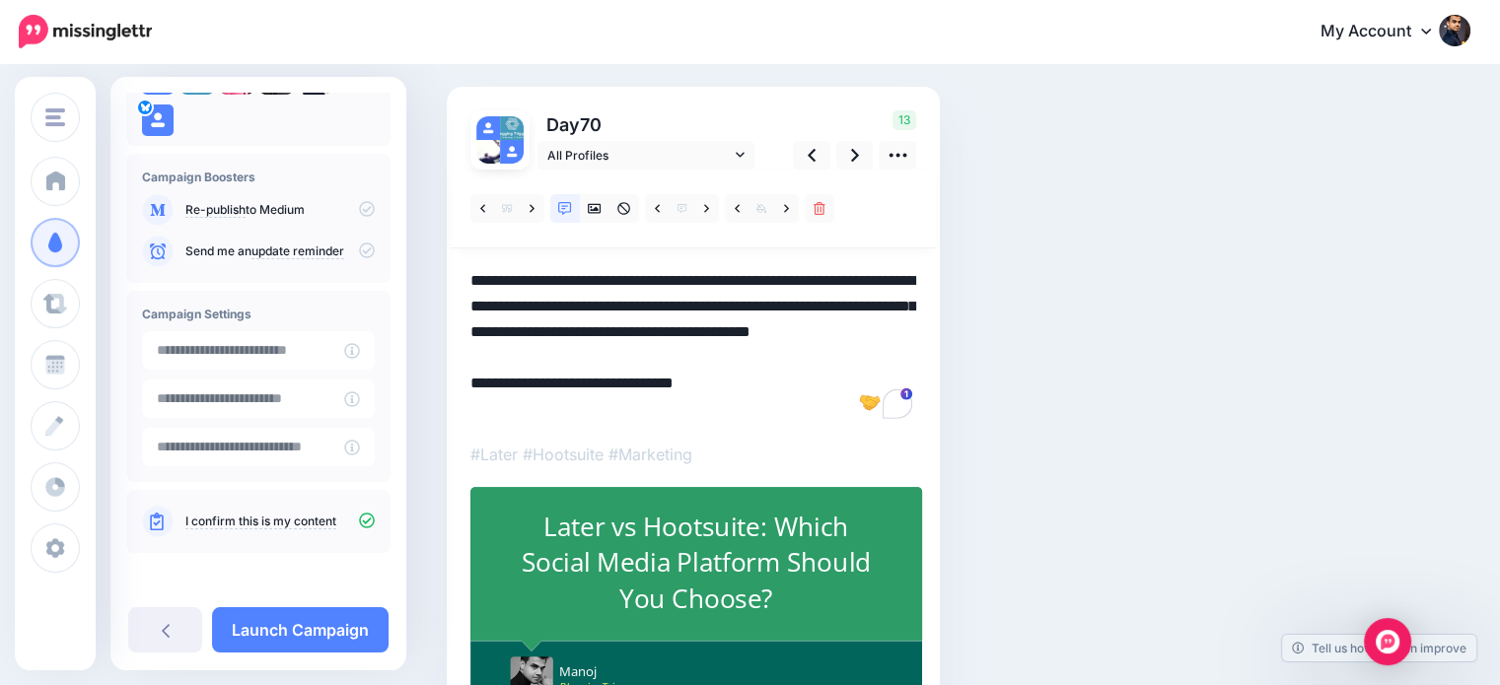
drag, startPoint x: 824, startPoint y: 326, endPoint x: 915, endPoint y: 322, distance: 90.8
click at [915, 322] on textarea "**********" at bounding box center [693, 345] width 446 height 154
drag, startPoint x: 578, startPoint y: 354, endPoint x: 462, endPoint y: 369, distance: 117.3
click at [462, 369] on div "Day 70 All Profiles" at bounding box center [693, 412] width 493 height 650
type textarea "**********"
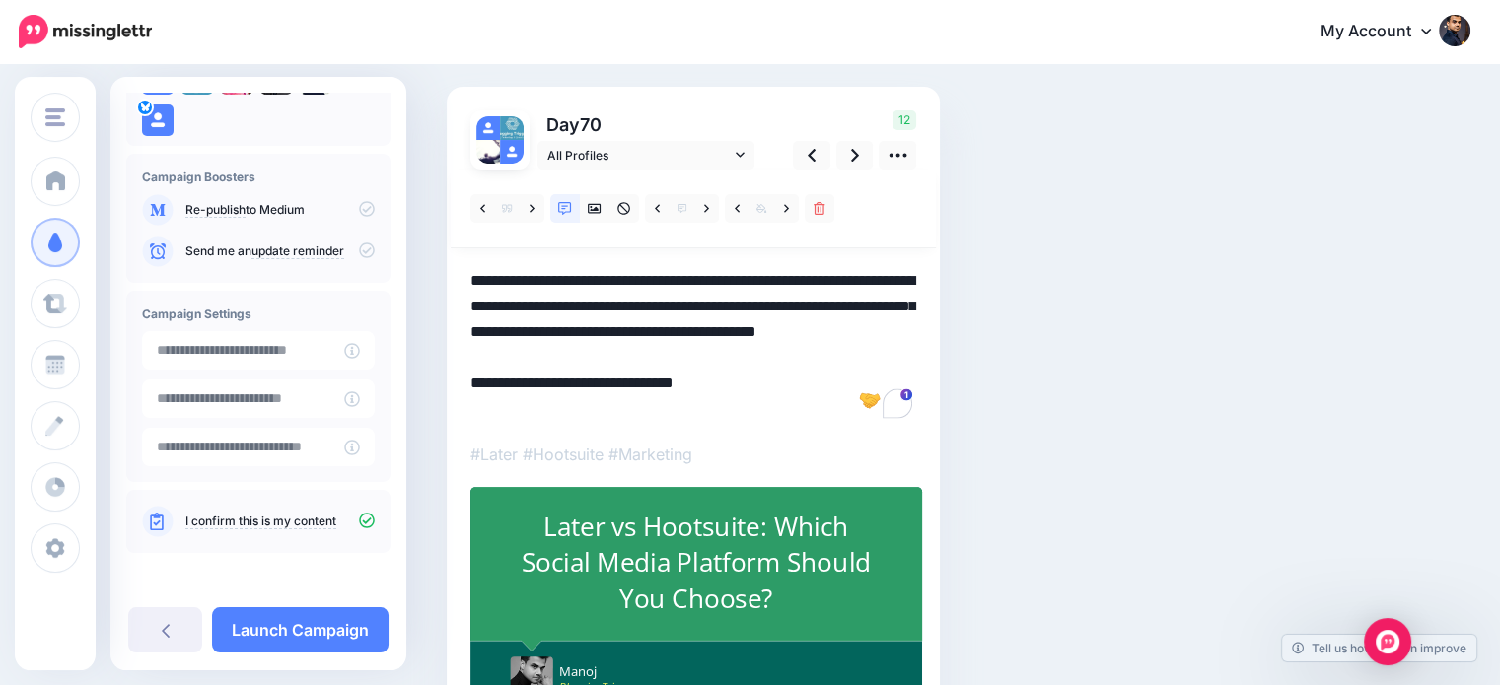
click at [1009, 338] on div "Social Posts Review the social posts that will be sent to promote this content.…" at bounding box center [871, 388] width 878 height 815
click at [852, 153] on icon at bounding box center [855, 155] width 8 height 21
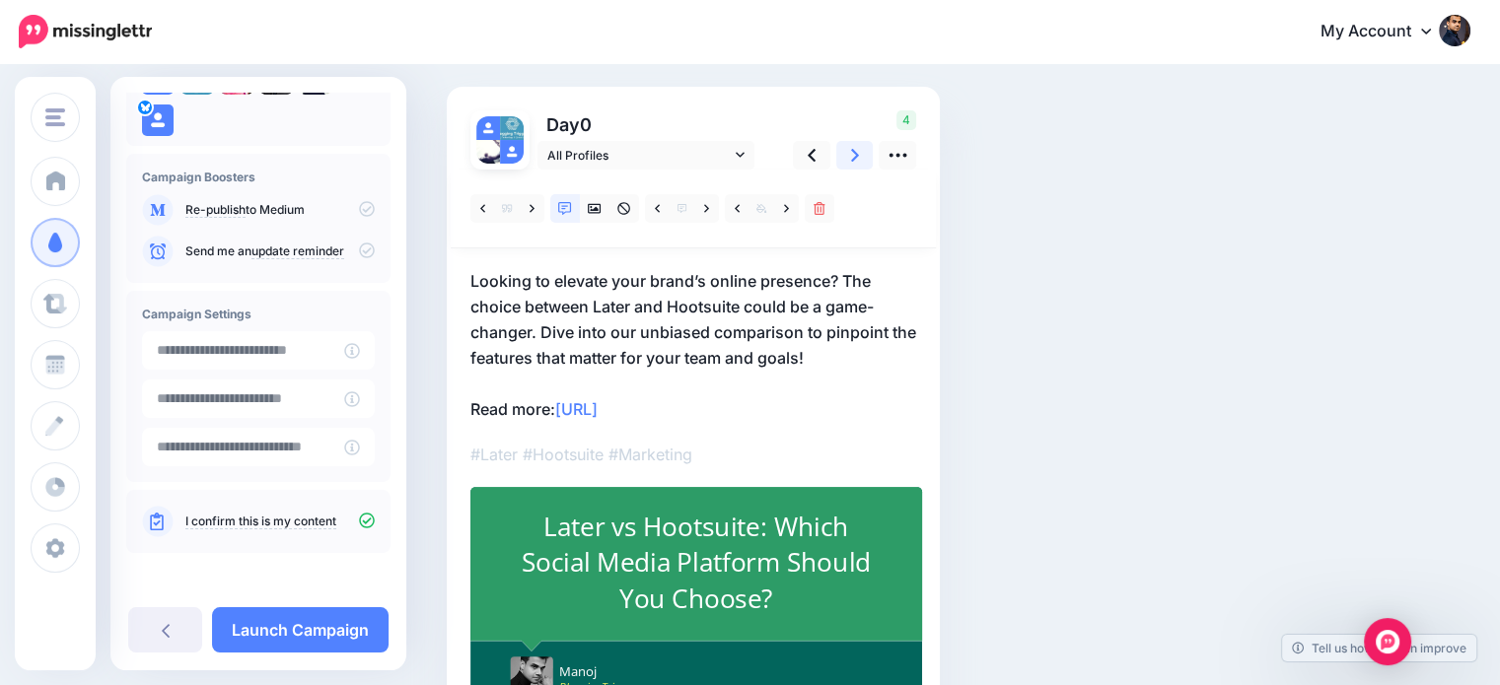
click at [852, 153] on icon at bounding box center [855, 155] width 8 height 21
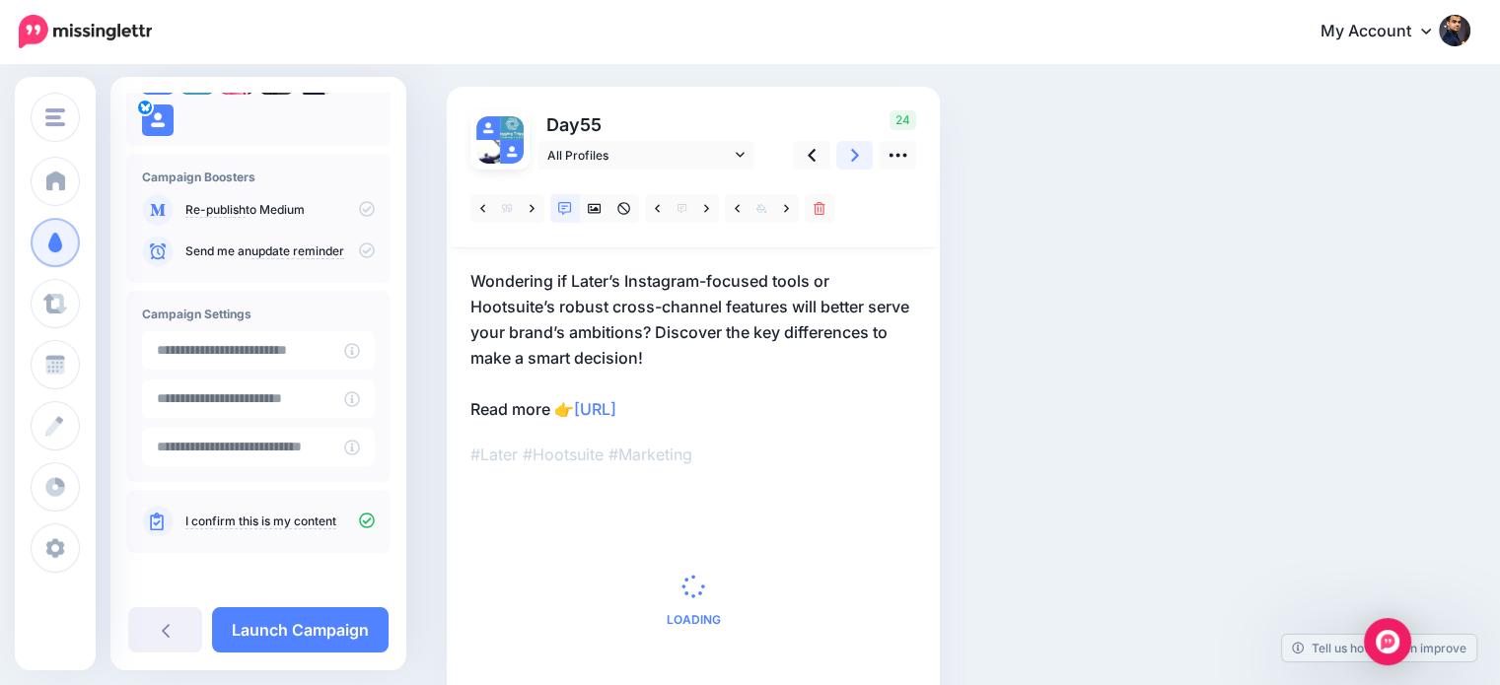
click at [852, 153] on icon at bounding box center [855, 155] width 8 height 21
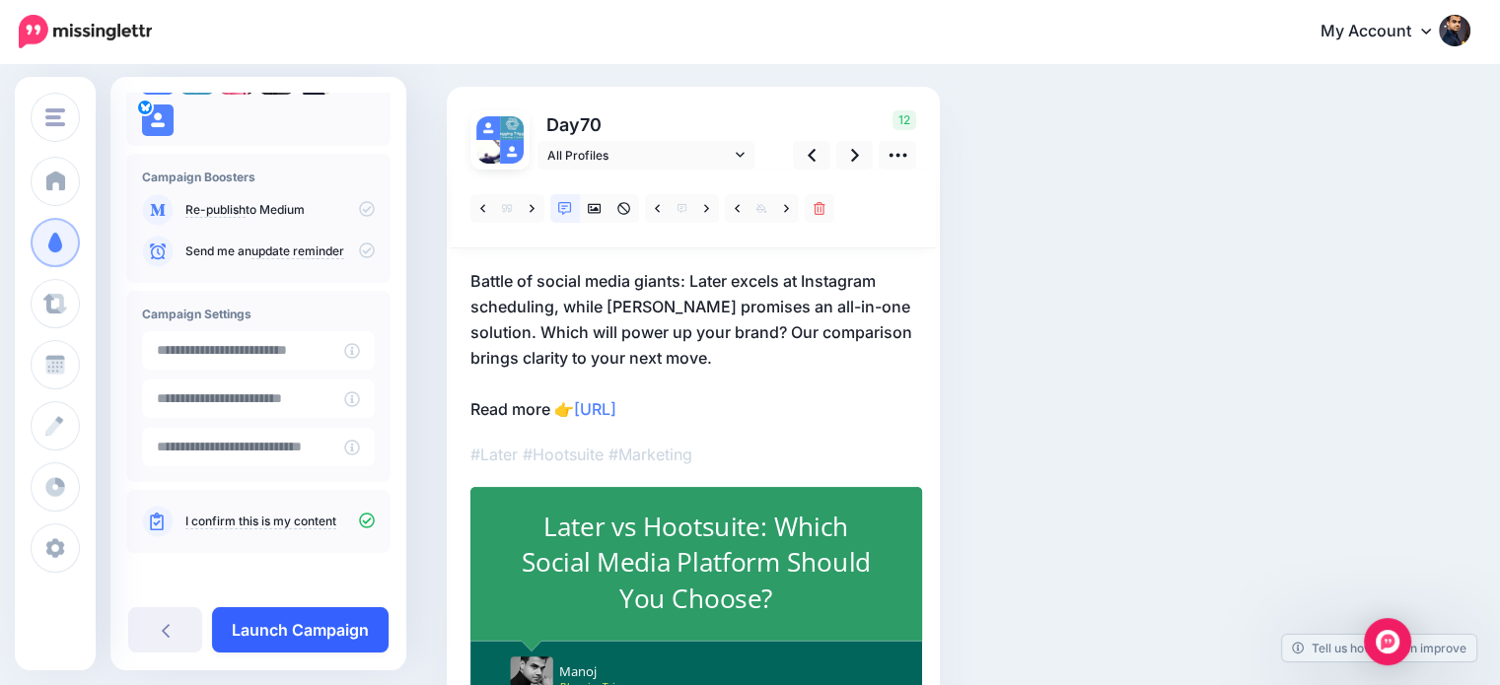
click at [312, 629] on link "Launch Campaign" at bounding box center [300, 629] width 177 height 45
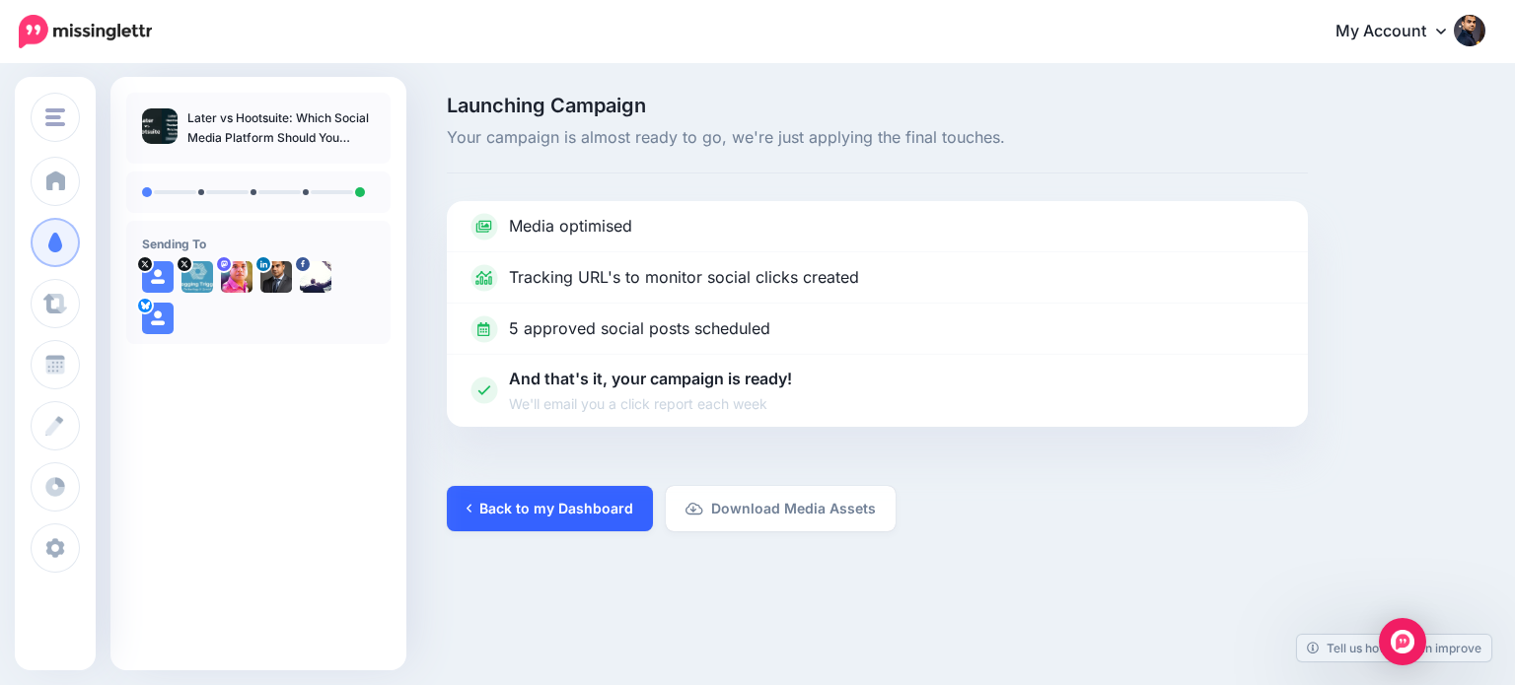
click at [559, 511] on link "Back to my Dashboard" at bounding box center [550, 508] width 206 height 45
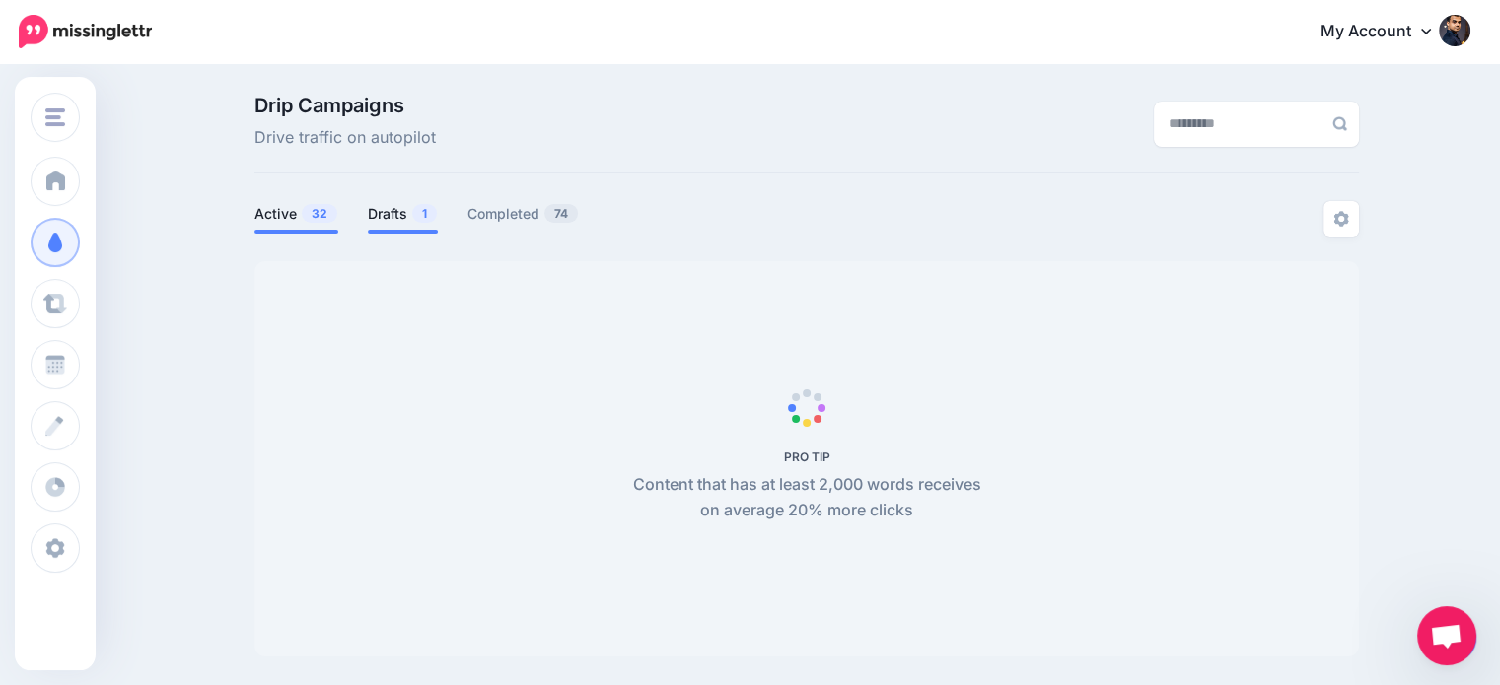
click at [408, 210] on link "Drafts 1" at bounding box center [403, 214] width 70 height 24
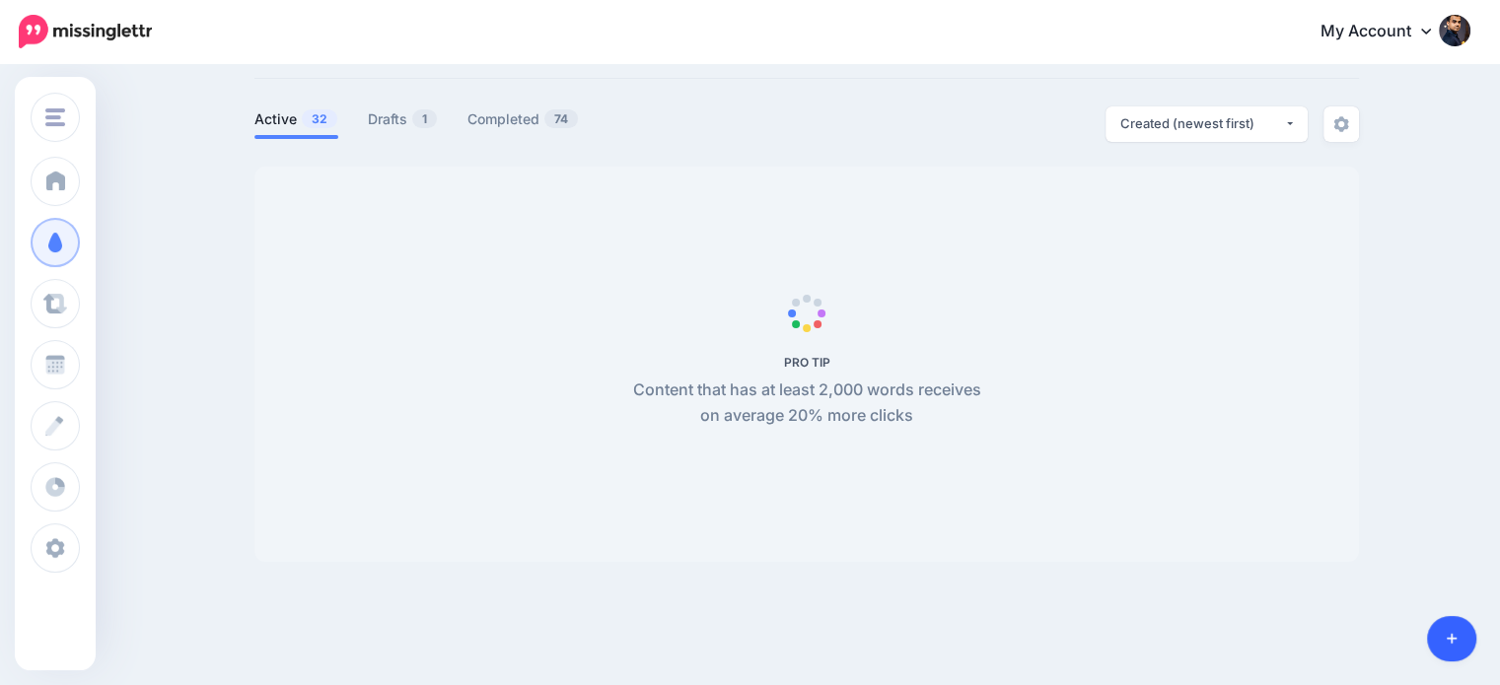
click at [1456, 630] on link at bounding box center [1452, 638] width 50 height 45
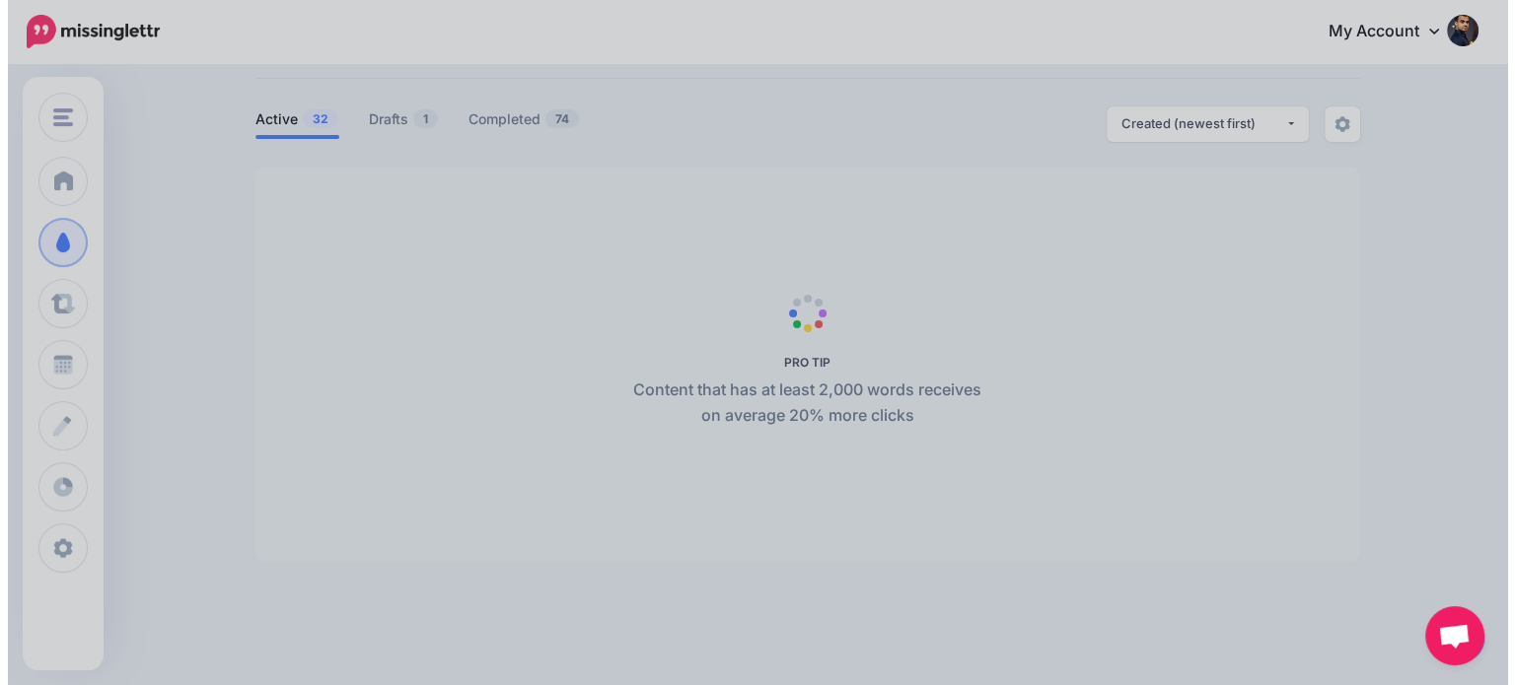
scroll to position [95, 0]
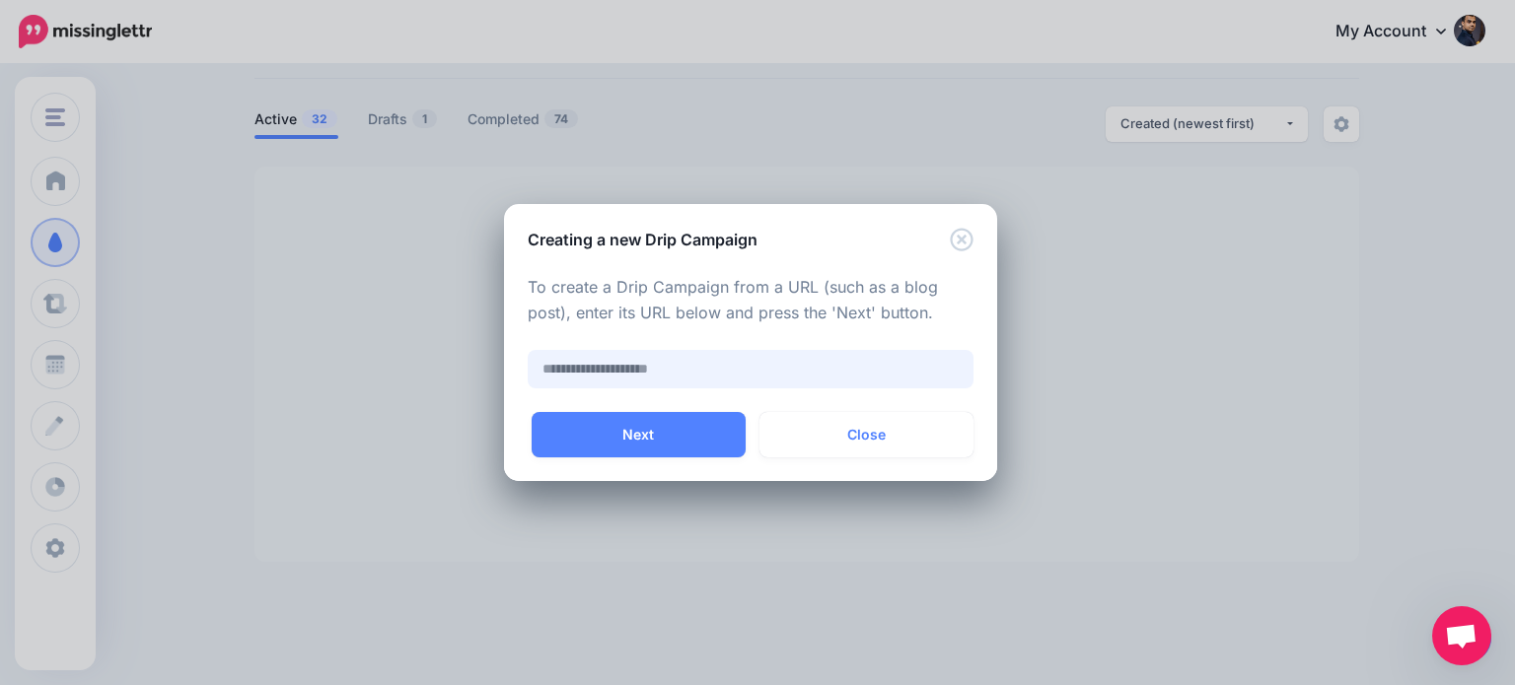
paste input "**********"
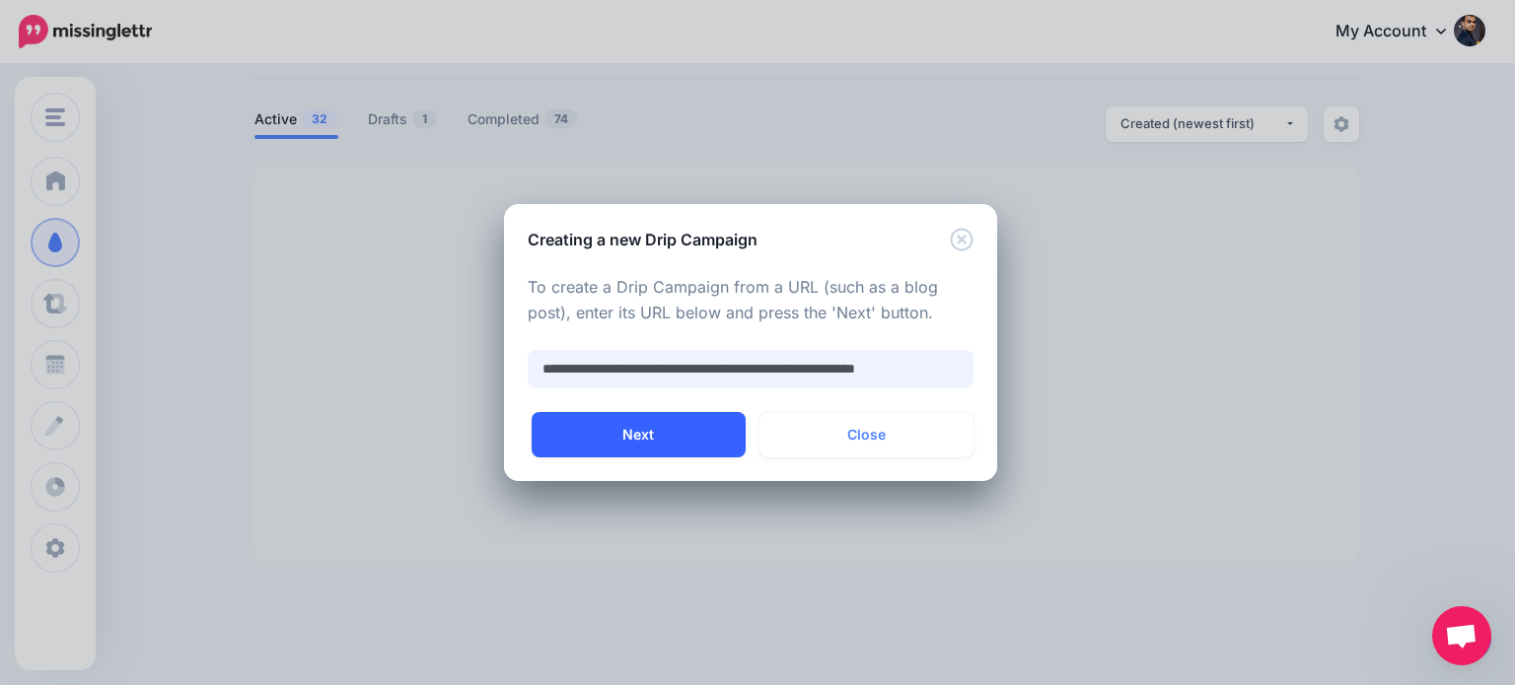
scroll to position [0, 16]
type input "**********"
click at [690, 429] on button "Next" at bounding box center [639, 434] width 214 height 45
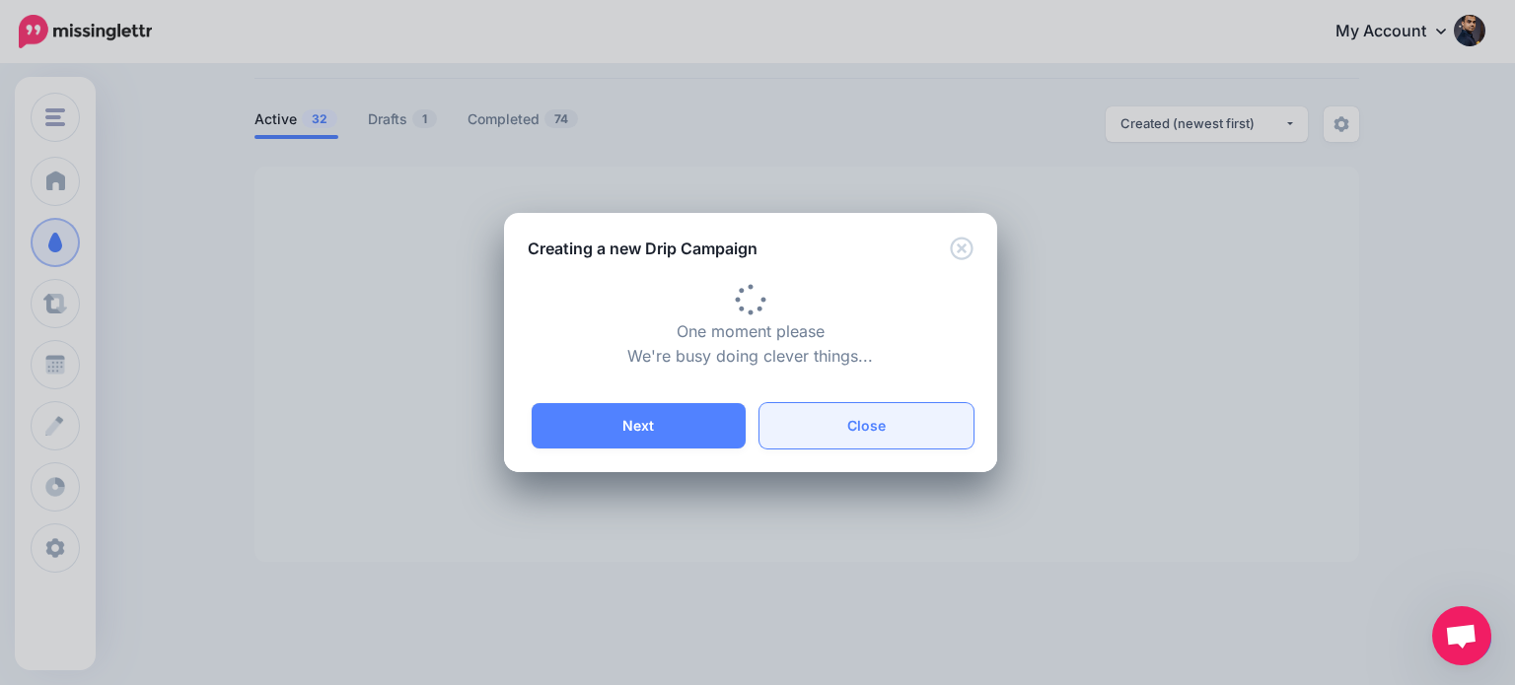
type input "**********"
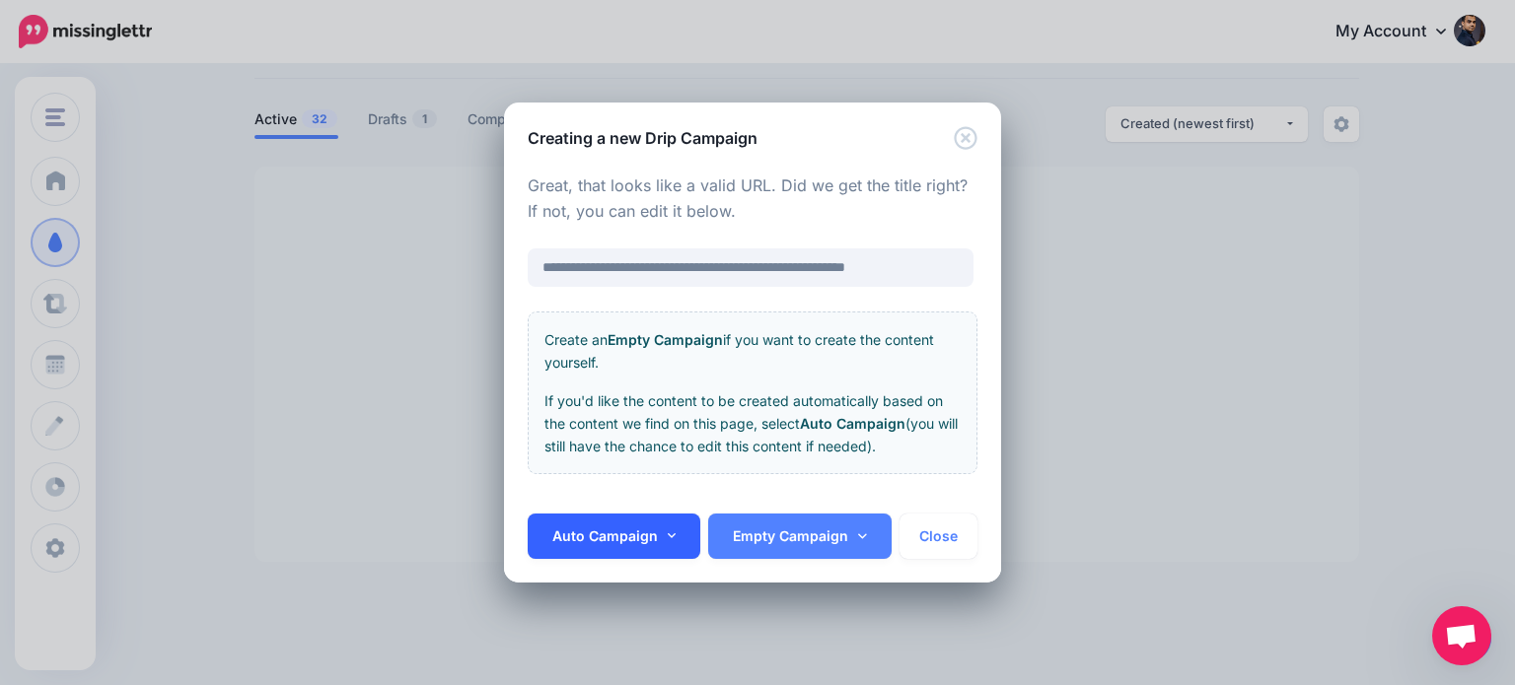
click at [660, 543] on link "Auto Campaign" at bounding box center [615, 536] width 174 height 45
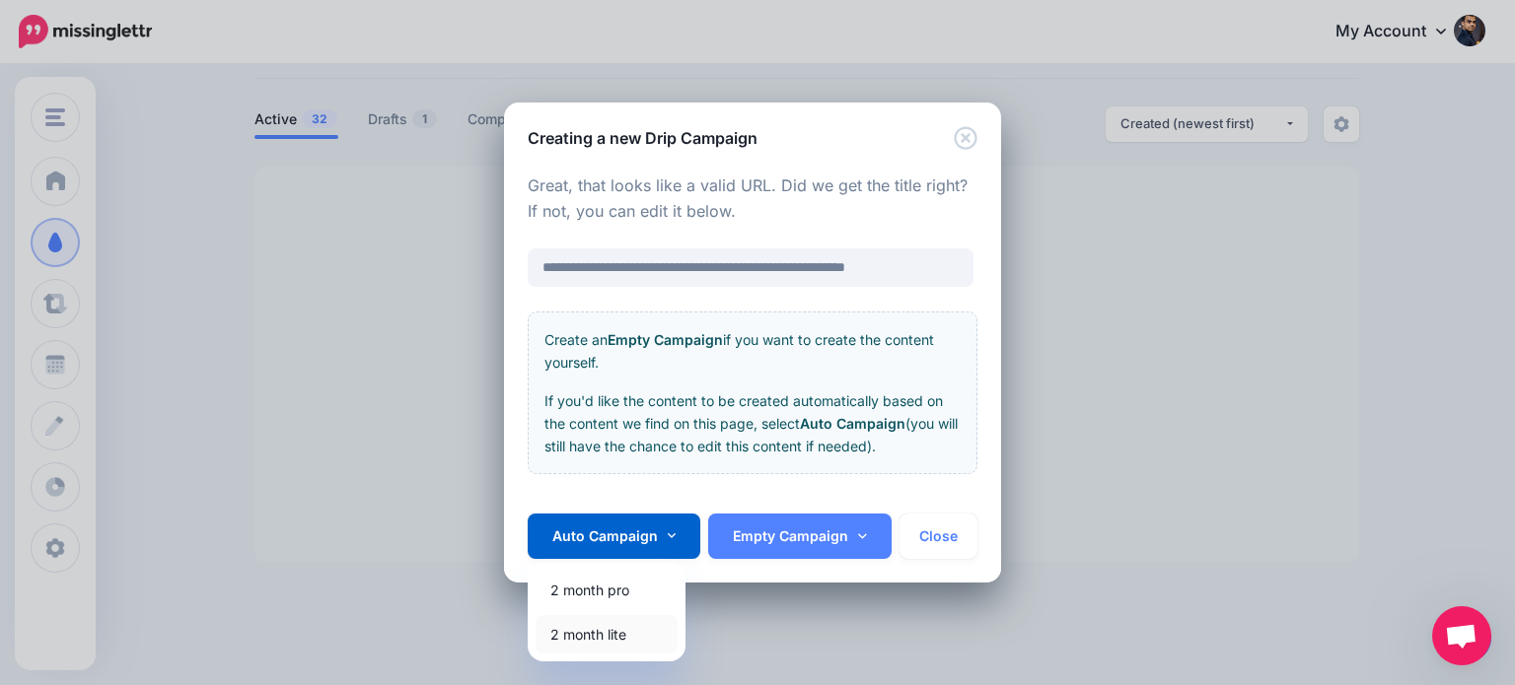
click at [612, 630] on link "2 month lite" at bounding box center [606, 634] width 142 height 38
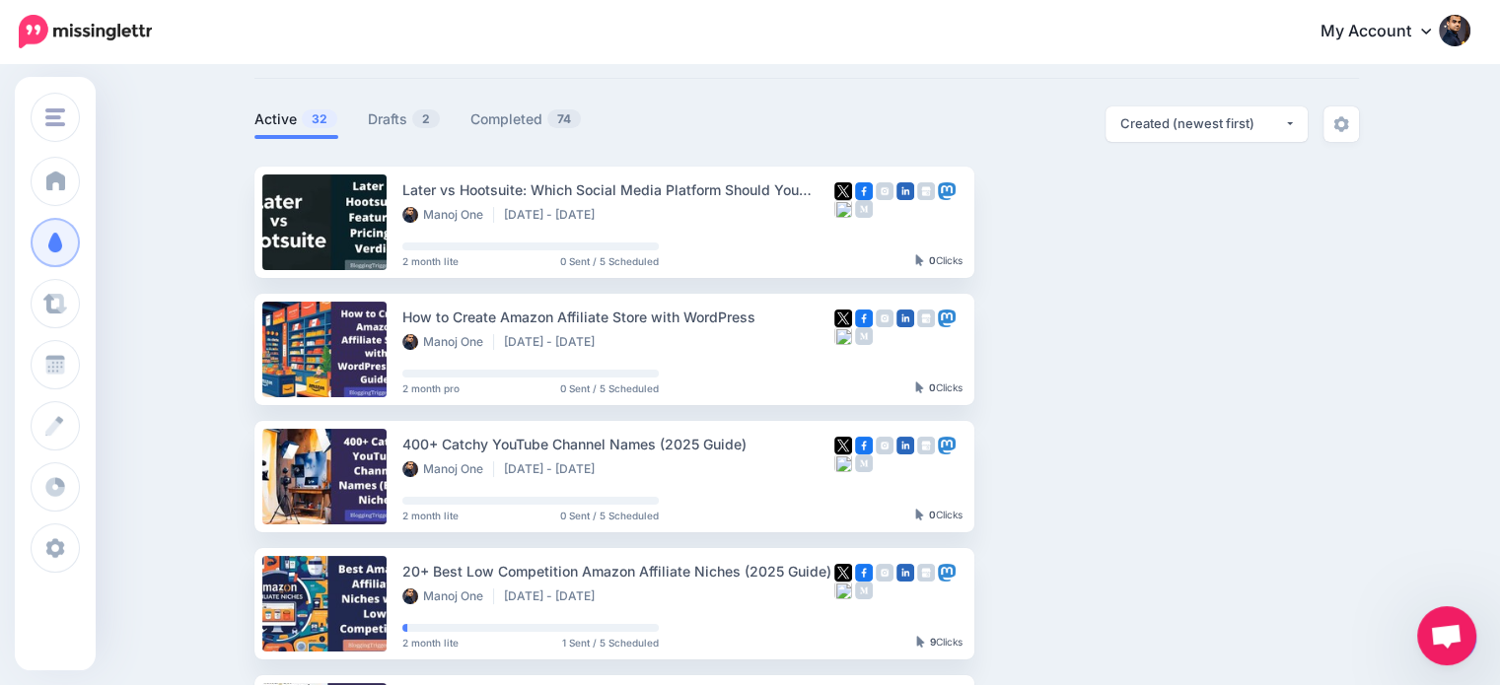
click at [1441, 645] on span "Open chat" at bounding box center [1446, 638] width 33 height 28
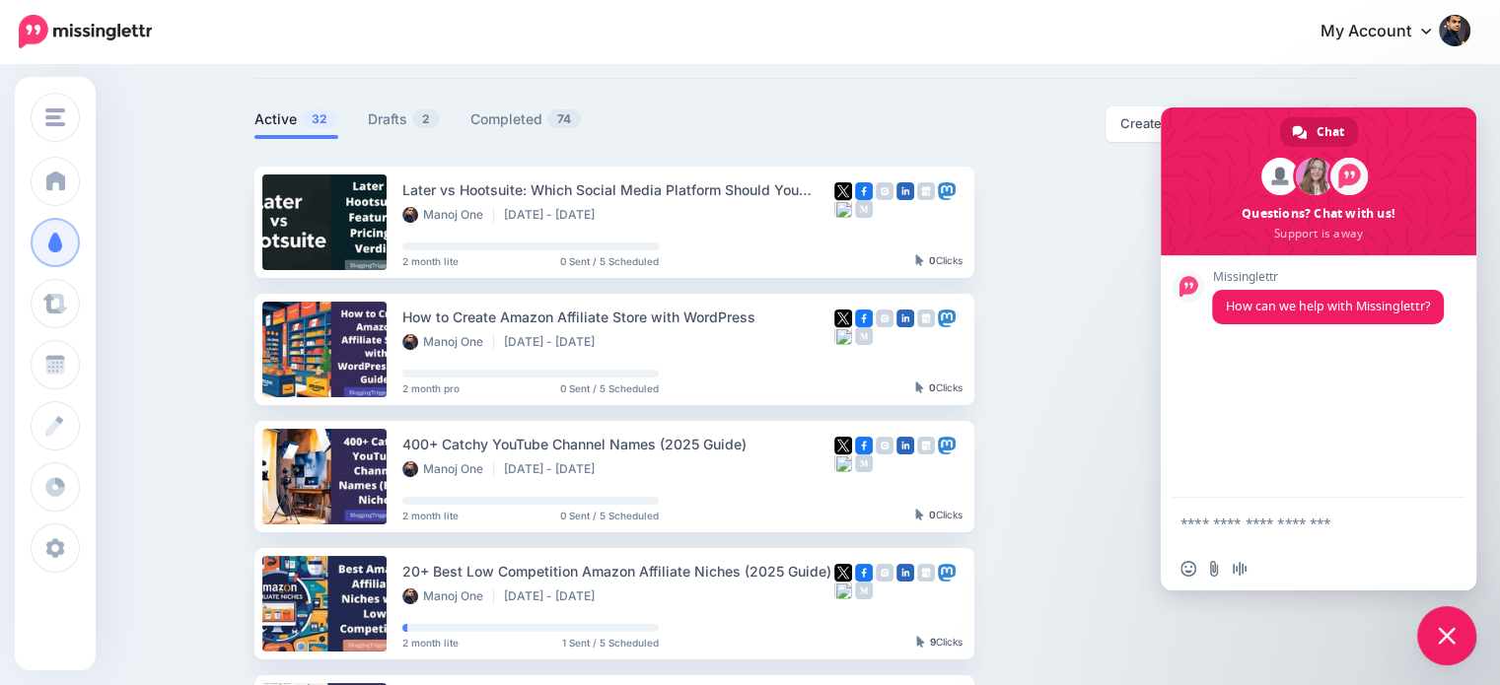
click at [1289, 529] on textarea "Compose your message..." at bounding box center [1298, 522] width 237 height 49
type textarea "**********"
click at [1428, 511] on span "Send" at bounding box center [1441, 505] width 33 height 33
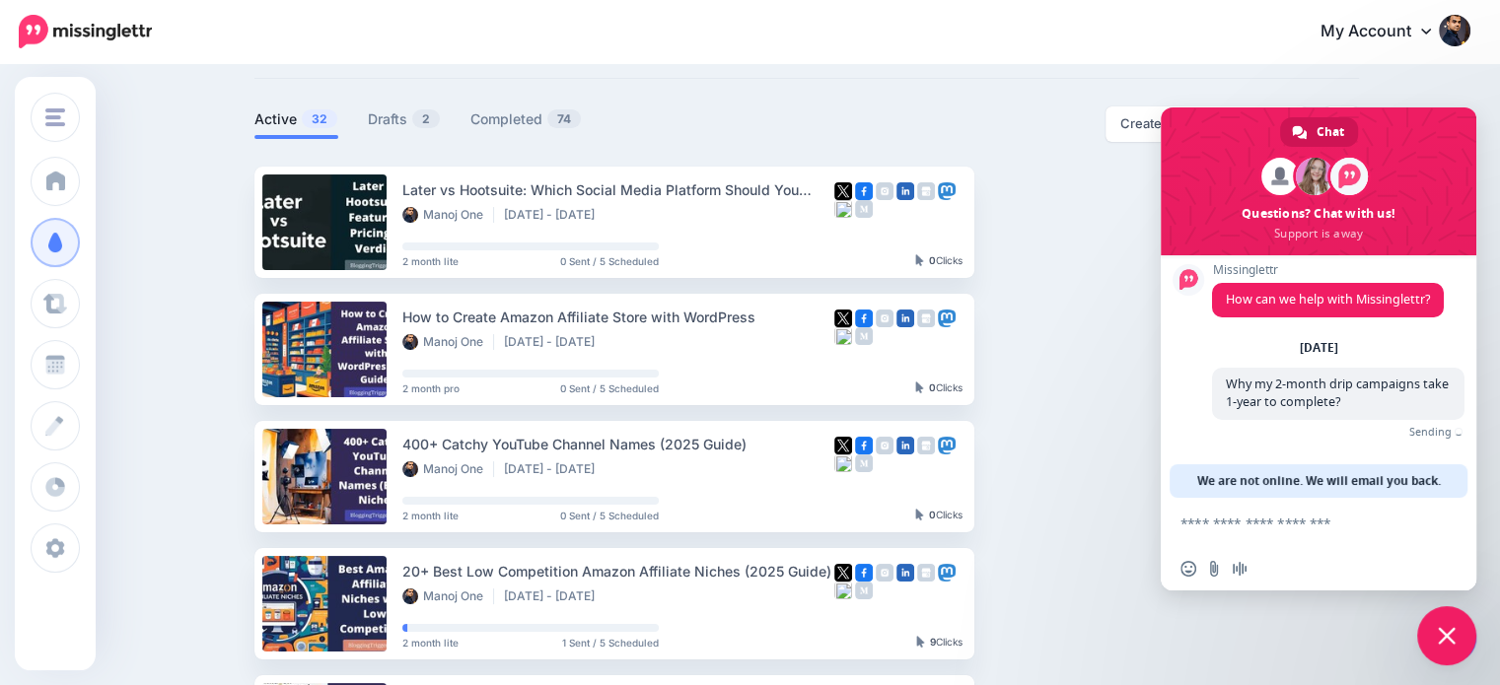
click at [1311, 520] on textarea "Compose your message..." at bounding box center [1298, 522] width 237 height 49
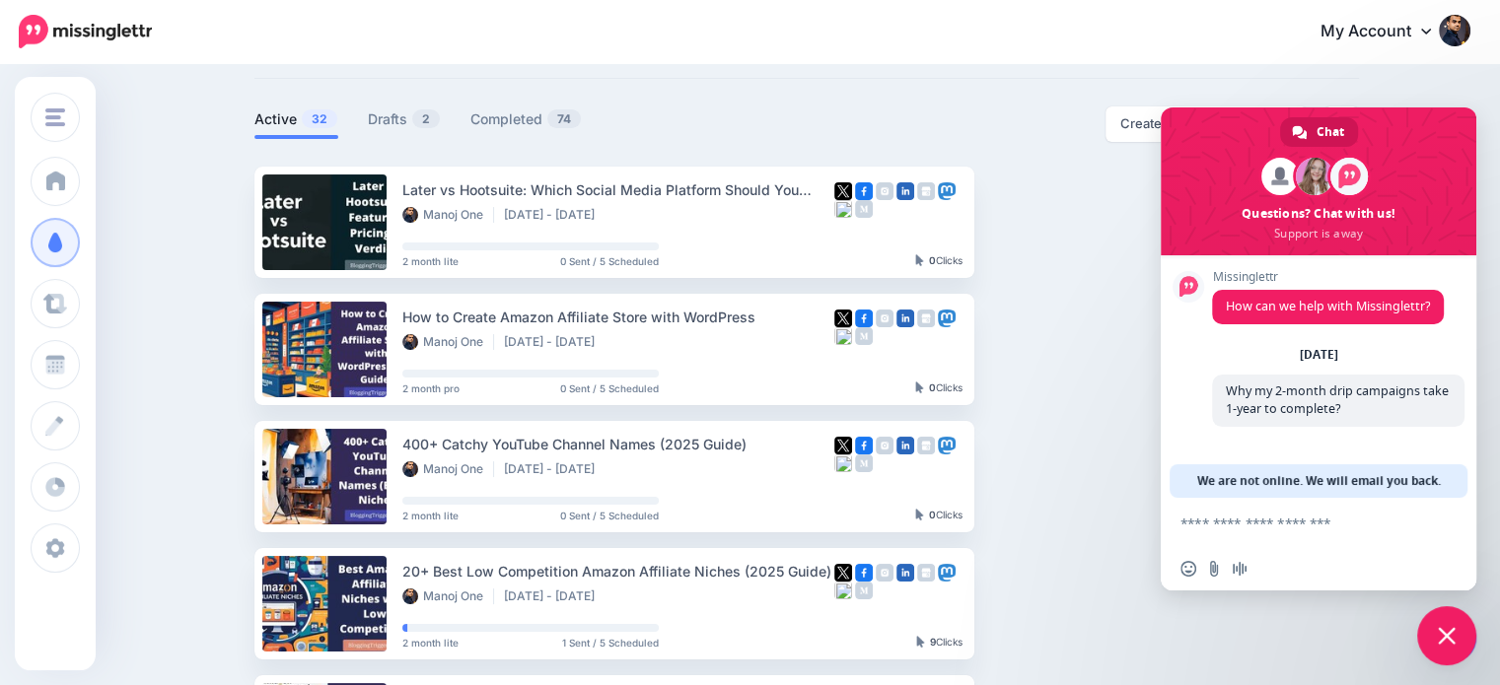
type textarea "*"
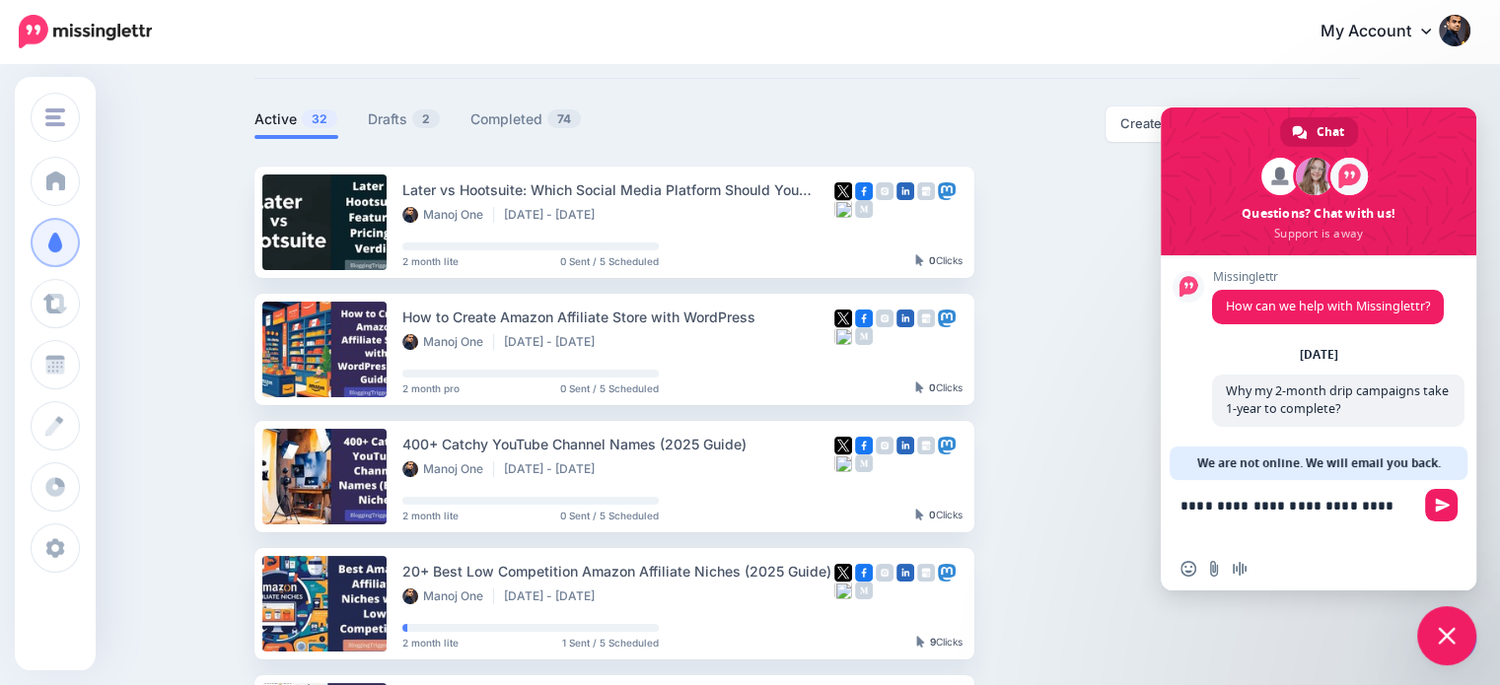
click at [1223, 504] on textarea "**********" at bounding box center [1298, 513] width 237 height 67
click at [1272, 532] on textarea "**********" at bounding box center [1298, 513] width 237 height 67
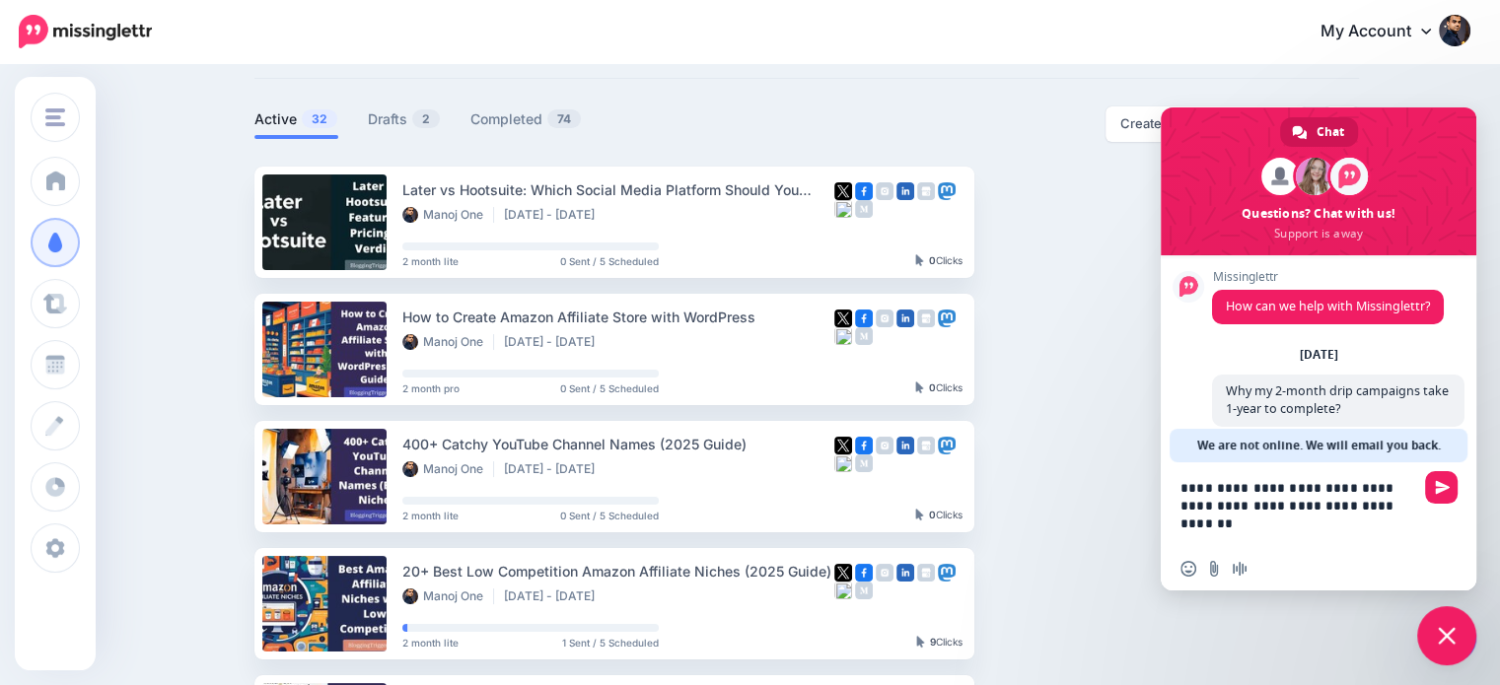
type textarea "**********"
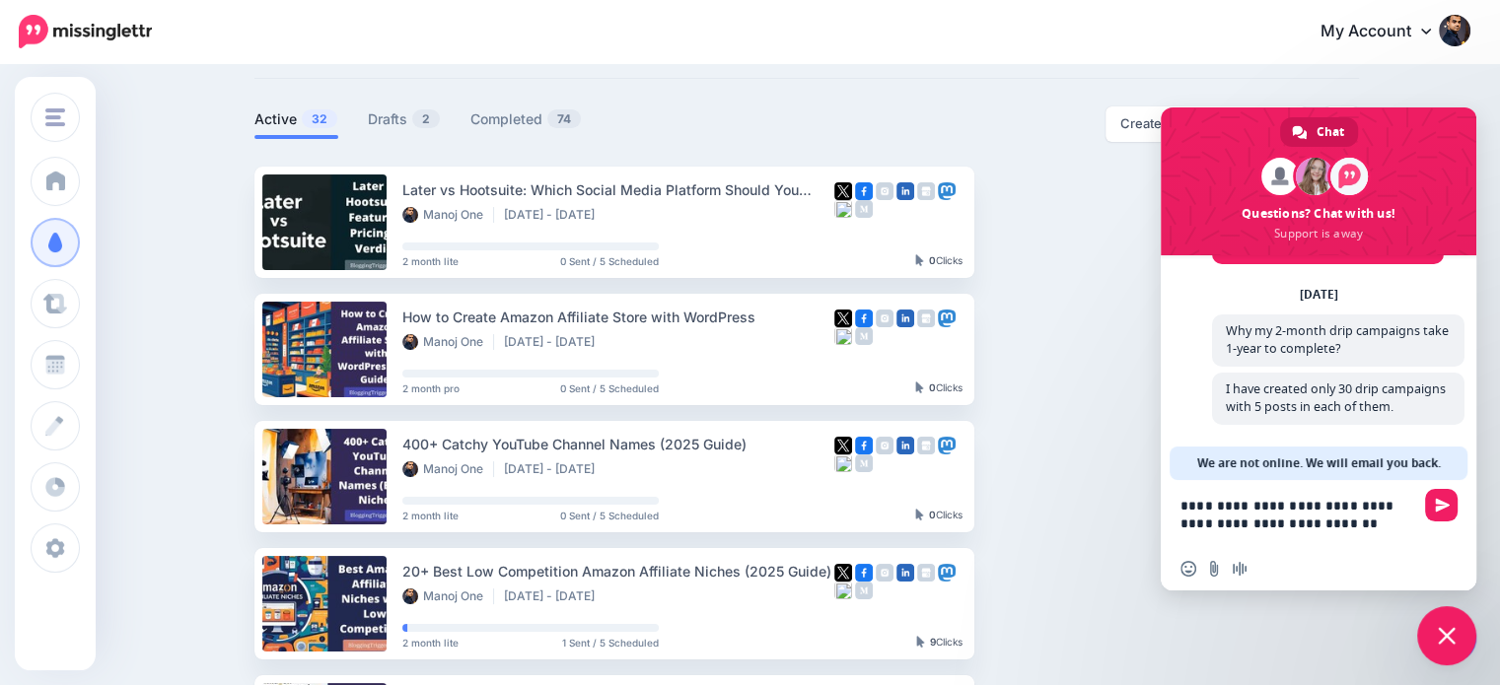
scroll to position [95, 0]
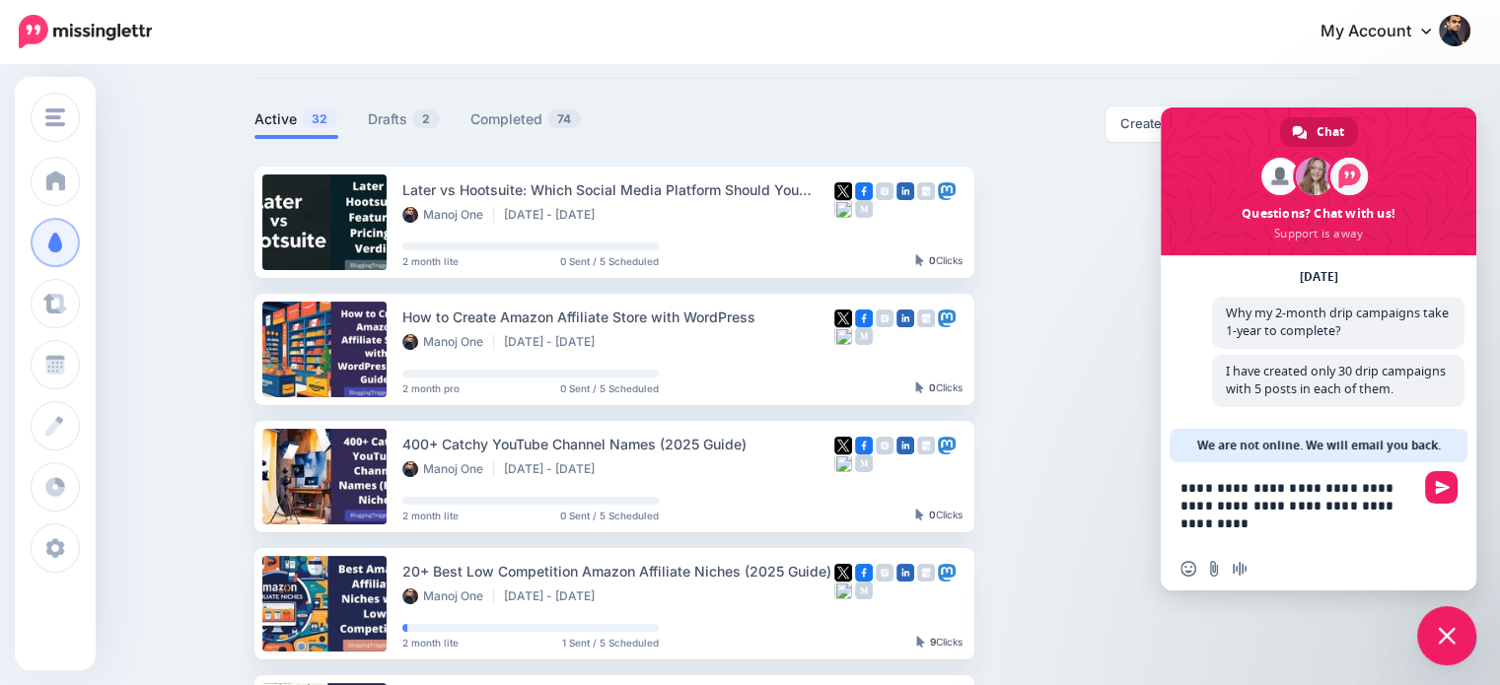
type textarea "**********"
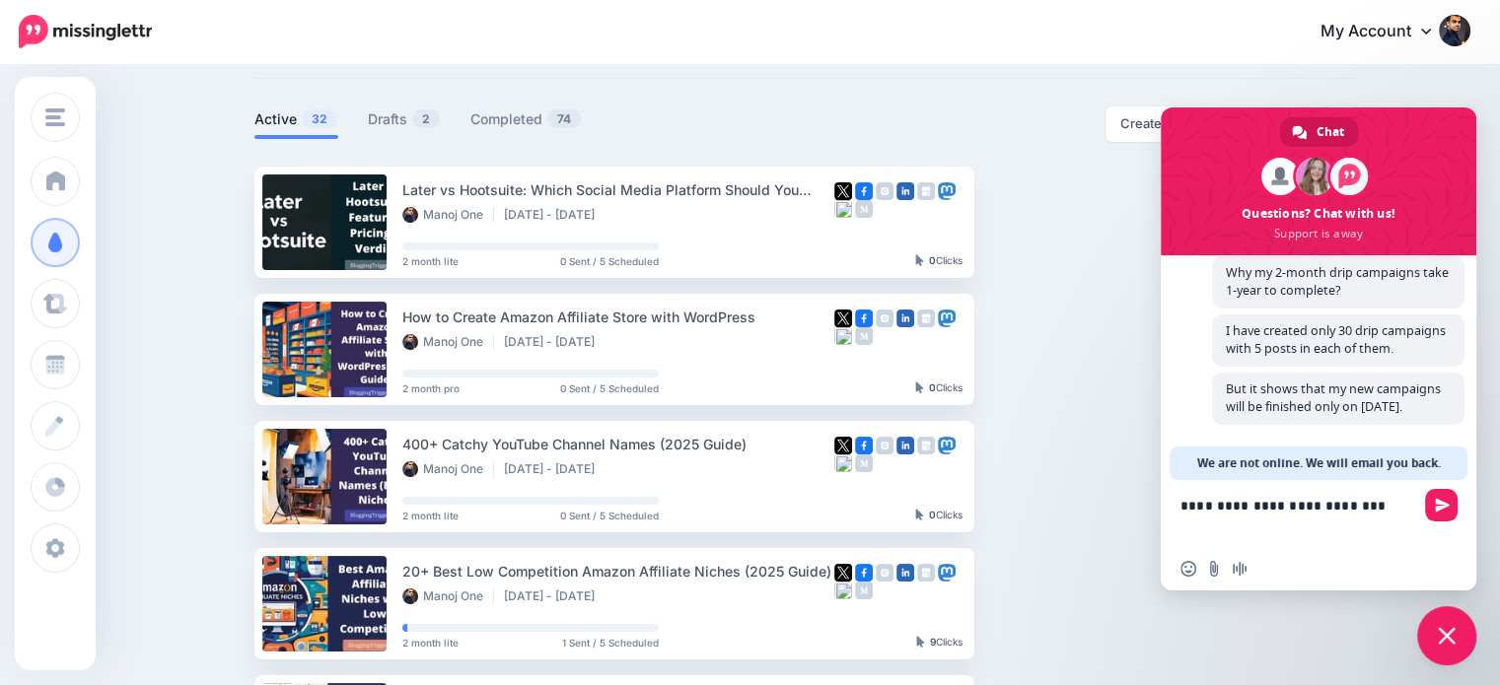
scroll to position [161, 0]
type textarea "**********"
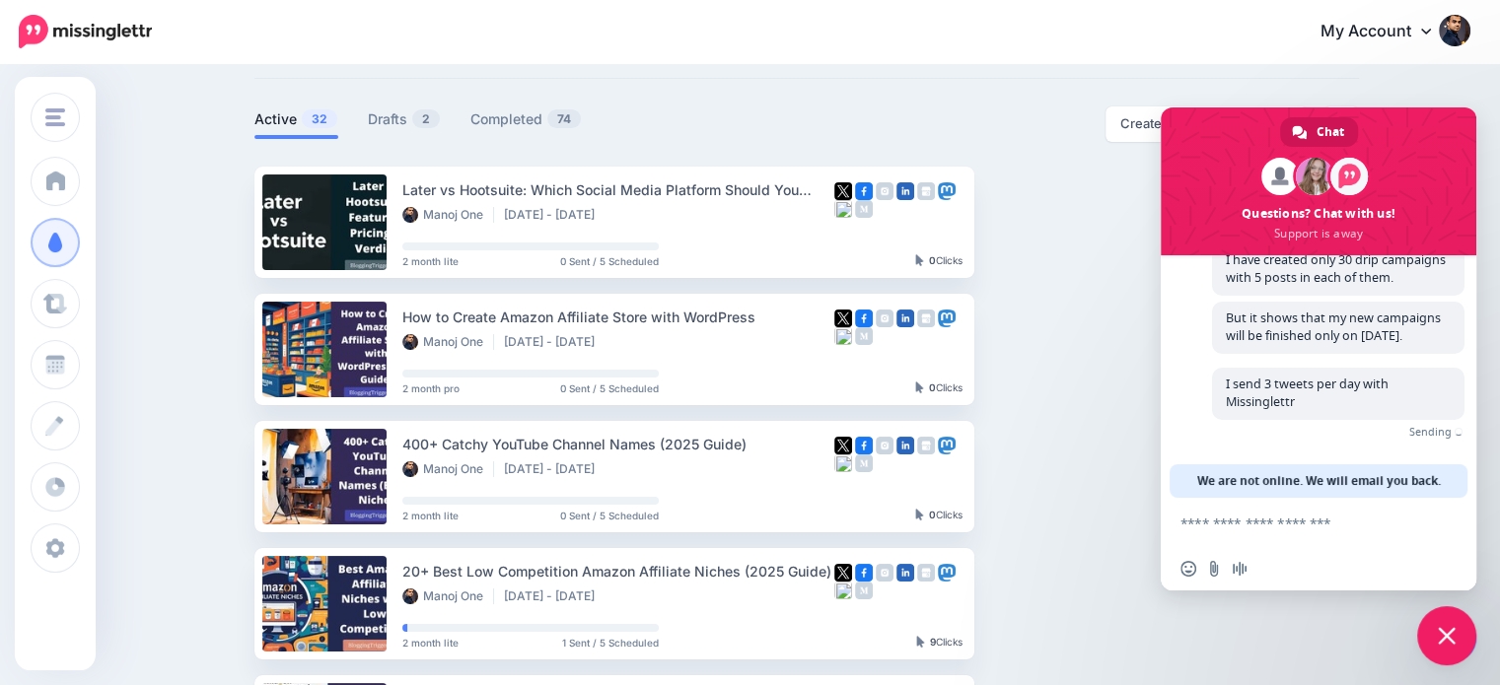
scroll to position [202, 0]
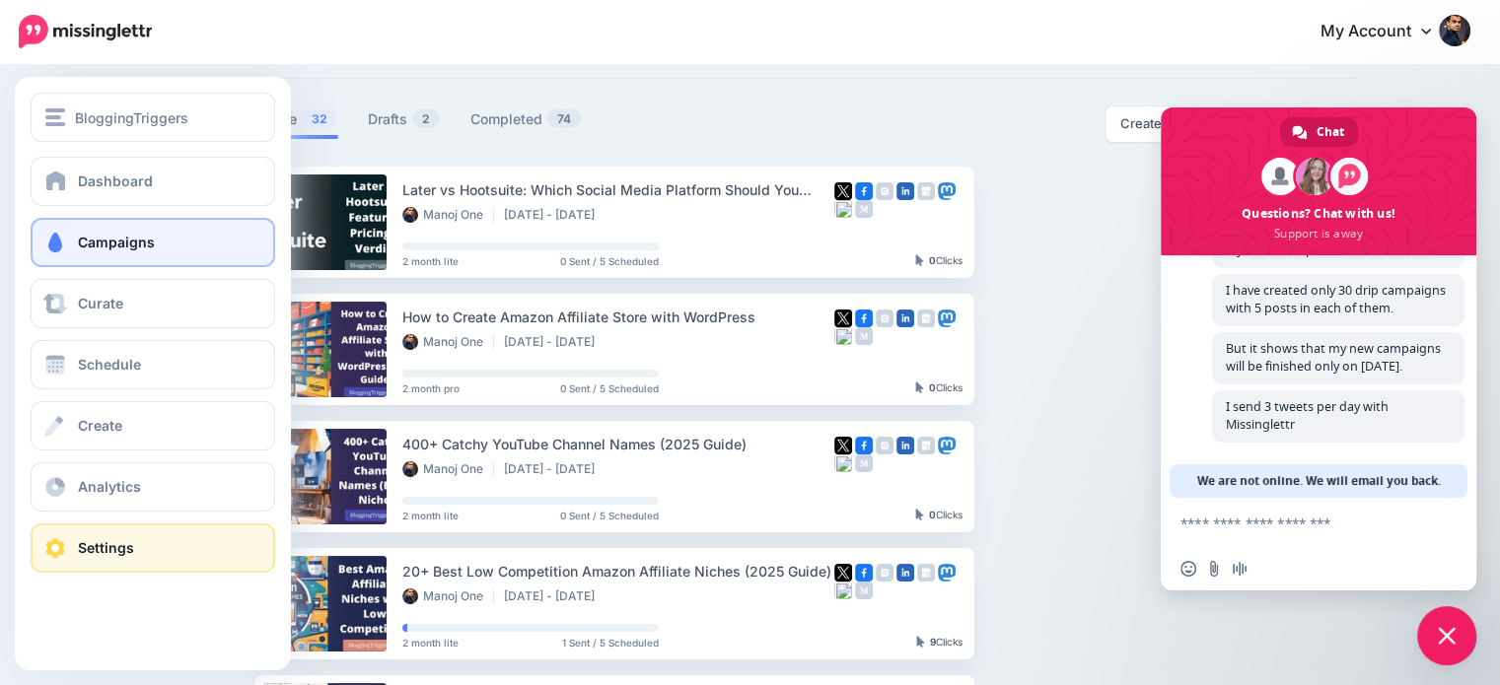
click at [72, 545] on link "Settings" at bounding box center [153, 548] width 245 height 49
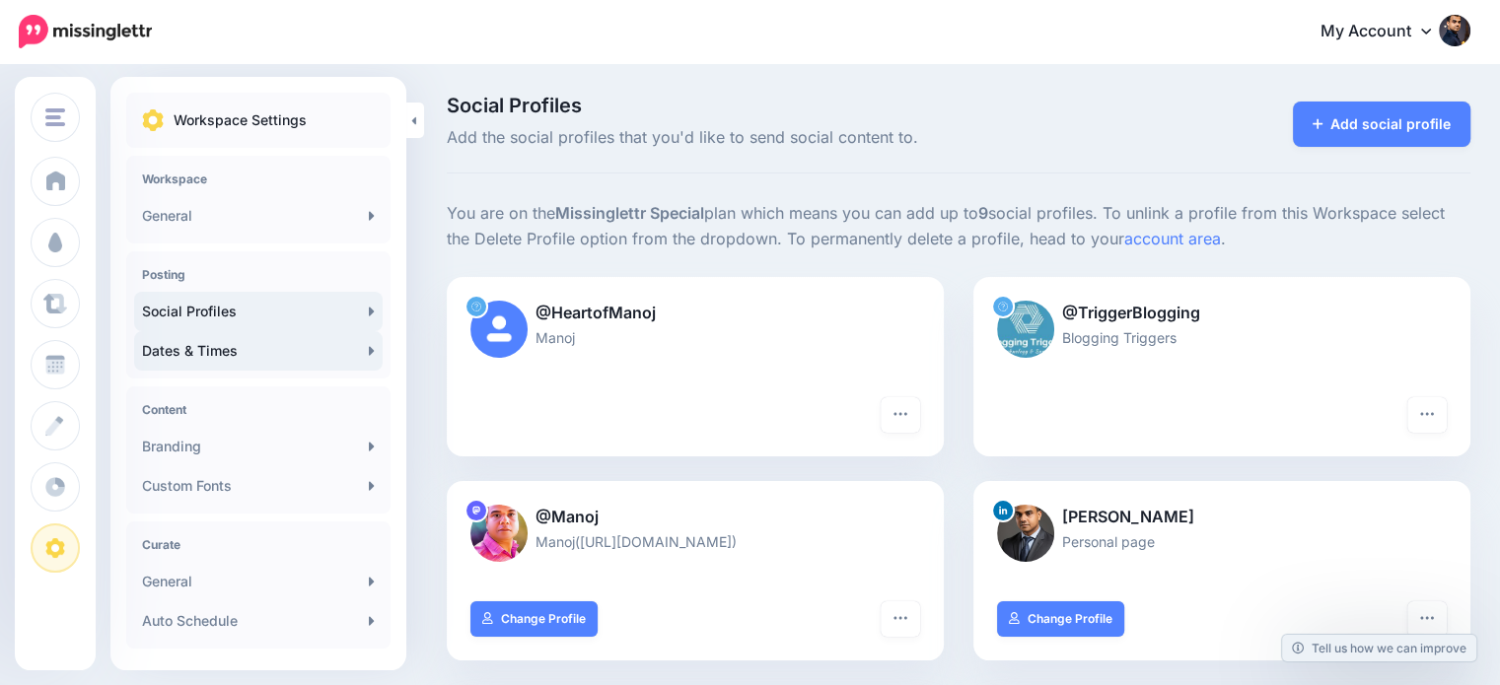
click at [208, 350] on link "Dates & Times" at bounding box center [258, 350] width 249 height 39
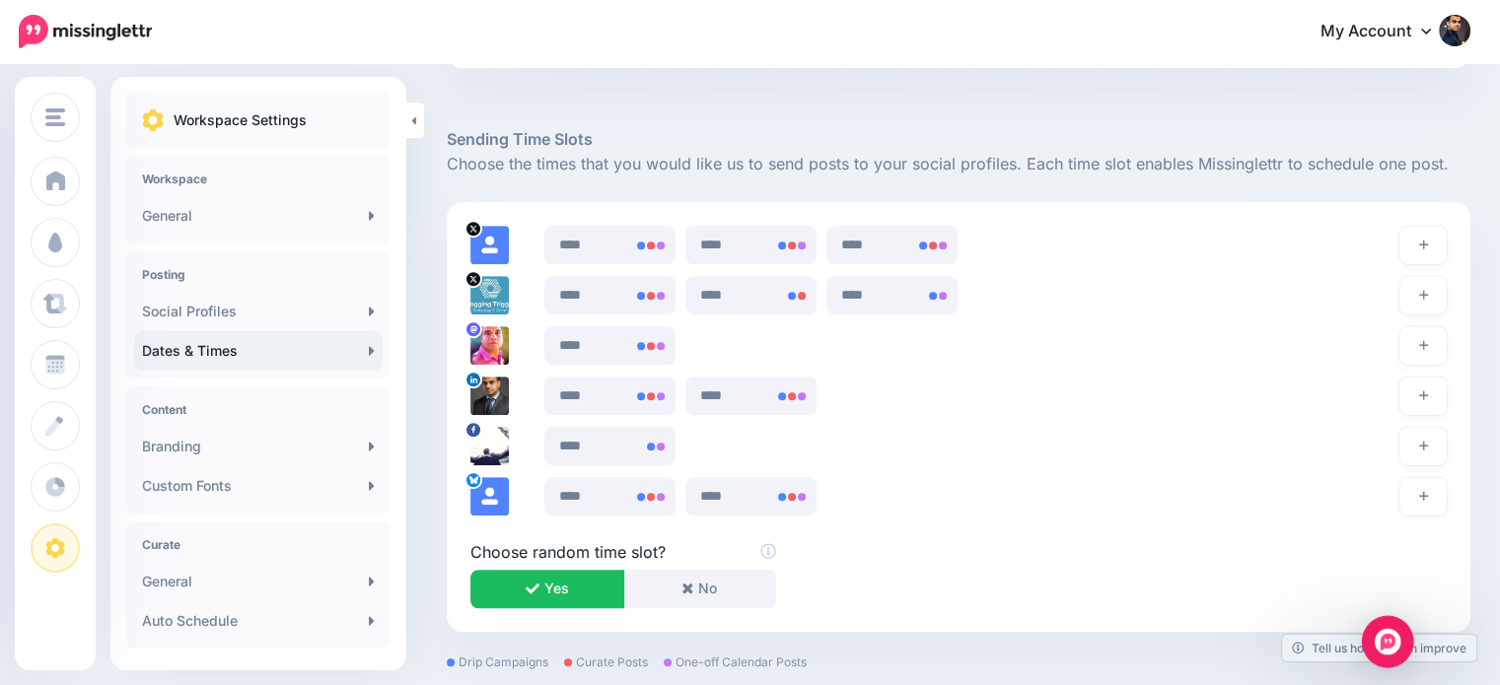
click at [1392, 640] on img "Open Intercom Messenger" at bounding box center [1388, 642] width 26 height 26
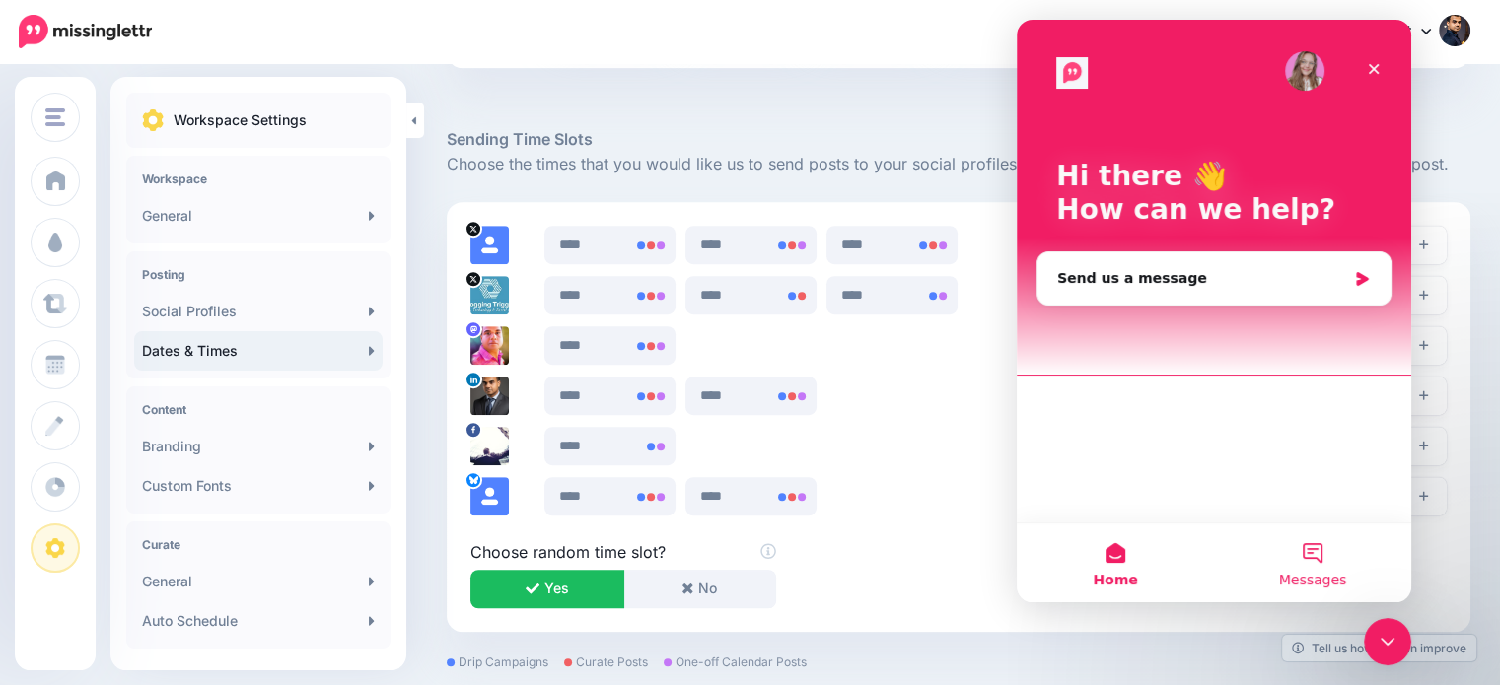
click at [1318, 555] on button "Messages" at bounding box center [1312, 563] width 197 height 79
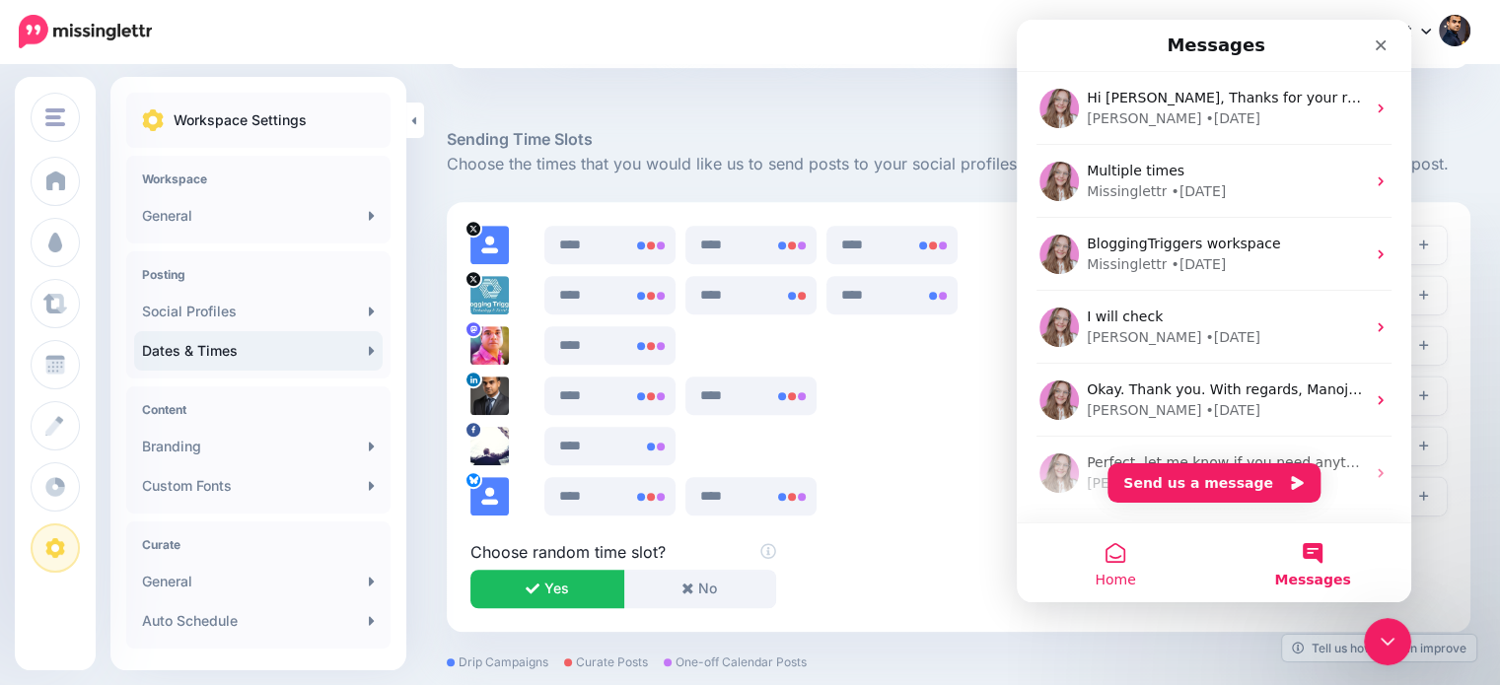
click at [1129, 547] on button "Home" at bounding box center [1115, 563] width 197 height 79
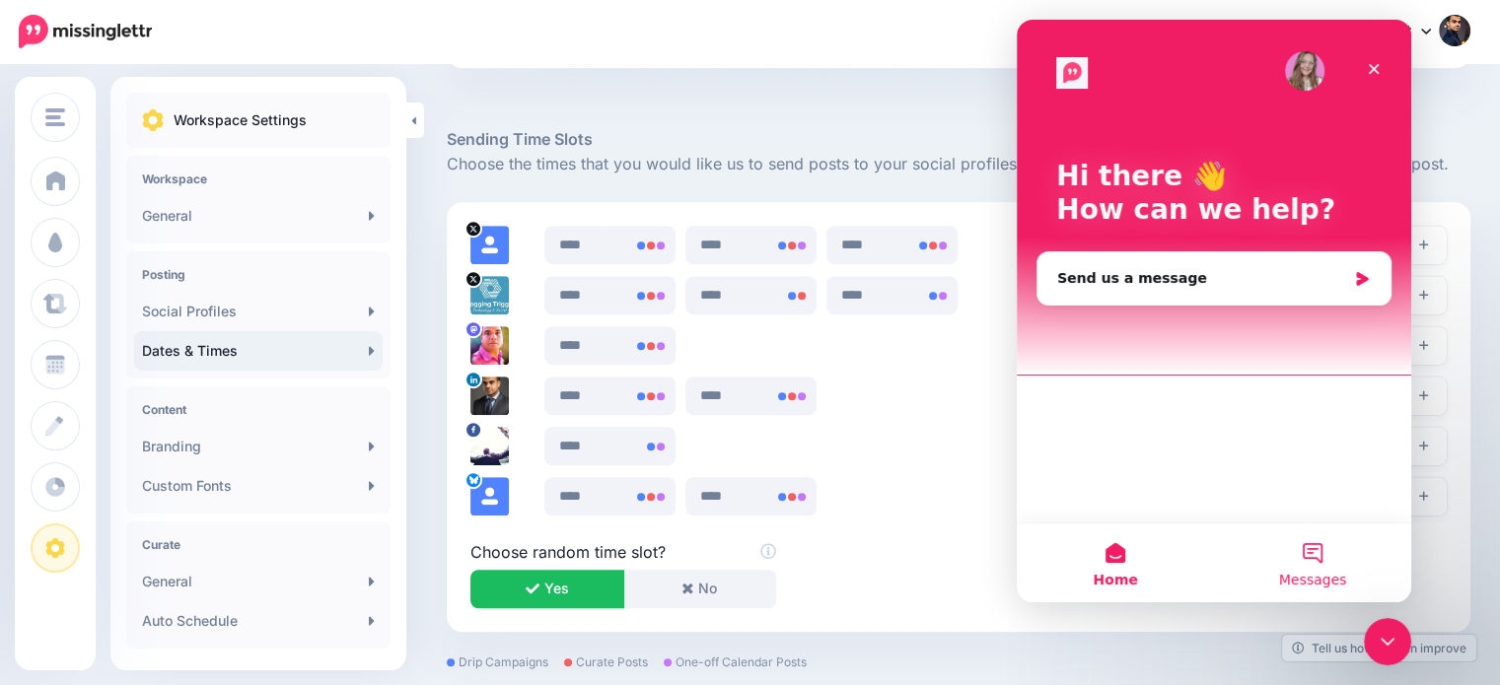
click at [1306, 560] on button "Messages" at bounding box center [1312, 563] width 197 height 79
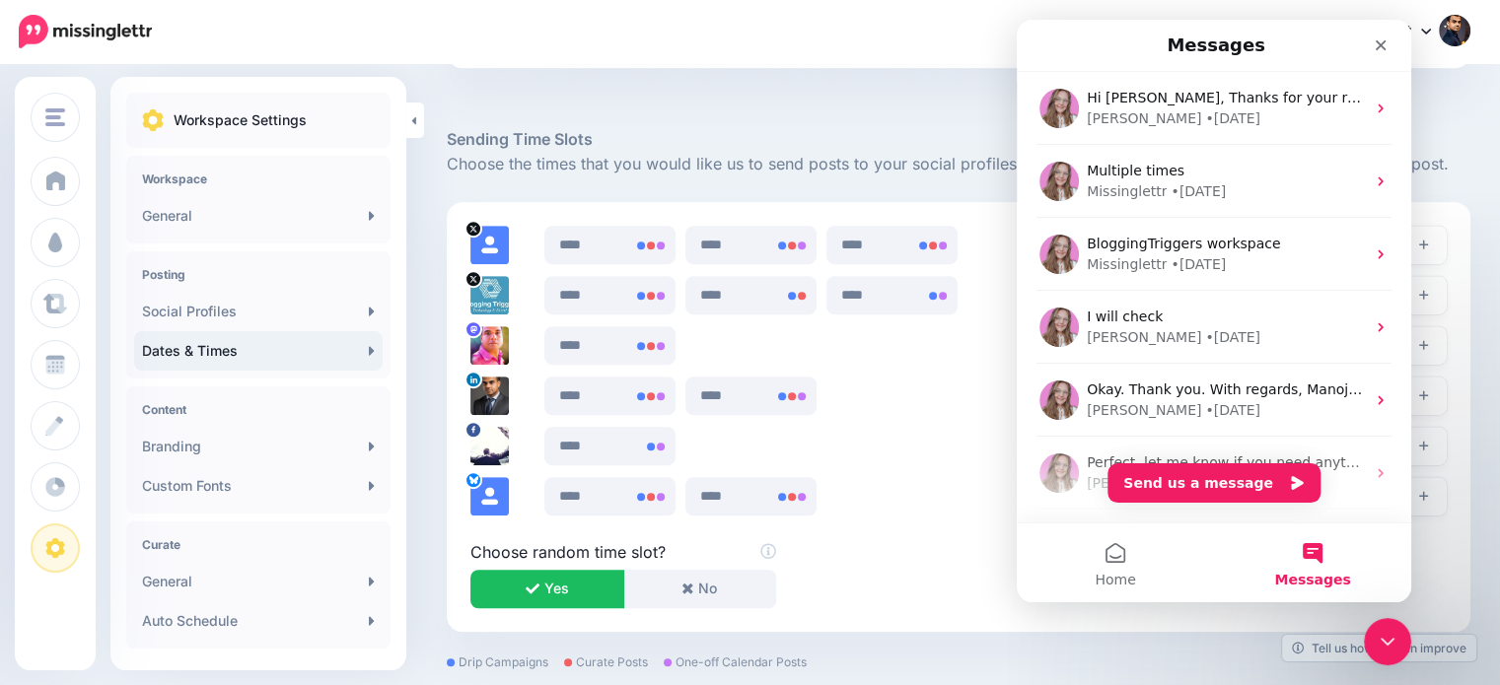
drag, startPoint x: 2429, startPoint y: 149, endPoint x: 1410, endPoint y: 138, distance: 1018.8
click at [1382, 46] on icon "Close" at bounding box center [1381, 45] width 11 height 11
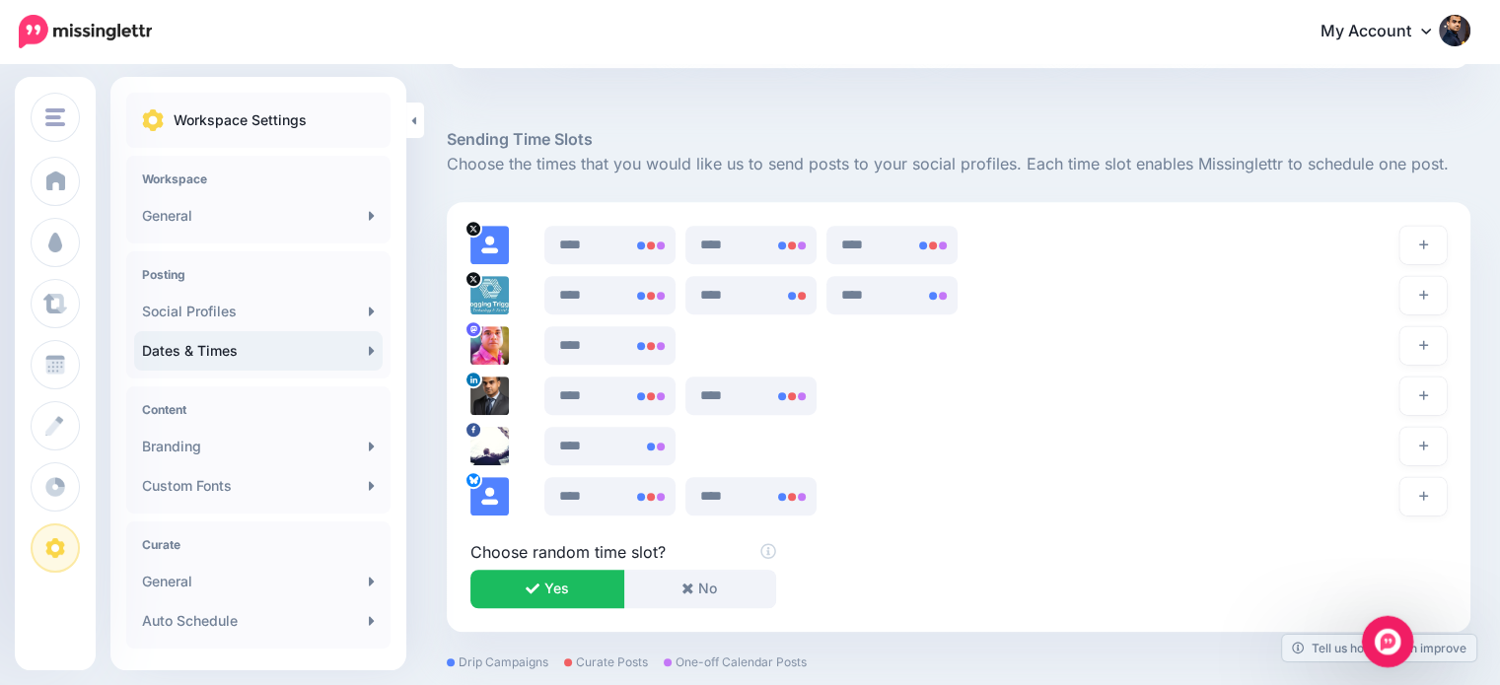
click at [1389, 637] on icon "Open Intercom Messenger" at bounding box center [1385, 639] width 33 height 33
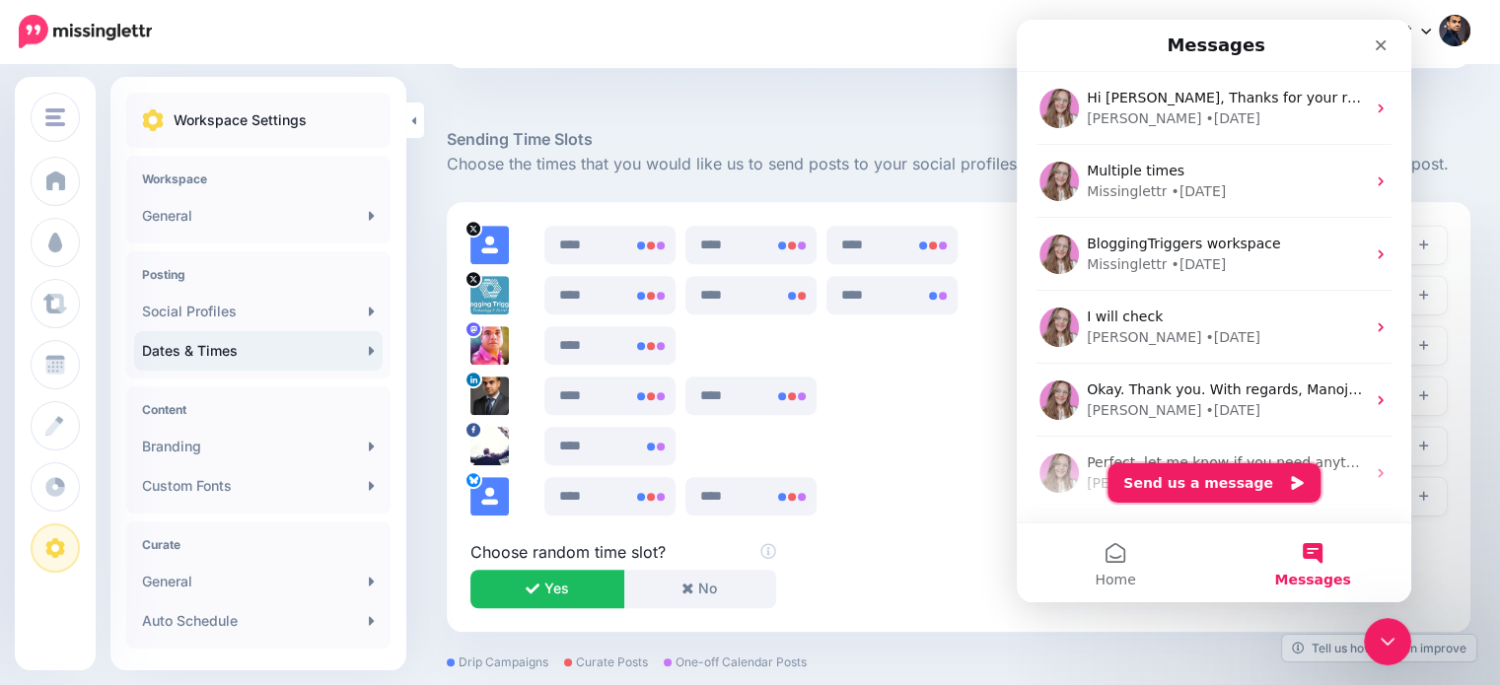
click at [1240, 488] on button "Send us a message" at bounding box center [1213, 482] width 213 height 39
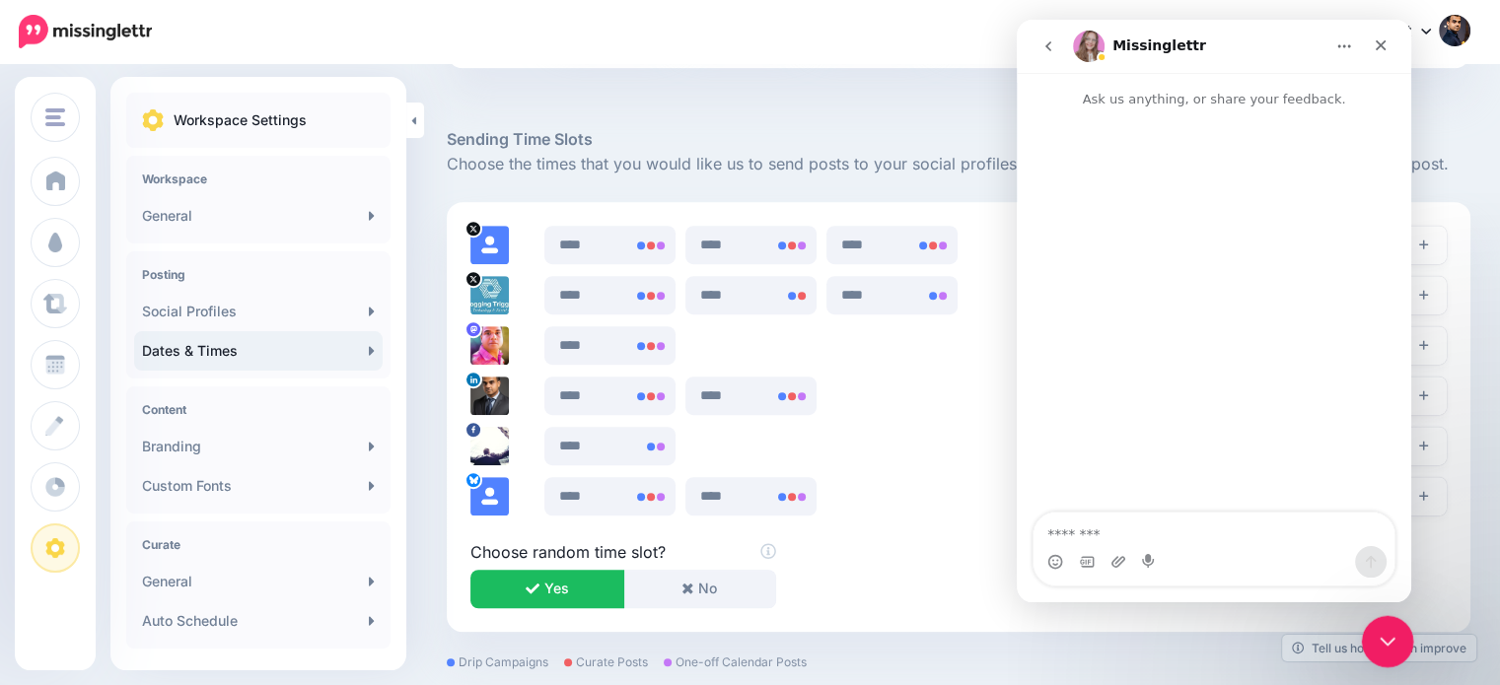
drag, startPoint x: 1387, startPoint y: 649, endPoint x: 2772, endPoint y: 1234, distance: 1503.9
click at [1388, 652] on div "Close Intercom Messenger" at bounding box center [1384, 638] width 47 height 47
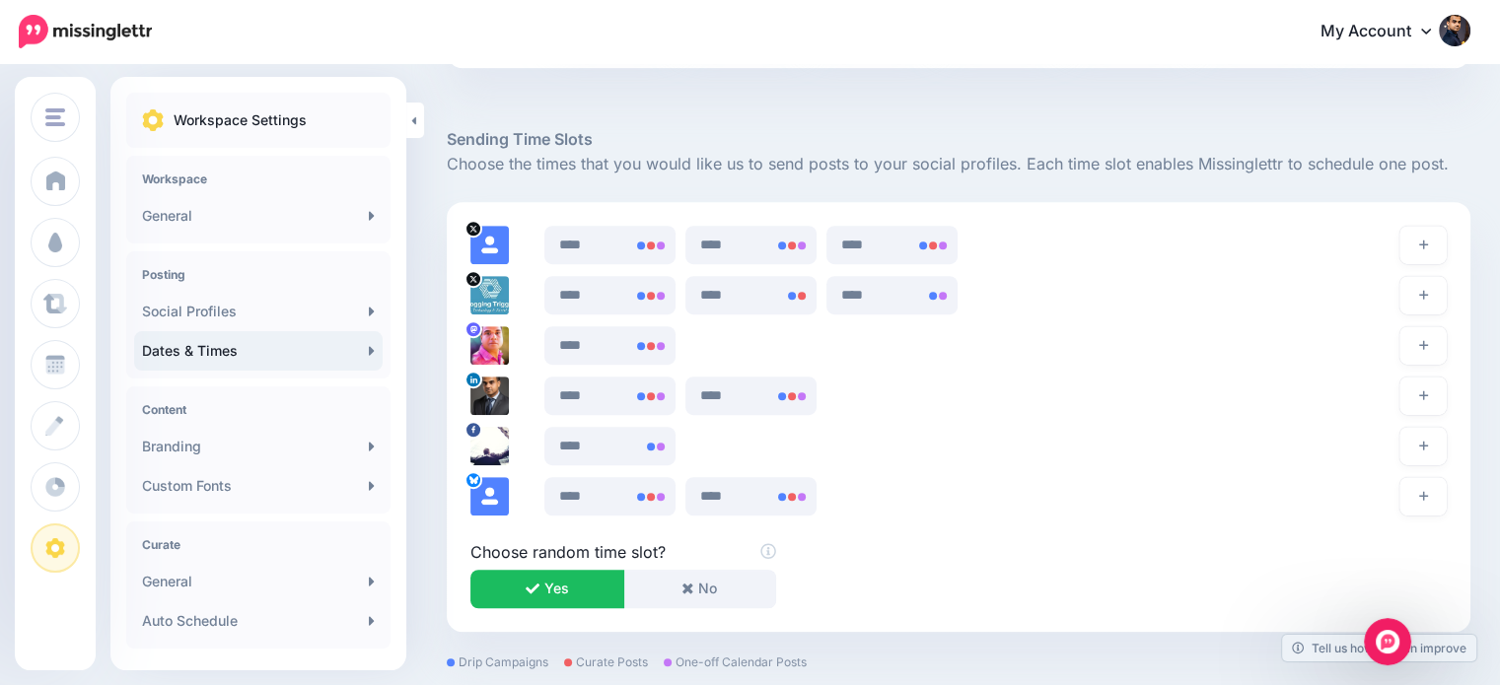
click at [1284, 106] on div at bounding box center [959, 97] width 1024 height 59
click at [1385, 632] on icon "Open Intercom Messenger" at bounding box center [1385, 639] width 14 height 16
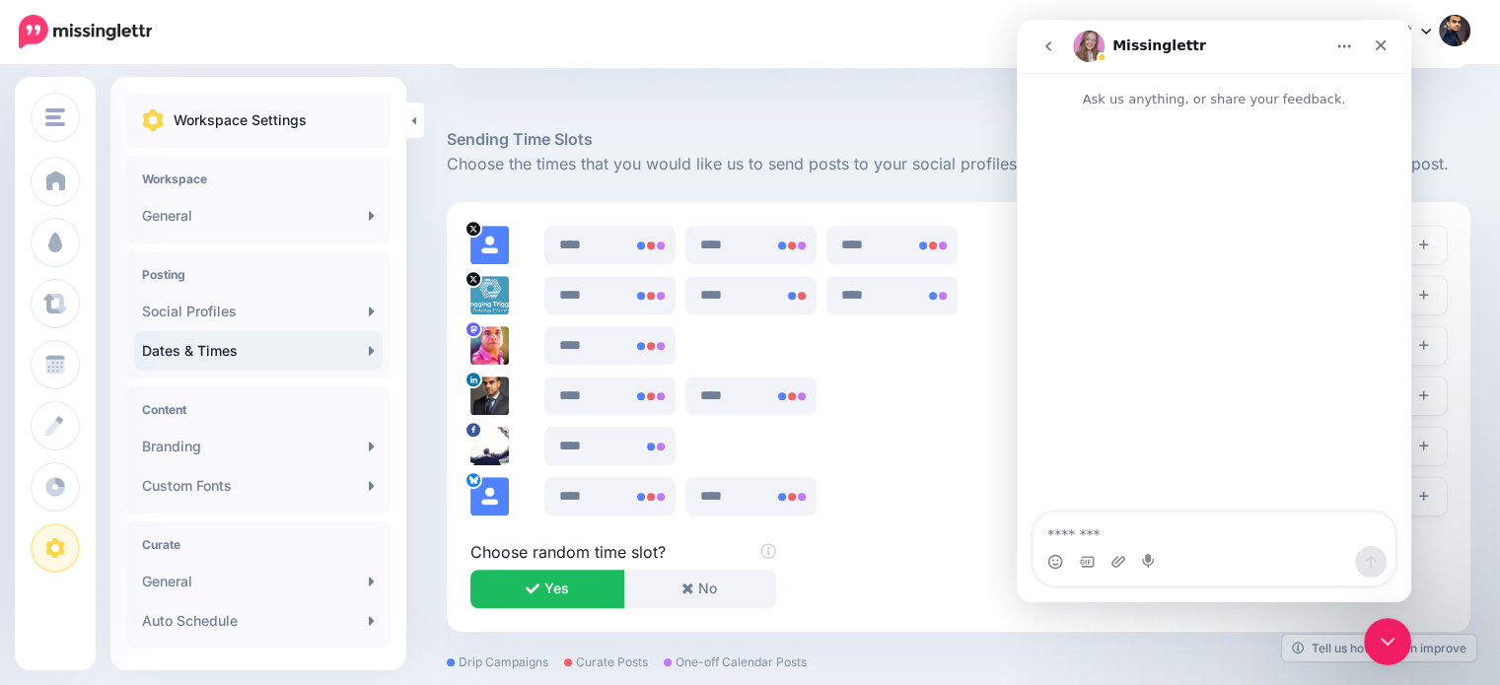
click at [1189, 524] on textarea "Message…" at bounding box center [1213, 530] width 361 height 34
type textarea "**********"
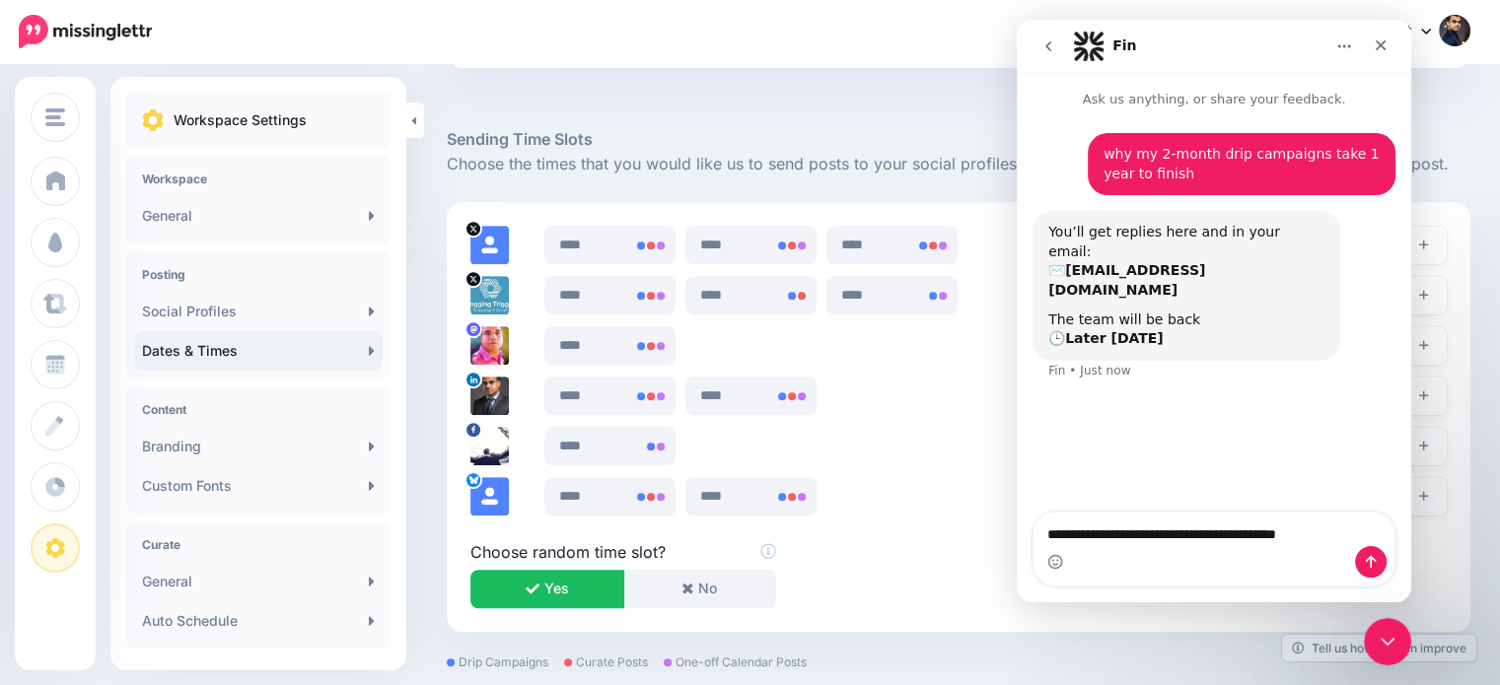
type textarea "**********"
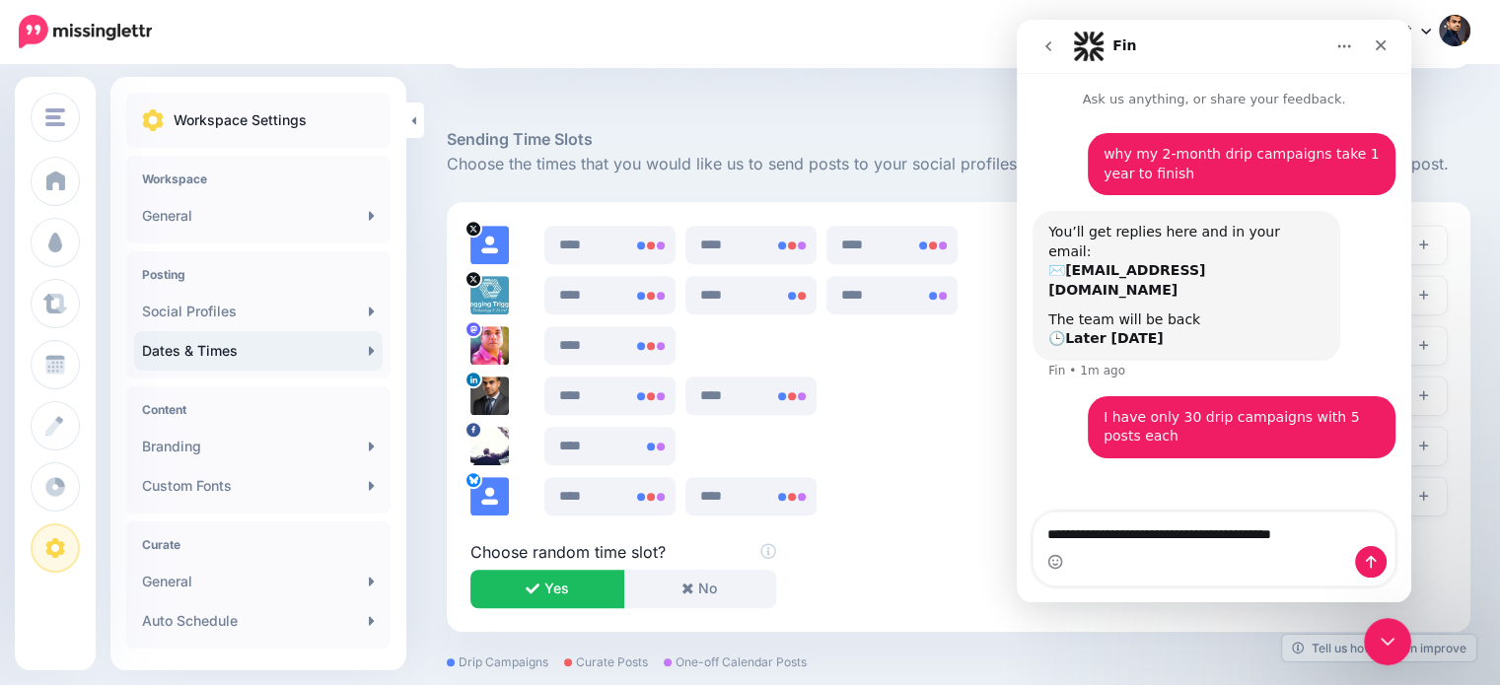
type textarea "**********"
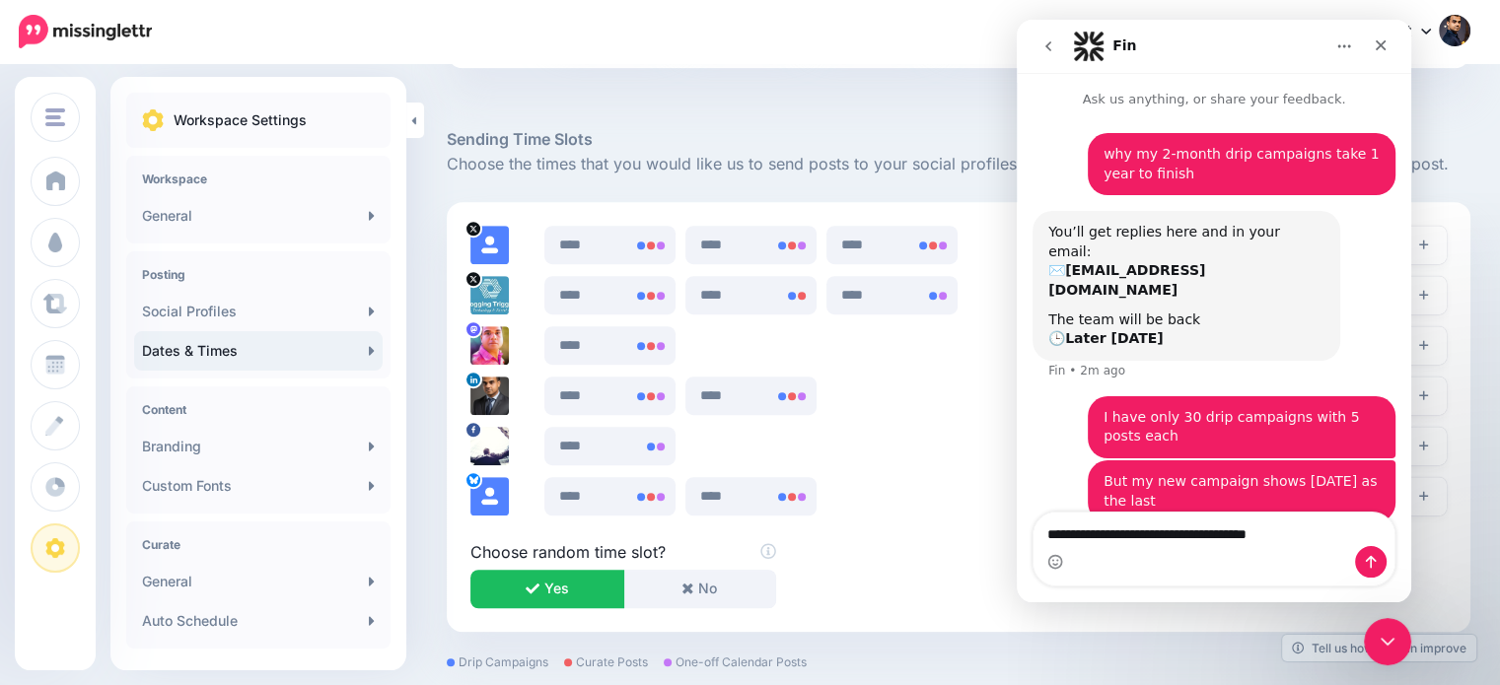
type textarea "**********"
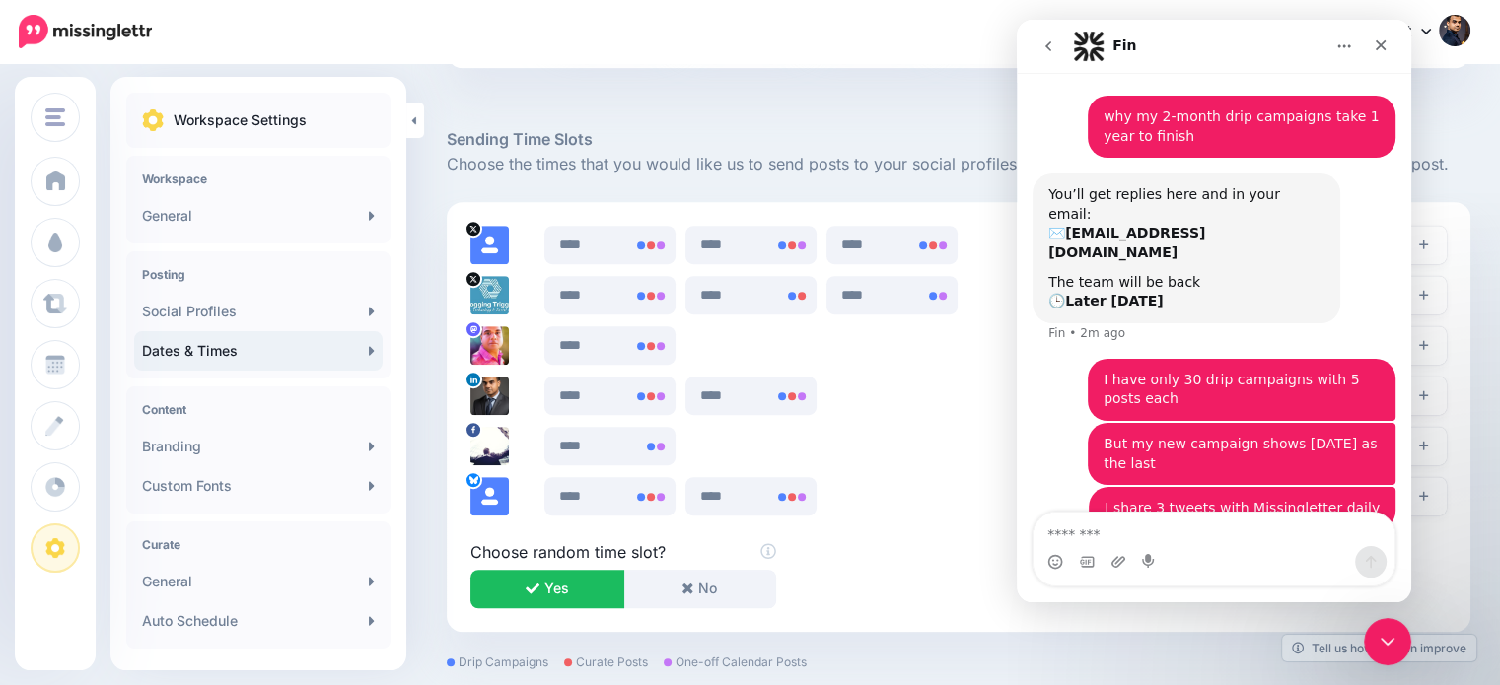
click at [1230, 545] on textarea "Message…" at bounding box center [1213, 530] width 361 height 34
click at [1394, 645] on icon "Close Intercom Messenger" at bounding box center [1385, 639] width 24 height 24
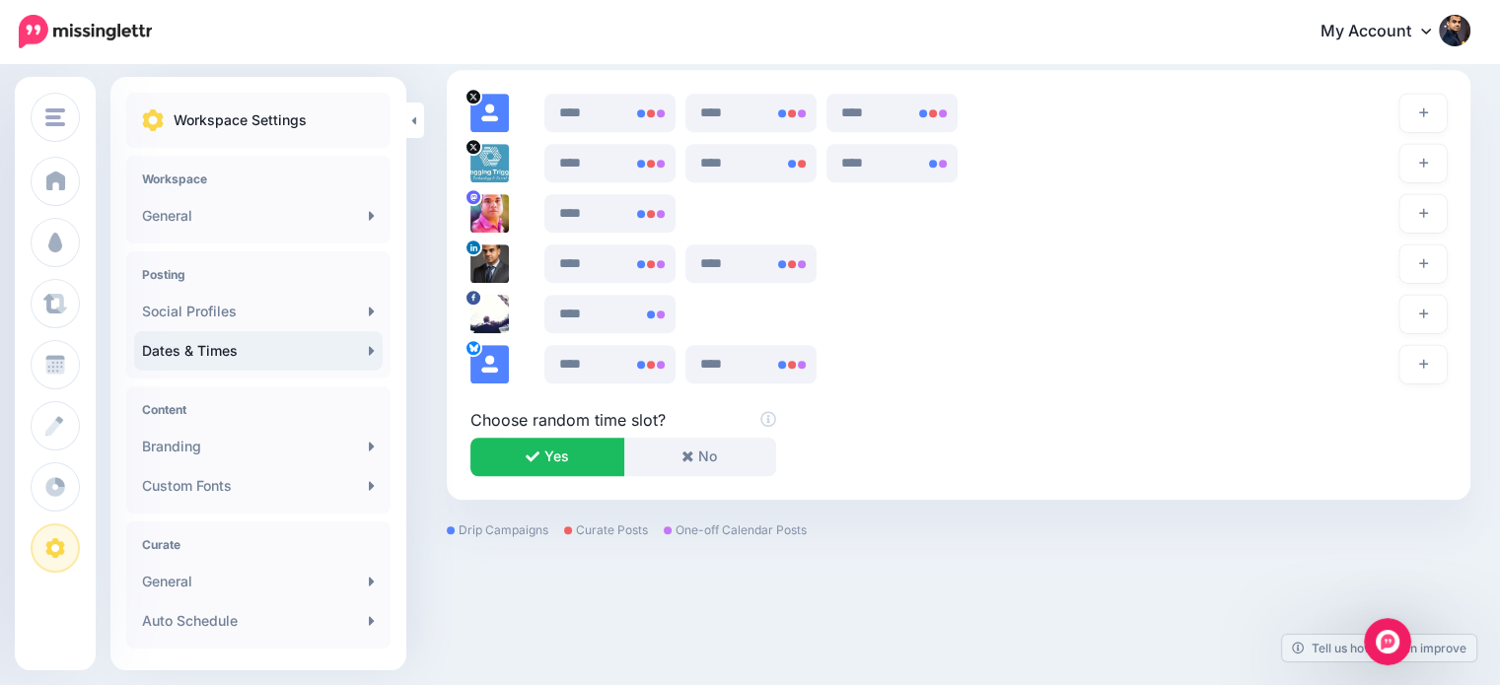
scroll to position [1285, 0]
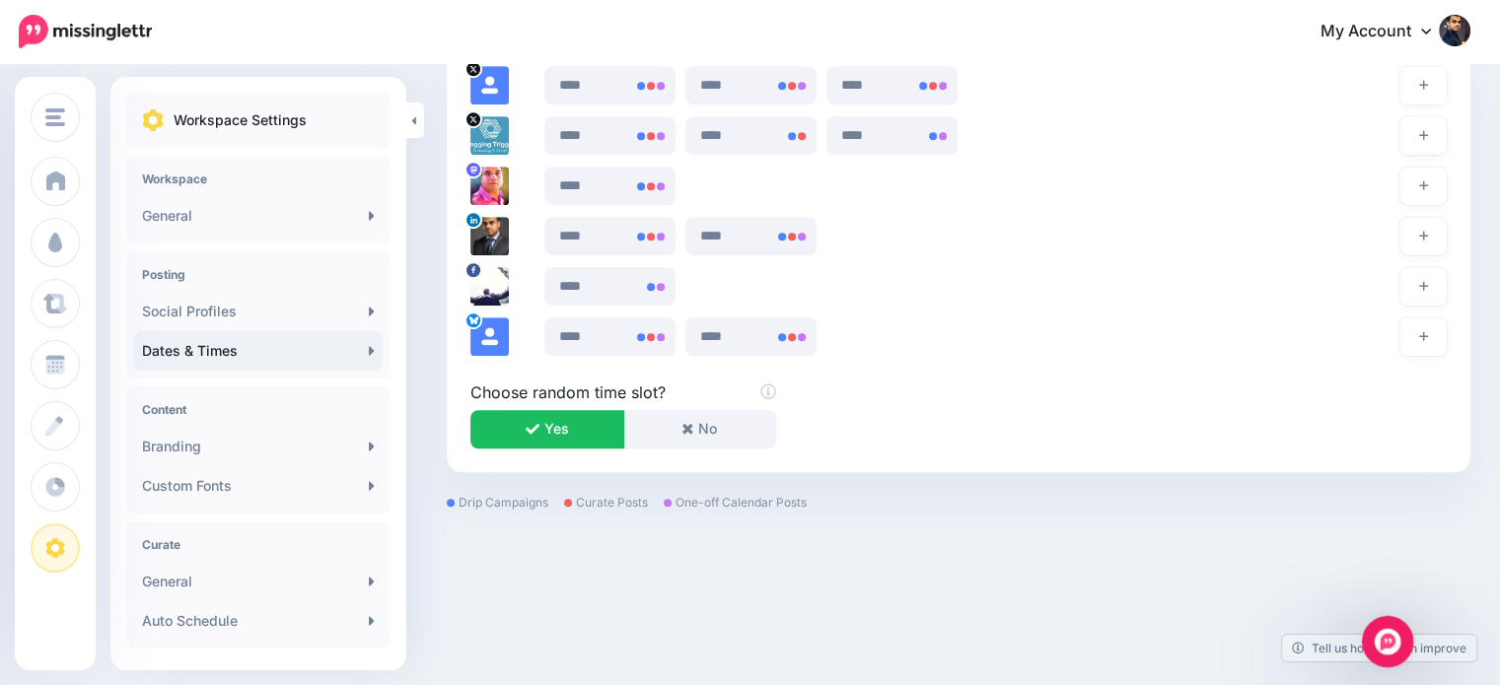
click at [1388, 638] on icon "Open Intercom Messenger" at bounding box center [1385, 639] width 33 height 33
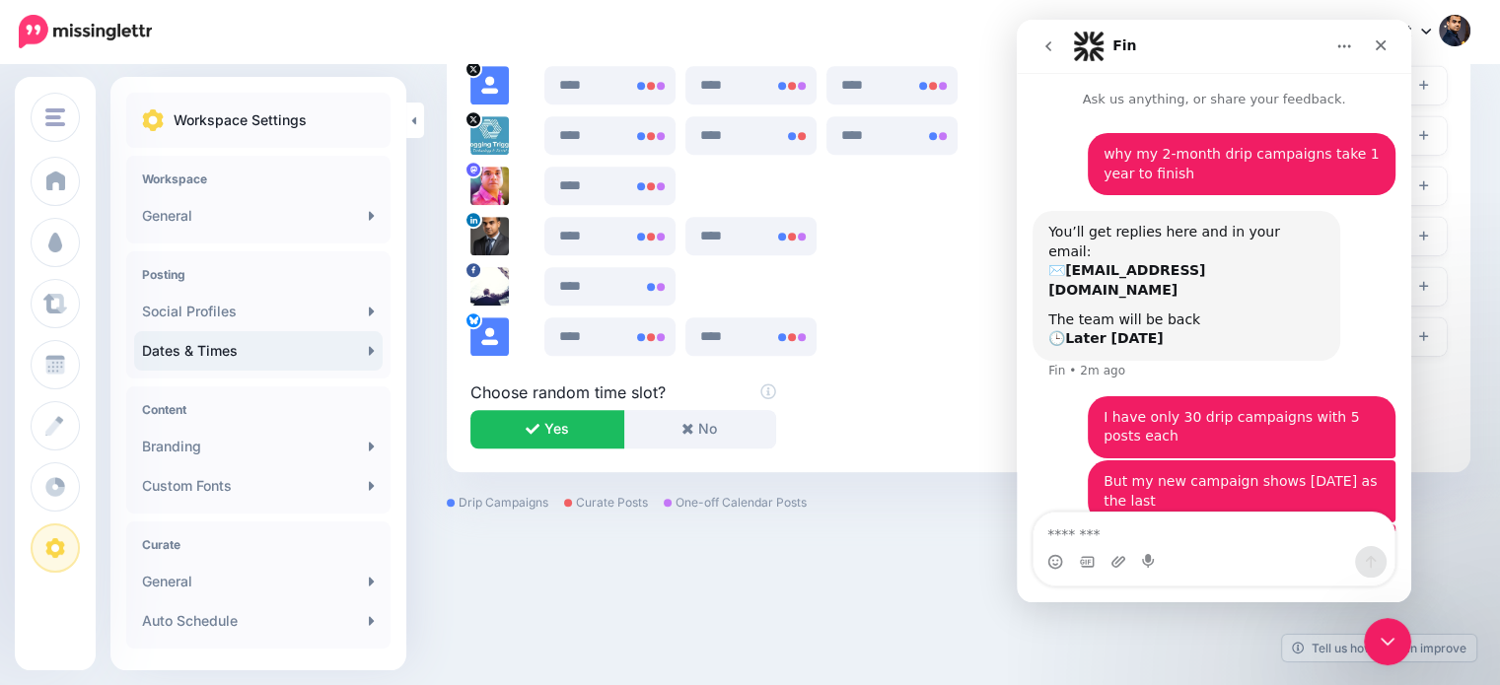
scroll to position [37, 0]
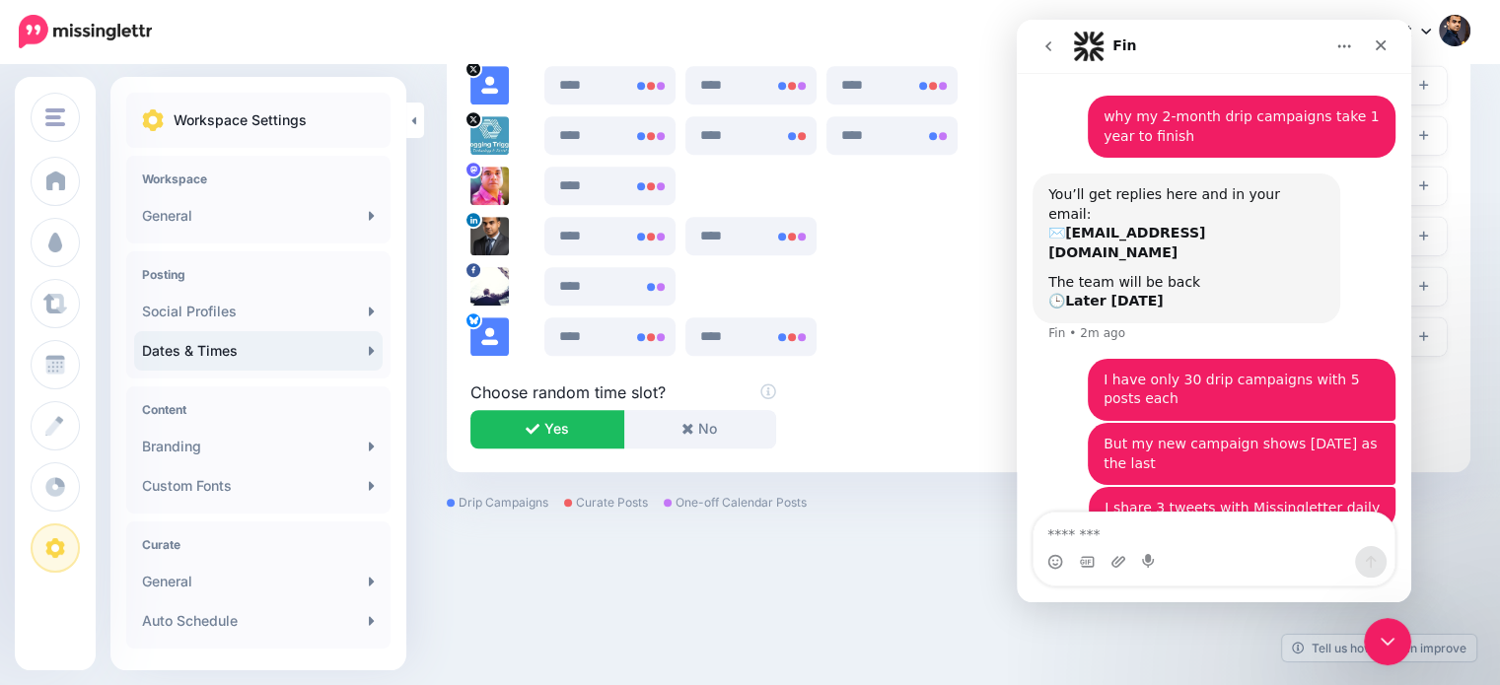
click at [1259, 543] on textarea "Message…" at bounding box center [1213, 530] width 361 height 34
type textarea "**********"
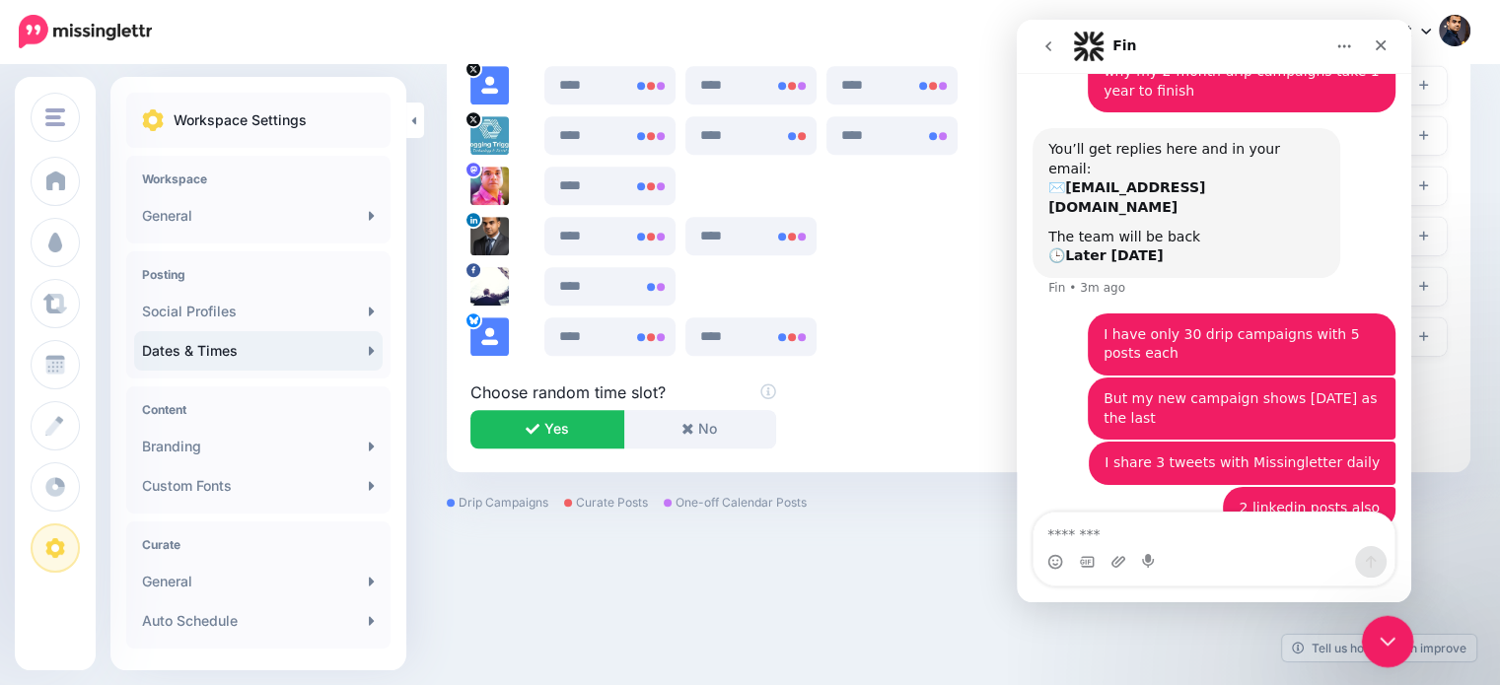
drag, startPoint x: 1390, startPoint y: 638, endPoint x: 2818, endPoint y: 1161, distance: 1520.6
click at [1392, 637] on icon "Close Intercom Messenger" at bounding box center [1385, 639] width 24 height 24
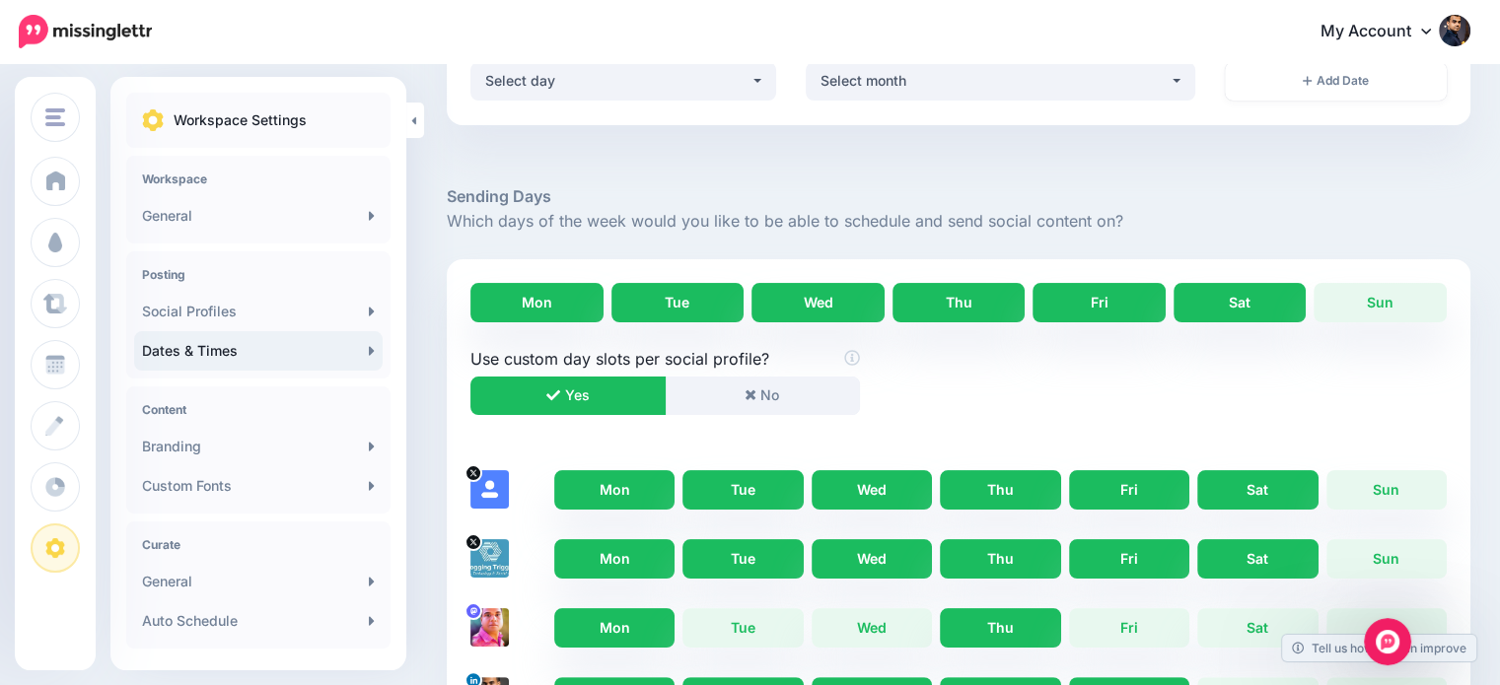
scroll to position [0, 0]
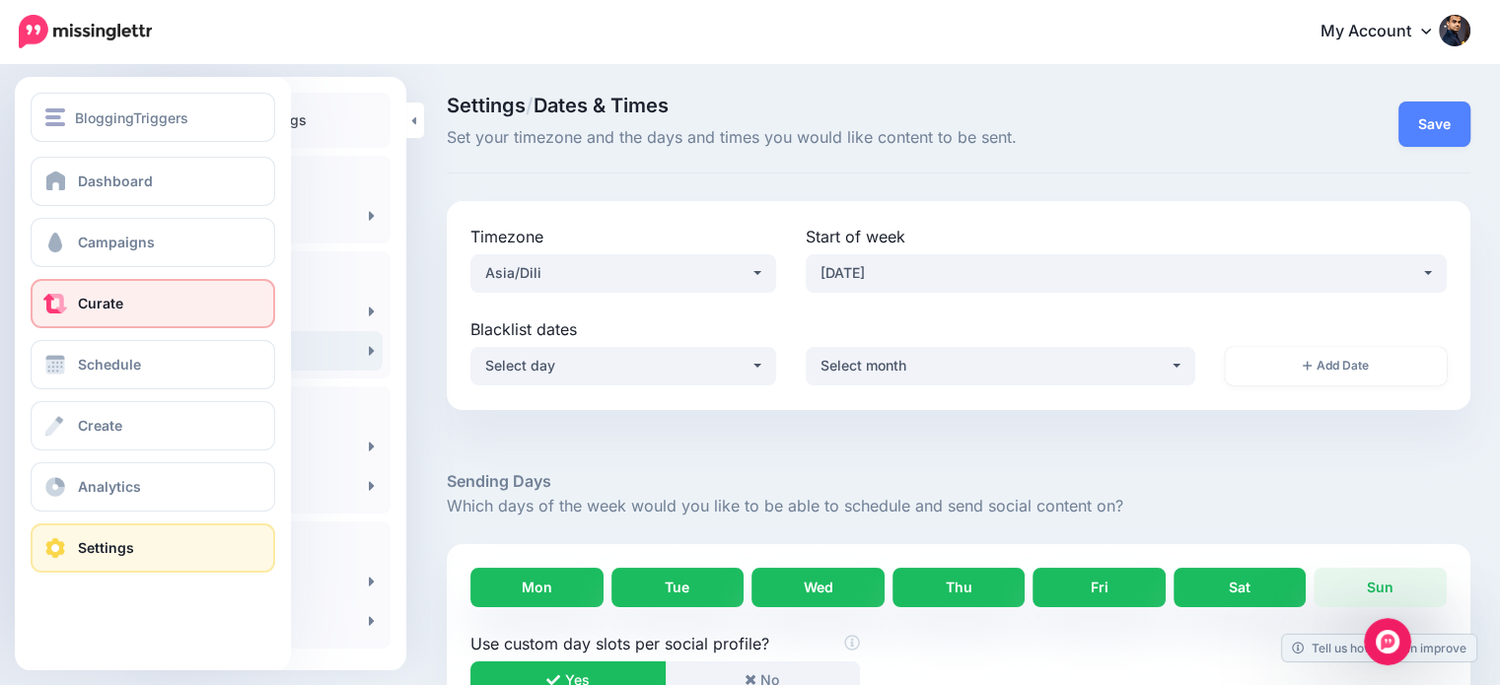
click at [87, 294] on link "Curate" at bounding box center [153, 303] width 245 height 49
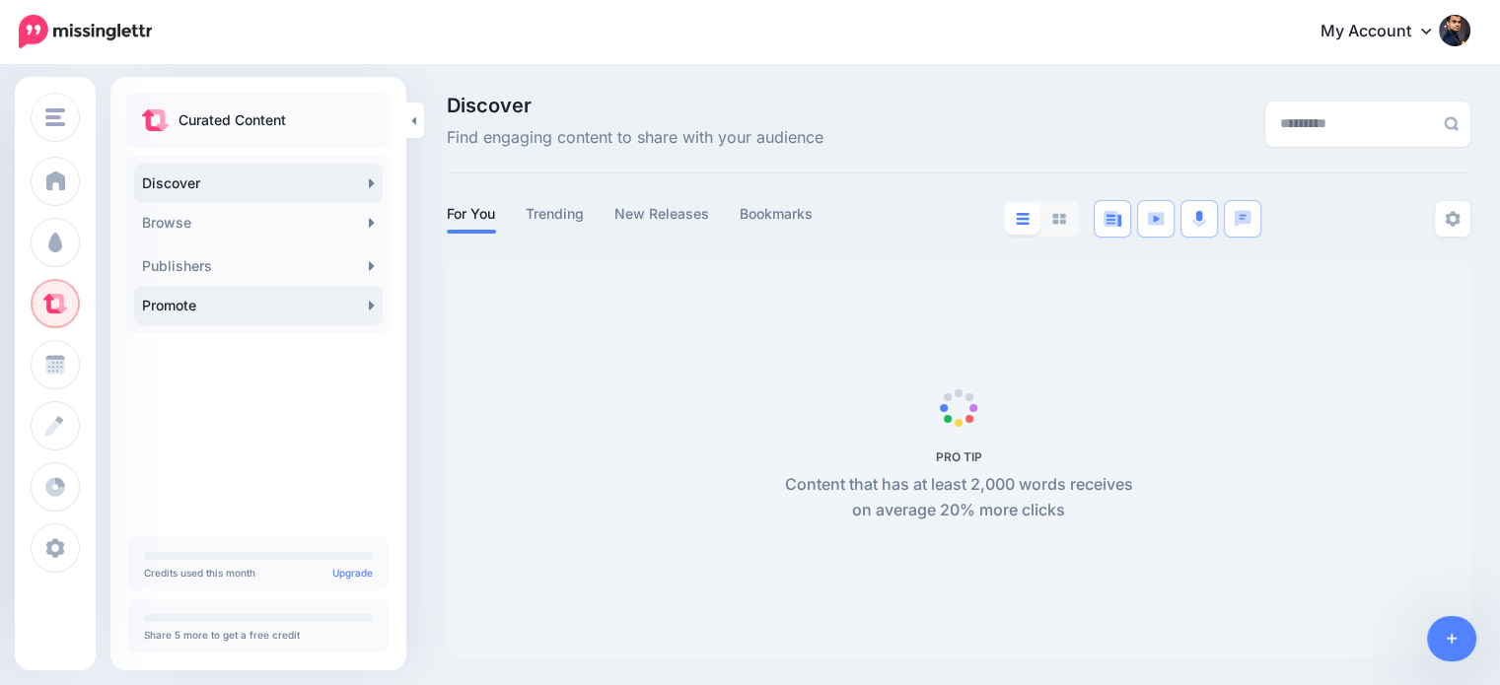
click at [172, 315] on link "Promote" at bounding box center [258, 305] width 249 height 39
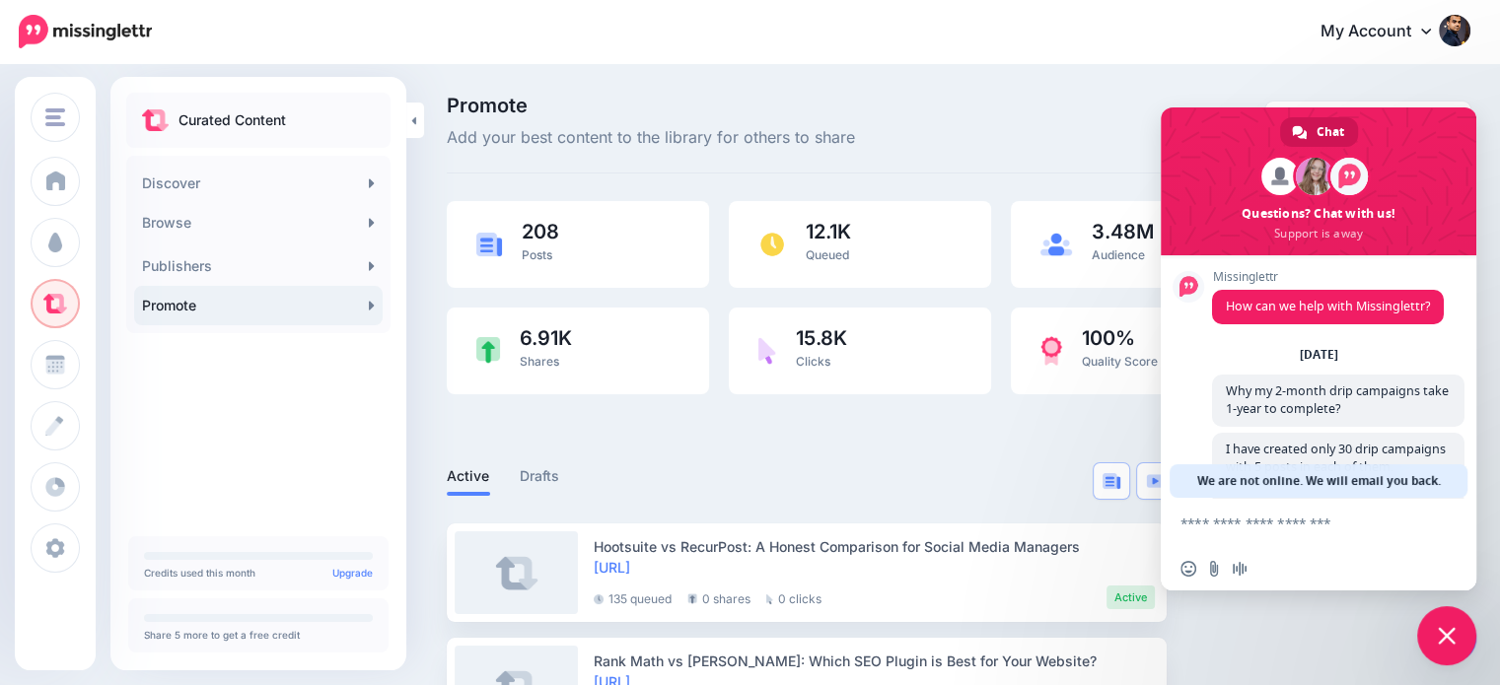
scroll to position [202, 0]
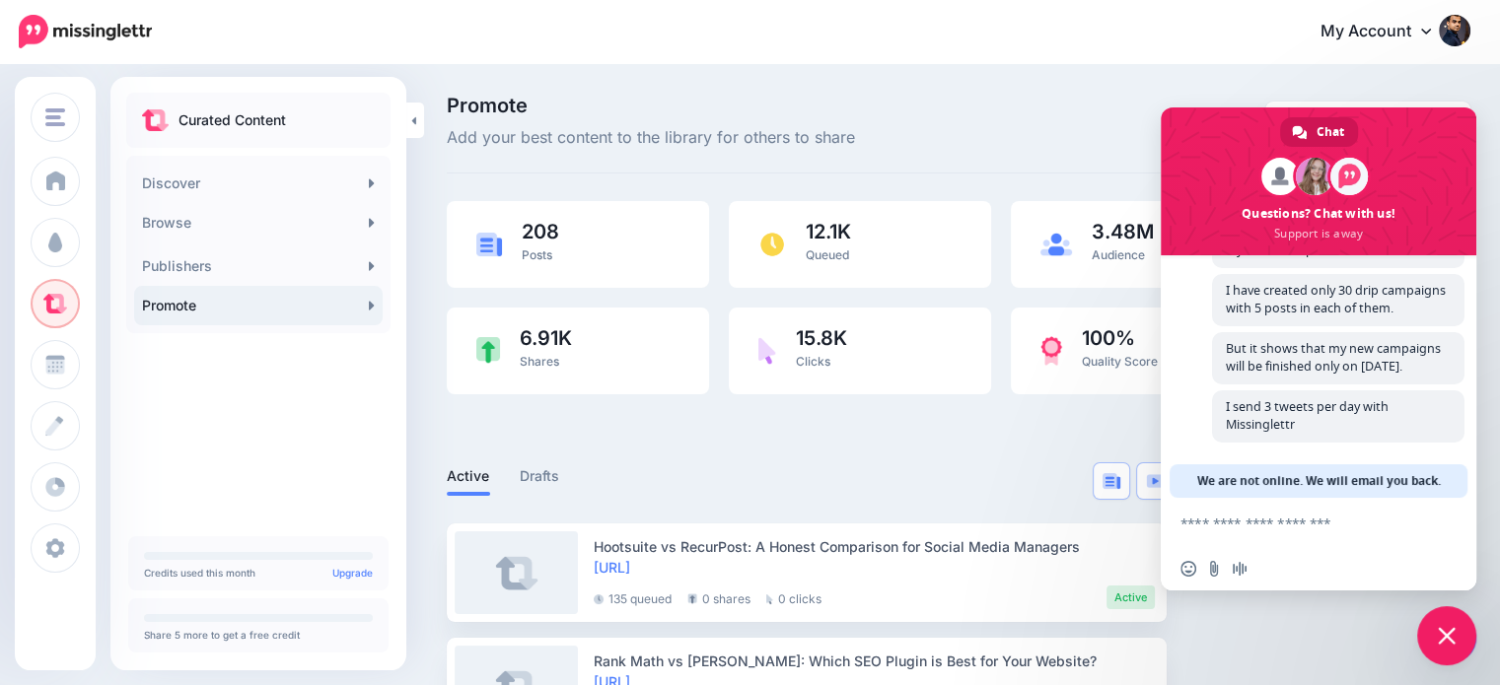
click at [1440, 634] on span "Close chat" at bounding box center [1447, 636] width 18 height 18
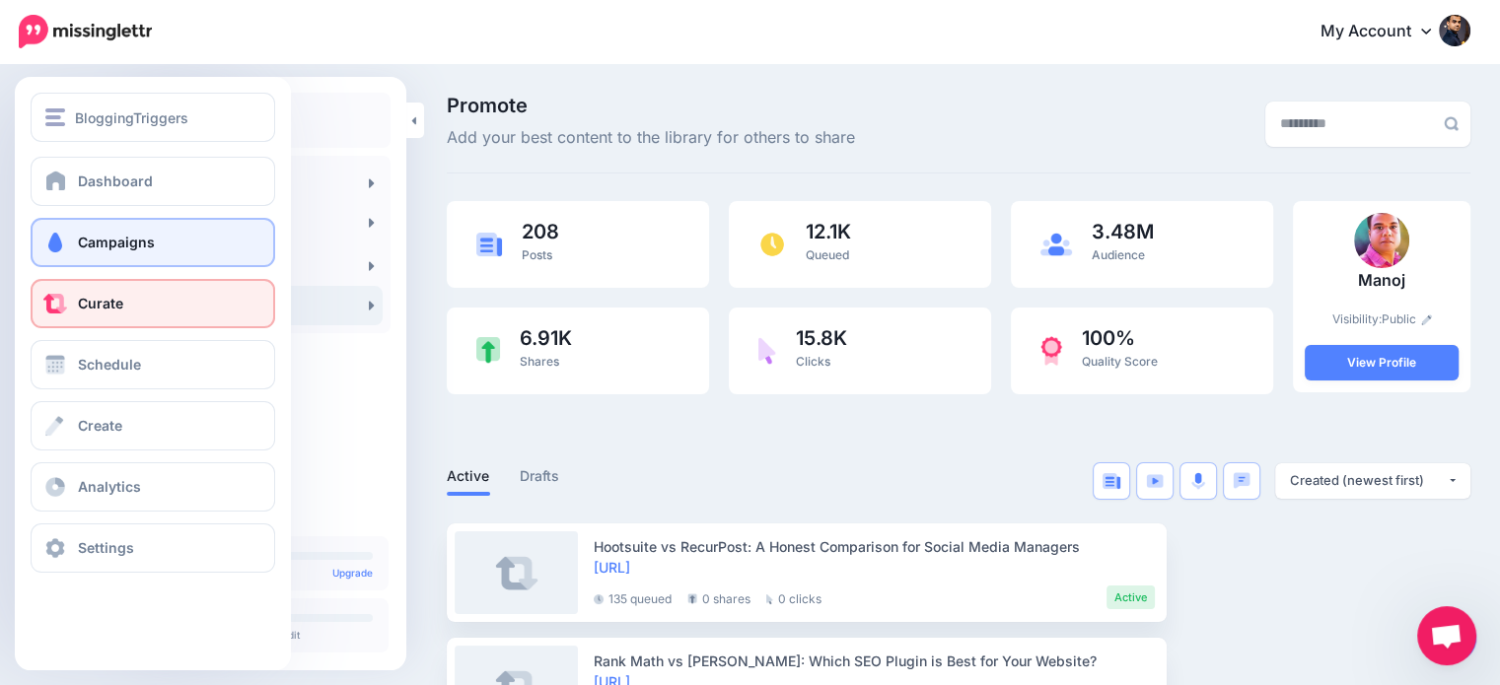
click at [72, 237] on link "Campaigns" at bounding box center [153, 242] width 245 height 49
